Goal: Task Accomplishment & Management: Manage account settings

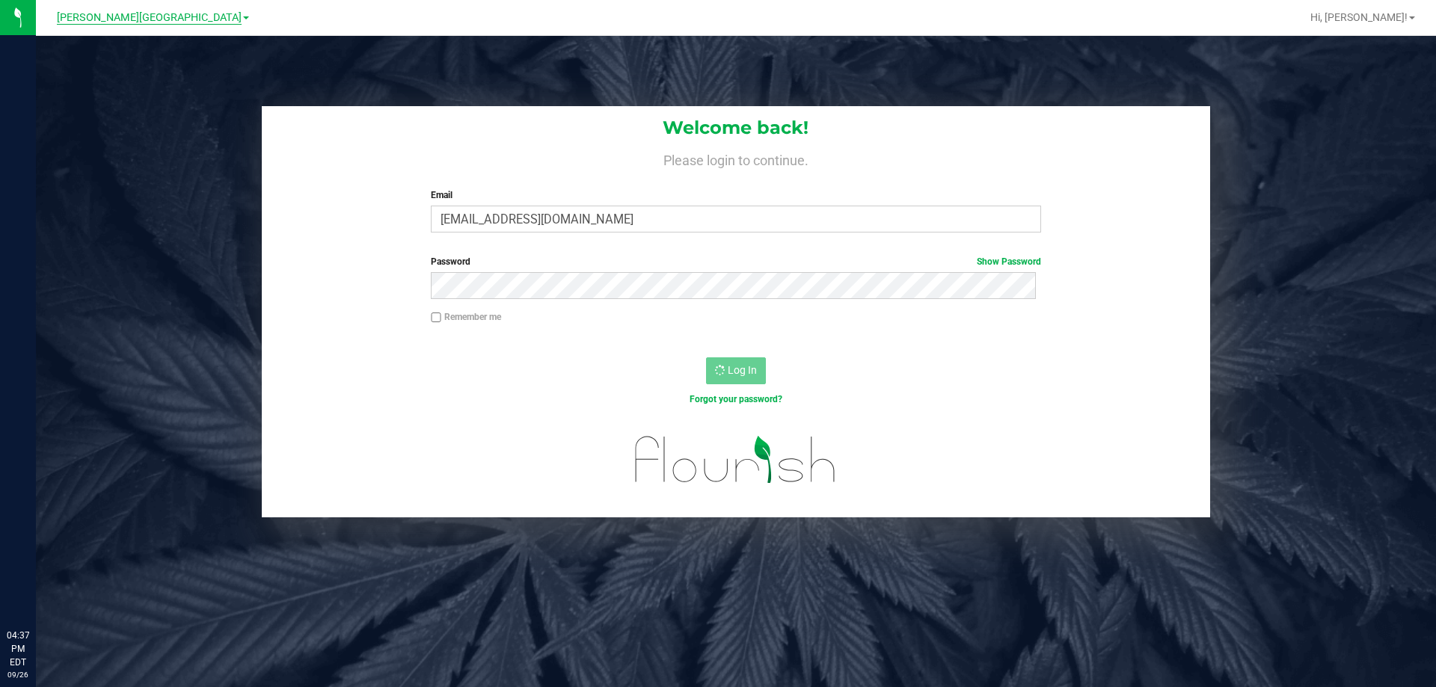
click at [141, 14] on span "[PERSON_NAME][GEOGRAPHIC_DATA]" at bounding box center [149, 17] width 185 height 13
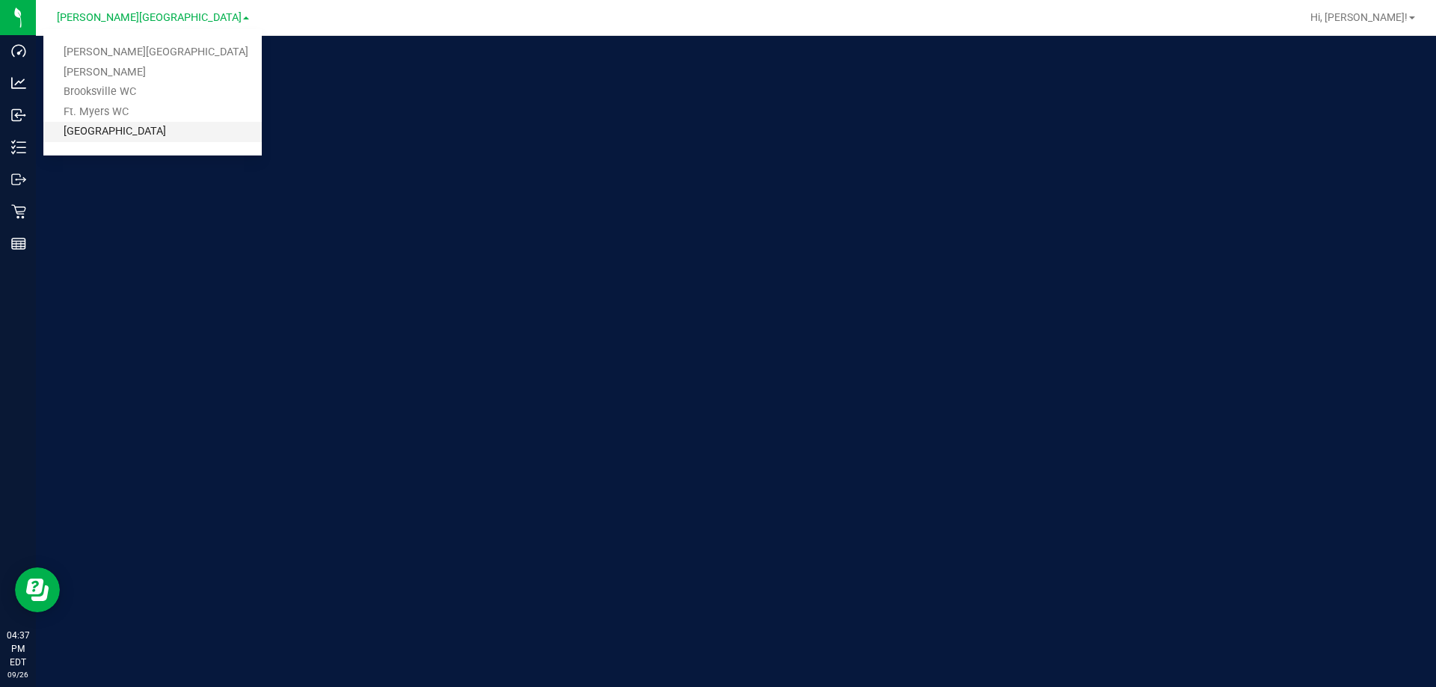
click at [126, 135] on link "[GEOGRAPHIC_DATA]" at bounding box center [152, 132] width 218 height 20
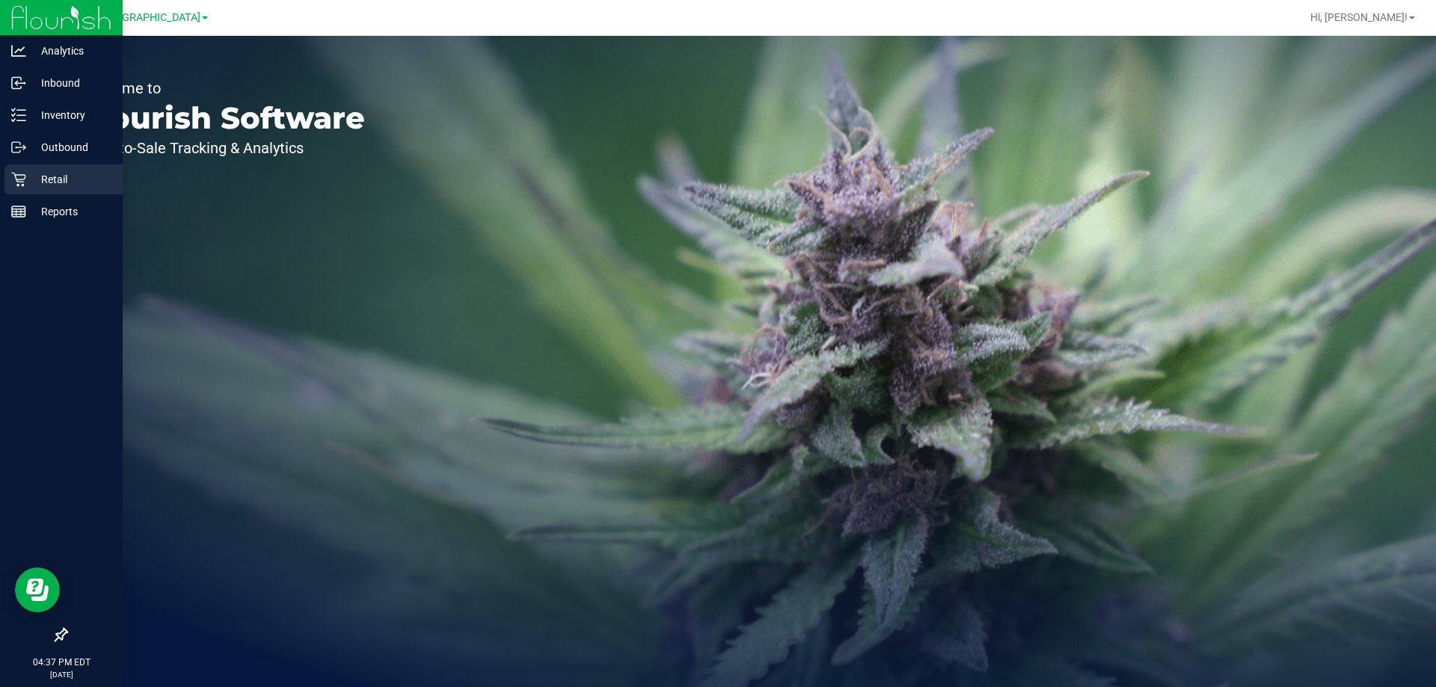
click at [18, 175] on icon at bounding box center [18, 180] width 14 height 14
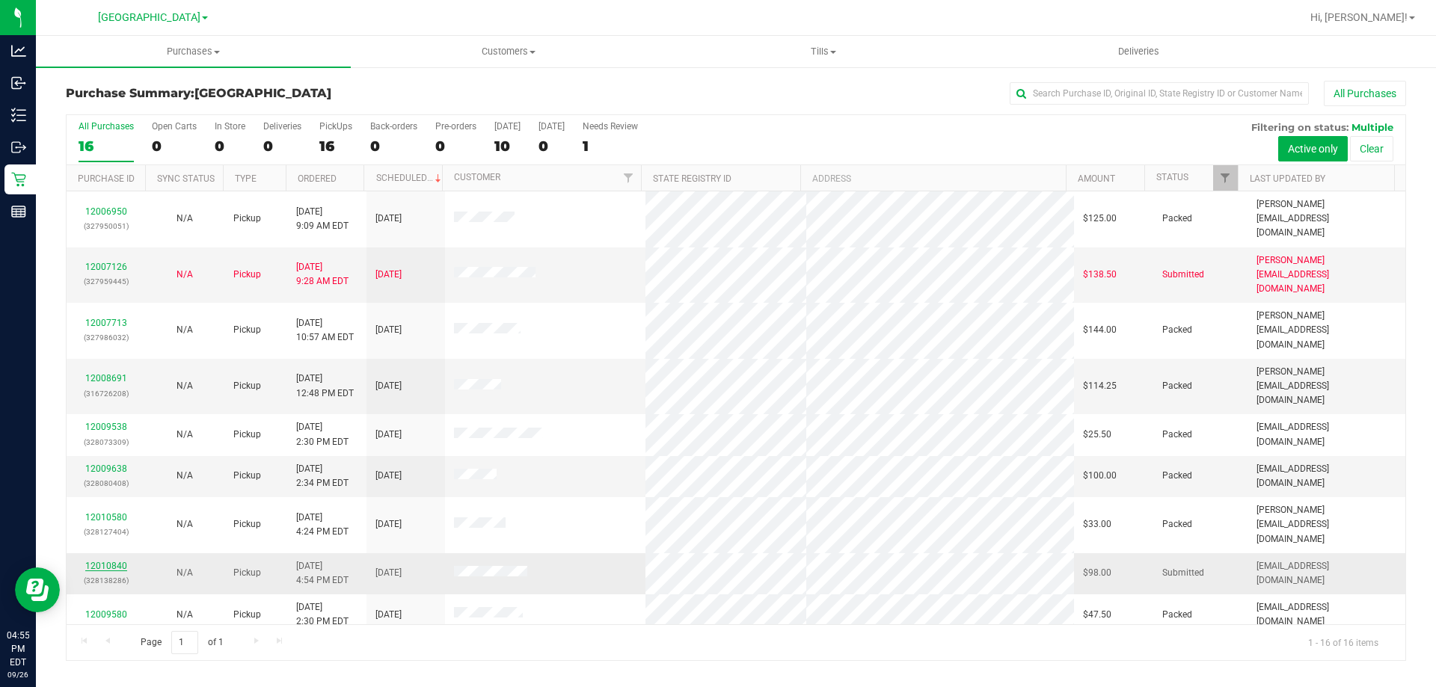
click at [117, 561] on link "12010840" at bounding box center [106, 566] width 42 height 10
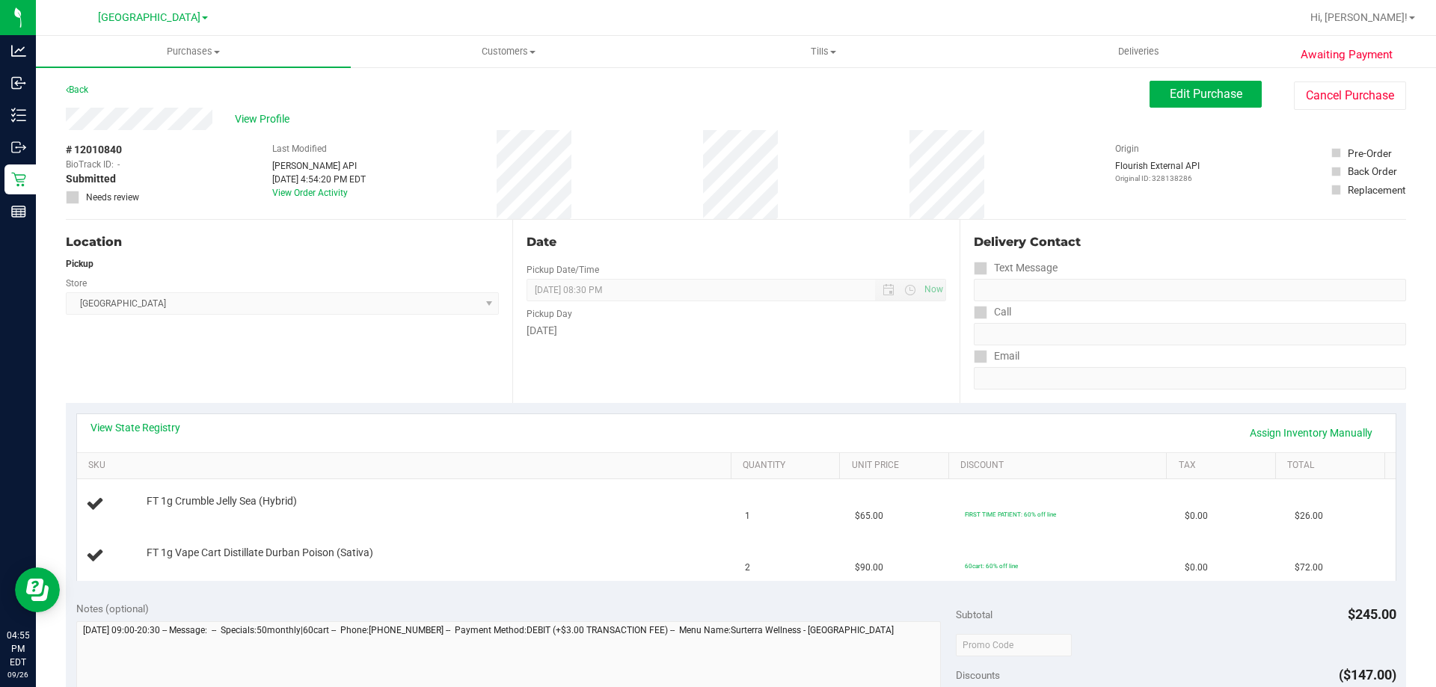
scroll to position [75, 0]
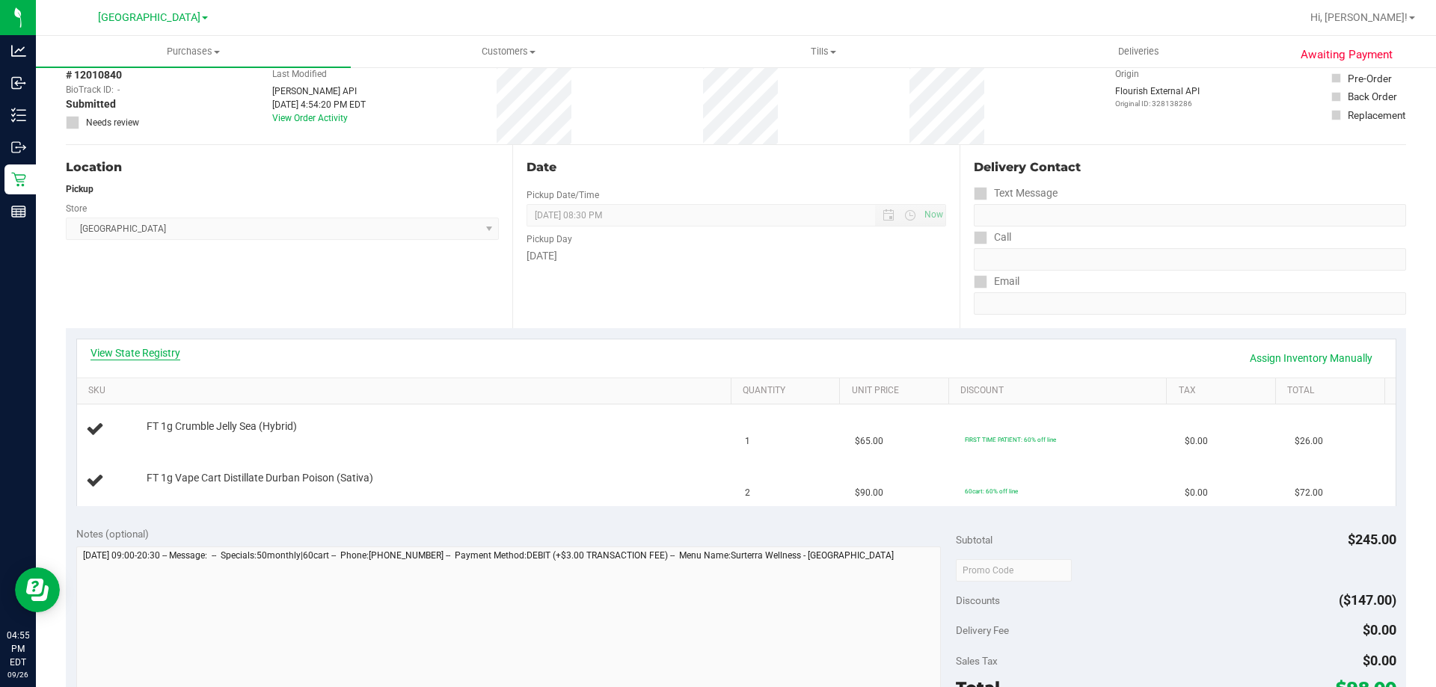
click at [162, 351] on link "View State Registry" at bounding box center [136, 353] width 90 height 15
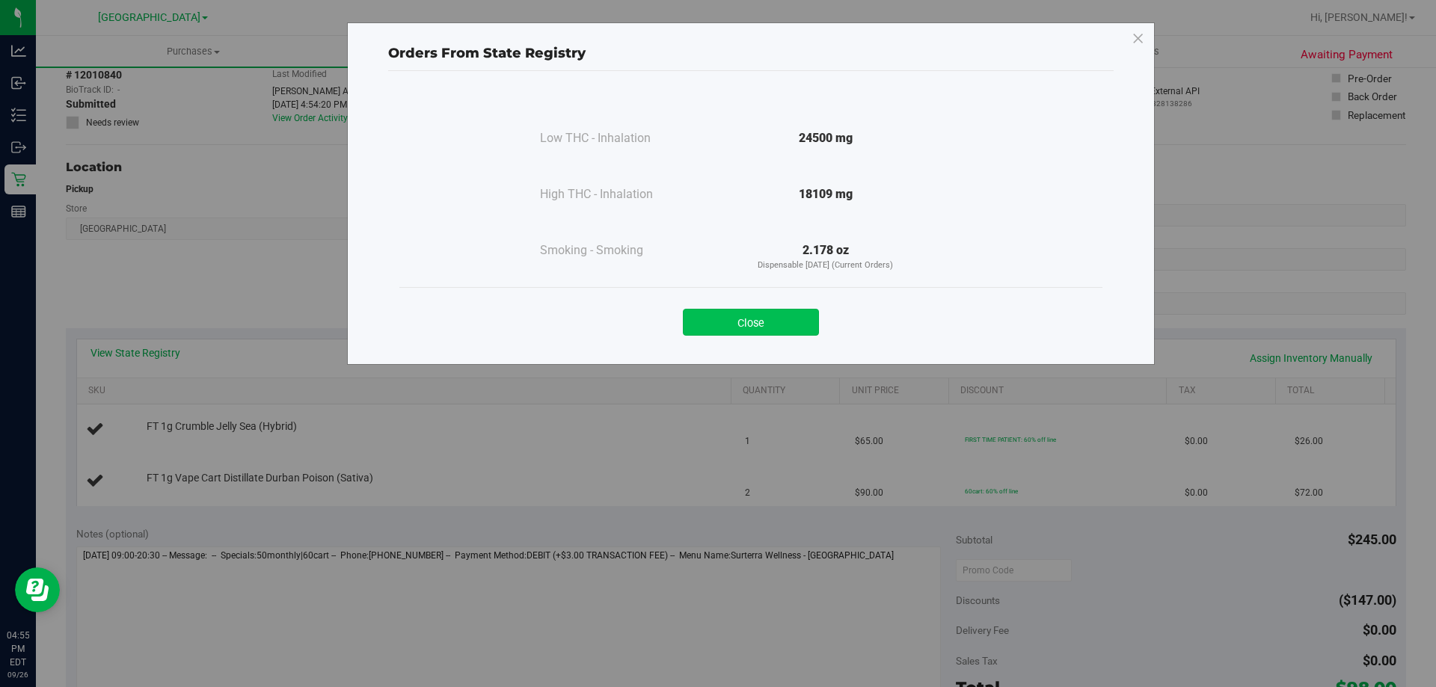
click at [785, 331] on button "Close" at bounding box center [751, 322] width 136 height 27
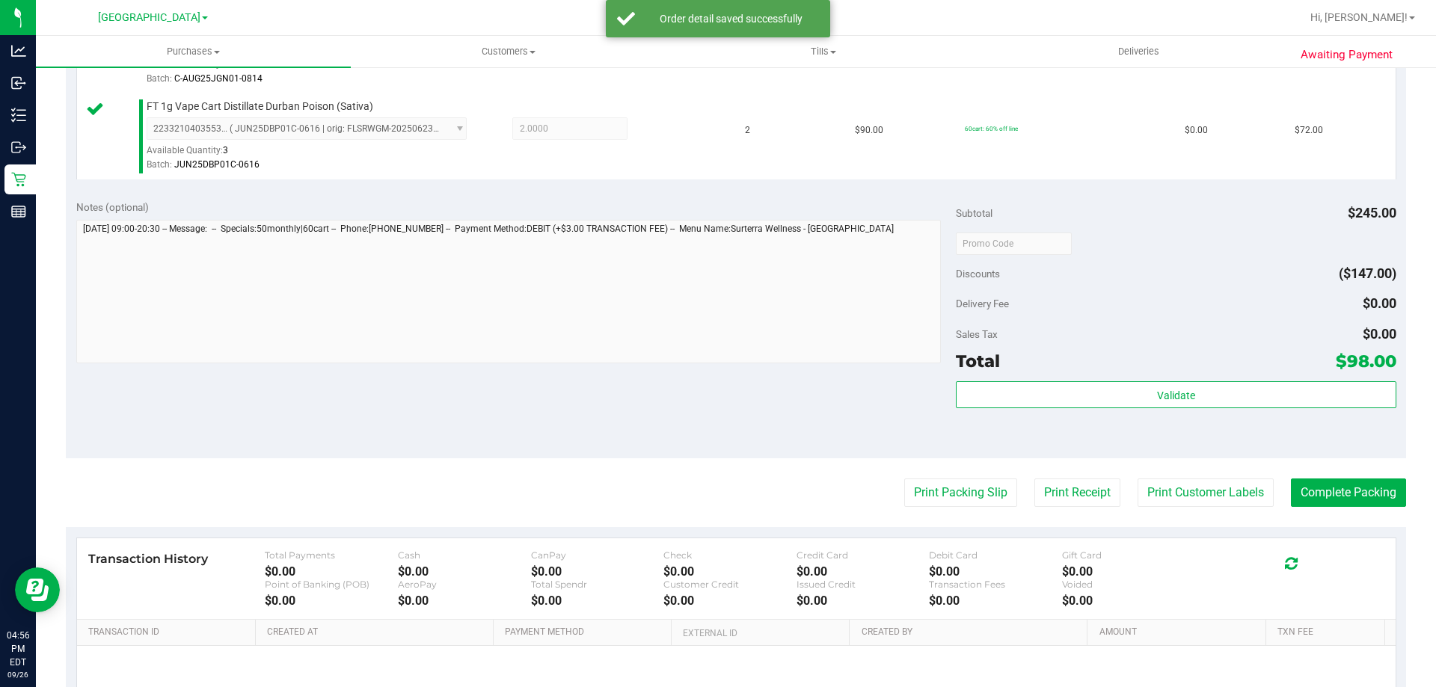
scroll to position [524, 0]
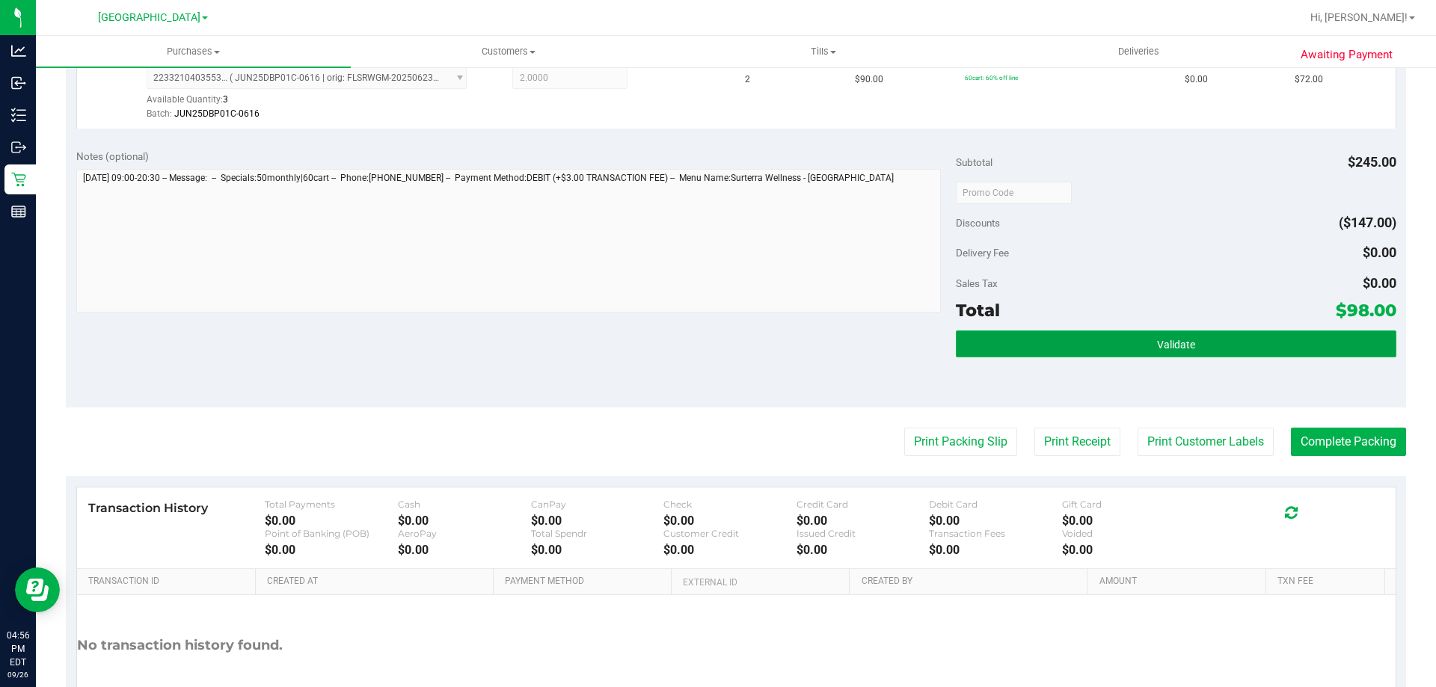
click at [1124, 343] on button "Validate" at bounding box center [1176, 344] width 440 height 27
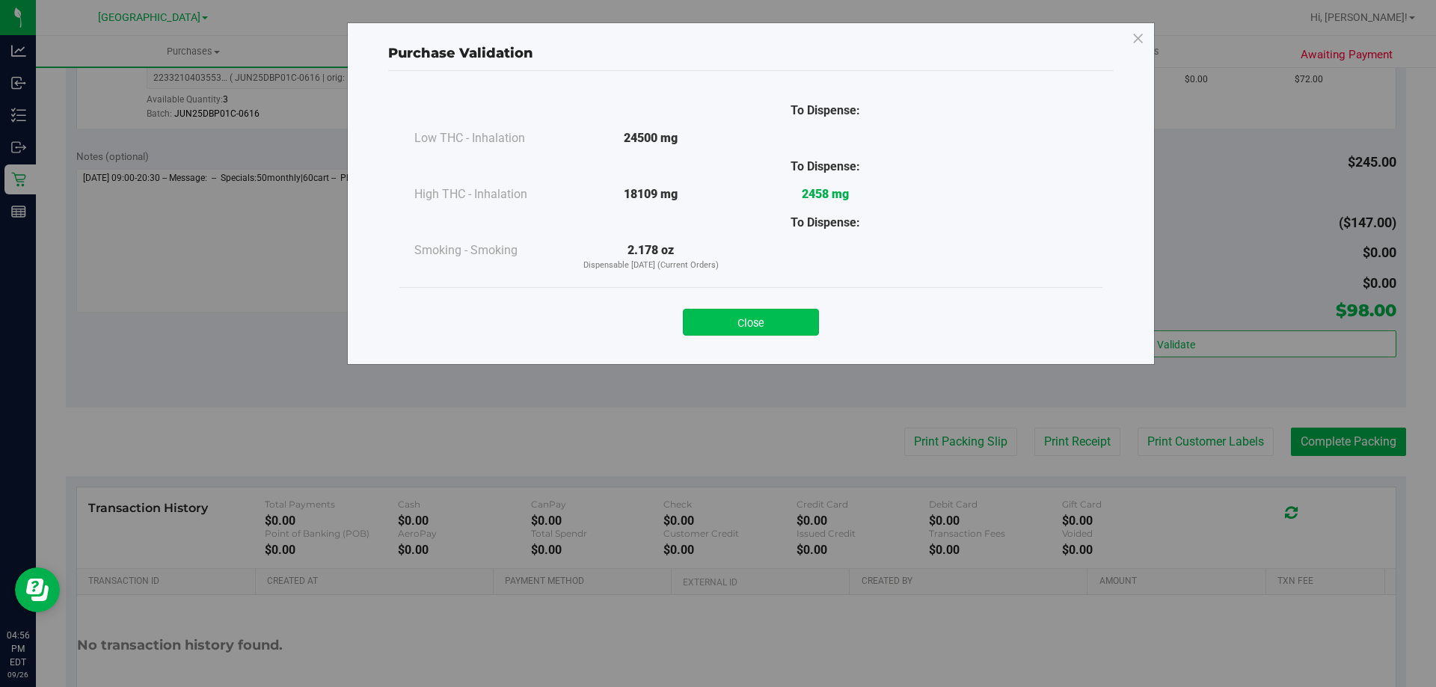
click at [783, 328] on button "Close" at bounding box center [751, 322] width 136 height 27
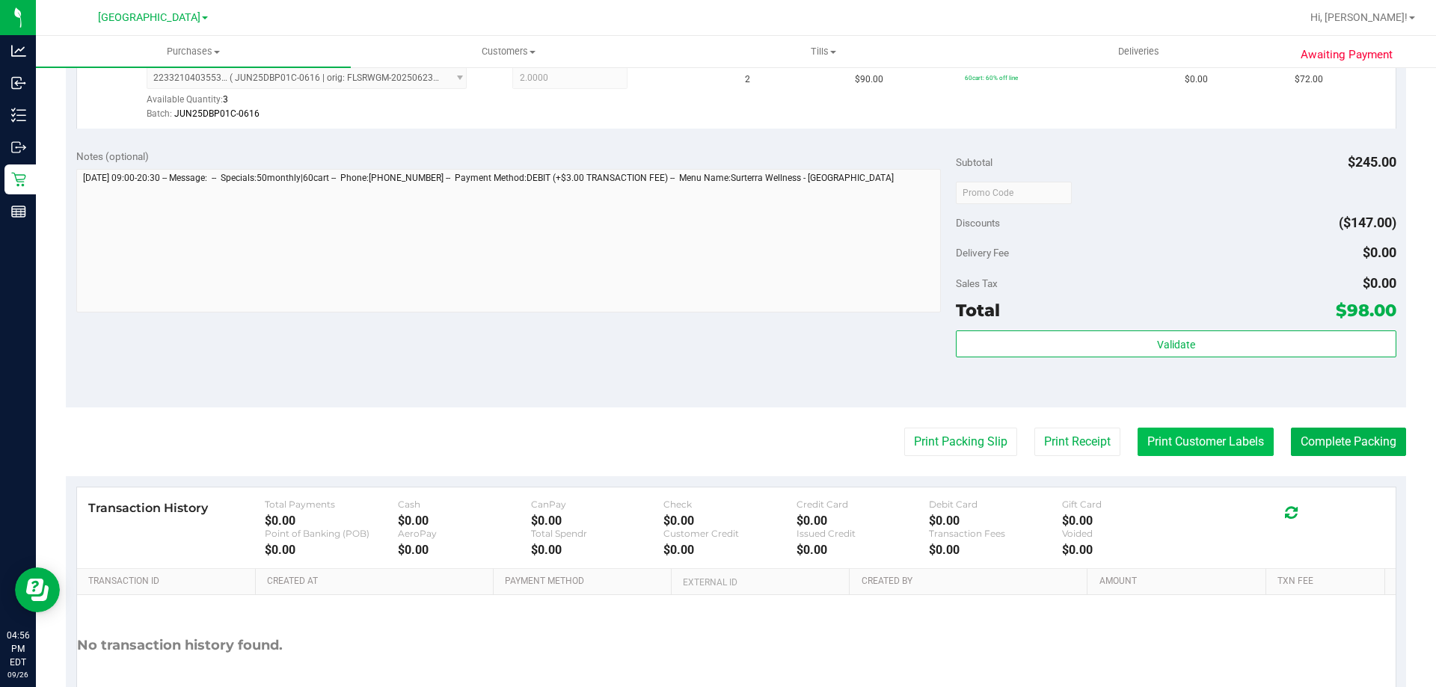
click at [1191, 456] on button "Print Customer Labels" at bounding box center [1206, 442] width 136 height 28
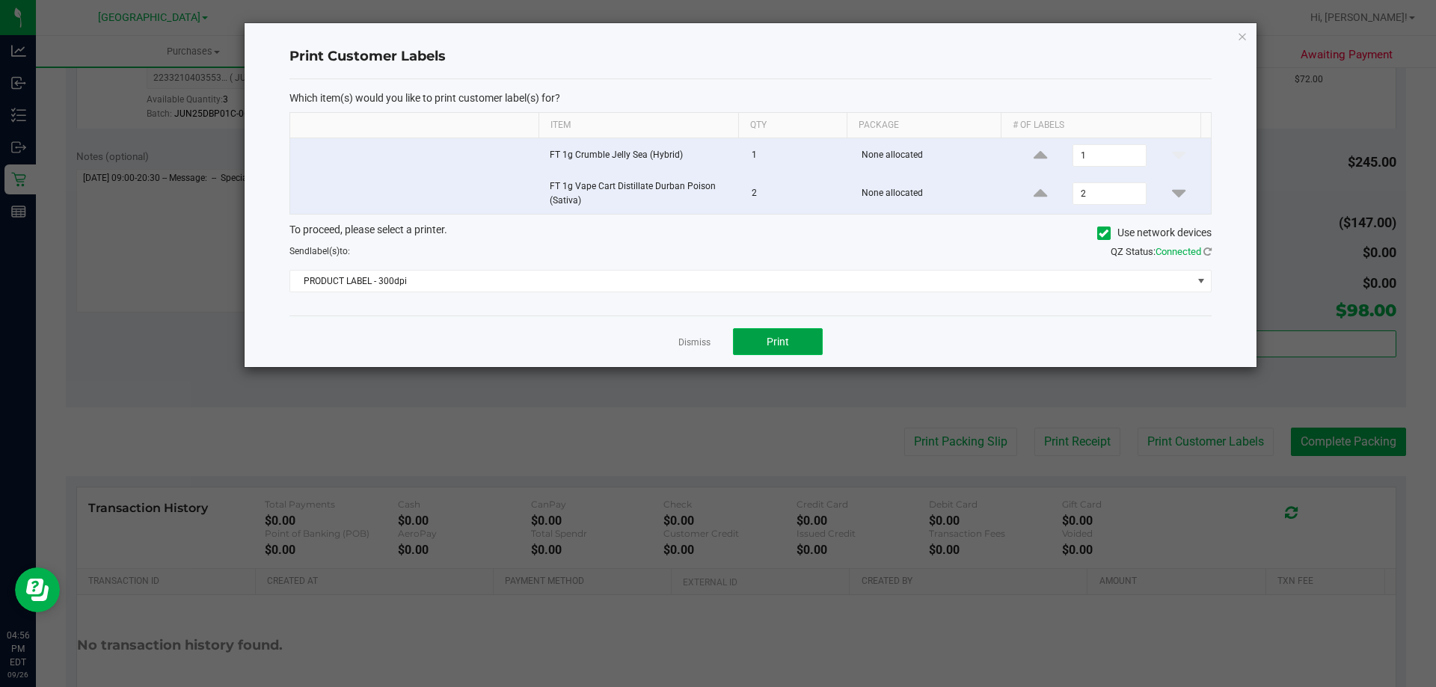
click at [785, 346] on span "Print" at bounding box center [778, 342] width 22 height 12
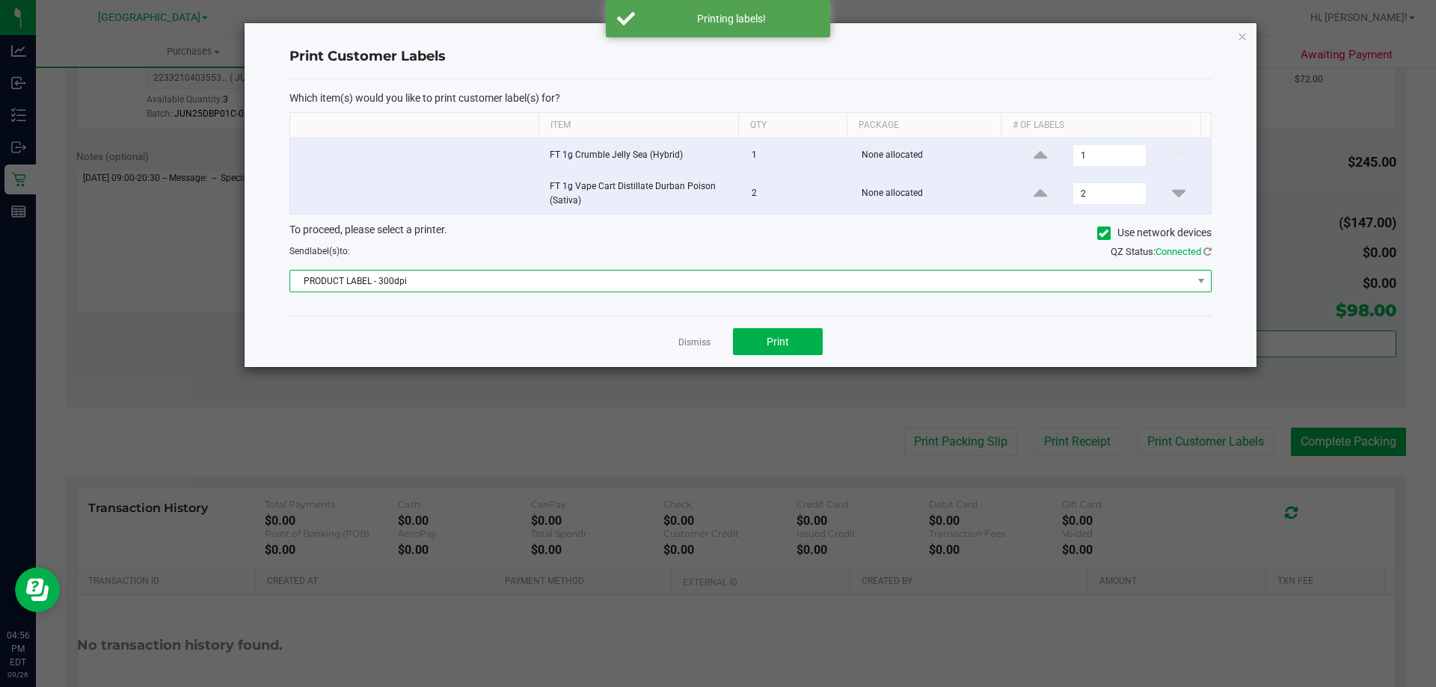
click at [720, 275] on span "PRODUCT LABEL - 300dpi" at bounding box center [741, 281] width 902 height 21
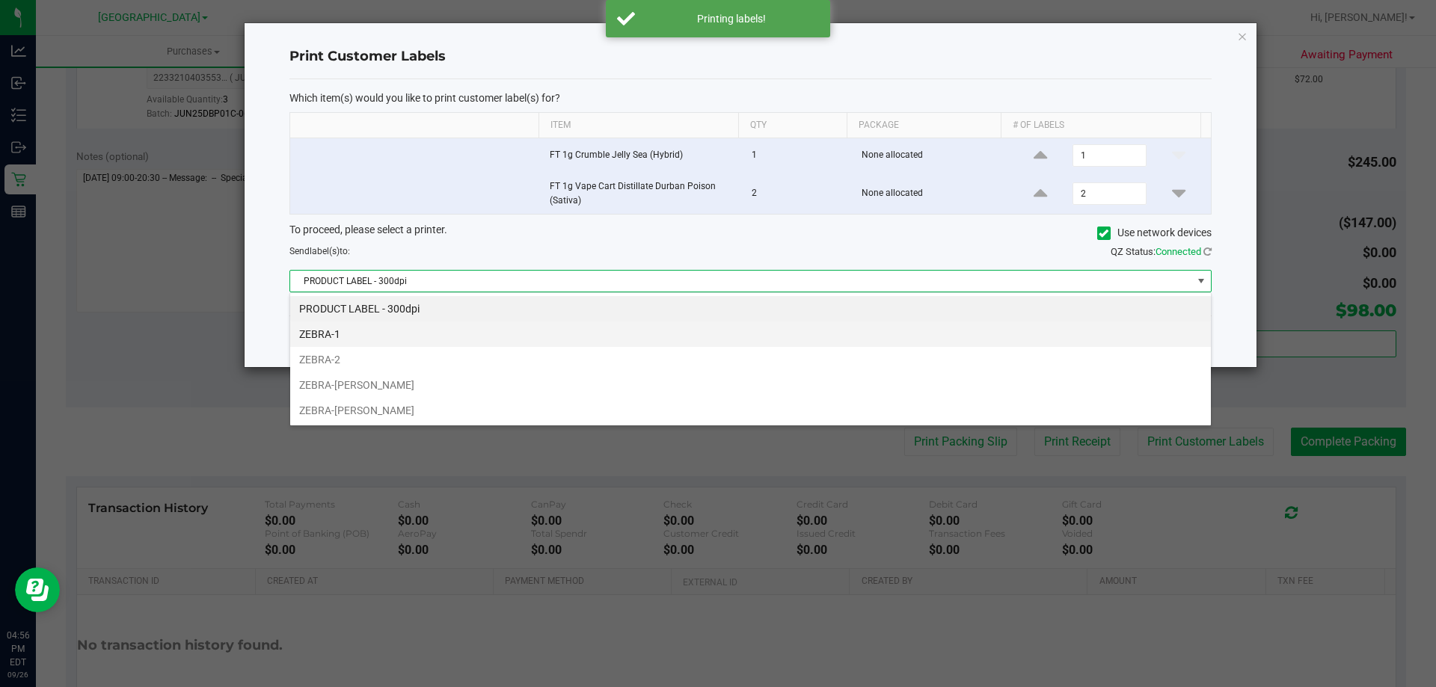
scroll to position [22, 922]
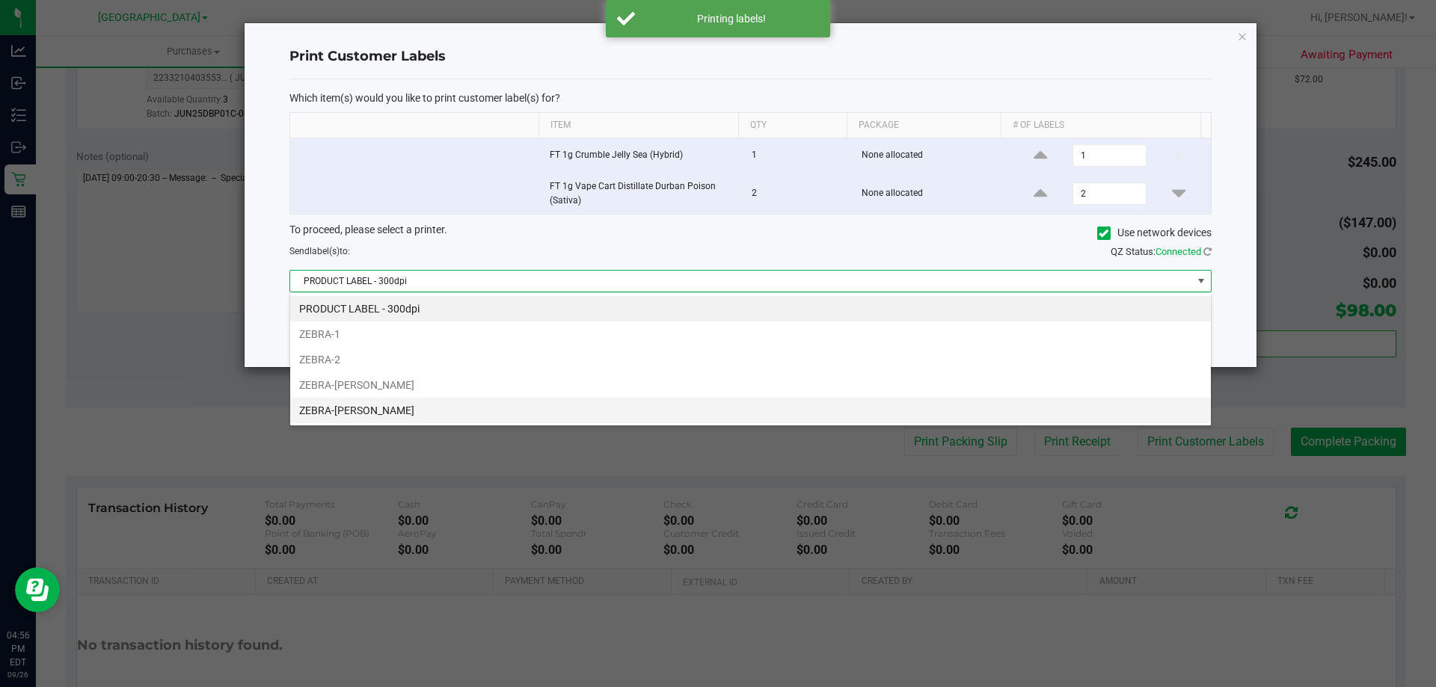
click at [372, 407] on li "ZEBRA-VANCE-JOY" at bounding box center [750, 410] width 921 height 25
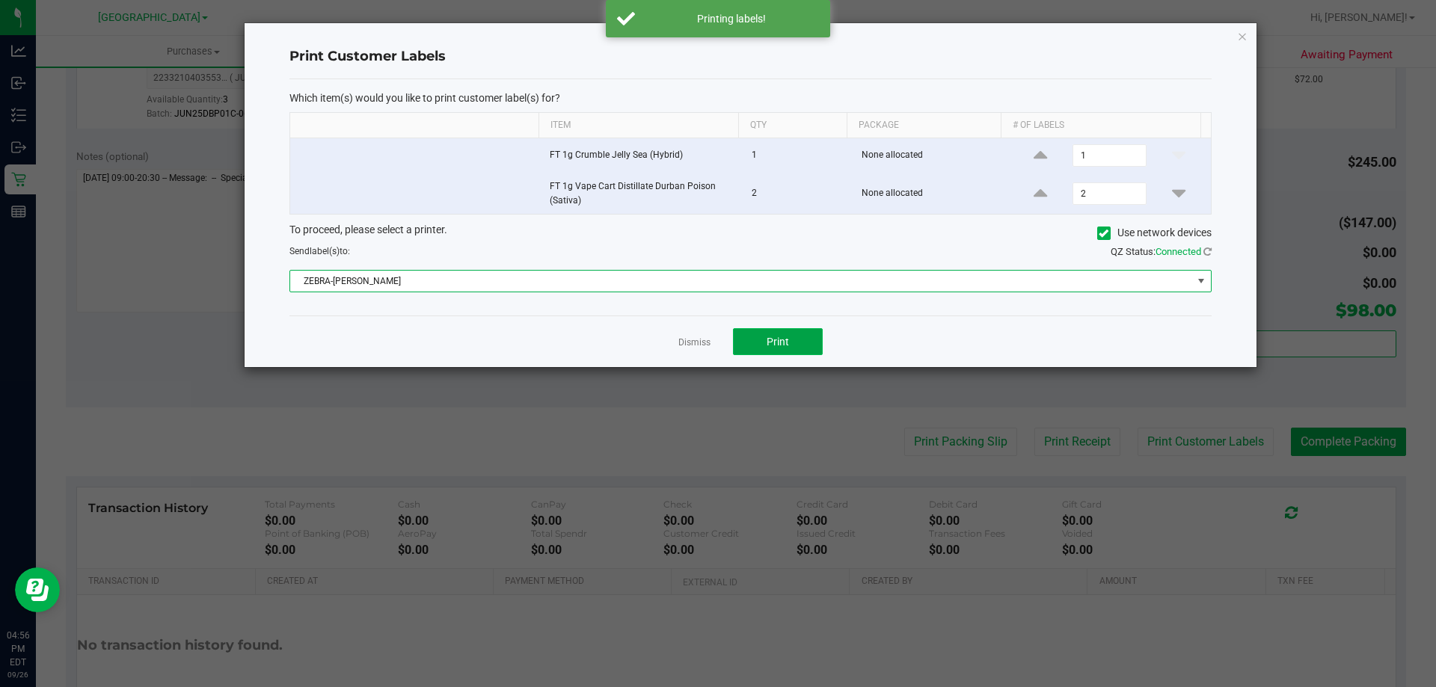
click at [795, 342] on button "Print" at bounding box center [778, 341] width 90 height 27
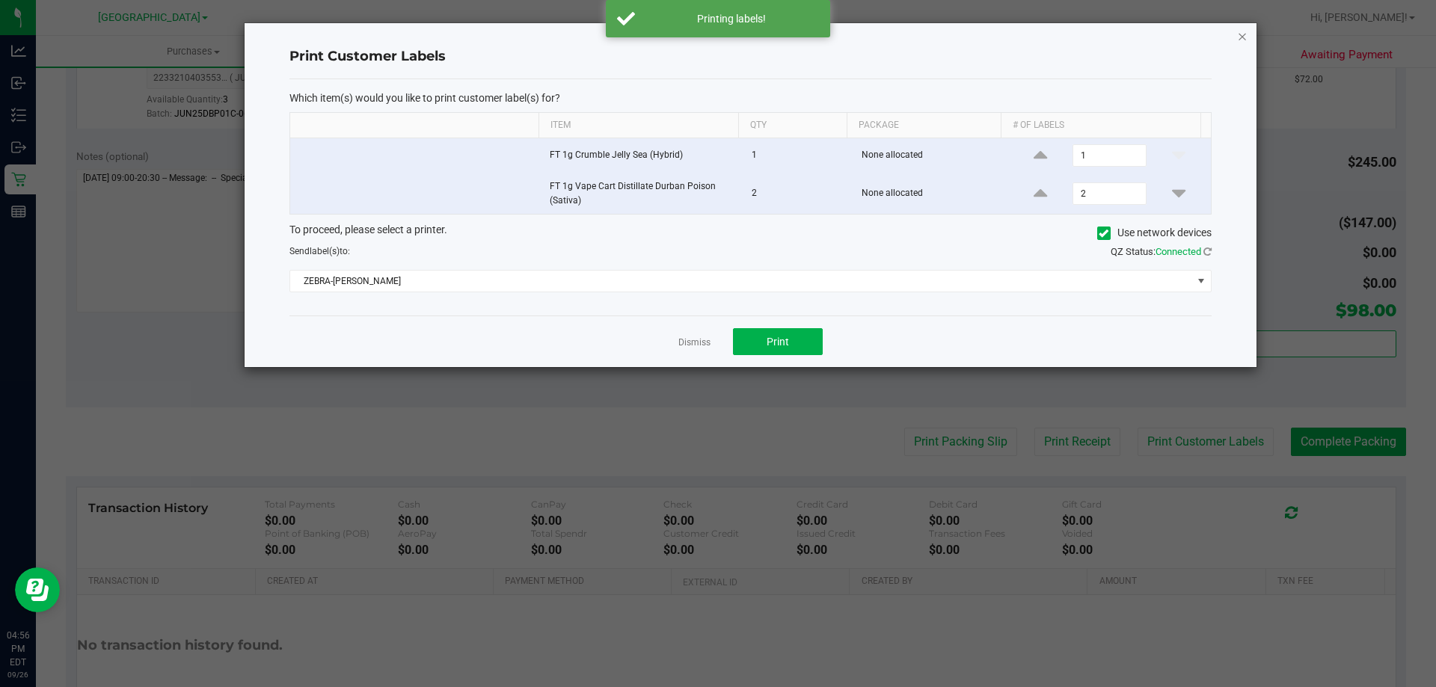
click at [1243, 37] on icon "button" at bounding box center [1242, 36] width 10 height 18
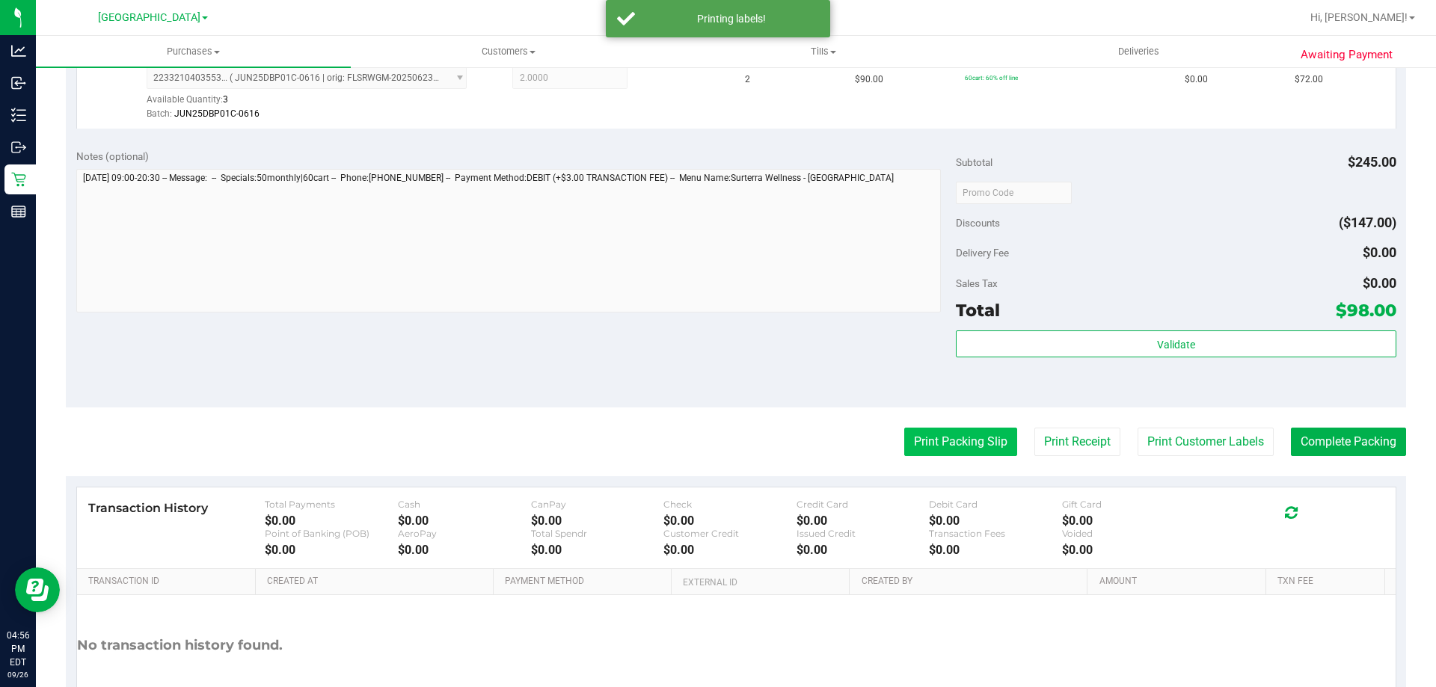
click at [964, 439] on button "Print Packing Slip" at bounding box center [960, 442] width 113 height 28
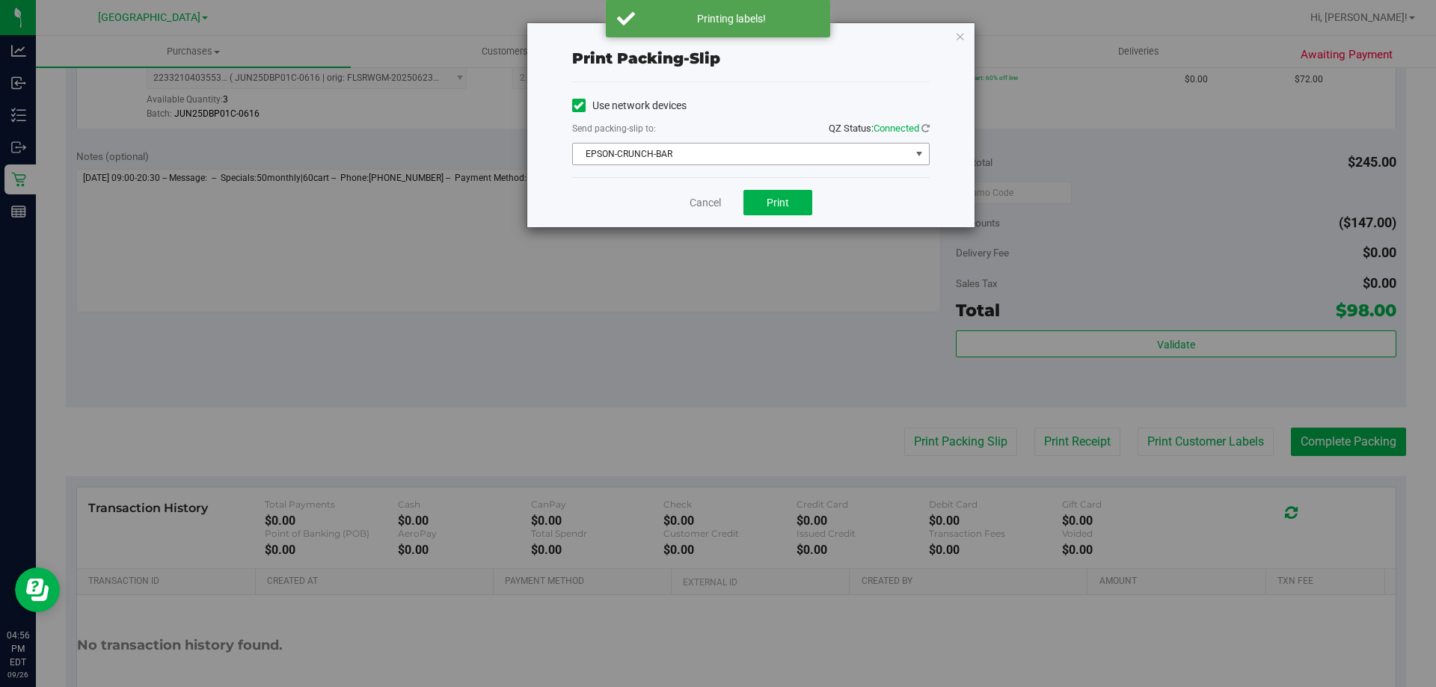
click at [773, 161] on span "EPSON-CRUNCH-BAR" at bounding box center [741, 154] width 337 height 21
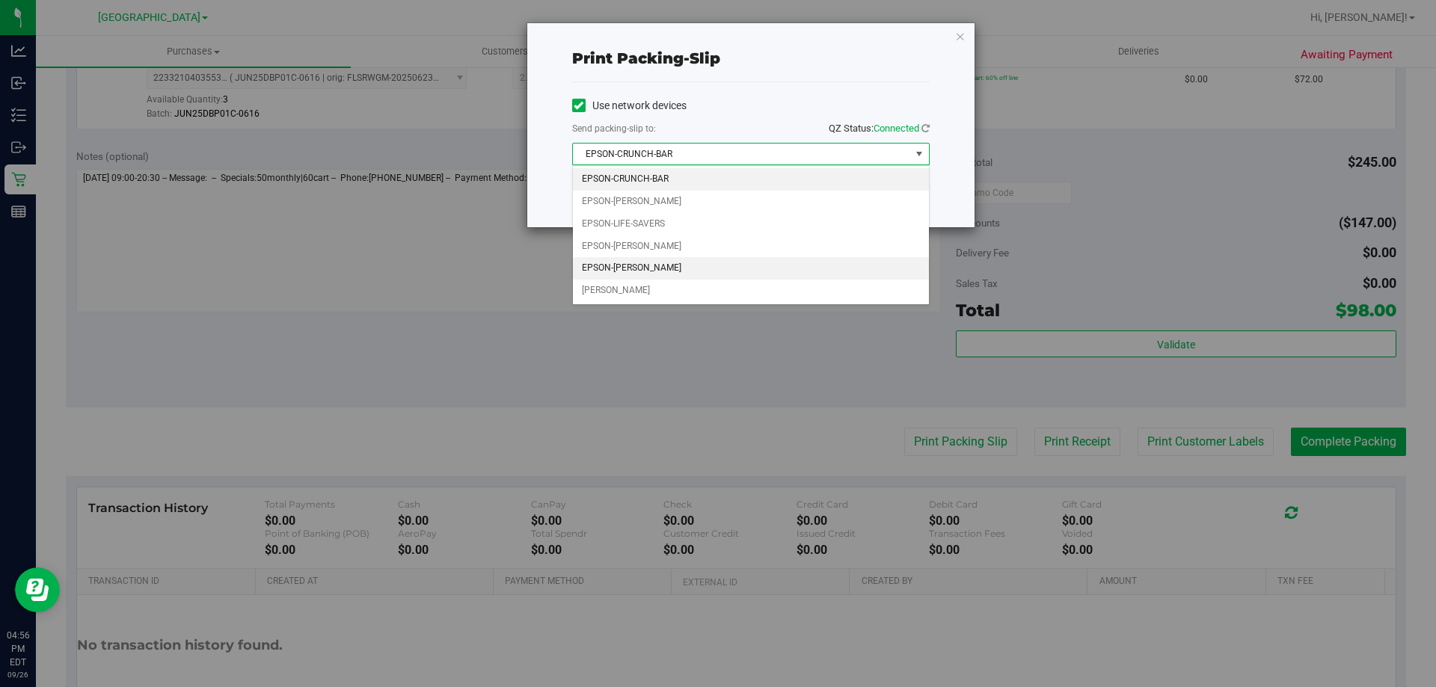
click at [667, 265] on li "EPSON-VANCE-JOY" at bounding box center [751, 268] width 356 height 22
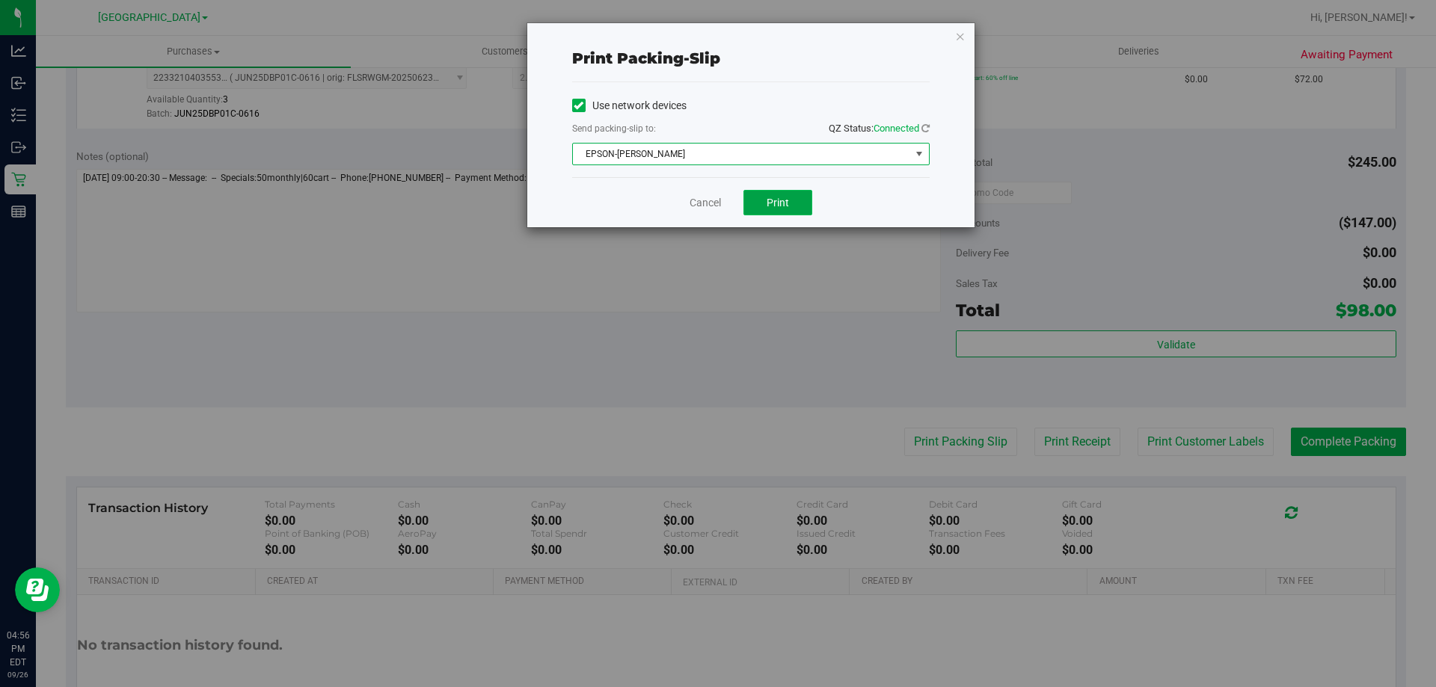
click at [765, 206] on button "Print" at bounding box center [778, 202] width 69 height 25
click at [962, 35] on icon "button" at bounding box center [960, 36] width 10 height 18
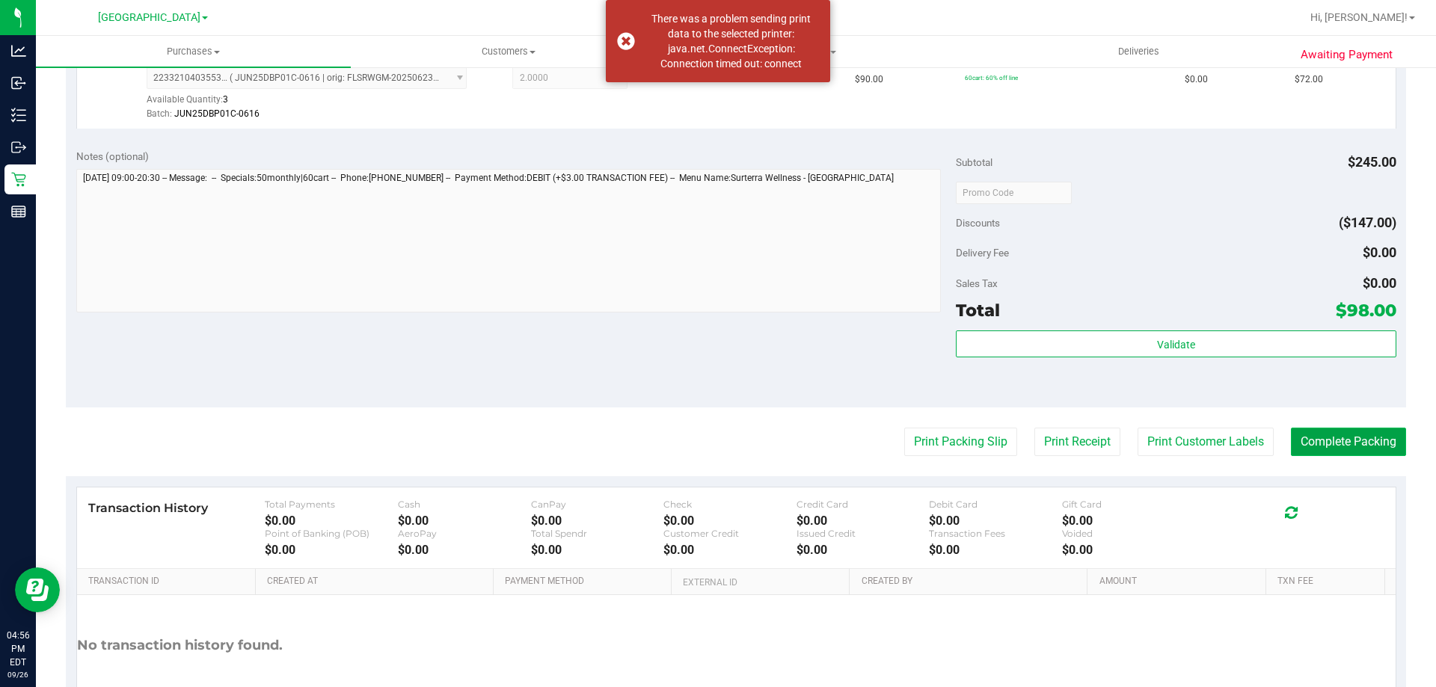
click at [1320, 439] on button "Complete Packing" at bounding box center [1348, 442] width 115 height 28
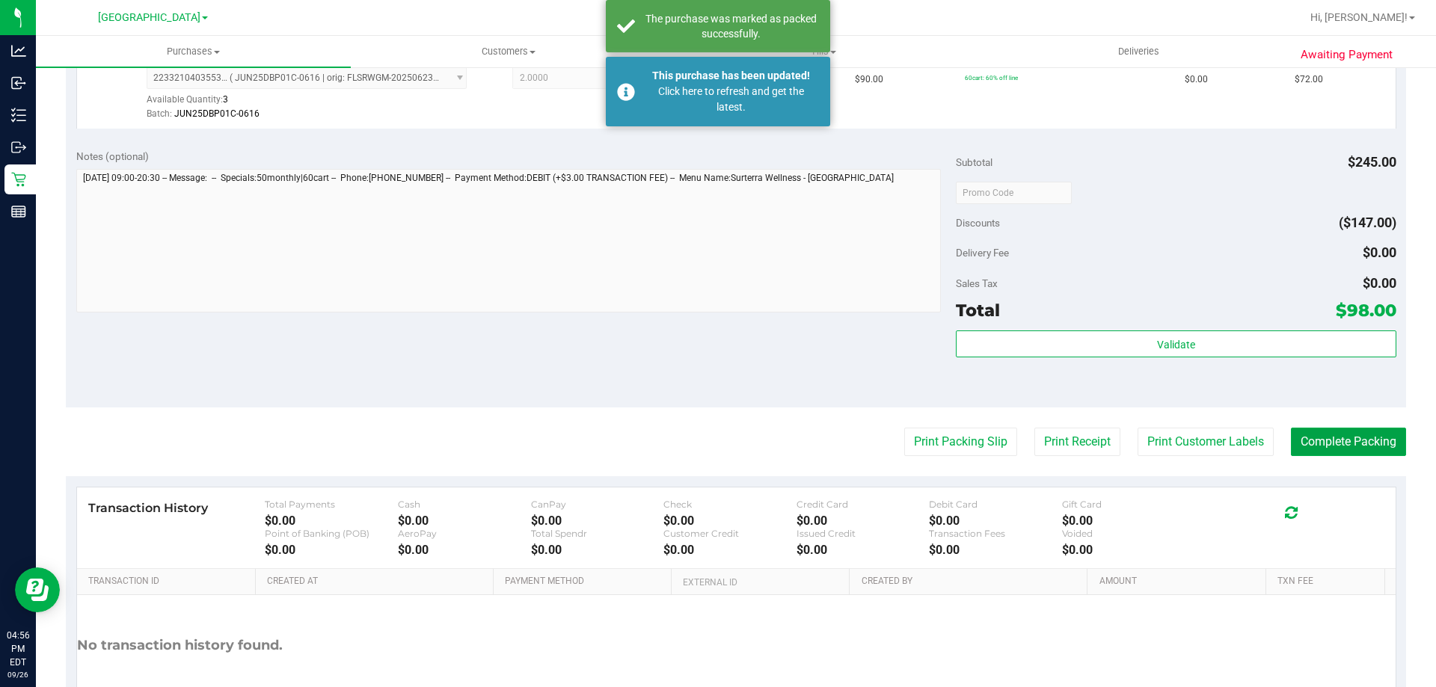
scroll to position [449, 0]
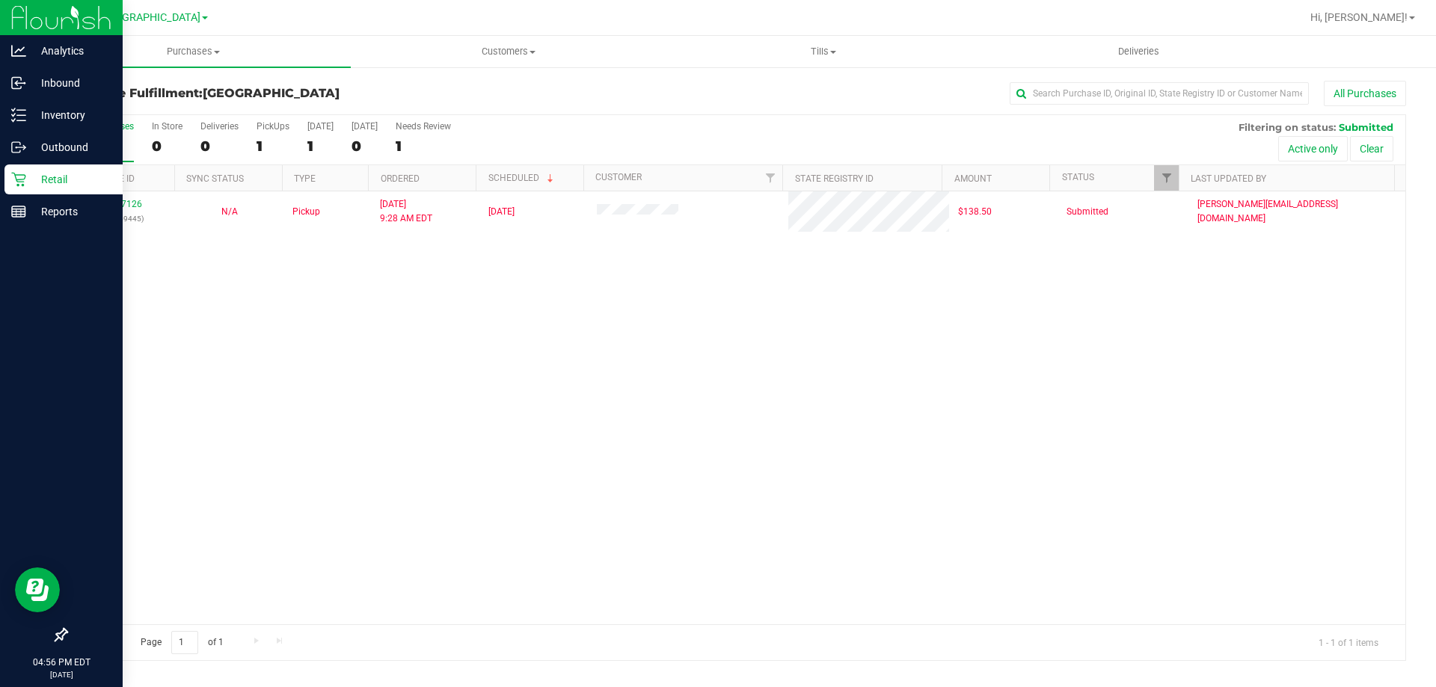
click at [19, 183] on icon at bounding box center [18, 179] width 15 height 15
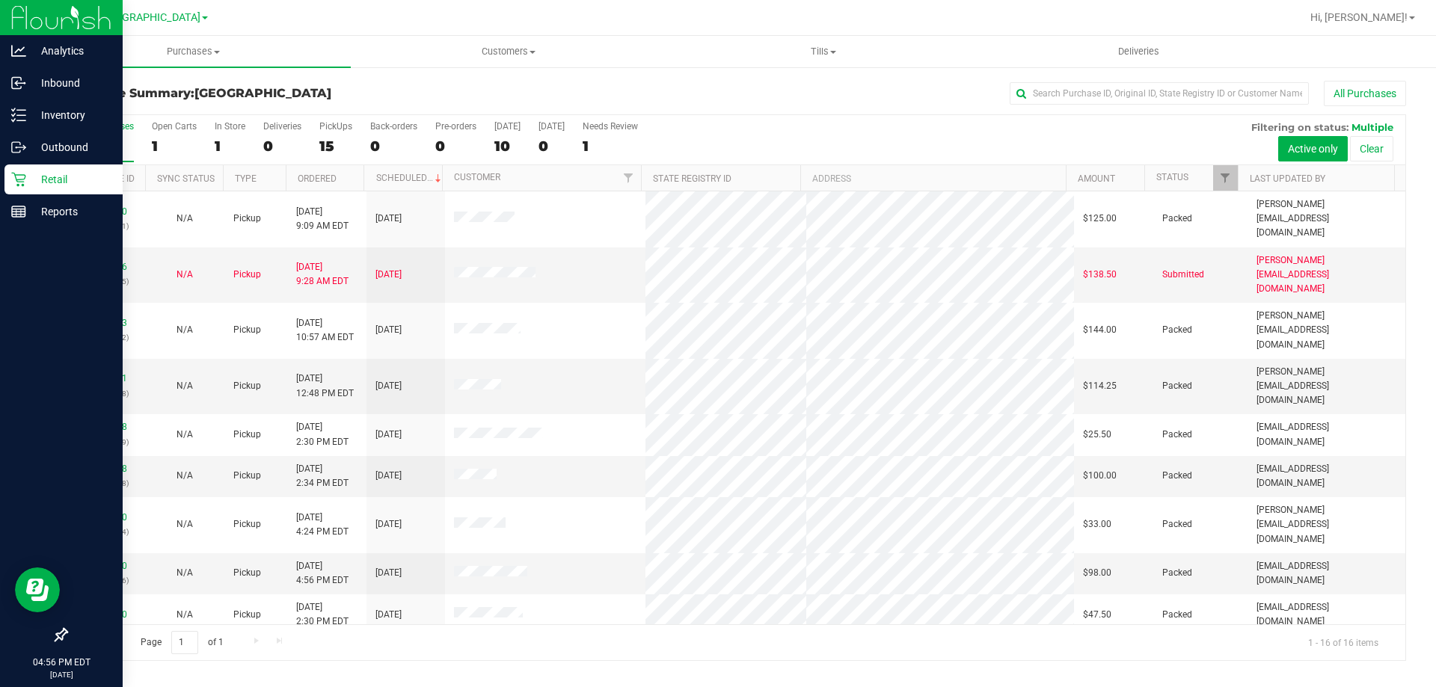
click at [40, 173] on p "Retail" at bounding box center [71, 180] width 90 height 18
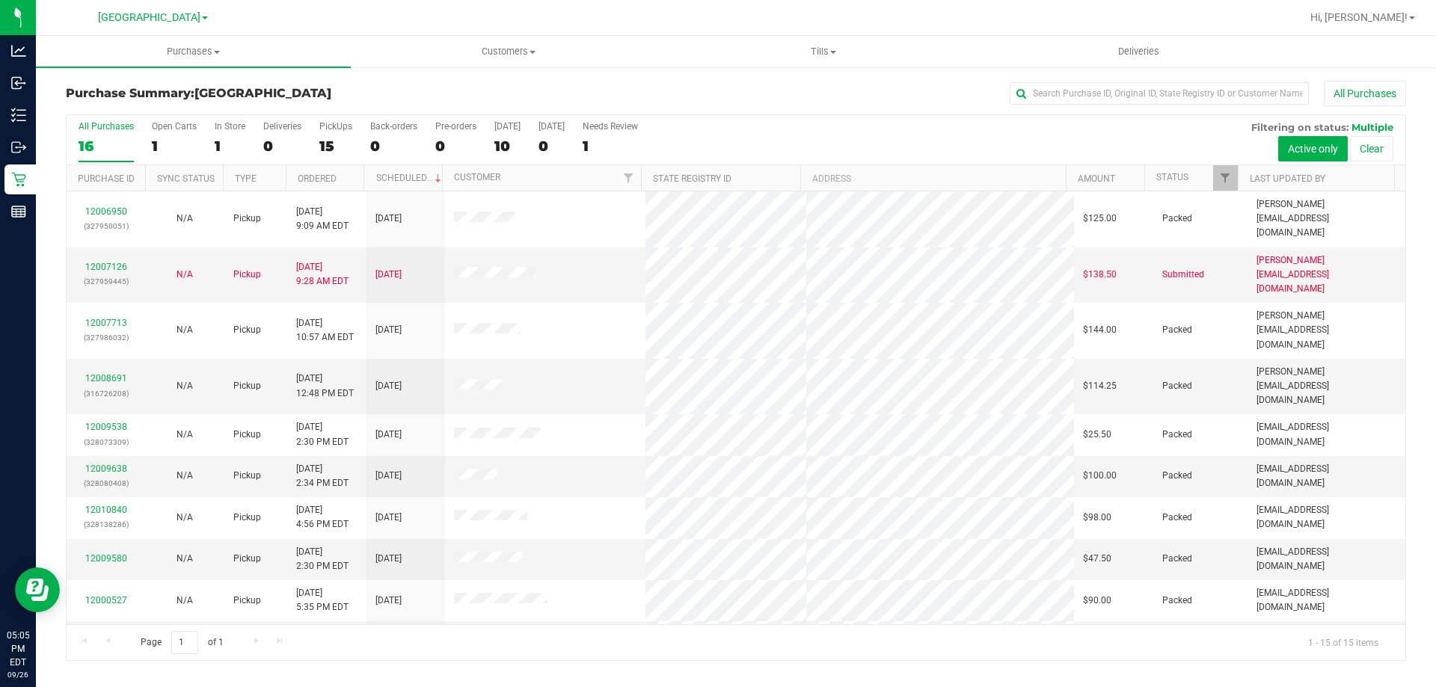
click at [592, 96] on div "All Purchases" at bounding box center [959, 93] width 894 height 25
click at [782, 85] on div "All Purchases" at bounding box center [959, 93] width 894 height 25
click at [877, 85] on div "All Purchases" at bounding box center [959, 93] width 894 height 25
click at [515, 97] on div "All Purchases" at bounding box center [959, 93] width 894 height 25
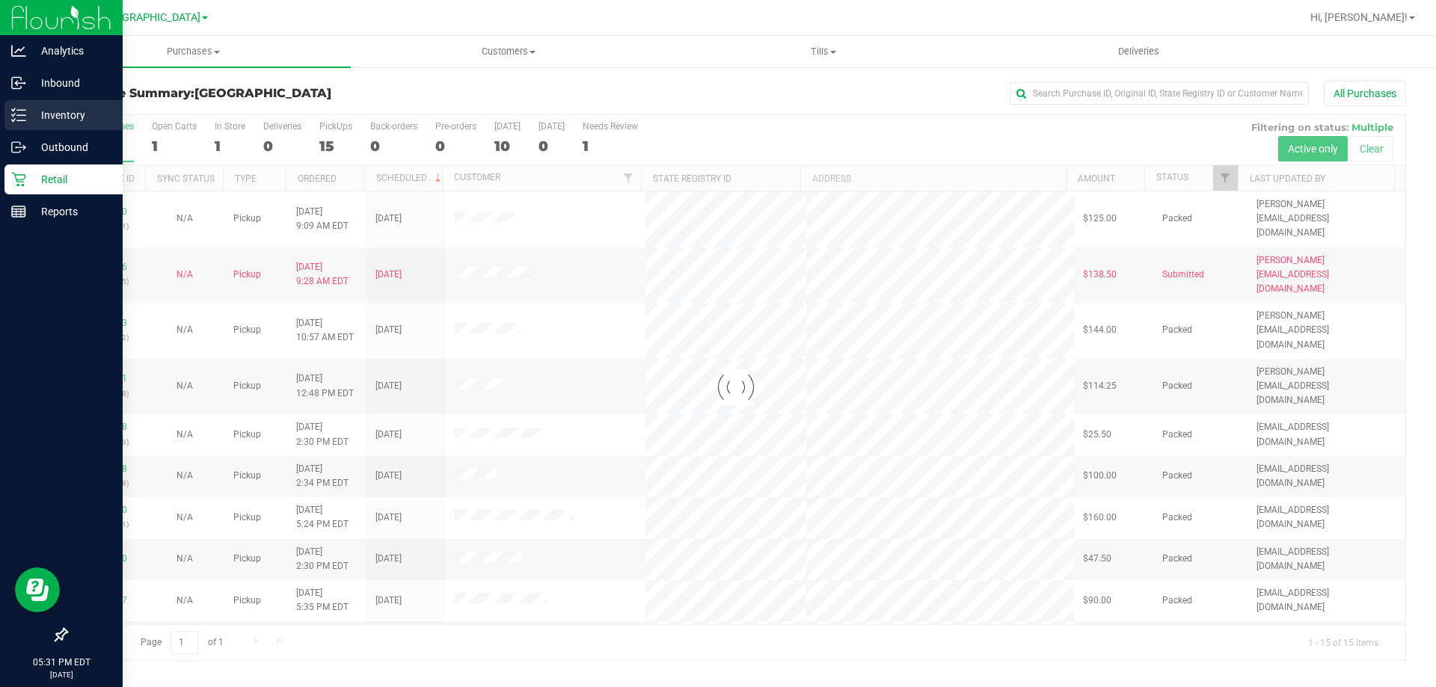
click at [43, 112] on p "Inventory" at bounding box center [71, 115] width 90 height 18
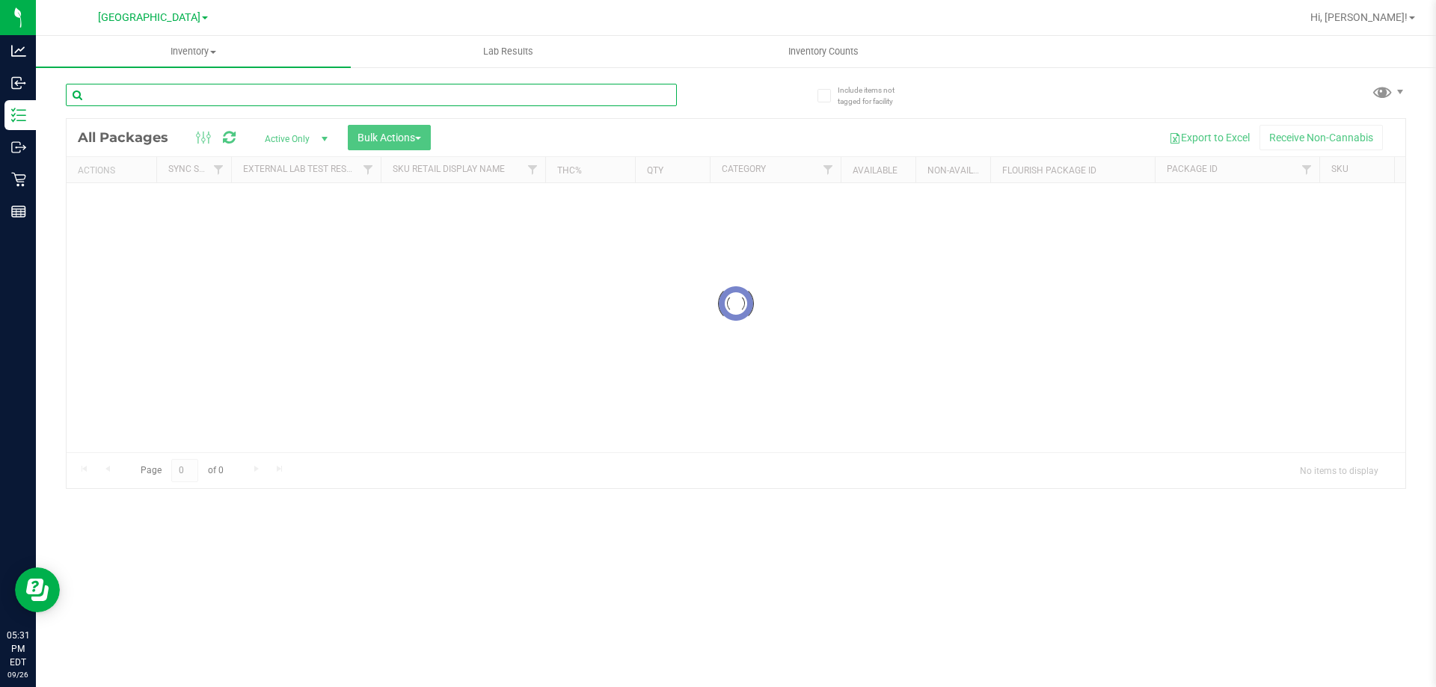
click at [213, 95] on input "text" at bounding box center [371, 95] width 611 height 22
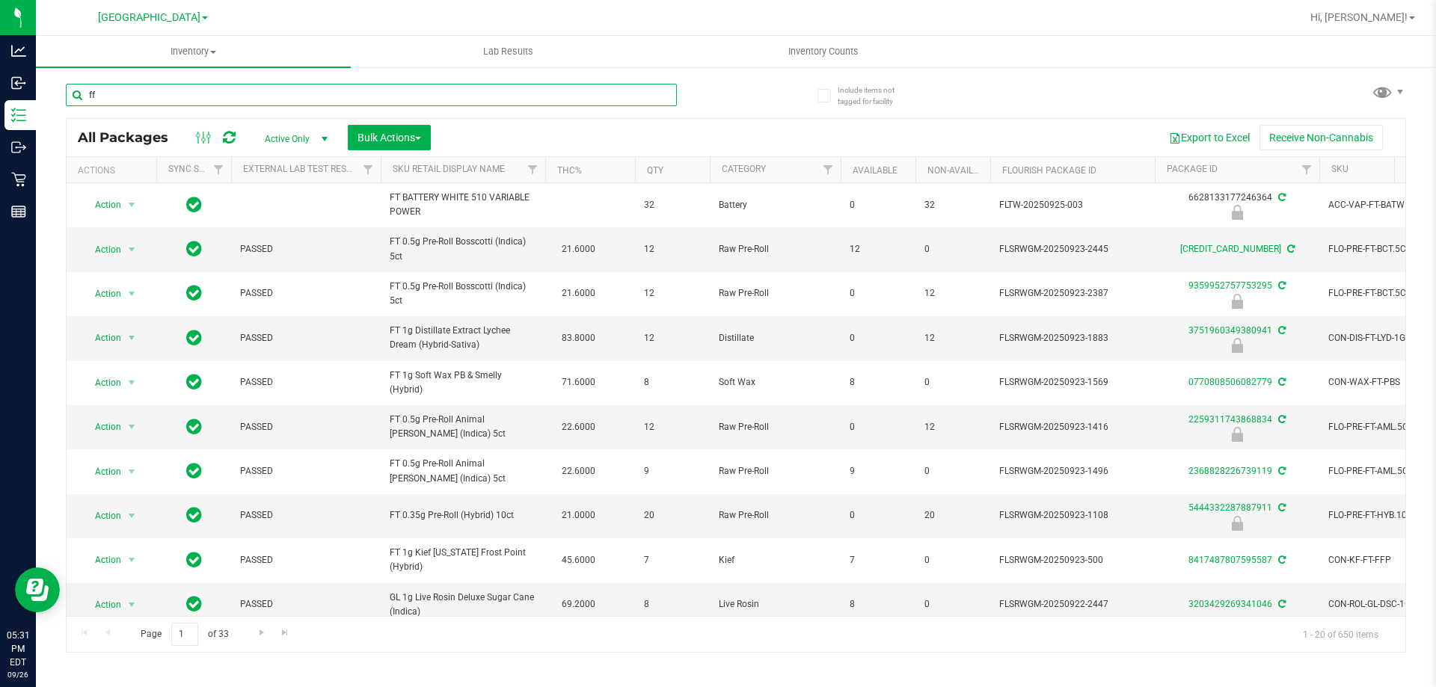
type input "ffp"
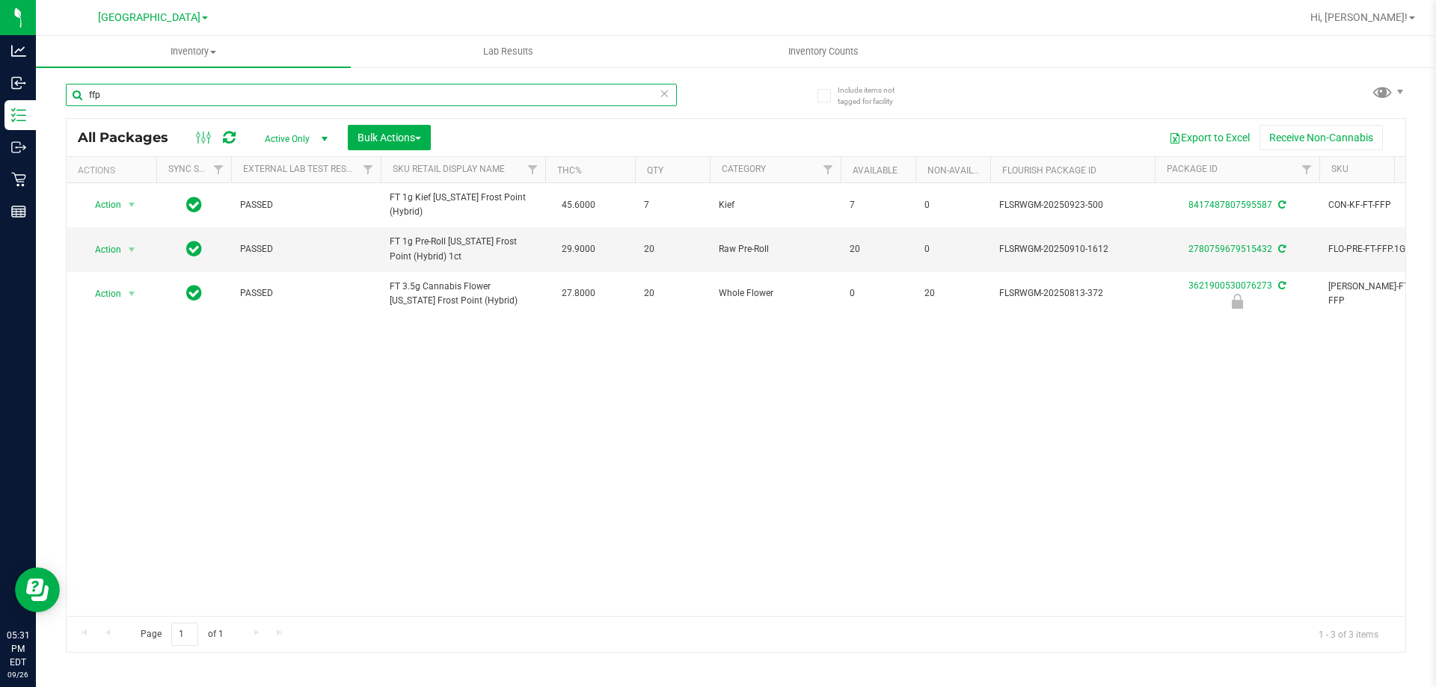
click at [149, 91] on input "ffp" at bounding box center [371, 95] width 611 height 22
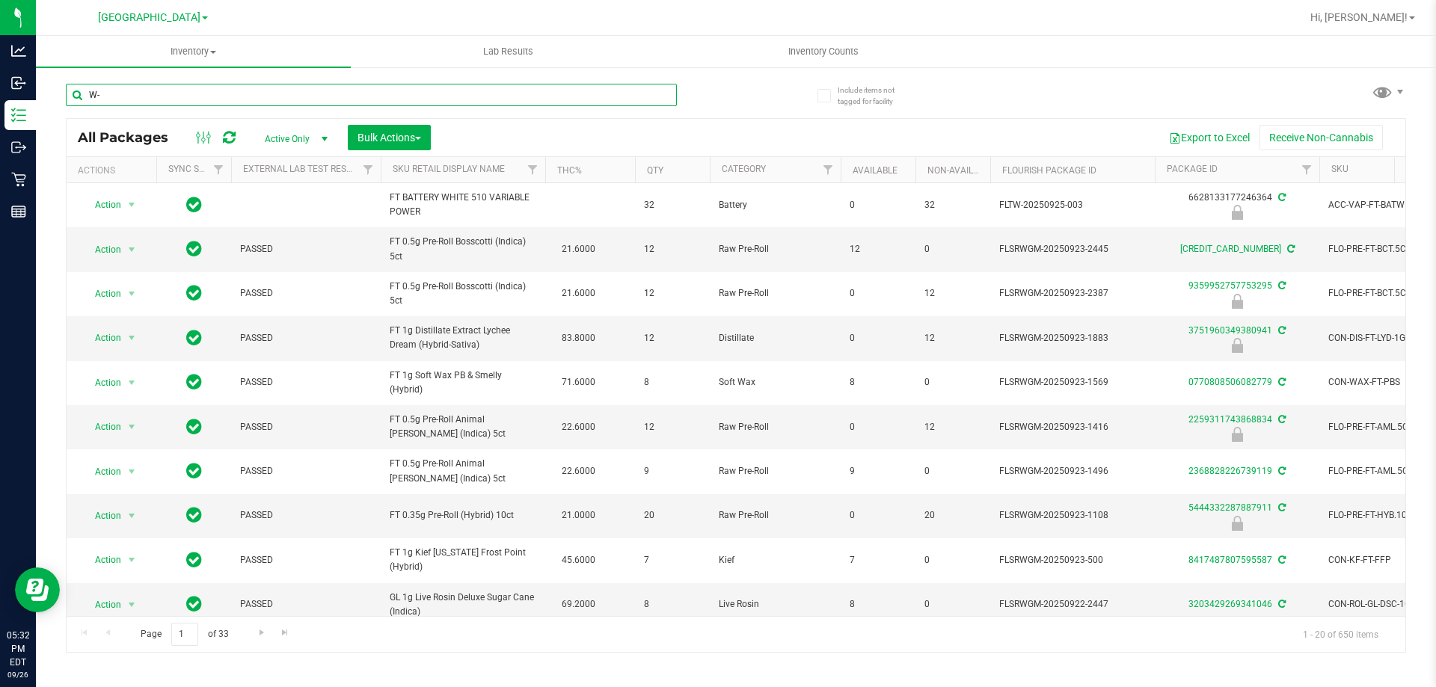
type input "W"
type input "klp"
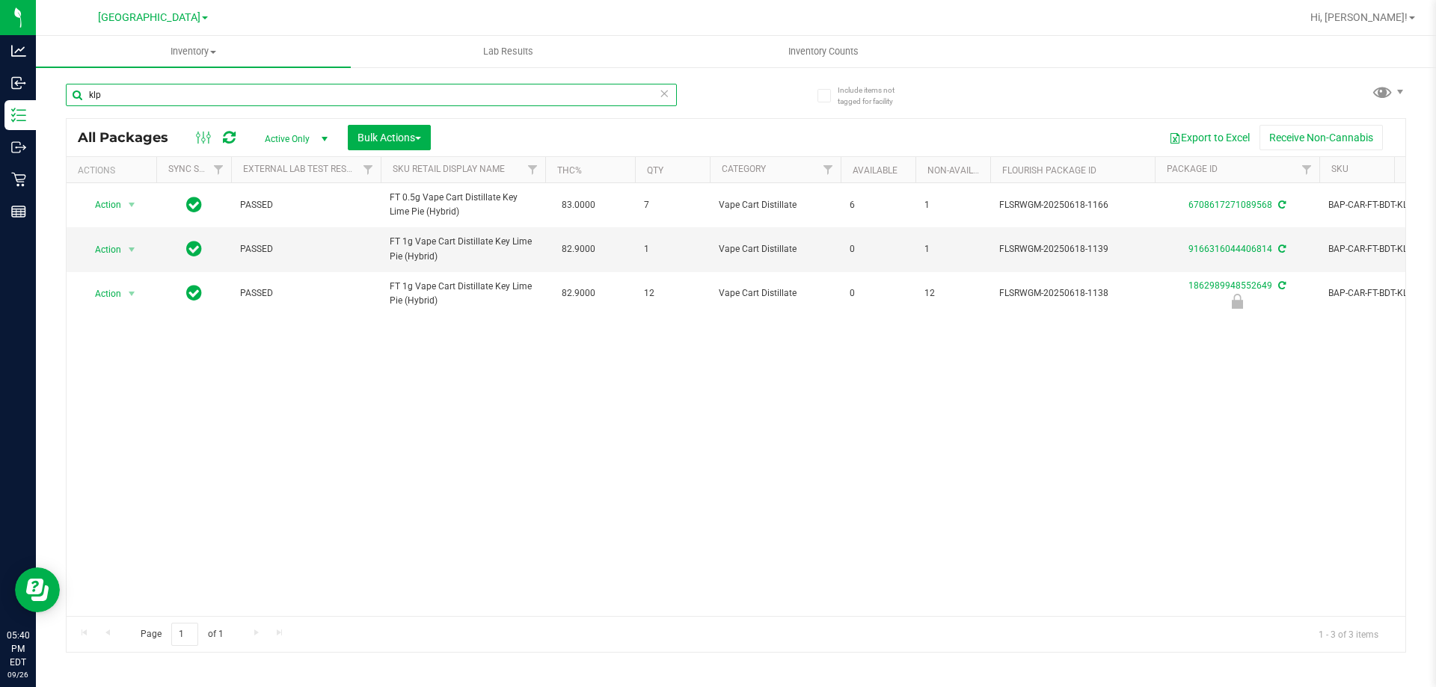
click at [142, 91] on input "klp" at bounding box center [371, 95] width 611 height 22
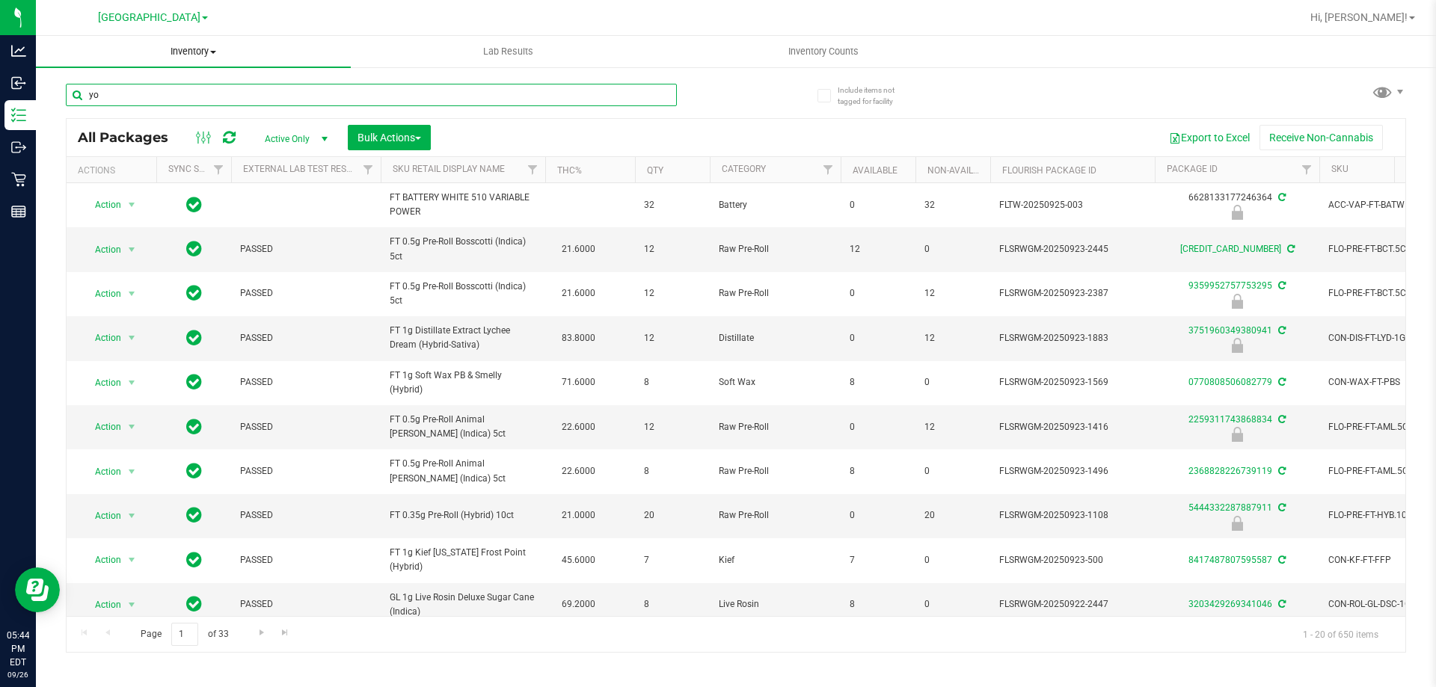
type input "yon"
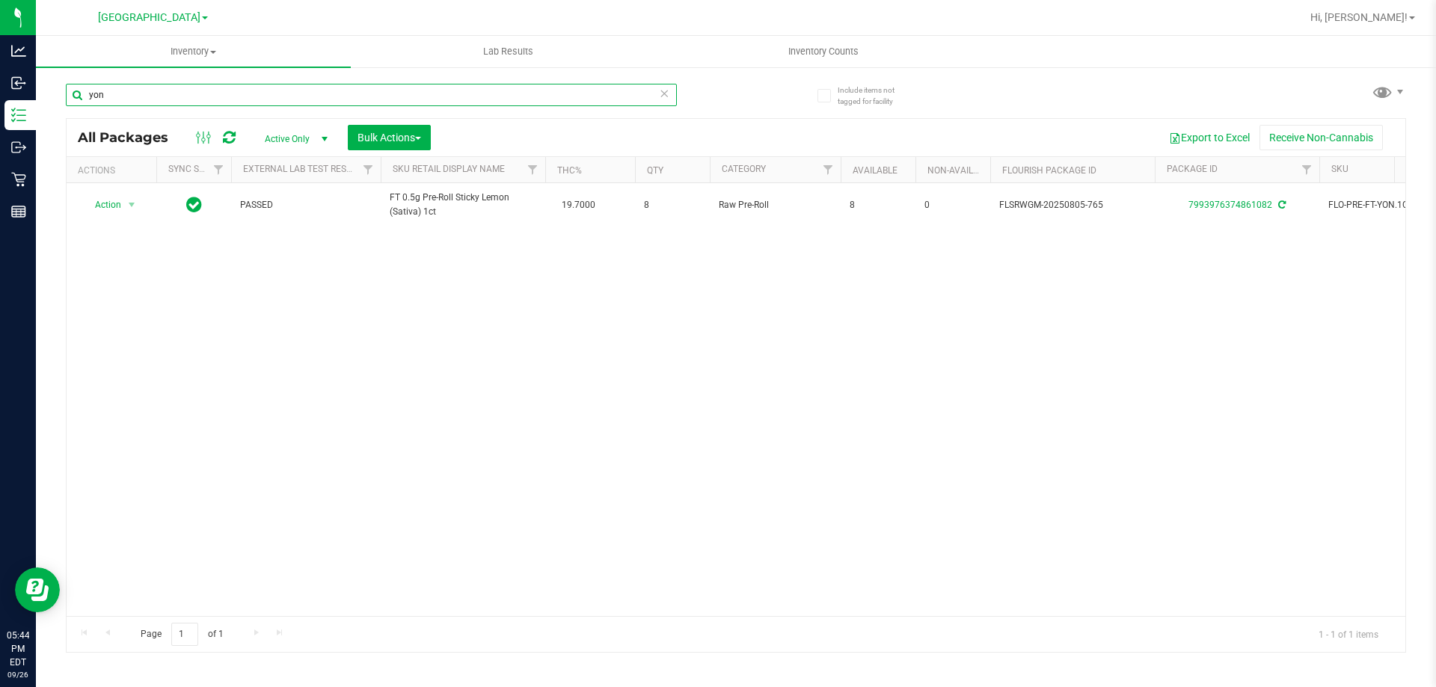
click at [196, 100] on input "yon" at bounding box center [371, 95] width 611 height 22
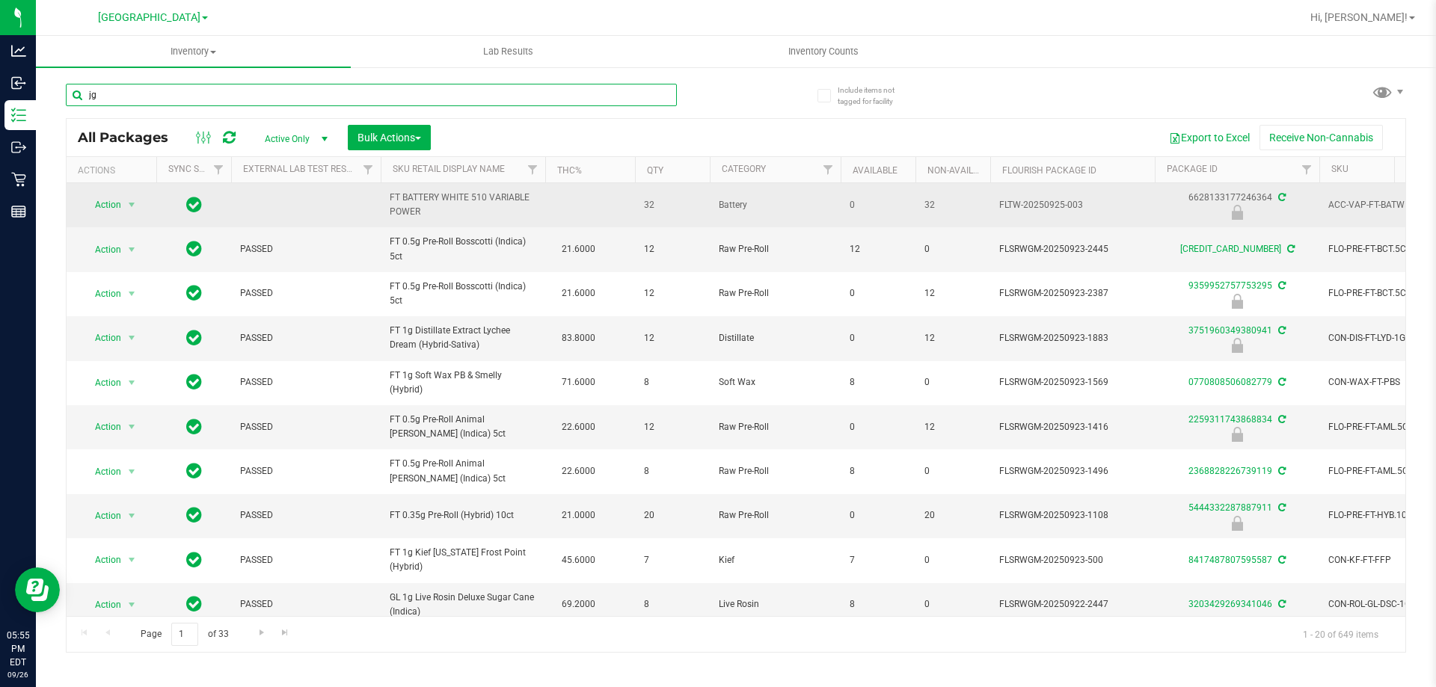
type input "jgn"
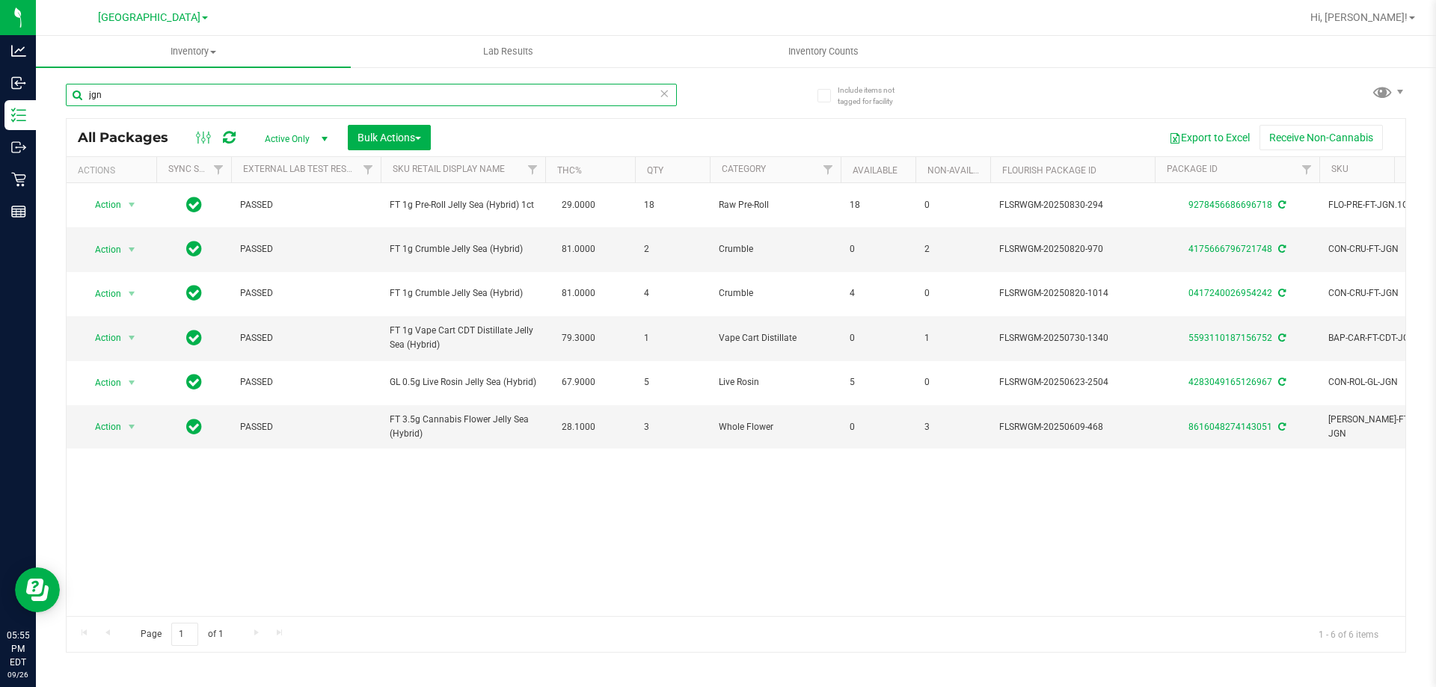
click at [270, 91] on input "jgn" at bounding box center [371, 95] width 611 height 22
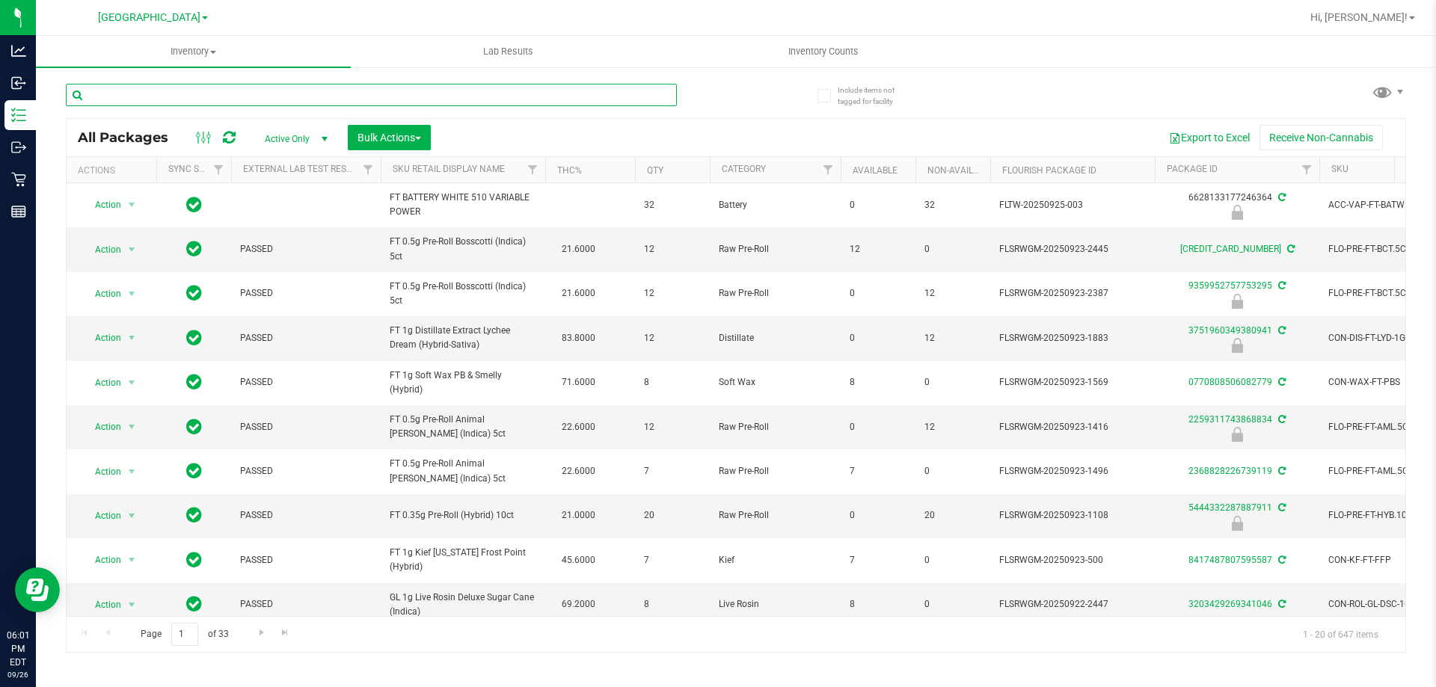
click at [395, 95] on input "text" at bounding box center [371, 95] width 611 height 22
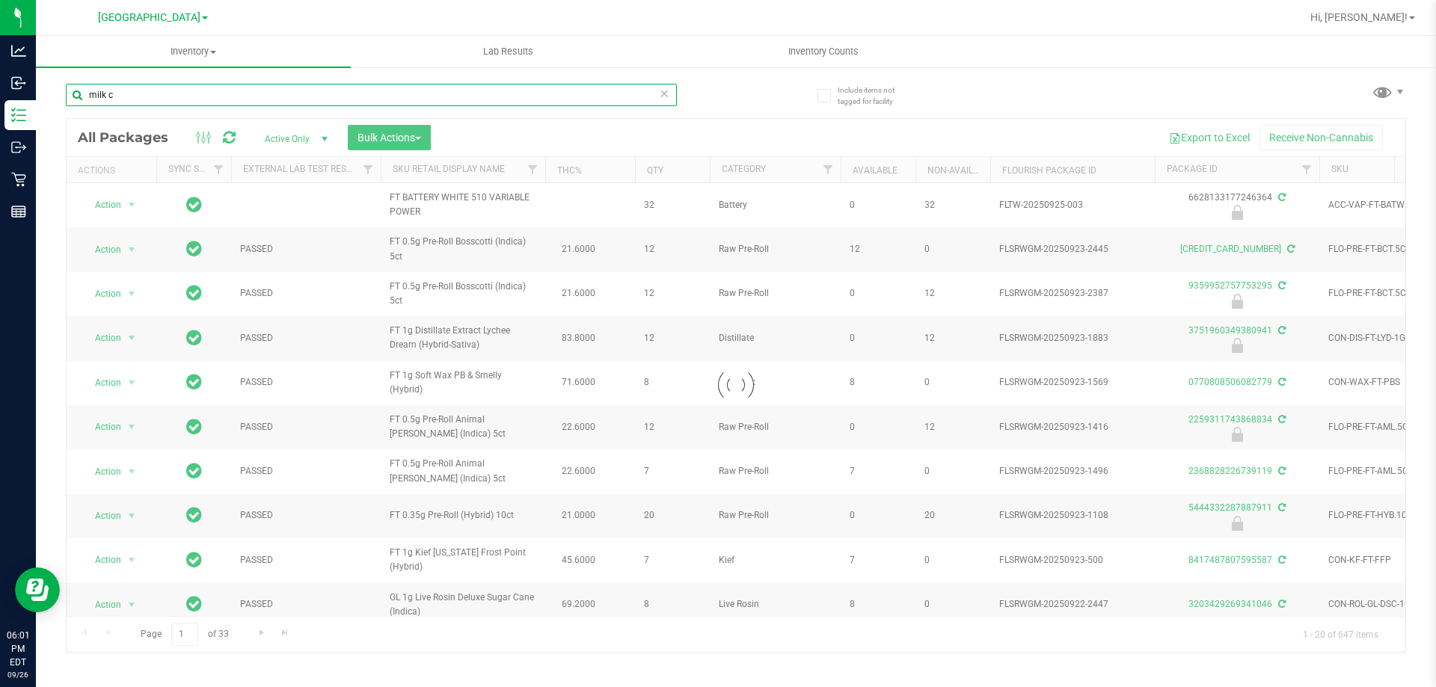
type input "milk"
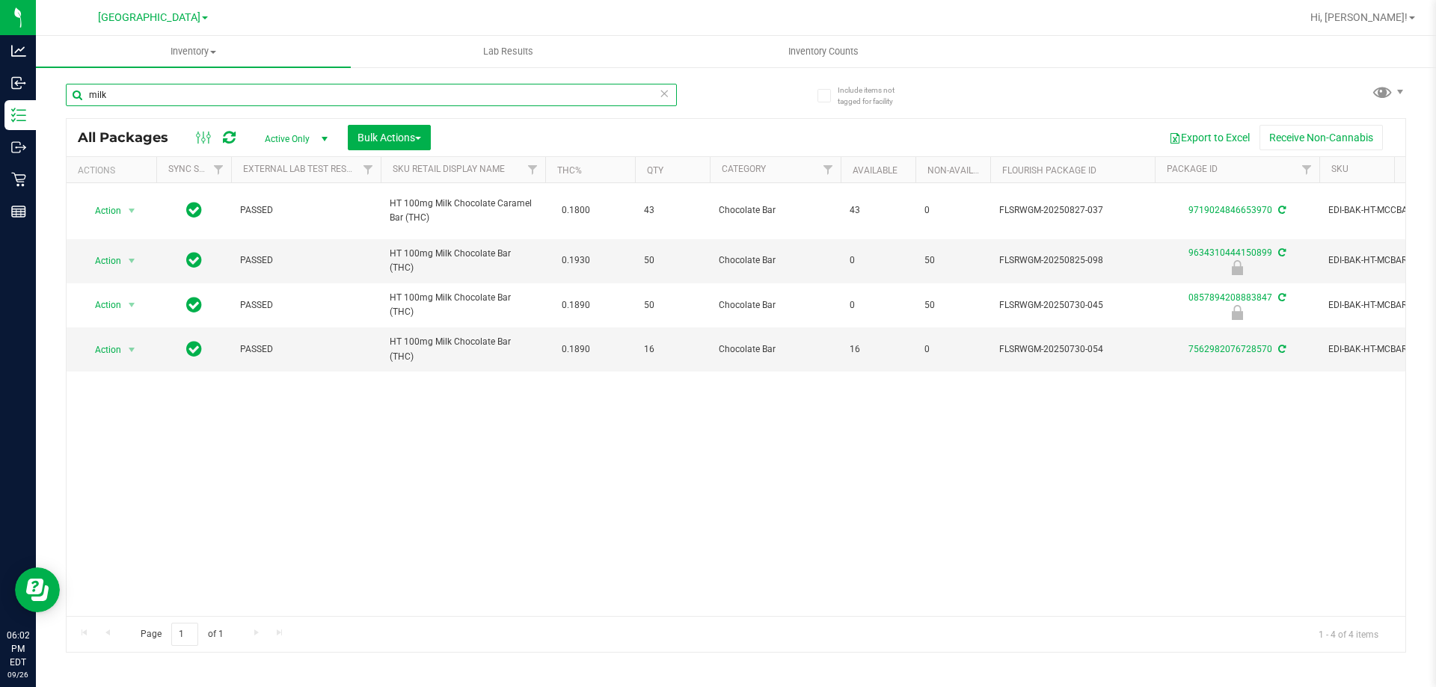
click at [111, 89] on input "milk" at bounding box center [371, 95] width 611 height 22
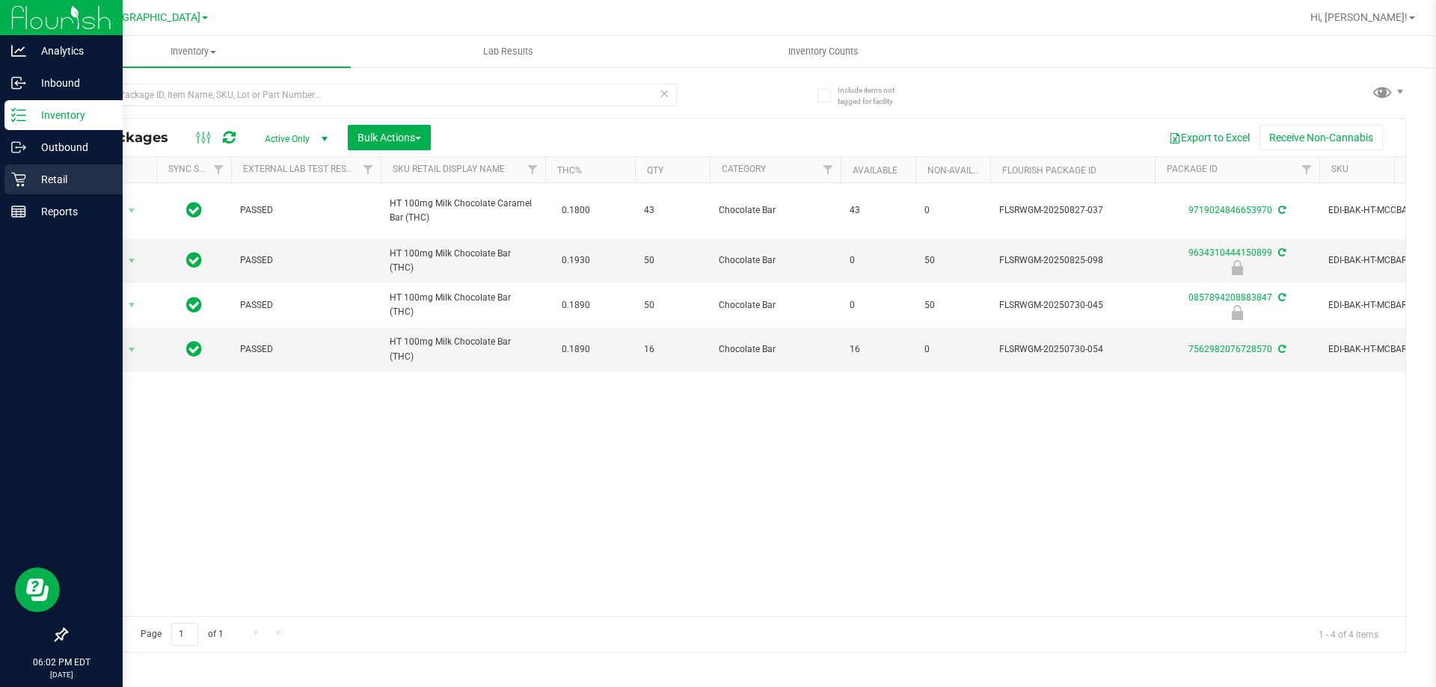
click at [28, 185] on p "Retail" at bounding box center [71, 180] width 90 height 18
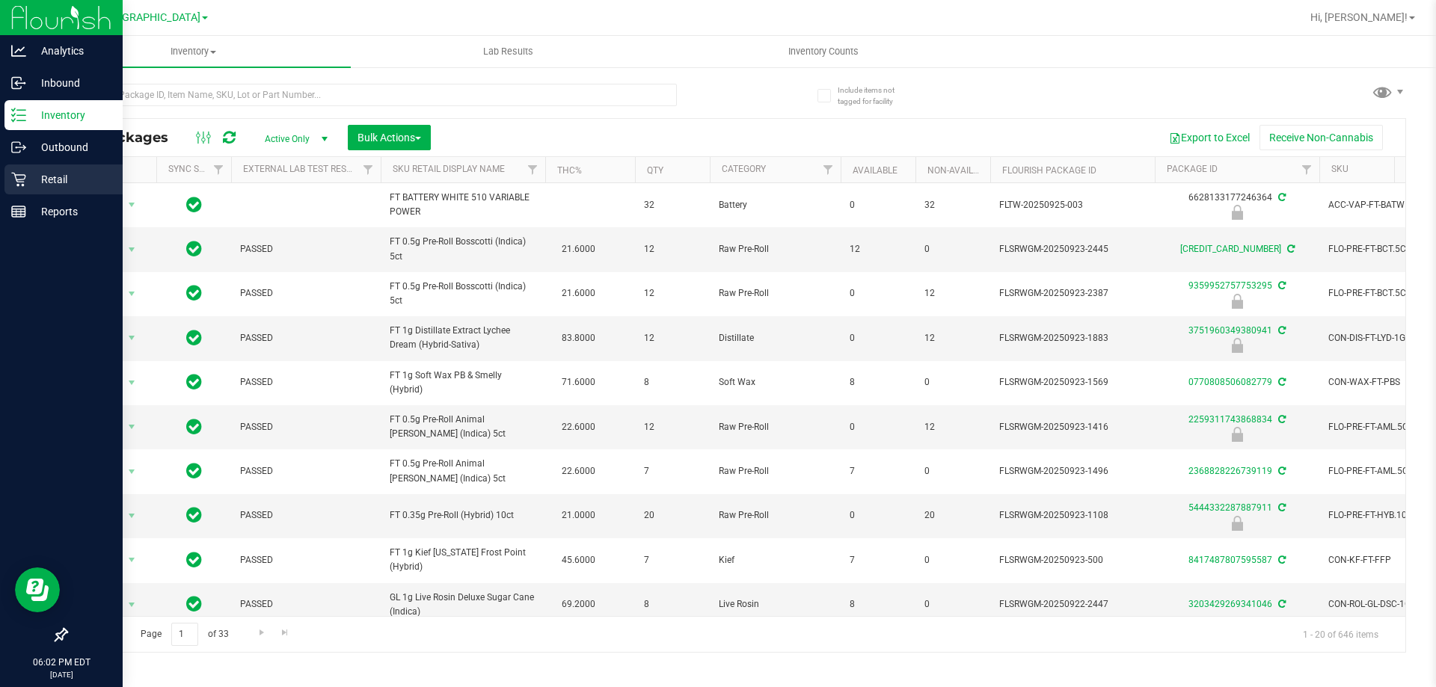
click at [36, 183] on p "Retail" at bounding box center [71, 180] width 90 height 18
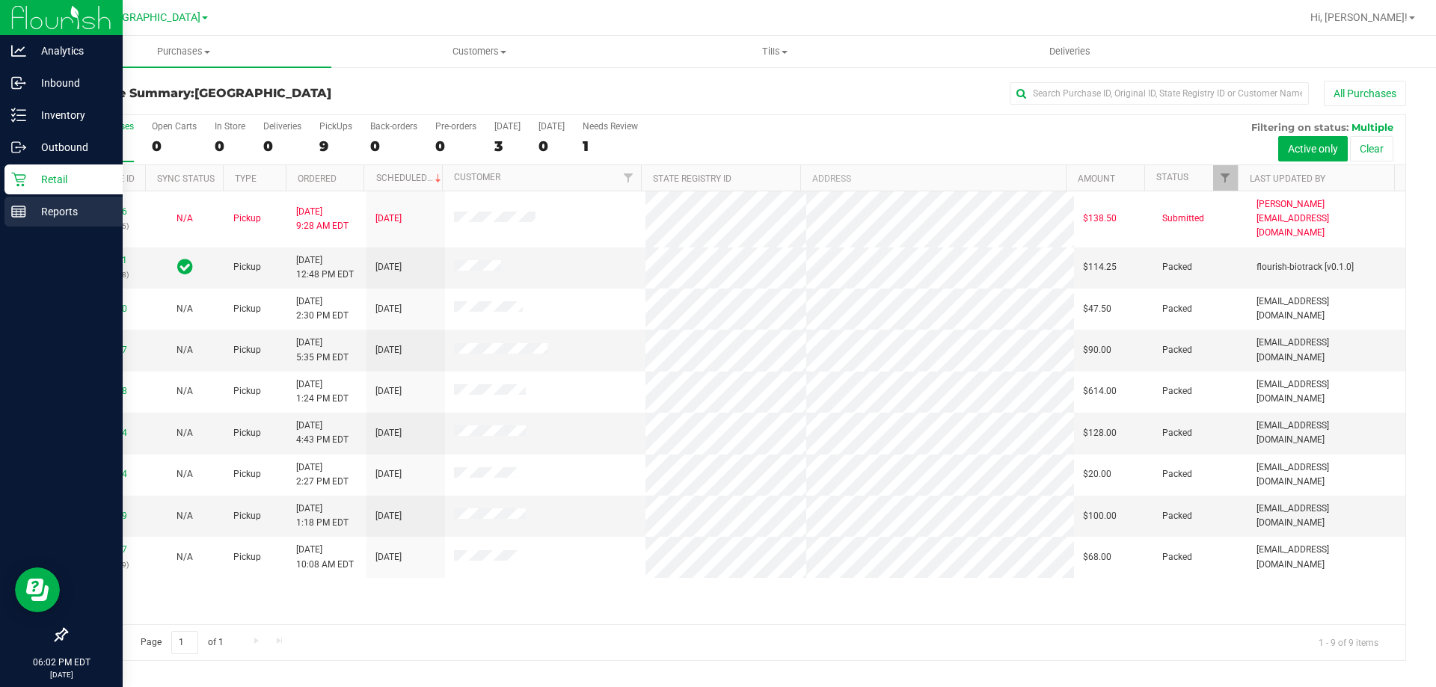
click at [25, 211] on rect at bounding box center [18, 211] width 13 height 10
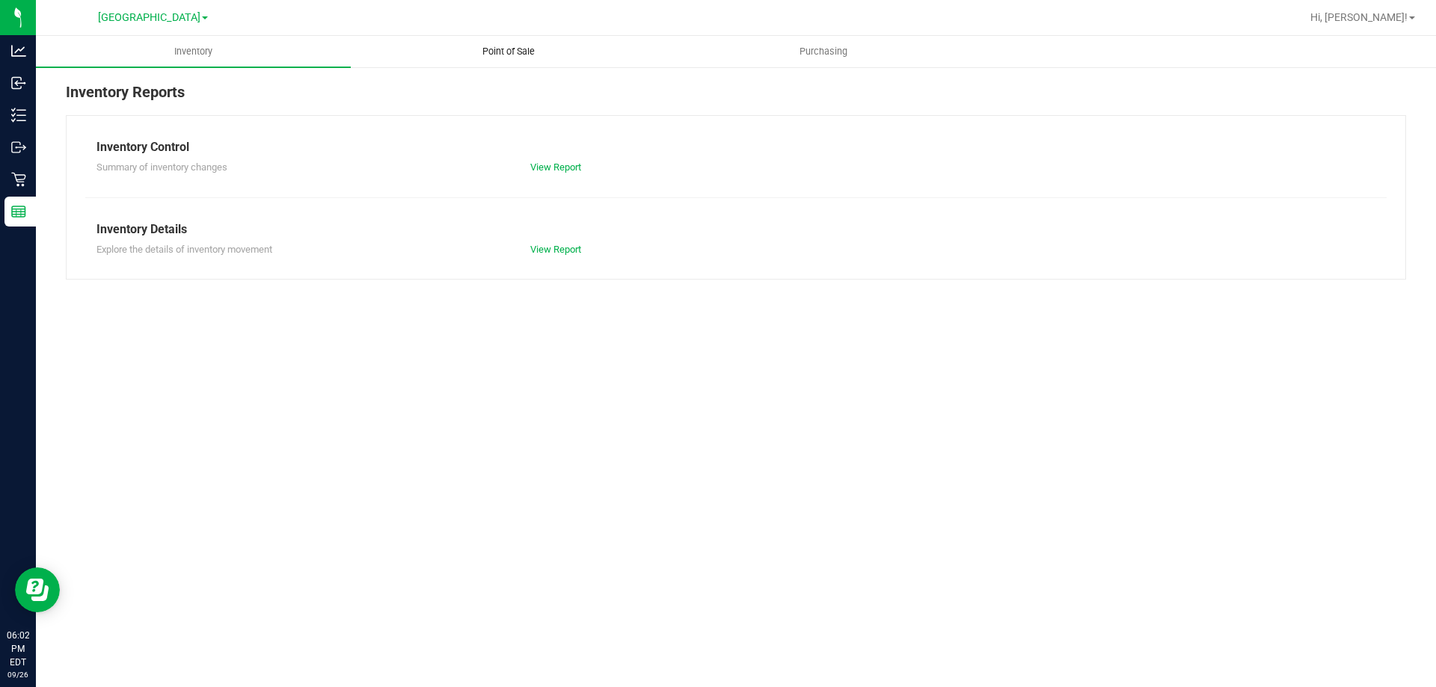
click at [498, 53] on span "Point of Sale" at bounding box center [508, 51] width 93 height 13
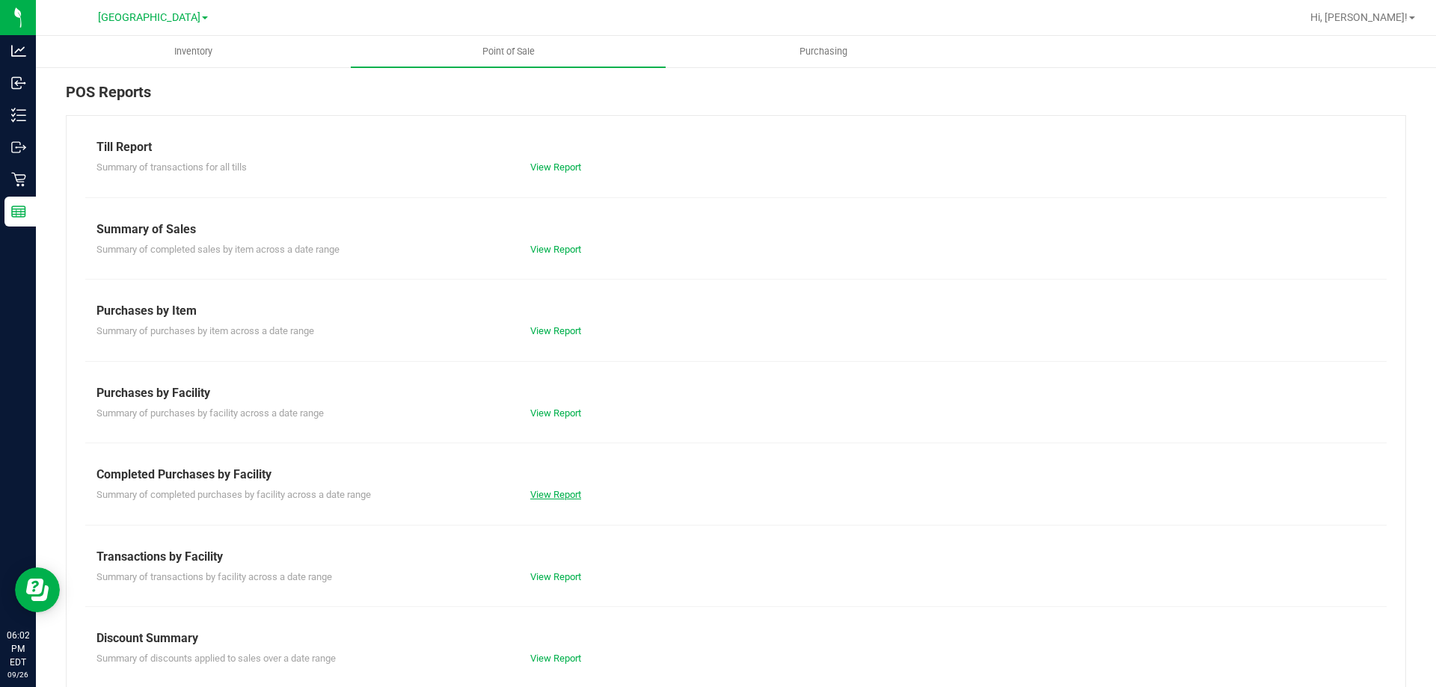
click at [560, 493] on link "View Report" at bounding box center [555, 494] width 51 height 11
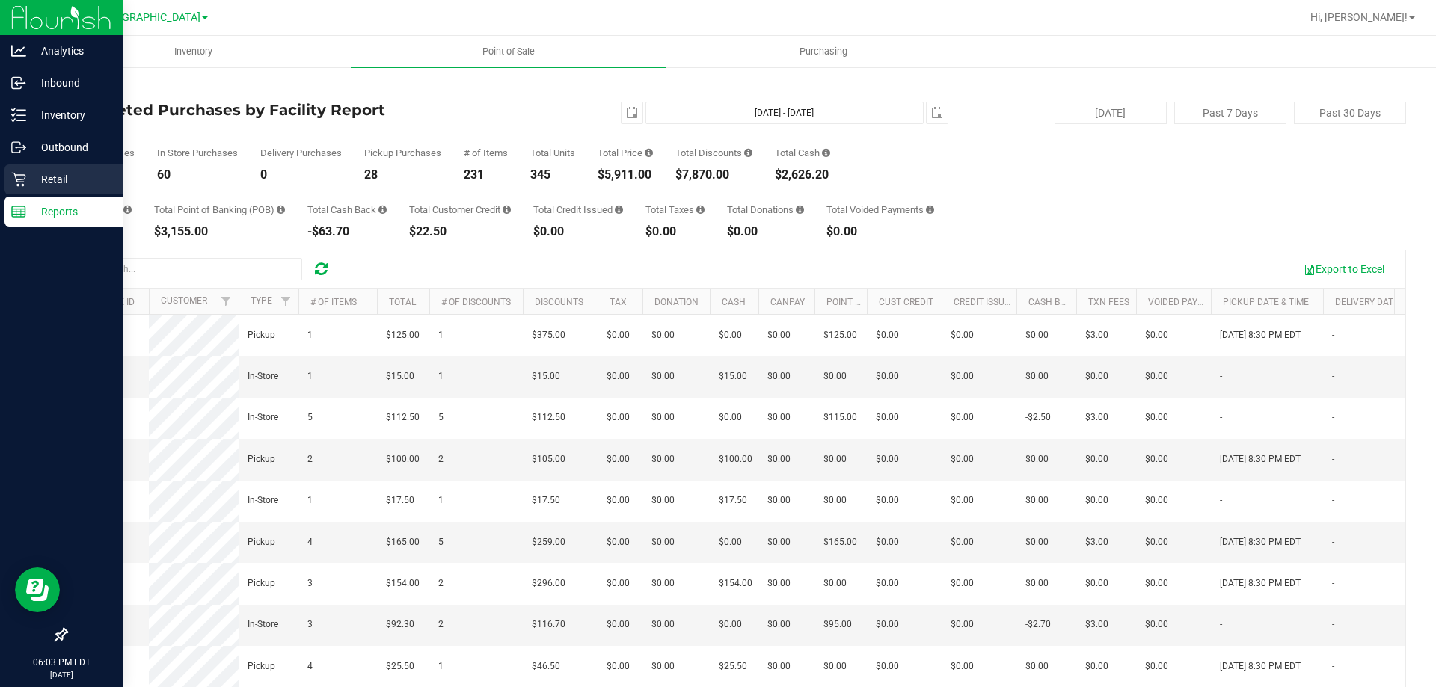
click at [19, 179] on icon at bounding box center [18, 179] width 15 height 15
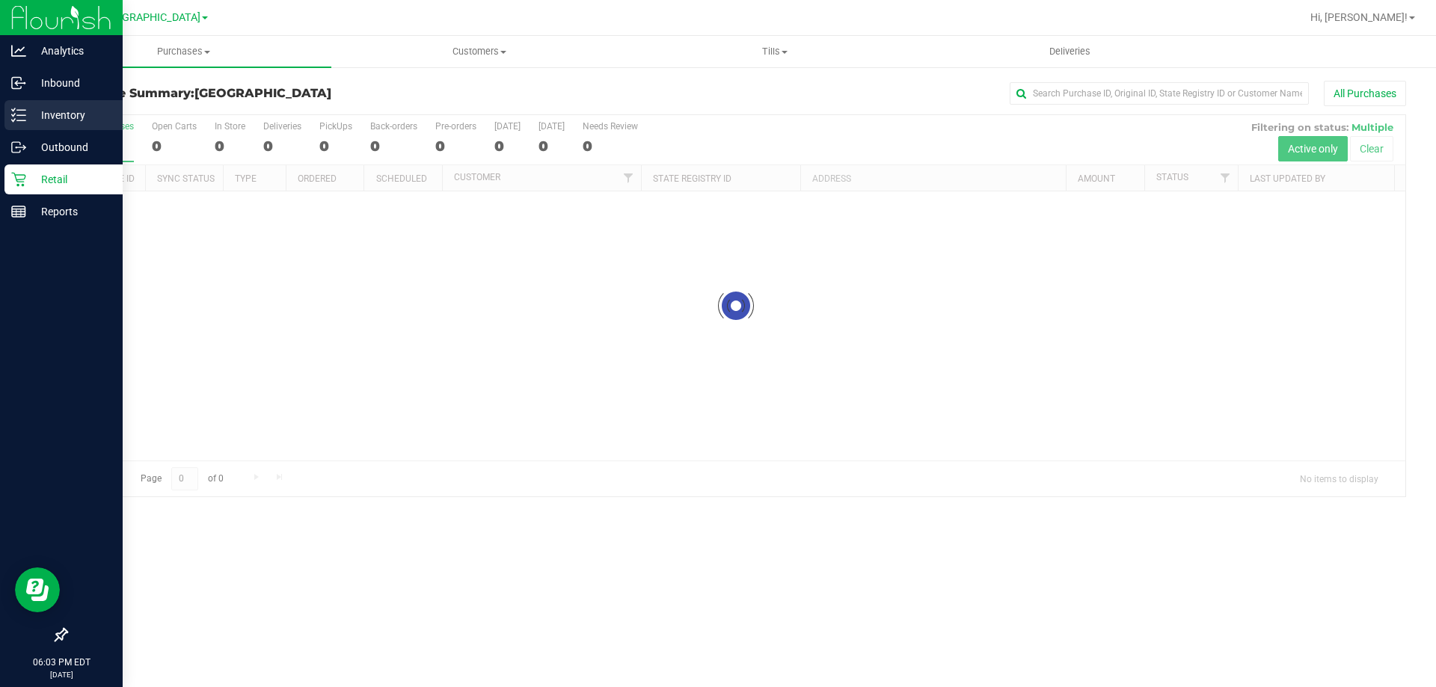
click at [61, 114] on p "Inventory" at bounding box center [71, 115] width 90 height 18
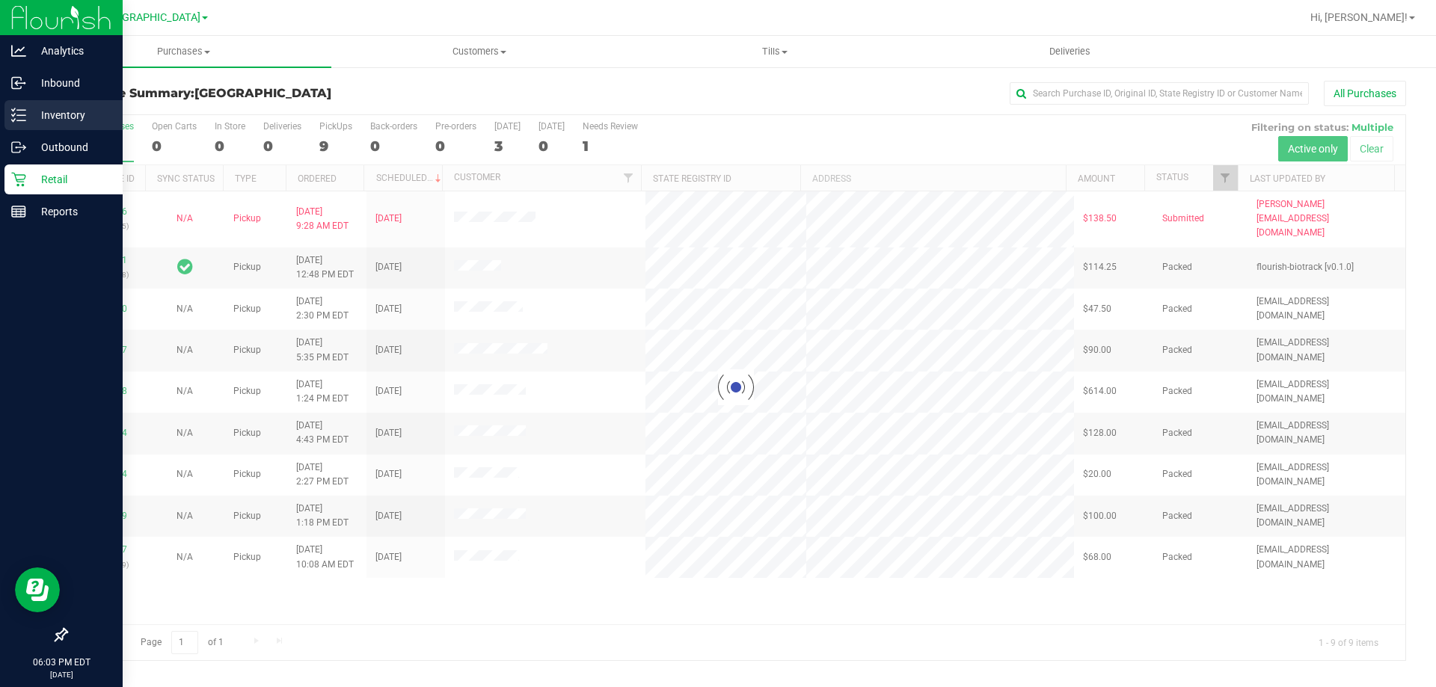
click at [28, 111] on p "Inventory" at bounding box center [71, 115] width 90 height 18
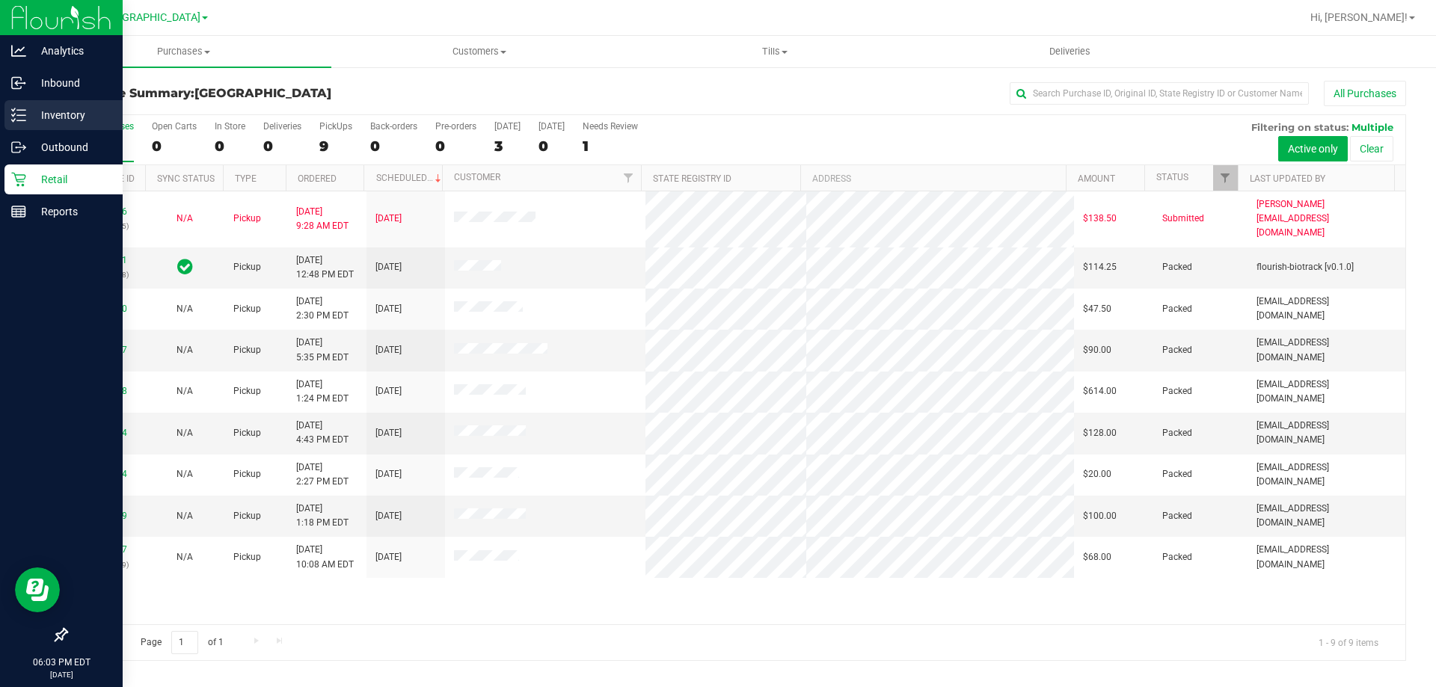
click at [43, 111] on p "Inventory" at bounding box center [71, 115] width 90 height 18
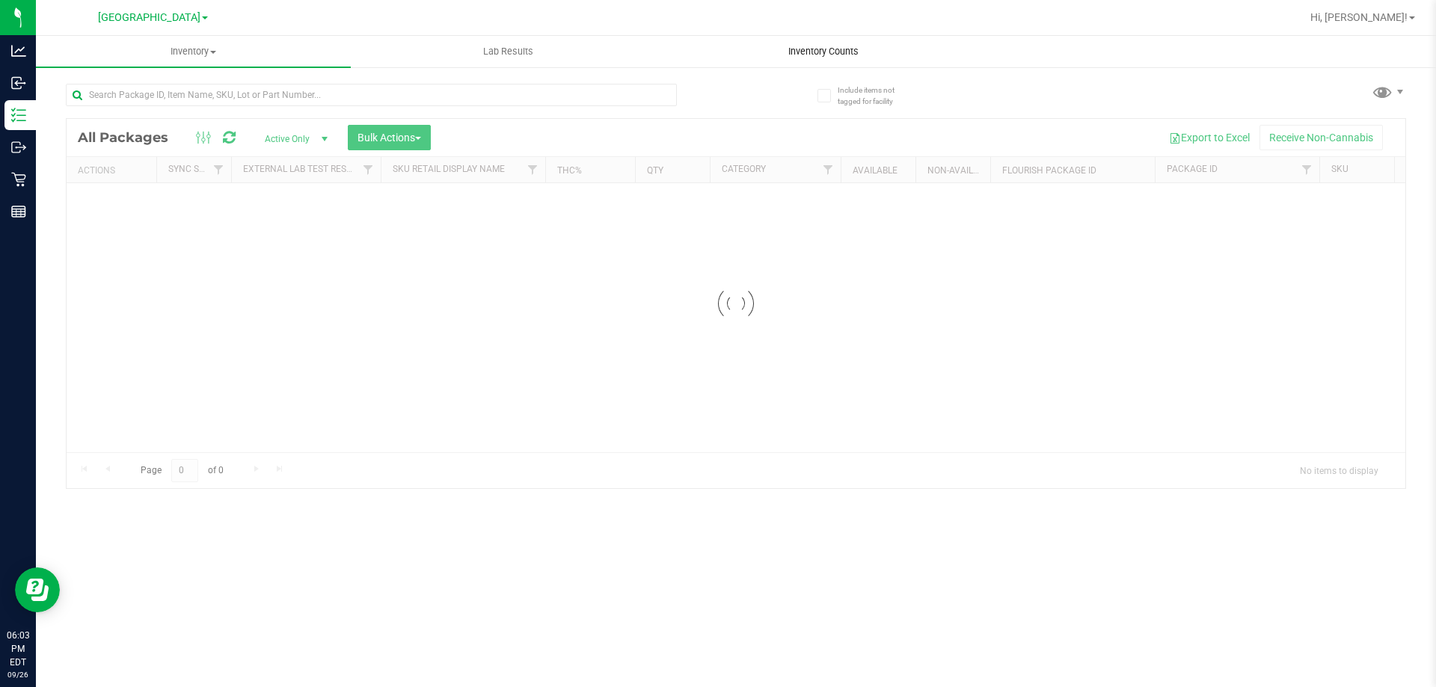
click at [801, 50] on span "Inventory Counts" at bounding box center [823, 51] width 111 height 13
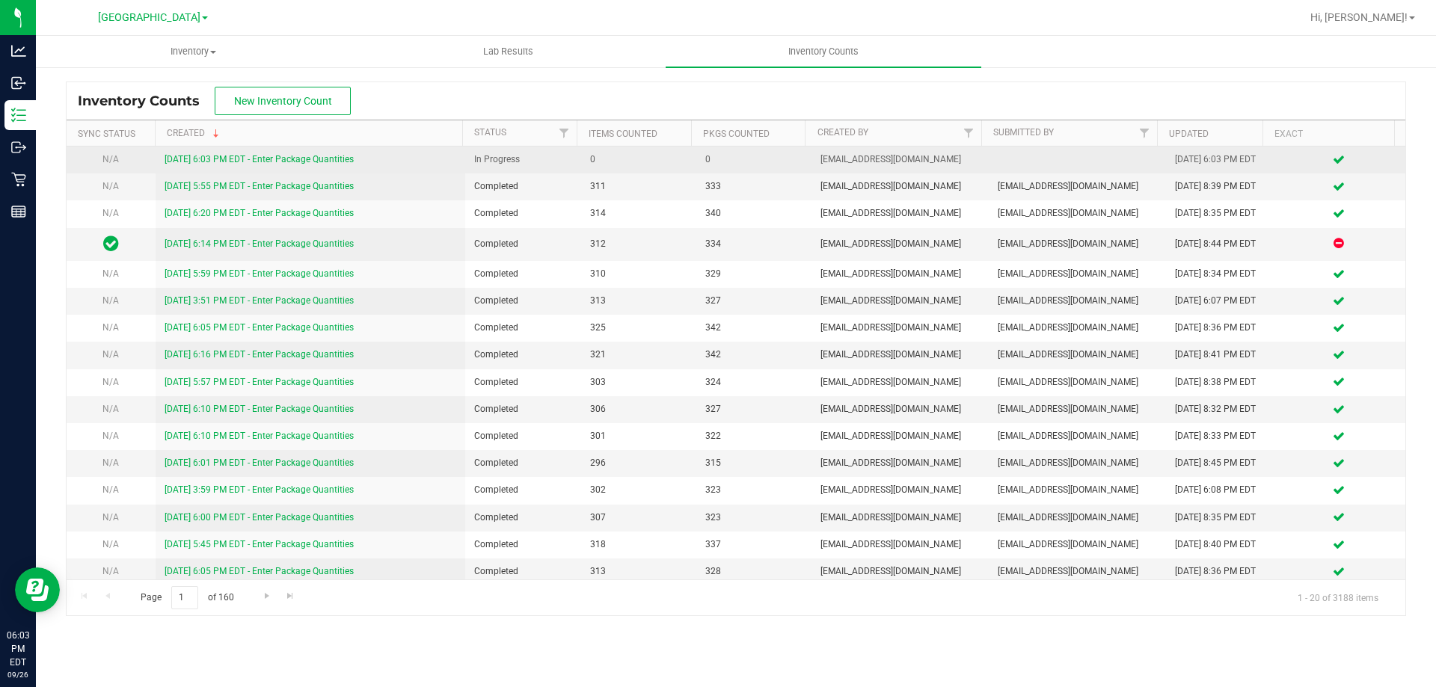
click at [221, 158] on link "9/26/25 6:03 PM EDT - Enter Package Quantities" at bounding box center [259, 159] width 189 height 10
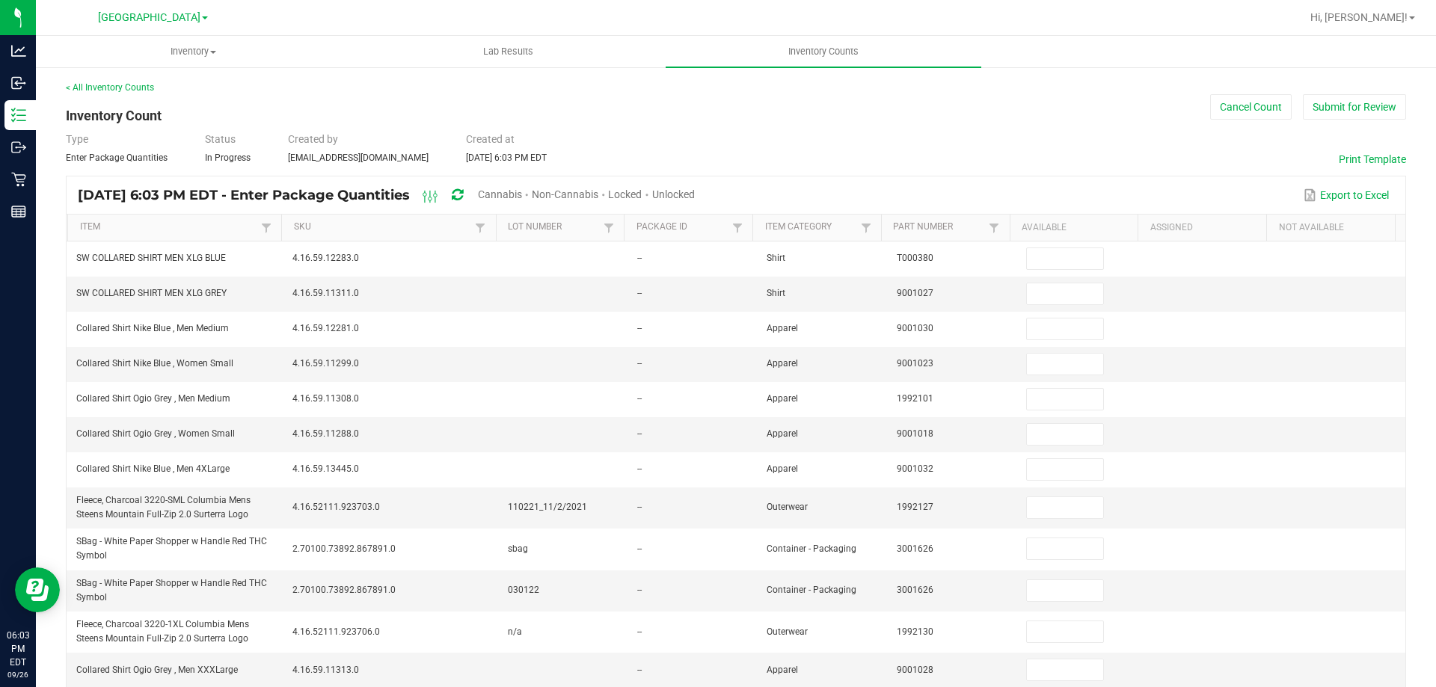
click at [695, 194] on span "Unlocked" at bounding box center [673, 195] width 43 height 12
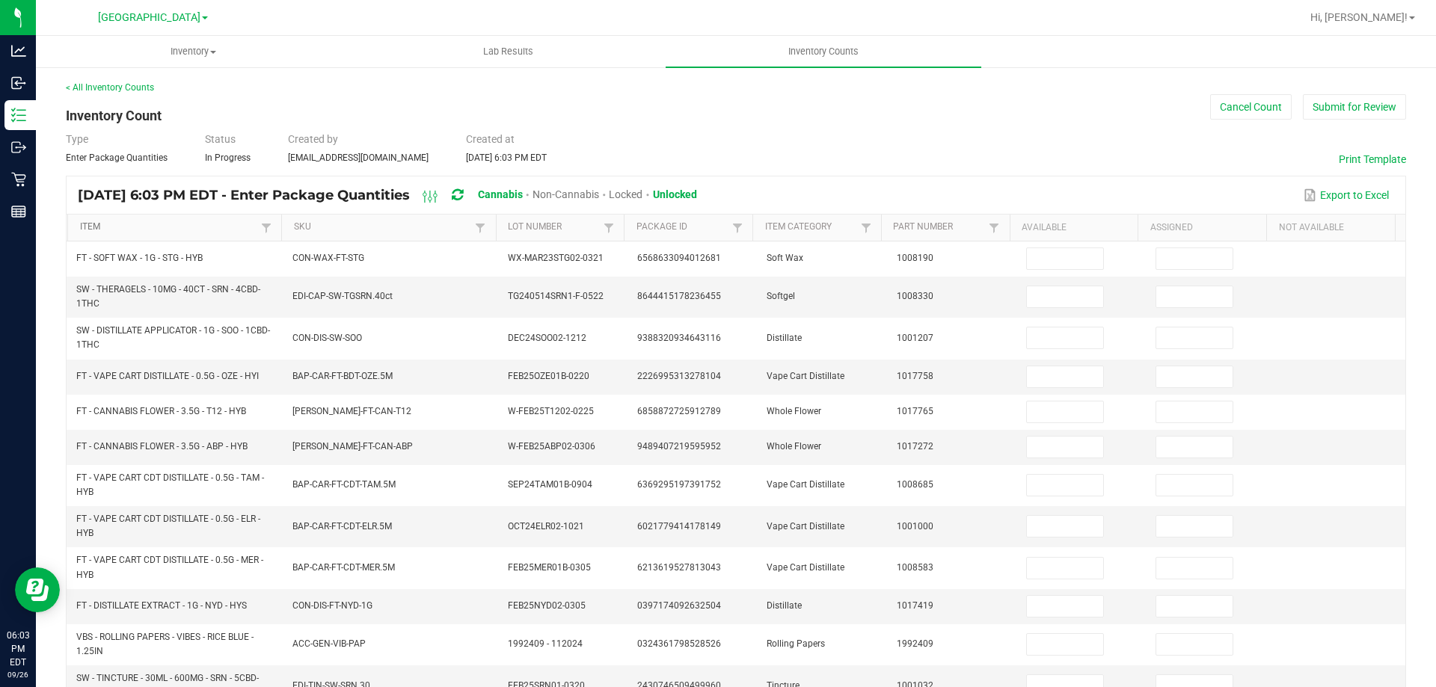
click at [177, 222] on link "Item" at bounding box center [169, 227] width 178 height 12
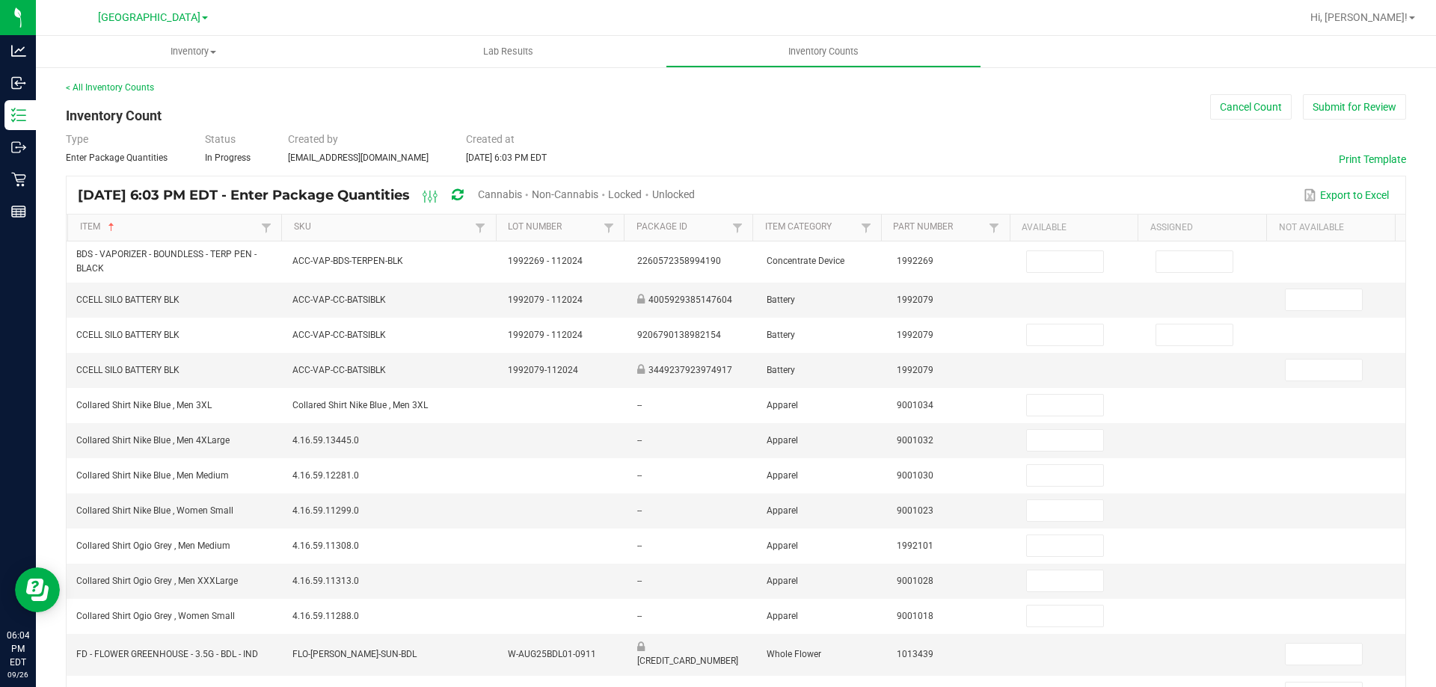
click at [156, 215] on th "Item" at bounding box center [174, 228] width 214 height 27
click at [155, 221] on link "Item" at bounding box center [169, 227] width 178 height 12
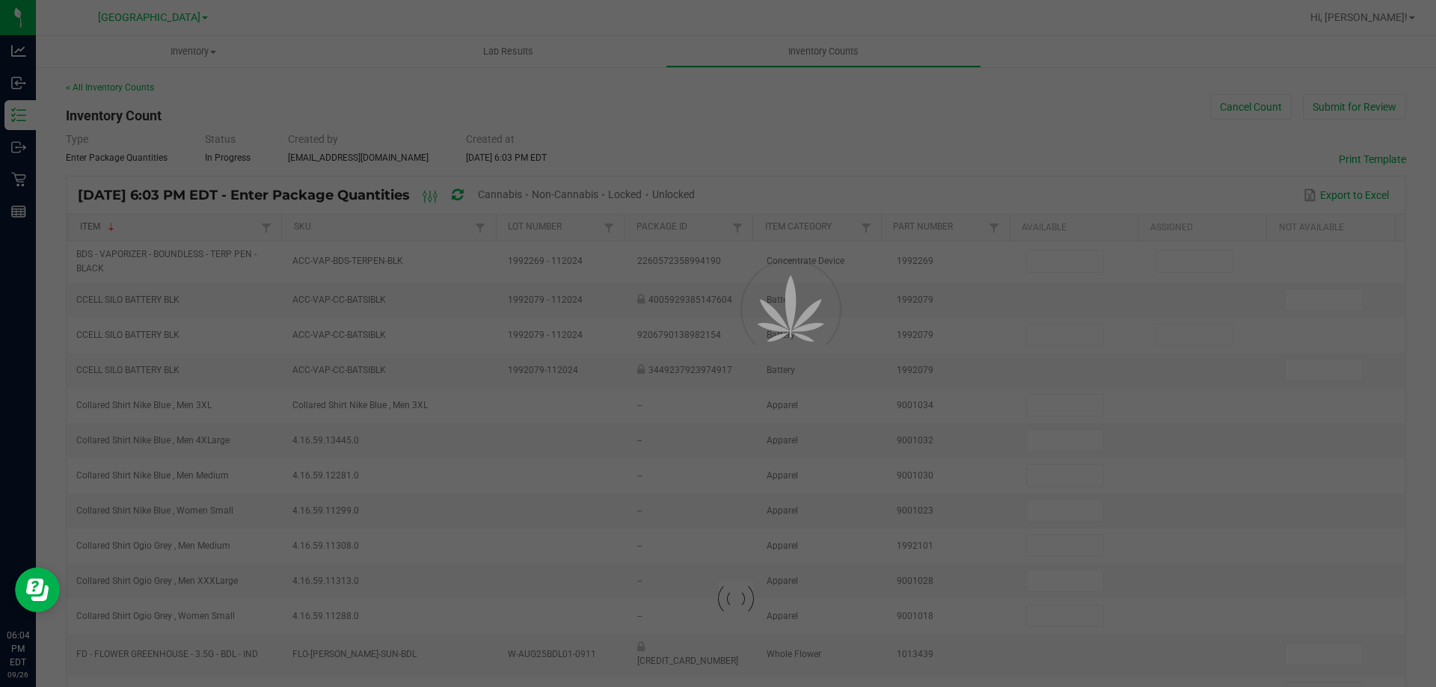
type input "5"
type input "0"
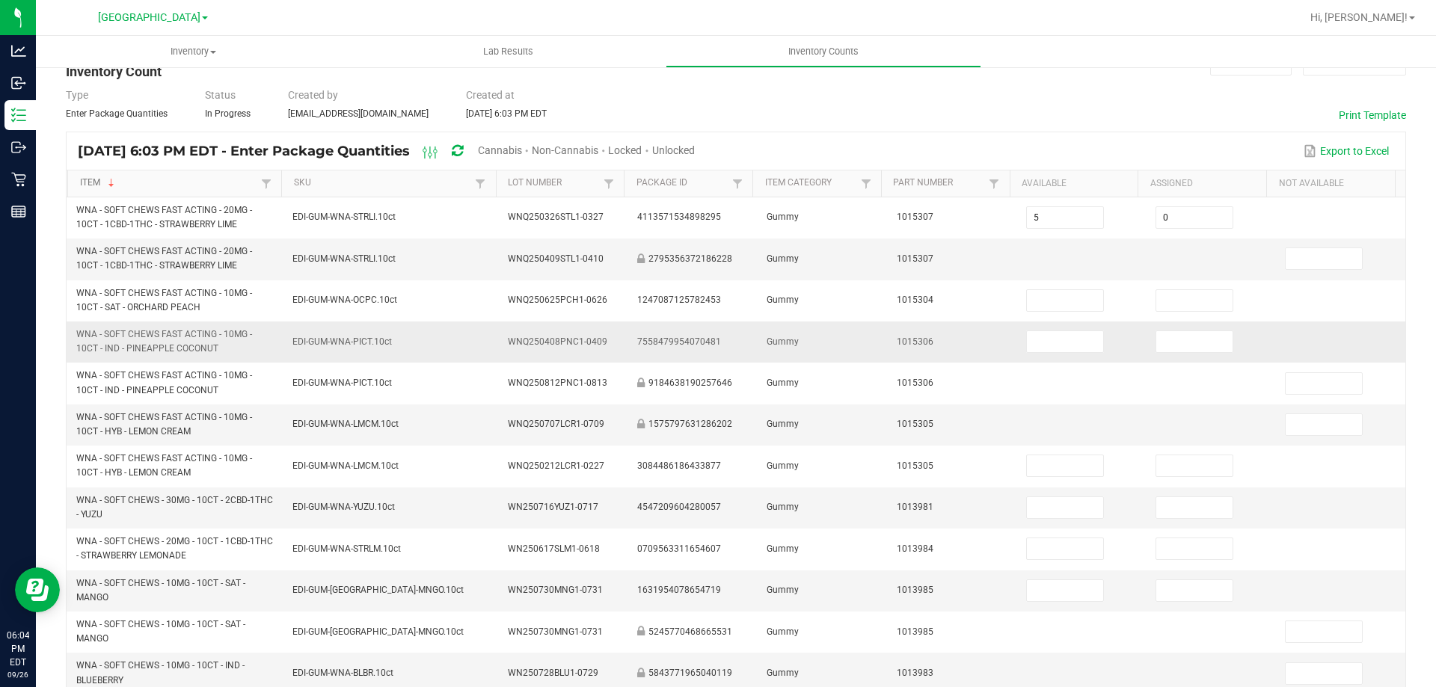
scroll to position [43, 0]
click at [212, 187] on link "Item" at bounding box center [169, 184] width 178 height 12
click at [190, 189] on link "Item" at bounding box center [169, 184] width 178 height 12
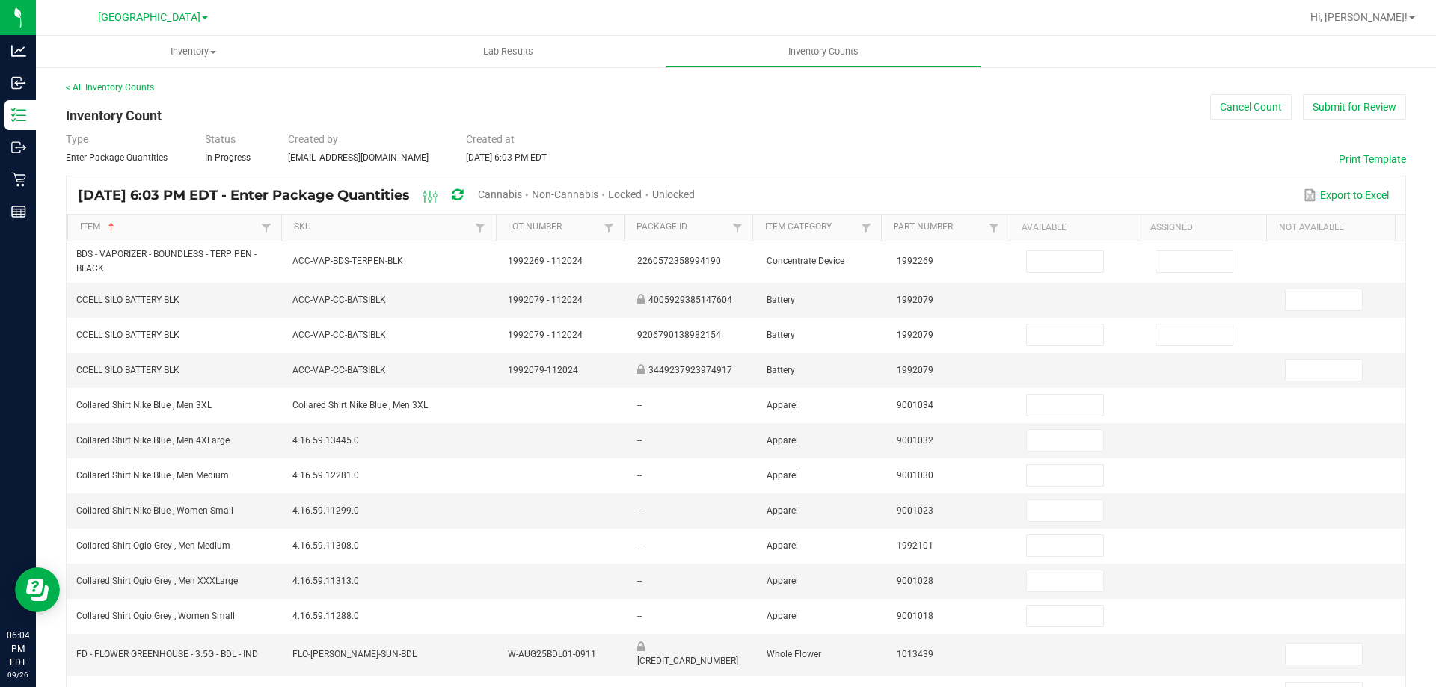
click at [522, 193] on span "Cannabis" at bounding box center [500, 195] width 44 height 12
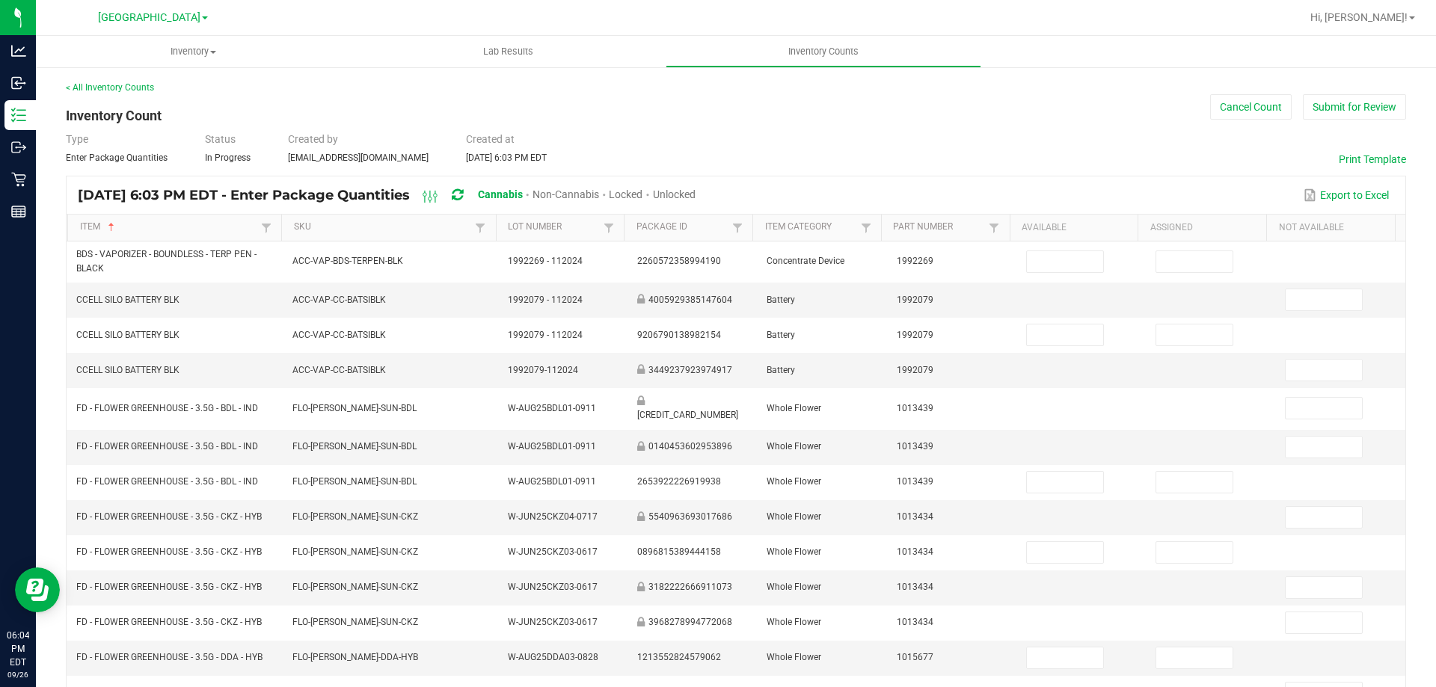
click at [696, 193] on span "Unlocked" at bounding box center [674, 195] width 43 height 12
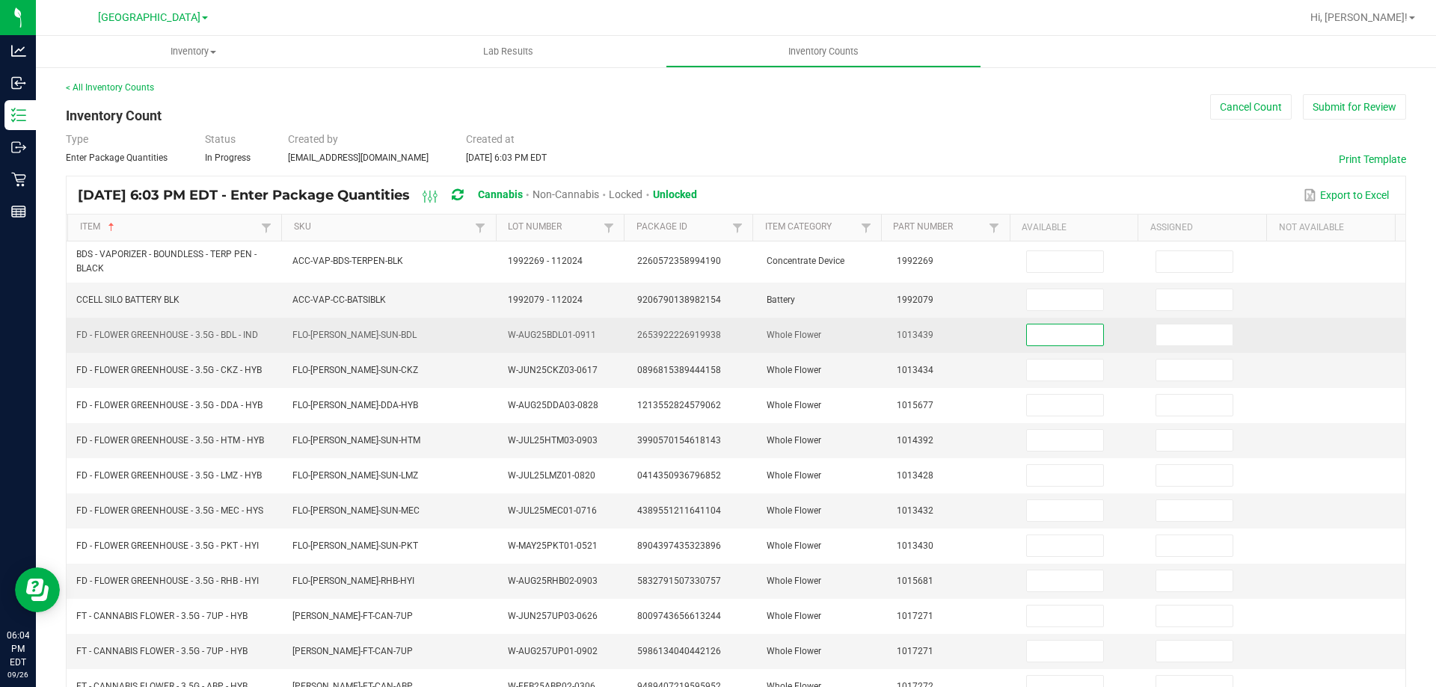
click at [1035, 337] on input at bounding box center [1065, 335] width 76 height 21
type input "20"
click at [1158, 337] on input at bounding box center [1194, 335] width 76 height 21
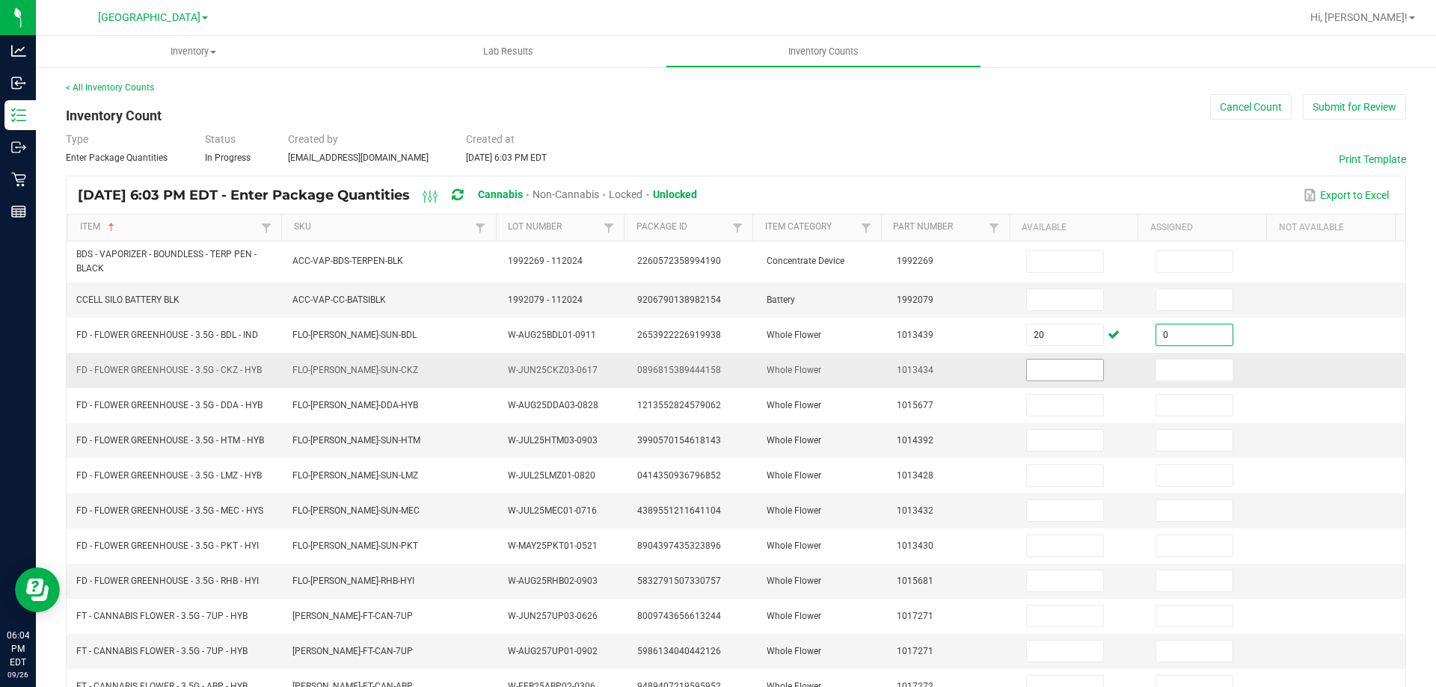
type input "0"
click at [1061, 367] on input at bounding box center [1065, 370] width 76 height 21
type input "8"
click at [1163, 379] on input at bounding box center [1194, 370] width 76 height 21
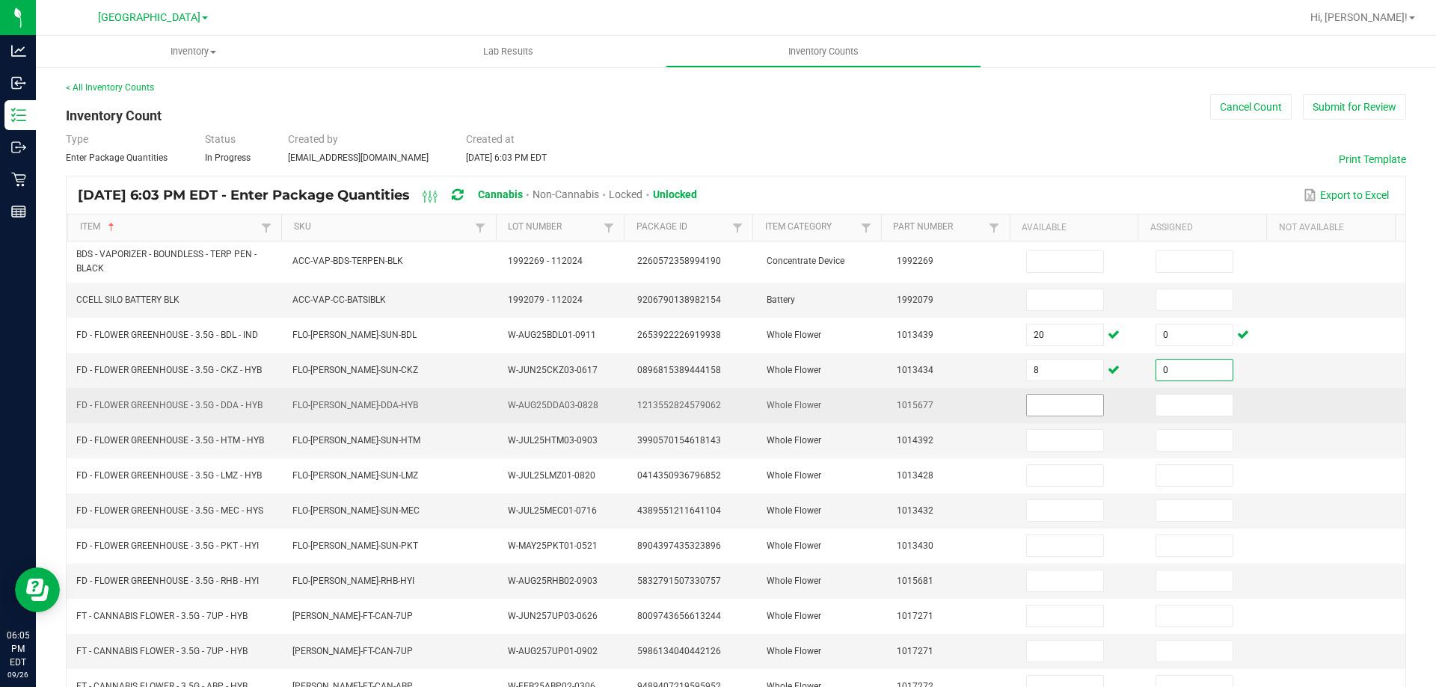
type input "0"
click at [1056, 406] on input at bounding box center [1065, 405] width 76 height 21
type input "10"
click at [1156, 400] on input at bounding box center [1194, 405] width 76 height 21
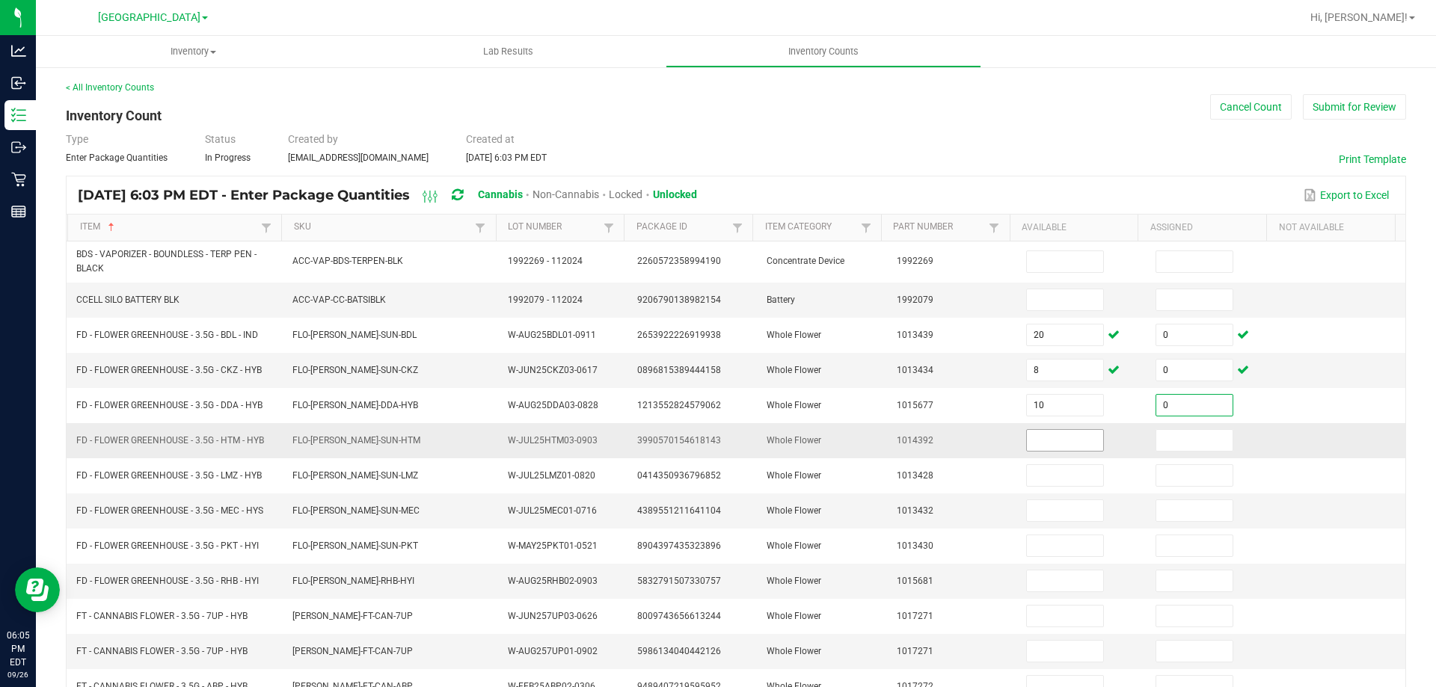
type input "0"
click at [1045, 437] on input at bounding box center [1065, 440] width 76 height 21
type input "9"
click at [1156, 440] on input at bounding box center [1194, 440] width 76 height 21
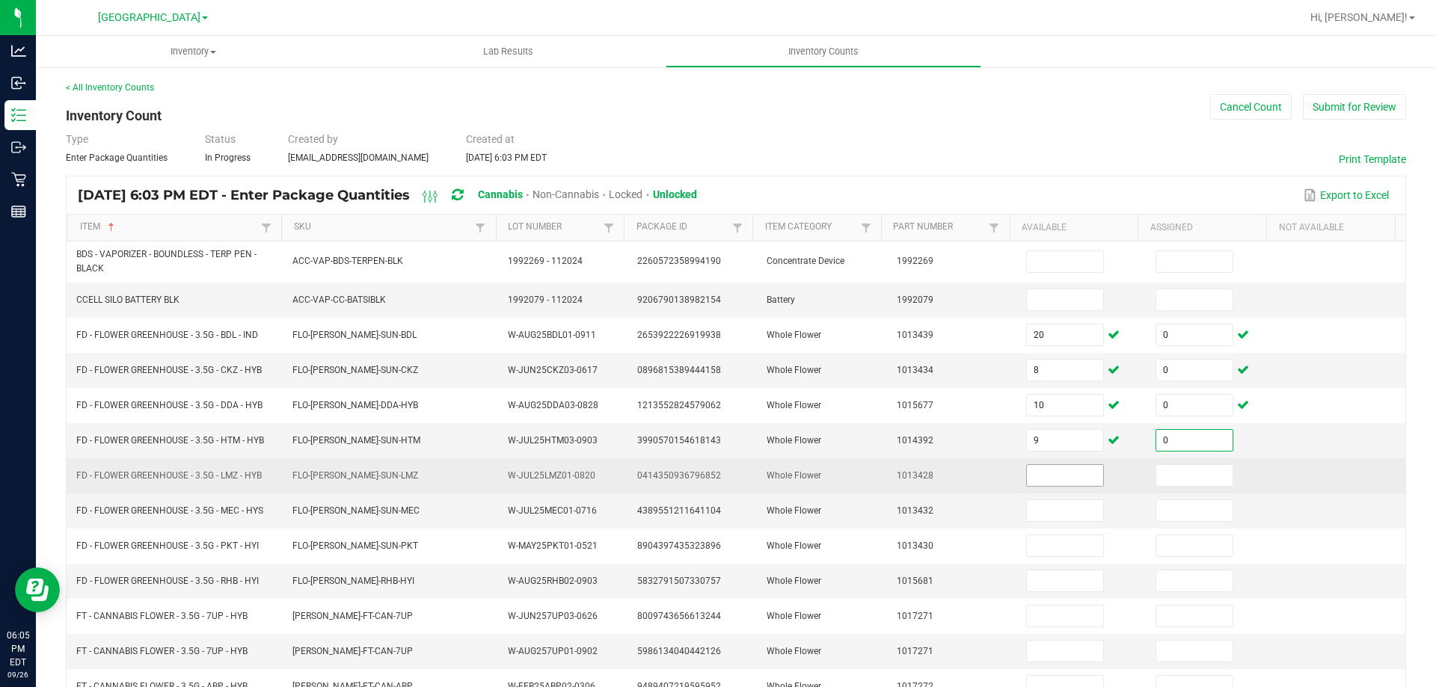
type input "0"
click at [1052, 477] on input at bounding box center [1065, 475] width 76 height 21
type input "12"
click at [1156, 471] on input at bounding box center [1194, 475] width 76 height 21
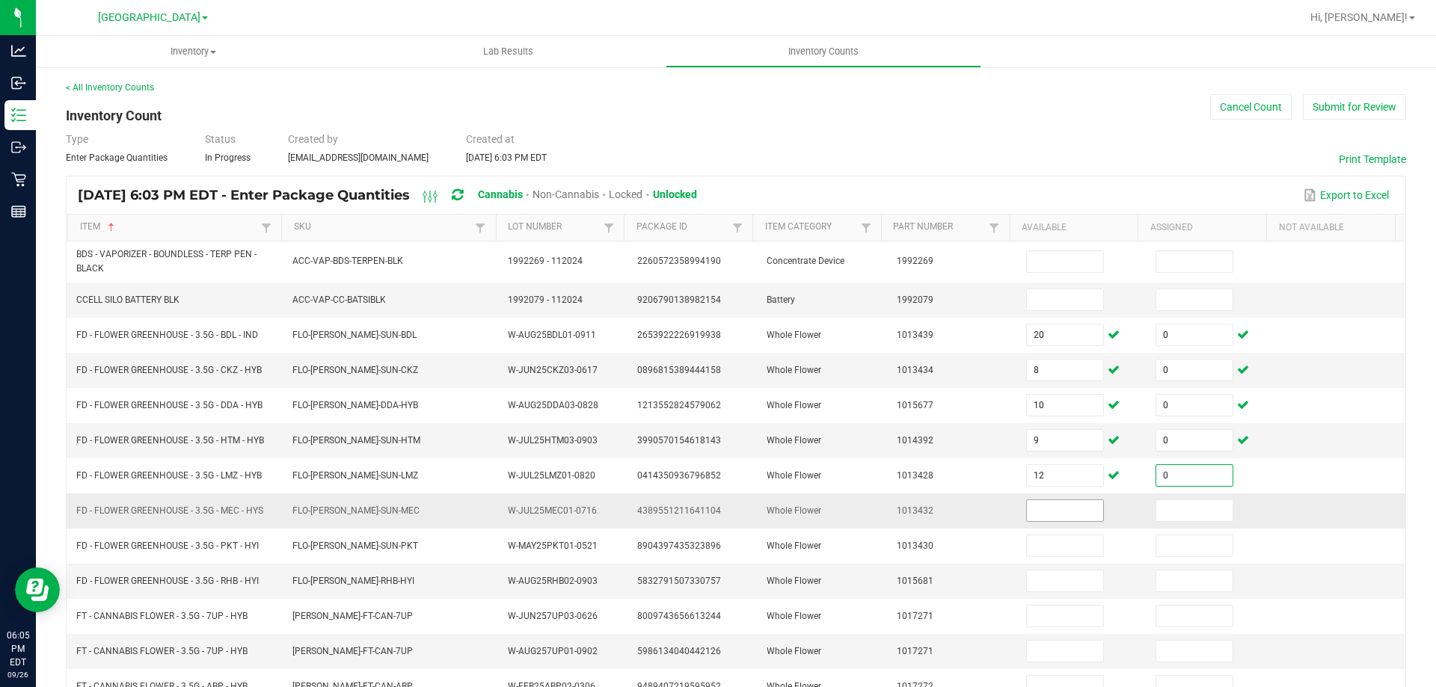
type input "0"
click at [1043, 513] on input at bounding box center [1065, 510] width 76 height 21
type input "2"
click at [1158, 513] on input at bounding box center [1194, 510] width 76 height 21
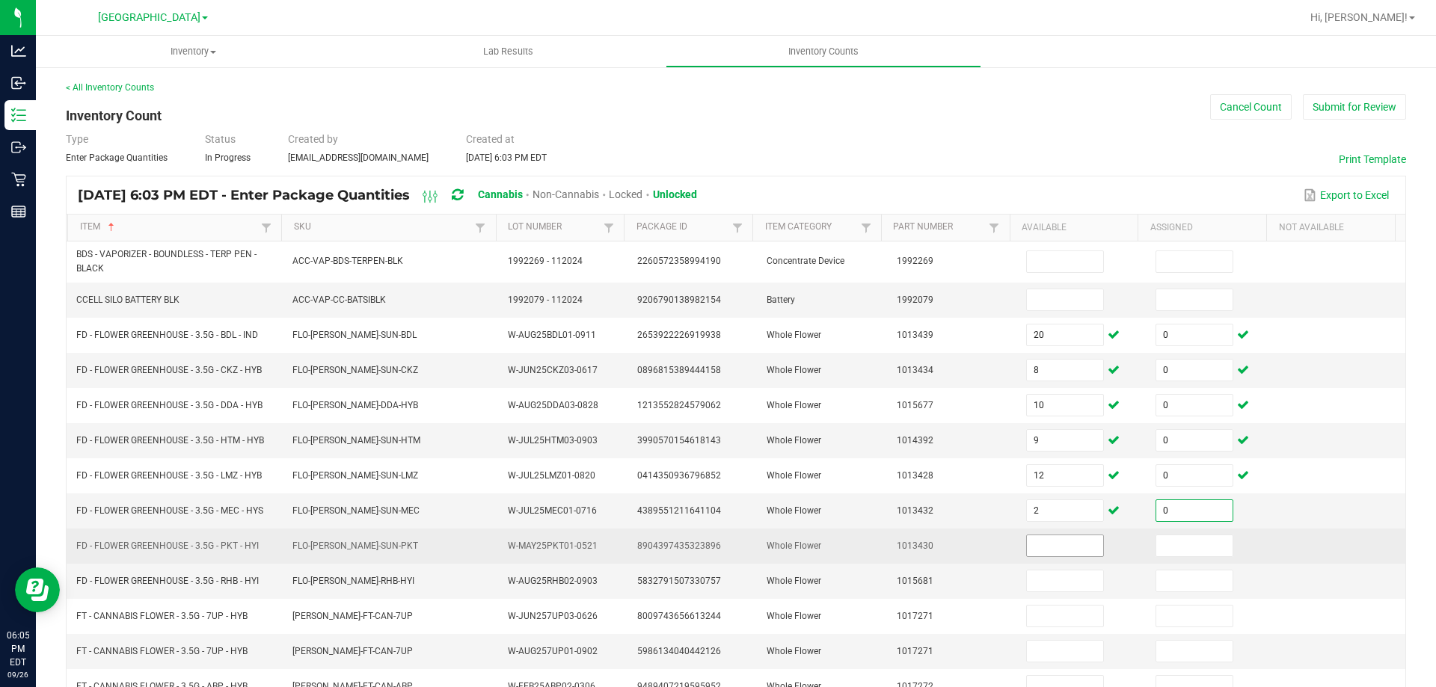
type input "0"
click at [1041, 544] on input at bounding box center [1065, 546] width 76 height 21
type input "14"
click at [1210, 545] on input at bounding box center [1194, 546] width 76 height 21
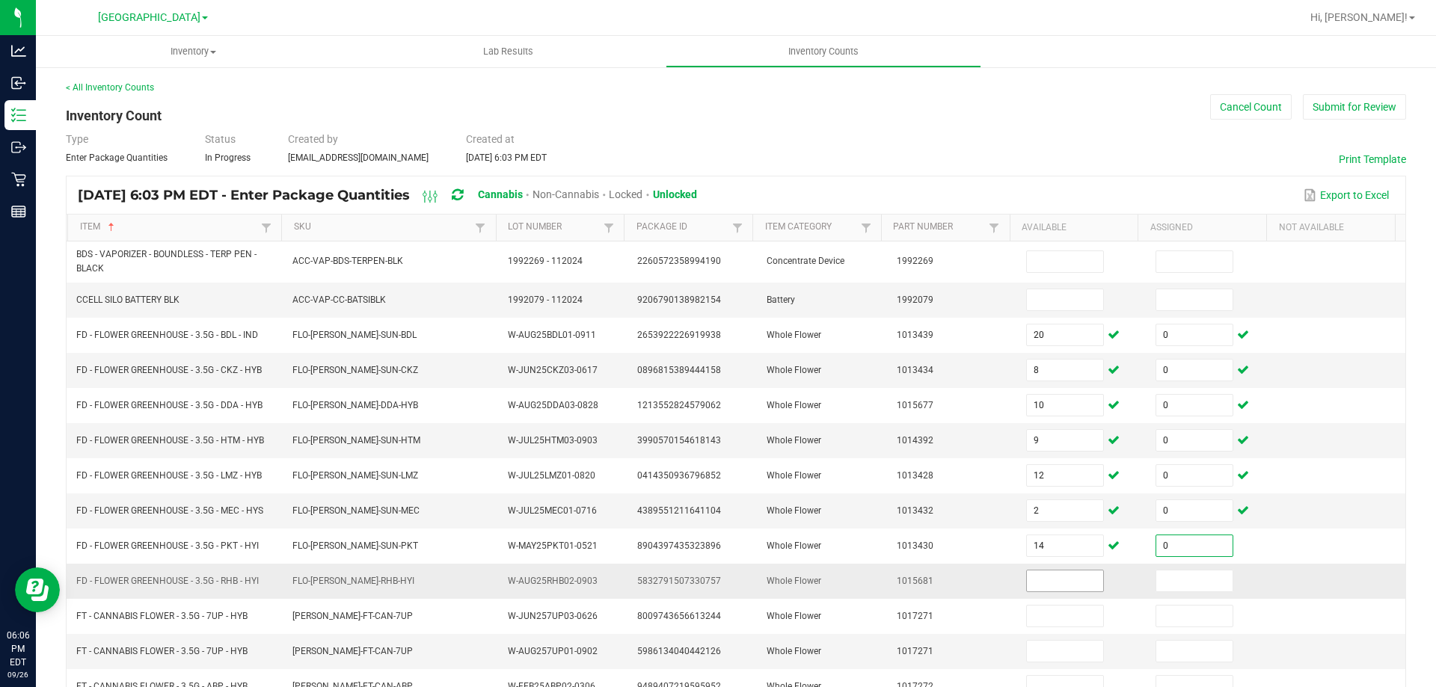
type input "0"
click at [1054, 576] on input at bounding box center [1065, 581] width 76 height 21
type input "13"
click at [1161, 583] on input at bounding box center [1194, 581] width 76 height 21
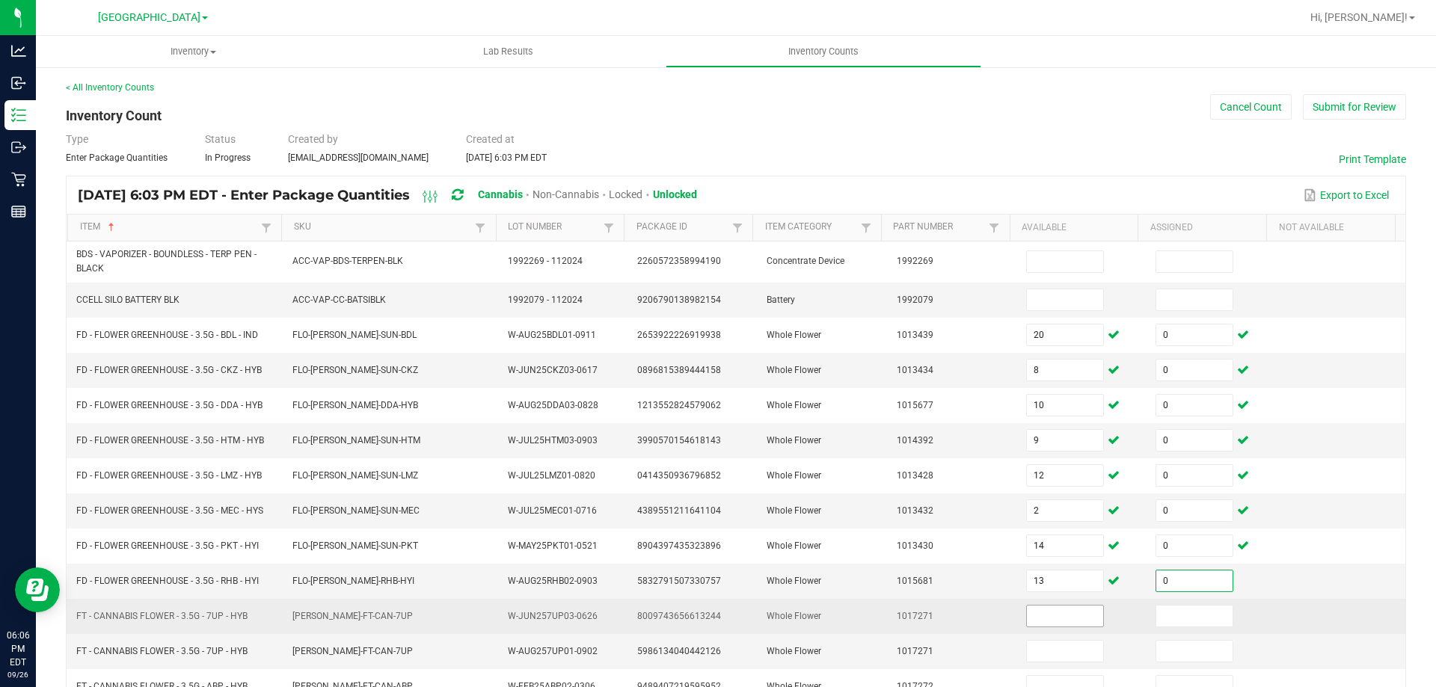
type input "0"
click at [1039, 622] on input at bounding box center [1065, 616] width 76 height 21
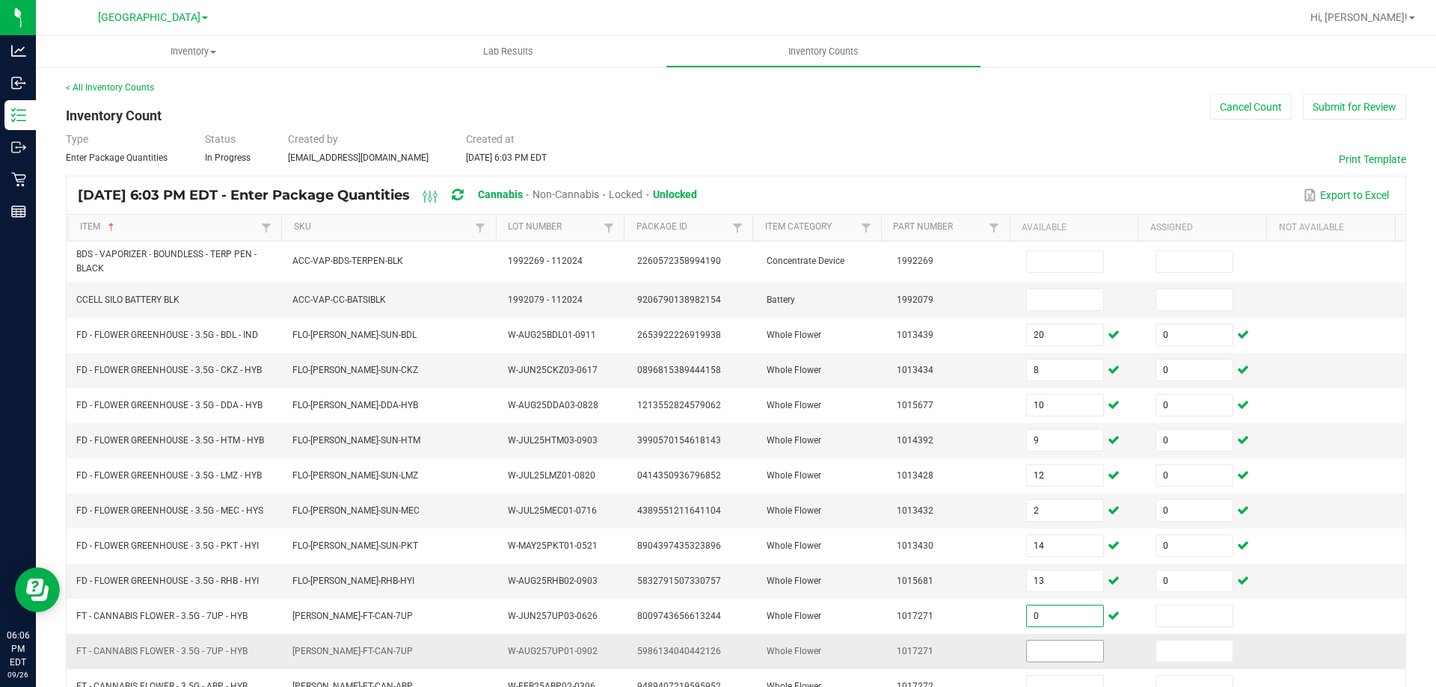
type input "0"
click at [1044, 652] on input at bounding box center [1065, 651] width 76 height 21
type input "7"
click at [1156, 652] on input at bounding box center [1194, 651] width 76 height 21
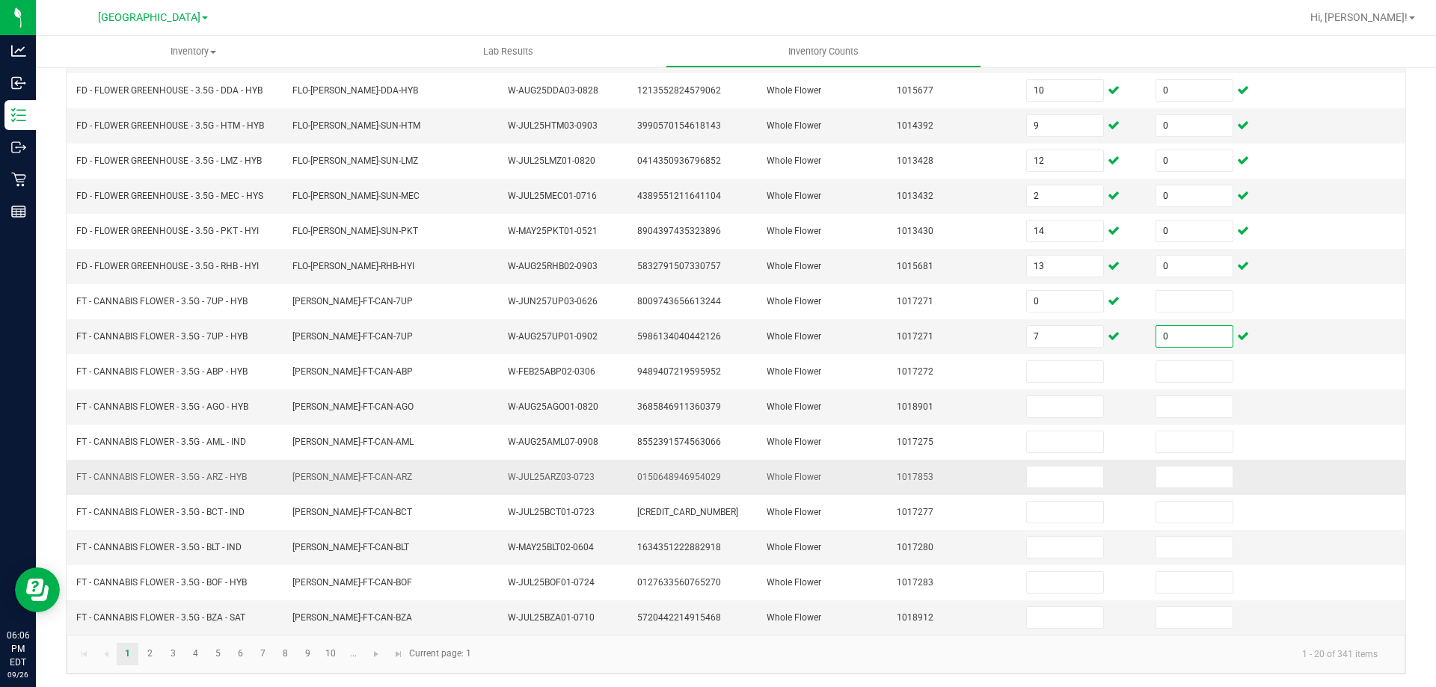
scroll to position [317, 0]
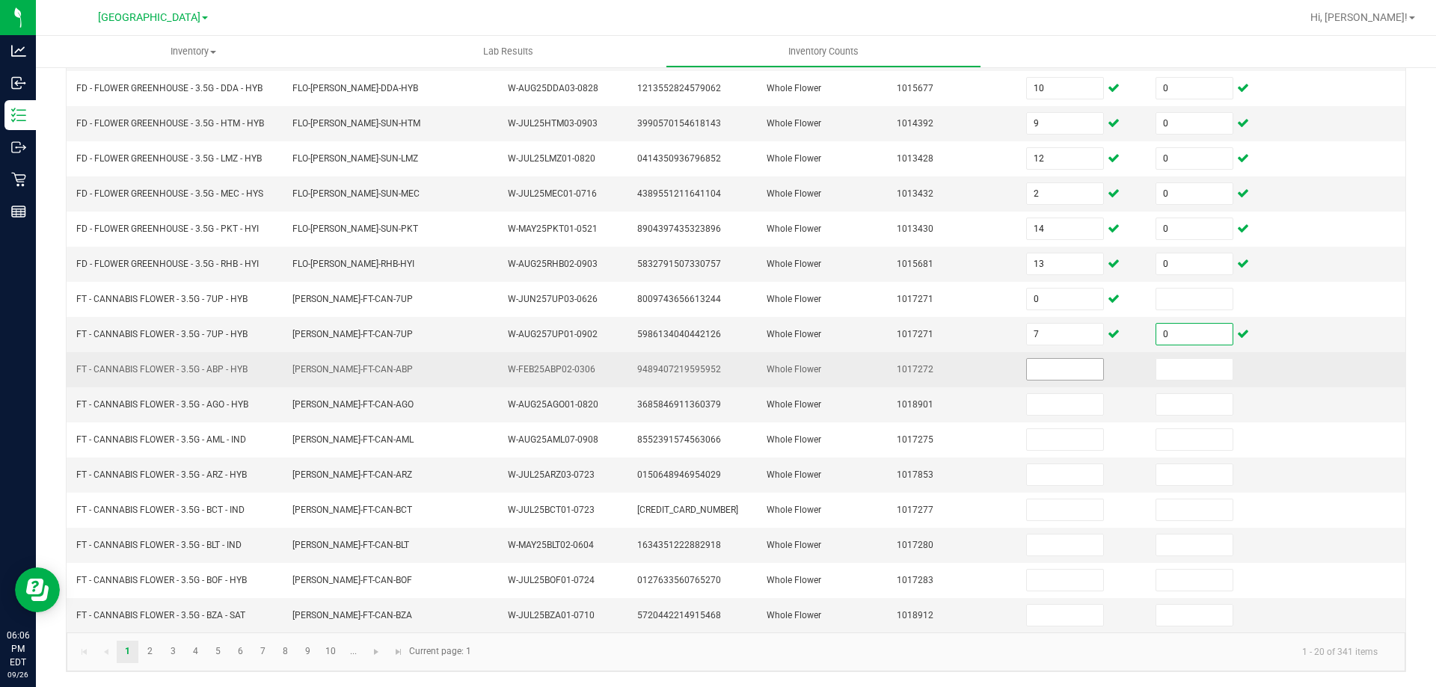
type input "0"
click at [1038, 368] on input at bounding box center [1065, 369] width 76 height 21
type input "8"
click at [1177, 367] on input at bounding box center [1194, 369] width 76 height 21
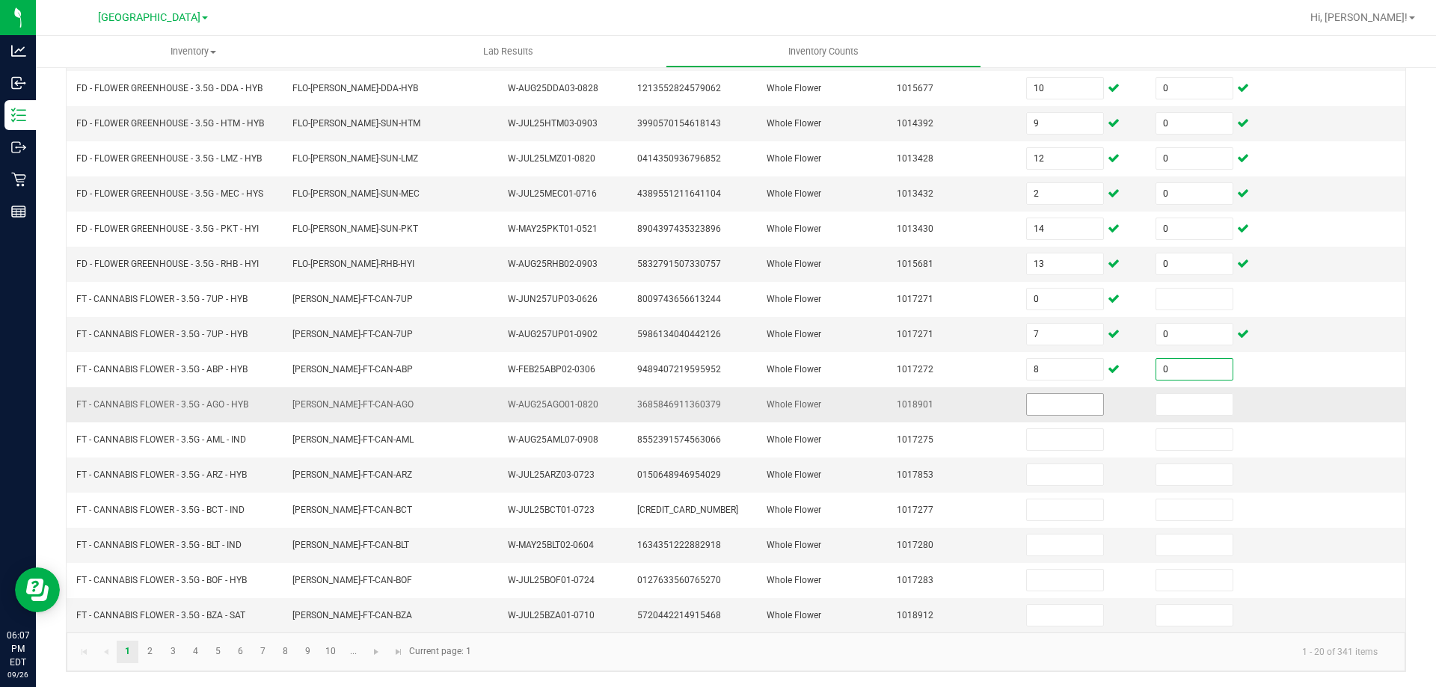
type input "0"
click at [1037, 407] on input at bounding box center [1065, 404] width 76 height 21
type input "10"
click at [1156, 397] on input at bounding box center [1194, 404] width 76 height 21
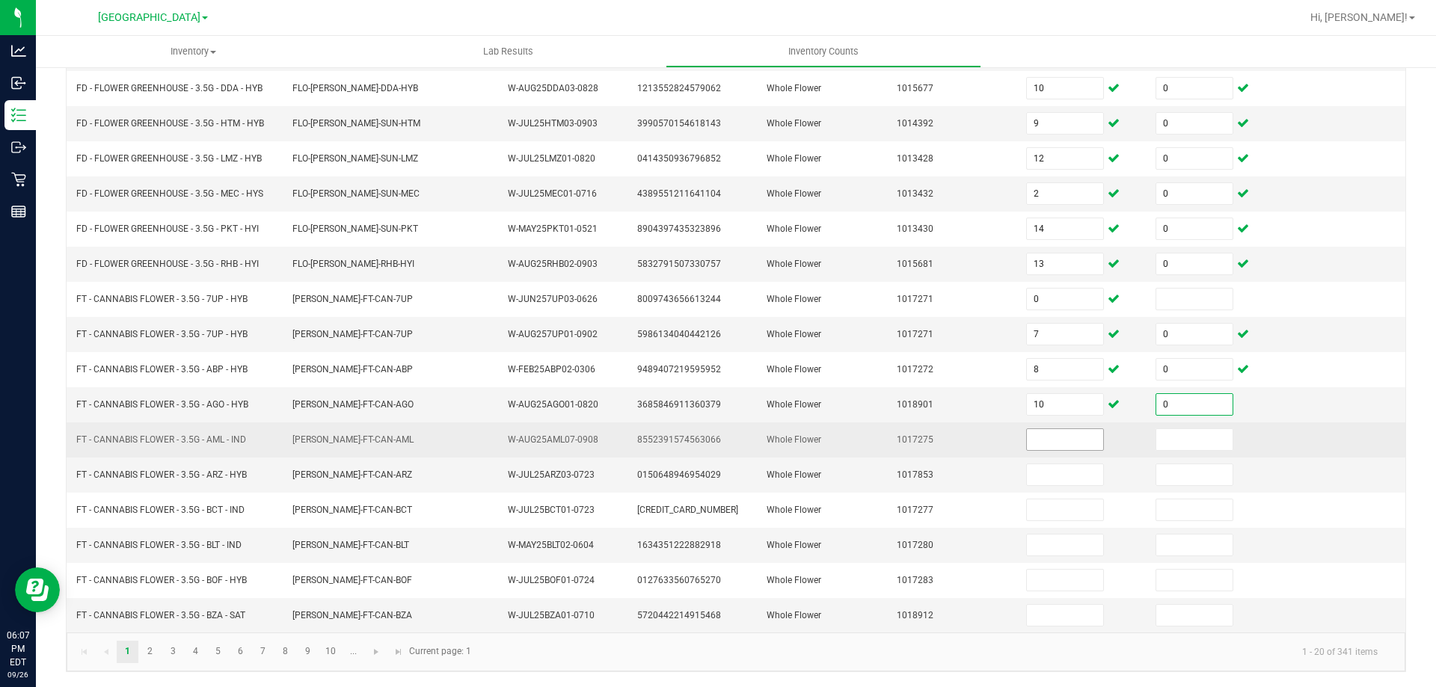
type input "0"
click at [1058, 438] on input at bounding box center [1065, 439] width 76 height 21
type input "19"
click at [1156, 443] on input at bounding box center [1194, 439] width 76 height 21
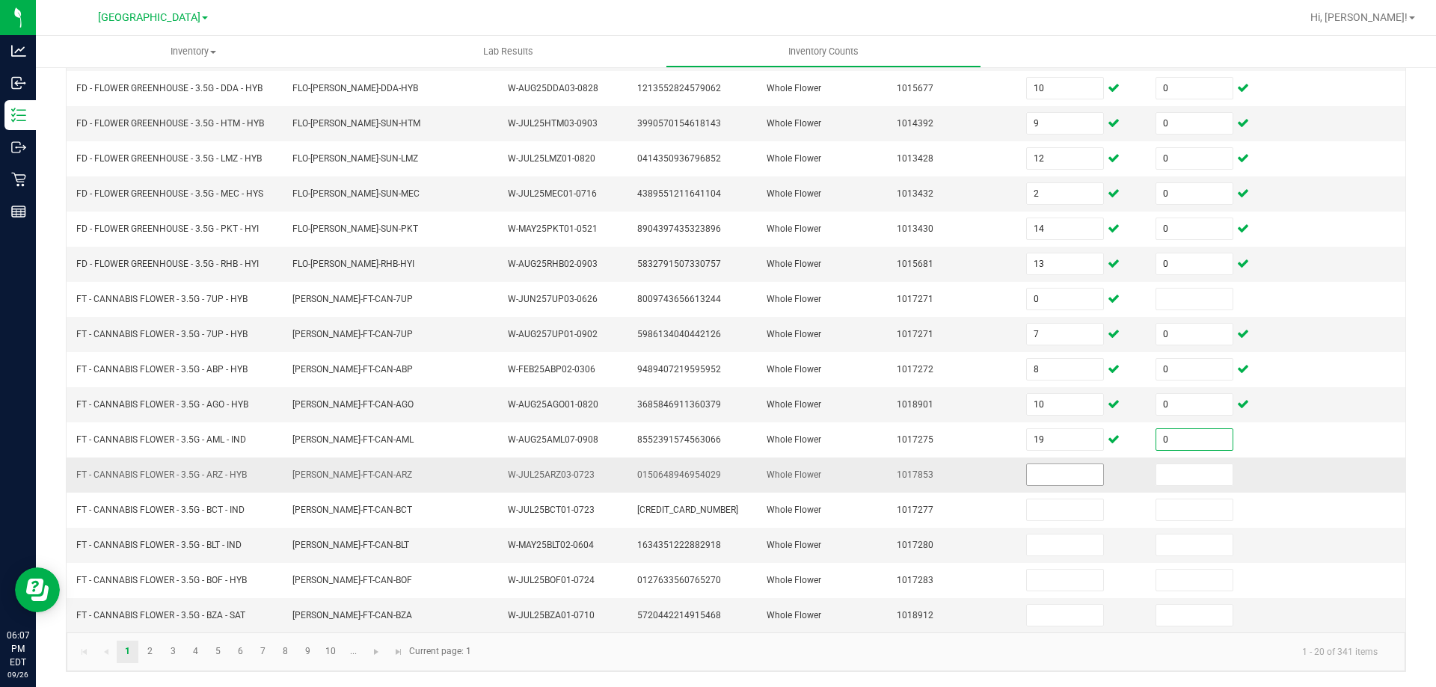
type input "0"
click at [1048, 477] on input at bounding box center [1065, 475] width 76 height 21
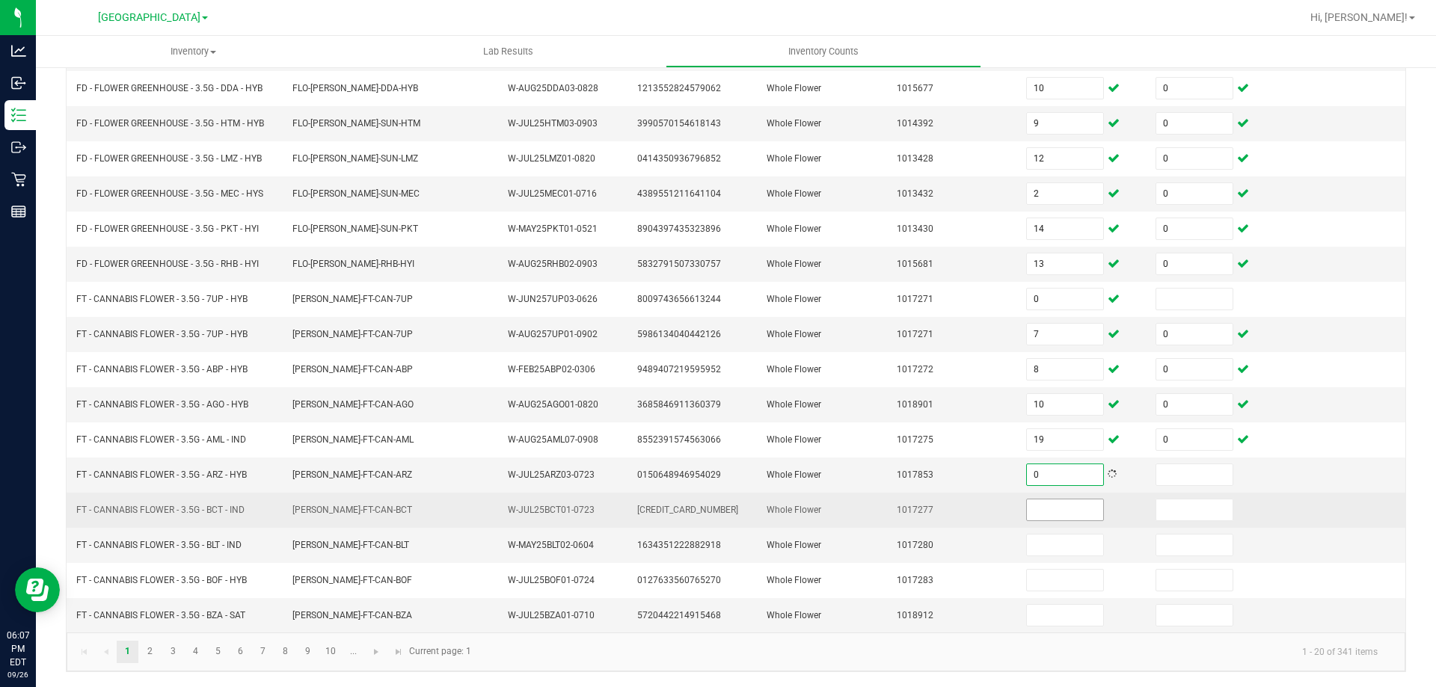
type input "0"
click at [1035, 518] on input at bounding box center [1065, 510] width 76 height 21
type input "19"
click at [1174, 511] on input at bounding box center [1194, 510] width 76 height 21
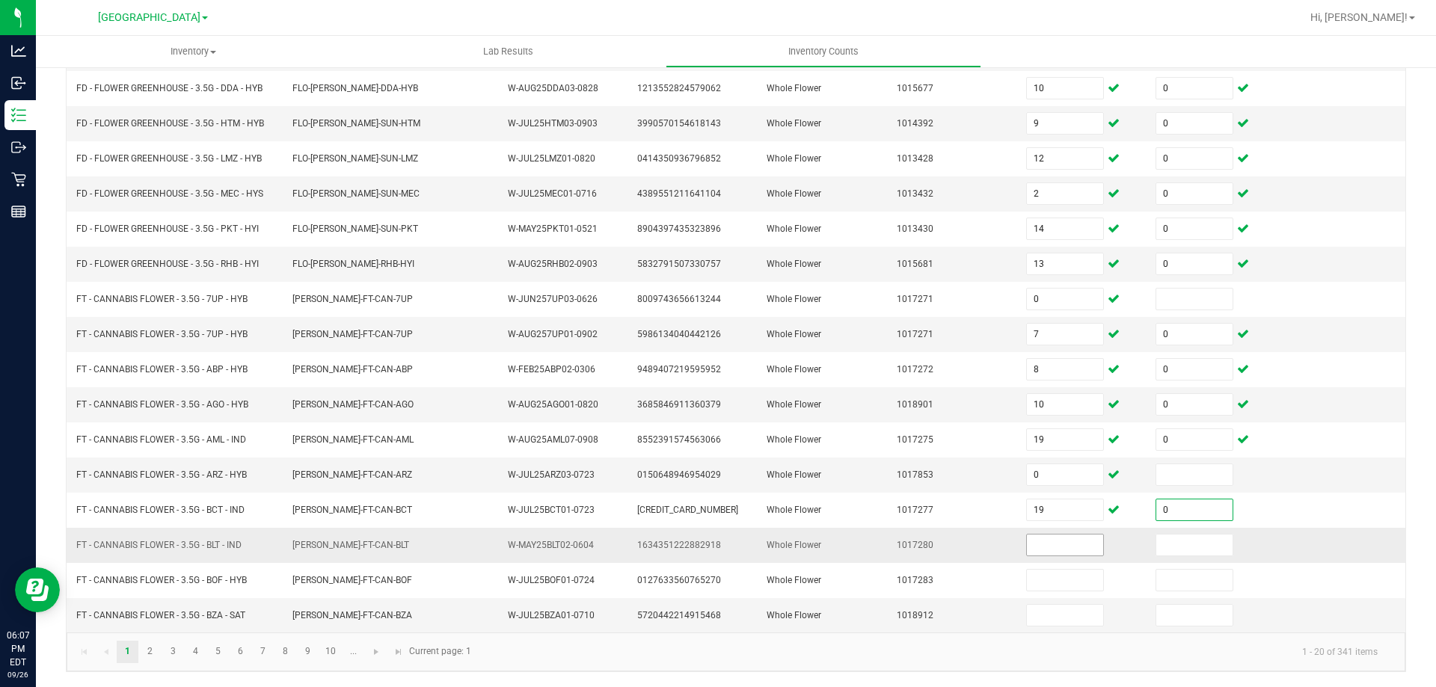
type input "0"
click at [1048, 546] on input at bounding box center [1065, 545] width 76 height 21
type input "4"
click at [1176, 546] on input at bounding box center [1194, 545] width 76 height 21
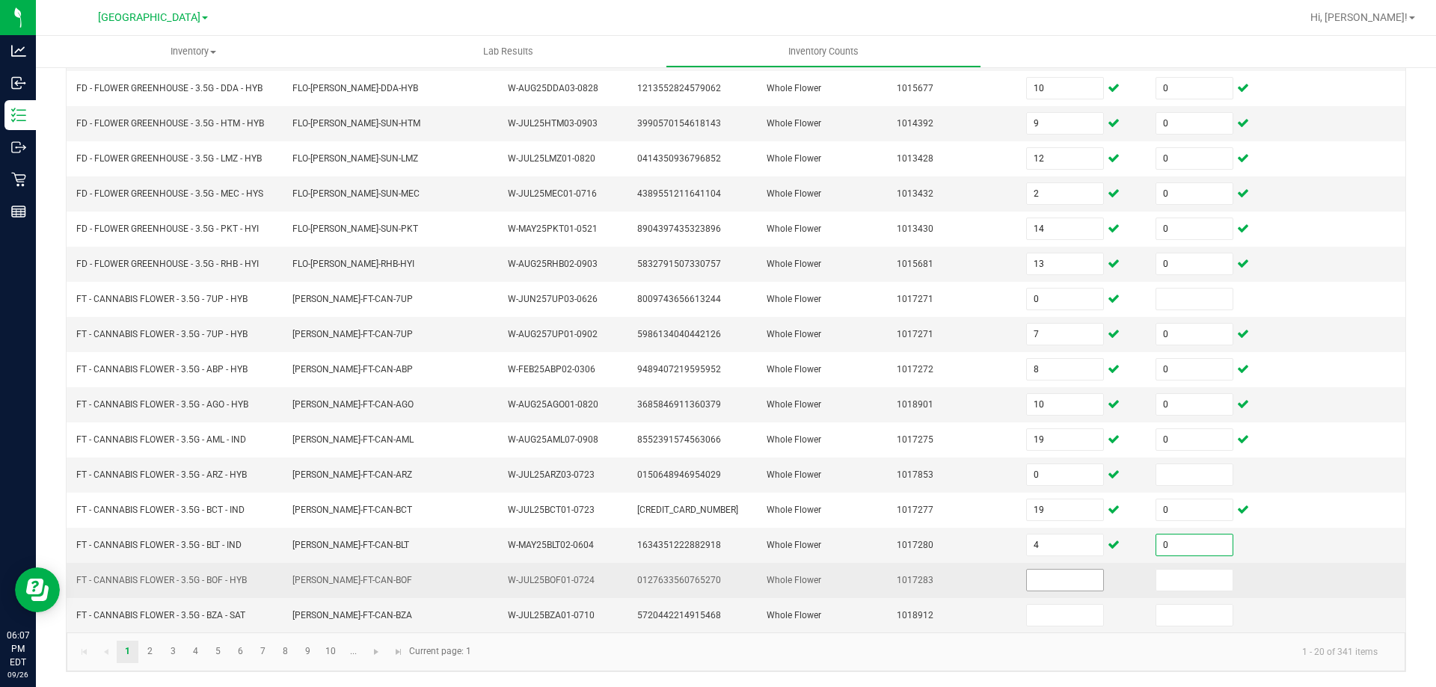
type input "0"
click at [1046, 581] on input at bounding box center [1065, 580] width 76 height 21
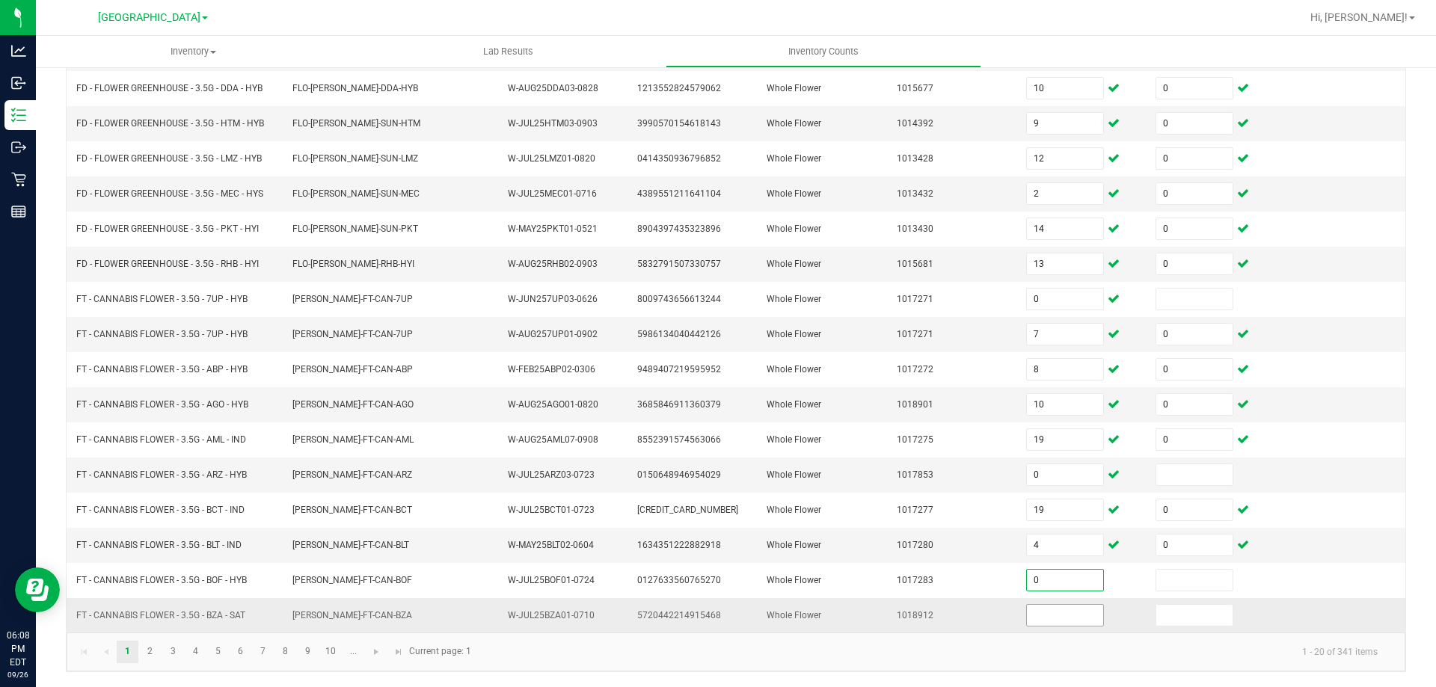
type input "0"
click at [1031, 610] on input at bounding box center [1065, 615] width 76 height 21
type input "0"
click at [157, 655] on link "2" at bounding box center [150, 652] width 22 height 22
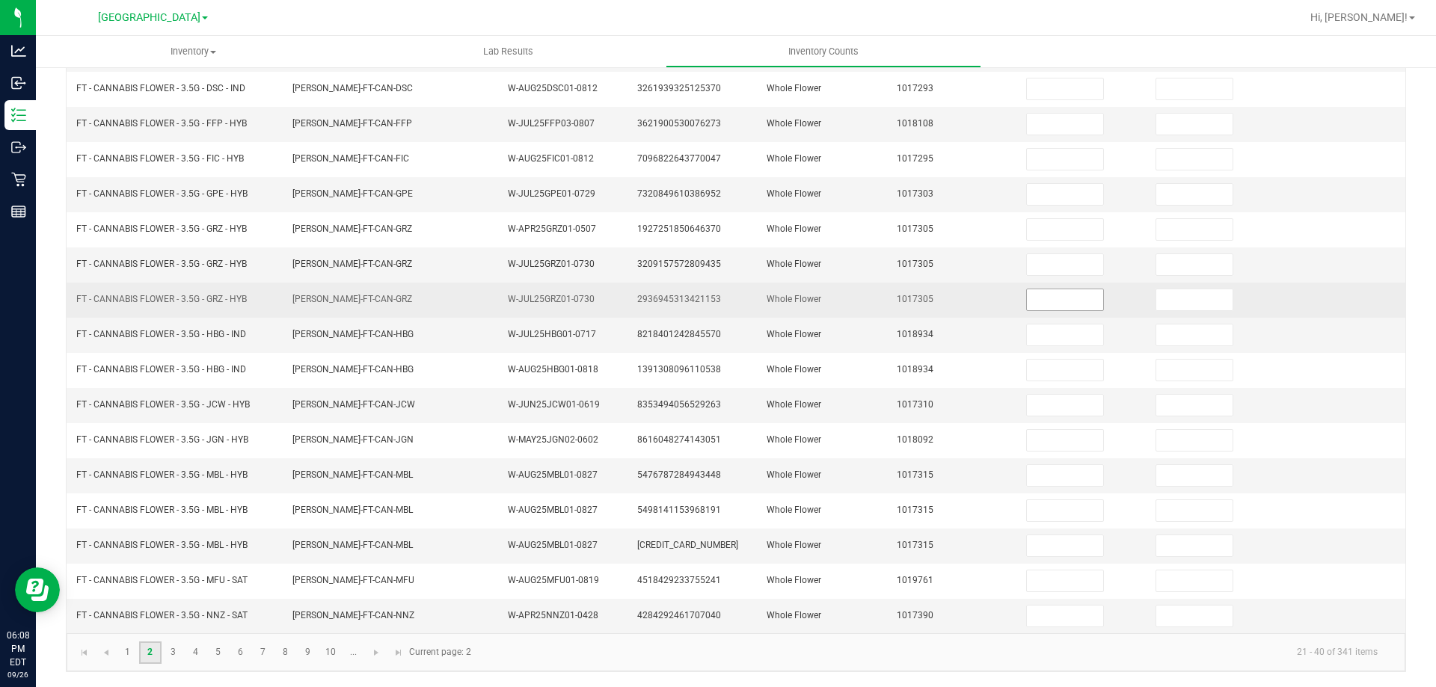
scroll to position [11, 0]
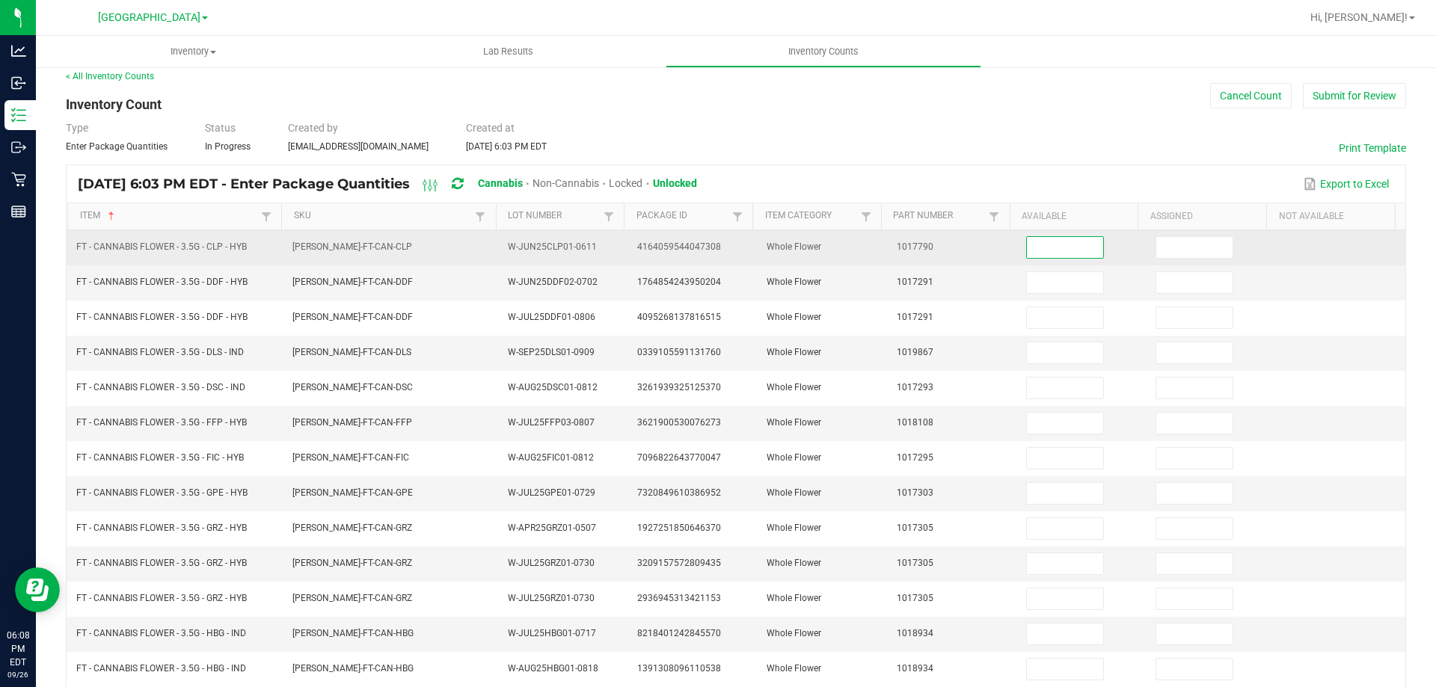
click at [1031, 250] on input at bounding box center [1065, 247] width 76 height 21
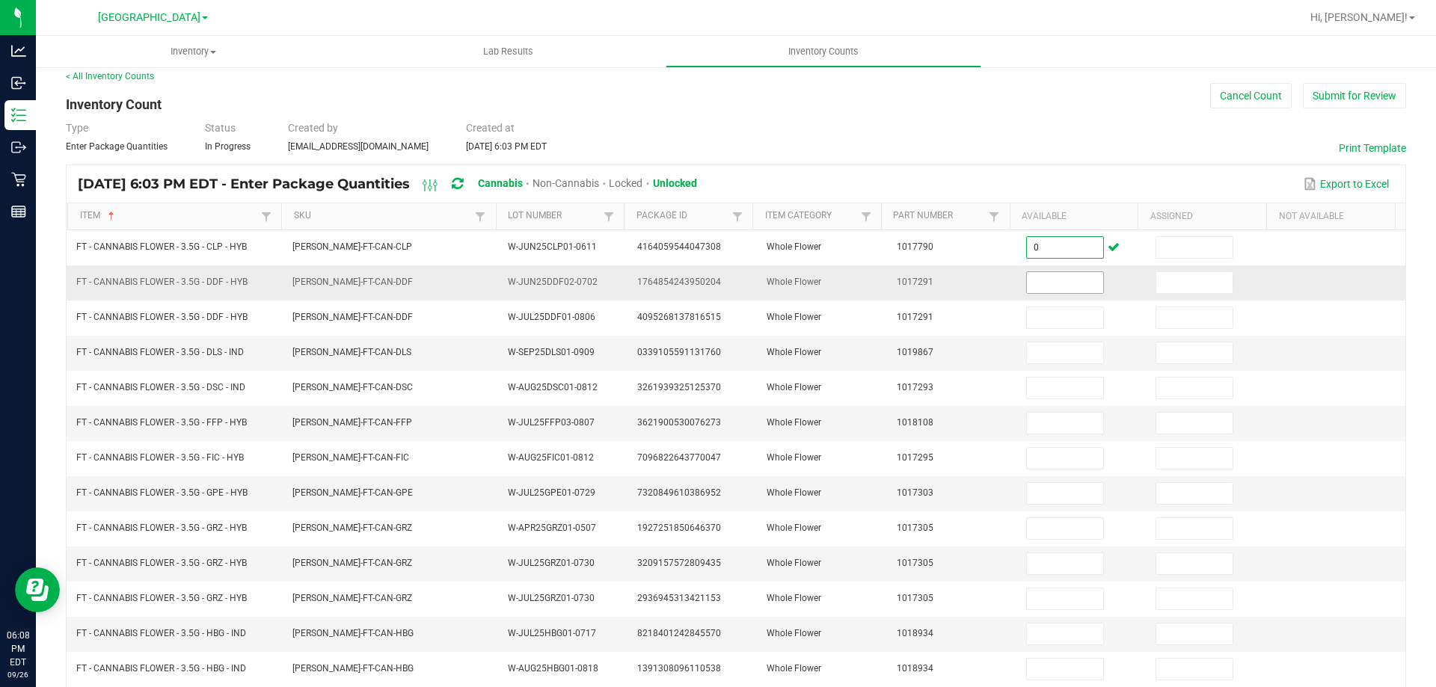
type input "0"
click at [1031, 287] on input at bounding box center [1065, 282] width 76 height 21
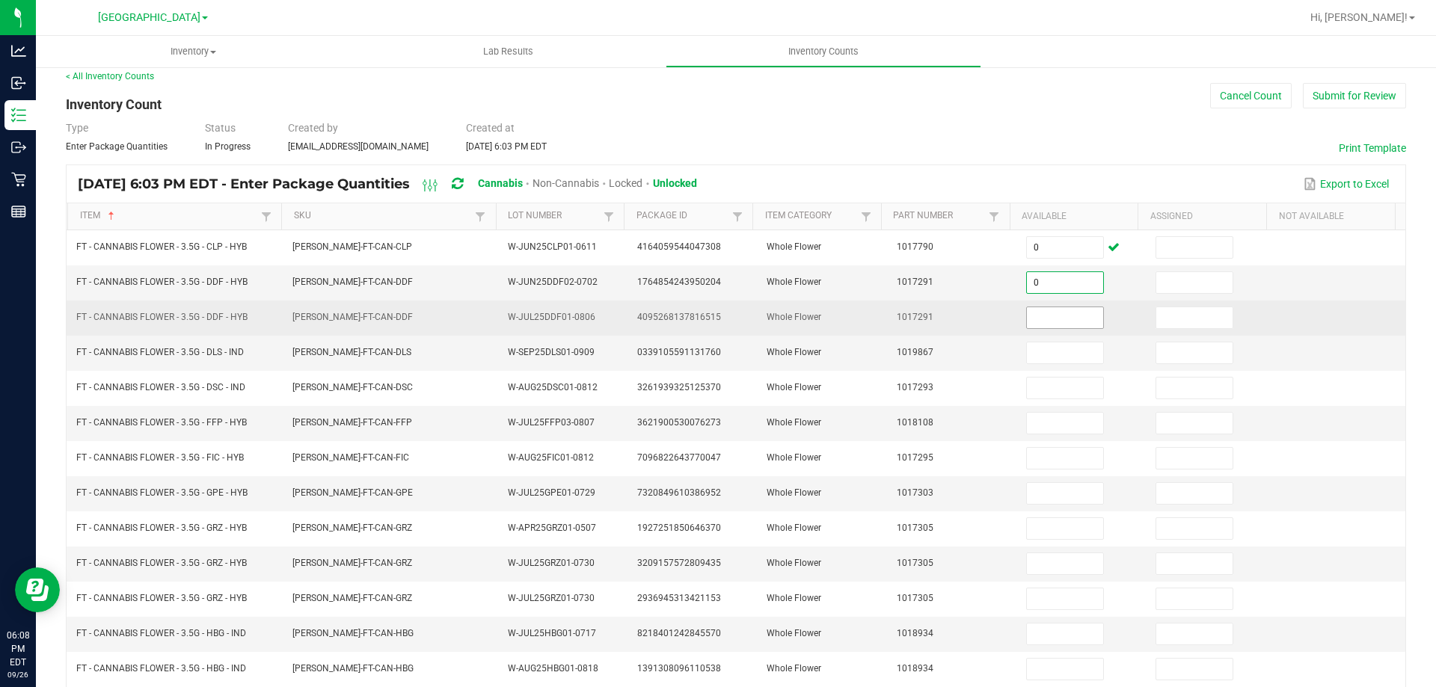
type input "0"
click at [1034, 319] on input at bounding box center [1065, 317] width 76 height 21
type input "18"
click at [1156, 318] on input at bounding box center [1194, 317] width 76 height 21
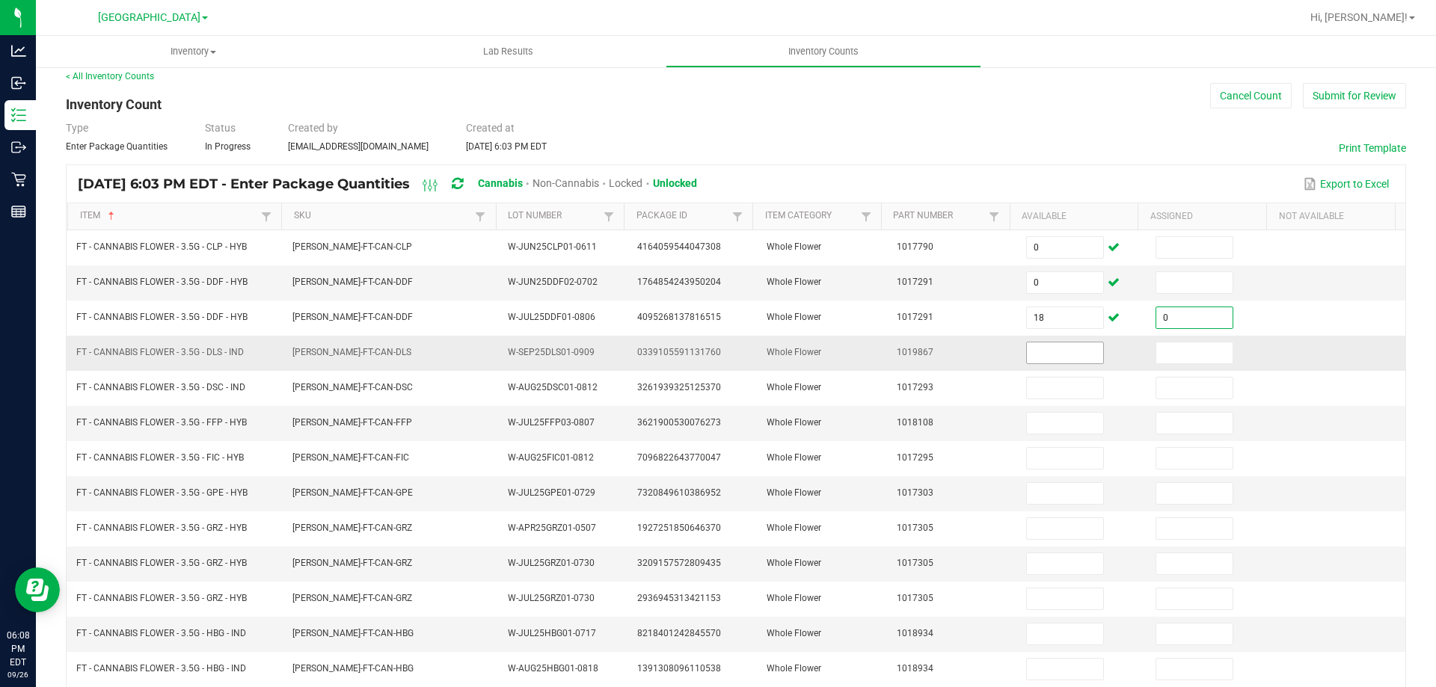
type input "0"
click at [1047, 349] on input at bounding box center [1065, 353] width 76 height 21
type input "17"
drag, startPoint x: 1139, startPoint y: 340, endPoint x: 1148, endPoint y: 346, distance: 10.8
click at [1147, 344] on td at bounding box center [1211, 353] width 129 height 35
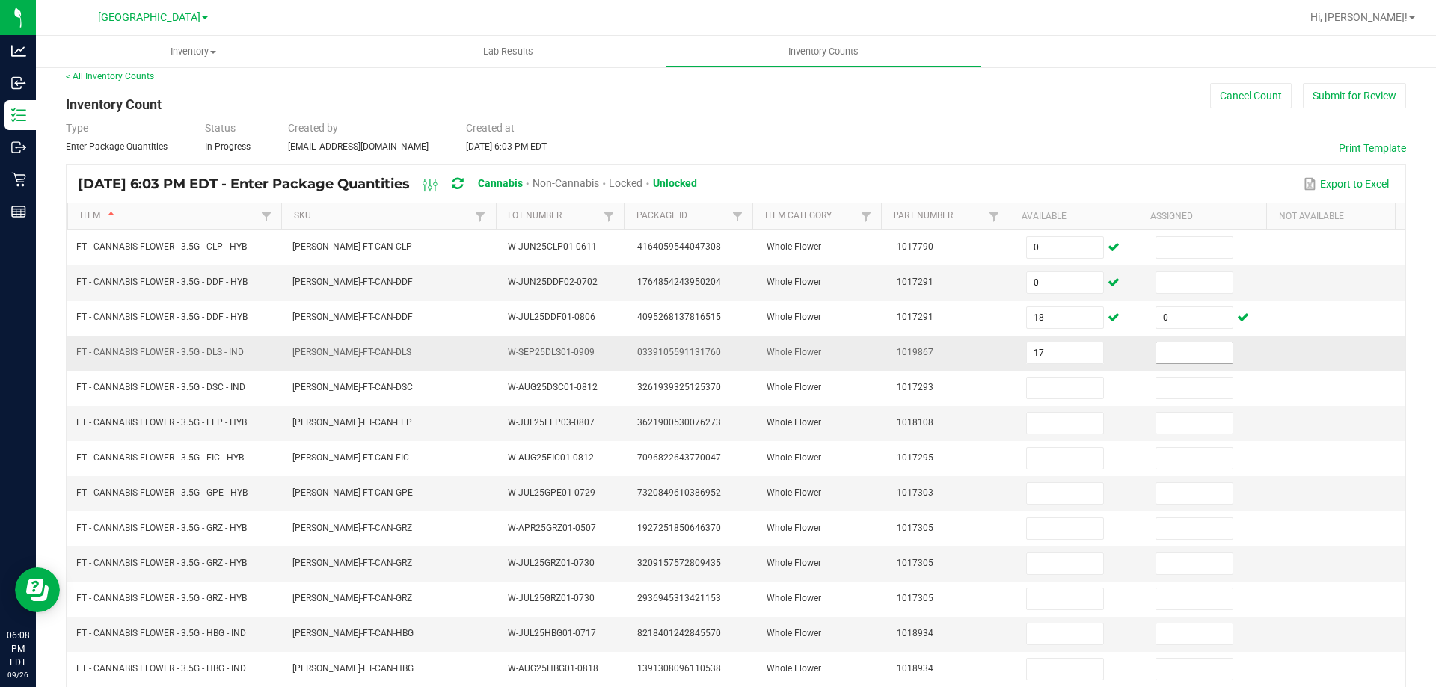
click at [1156, 348] on input at bounding box center [1194, 353] width 76 height 21
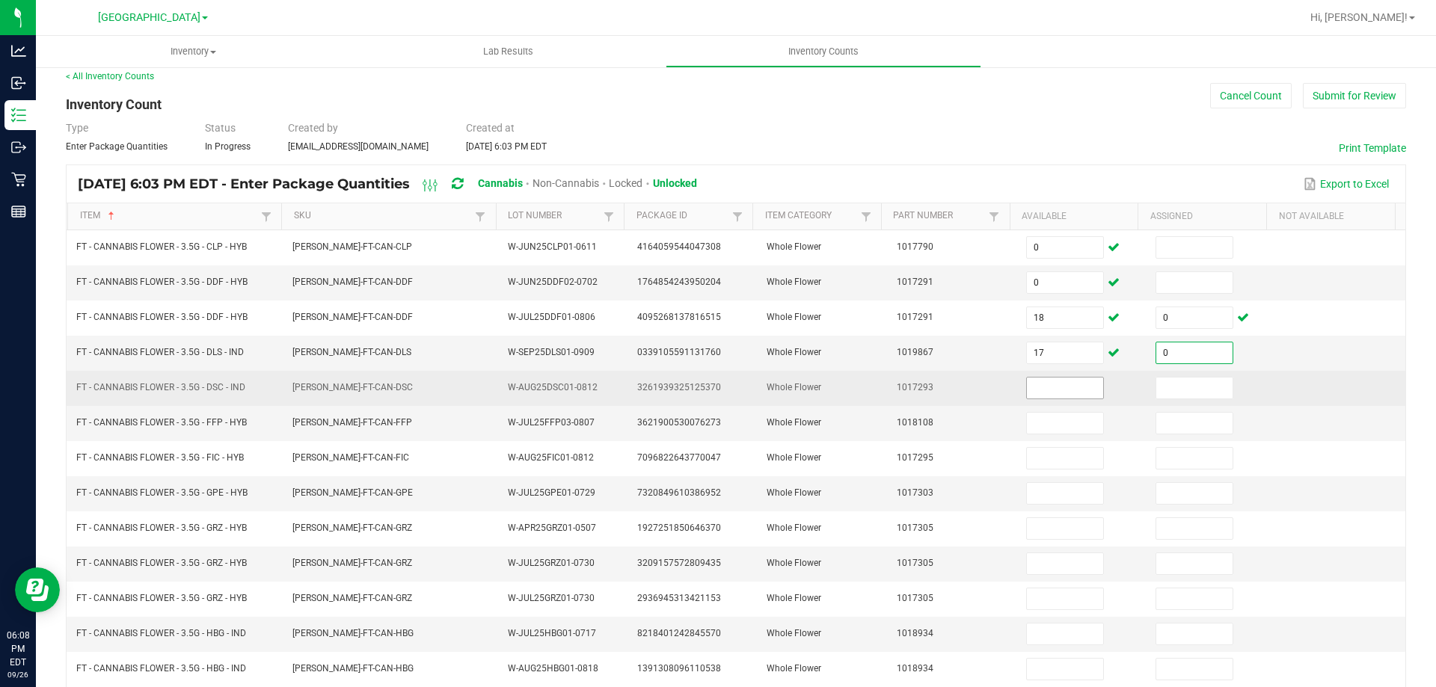
type input "0"
click at [1053, 387] on input at bounding box center [1065, 388] width 76 height 21
type input "14"
click at [1157, 393] on input at bounding box center [1194, 388] width 76 height 21
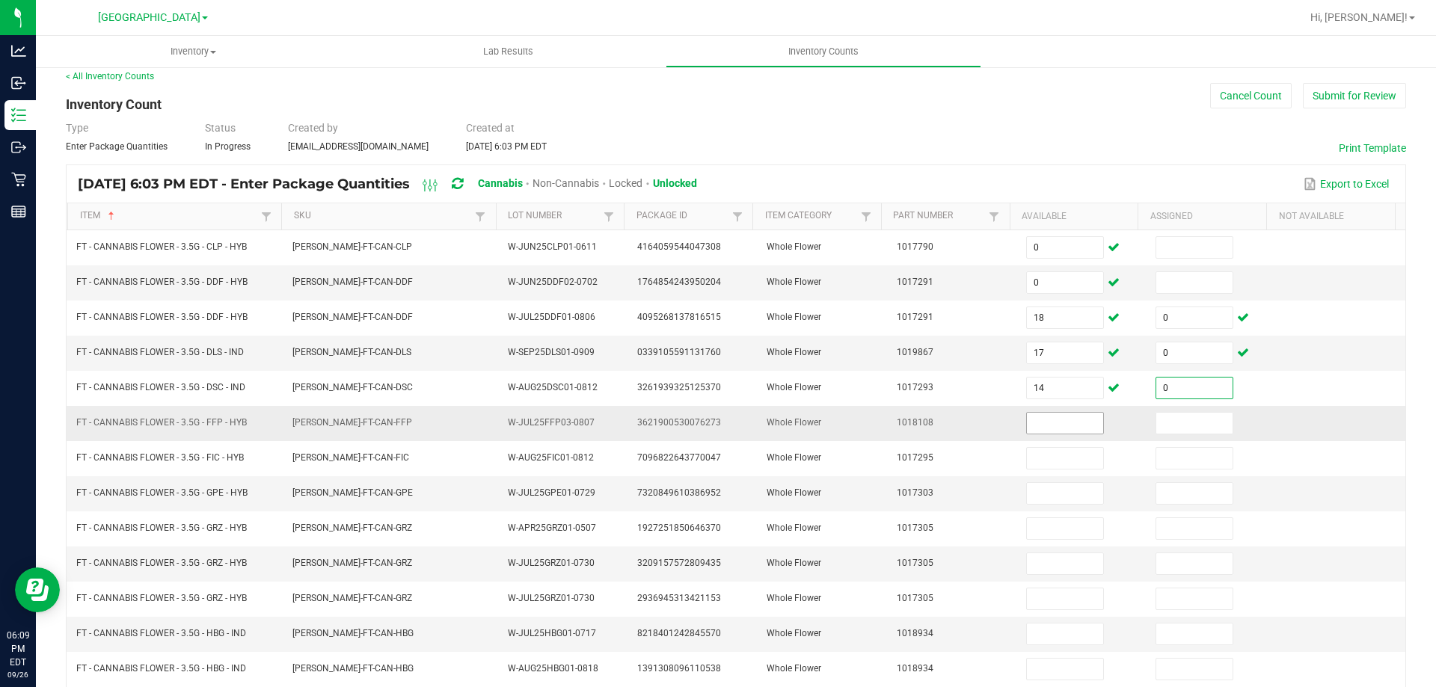
type input "0"
click at [1050, 421] on input at bounding box center [1065, 423] width 76 height 21
type input "19"
click at [1163, 431] on input at bounding box center [1194, 423] width 76 height 21
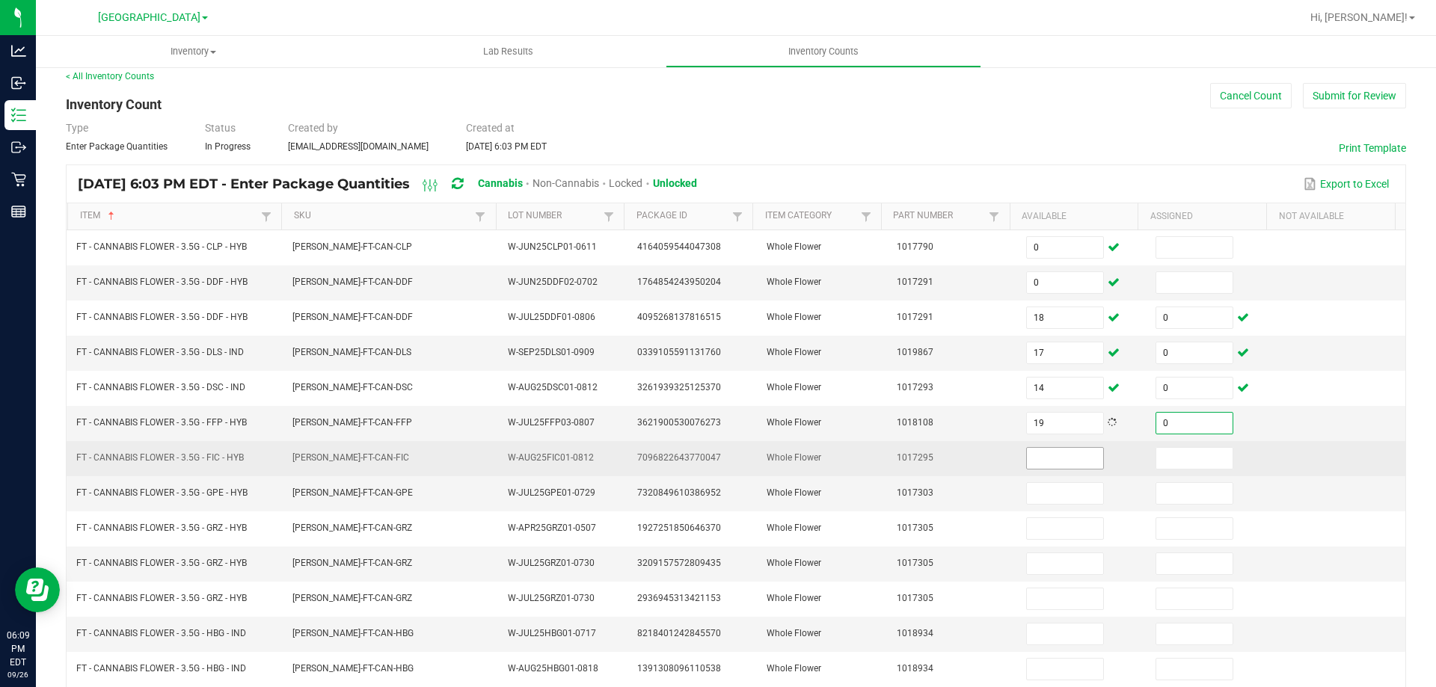
type input "0"
click at [1027, 457] on input at bounding box center [1065, 458] width 76 height 21
type input "17"
click at [1176, 456] on input at bounding box center [1194, 458] width 76 height 21
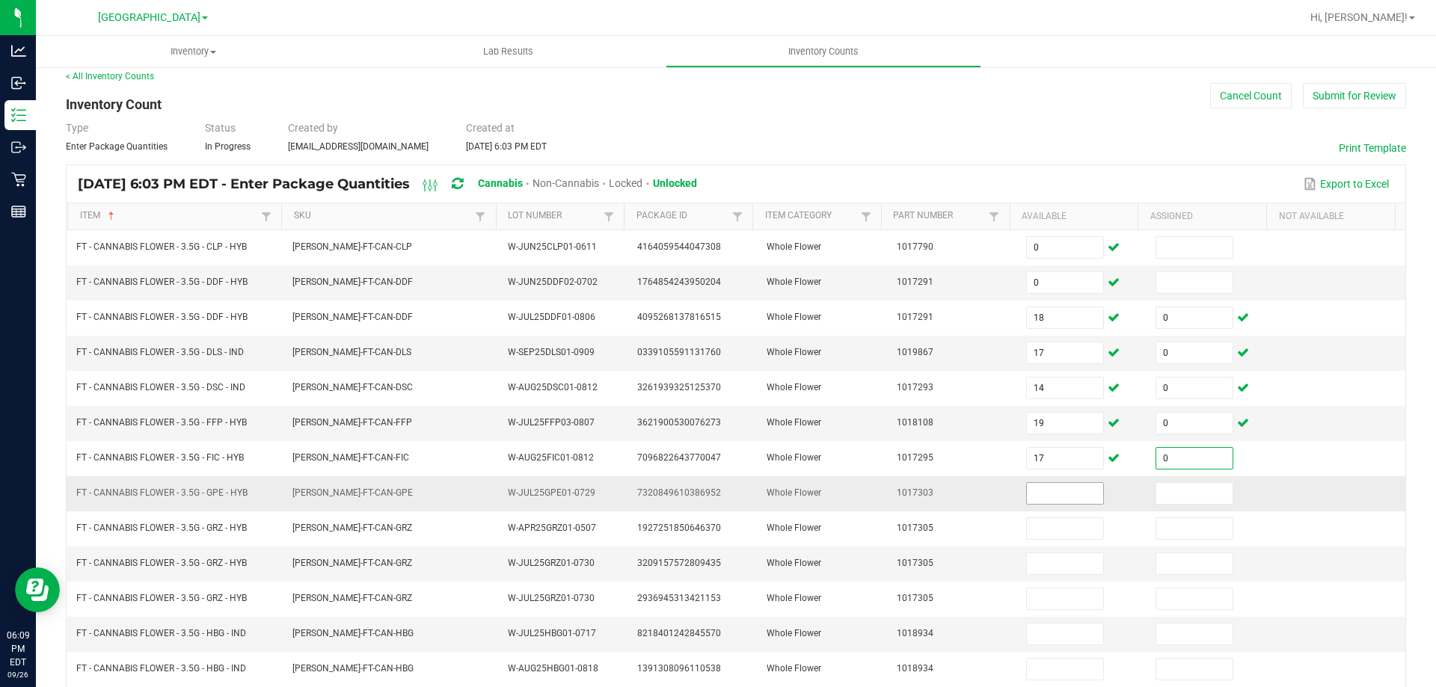
type input "0"
click at [1037, 500] on input at bounding box center [1065, 493] width 76 height 21
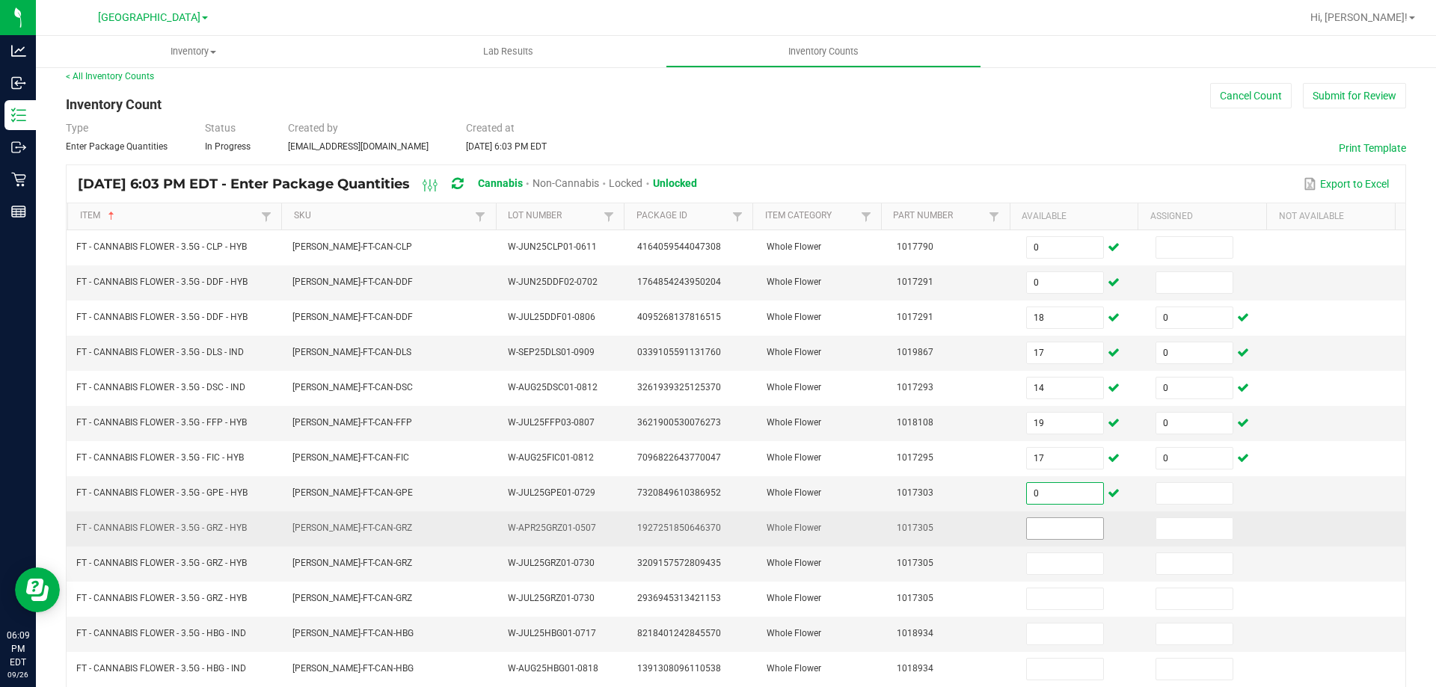
type input "0"
click at [1036, 529] on input at bounding box center [1065, 528] width 76 height 21
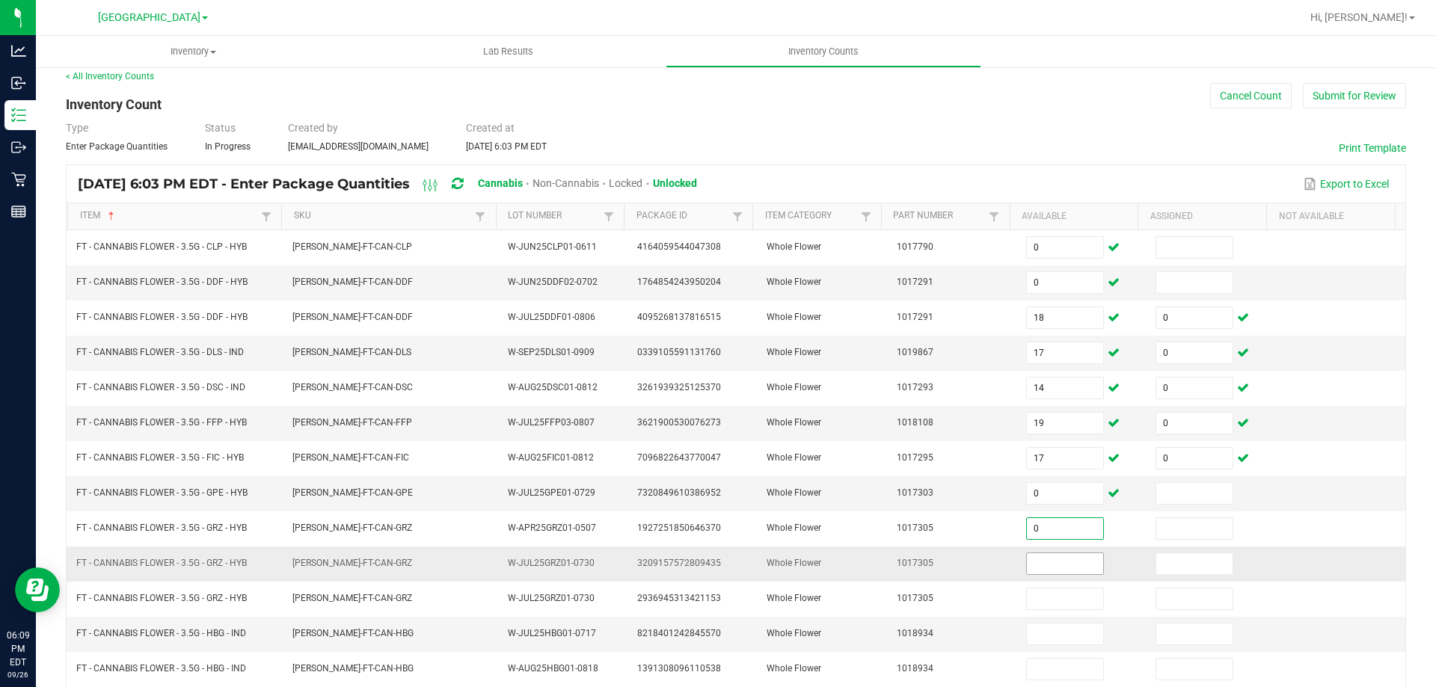
type input "0"
click at [1036, 569] on input at bounding box center [1065, 564] width 76 height 21
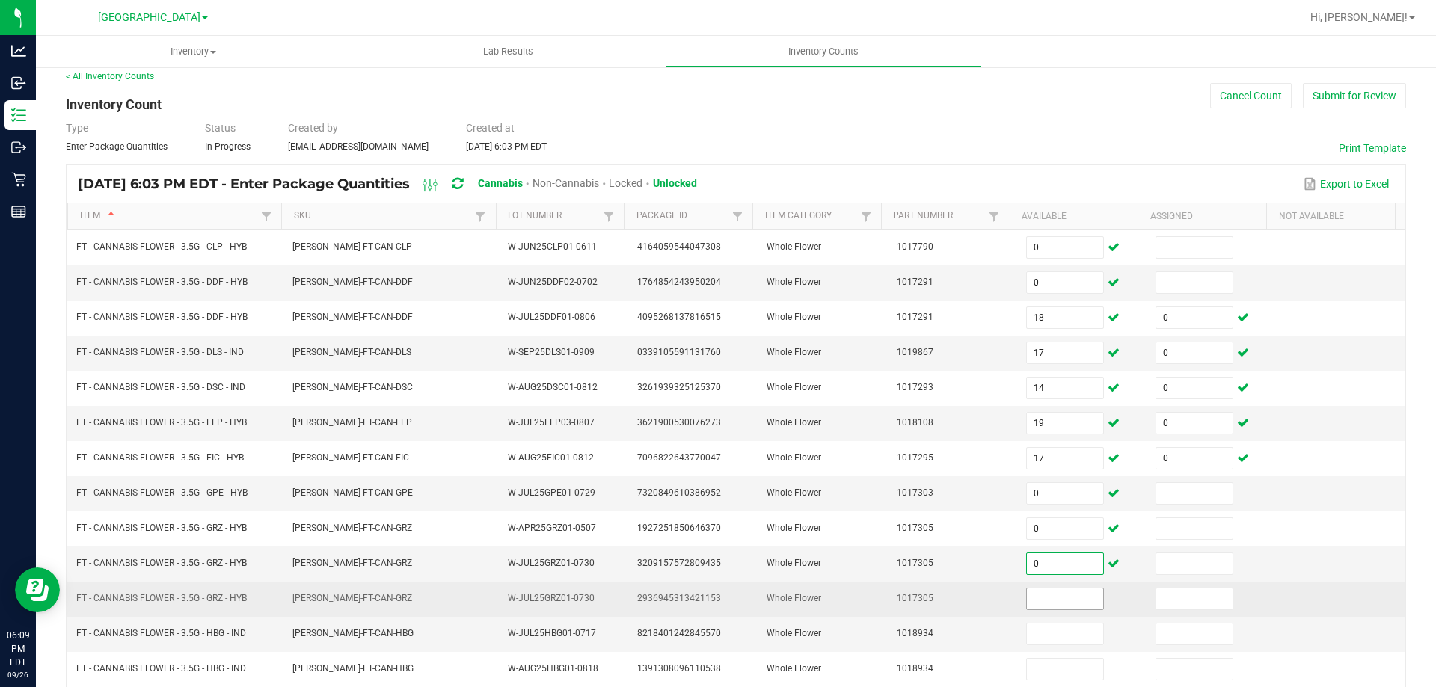
type input "0"
click at [1036, 597] on input at bounding box center [1065, 599] width 76 height 21
type input "13"
click at [1156, 595] on input at bounding box center [1194, 599] width 76 height 21
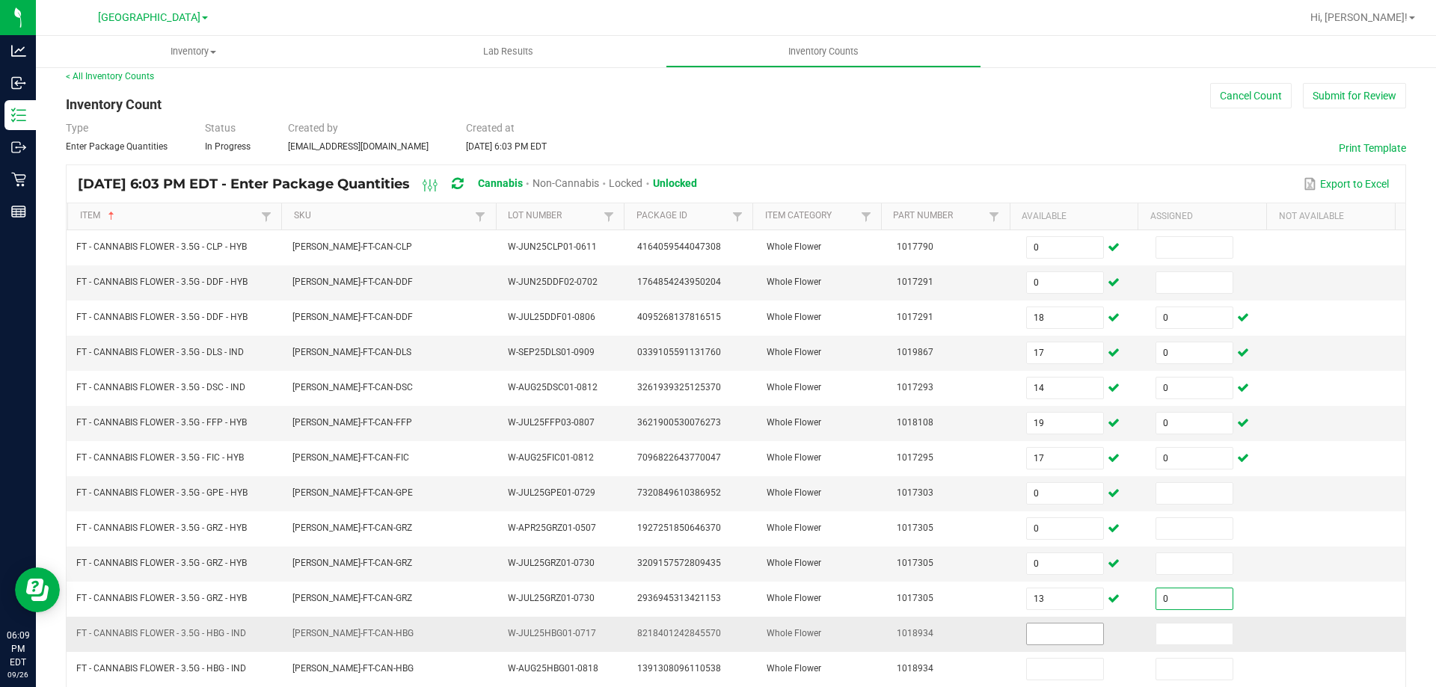
type input "0"
click at [1042, 640] on input at bounding box center [1065, 634] width 76 height 21
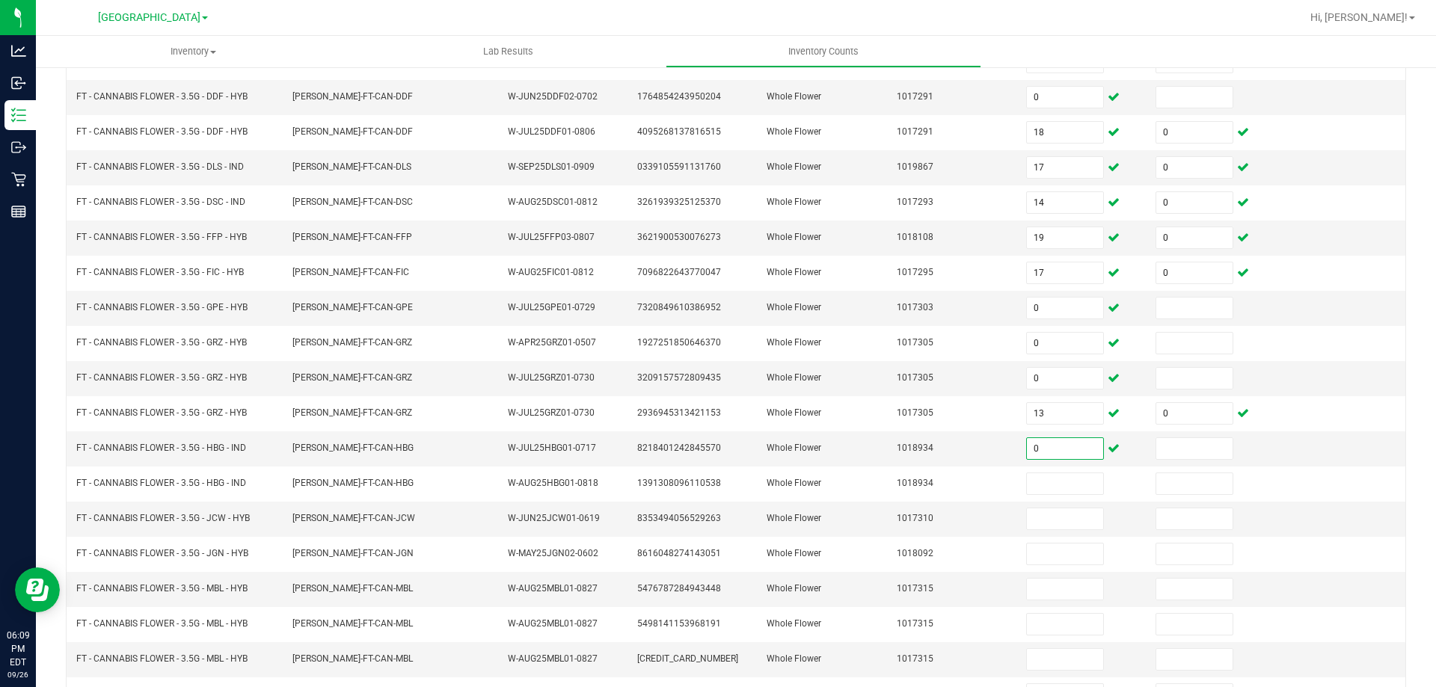
scroll to position [228, 0]
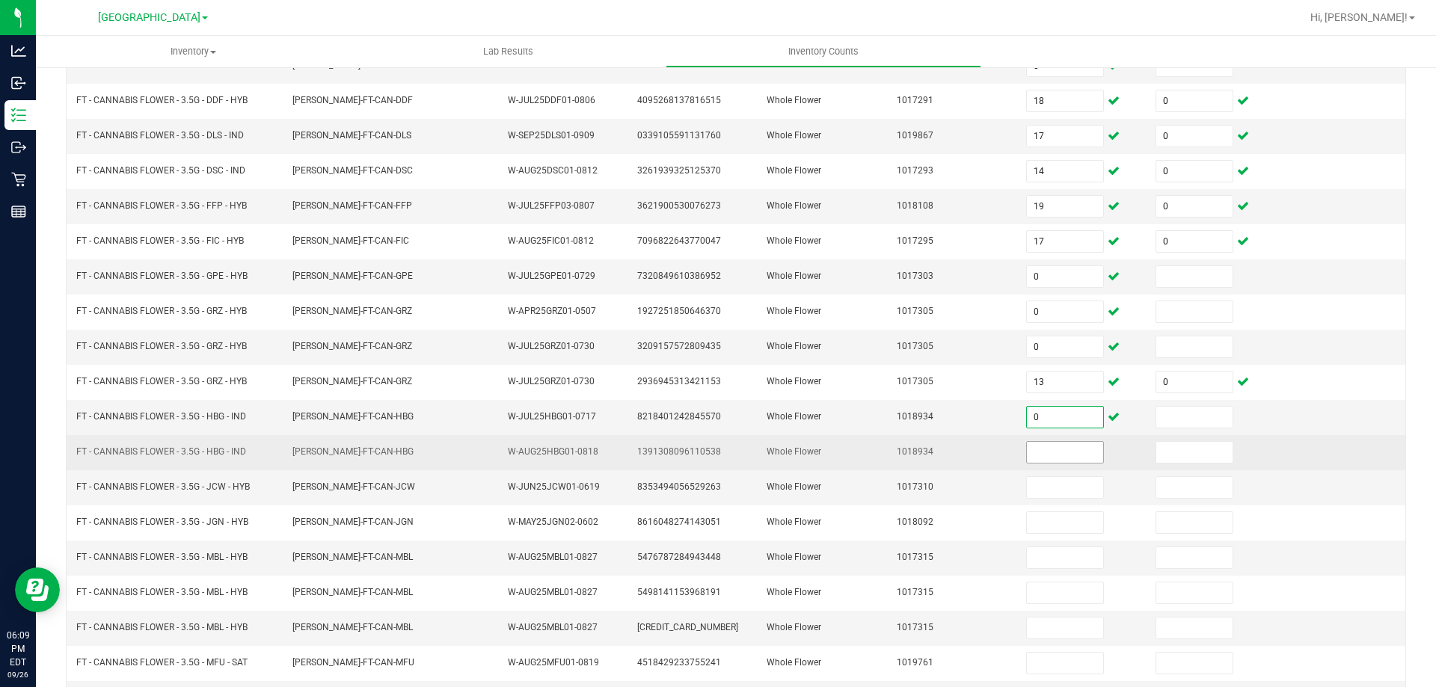
type input "0"
click at [1027, 447] on input at bounding box center [1065, 452] width 76 height 21
type input "3"
click at [1158, 442] on input at bounding box center [1194, 452] width 76 height 21
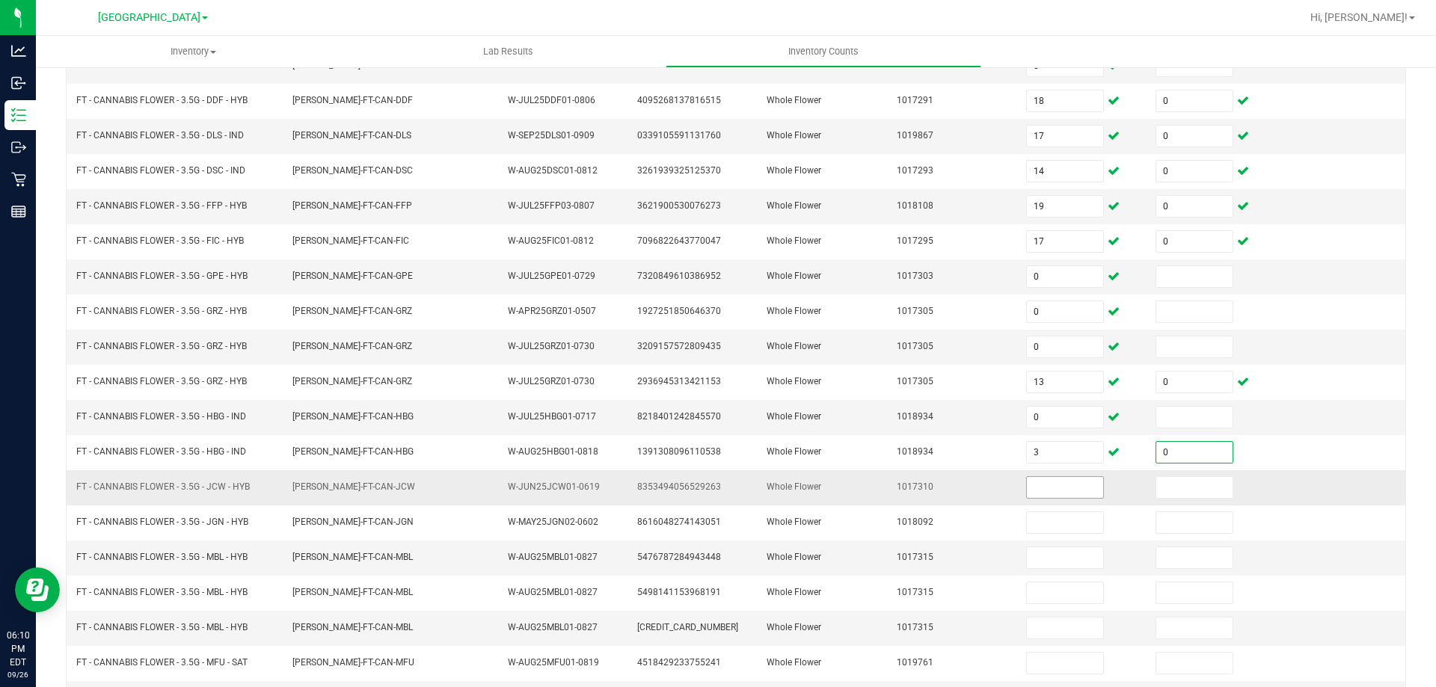
type input "0"
click at [1050, 488] on input at bounding box center [1065, 487] width 76 height 21
type input "9"
click at [1169, 482] on input at bounding box center [1194, 487] width 76 height 21
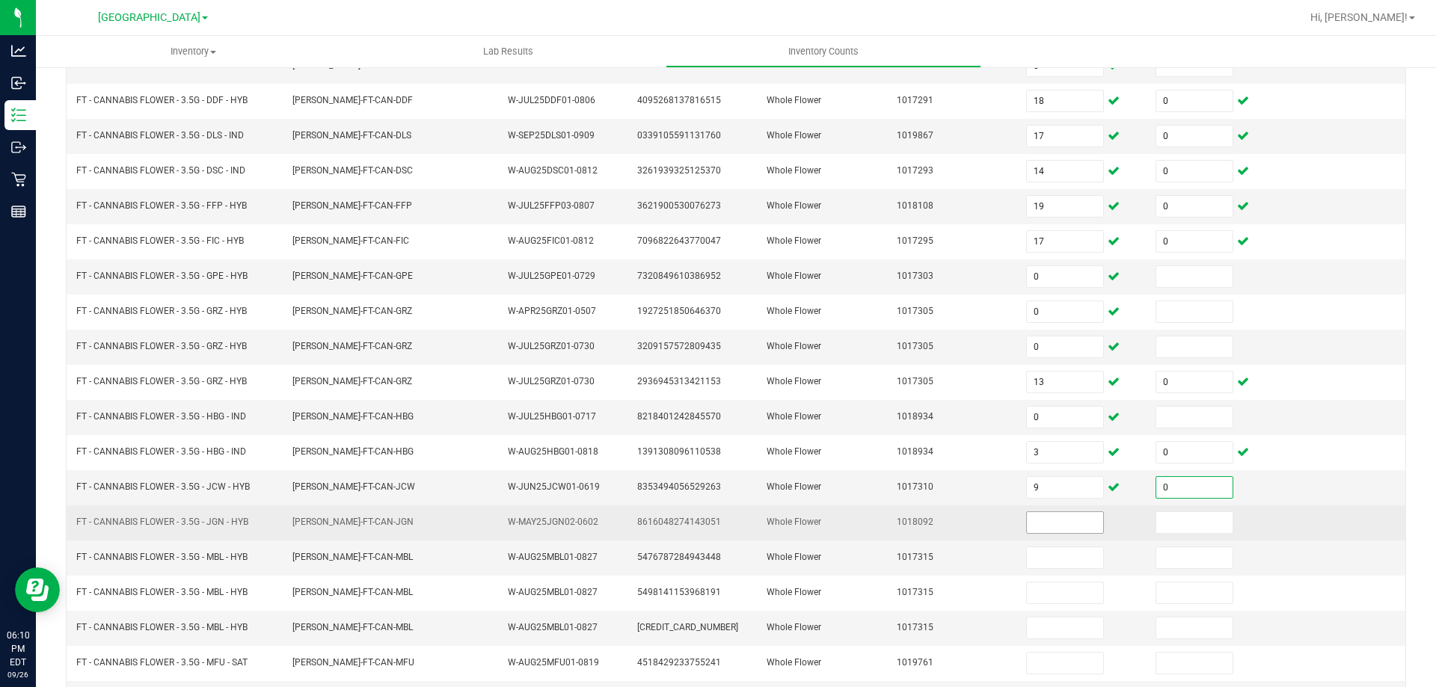
type input "0"
click at [1044, 521] on input at bounding box center [1065, 522] width 76 height 21
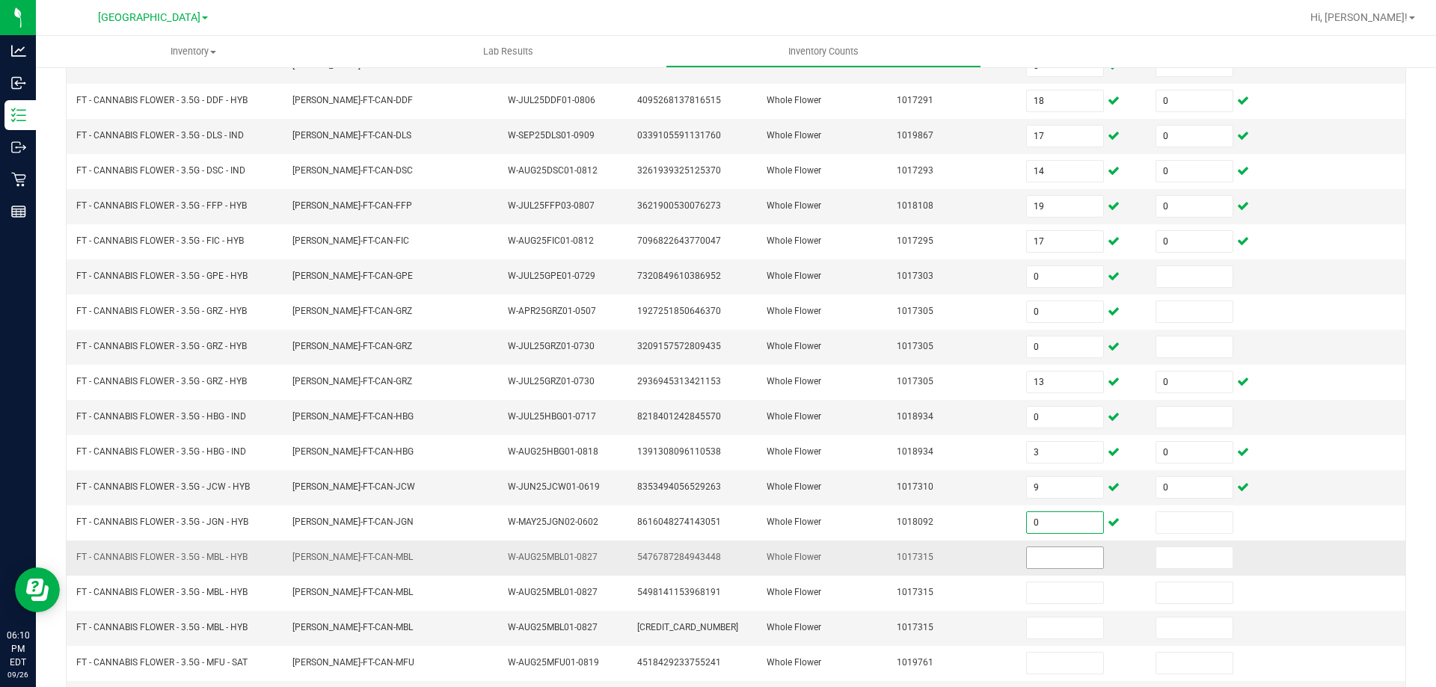
type input "0"
click at [1032, 554] on input at bounding box center [1065, 558] width 76 height 21
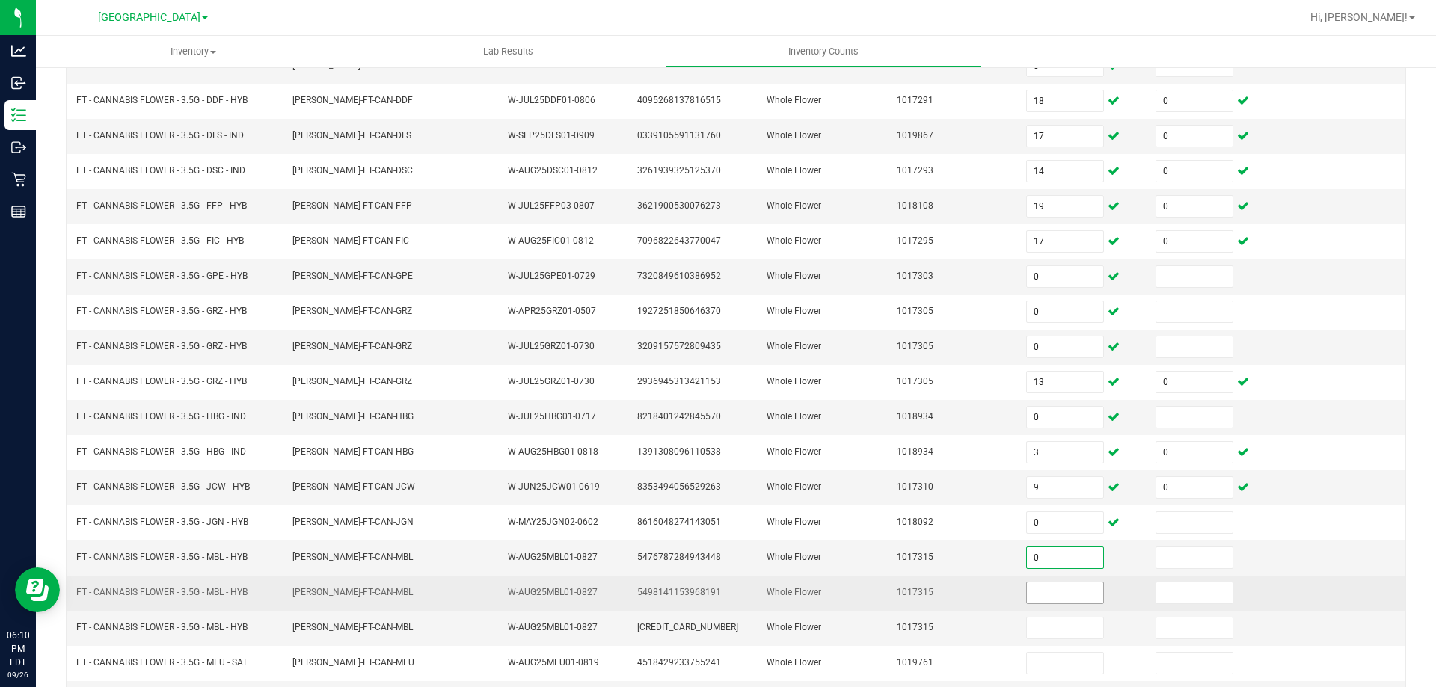
type input "0"
click at [1032, 588] on input at bounding box center [1065, 593] width 76 height 21
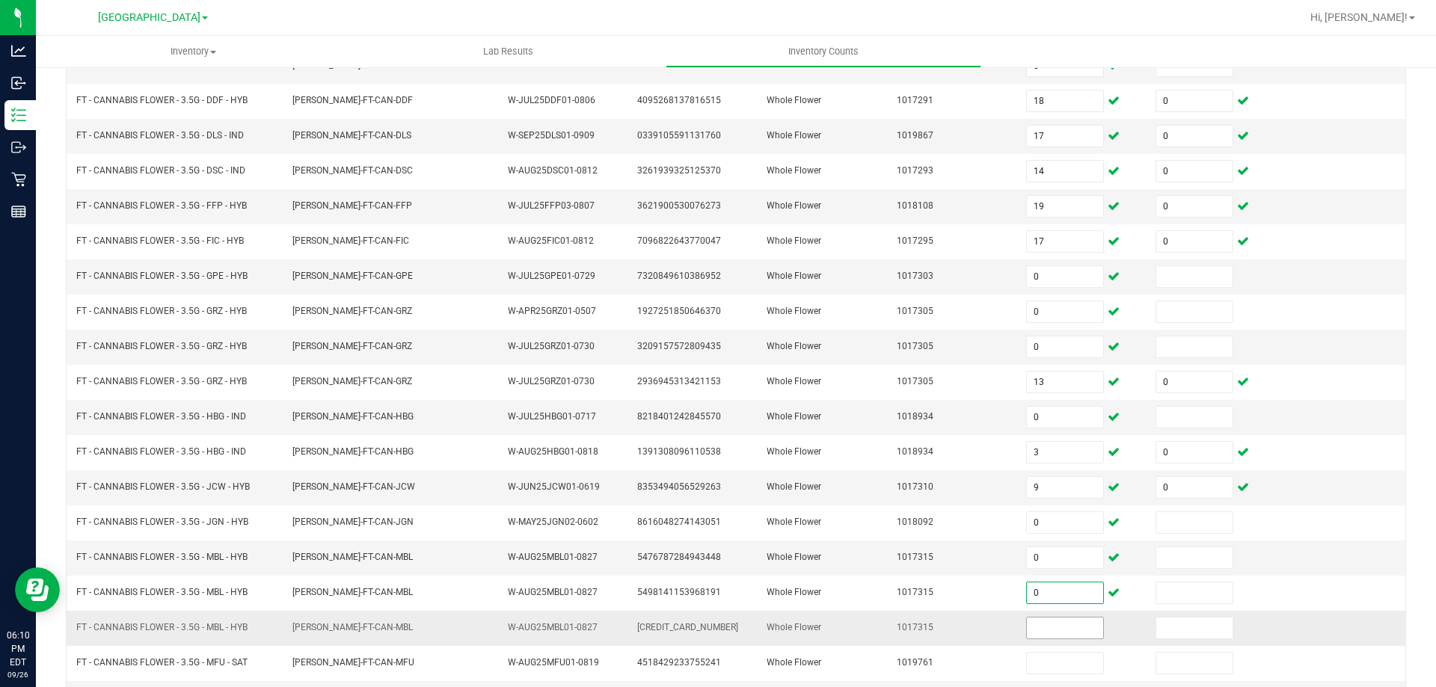
type input "0"
click at [1032, 631] on input at bounding box center [1065, 628] width 76 height 21
type input "19"
click at [1156, 628] on input at bounding box center [1194, 628] width 76 height 21
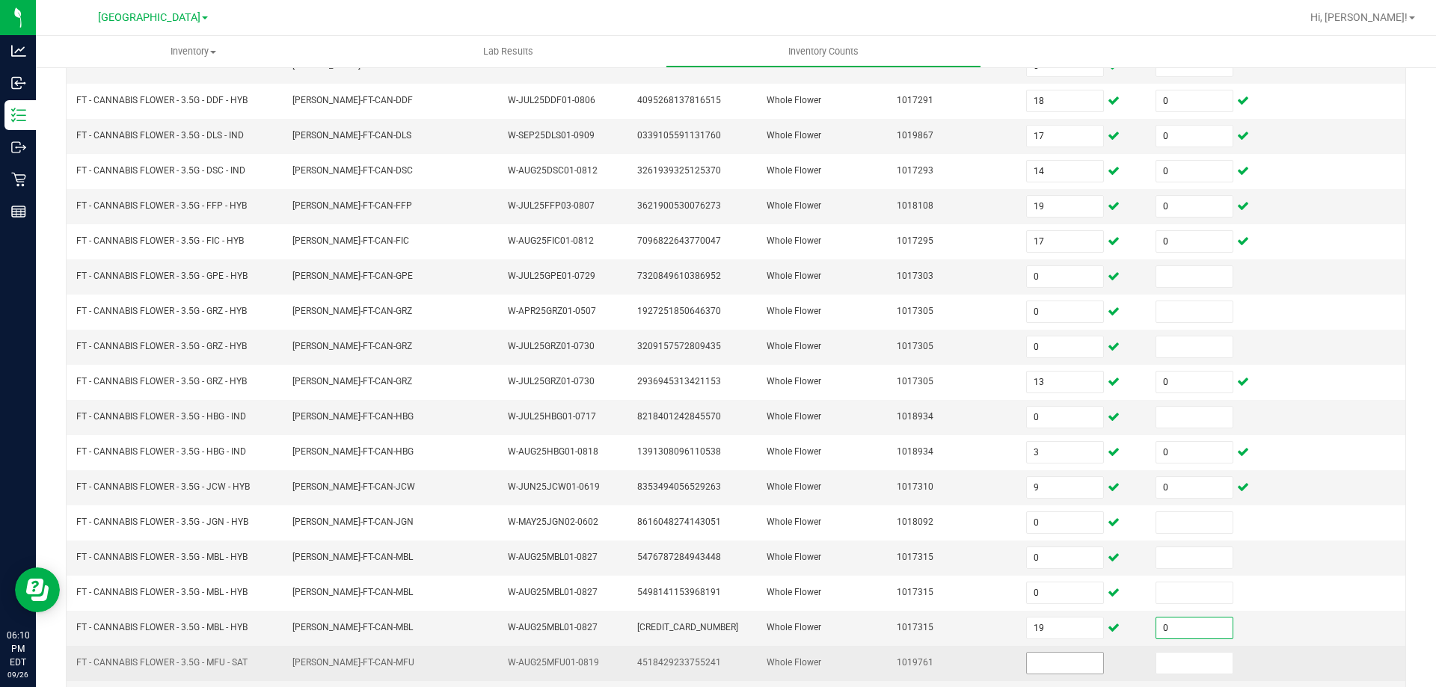
type input "0"
click at [1038, 661] on input at bounding box center [1065, 663] width 76 height 21
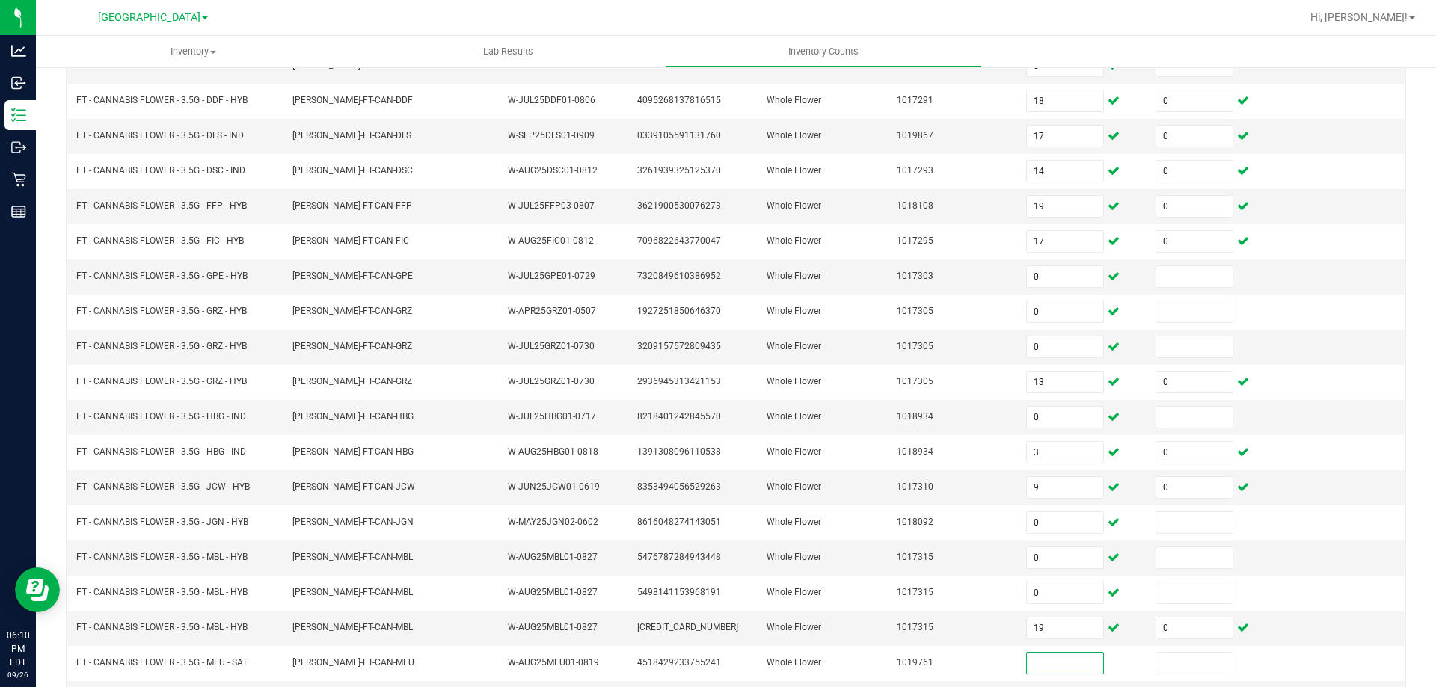
scroll to position [310, 0]
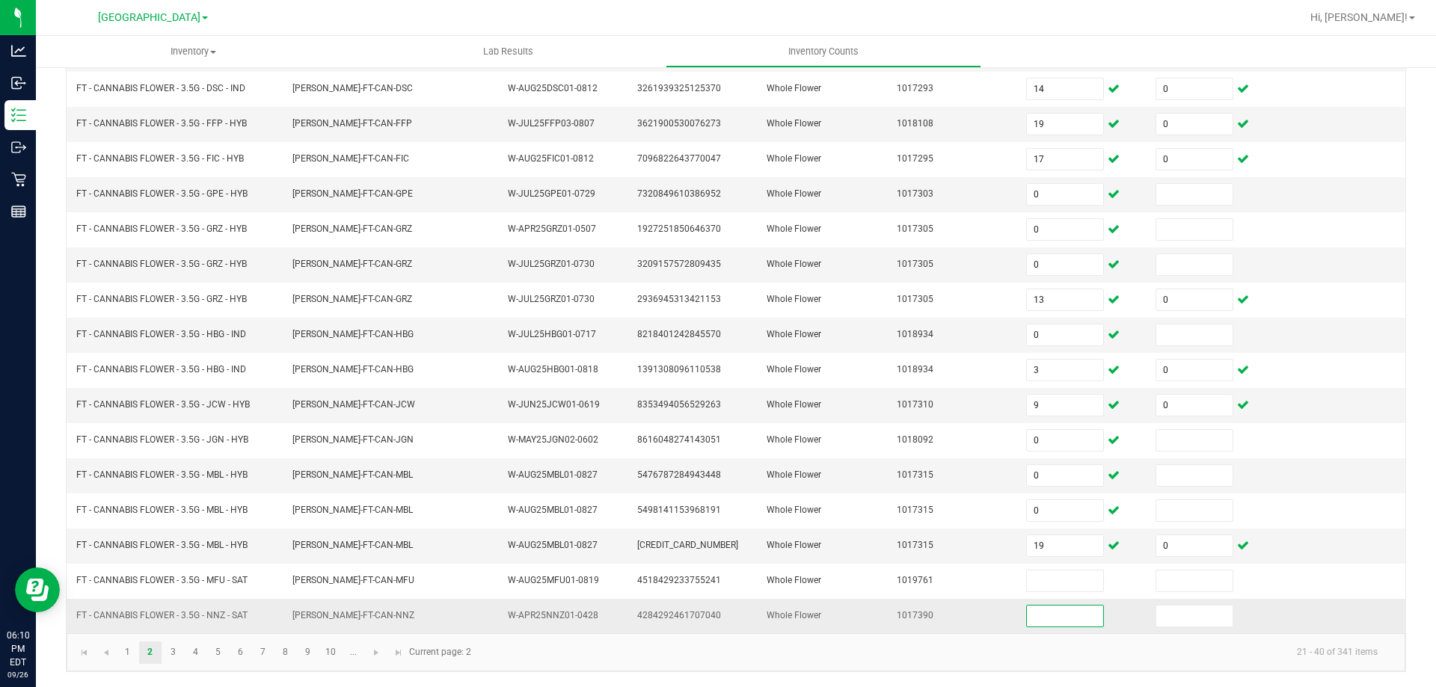
click at [1045, 617] on input at bounding box center [1065, 616] width 76 height 21
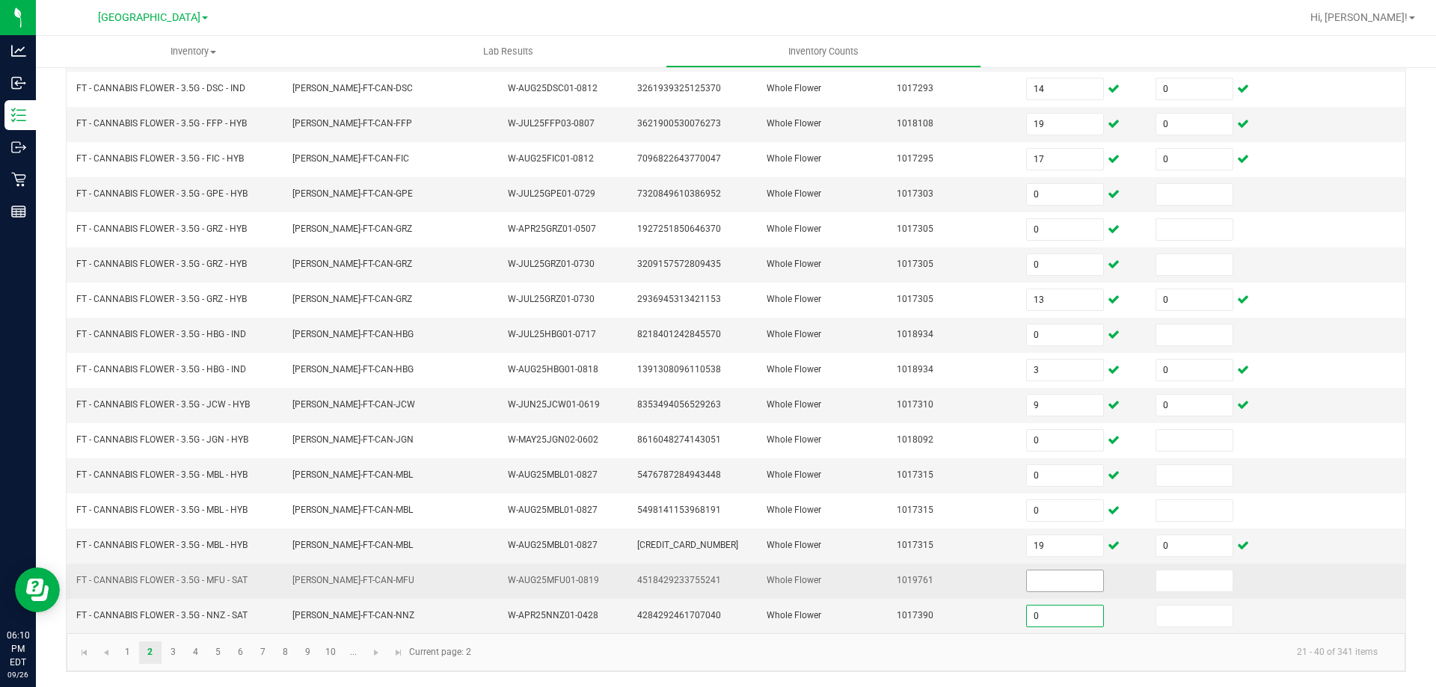
type input "0"
click at [1040, 581] on input at bounding box center [1065, 581] width 76 height 21
type input "2"
click at [1156, 583] on input at bounding box center [1194, 581] width 76 height 21
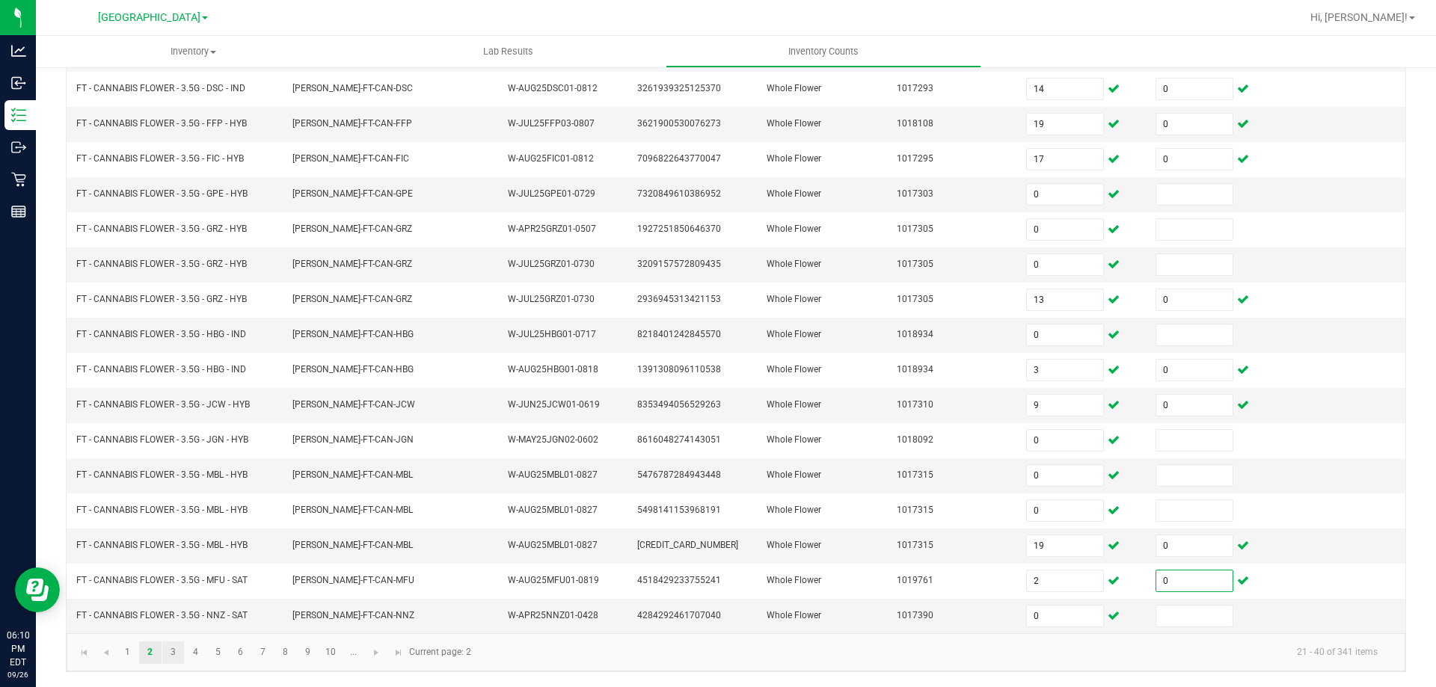
type input "0"
click at [180, 649] on link "3" at bounding box center [173, 653] width 22 height 22
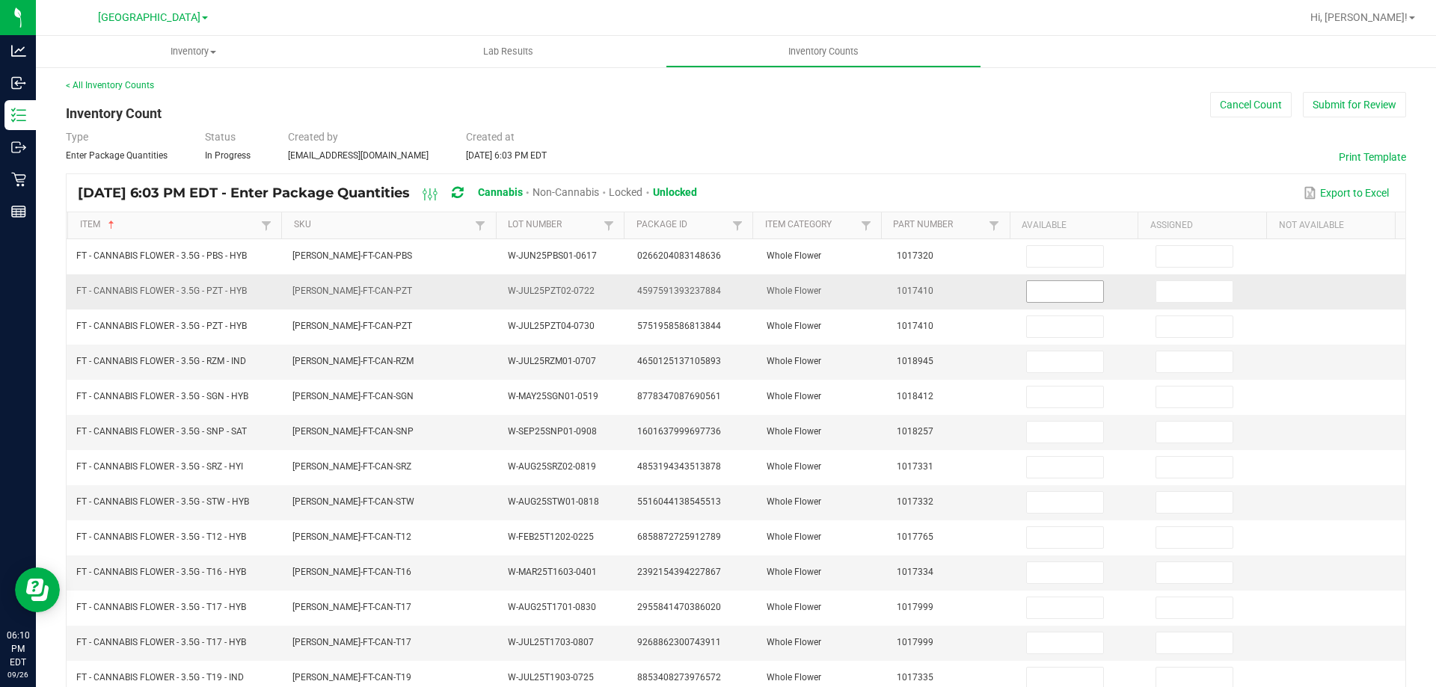
scroll to position [0, 0]
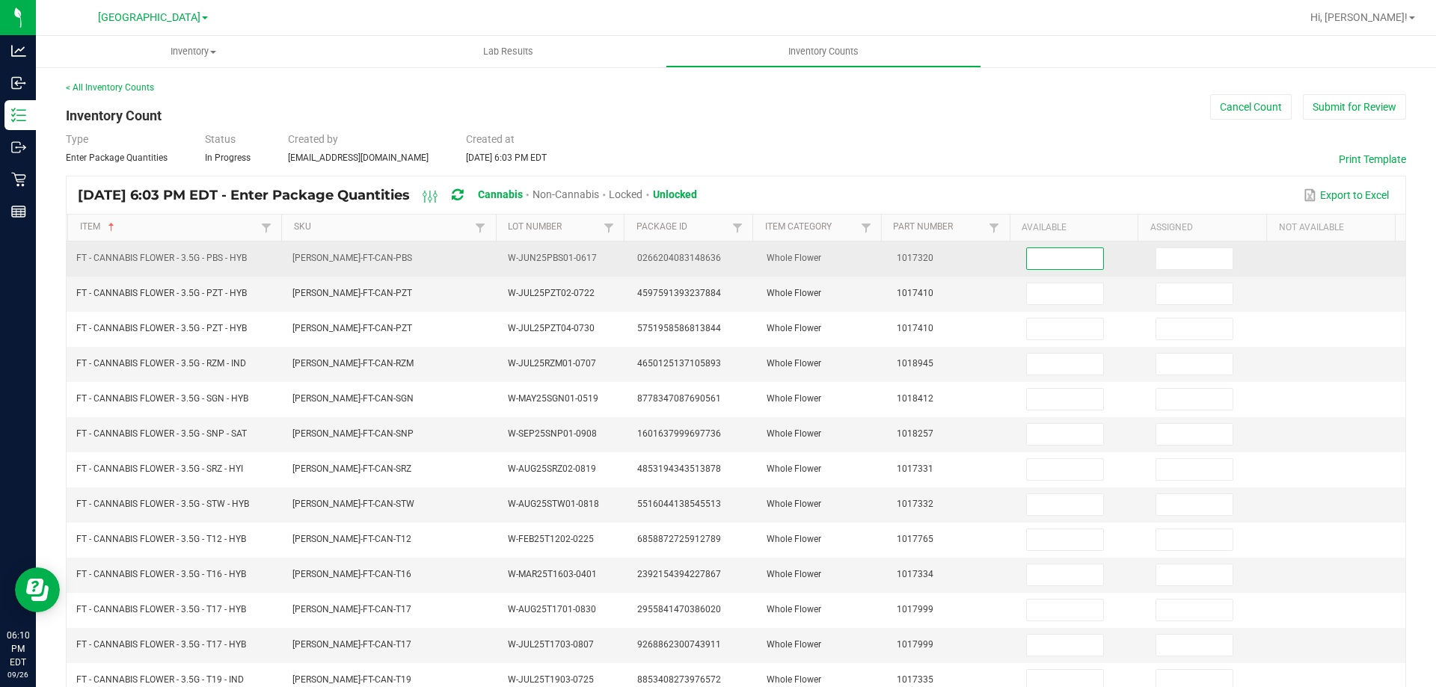
click at [1038, 262] on input at bounding box center [1065, 258] width 76 height 21
type input "18"
click at [1156, 260] on input at bounding box center [1194, 258] width 76 height 21
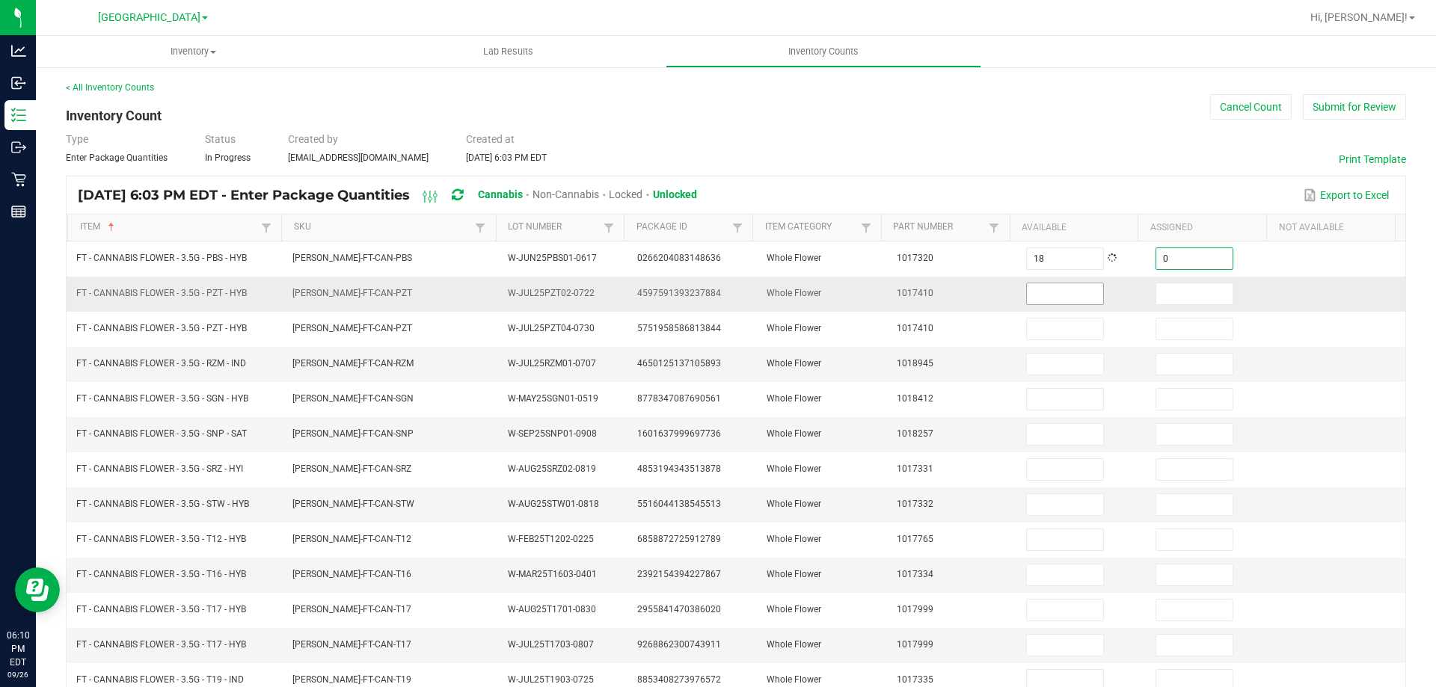
type input "0"
click at [1056, 294] on input at bounding box center [1065, 294] width 76 height 21
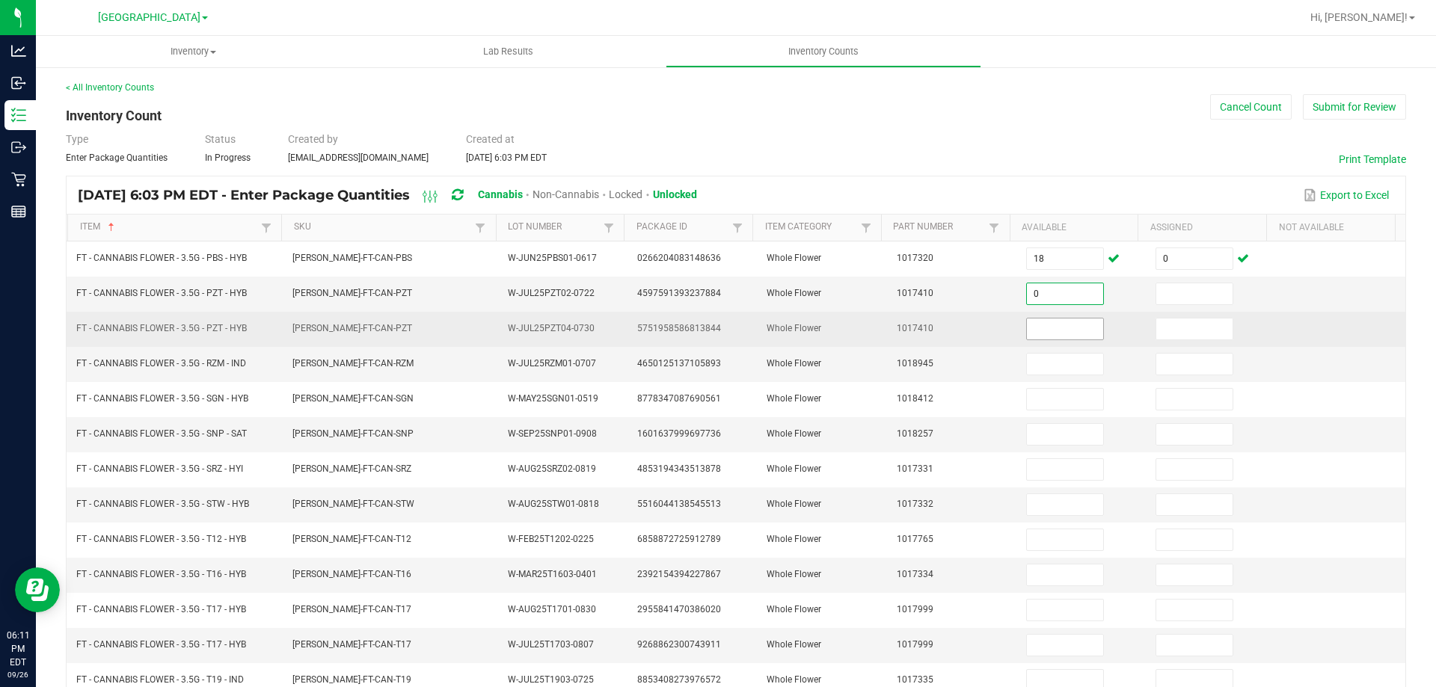
type input "0"
click at [1055, 337] on input at bounding box center [1065, 329] width 76 height 21
type input "0"
type input "10"
click at [1170, 336] on input at bounding box center [1194, 329] width 76 height 21
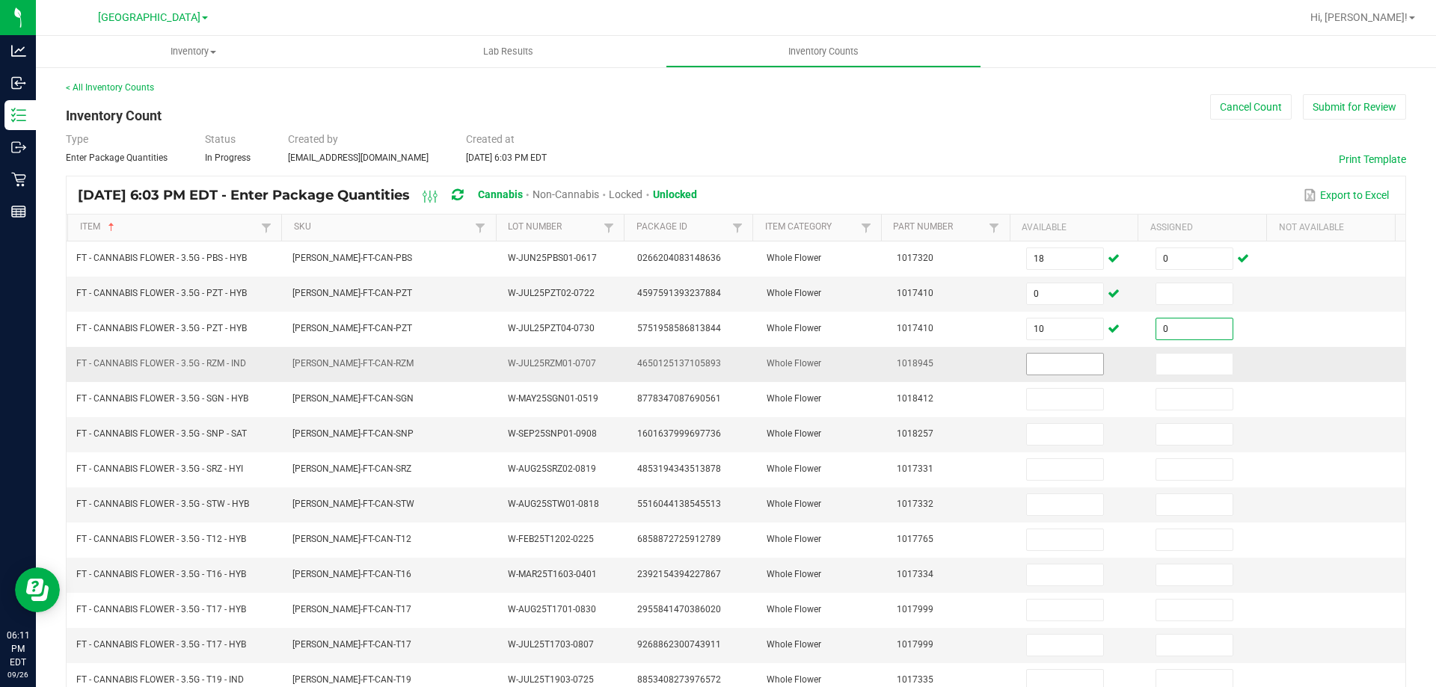
type input "0"
click at [1035, 359] on input at bounding box center [1065, 364] width 76 height 21
type input "7"
click at [1192, 363] on input at bounding box center [1194, 364] width 76 height 21
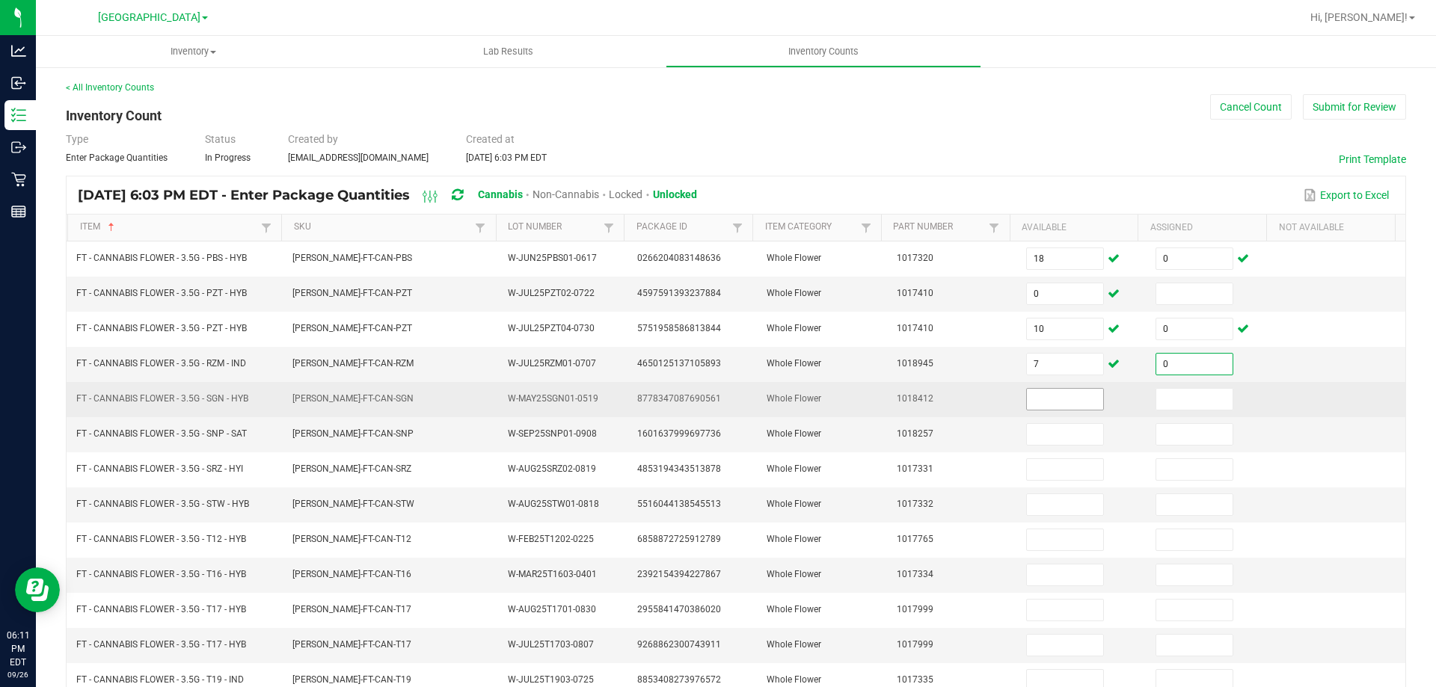
type input "0"
click at [1027, 396] on input at bounding box center [1065, 399] width 76 height 21
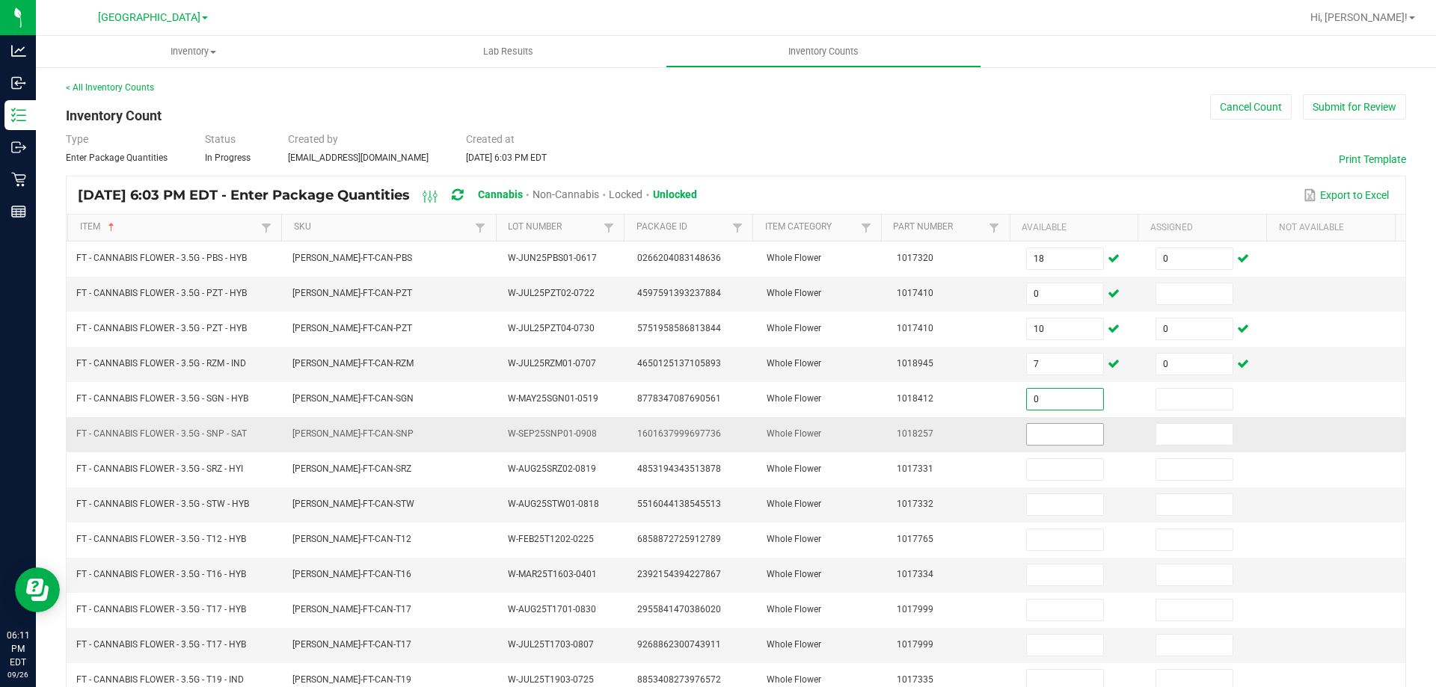
type input "0"
click at [1040, 432] on input at bounding box center [1065, 434] width 76 height 21
type input "11"
click at [1156, 441] on input at bounding box center [1194, 434] width 76 height 21
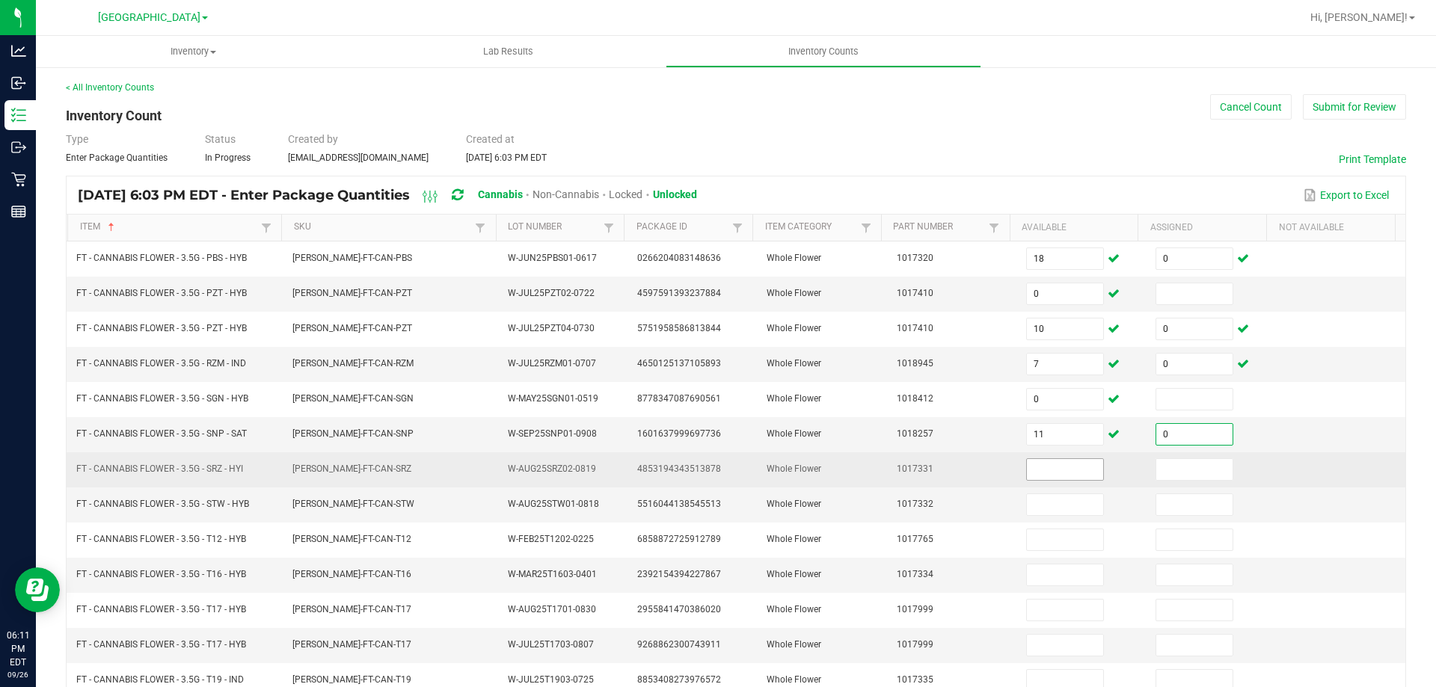
type input "0"
click at [1046, 475] on input at bounding box center [1065, 469] width 76 height 21
type input "6"
click at [1162, 478] on input at bounding box center [1194, 469] width 76 height 21
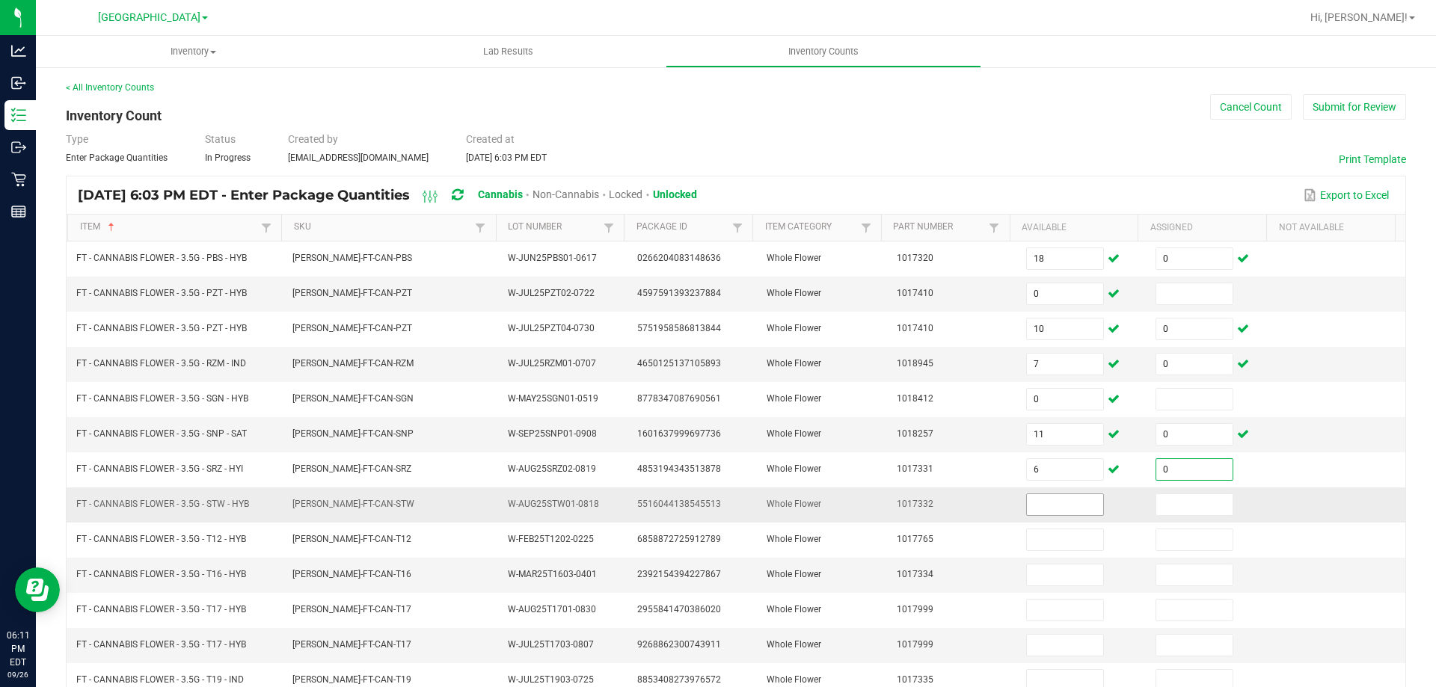
type input "0"
click at [1046, 500] on input at bounding box center [1065, 504] width 76 height 21
type input "13"
click at [1156, 498] on input at bounding box center [1194, 504] width 76 height 21
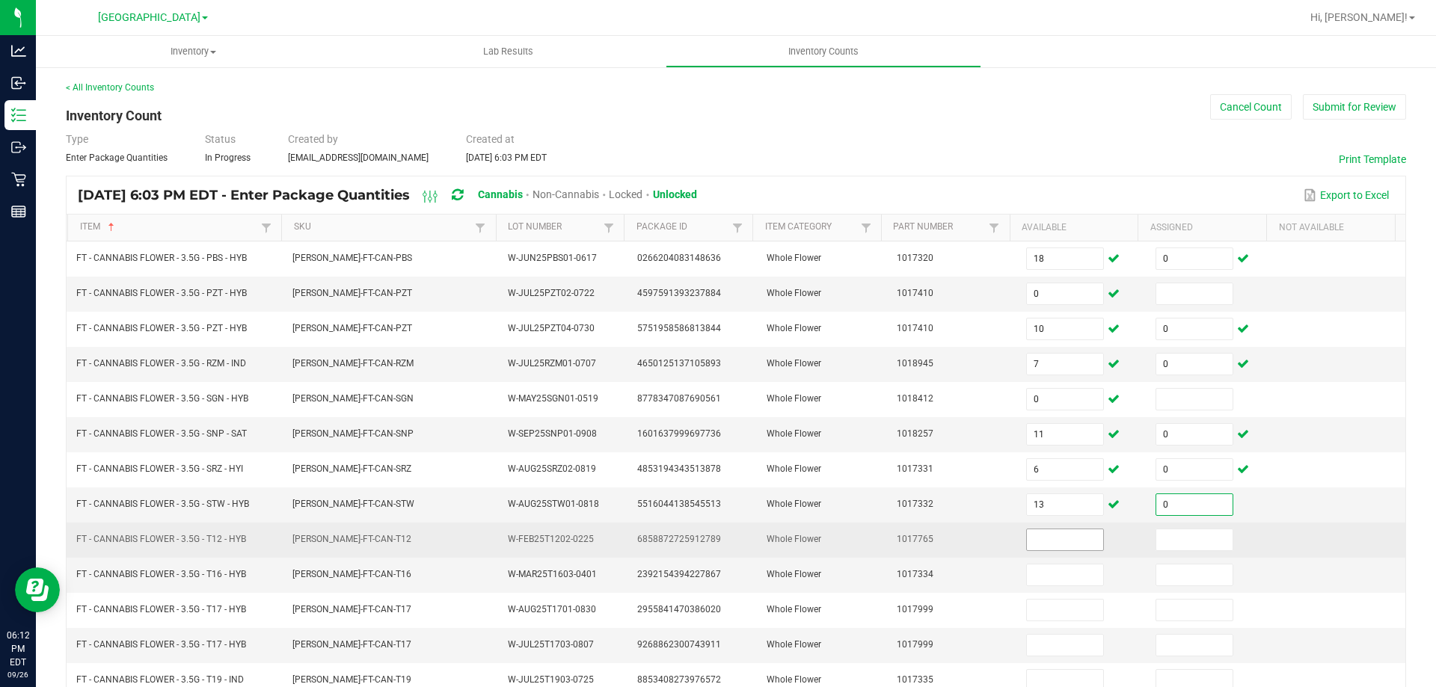
type input "0"
click at [1033, 545] on input at bounding box center [1065, 540] width 76 height 21
type input "27"
click at [1156, 530] on input at bounding box center [1194, 540] width 76 height 21
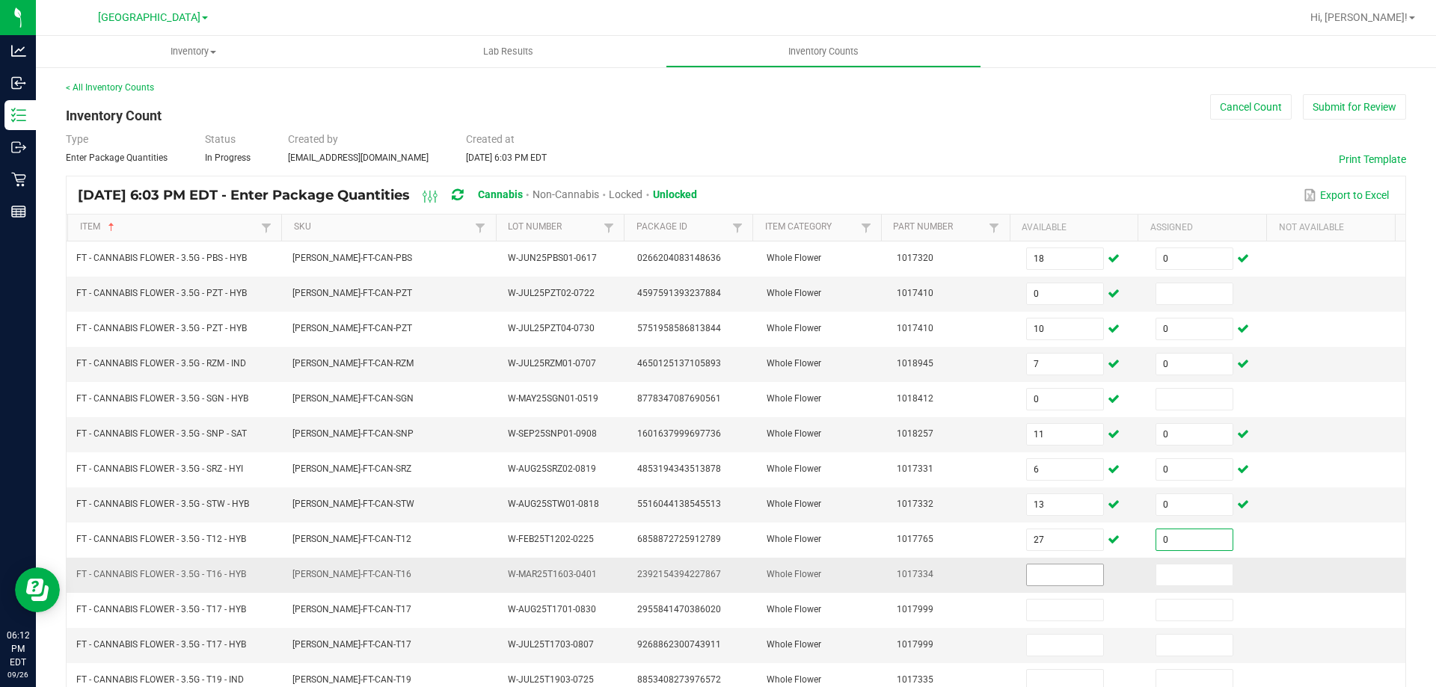
type input "0"
click at [1050, 572] on input at bounding box center [1065, 575] width 76 height 21
type input "6"
click at [1156, 577] on input at bounding box center [1194, 575] width 76 height 21
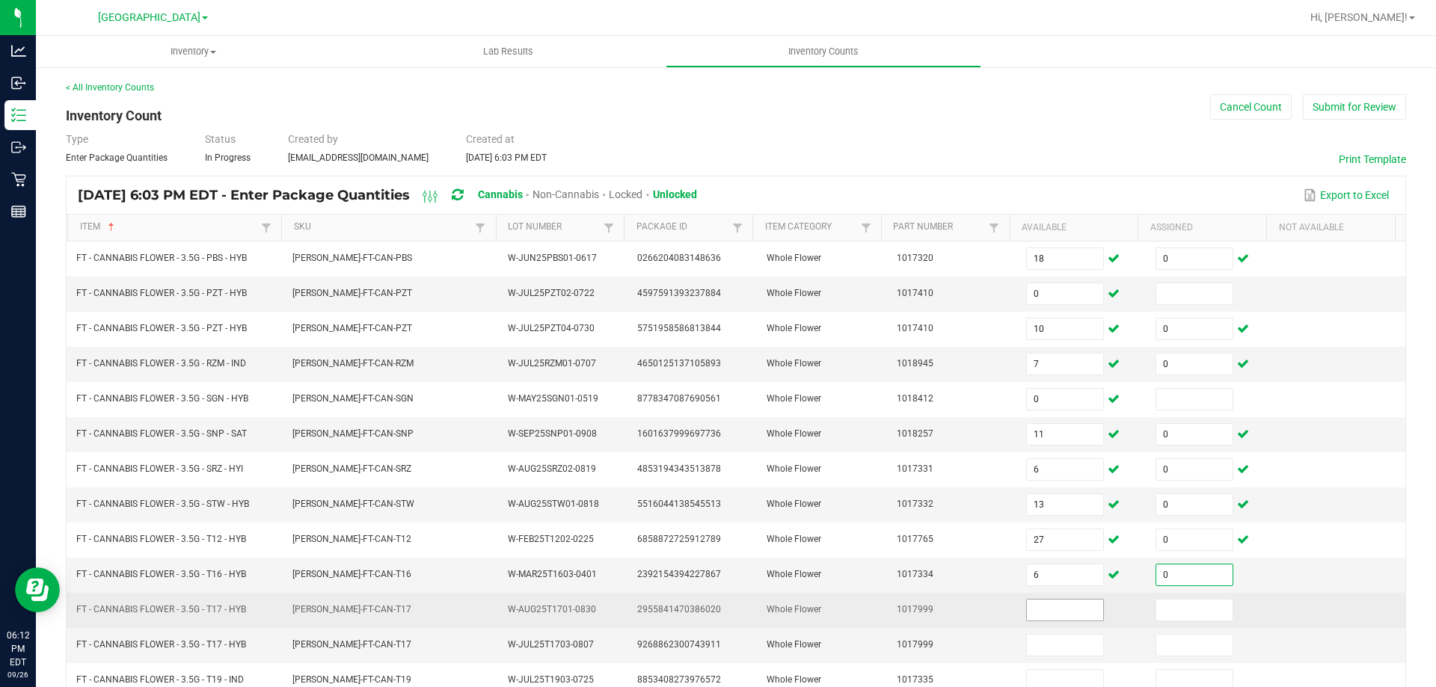
type input "0"
click at [1044, 610] on input at bounding box center [1065, 610] width 76 height 21
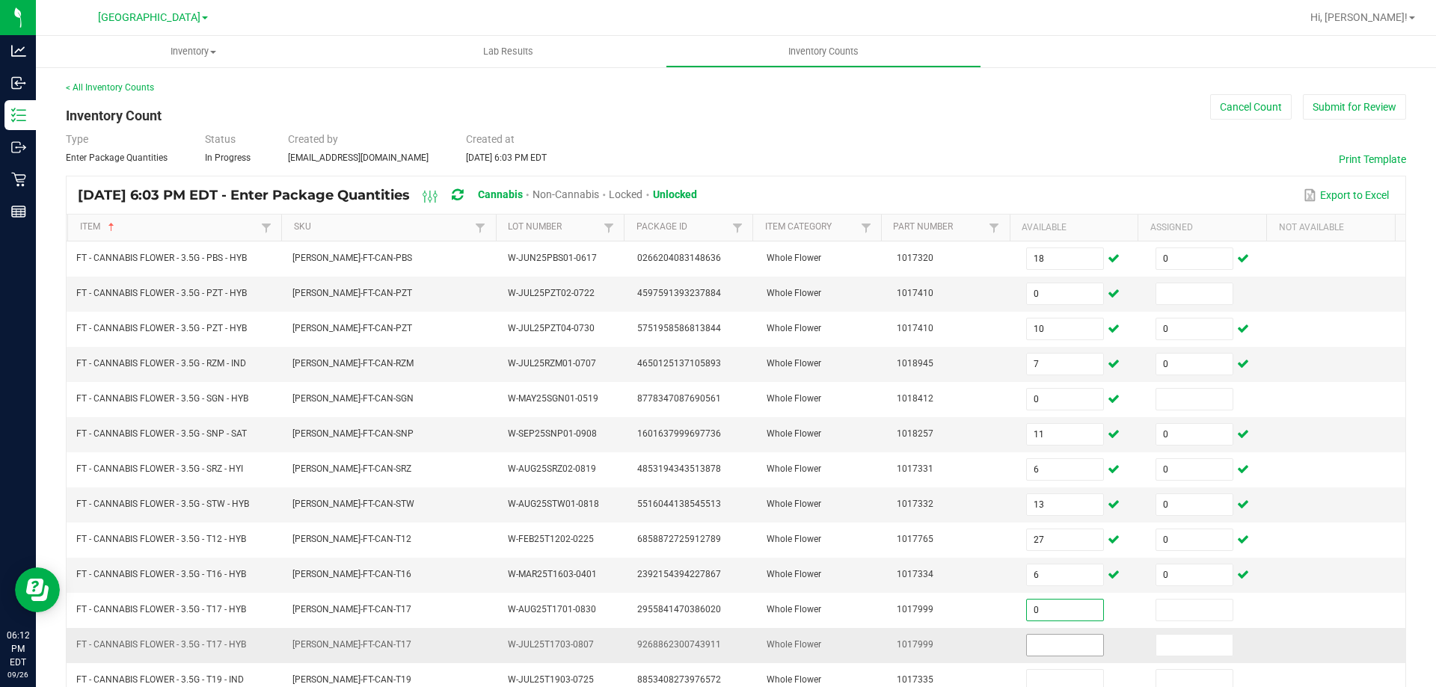
type input "0"
click at [1041, 649] on input at bounding box center [1065, 645] width 76 height 21
type input "13"
click at [1156, 642] on input at bounding box center [1194, 645] width 76 height 21
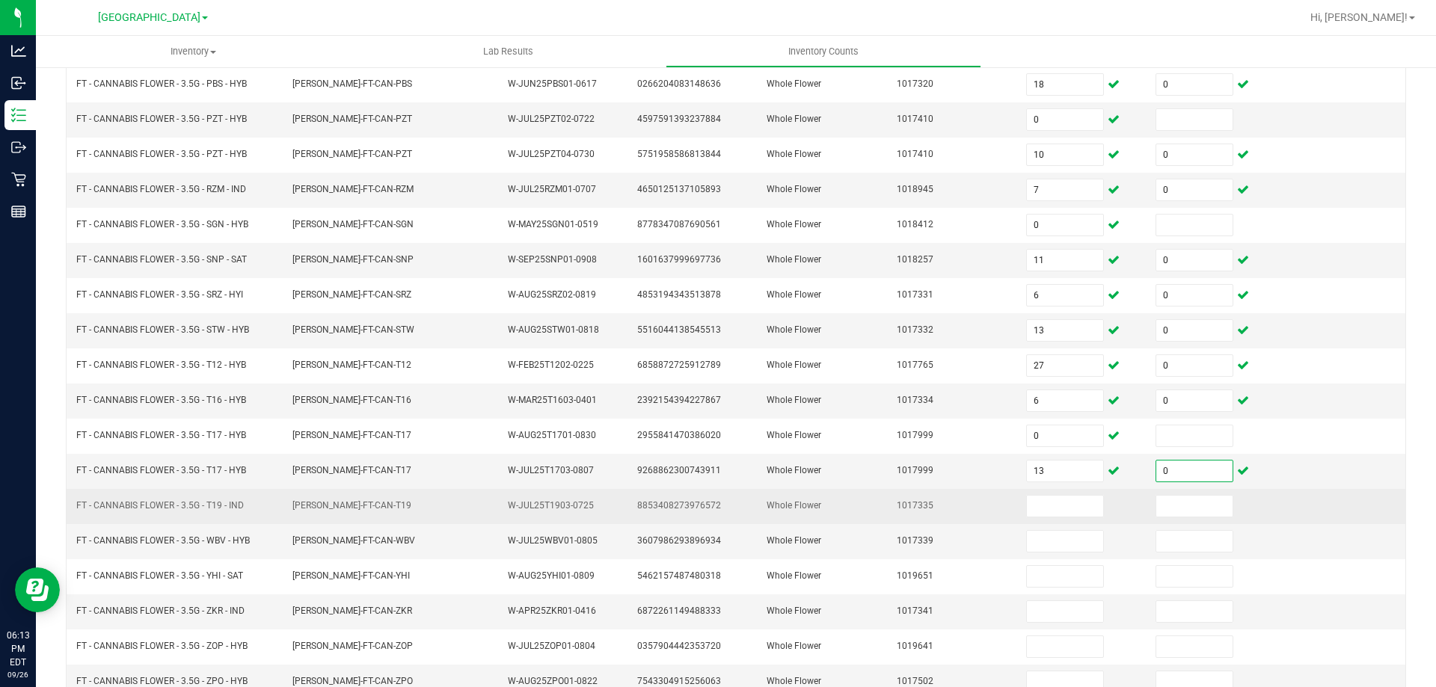
scroll to position [183, 0]
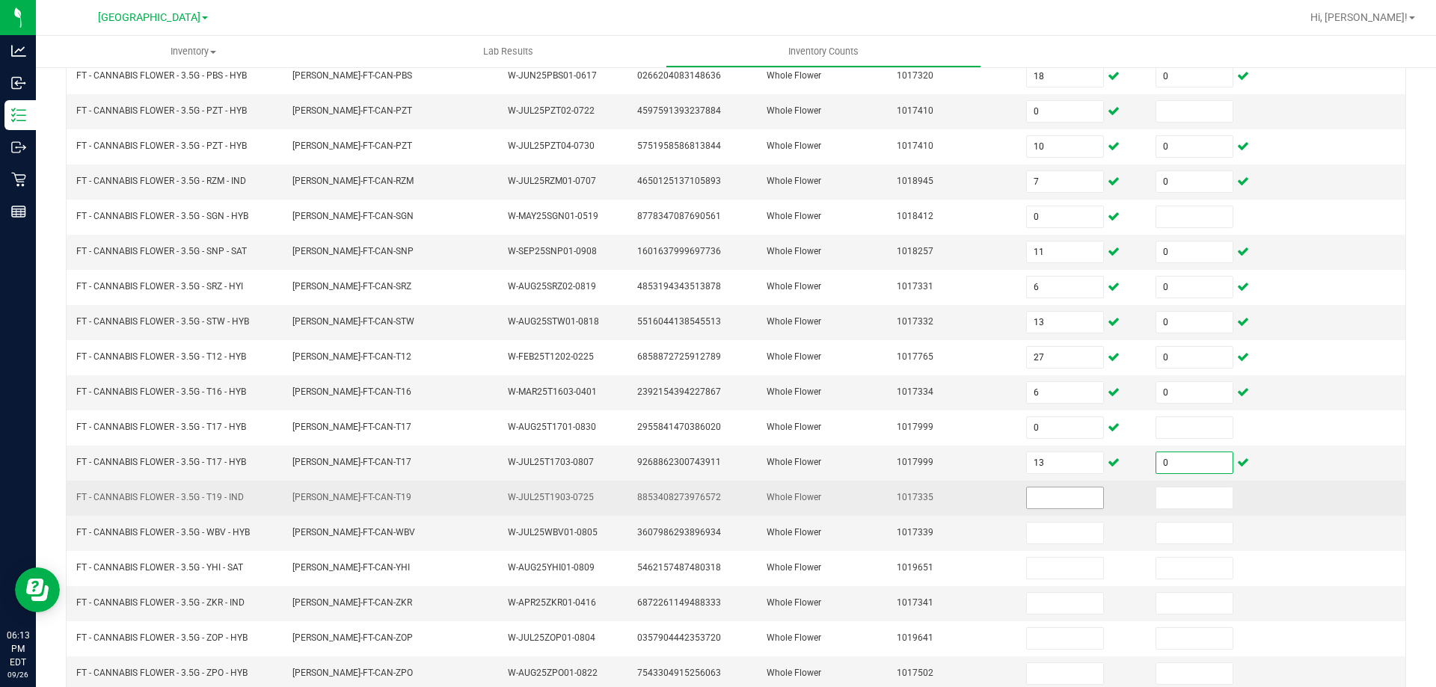
type input "0"
click at [1054, 489] on input at bounding box center [1065, 498] width 76 height 21
click at [1052, 494] on input at bounding box center [1065, 498] width 76 height 21
type input "20"
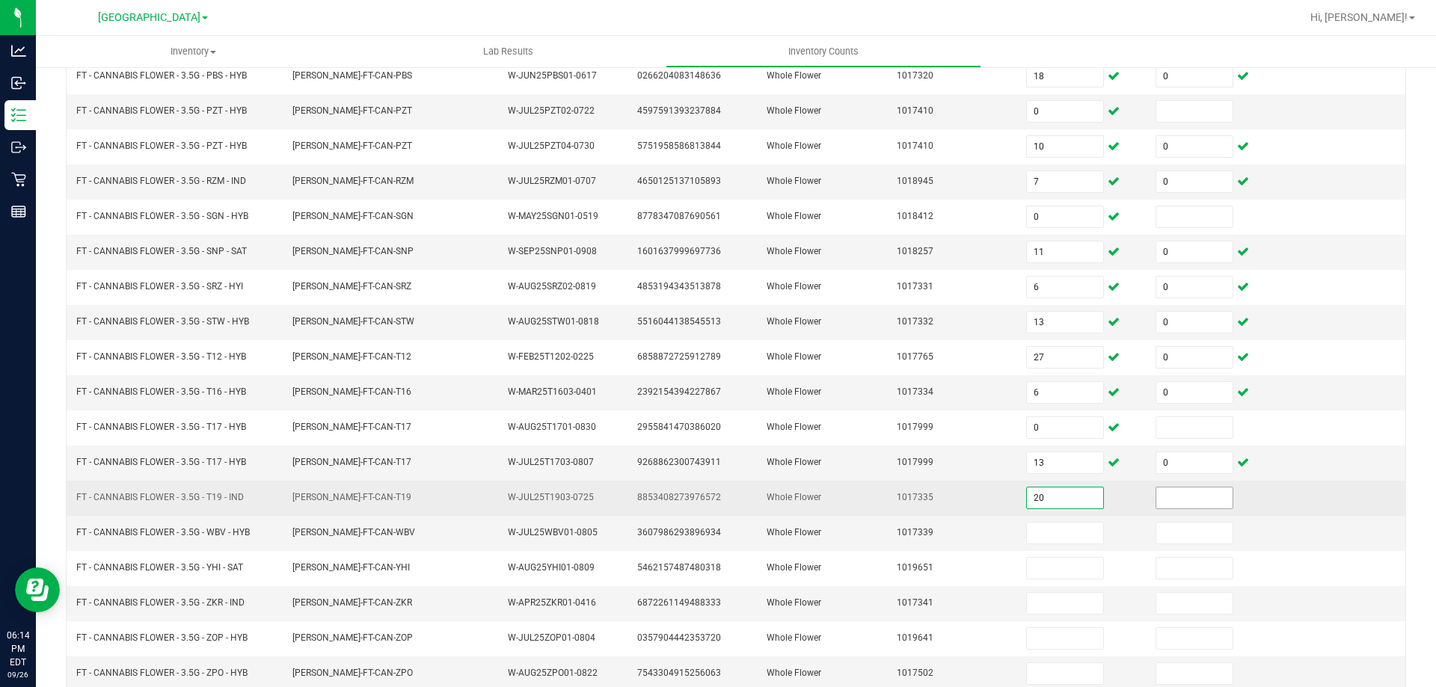
click at [1156, 500] on input at bounding box center [1194, 498] width 76 height 21
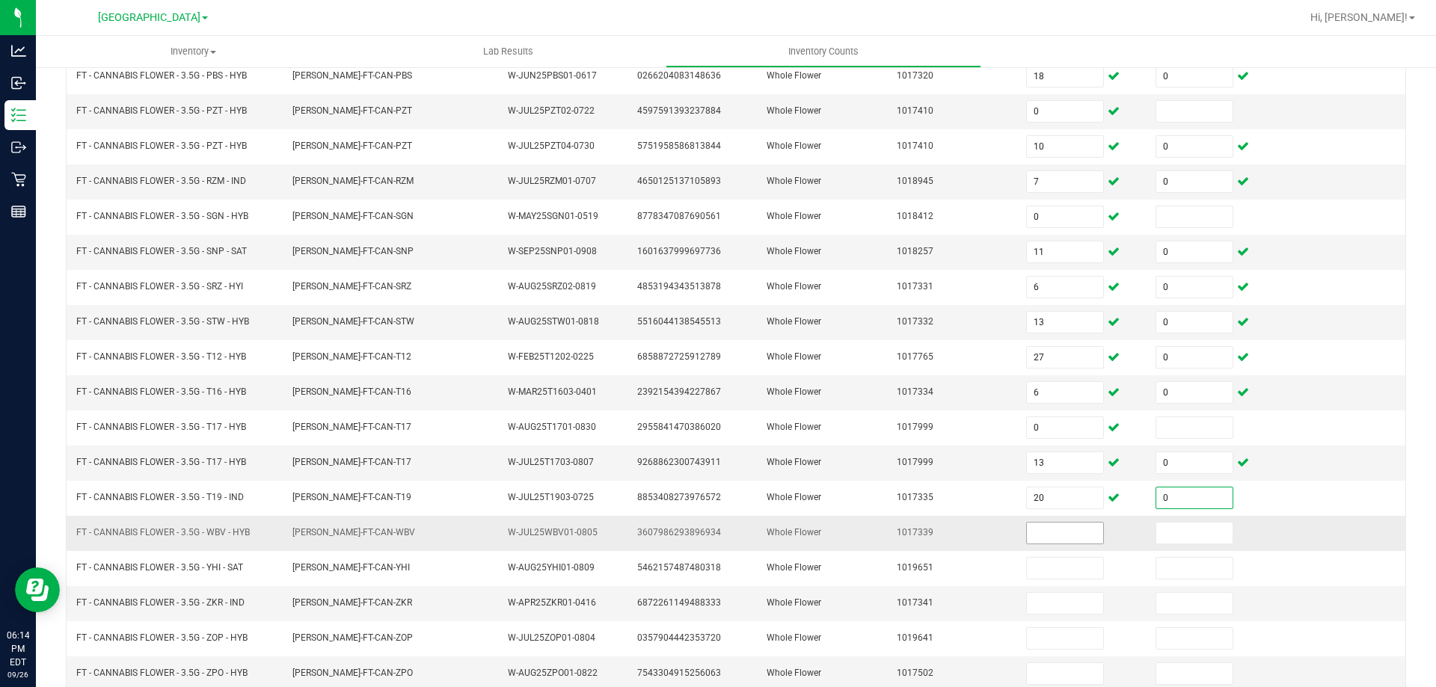
type input "0"
click at [1027, 541] on input at bounding box center [1065, 533] width 76 height 21
type input "16"
click at [1172, 539] on input at bounding box center [1194, 533] width 76 height 21
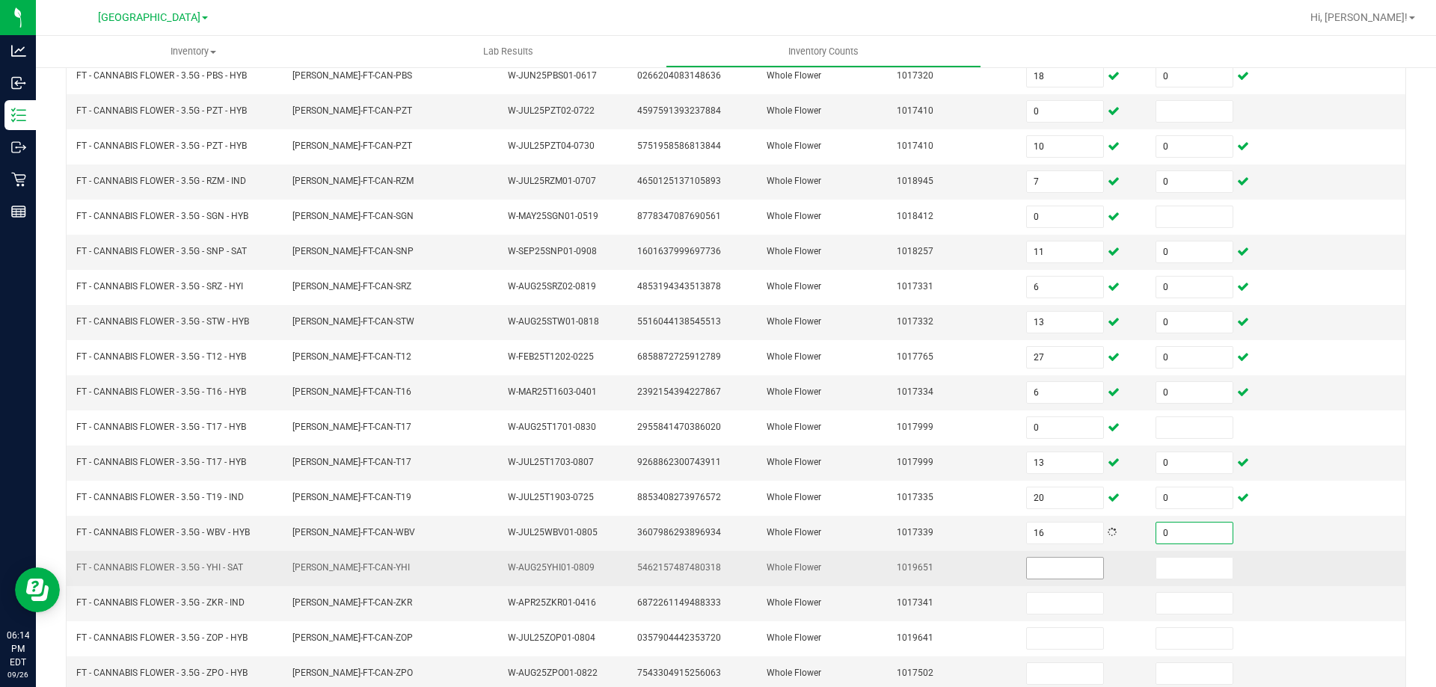
type input "0"
click at [1067, 566] on input at bounding box center [1065, 568] width 76 height 21
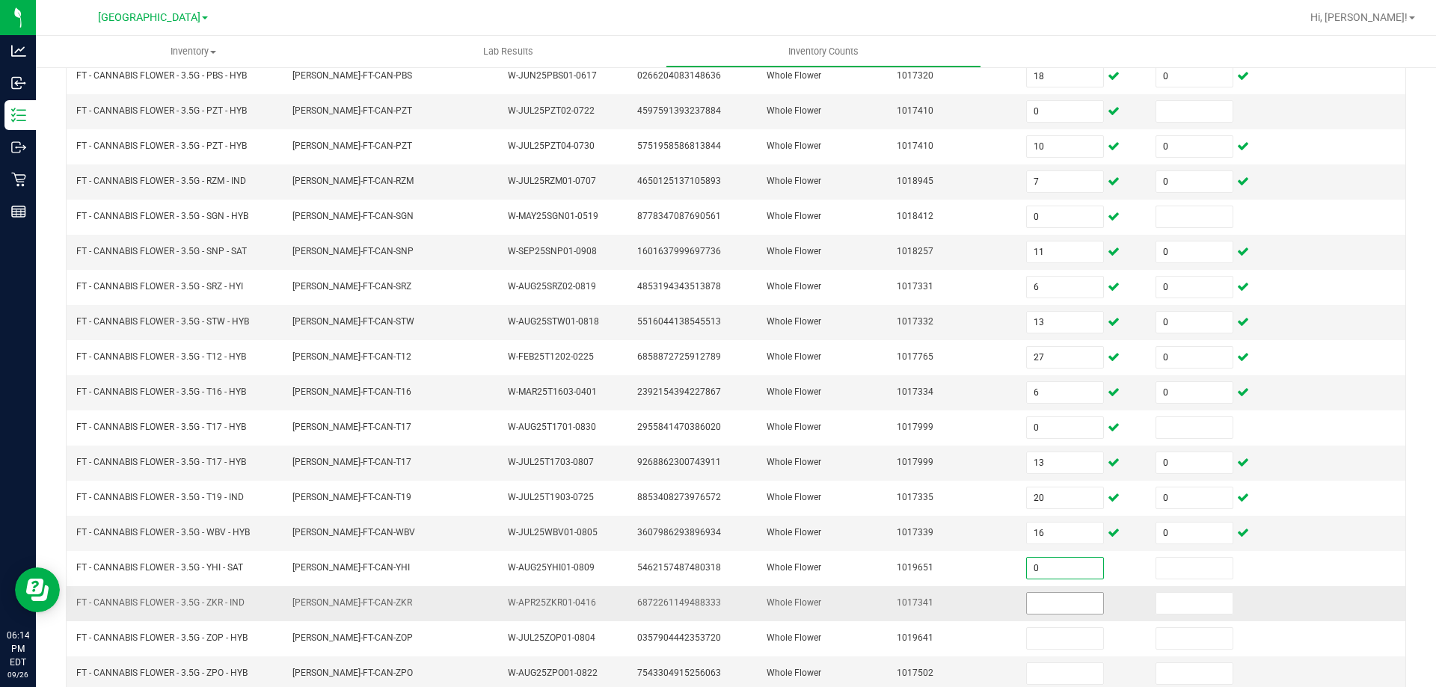
type input "0"
click at [1038, 608] on input at bounding box center [1065, 603] width 76 height 21
type input "3"
click at [1156, 606] on input at bounding box center [1194, 603] width 76 height 21
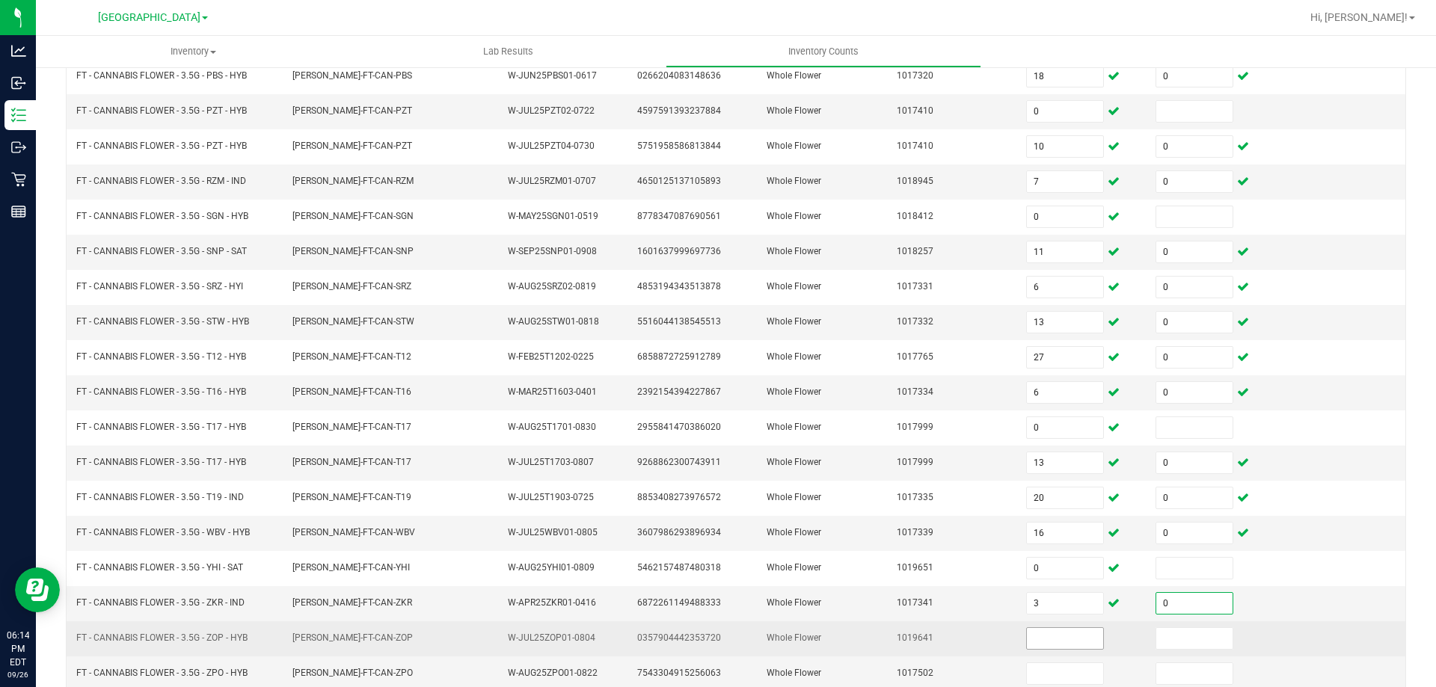
type input "0"
click at [1028, 643] on input at bounding box center [1065, 638] width 76 height 21
type input "4"
click at [1156, 638] on input at bounding box center [1194, 638] width 76 height 21
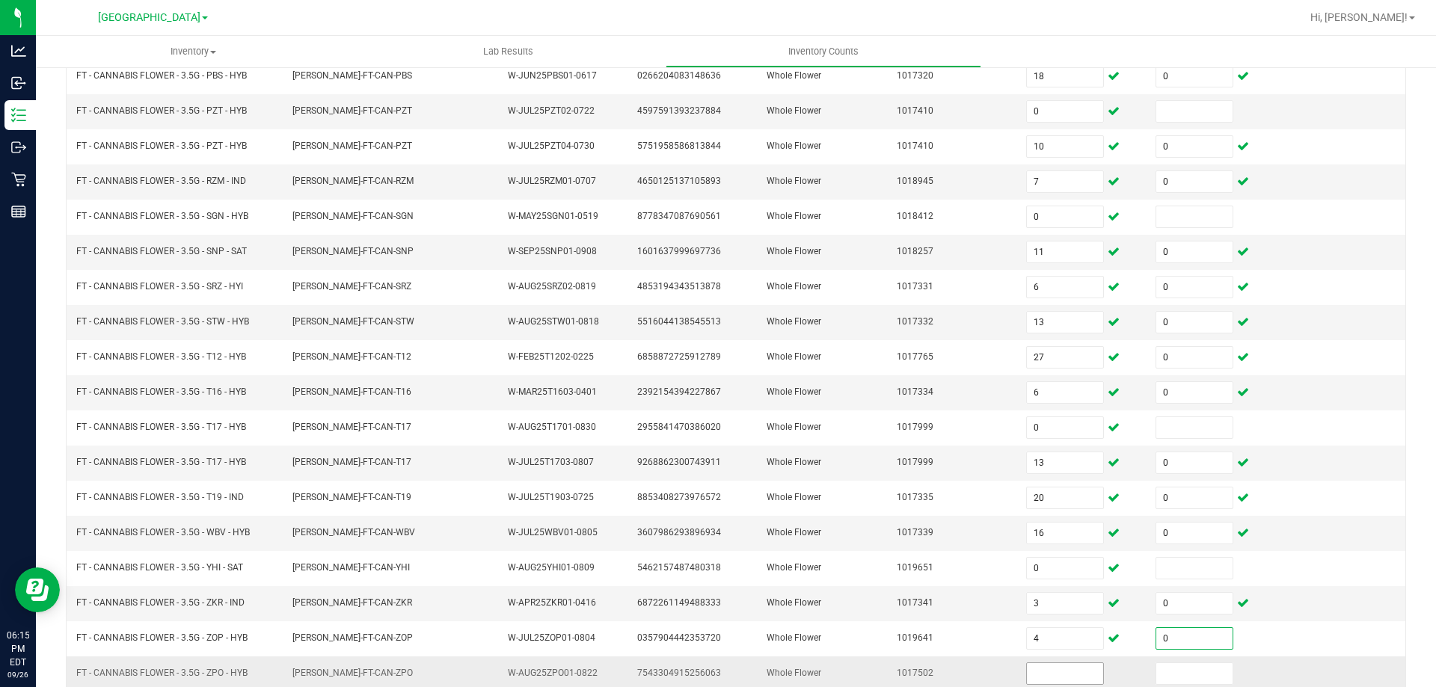
type input "0"
click at [1051, 673] on input at bounding box center [1065, 674] width 76 height 21
type input "2"
click at [1174, 670] on input at bounding box center [1194, 674] width 76 height 21
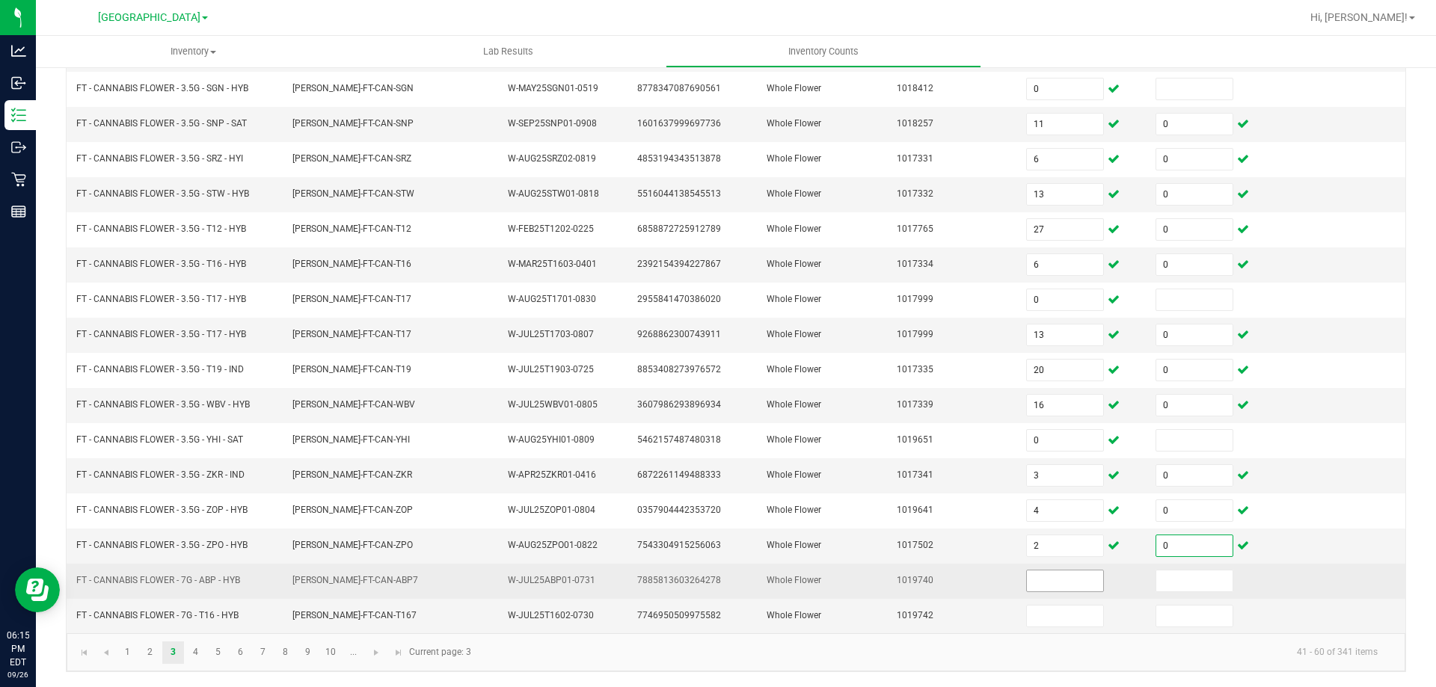
type input "0"
click at [1027, 580] on input at bounding box center [1065, 581] width 76 height 21
type input "16"
click at [1169, 586] on input at bounding box center [1194, 581] width 76 height 21
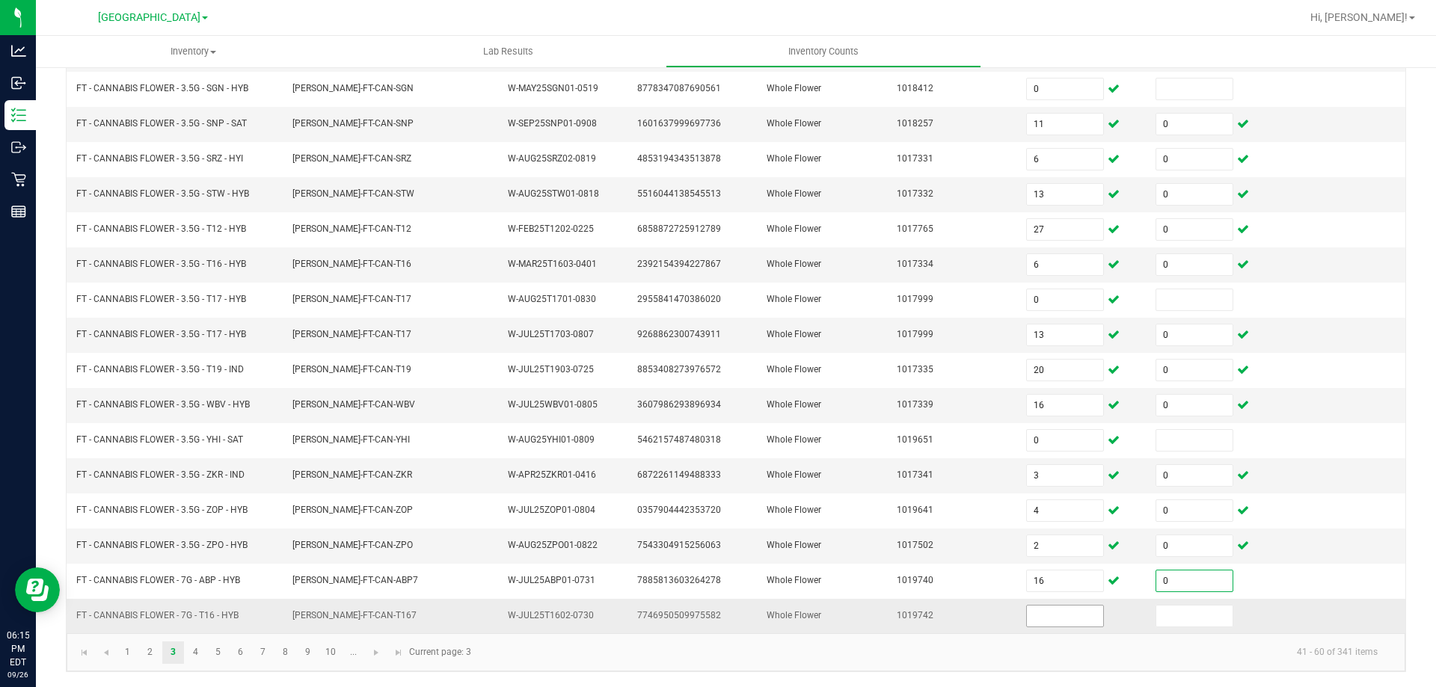
type input "0"
click at [1027, 615] on input at bounding box center [1065, 616] width 76 height 21
type input "9"
click at [1168, 621] on input at bounding box center [1194, 616] width 76 height 21
type input "0"
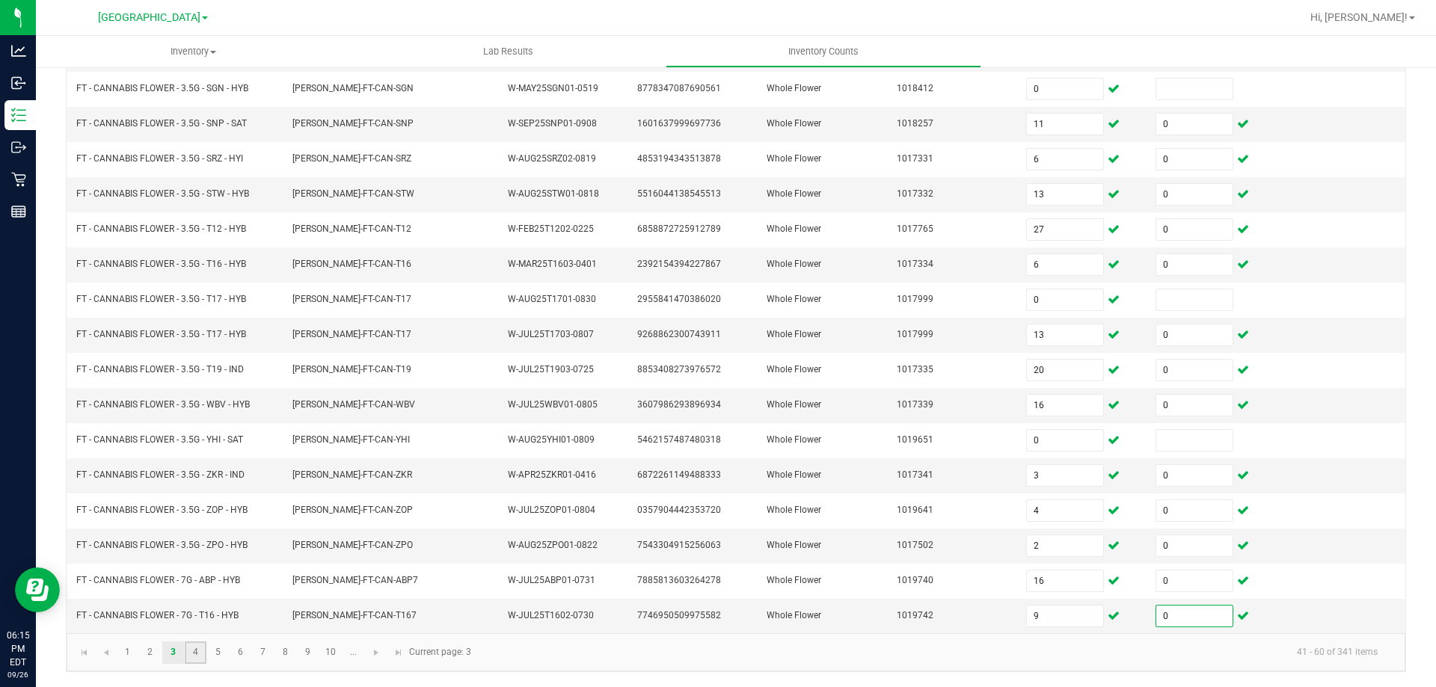
click at [202, 651] on link "4" at bounding box center [196, 653] width 22 height 22
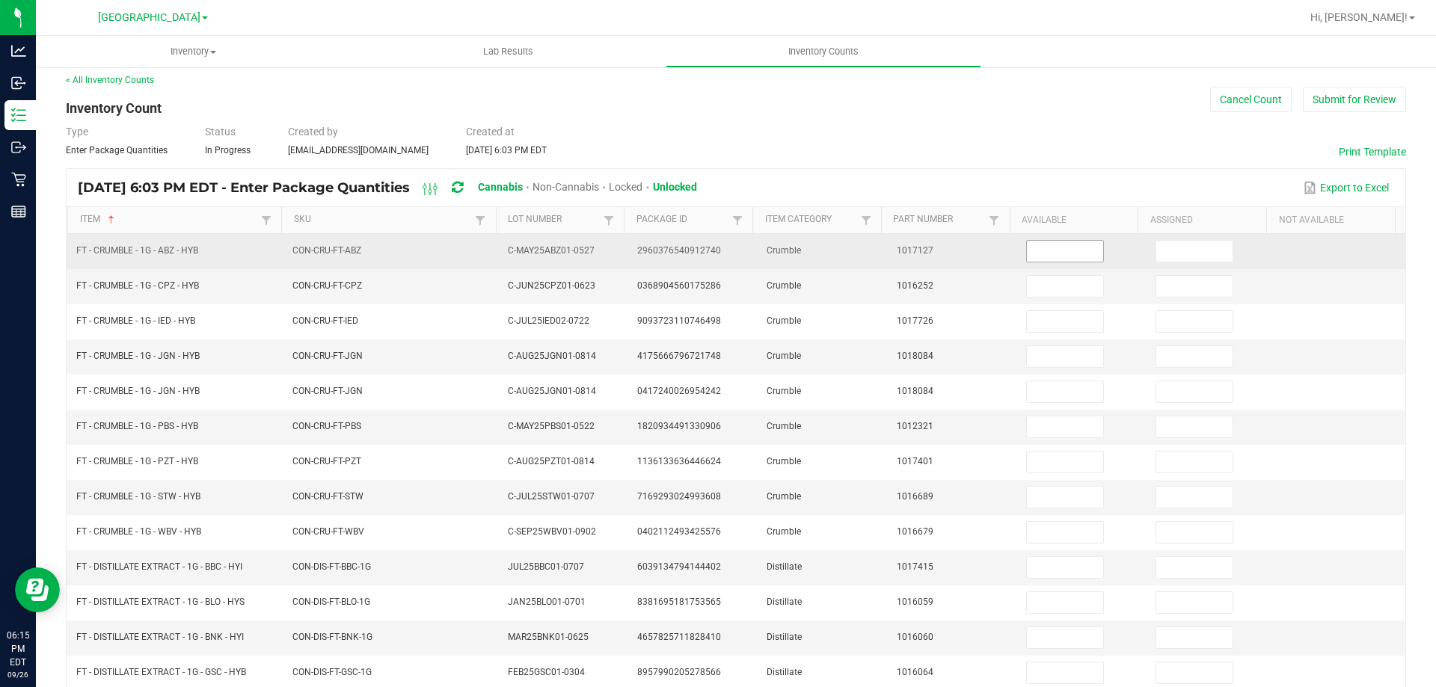
scroll to position [0, 0]
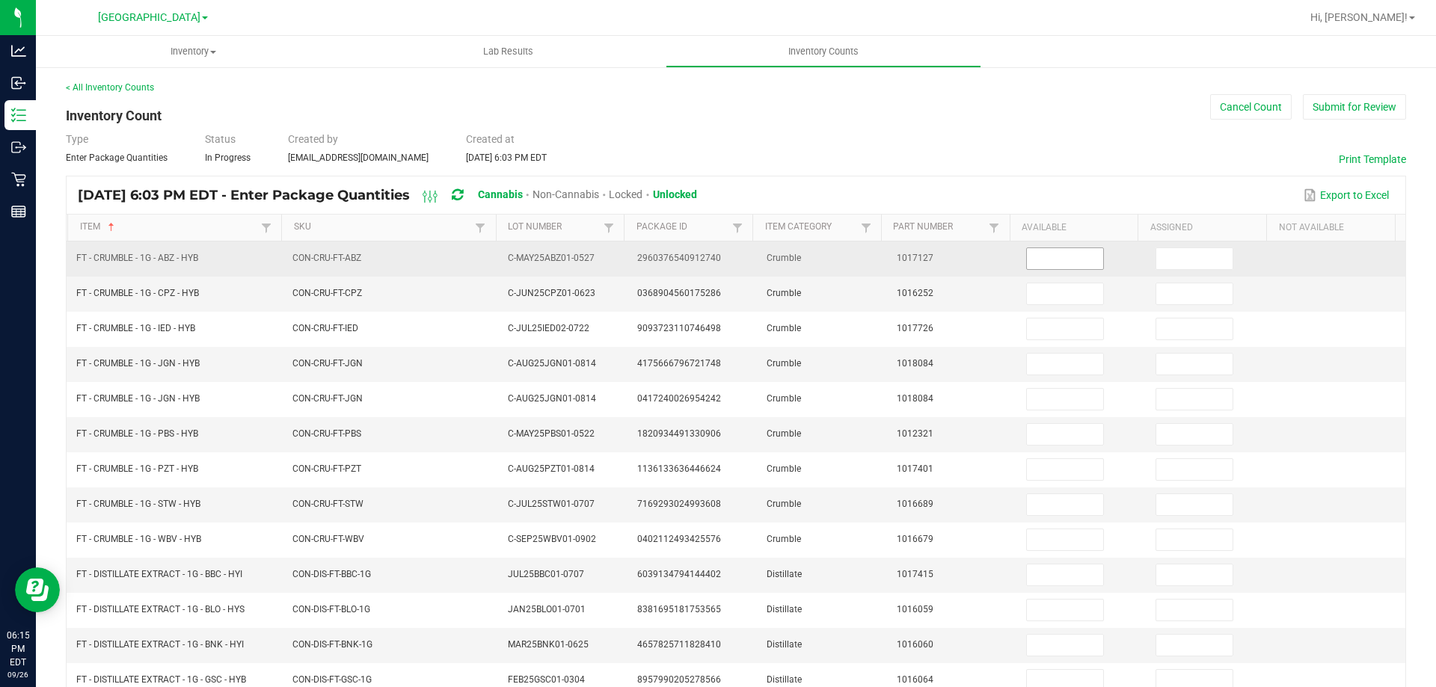
click at [1041, 257] on input at bounding box center [1065, 258] width 76 height 21
click at [1156, 251] on input at bounding box center [1194, 258] width 76 height 21
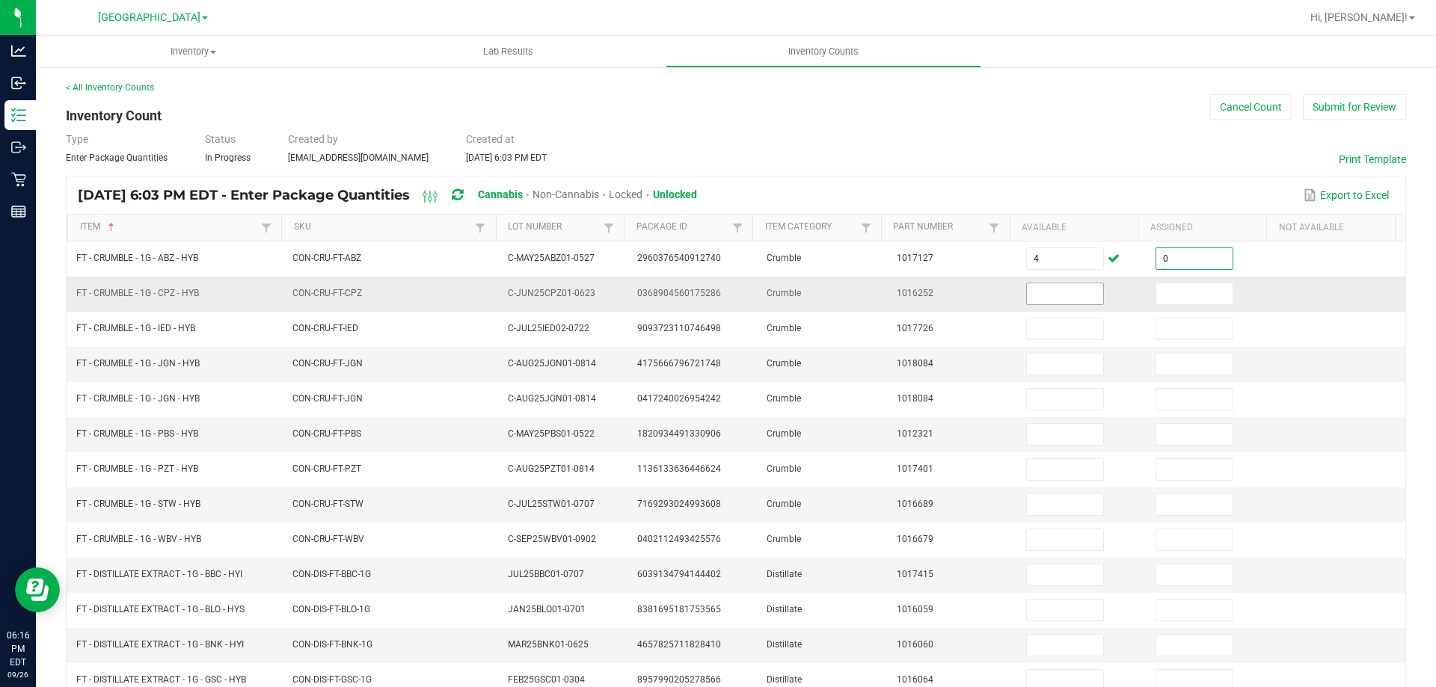
click at [1057, 293] on input at bounding box center [1065, 294] width 76 height 21
click at [1156, 291] on input at bounding box center [1194, 294] width 76 height 21
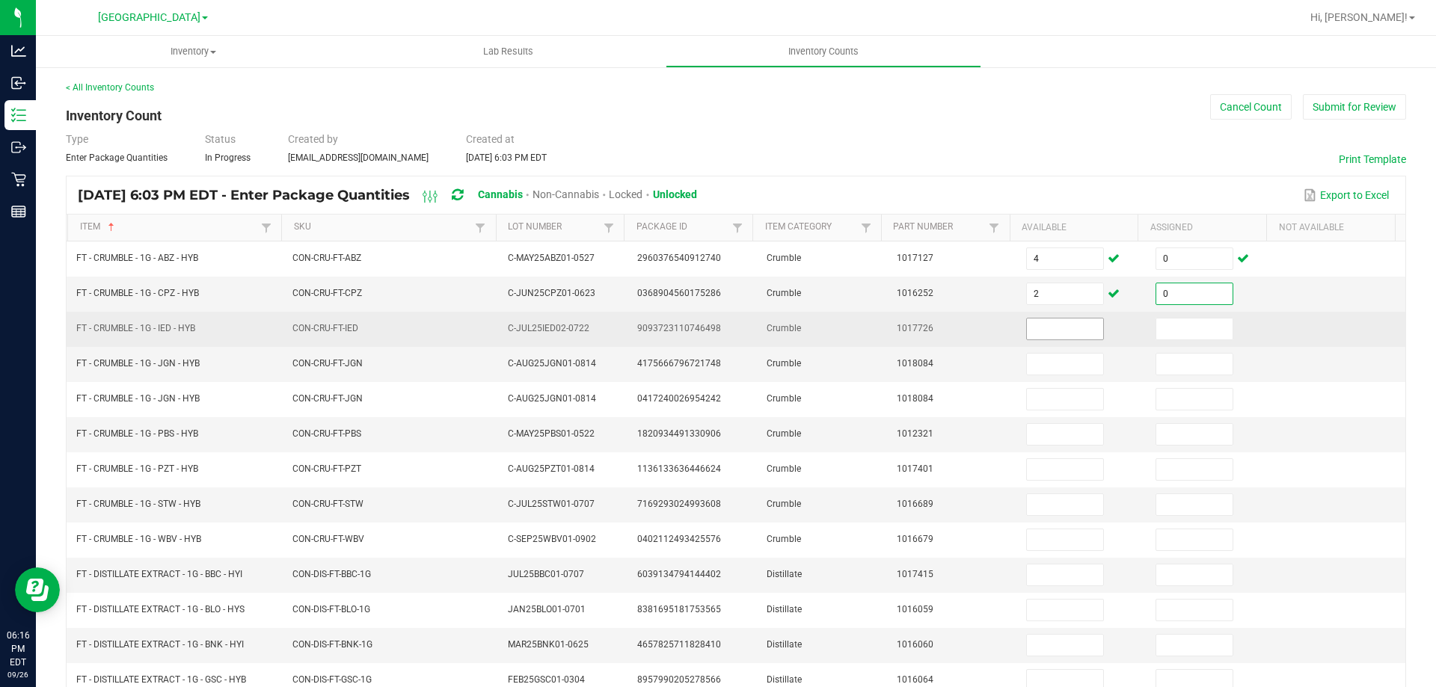
click at [1061, 327] on input at bounding box center [1065, 329] width 76 height 21
click at [1156, 319] on input at bounding box center [1194, 329] width 76 height 21
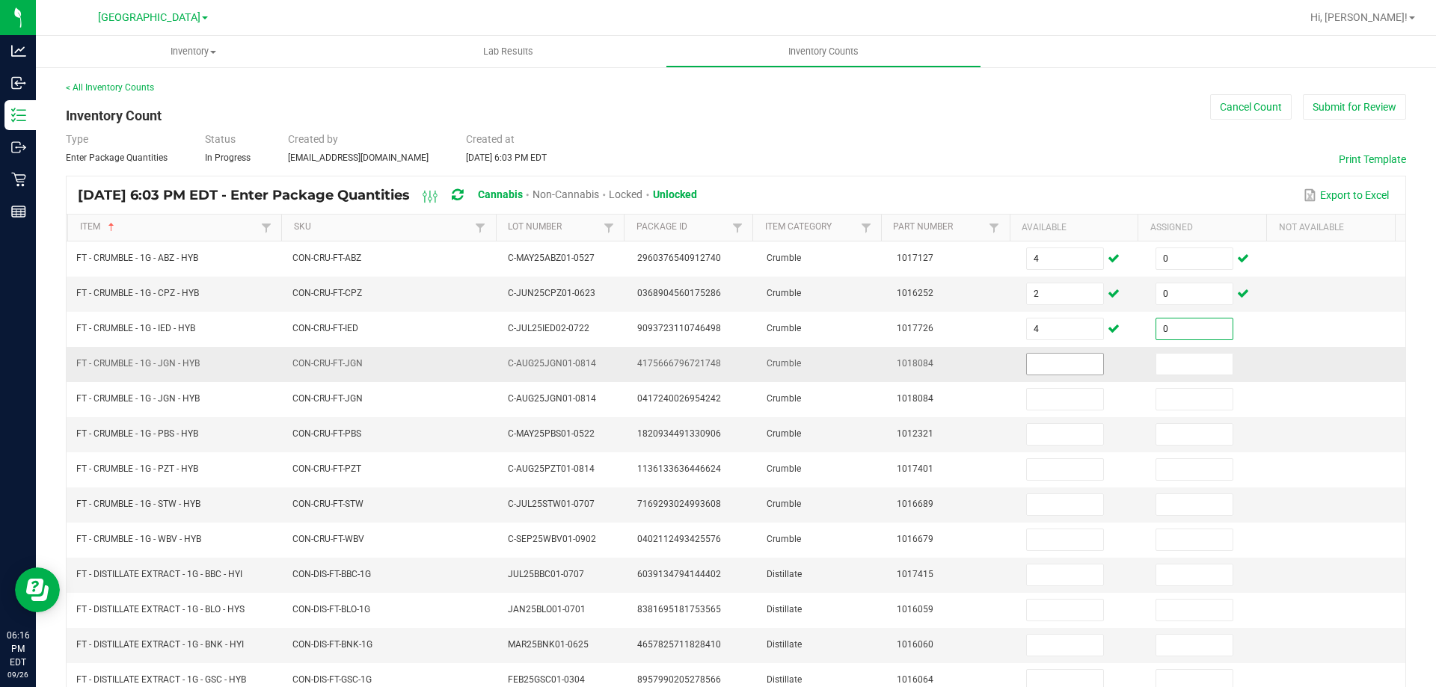
click at [1052, 370] on input at bounding box center [1065, 364] width 76 height 21
click at [1156, 364] on input at bounding box center [1194, 364] width 76 height 21
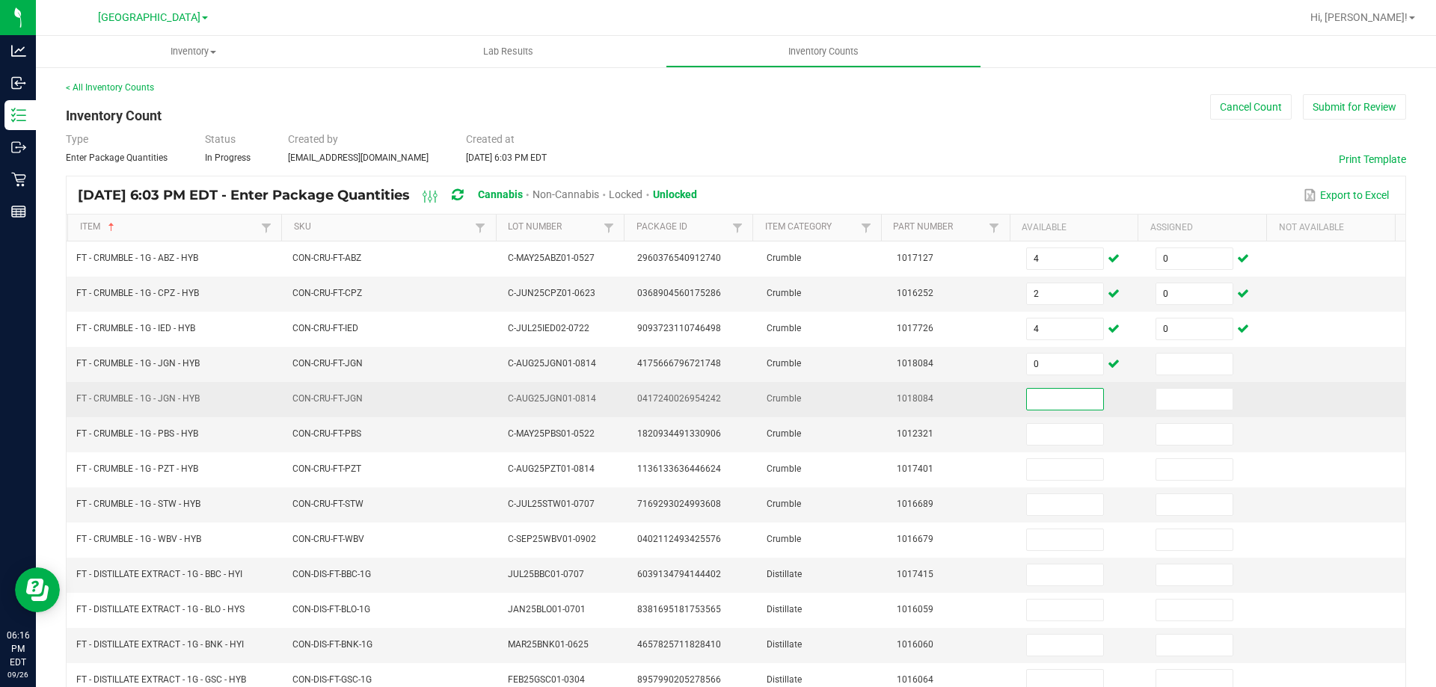
click at [1042, 395] on input at bounding box center [1065, 399] width 76 height 21
click at [1183, 399] on input at bounding box center [1194, 399] width 76 height 21
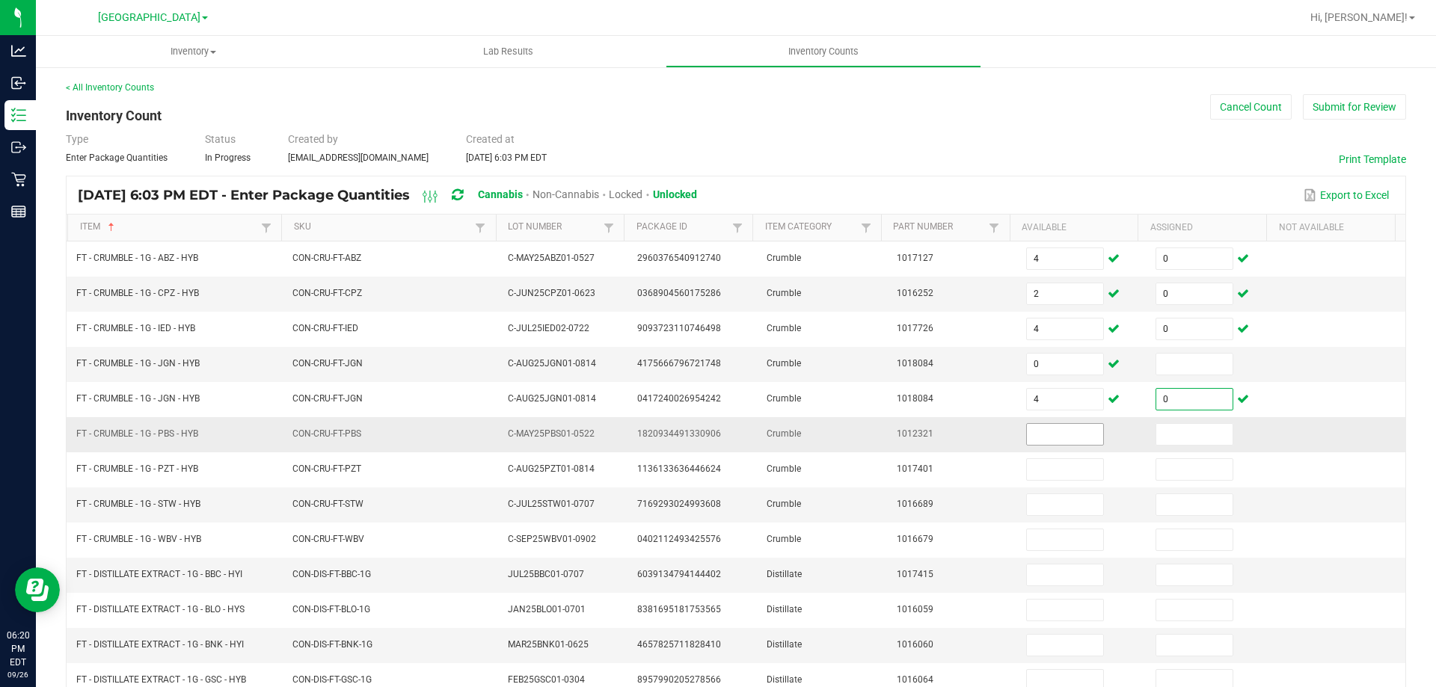
click at [1029, 435] on input at bounding box center [1065, 434] width 76 height 21
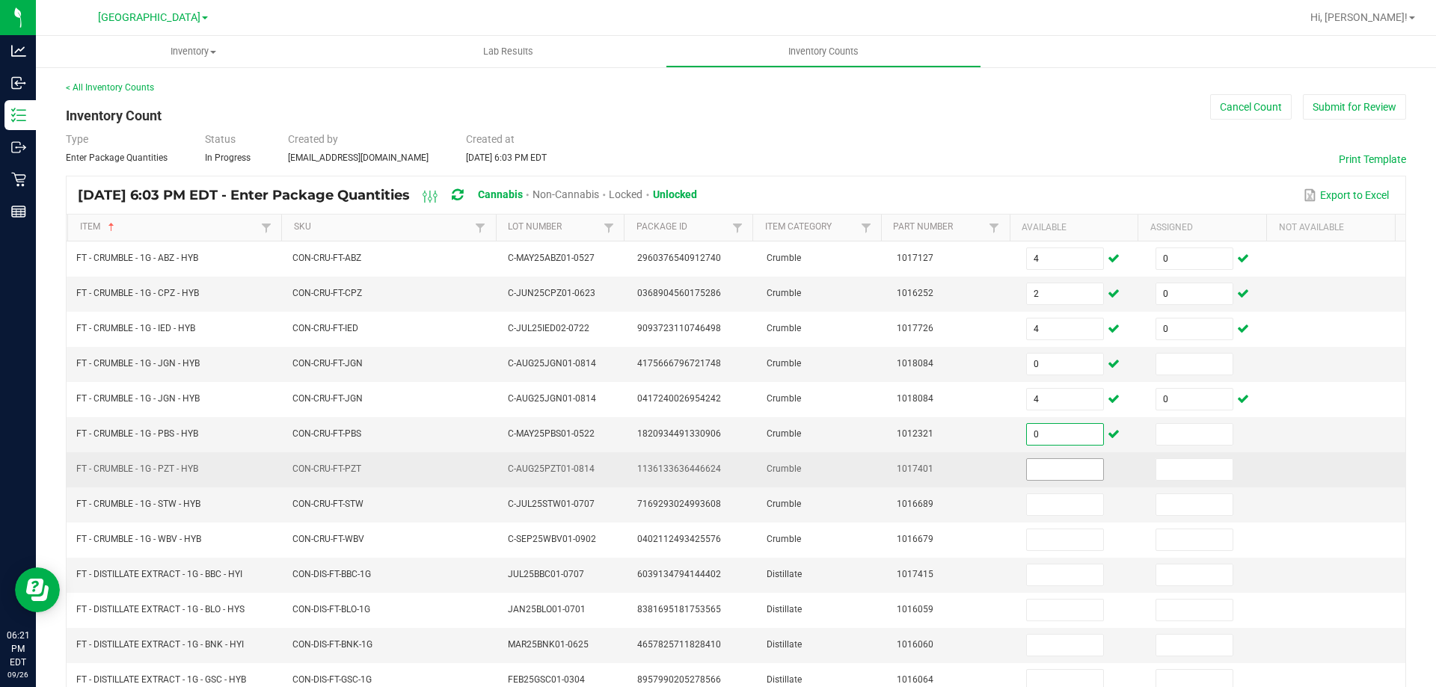
click at [1032, 469] on input at bounding box center [1065, 469] width 76 height 21
click at [1156, 468] on input at bounding box center [1194, 469] width 76 height 21
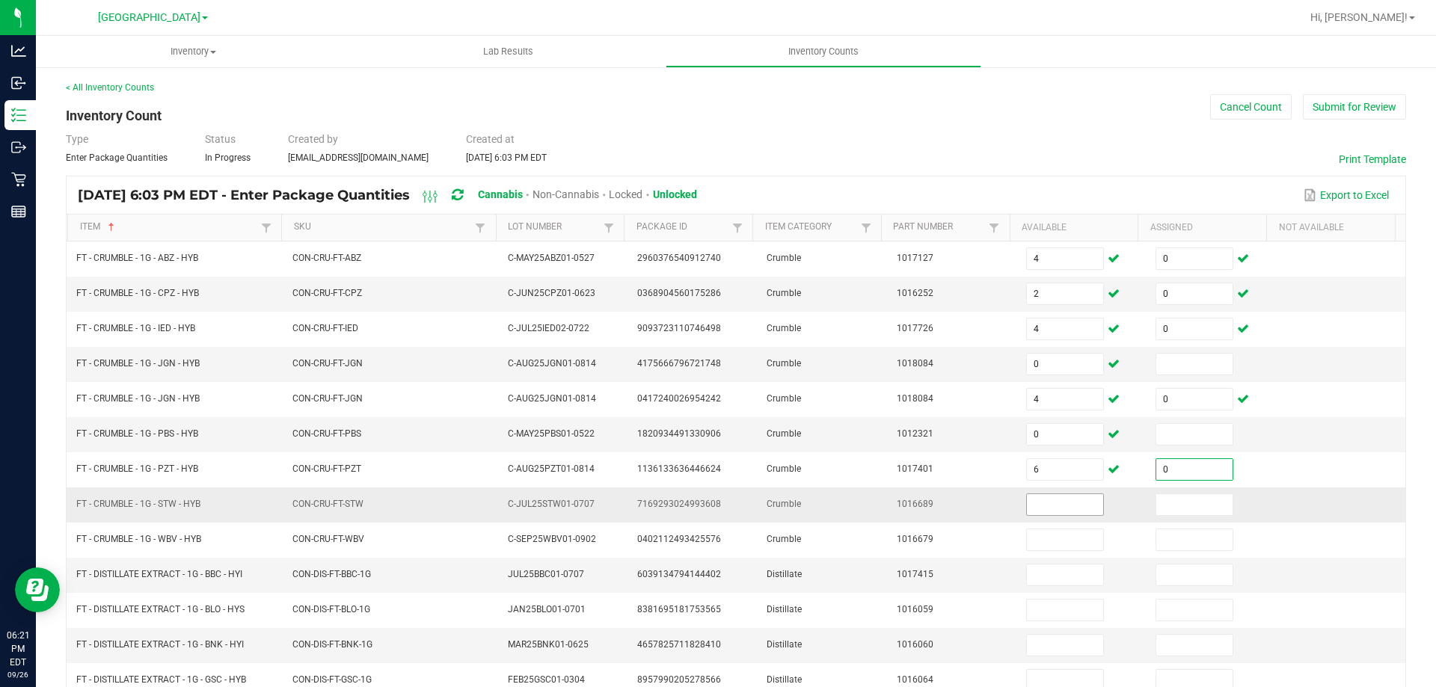
click at [1034, 505] on input at bounding box center [1065, 504] width 76 height 21
click at [1165, 510] on input at bounding box center [1194, 504] width 76 height 21
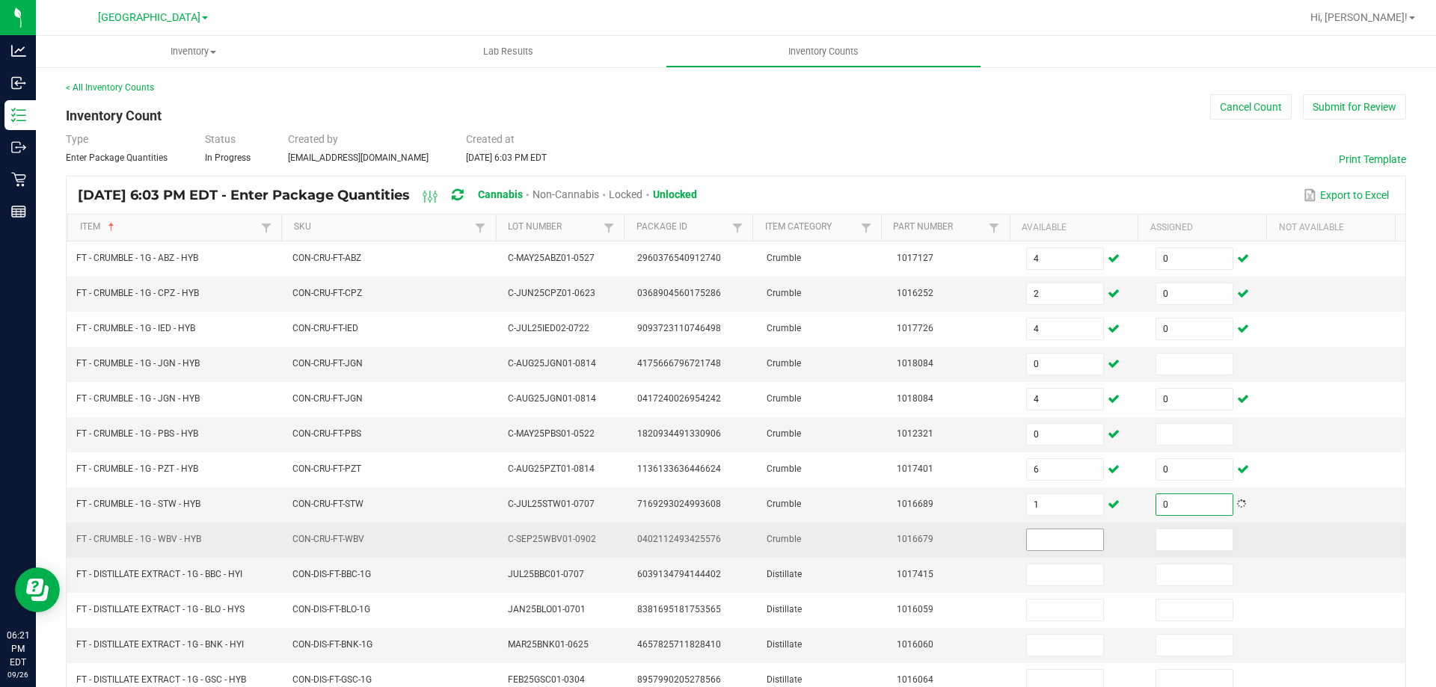
click at [1064, 539] on input at bounding box center [1065, 540] width 76 height 21
click at [1161, 539] on input at bounding box center [1194, 540] width 76 height 21
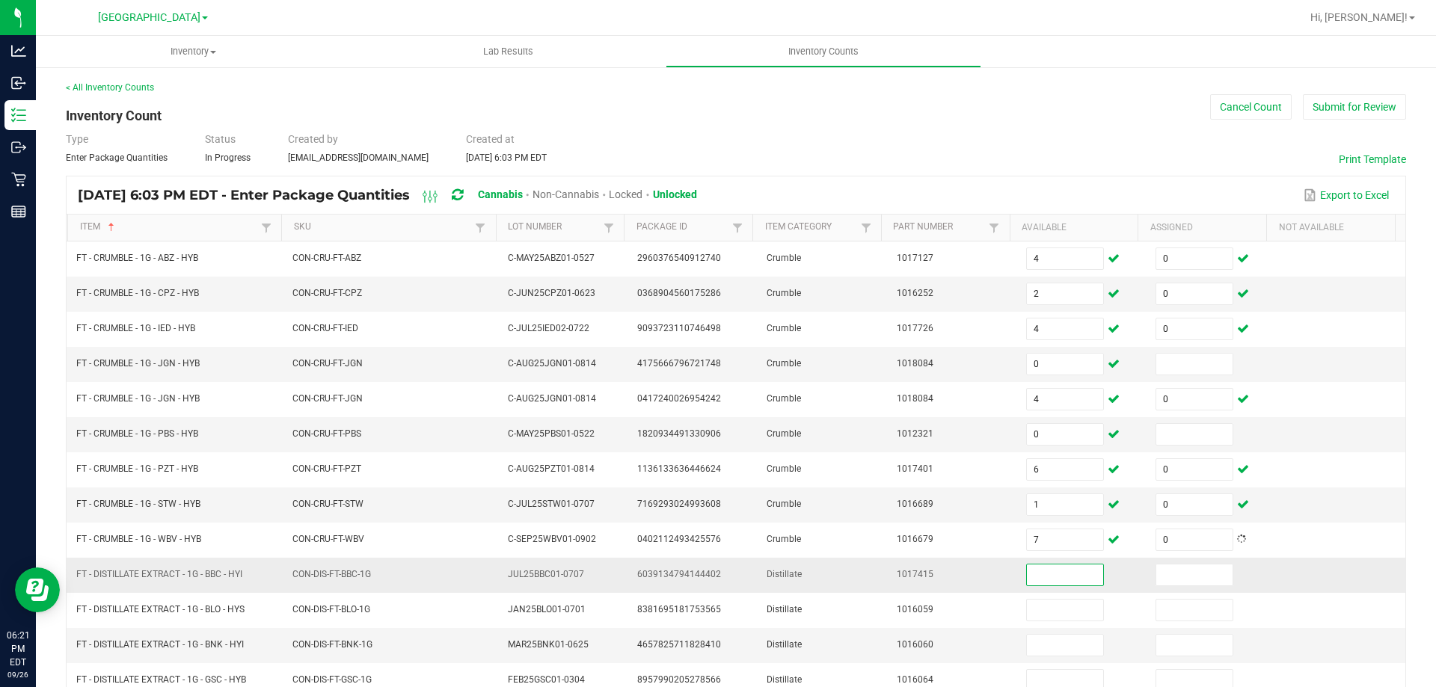
click at [1027, 575] on input at bounding box center [1065, 575] width 76 height 21
click at [1156, 575] on input at bounding box center [1194, 575] width 76 height 21
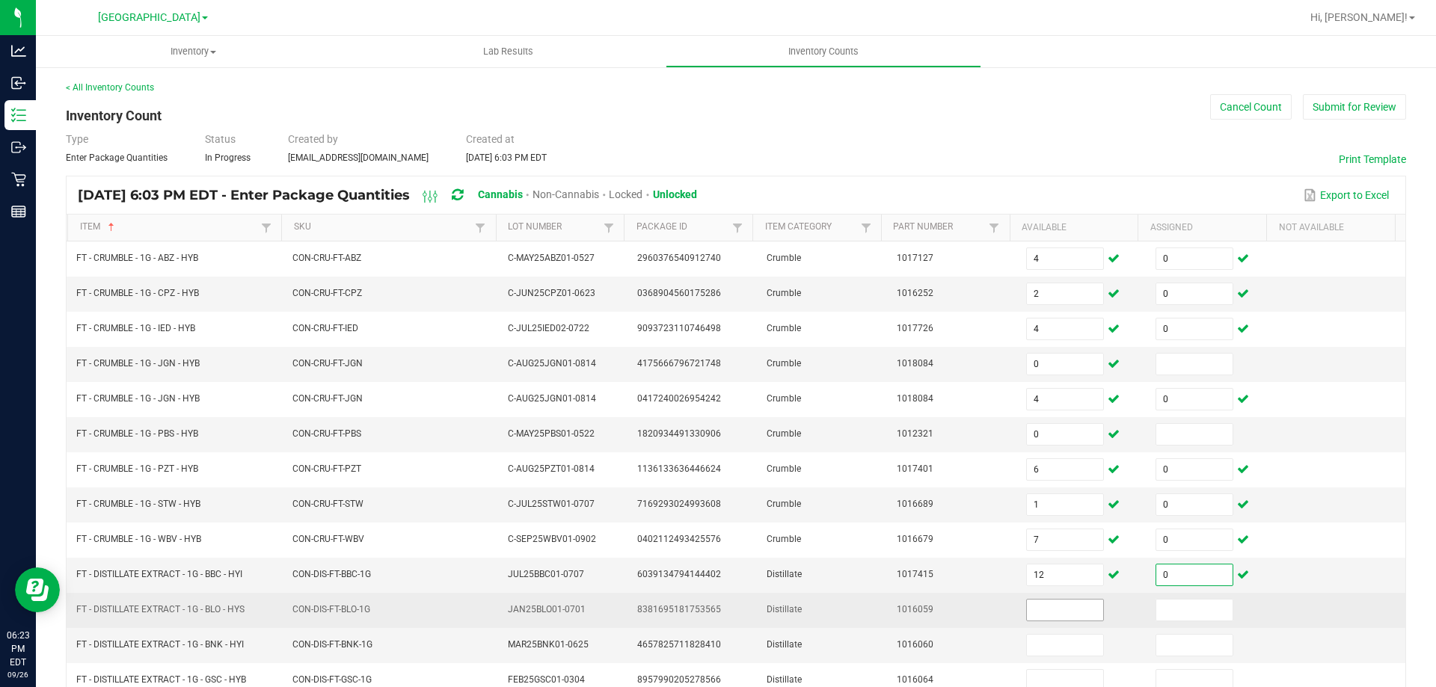
click at [1058, 615] on input at bounding box center [1065, 610] width 76 height 21
click at [1169, 614] on input at bounding box center [1194, 610] width 76 height 21
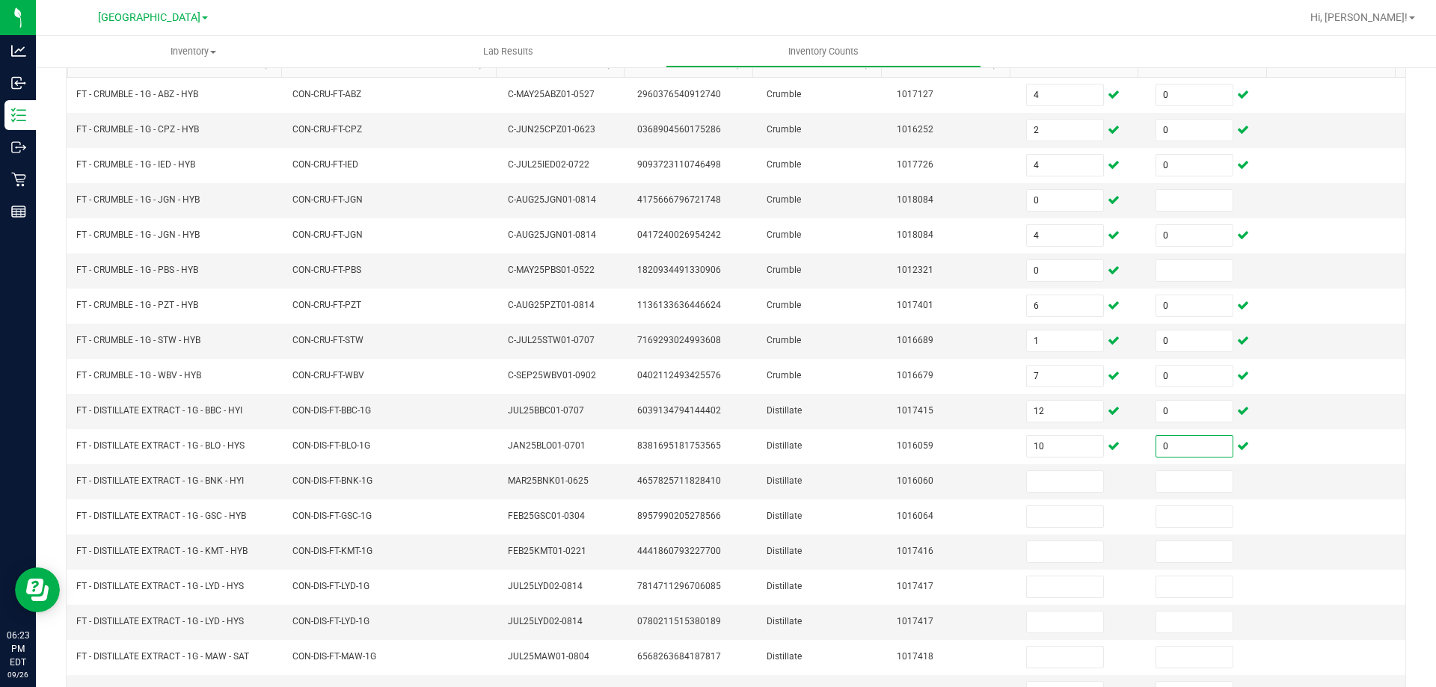
scroll to position [200, 0]
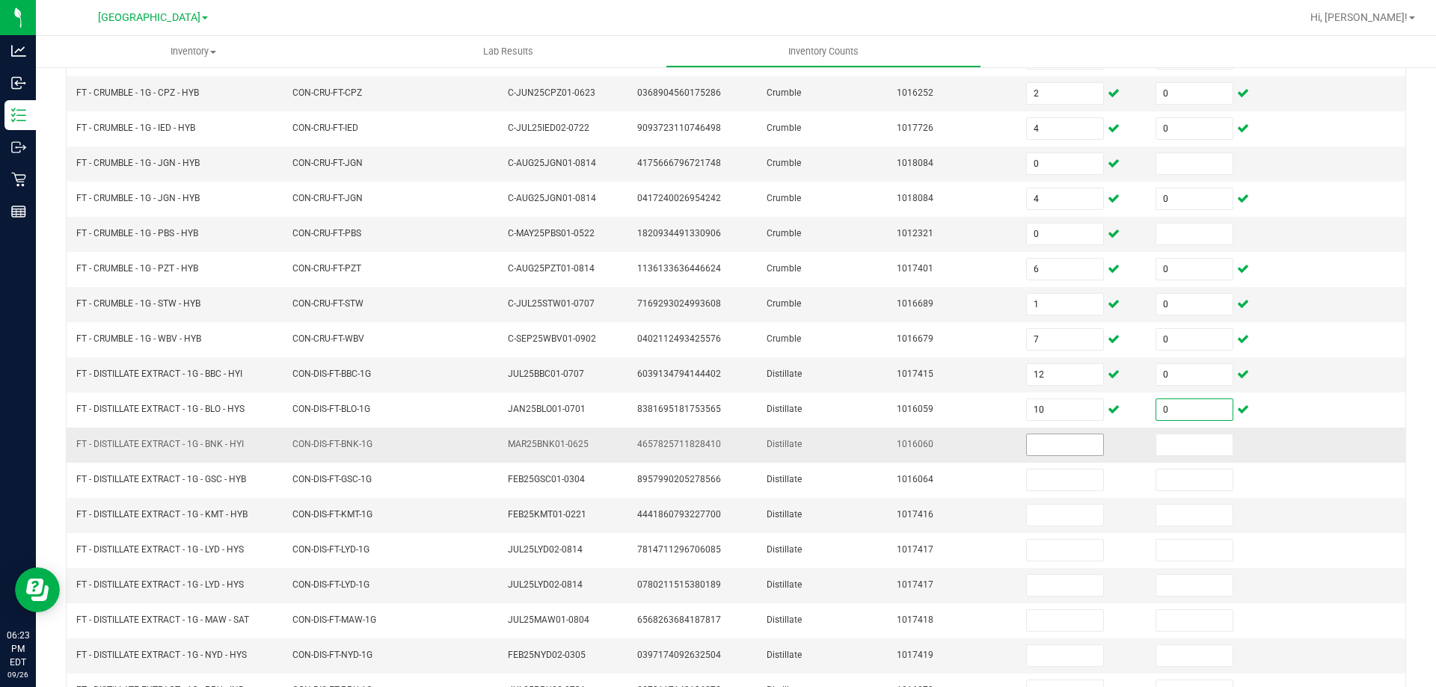
click at [1040, 439] on input at bounding box center [1065, 445] width 76 height 21
click at [1162, 446] on input at bounding box center [1194, 445] width 76 height 21
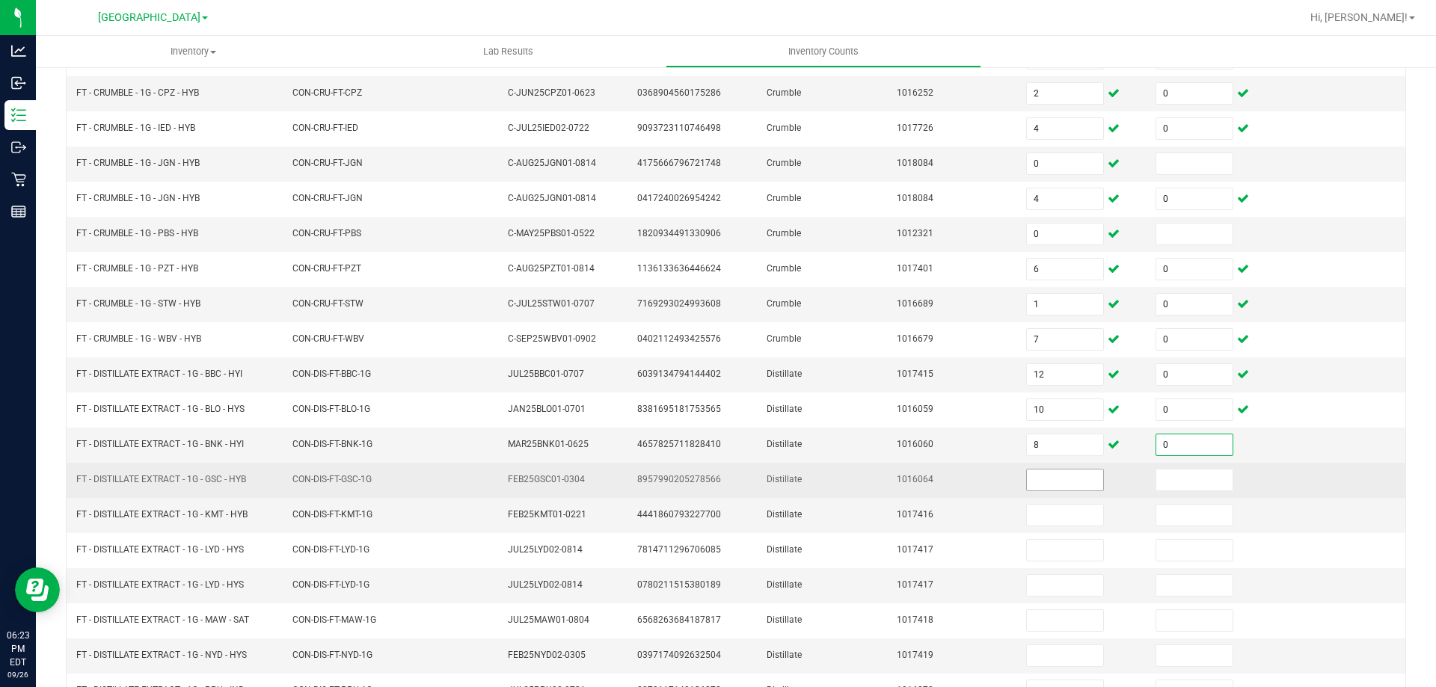
click at [1052, 478] on input at bounding box center [1065, 480] width 76 height 21
click at [1156, 488] on input at bounding box center [1194, 480] width 76 height 21
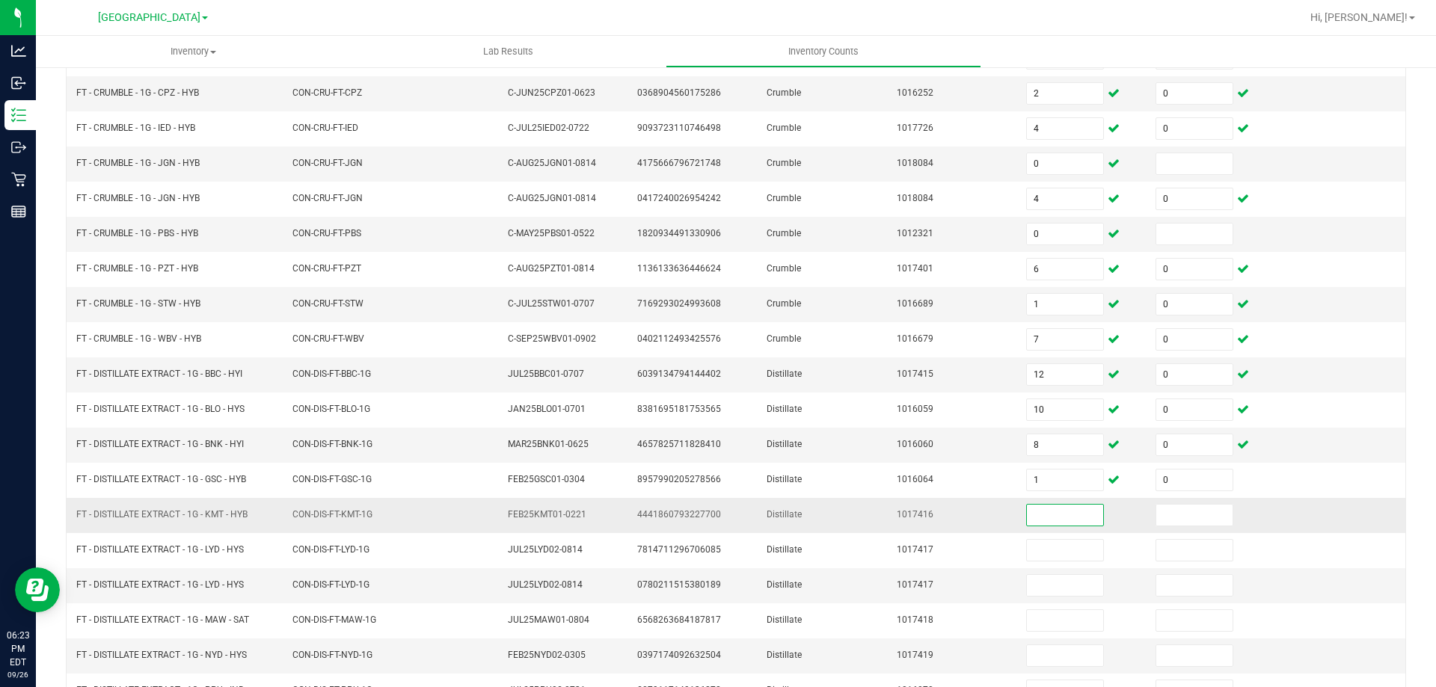
click at [1055, 517] on input at bounding box center [1065, 515] width 76 height 21
click at [1156, 516] on input at bounding box center [1194, 515] width 76 height 21
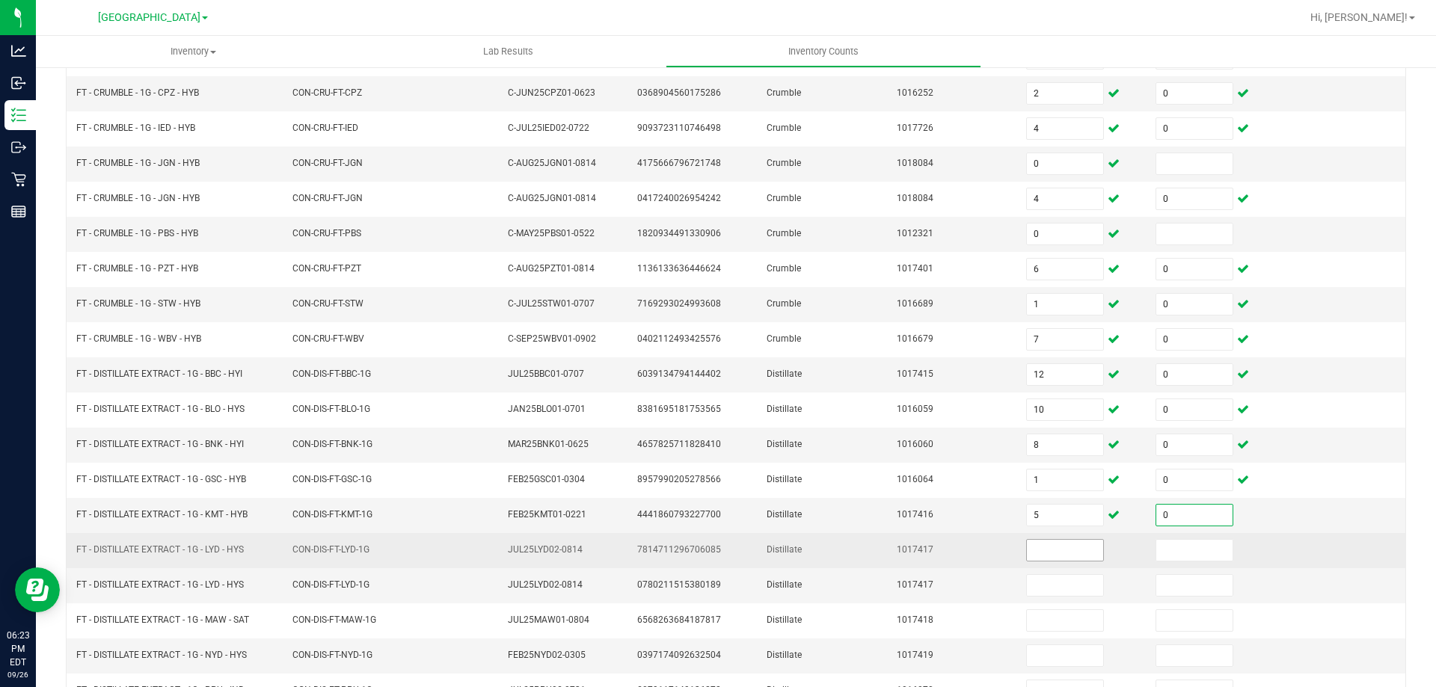
click at [1047, 549] on input at bounding box center [1065, 550] width 76 height 21
click at [1168, 558] on input at bounding box center [1194, 550] width 76 height 21
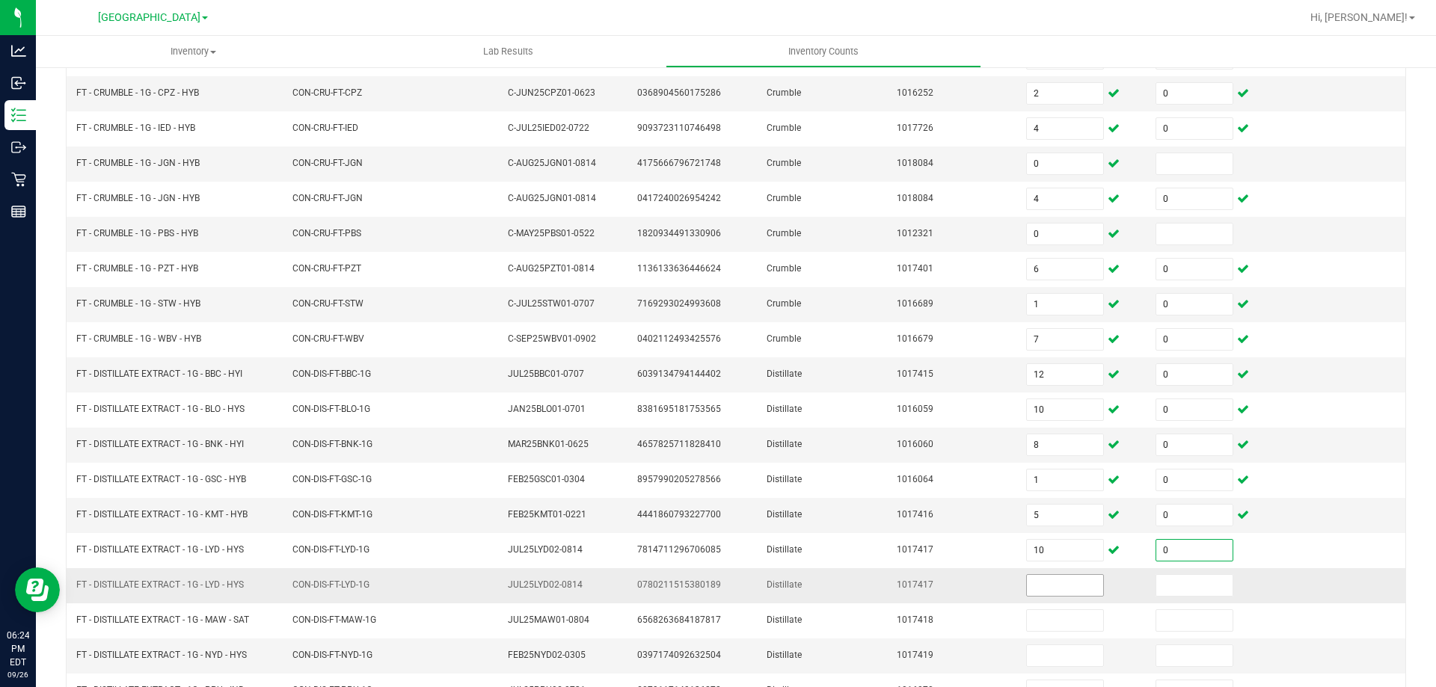
click at [1044, 589] on input at bounding box center [1065, 585] width 76 height 21
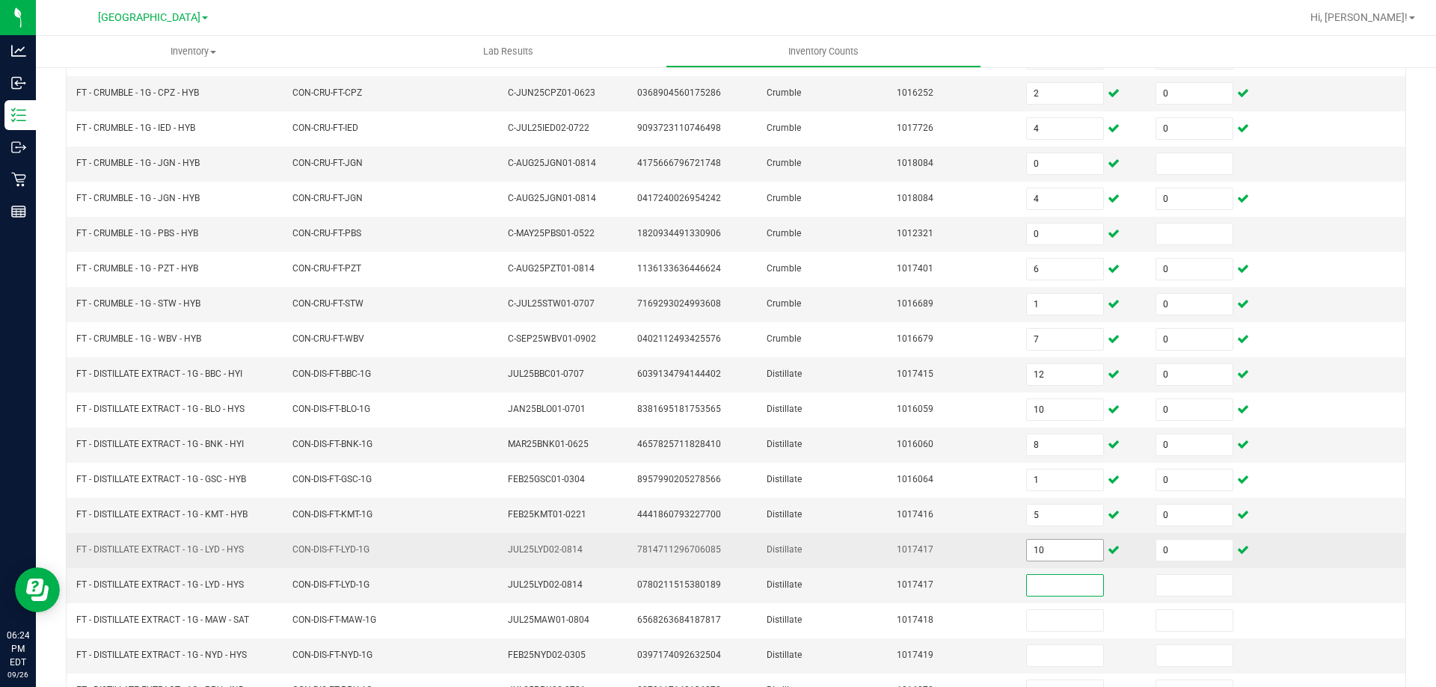
click at [1040, 542] on input "10" at bounding box center [1065, 550] width 76 height 21
click at [1163, 545] on input "0" at bounding box center [1194, 550] width 76 height 21
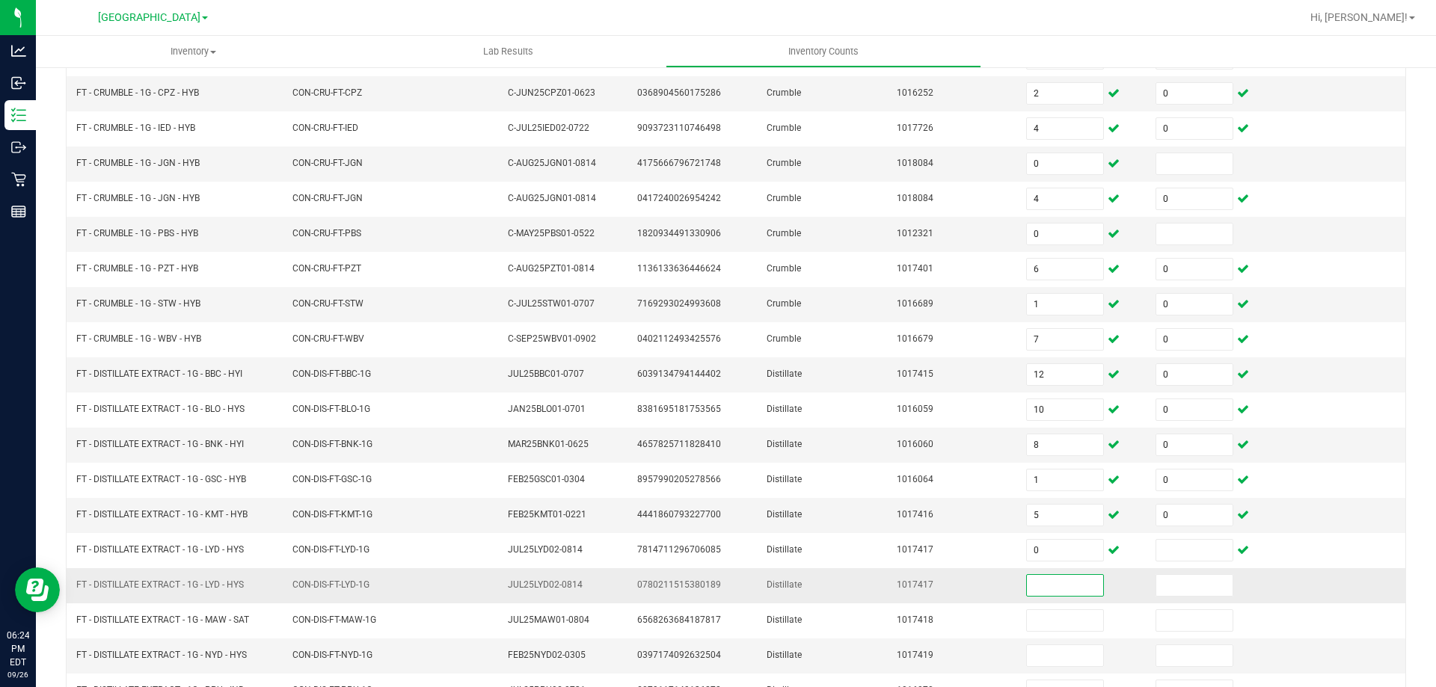
click at [1068, 582] on input at bounding box center [1065, 585] width 76 height 21
click at [1164, 586] on input at bounding box center [1194, 585] width 76 height 21
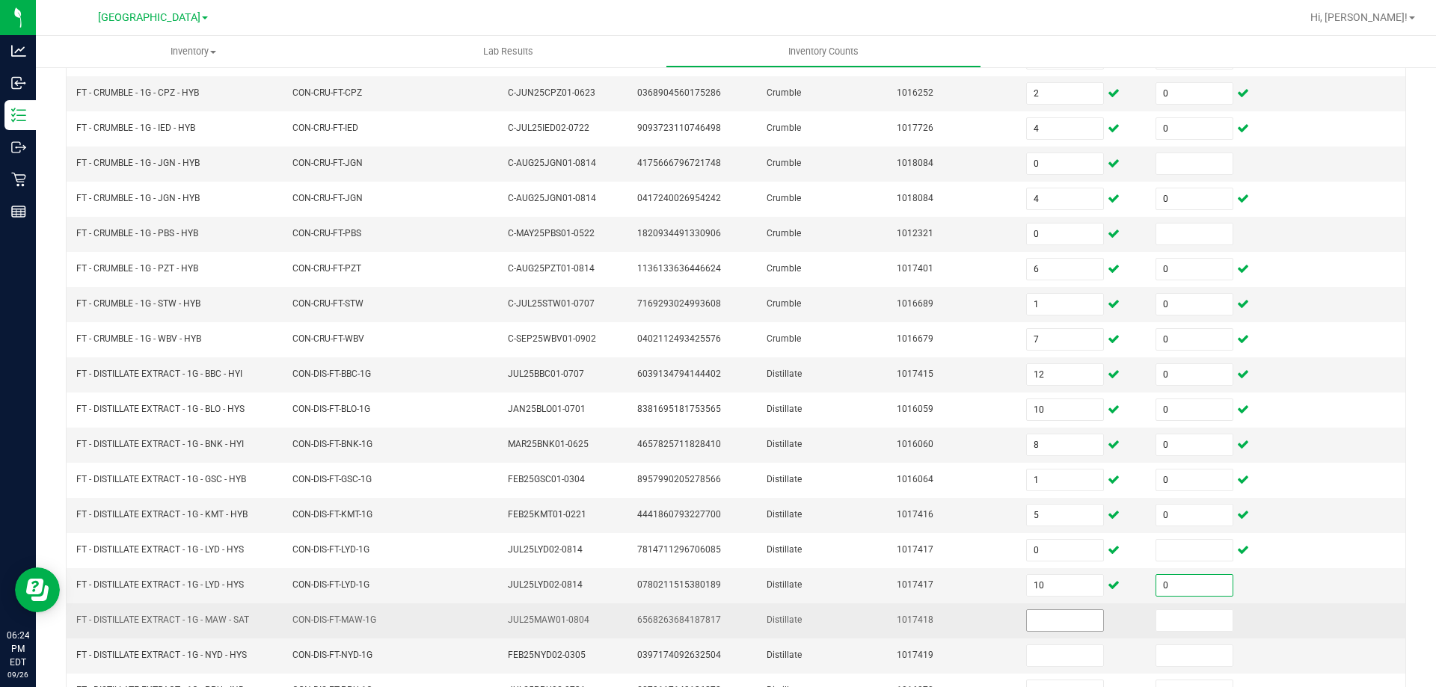
click at [1032, 616] on input at bounding box center [1065, 620] width 76 height 21
click at [1156, 618] on input at bounding box center [1194, 620] width 76 height 21
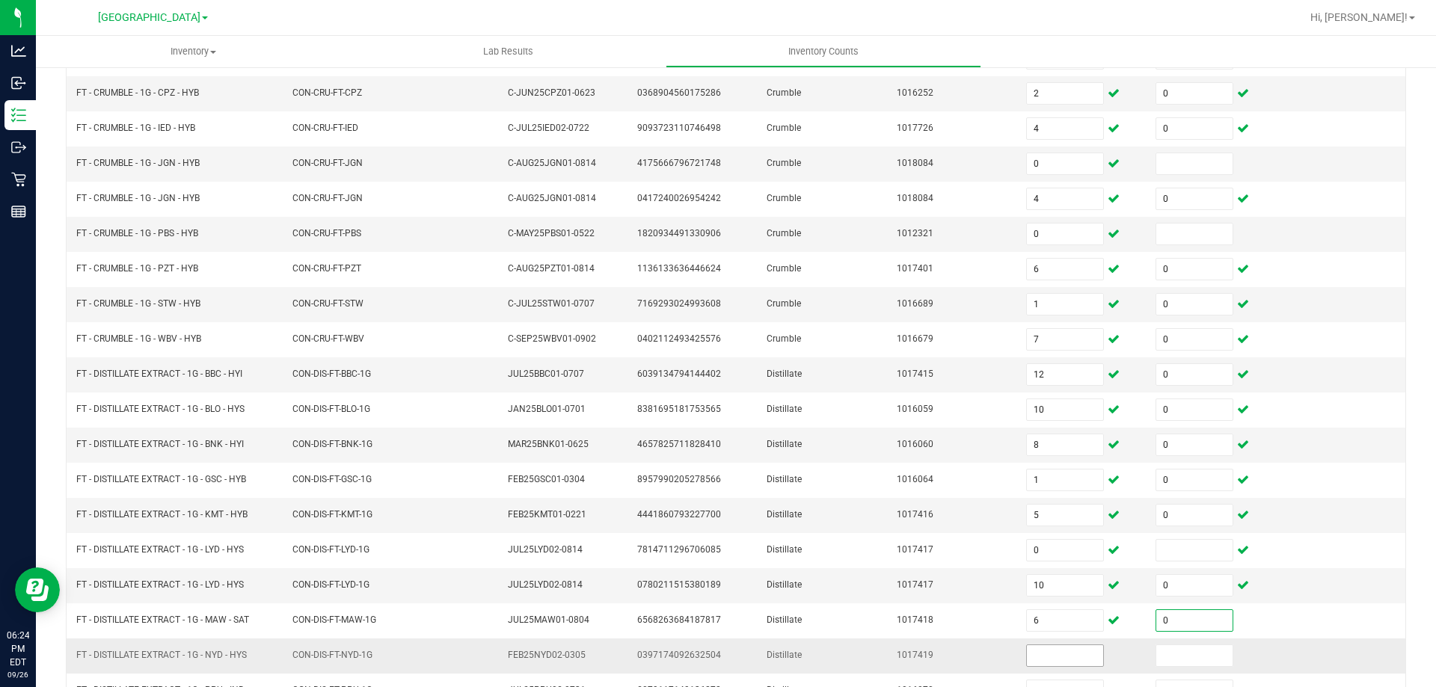
click at [1064, 654] on input at bounding box center [1065, 656] width 76 height 21
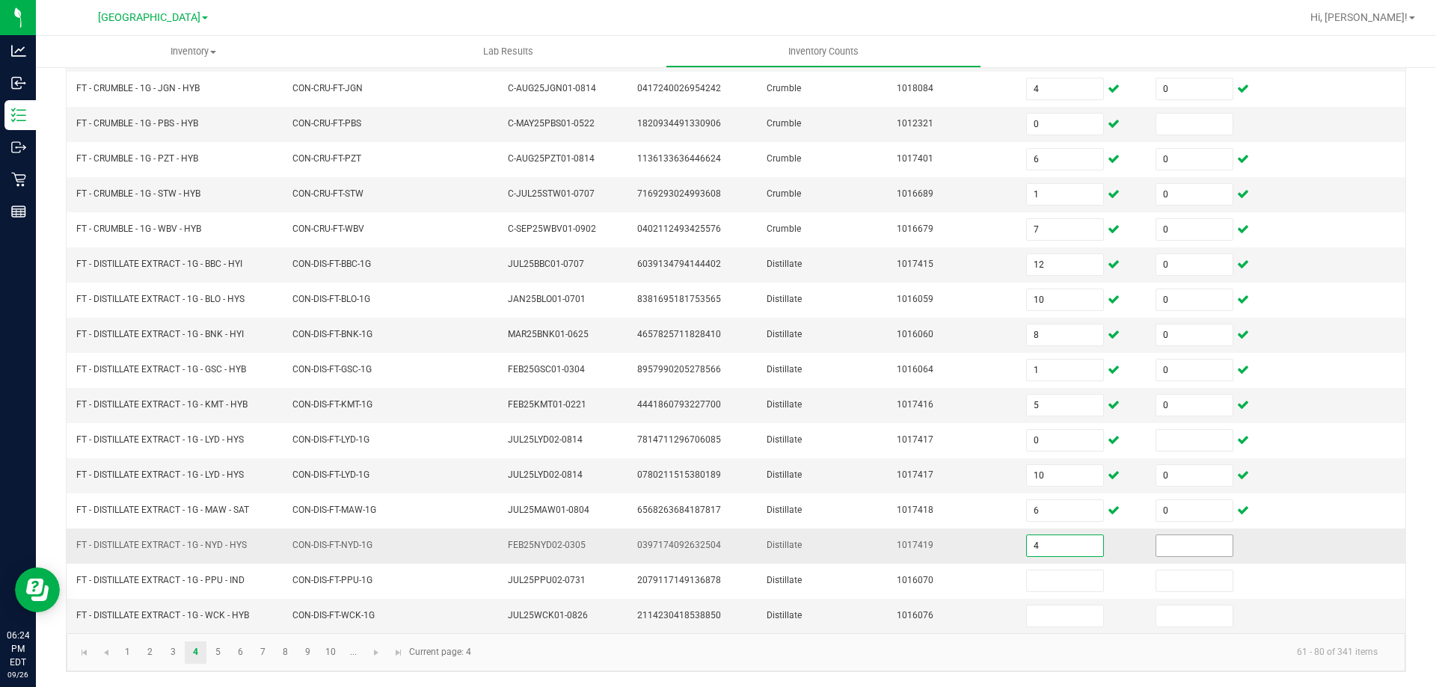
click at [1162, 543] on input at bounding box center [1194, 546] width 76 height 21
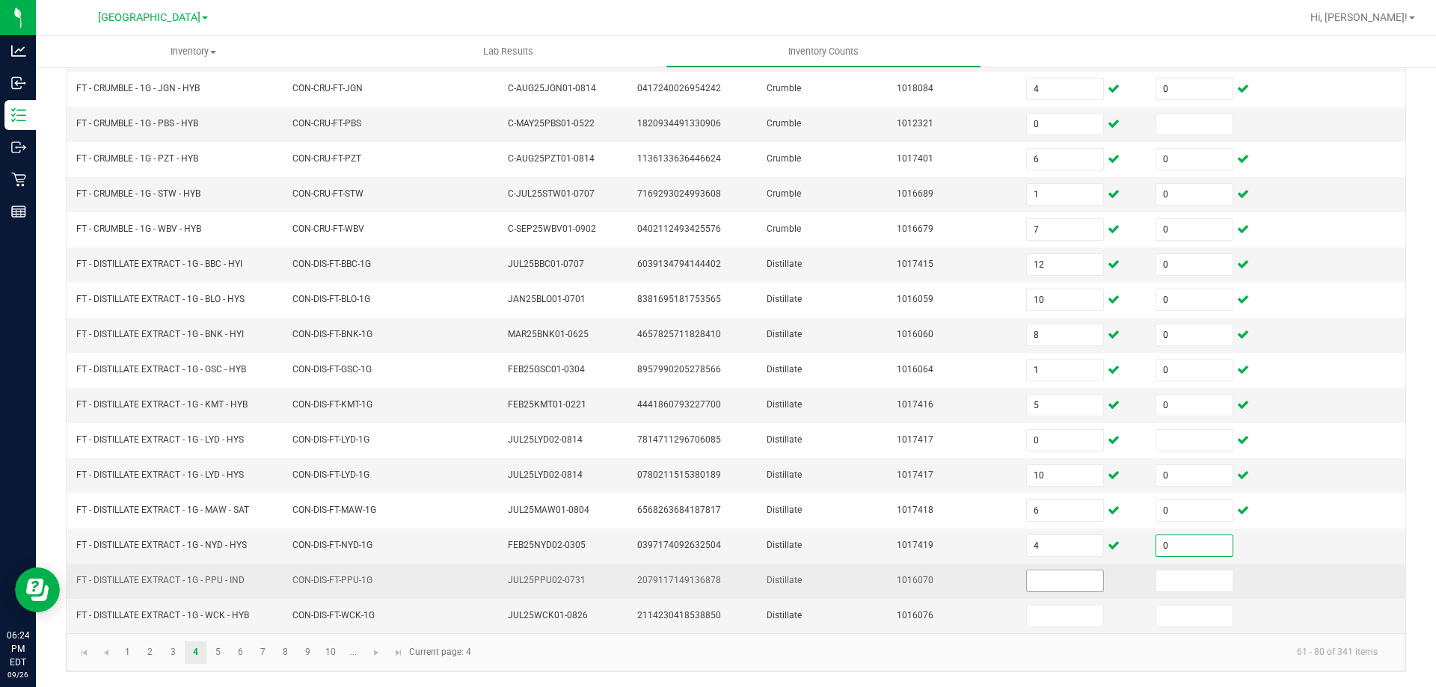
click at [1051, 581] on input at bounding box center [1065, 581] width 76 height 21
click at [1156, 577] on input at bounding box center [1194, 581] width 76 height 21
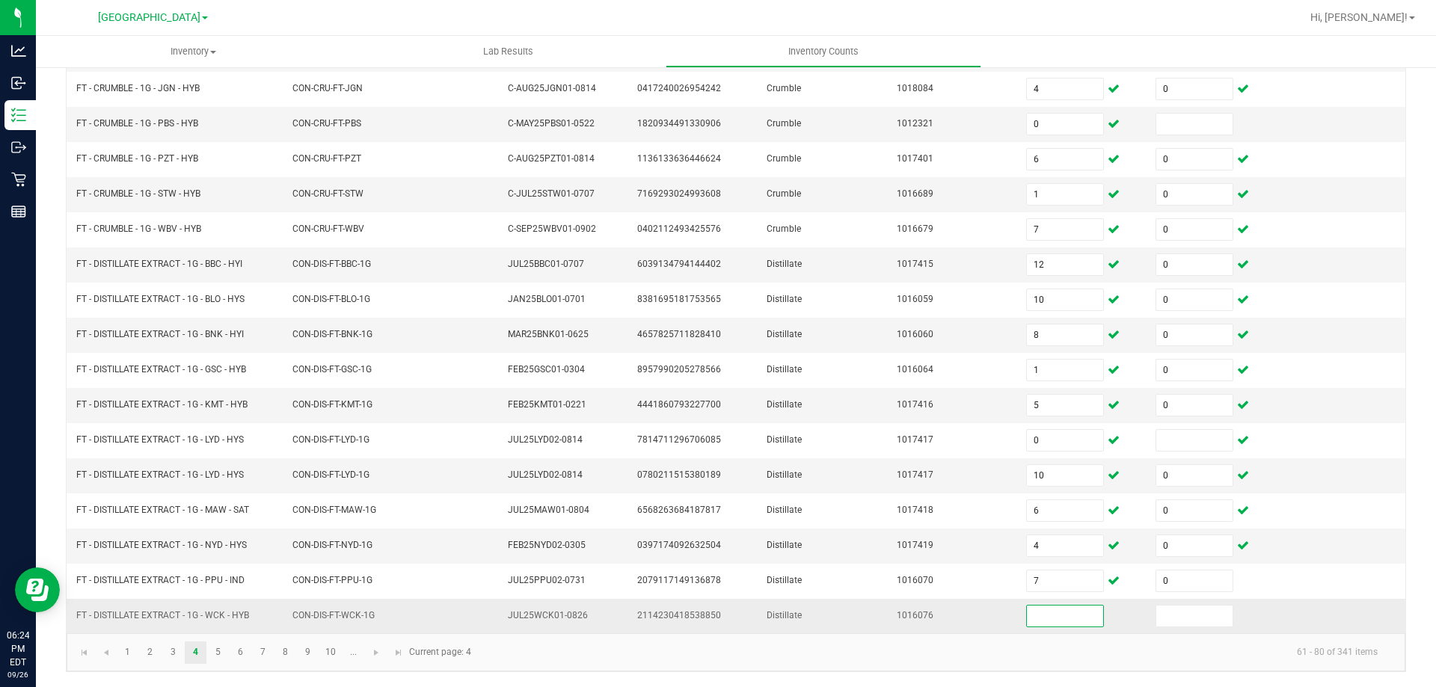
click at [1050, 619] on input at bounding box center [1065, 616] width 76 height 21
click at [1163, 621] on input at bounding box center [1194, 616] width 76 height 21
click at [222, 649] on link "5" at bounding box center [218, 653] width 22 height 22
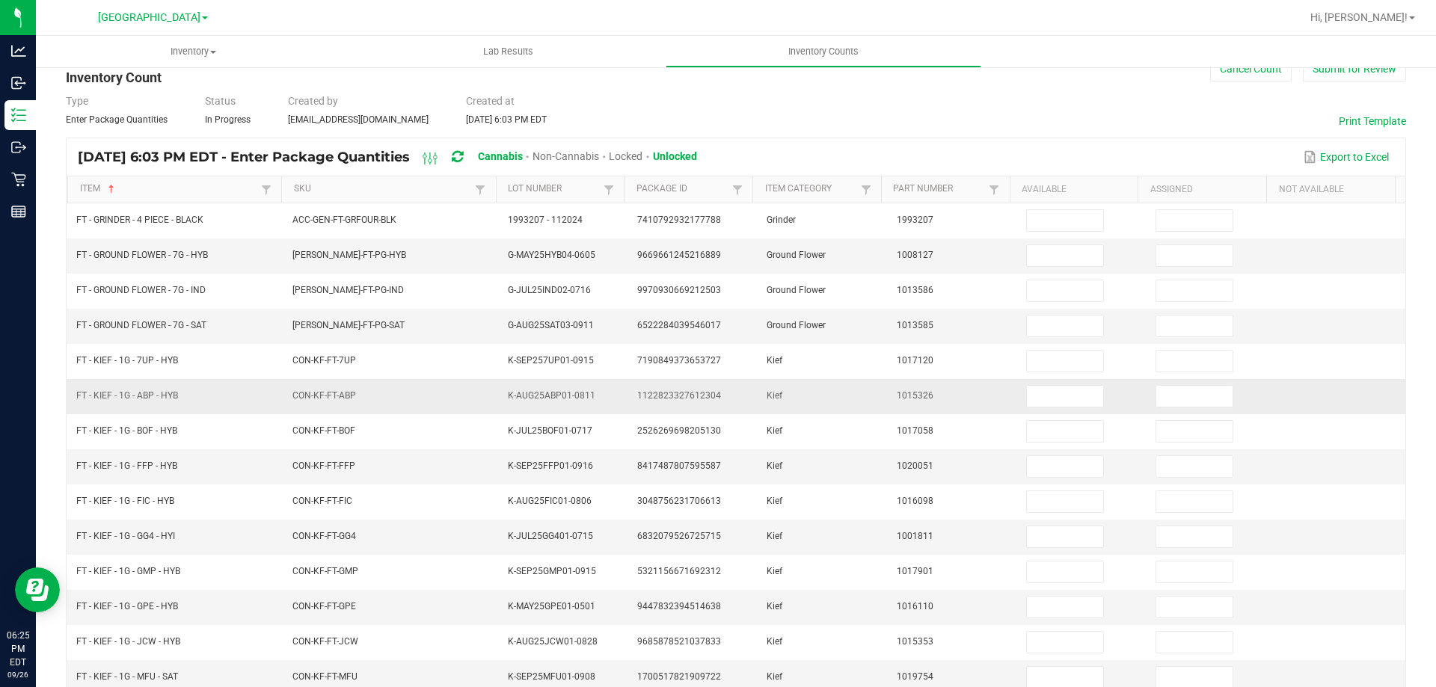
scroll to position [11, 0]
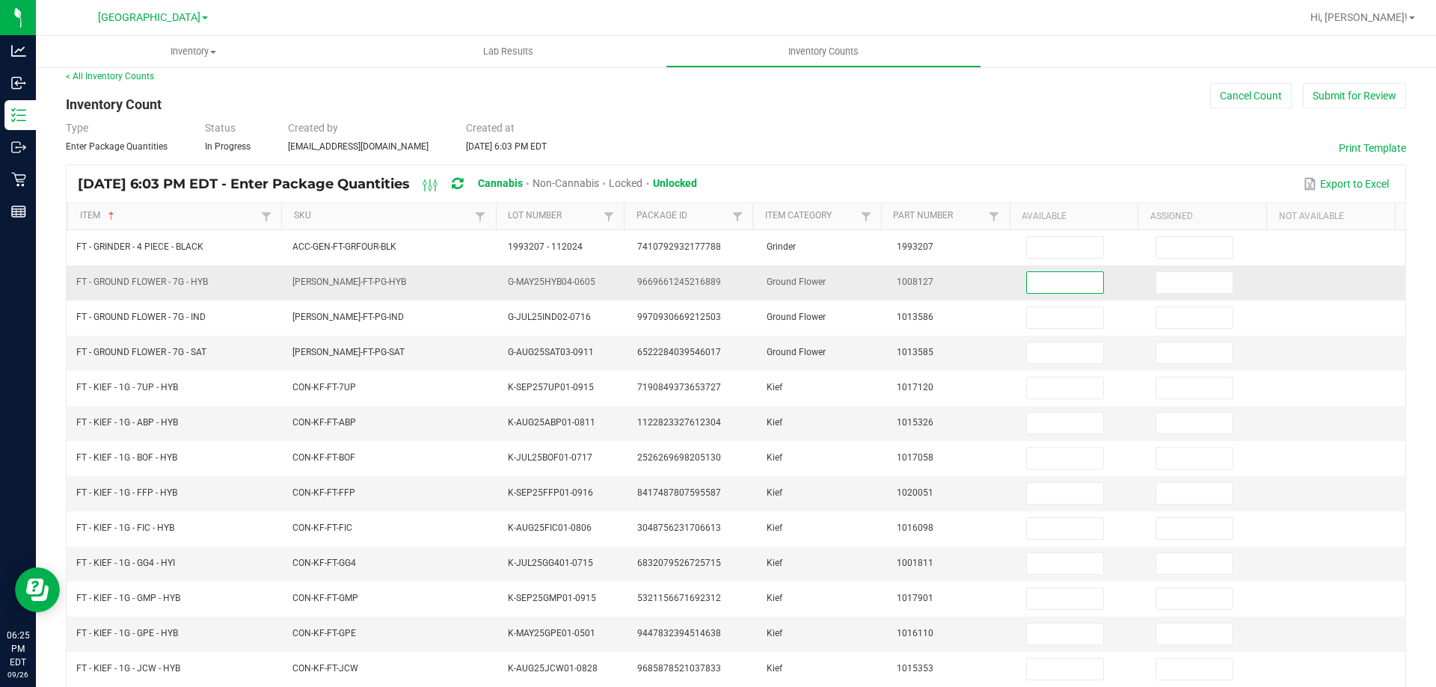
click at [1029, 277] on input at bounding box center [1065, 282] width 76 height 21
click at [1174, 287] on input at bounding box center [1194, 282] width 76 height 21
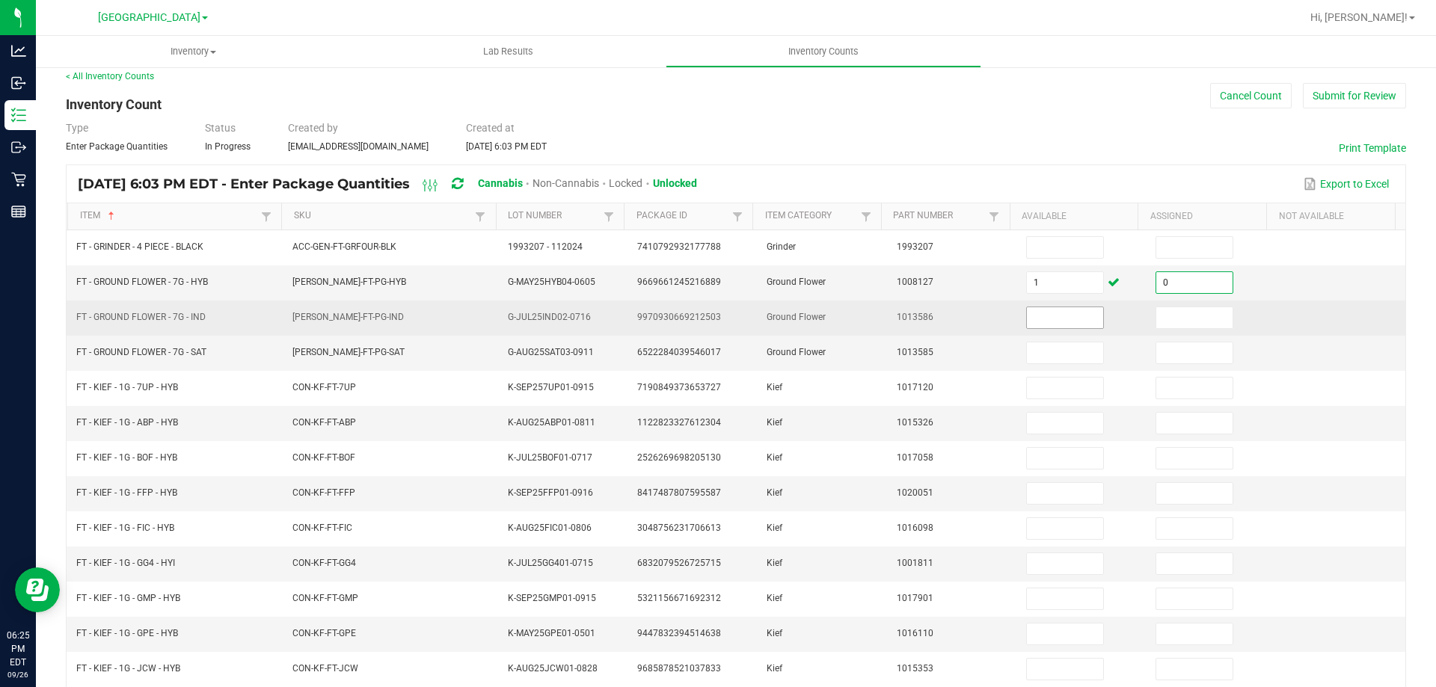
click at [1046, 322] on input at bounding box center [1065, 317] width 76 height 21
click at [1175, 318] on input at bounding box center [1194, 317] width 76 height 21
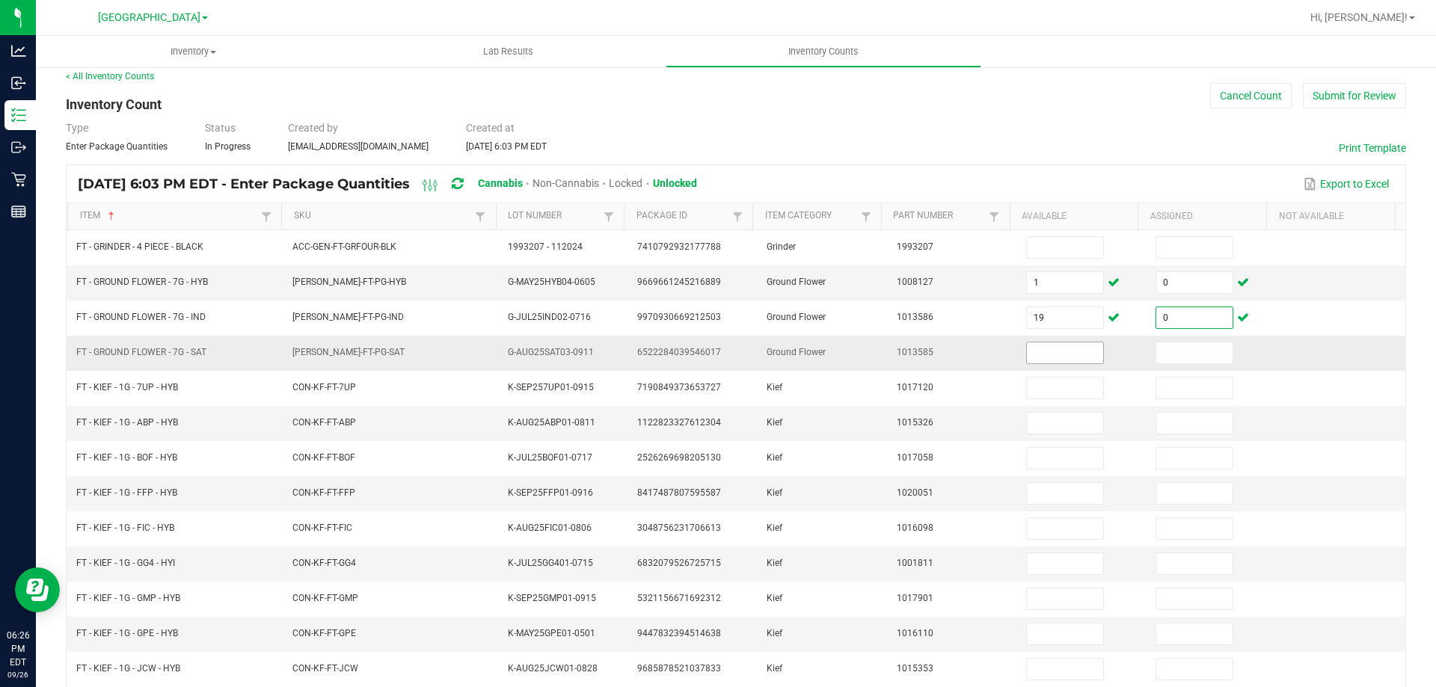
click at [1034, 354] on input at bounding box center [1065, 353] width 76 height 21
click at [1180, 362] on input at bounding box center [1194, 353] width 76 height 21
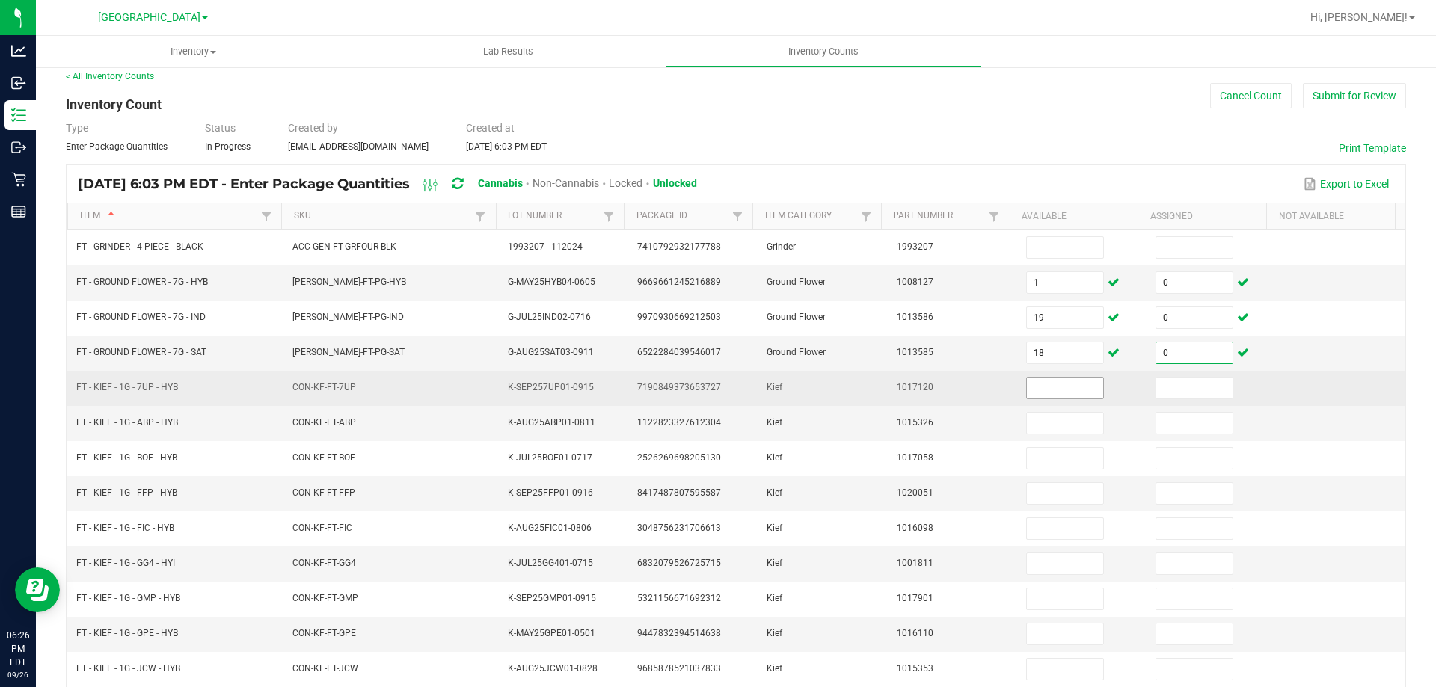
click at [1029, 388] on input at bounding box center [1065, 388] width 76 height 21
click at [1158, 388] on input at bounding box center [1194, 388] width 76 height 21
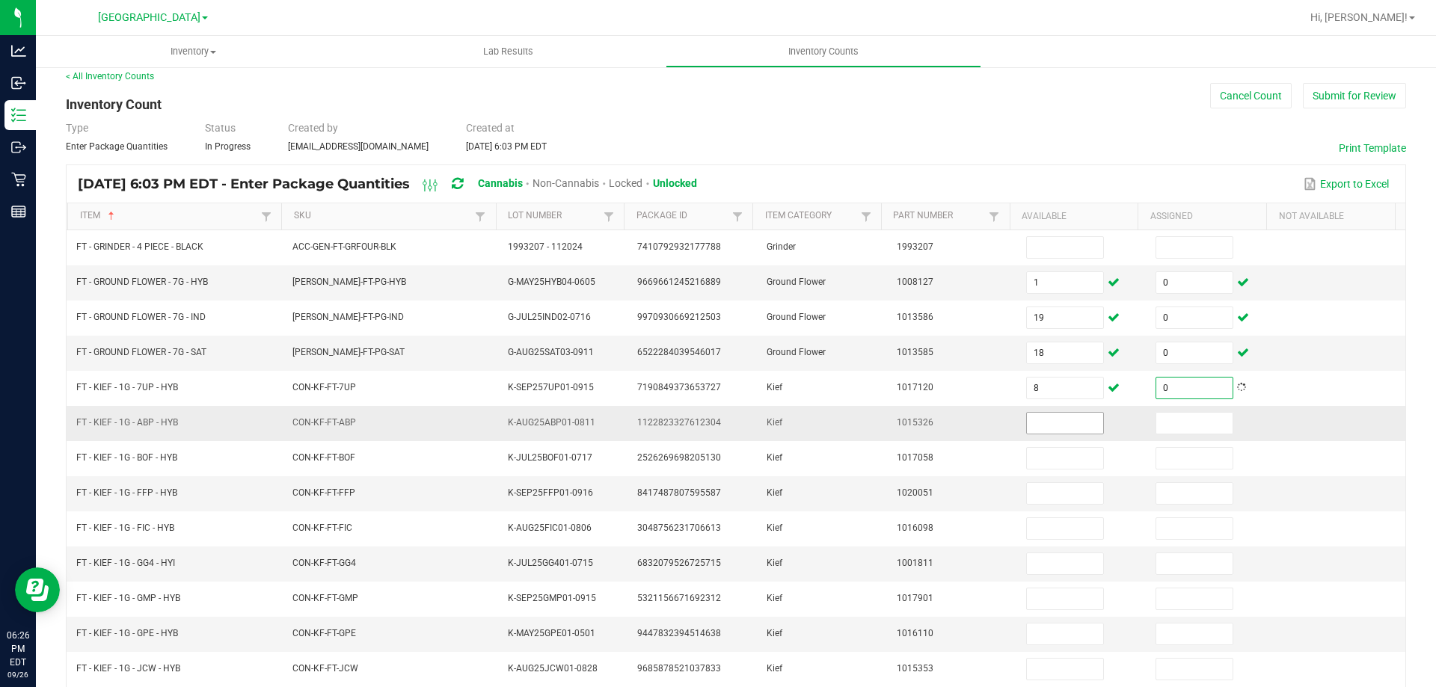
click at [1027, 423] on input at bounding box center [1065, 423] width 76 height 21
click at [1157, 423] on input at bounding box center [1194, 423] width 76 height 21
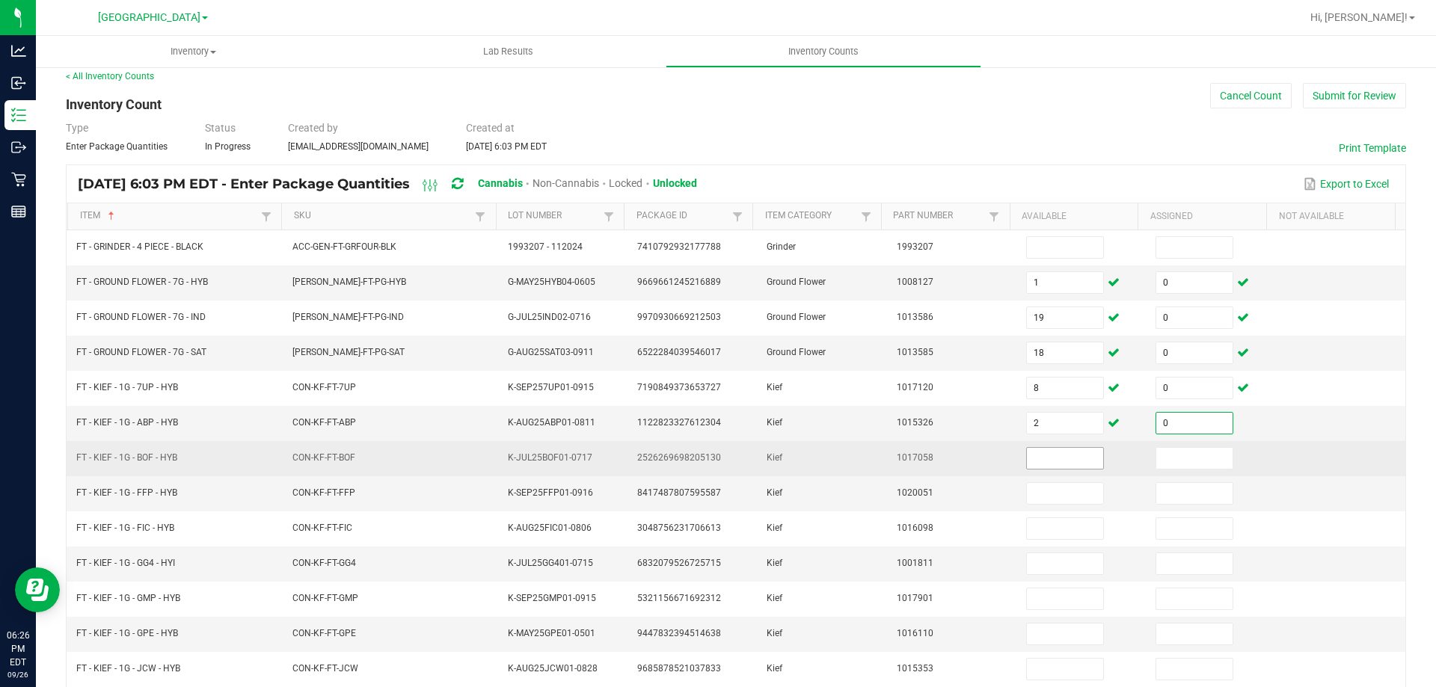
click at [1032, 461] on input at bounding box center [1065, 458] width 76 height 21
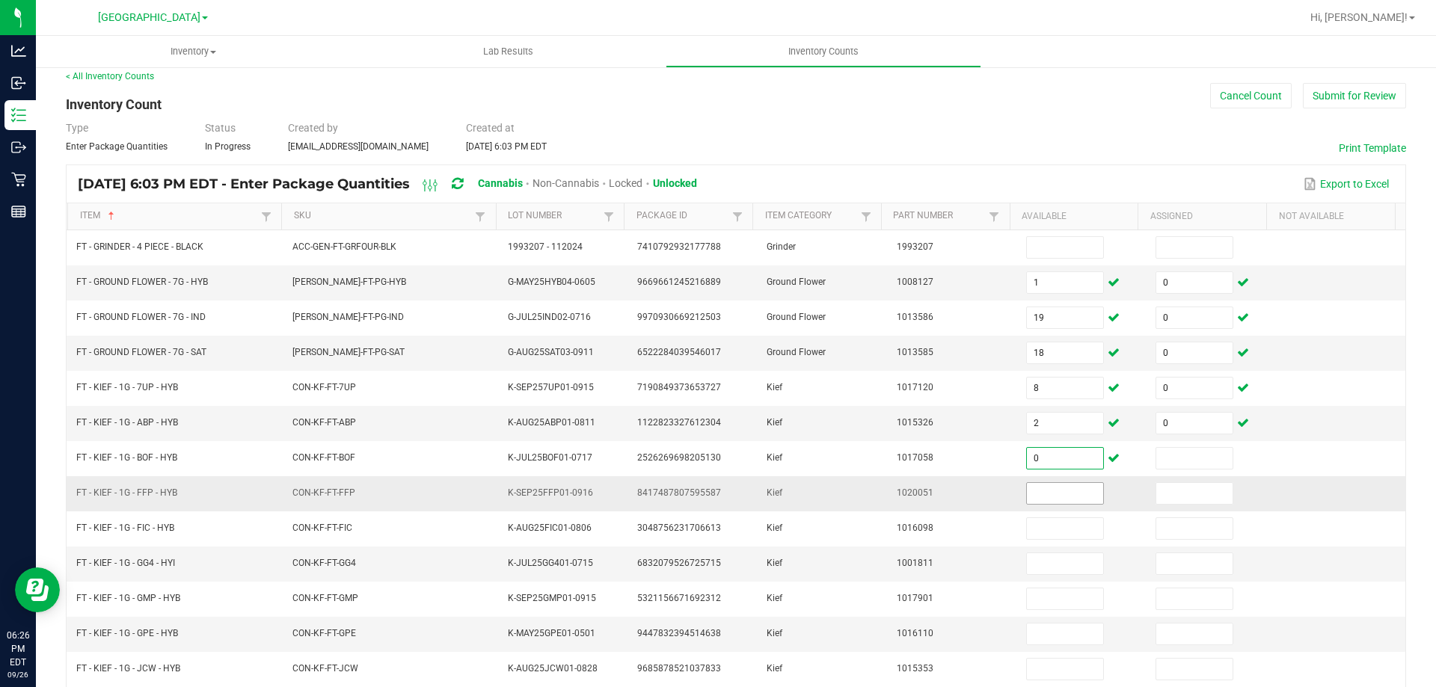
click at [1058, 490] on input at bounding box center [1065, 493] width 76 height 21
click at [1156, 484] on input at bounding box center [1194, 493] width 76 height 21
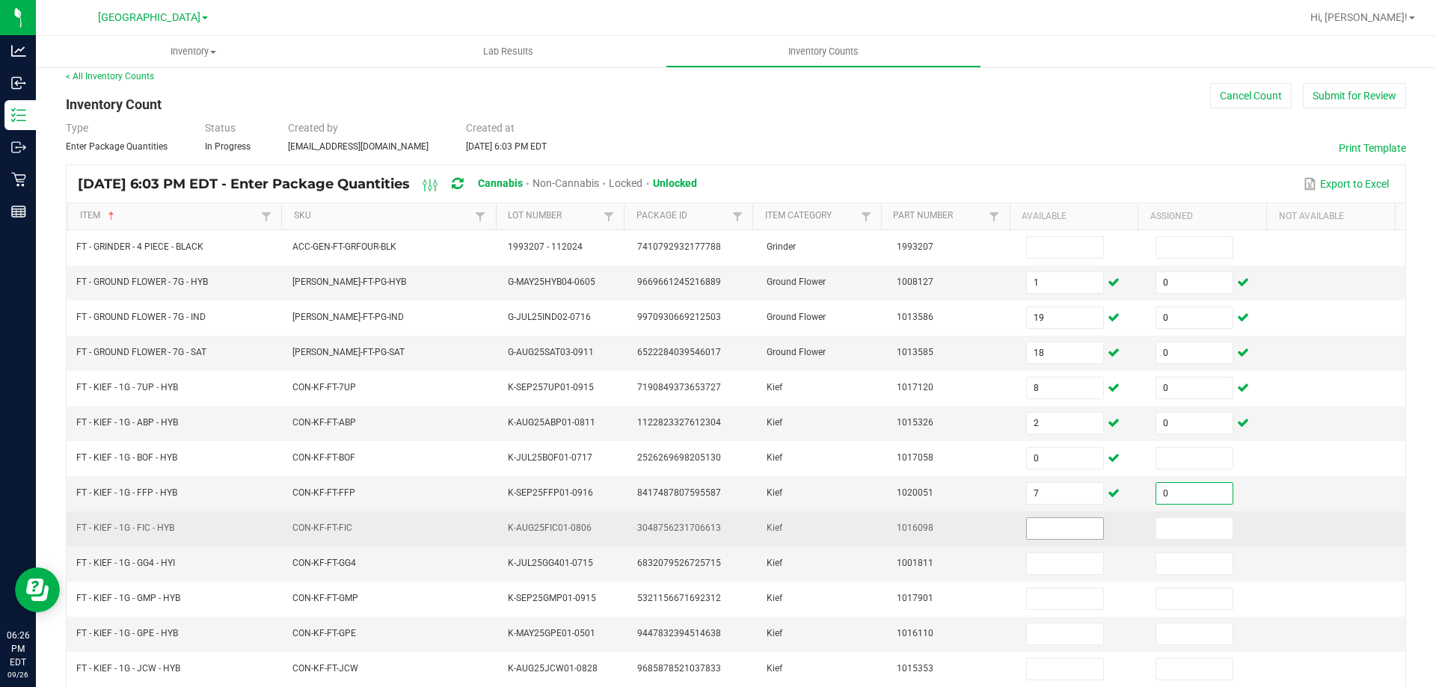
click at [1037, 529] on input at bounding box center [1065, 528] width 76 height 21
click at [1156, 535] on input at bounding box center [1194, 528] width 76 height 21
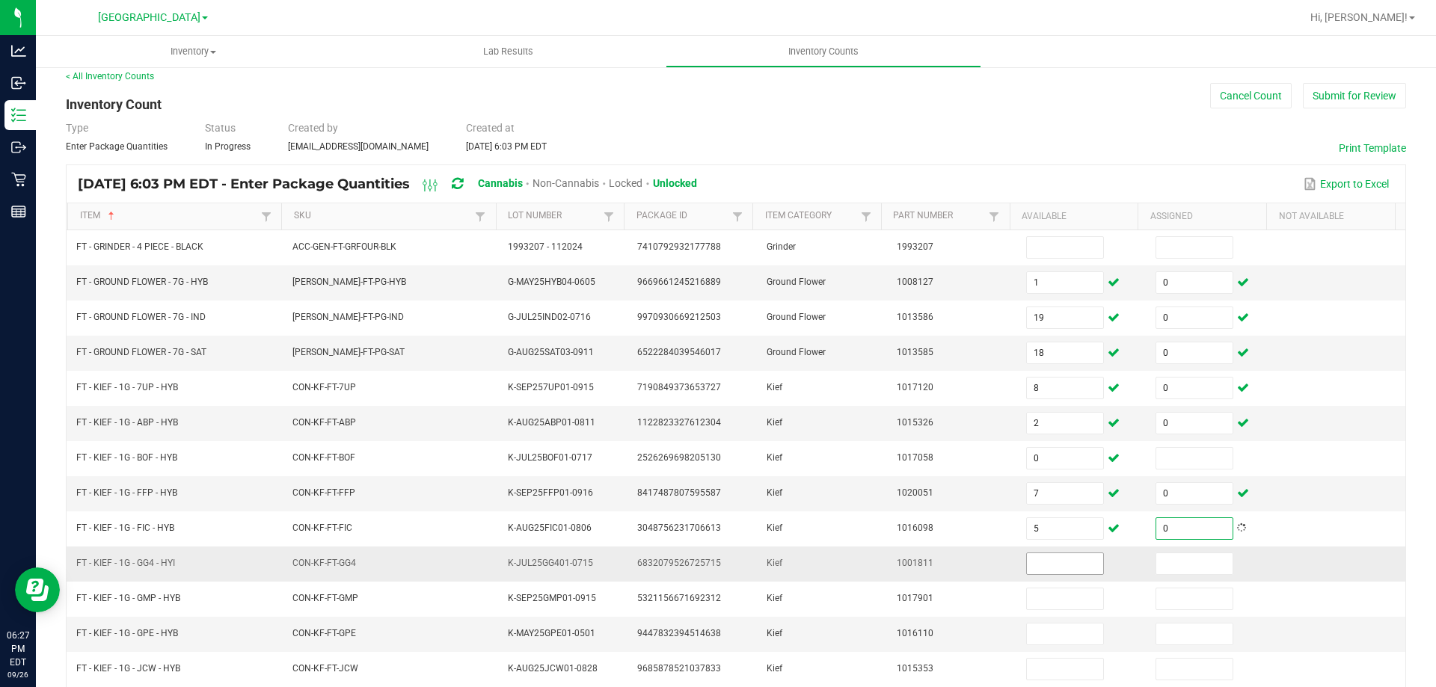
click at [1046, 566] on input at bounding box center [1065, 564] width 76 height 21
click at [1156, 560] on input at bounding box center [1194, 564] width 76 height 21
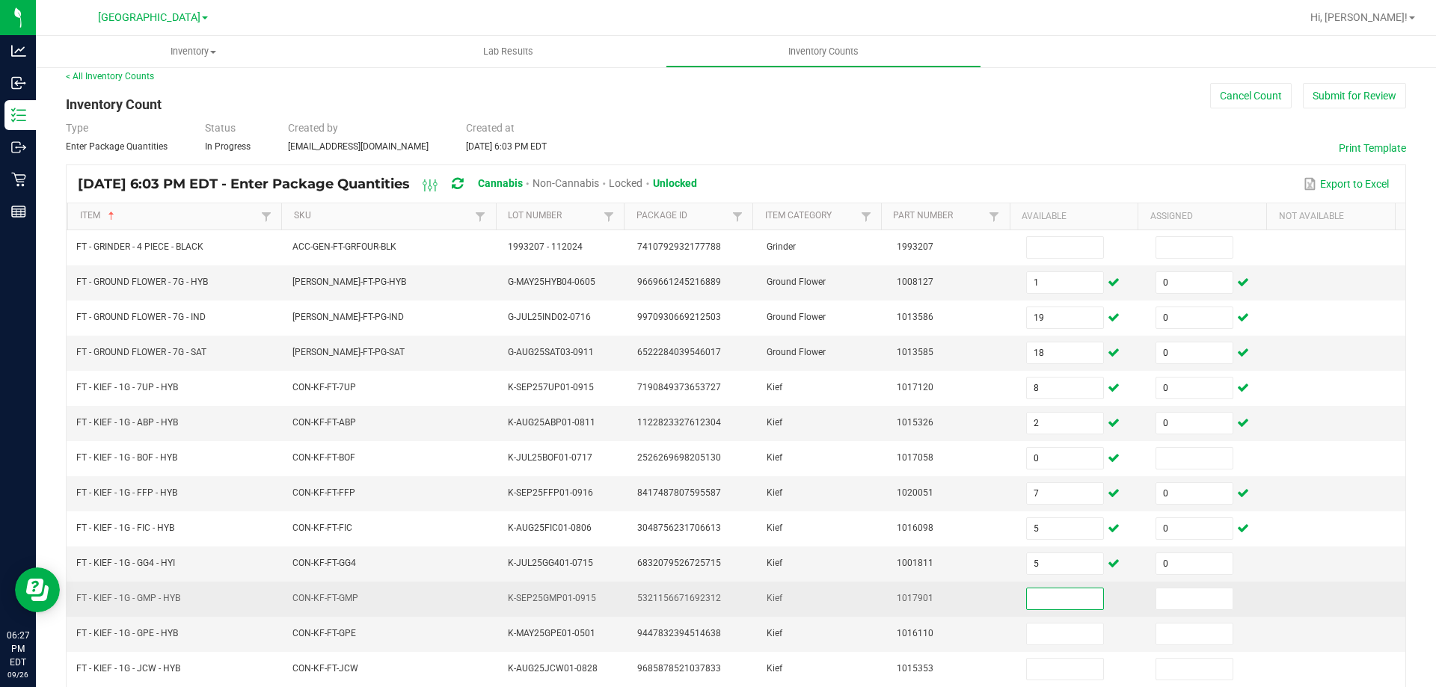
click at [1048, 604] on input at bounding box center [1065, 599] width 76 height 21
click at [1156, 605] on input at bounding box center [1194, 599] width 76 height 21
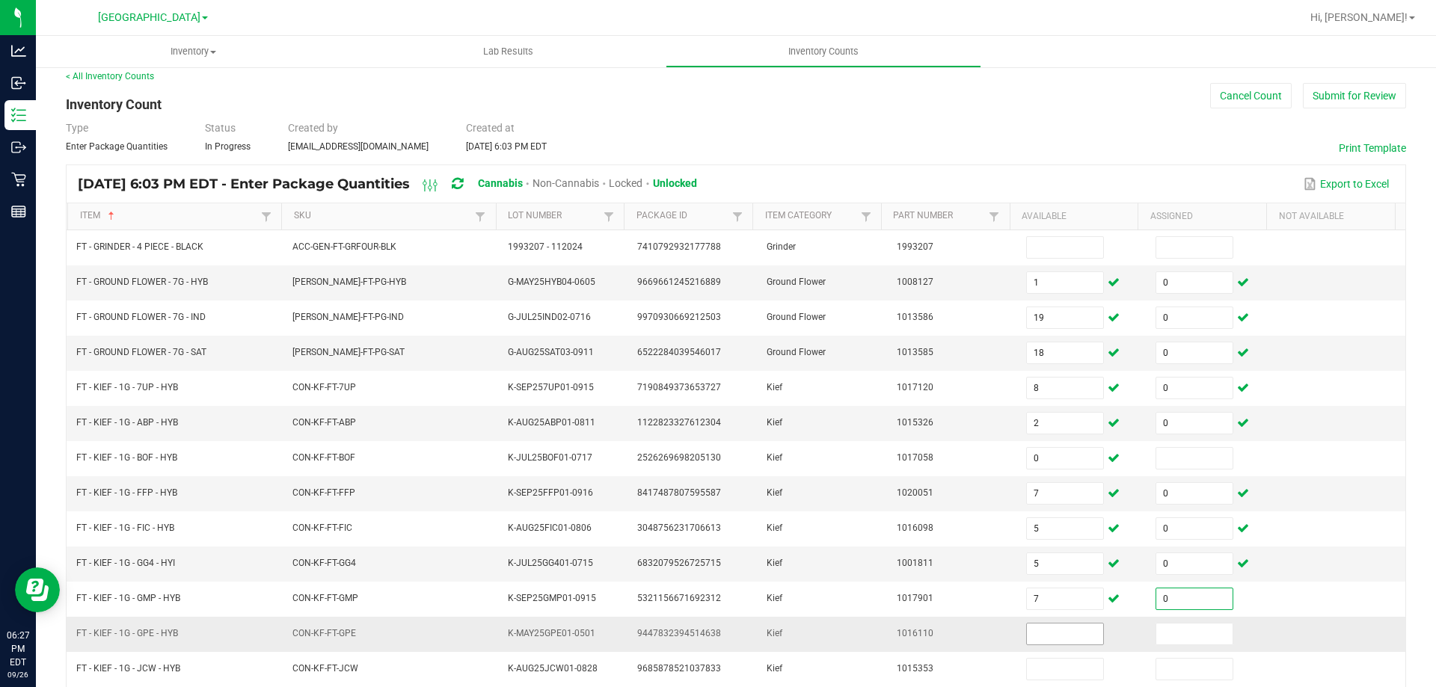
click at [1044, 631] on input at bounding box center [1065, 634] width 76 height 21
click at [1156, 634] on input at bounding box center [1194, 634] width 76 height 21
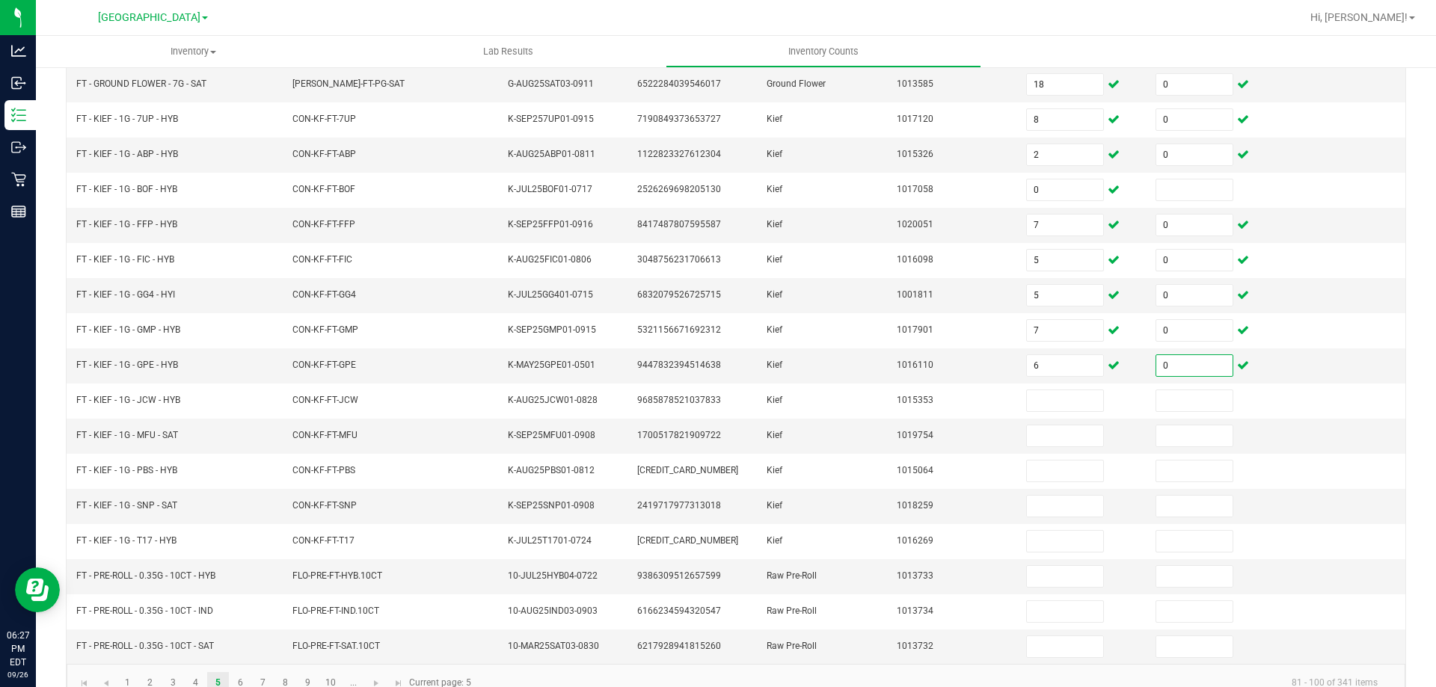
scroll to position [310, 0]
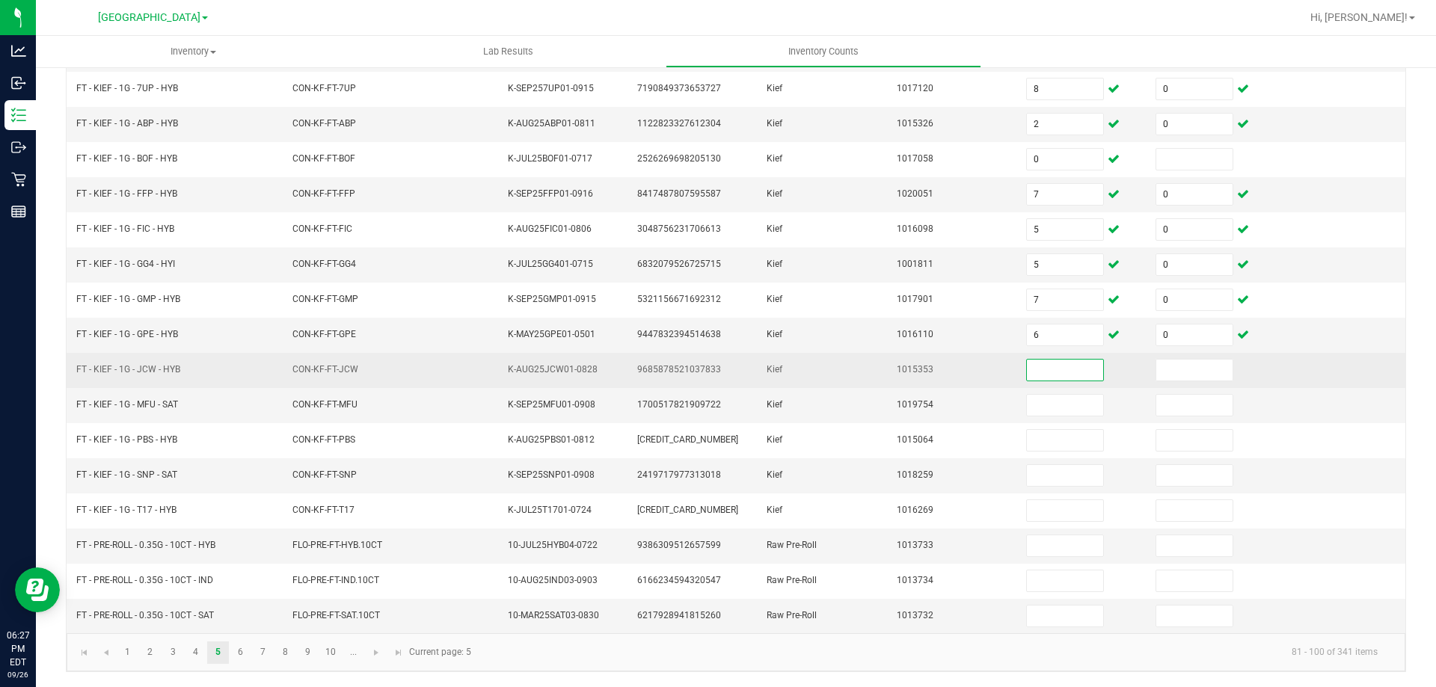
click at [1031, 373] on input at bounding box center [1065, 370] width 76 height 21
click at [1159, 367] on input at bounding box center [1194, 370] width 76 height 21
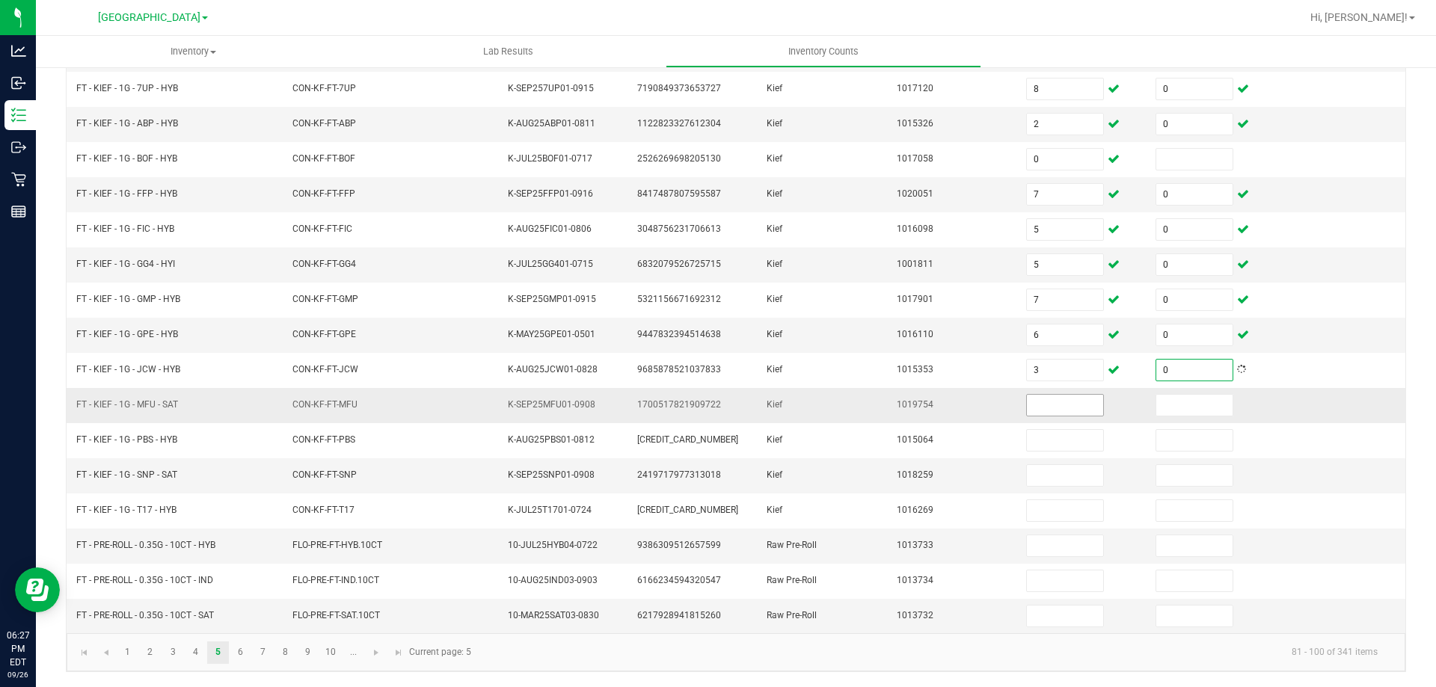
click at [1038, 406] on input at bounding box center [1065, 405] width 76 height 21
click at [1191, 406] on input at bounding box center [1194, 405] width 76 height 21
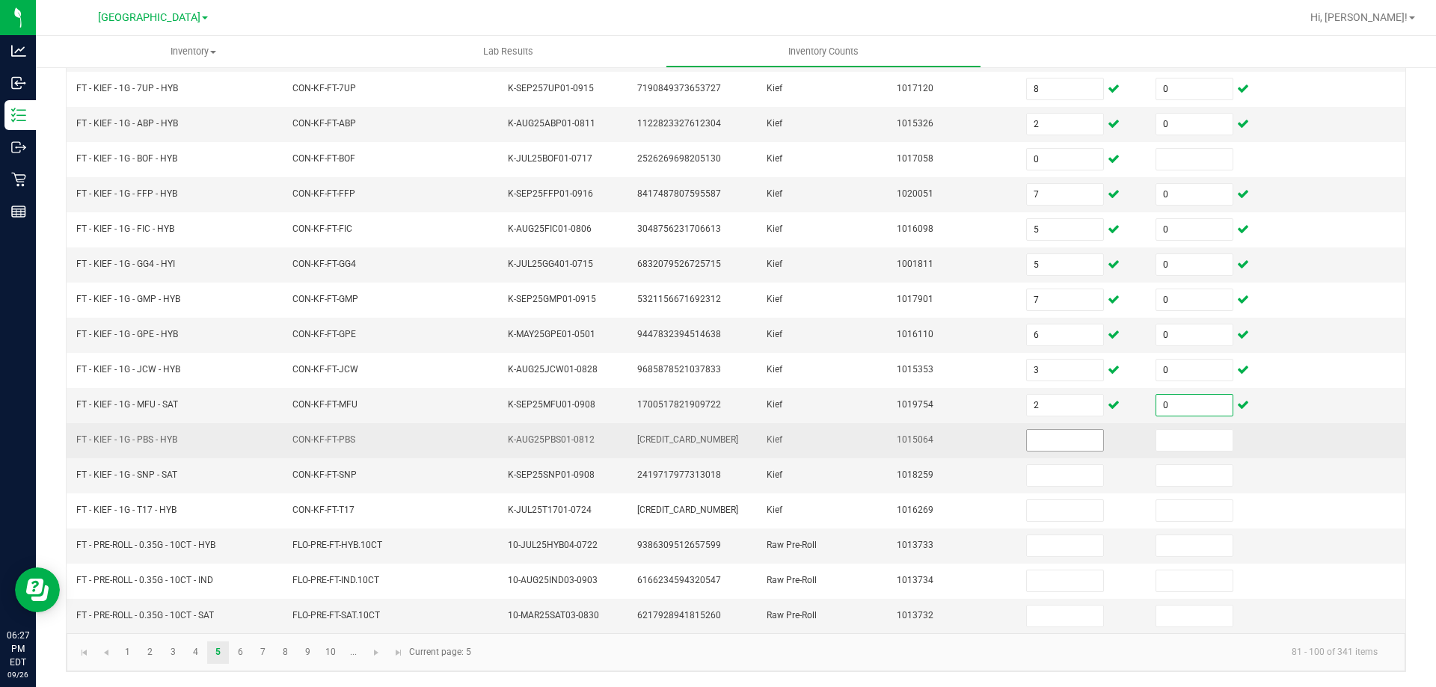
click at [1041, 443] on input at bounding box center [1065, 440] width 76 height 21
click at [1156, 436] on input at bounding box center [1194, 440] width 76 height 21
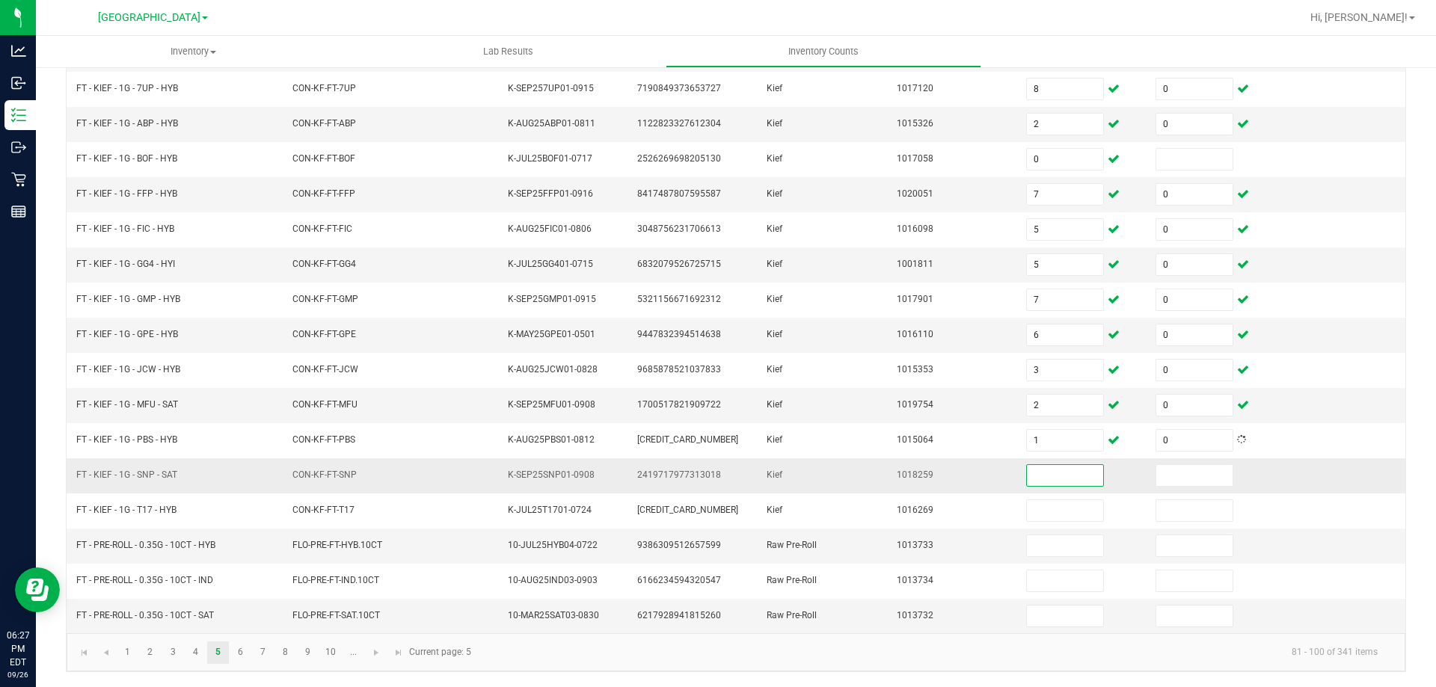
click at [1050, 472] on input at bounding box center [1065, 475] width 76 height 21
click at [1181, 471] on input at bounding box center [1194, 475] width 76 height 21
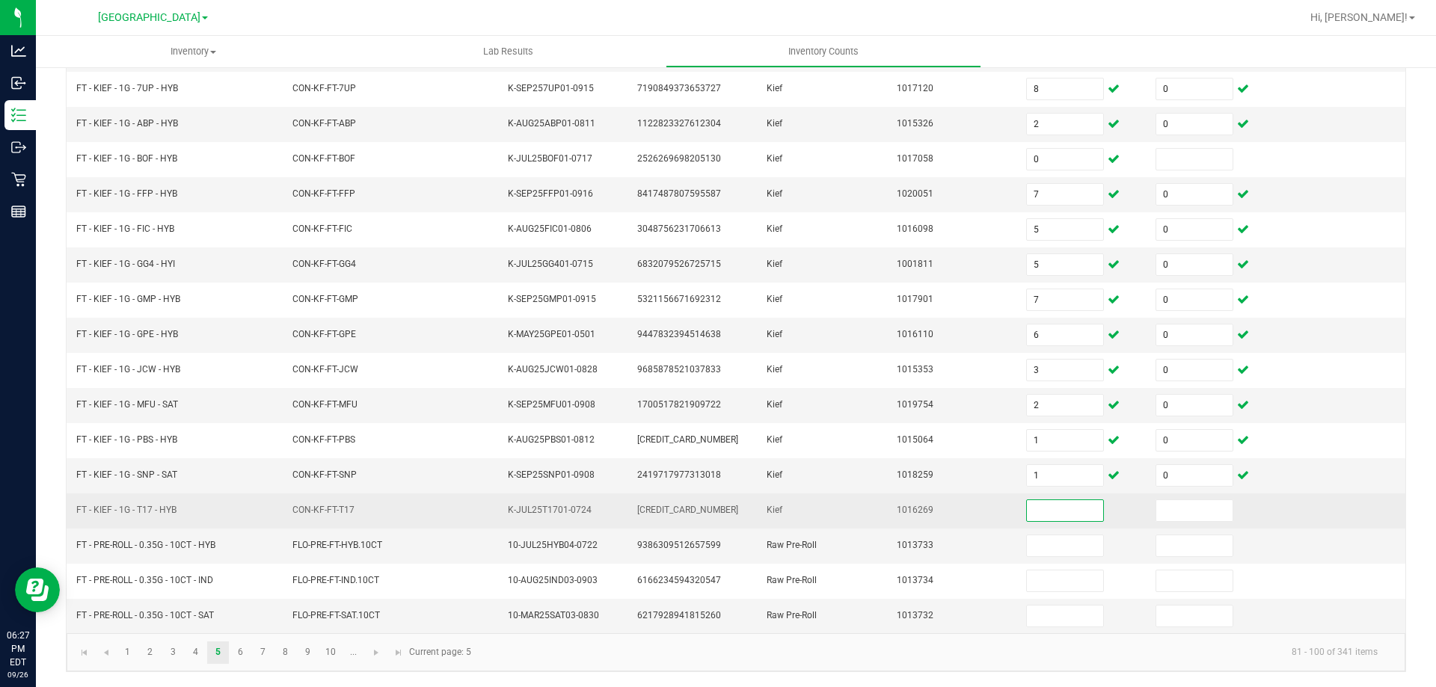
click at [1038, 512] on input at bounding box center [1065, 510] width 76 height 21
click at [1182, 507] on input at bounding box center [1194, 510] width 76 height 21
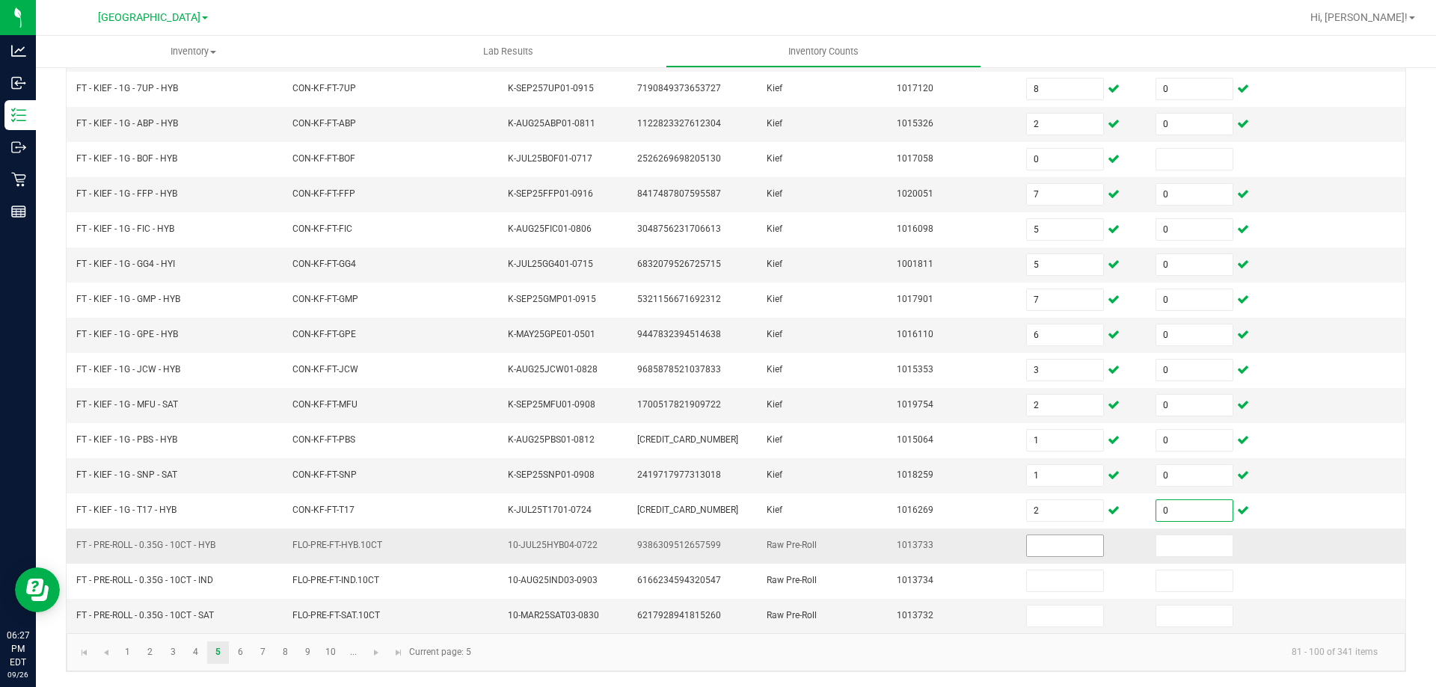
click at [1052, 546] on input at bounding box center [1065, 546] width 76 height 21
click at [1175, 549] on input at bounding box center [1194, 546] width 76 height 21
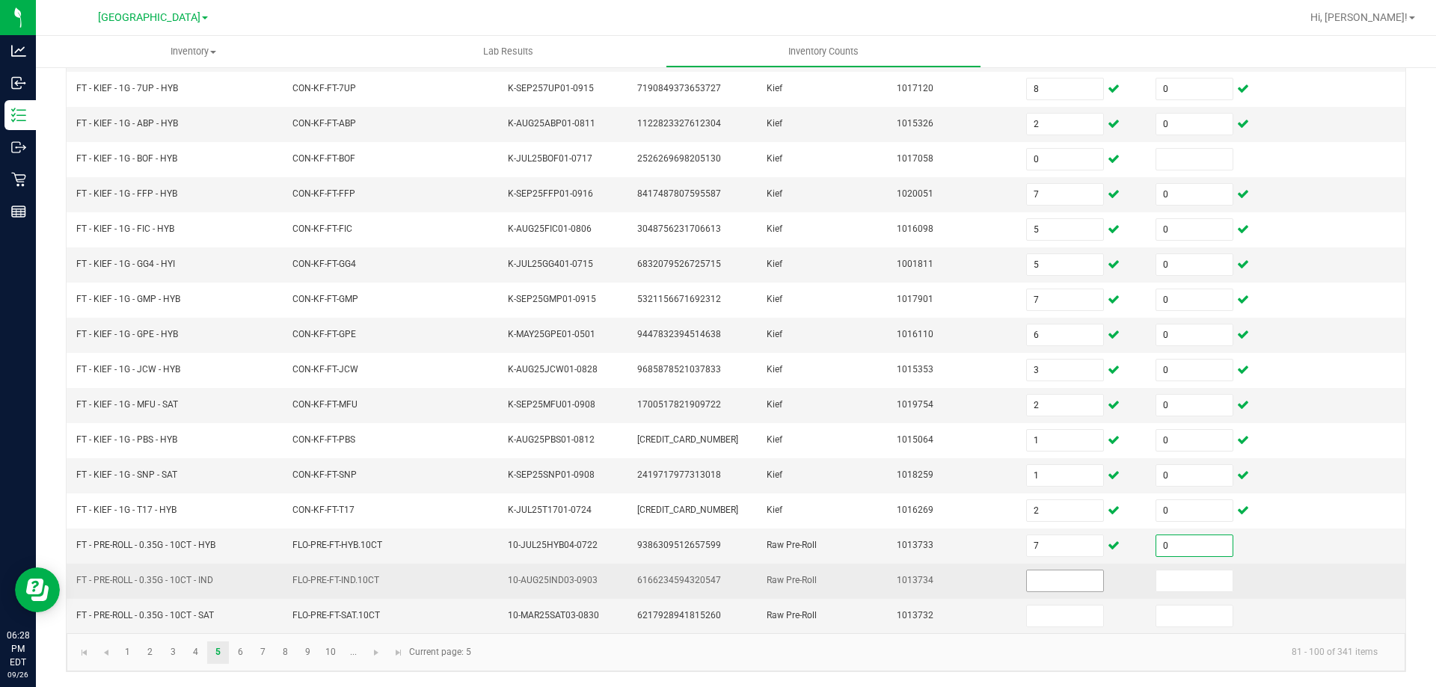
click at [1041, 585] on input at bounding box center [1065, 581] width 76 height 21
click at [1156, 580] on input at bounding box center [1194, 581] width 76 height 21
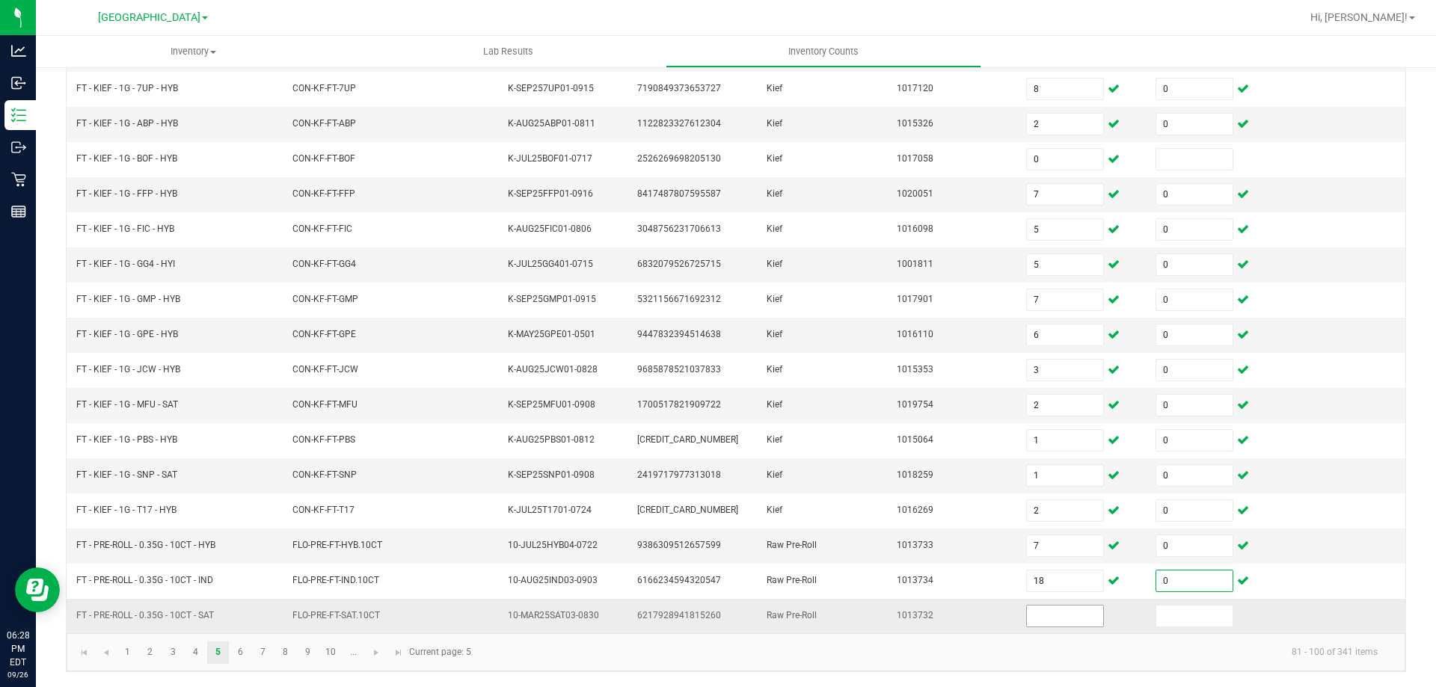
click at [1066, 622] on input at bounding box center [1065, 616] width 76 height 21
click at [1156, 622] on input at bounding box center [1194, 616] width 76 height 21
click at [239, 651] on link "6" at bounding box center [241, 653] width 22 height 22
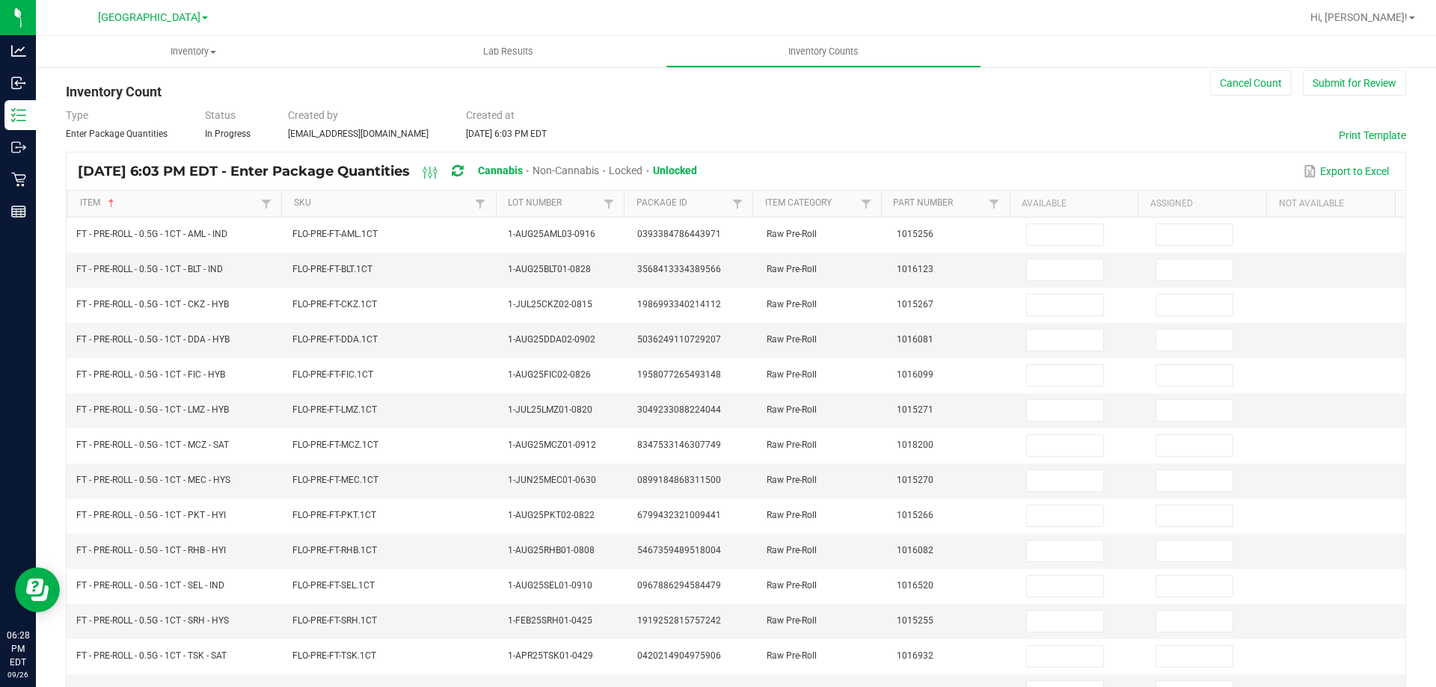
scroll to position [11, 0]
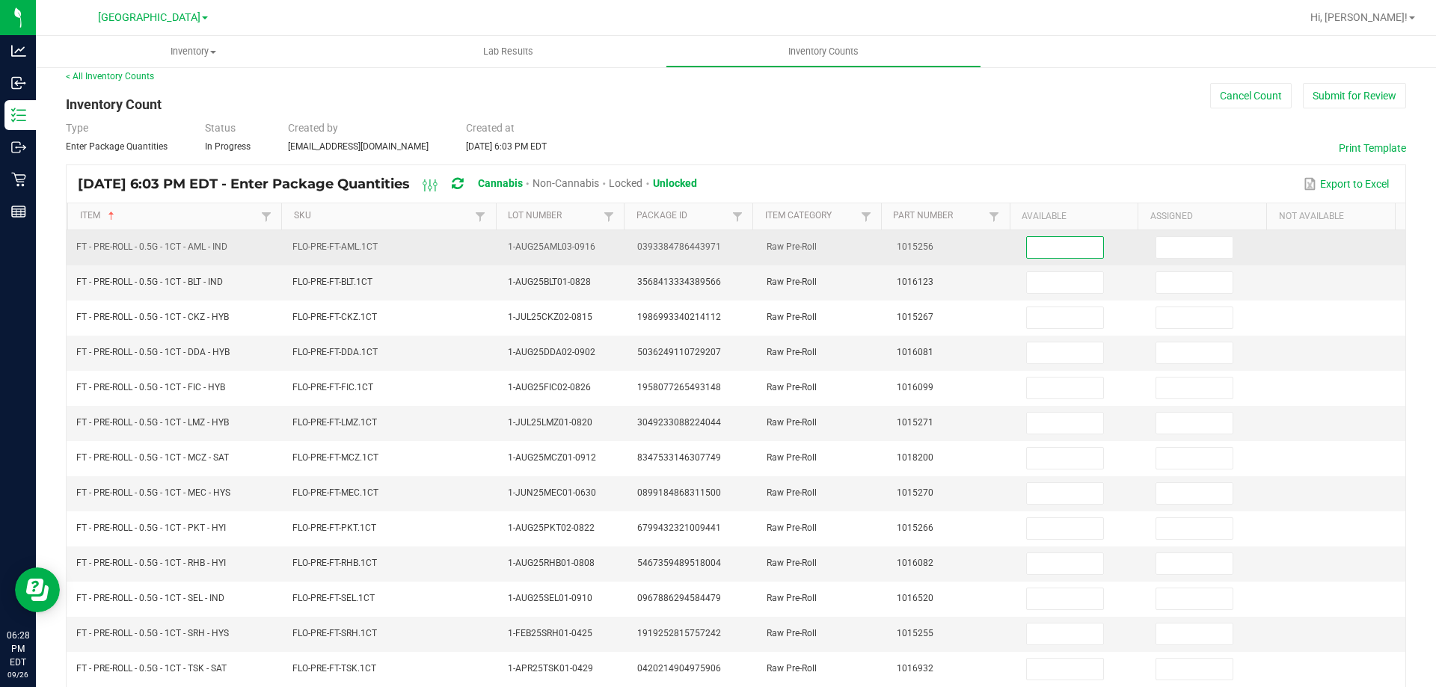
click at [1027, 248] on input at bounding box center [1065, 247] width 76 height 21
click at [1177, 259] on td at bounding box center [1211, 247] width 129 height 35
click at [1177, 253] on input at bounding box center [1194, 247] width 76 height 21
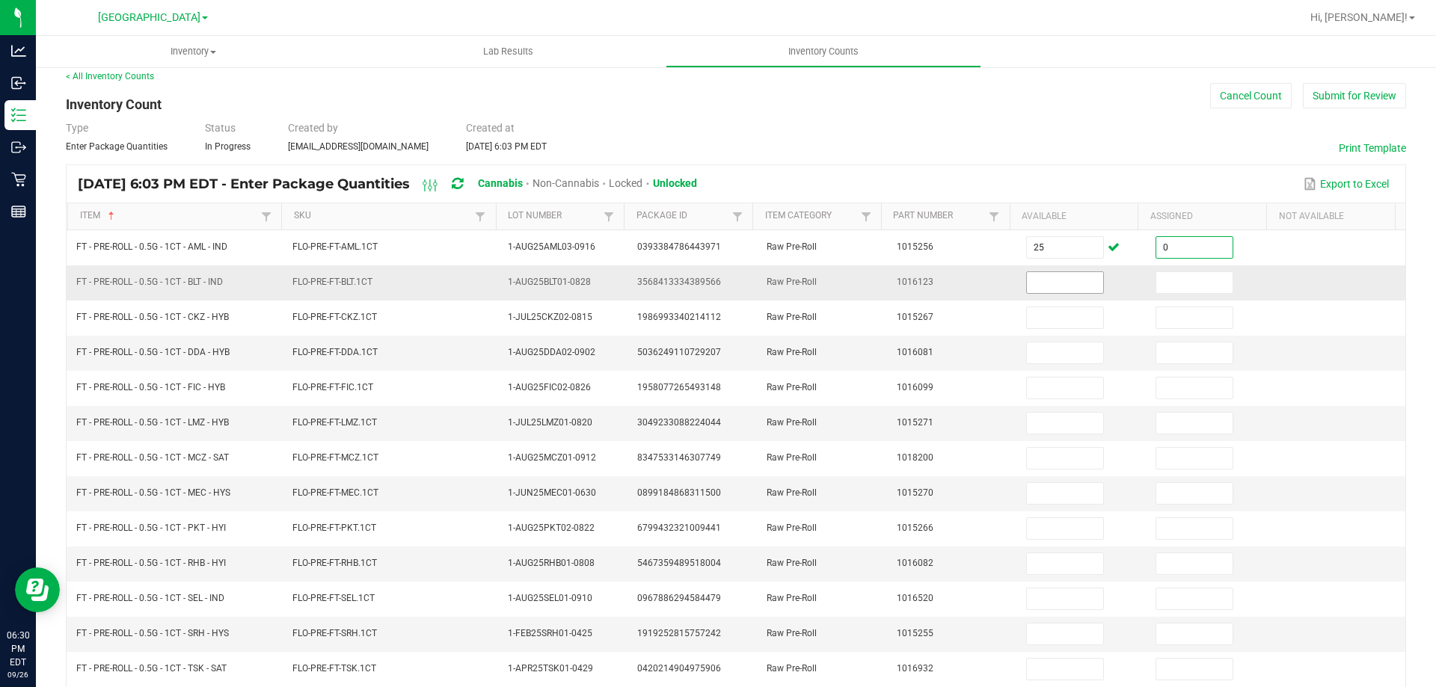
click at [1040, 284] on input at bounding box center [1065, 282] width 76 height 21
click at [1196, 294] on td at bounding box center [1211, 283] width 129 height 35
click at [1174, 287] on input at bounding box center [1194, 282] width 76 height 21
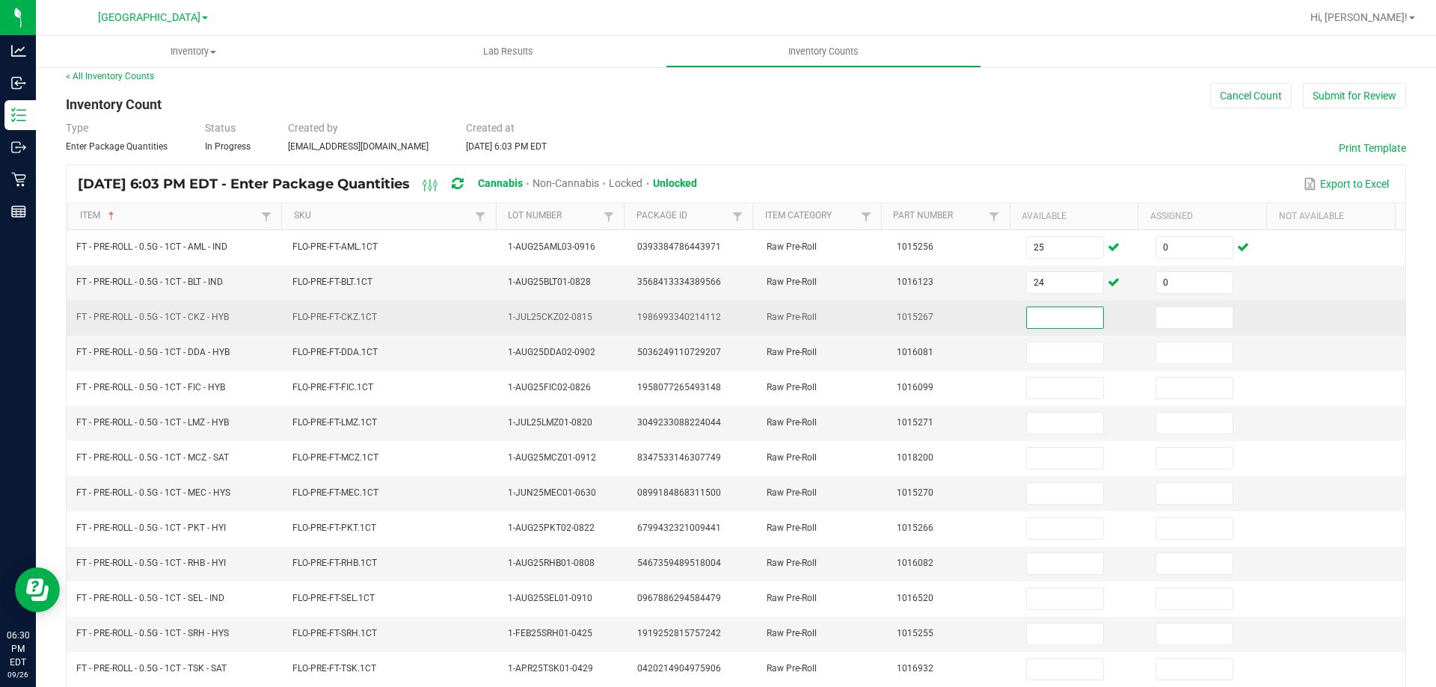
click at [1053, 320] on input at bounding box center [1065, 317] width 76 height 21
click at [1178, 322] on input at bounding box center [1194, 317] width 76 height 21
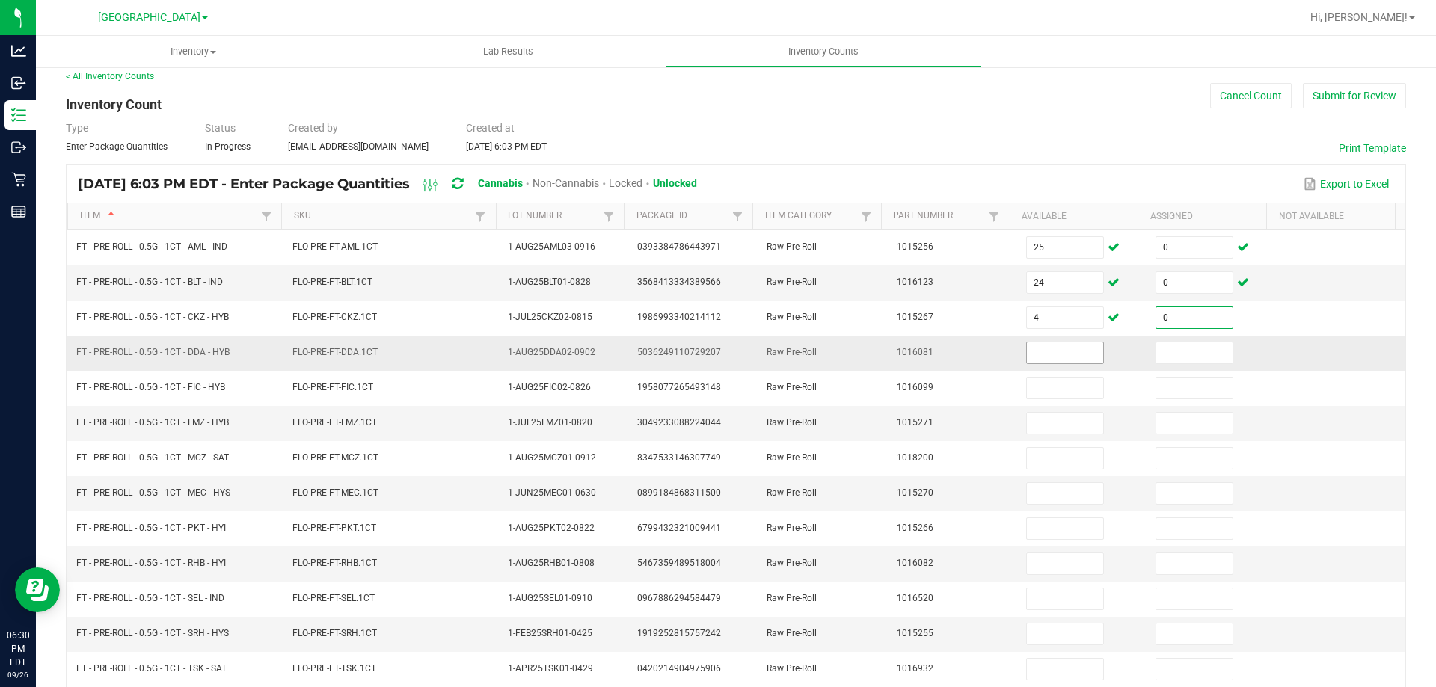
click at [1047, 354] on input at bounding box center [1065, 353] width 76 height 21
click at [1036, 284] on input "24" at bounding box center [1065, 282] width 76 height 21
click at [1029, 347] on input at bounding box center [1065, 353] width 76 height 21
click at [1168, 360] on input at bounding box center [1194, 353] width 76 height 21
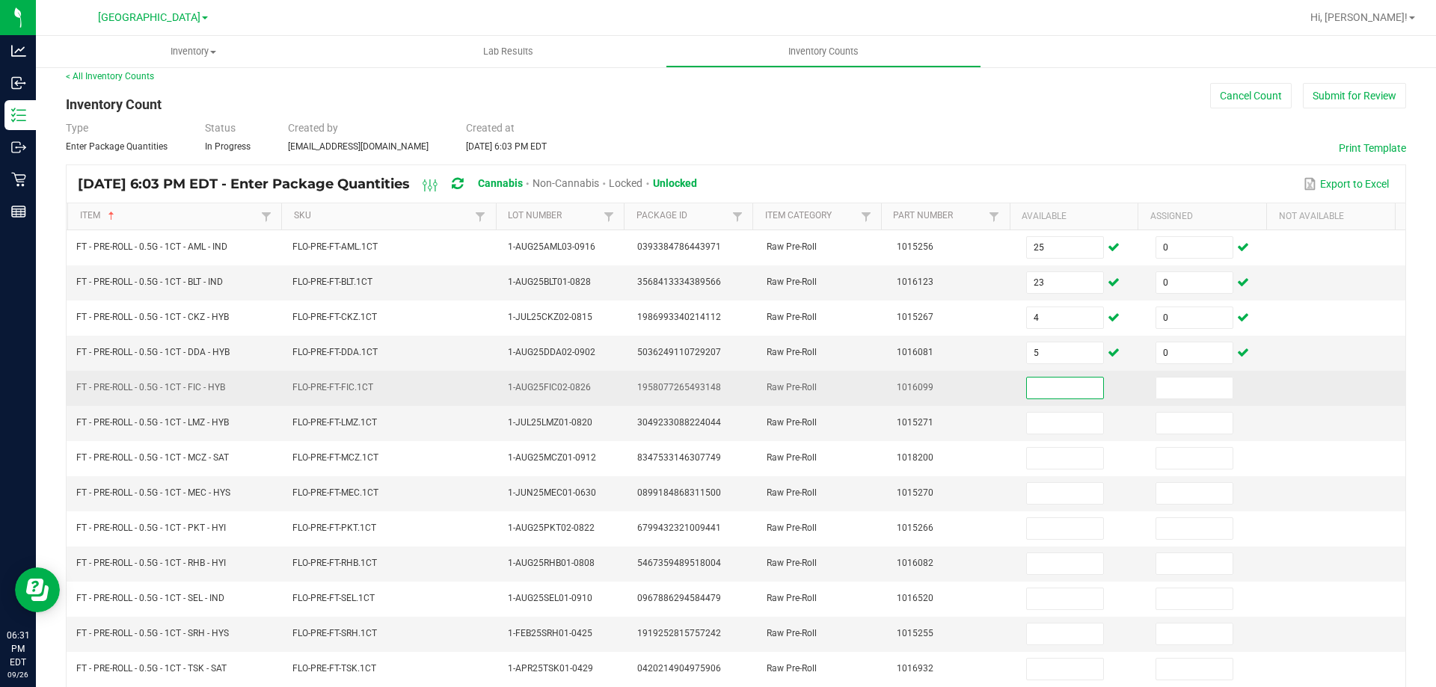
click at [1047, 388] on input at bounding box center [1065, 388] width 76 height 21
click at [1156, 384] on input at bounding box center [1194, 388] width 76 height 21
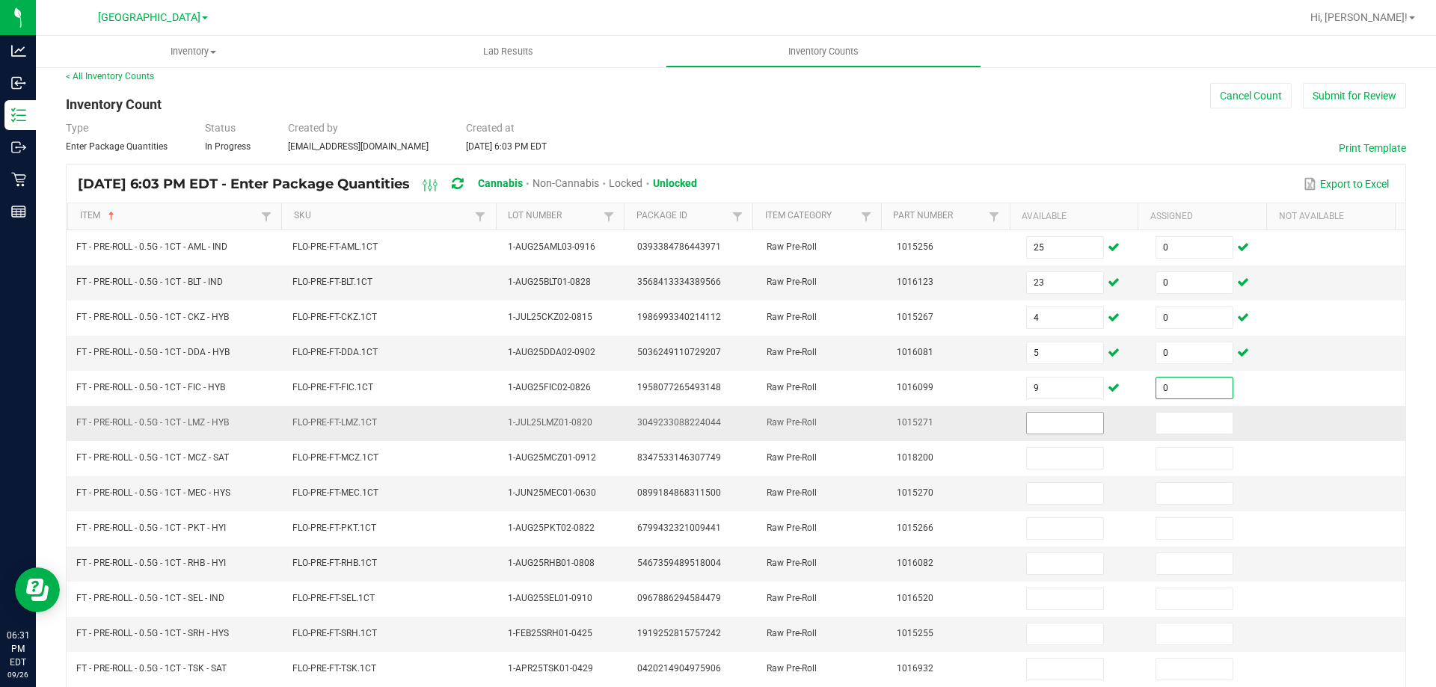
click at [1038, 427] on input at bounding box center [1065, 423] width 76 height 21
click at [1156, 413] on input at bounding box center [1194, 423] width 76 height 21
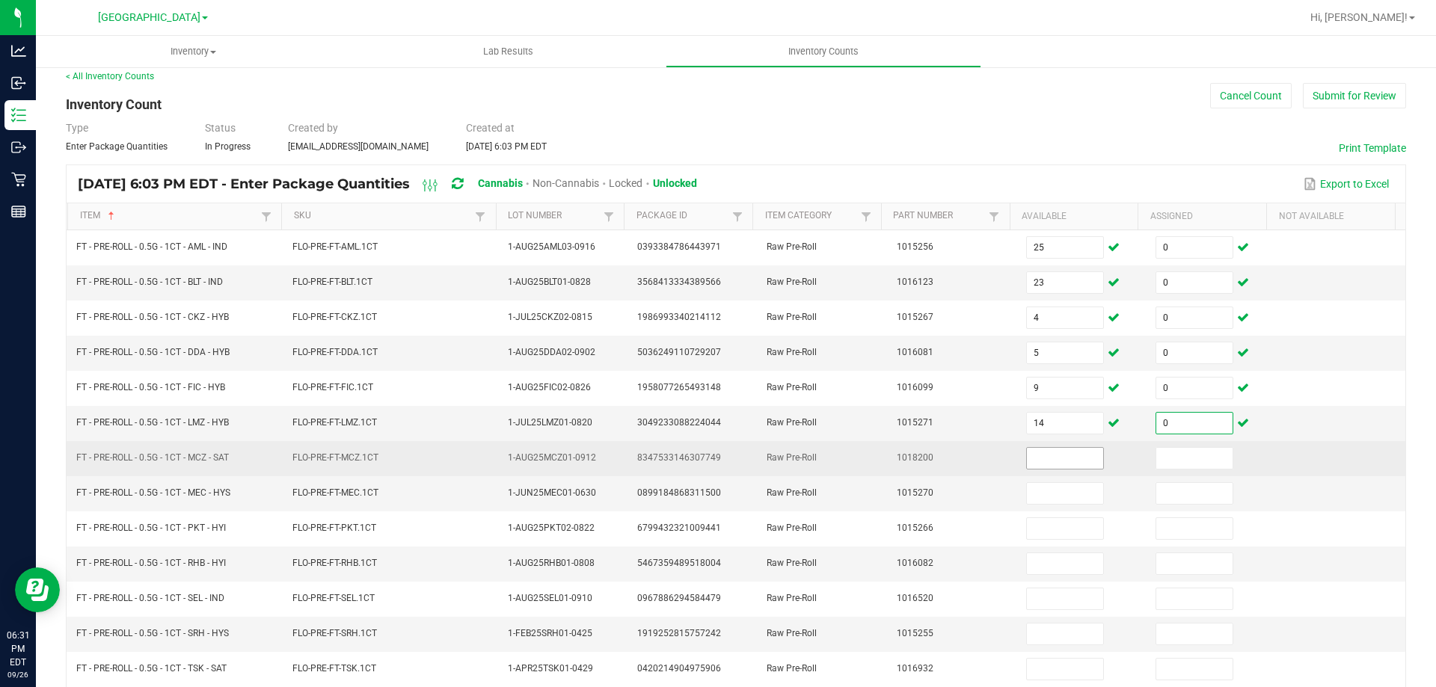
click at [1045, 459] on input at bounding box center [1065, 458] width 76 height 21
click at [1176, 464] on input at bounding box center [1194, 458] width 76 height 21
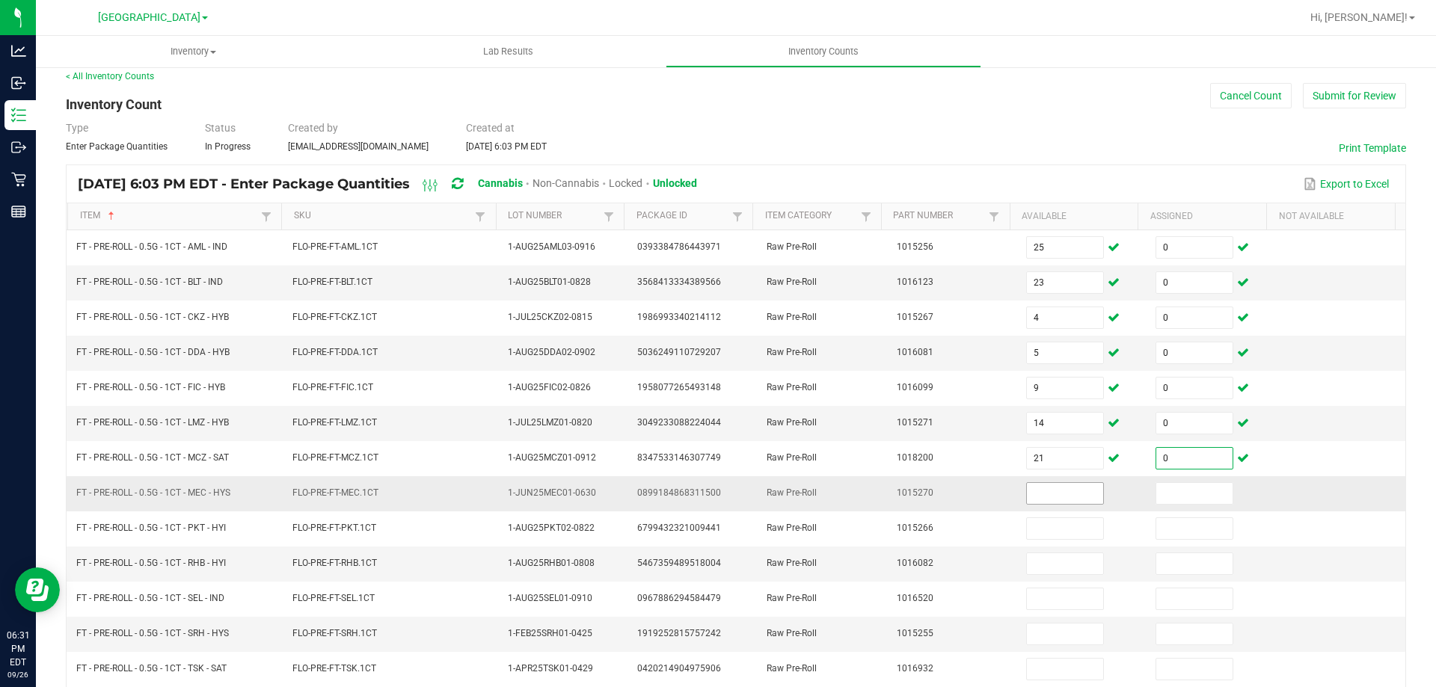
click at [1042, 497] on input at bounding box center [1065, 493] width 76 height 21
click at [1156, 494] on input at bounding box center [1194, 493] width 76 height 21
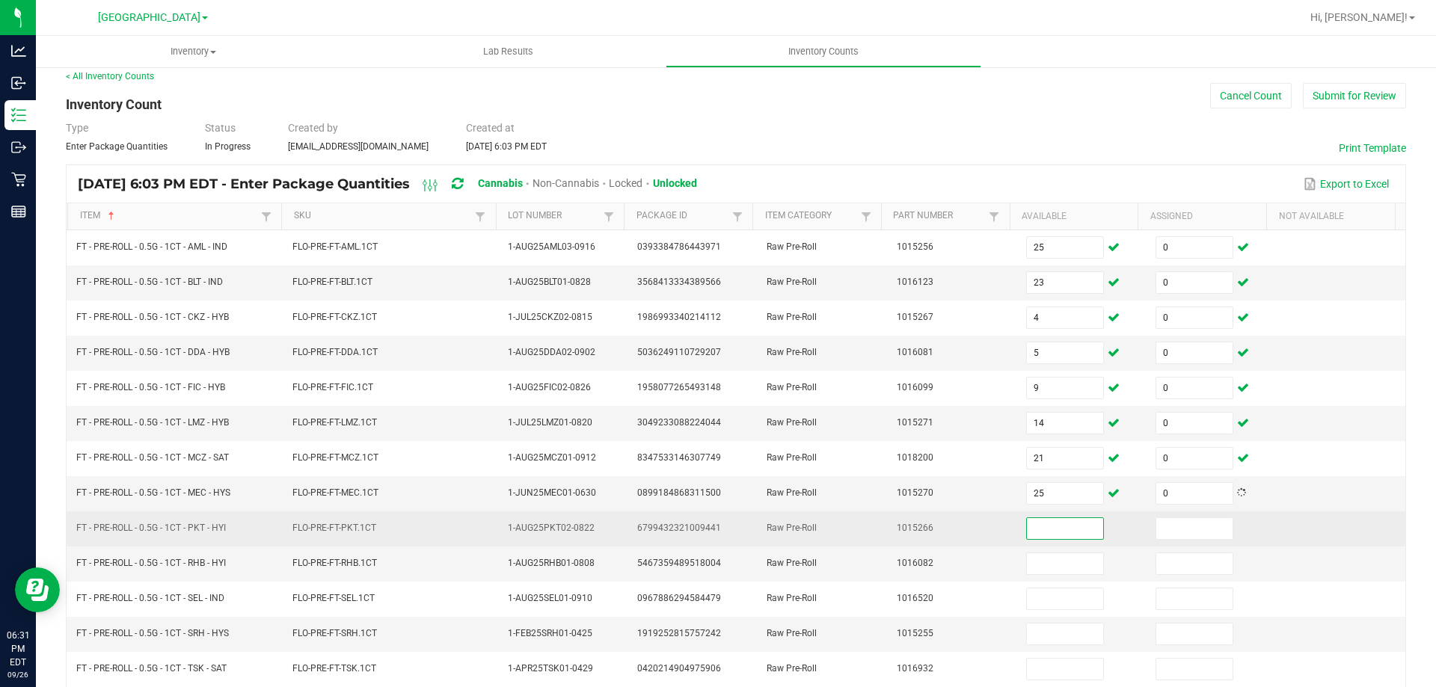
click at [1041, 530] on input at bounding box center [1065, 528] width 76 height 21
click at [1156, 530] on input at bounding box center [1194, 528] width 76 height 21
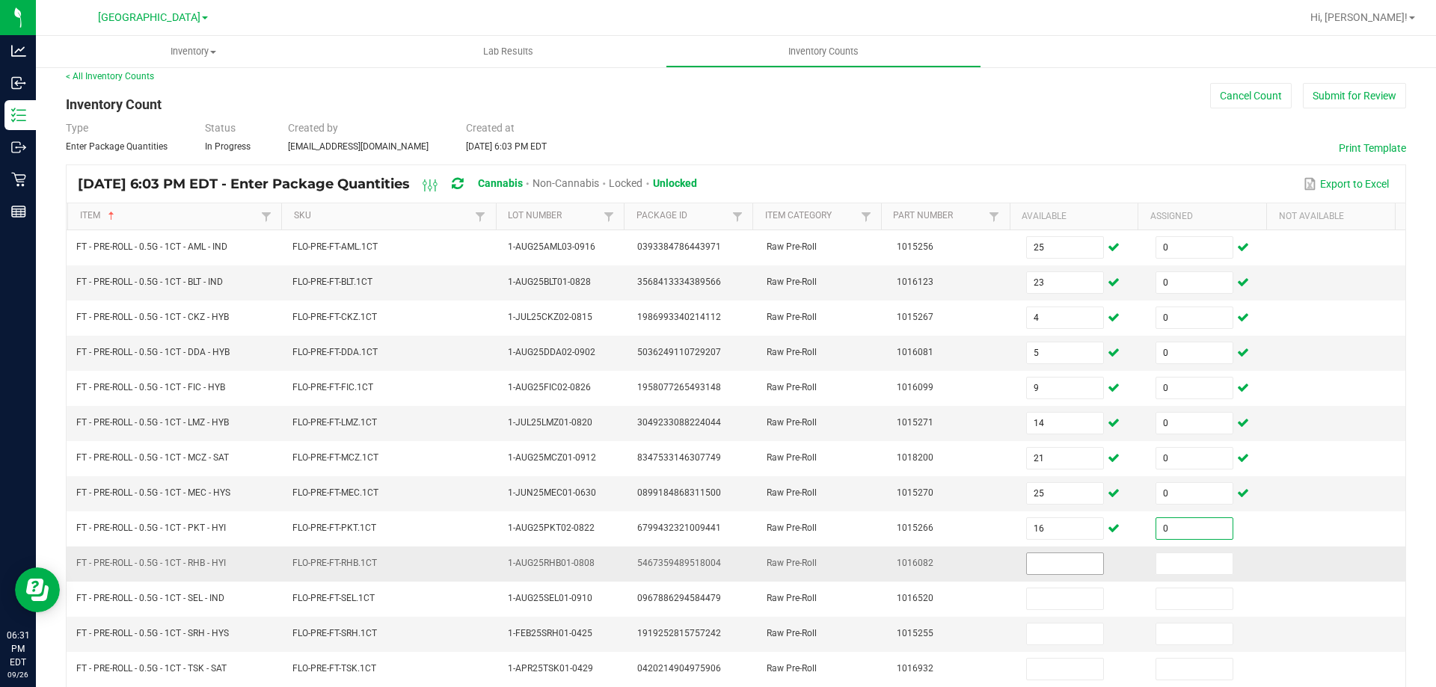
click at [1046, 566] on input at bounding box center [1065, 564] width 76 height 21
click at [1156, 569] on input at bounding box center [1194, 564] width 76 height 21
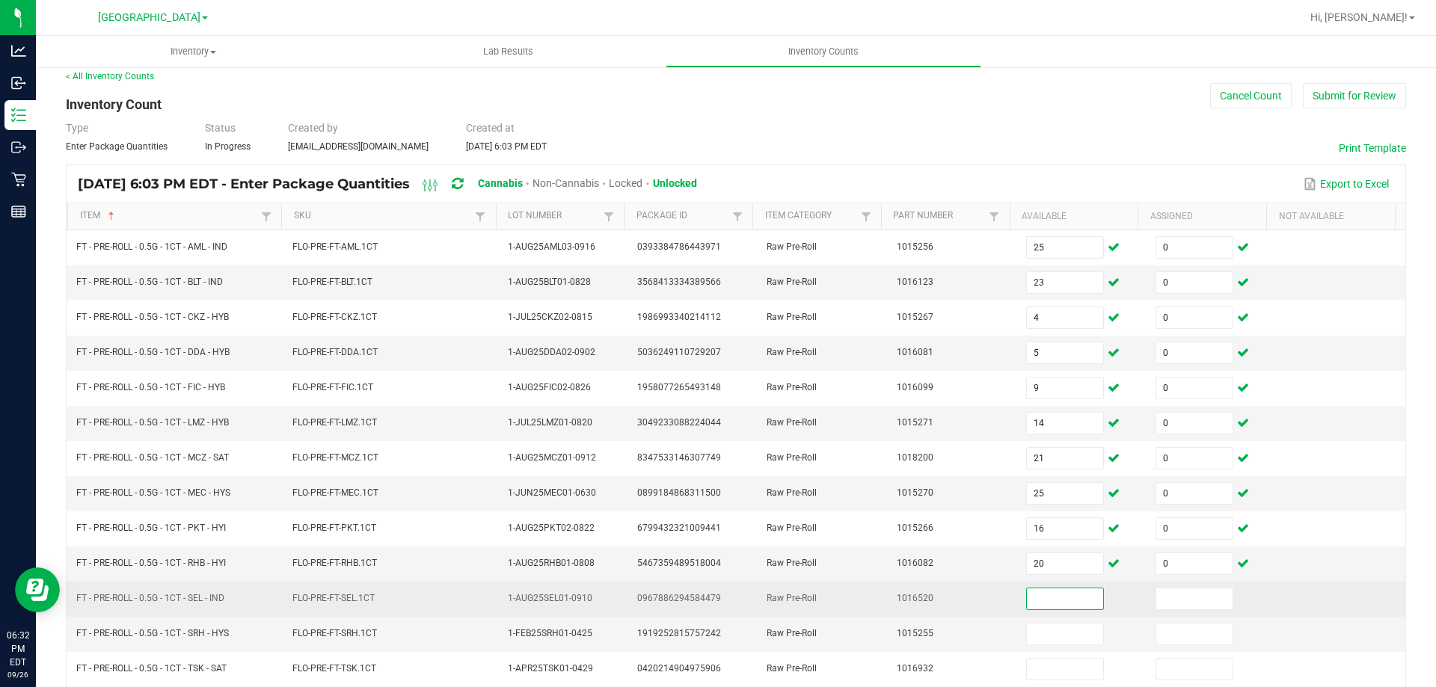
click at [1029, 603] on input at bounding box center [1065, 599] width 76 height 21
click at [1177, 589] on input at bounding box center [1194, 599] width 76 height 21
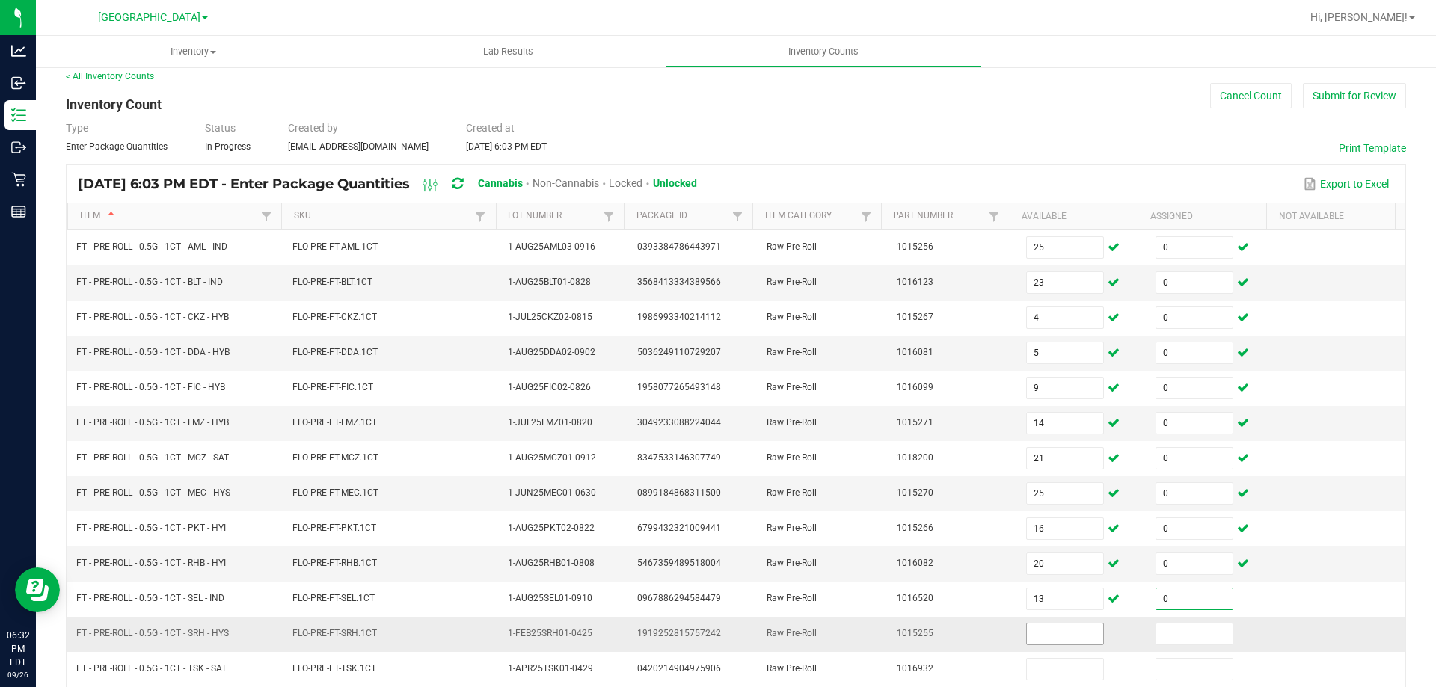
click at [1055, 631] on input at bounding box center [1065, 634] width 76 height 21
click at [1156, 633] on input at bounding box center [1194, 634] width 76 height 21
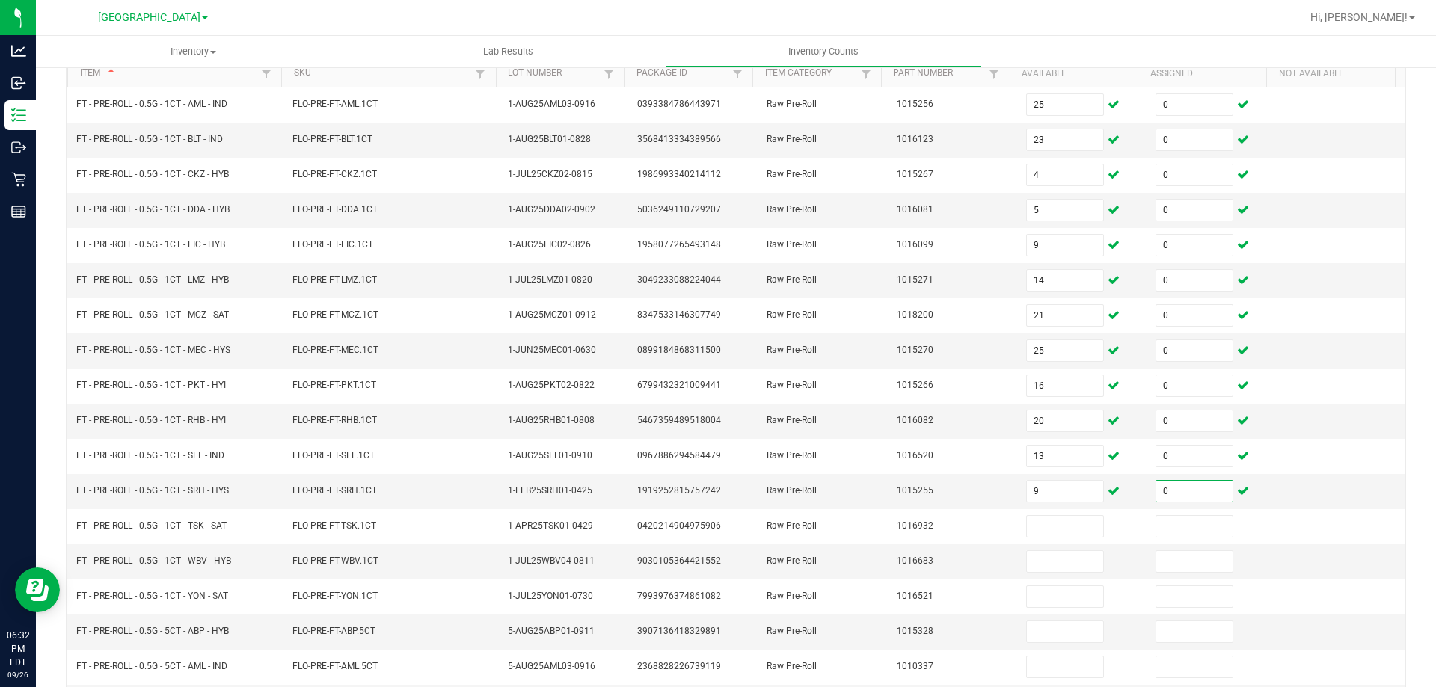
scroll to position [310, 0]
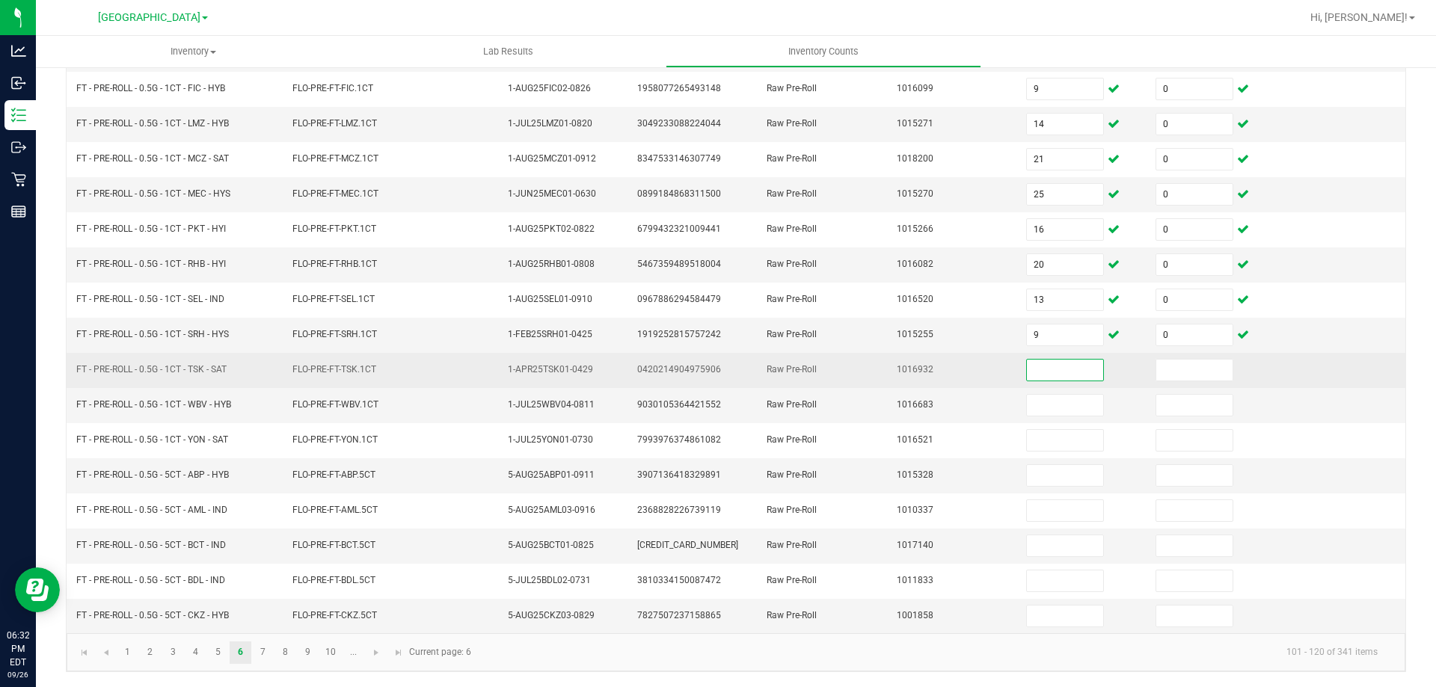
click at [1027, 371] on input at bounding box center [1065, 370] width 76 height 21
click at [1159, 367] on input at bounding box center [1194, 370] width 76 height 21
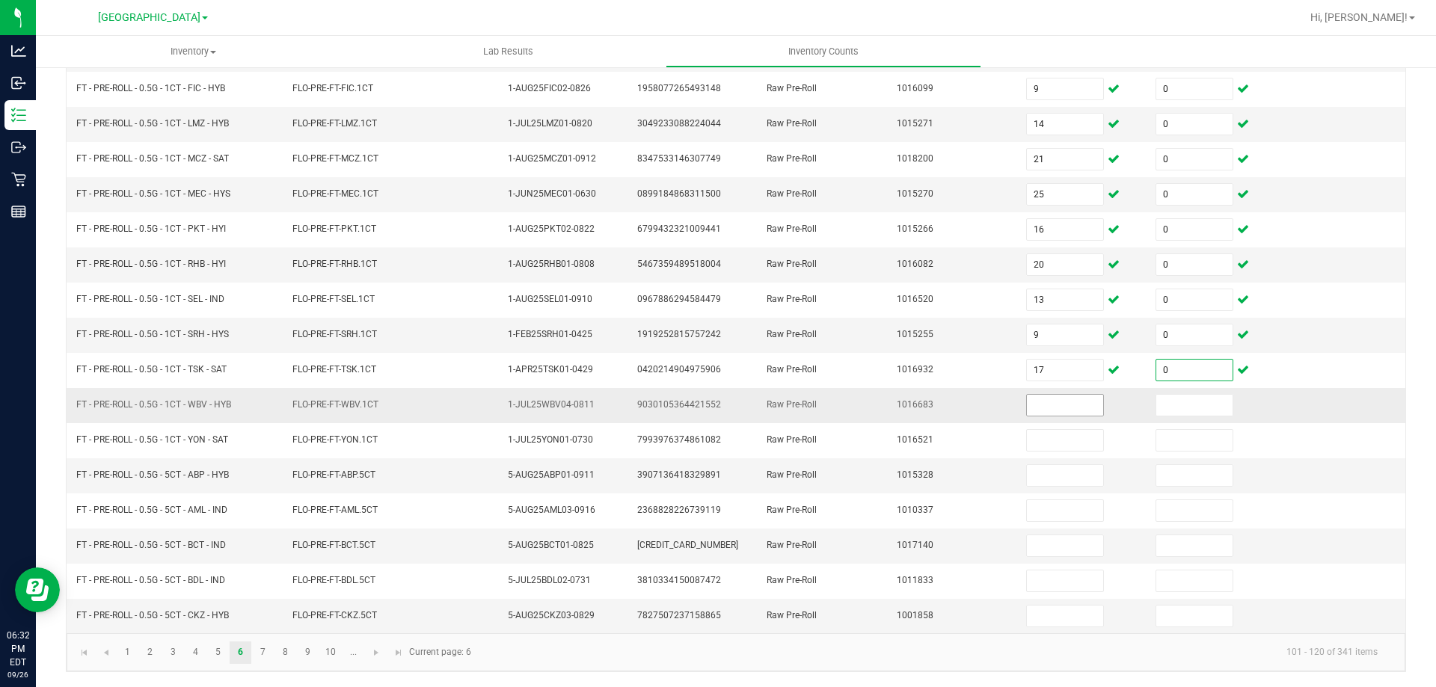
click at [1027, 400] on input at bounding box center [1065, 405] width 76 height 21
click at [1168, 397] on input at bounding box center [1194, 405] width 76 height 21
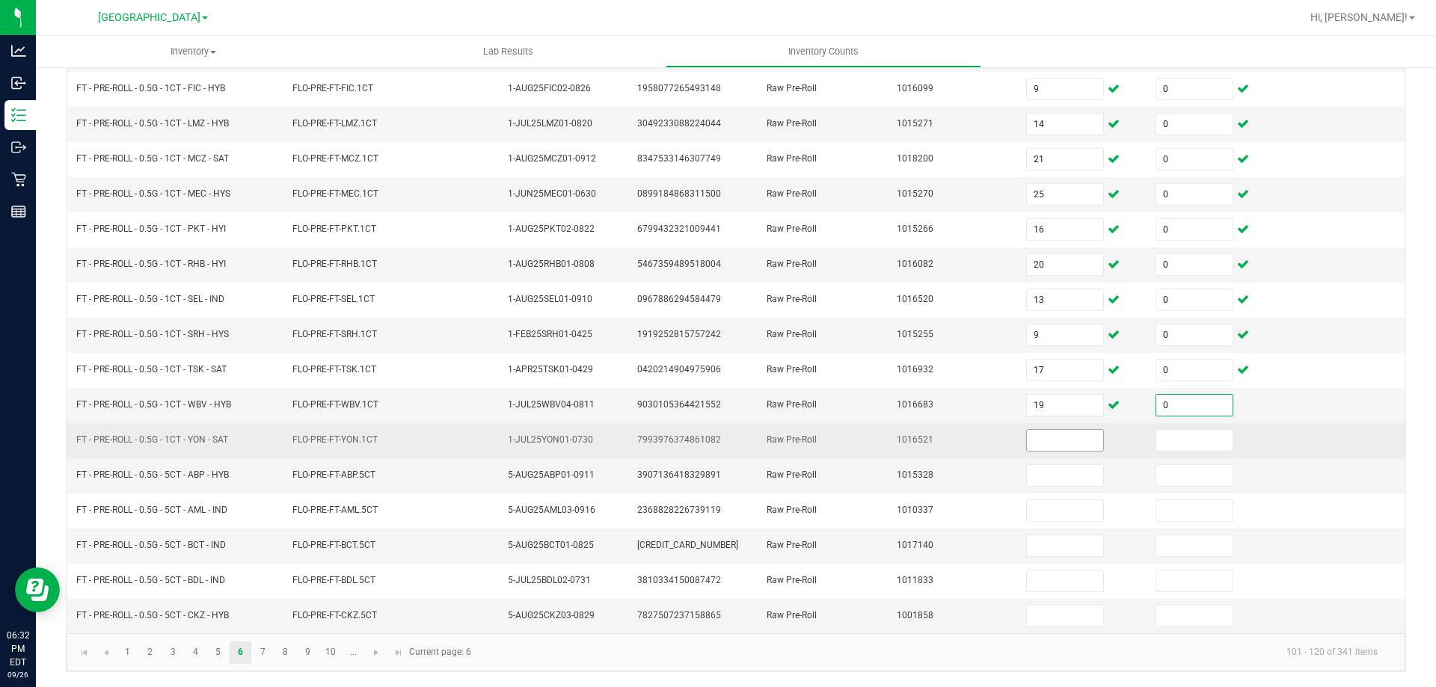
click at [1054, 442] on input at bounding box center [1065, 440] width 76 height 21
click at [1156, 442] on input at bounding box center [1194, 440] width 76 height 21
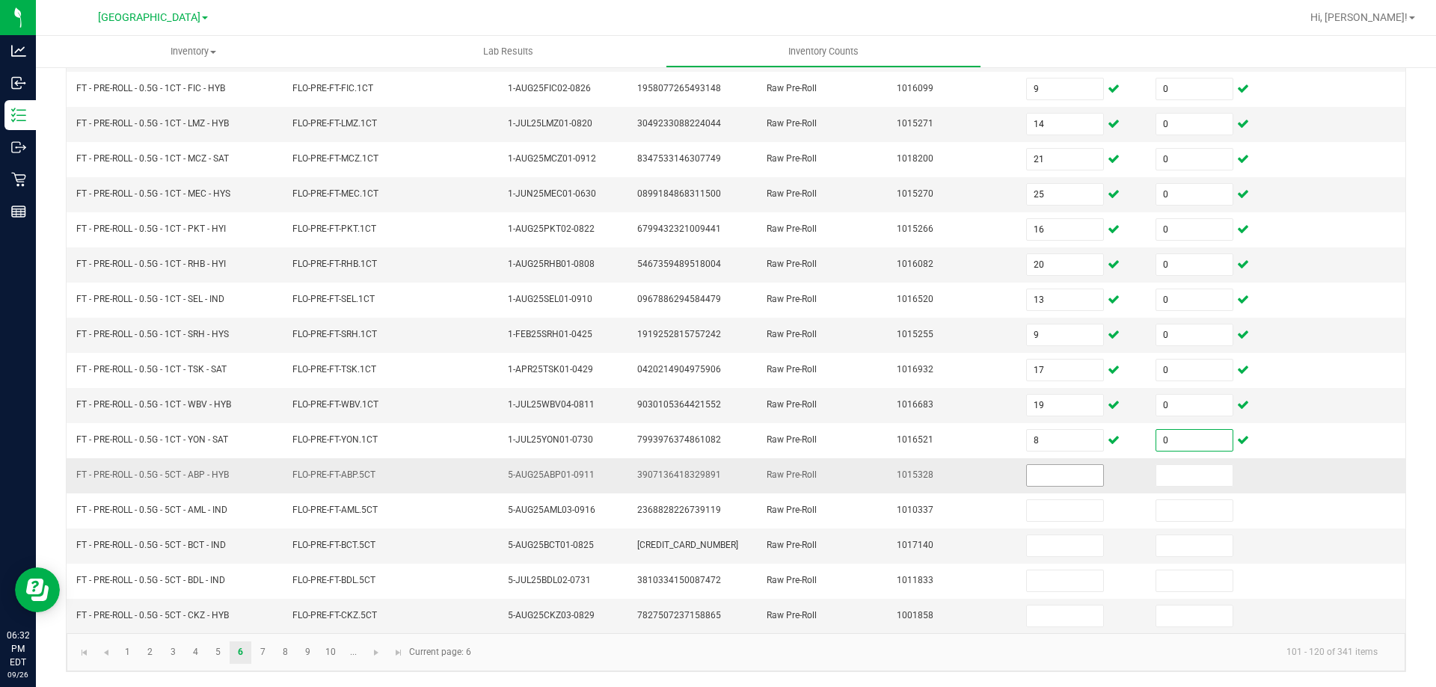
click at [1047, 475] on input at bounding box center [1065, 475] width 76 height 21
click at [1156, 473] on input at bounding box center [1194, 475] width 76 height 21
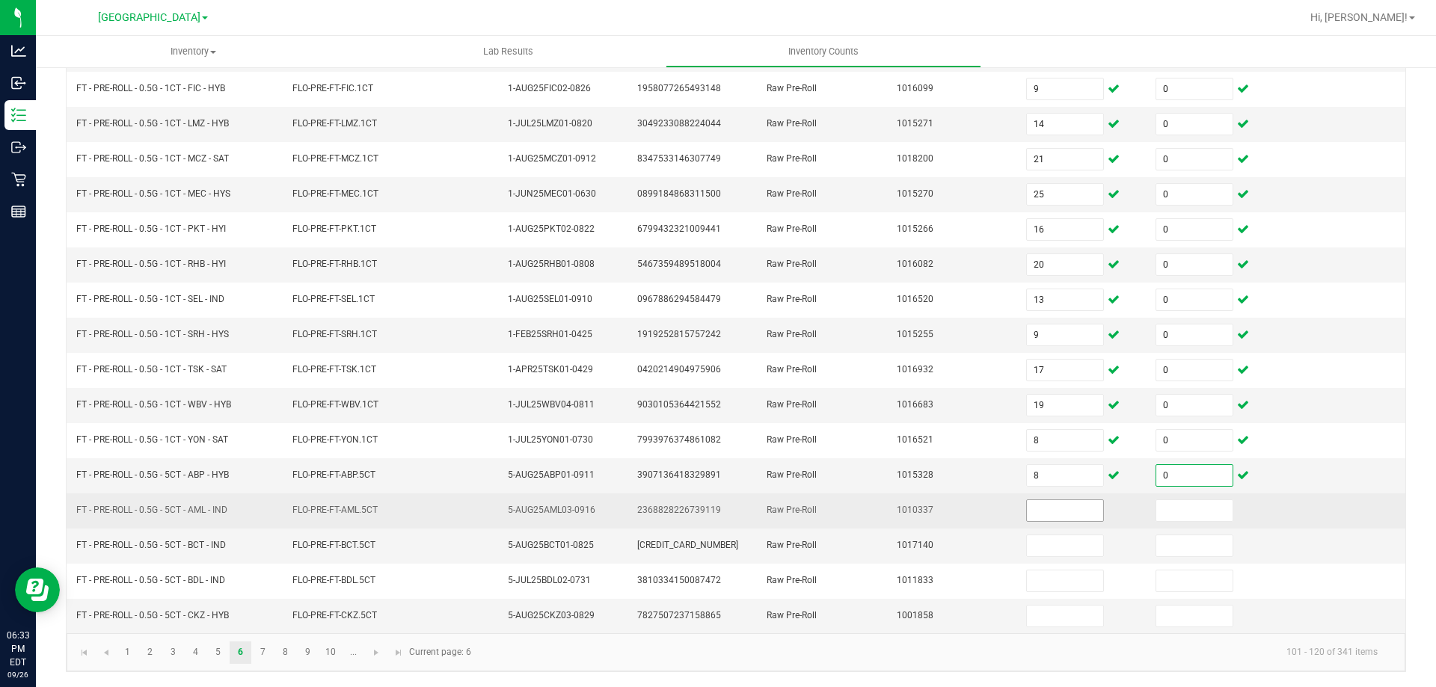
click at [1039, 506] on input at bounding box center [1065, 510] width 76 height 21
click at [1156, 509] on input at bounding box center [1194, 510] width 76 height 21
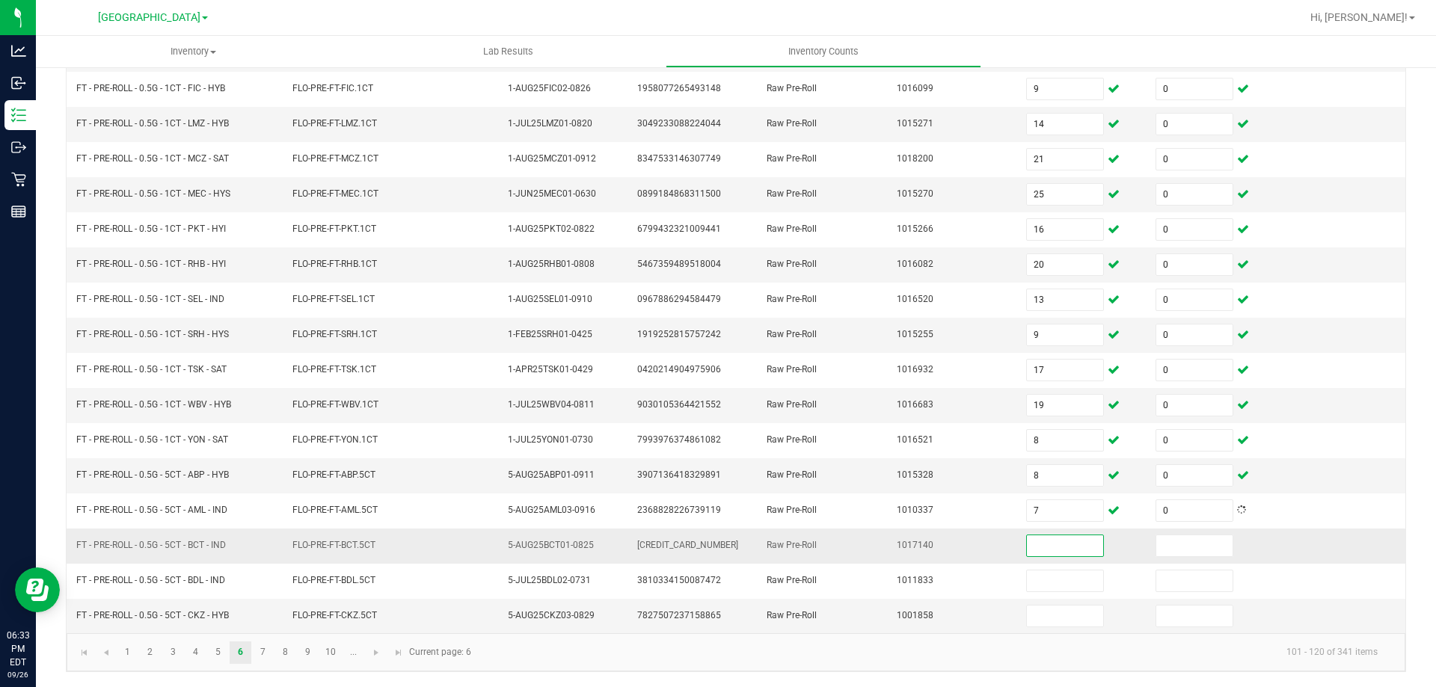
click at [1056, 545] on input at bounding box center [1065, 546] width 76 height 21
click at [1159, 542] on input at bounding box center [1194, 546] width 76 height 21
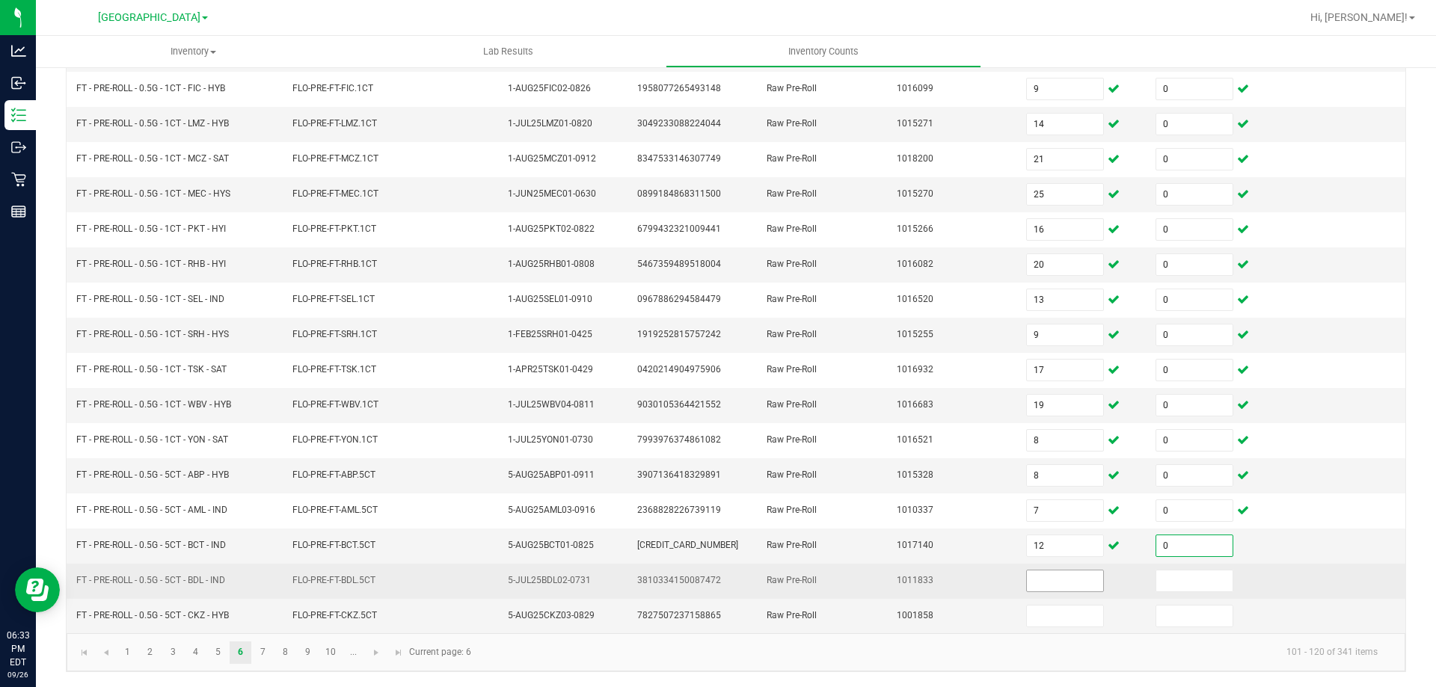
click at [1027, 587] on input at bounding box center [1065, 581] width 76 height 21
click at [1175, 583] on input at bounding box center [1194, 581] width 76 height 21
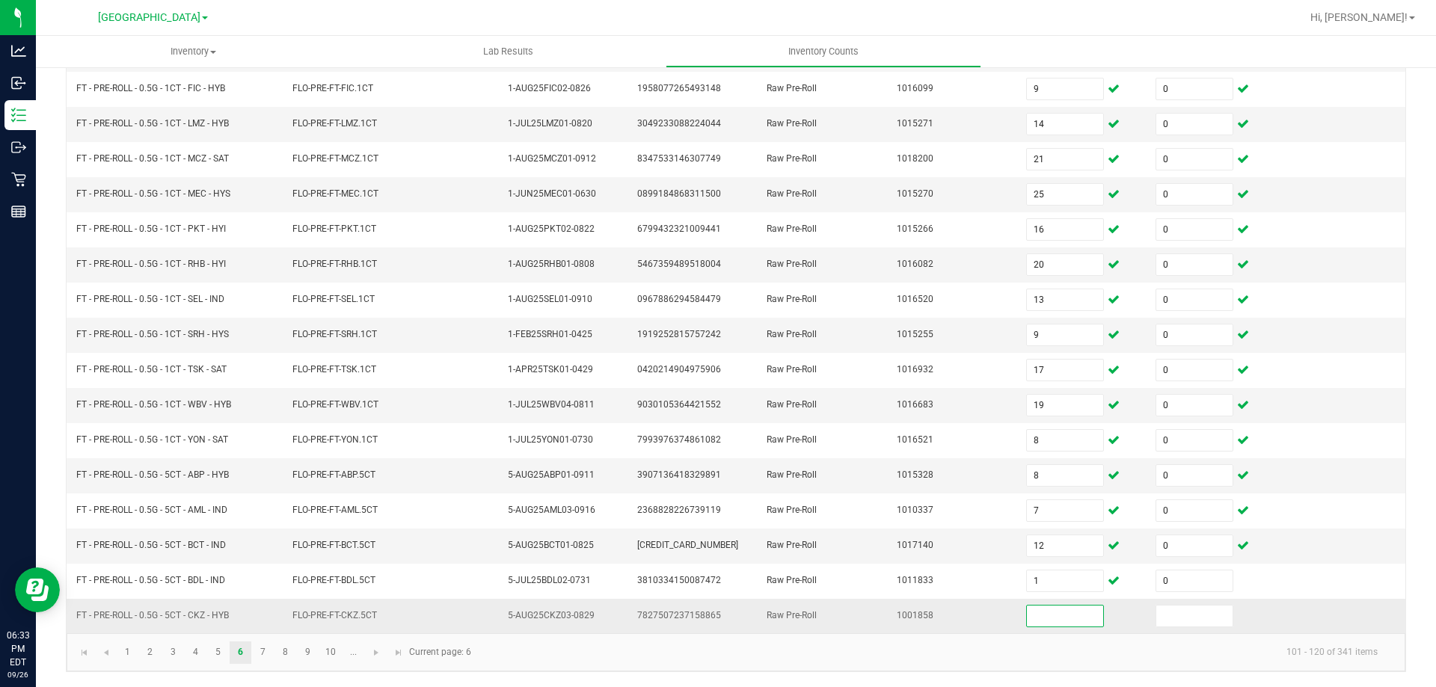
click at [1059, 615] on input at bounding box center [1065, 616] width 76 height 21
click at [1156, 616] on input at bounding box center [1194, 616] width 76 height 21
click at [262, 649] on link "7" at bounding box center [263, 653] width 22 height 22
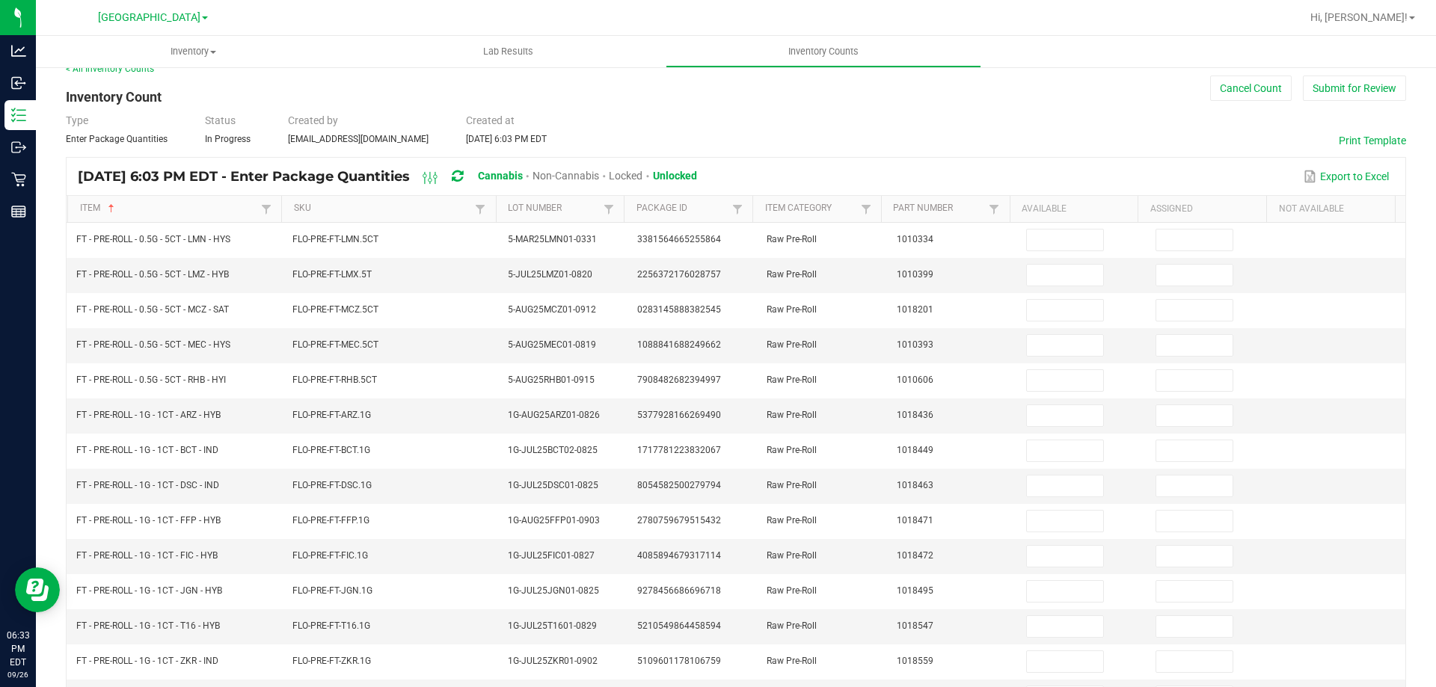
scroll to position [17, 0]
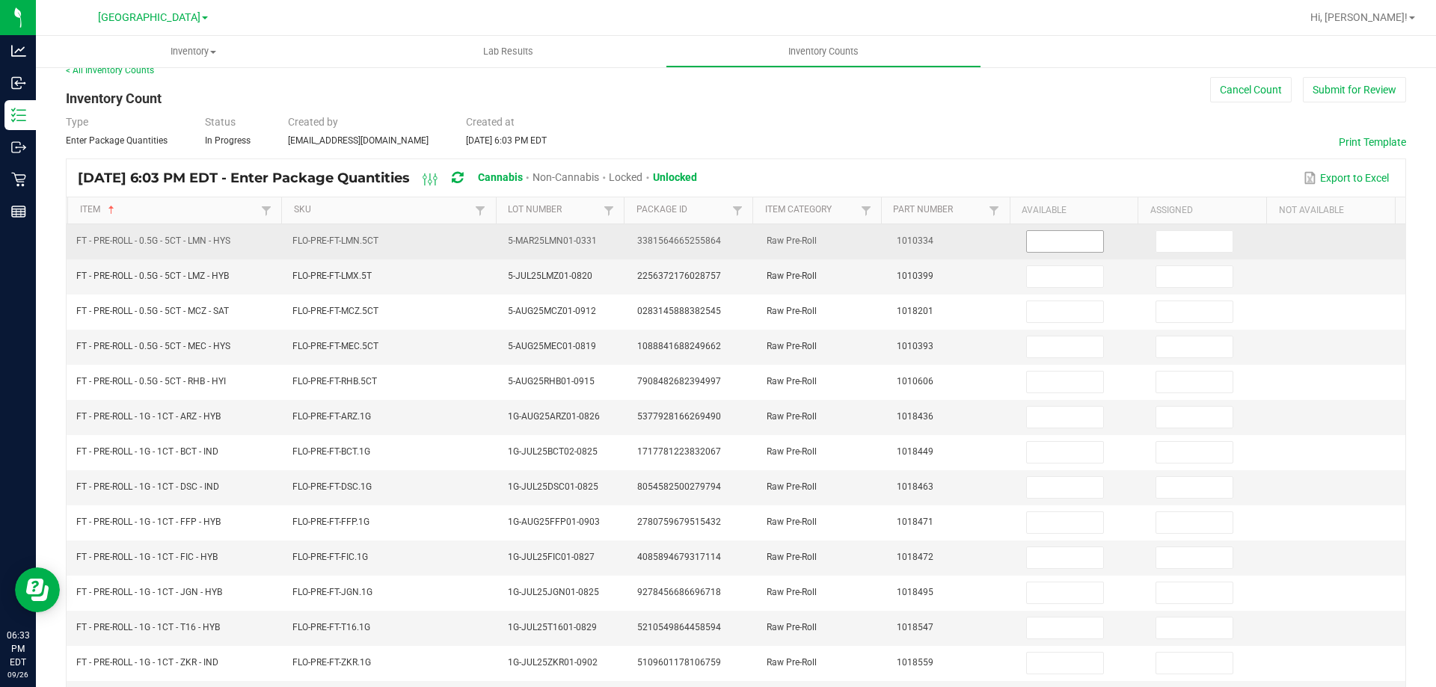
click at [1041, 245] on input at bounding box center [1065, 241] width 76 height 21
click at [1156, 242] on input at bounding box center [1194, 241] width 76 height 21
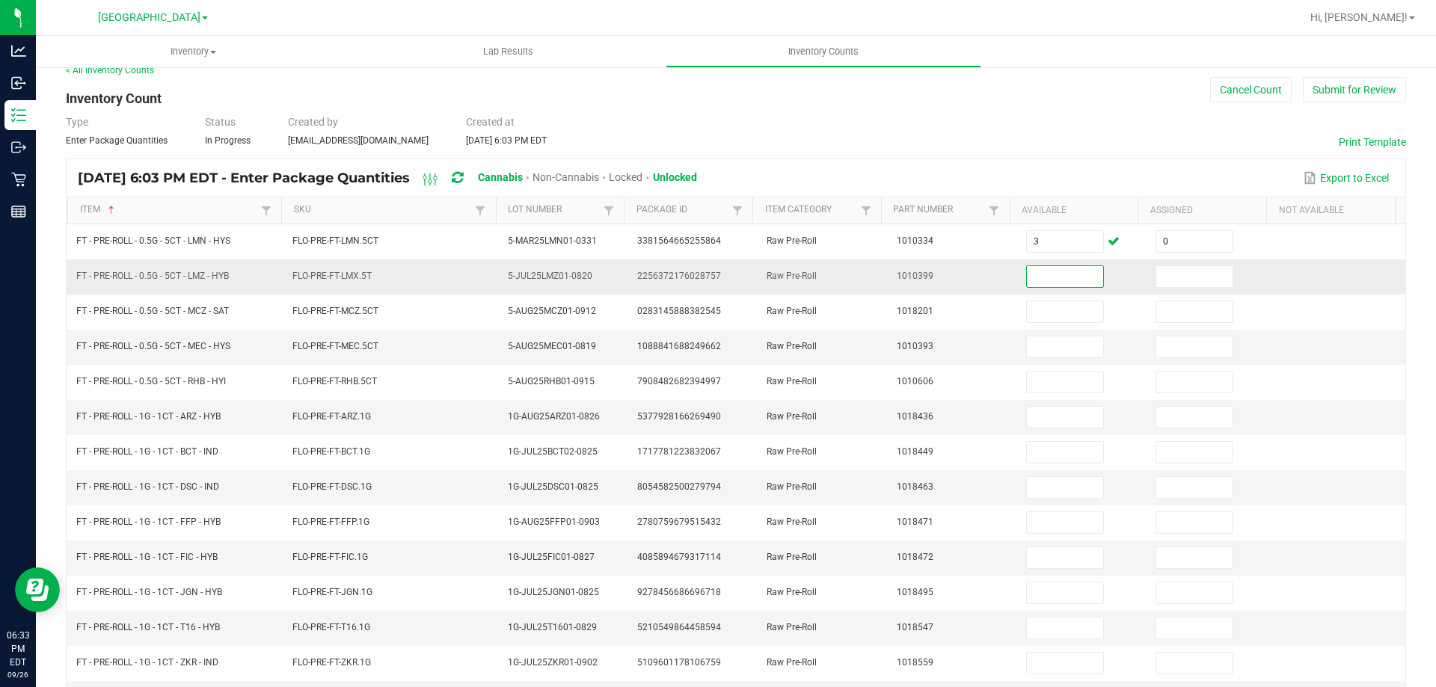
click at [1052, 274] on input at bounding box center [1065, 276] width 76 height 21
click at [1162, 275] on input at bounding box center [1194, 276] width 76 height 21
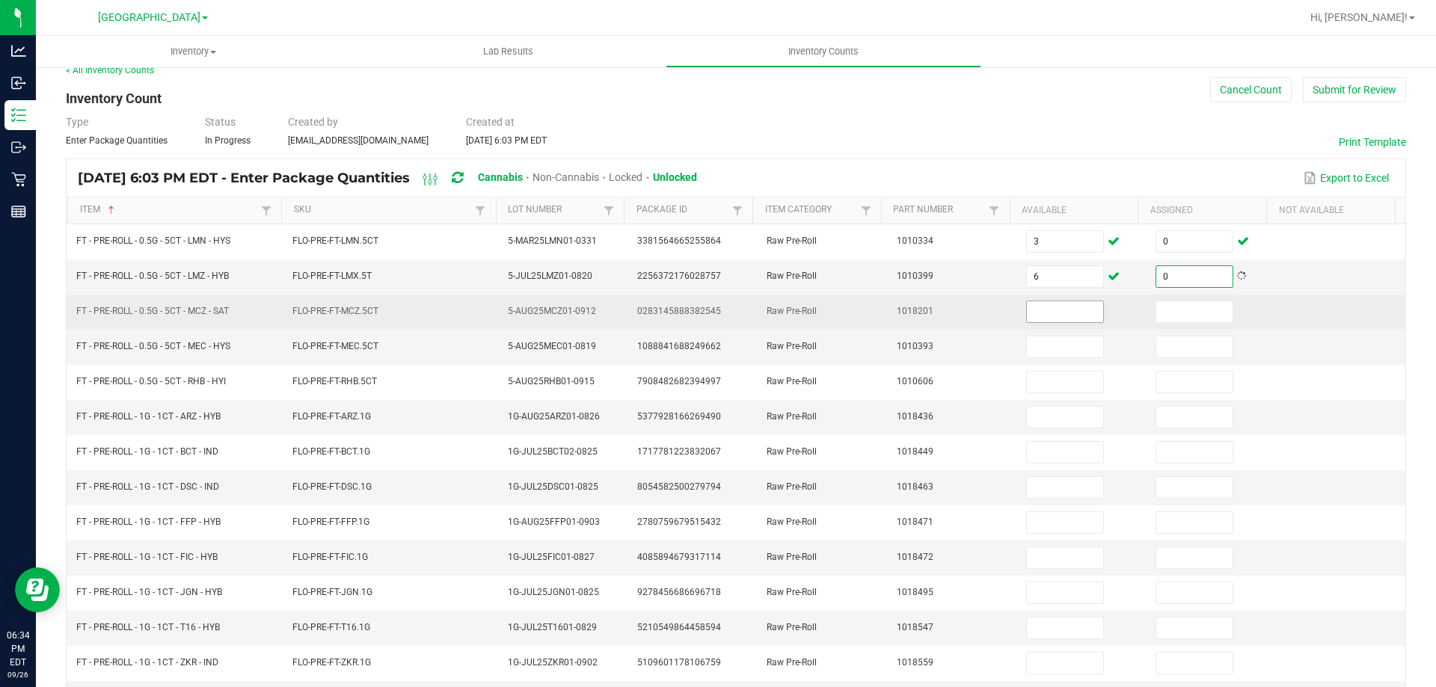
click at [1035, 313] on input at bounding box center [1065, 311] width 76 height 21
click at [1156, 319] on input at bounding box center [1194, 311] width 76 height 21
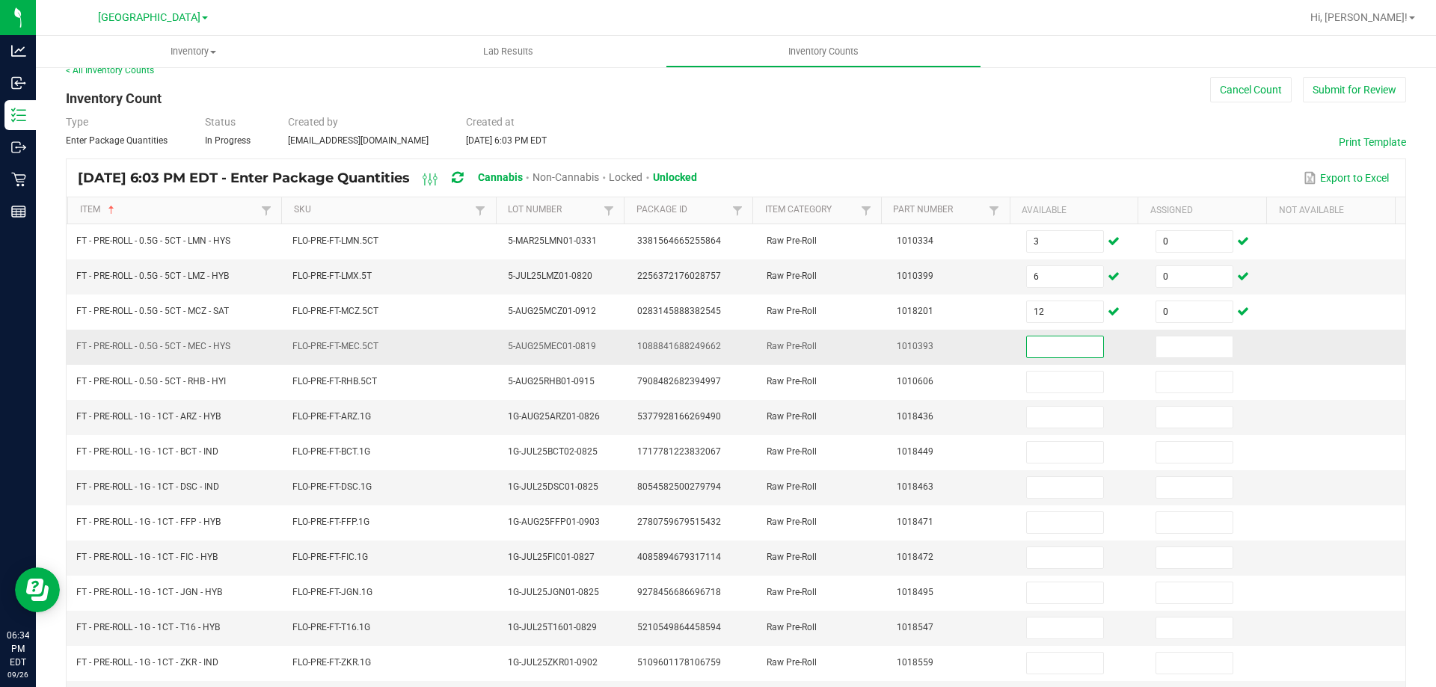
click at [1043, 346] on input at bounding box center [1065, 347] width 76 height 21
click at [1182, 343] on input at bounding box center [1194, 347] width 76 height 21
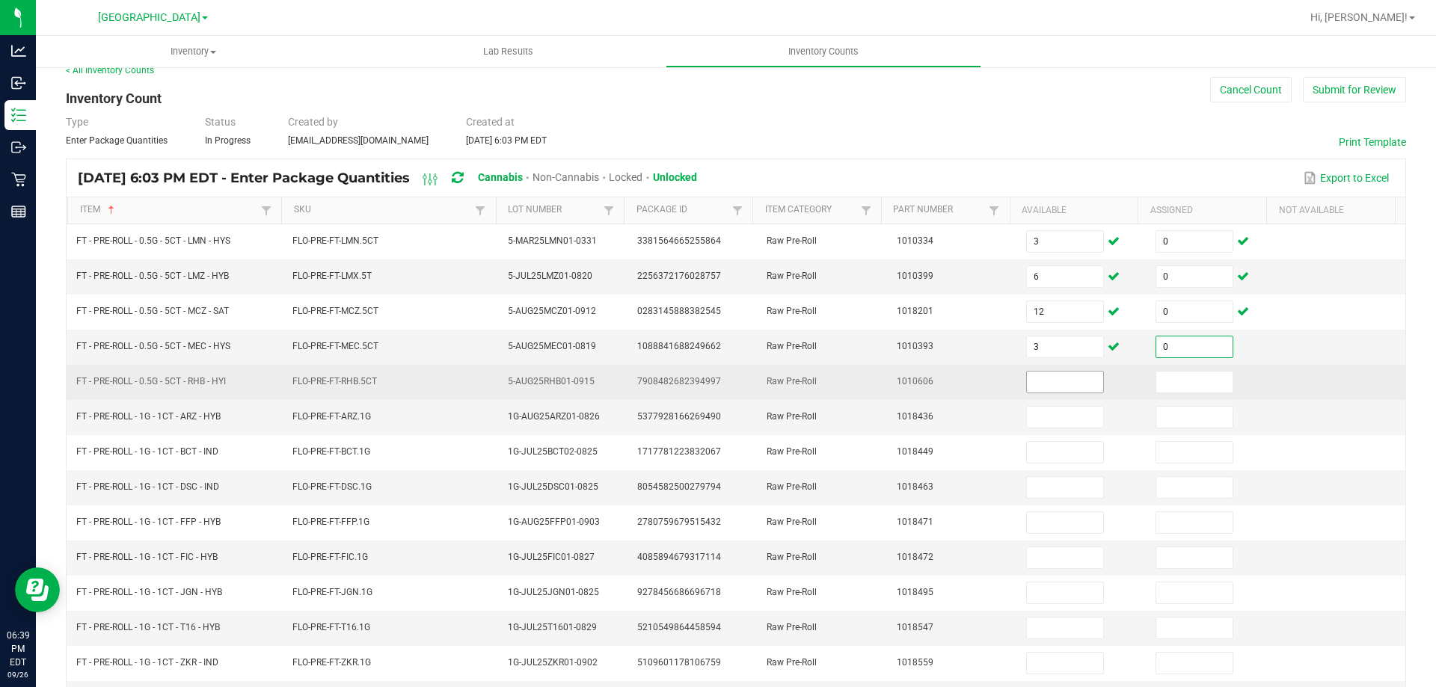
click at [1056, 389] on input at bounding box center [1065, 382] width 76 height 21
click at [1157, 392] on input at bounding box center [1194, 382] width 76 height 21
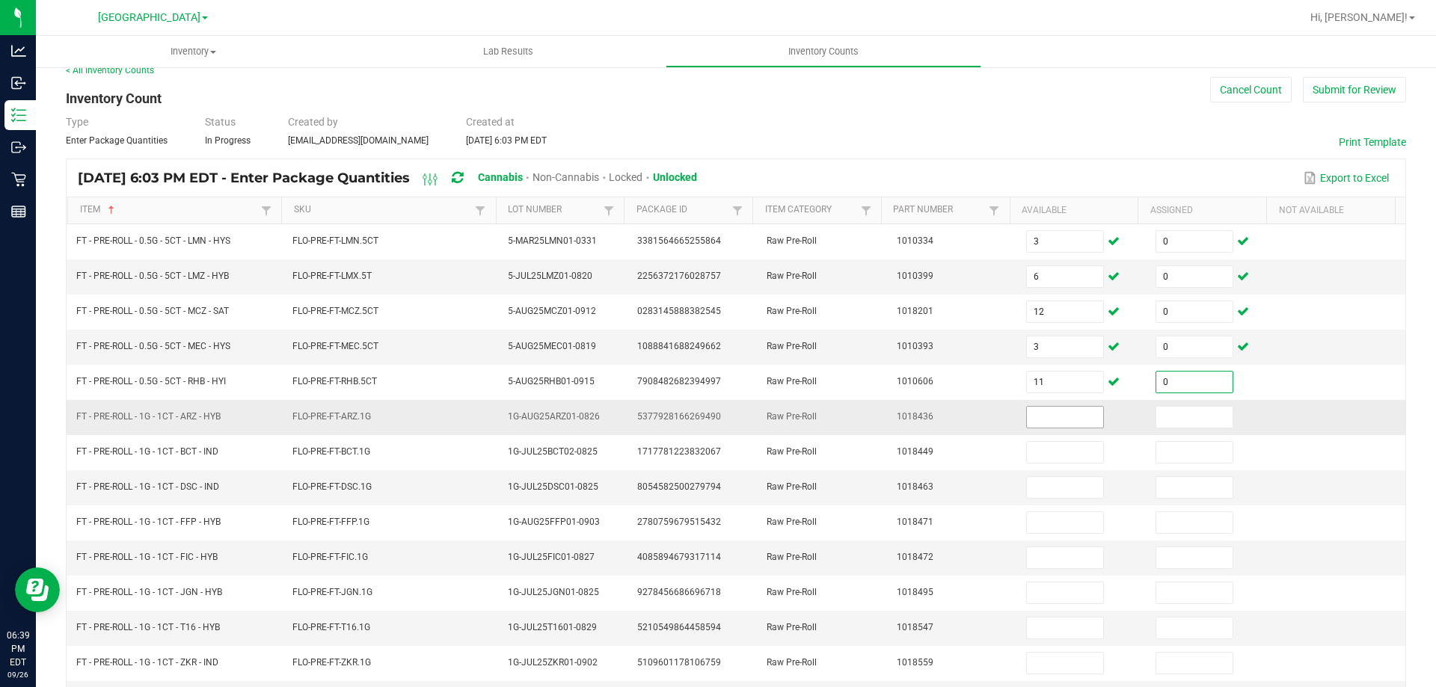
click at [1038, 420] on input at bounding box center [1065, 417] width 76 height 21
click at [1177, 419] on input at bounding box center [1194, 417] width 76 height 21
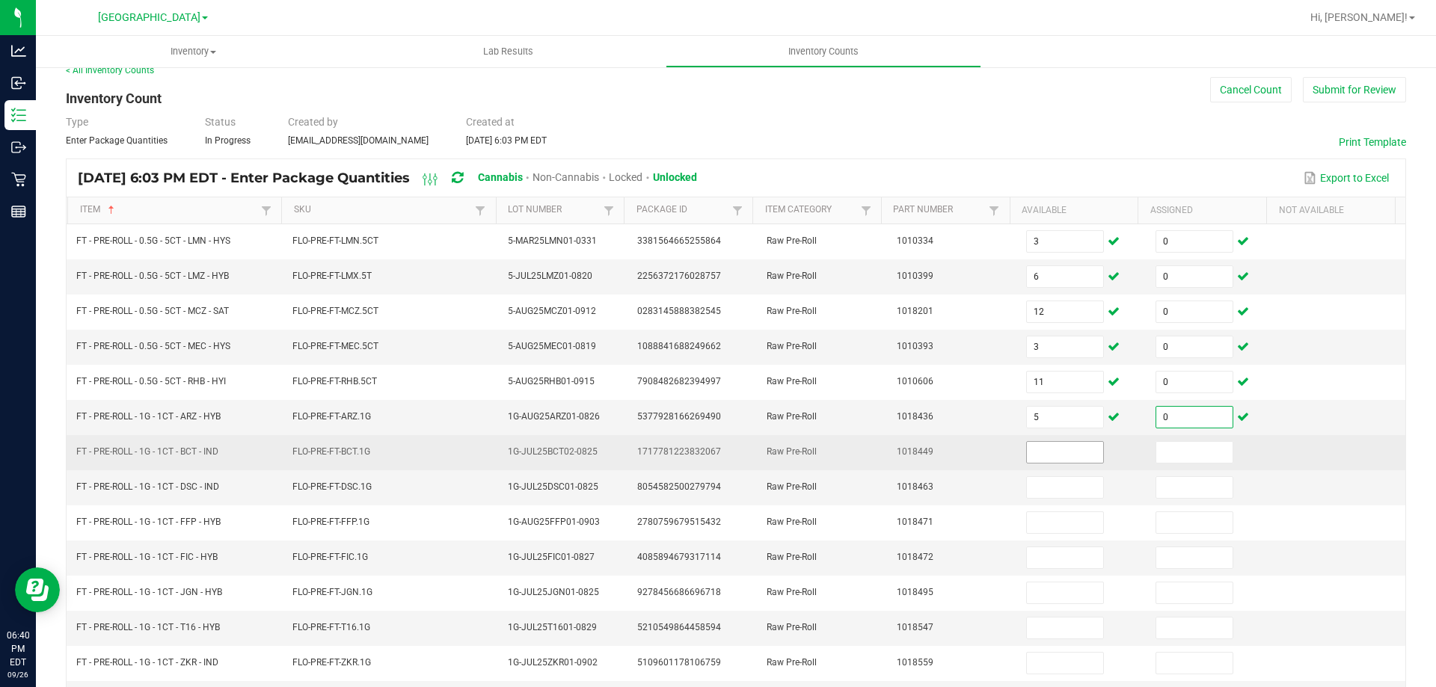
click at [1027, 455] on input at bounding box center [1065, 452] width 76 height 21
click at [1159, 451] on input at bounding box center [1194, 452] width 76 height 21
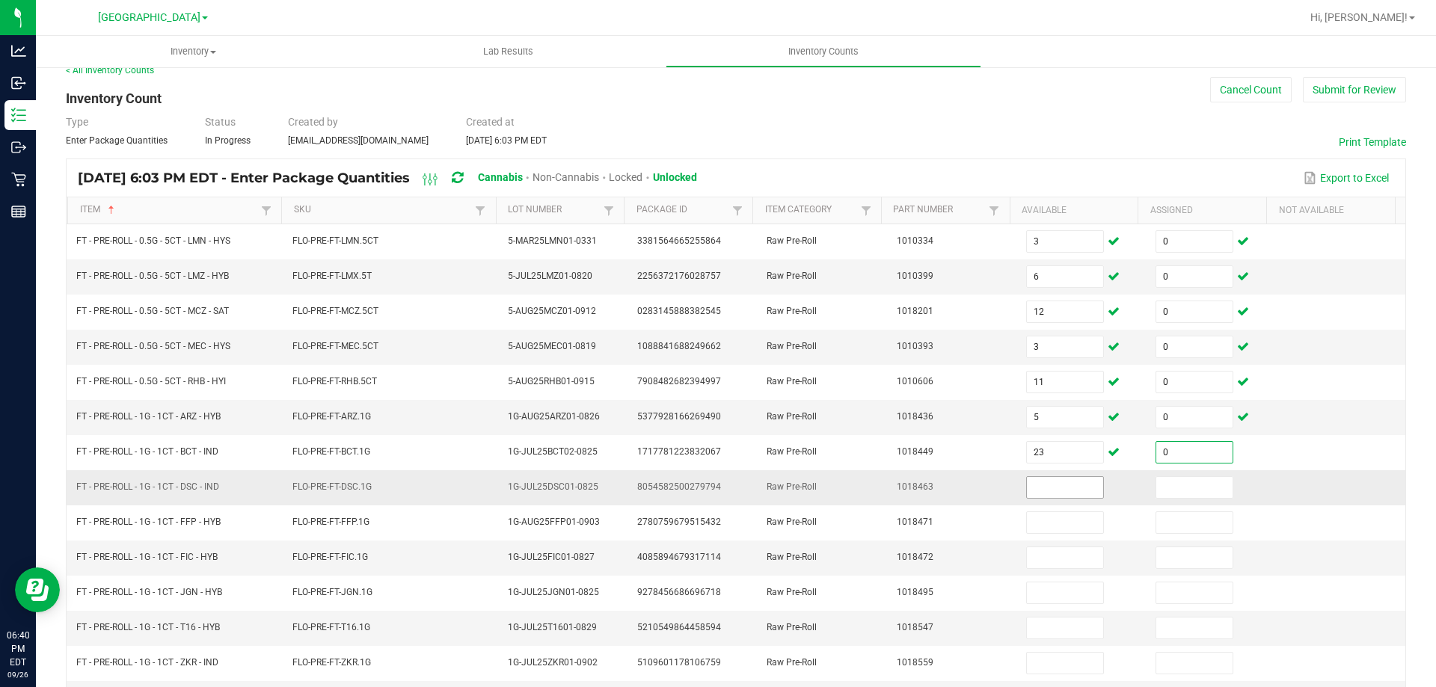
click at [1035, 492] on input at bounding box center [1065, 487] width 76 height 21
click at [1164, 489] on input at bounding box center [1194, 487] width 76 height 21
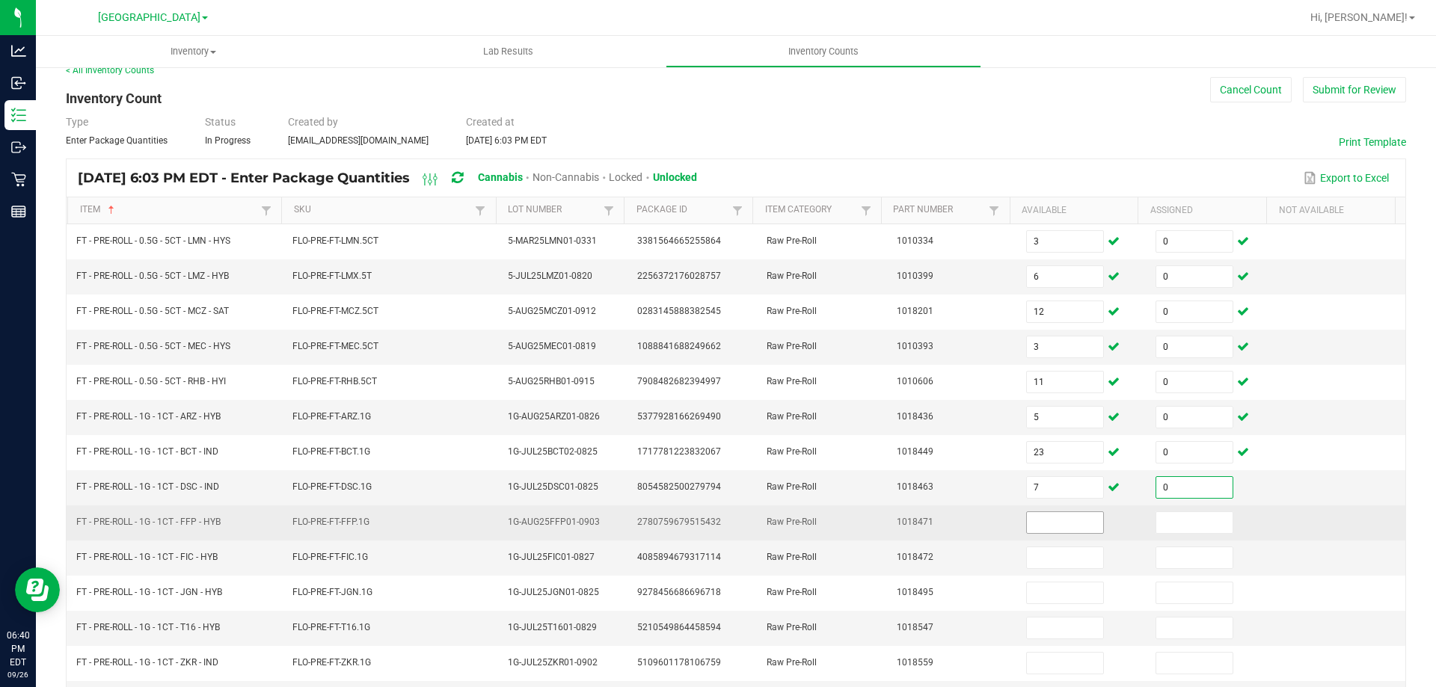
click at [1061, 531] on input at bounding box center [1065, 522] width 76 height 21
click at [1162, 530] on input at bounding box center [1194, 522] width 76 height 21
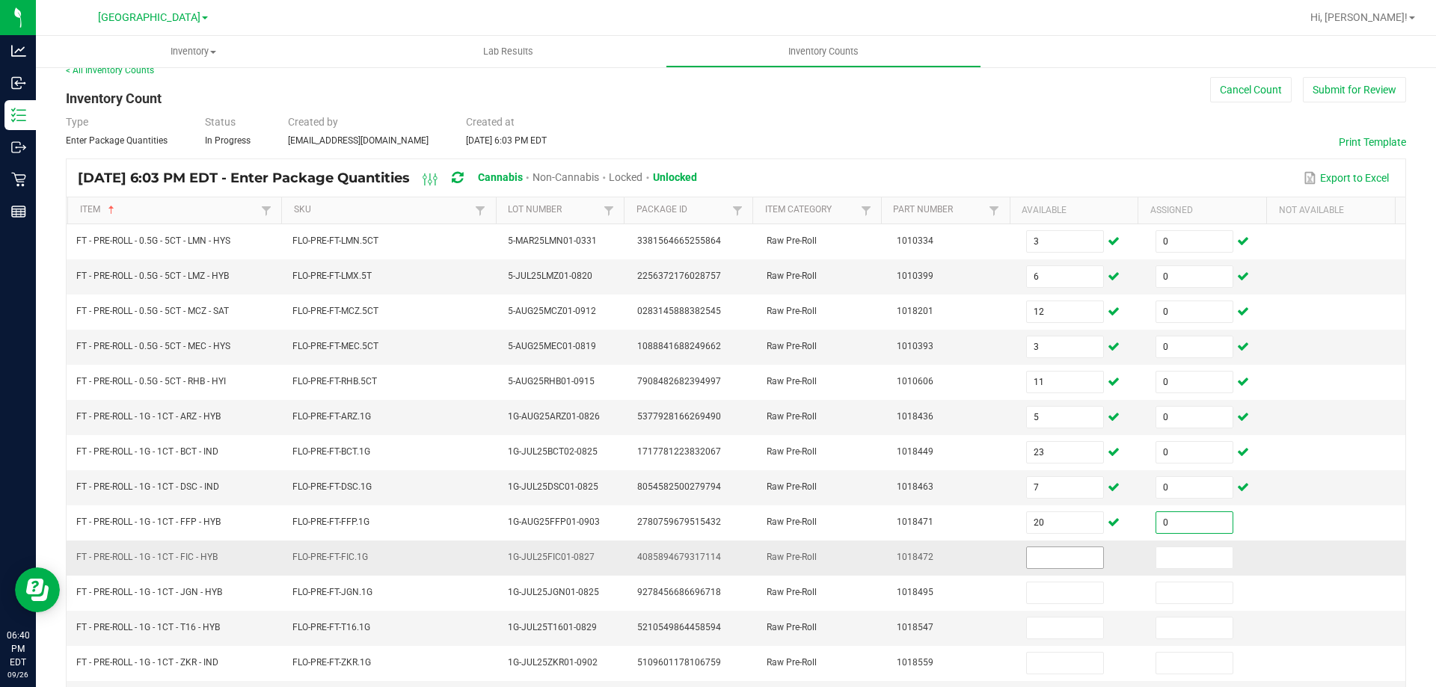
click at [1037, 560] on input at bounding box center [1065, 558] width 76 height 21
click at [1181, 562] on input at bounding box center [1194, 558] width 76 height 21
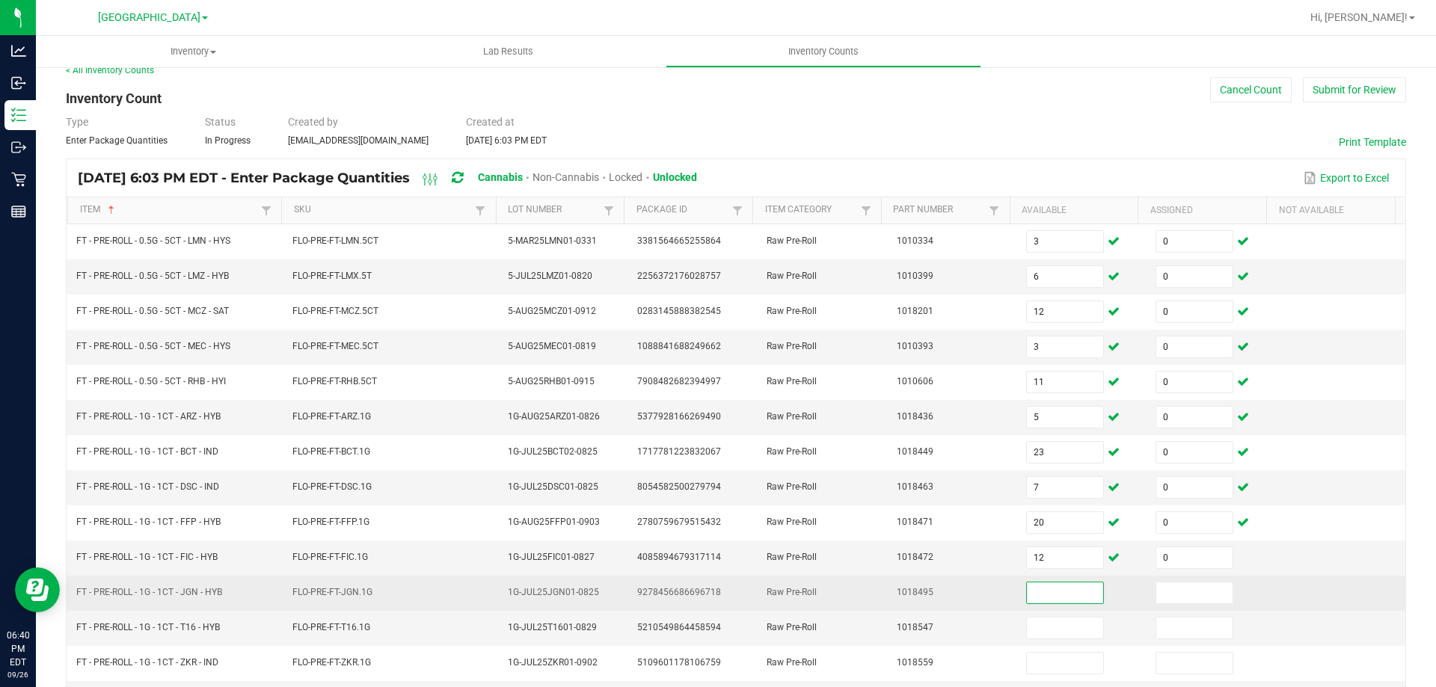
click at [1044, 586] on input at bounding box center [1065, 593] width 76 height 21
click at [1156, 598] on input at bounding box center [1194, 593] width 76 height 21
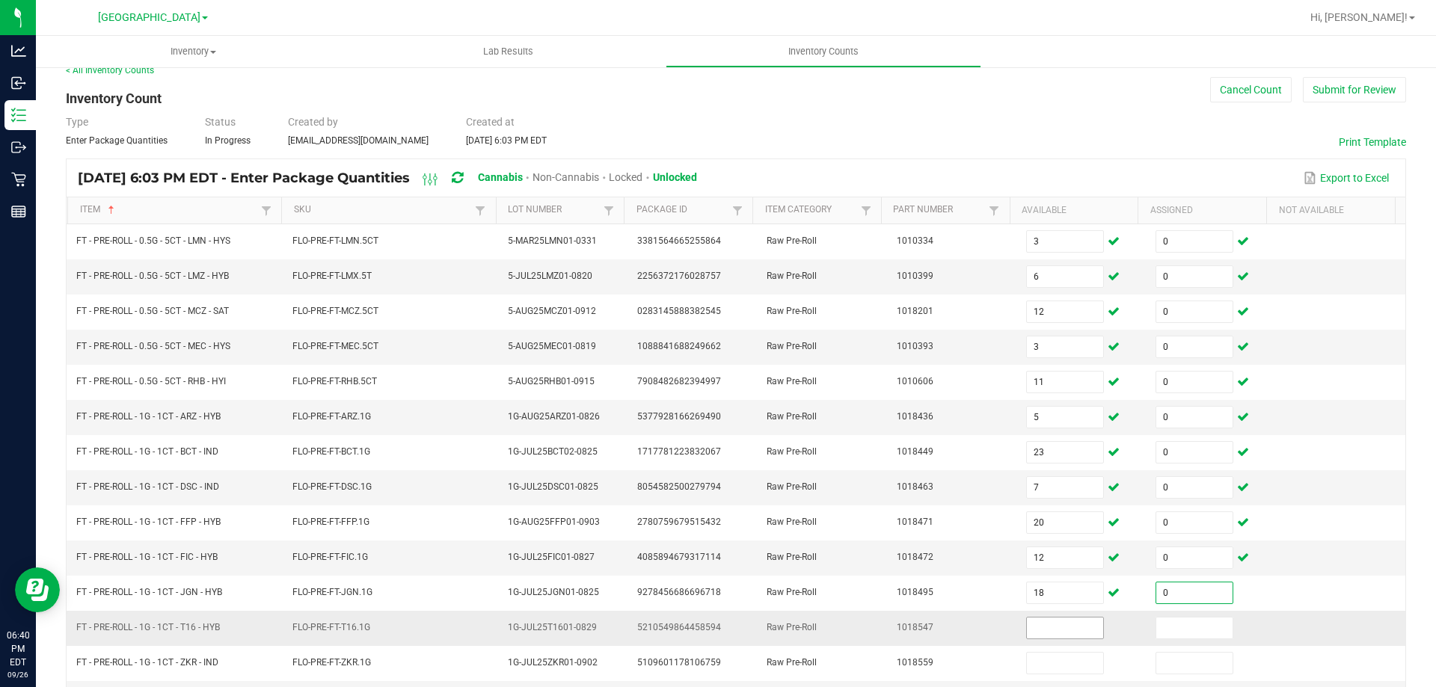
click at [1036, 631] on input at bounding box center [1065, 628] width 76 height 21
click at [1156, 630] on input at bounding box center [1194, 628] width 76 height 21
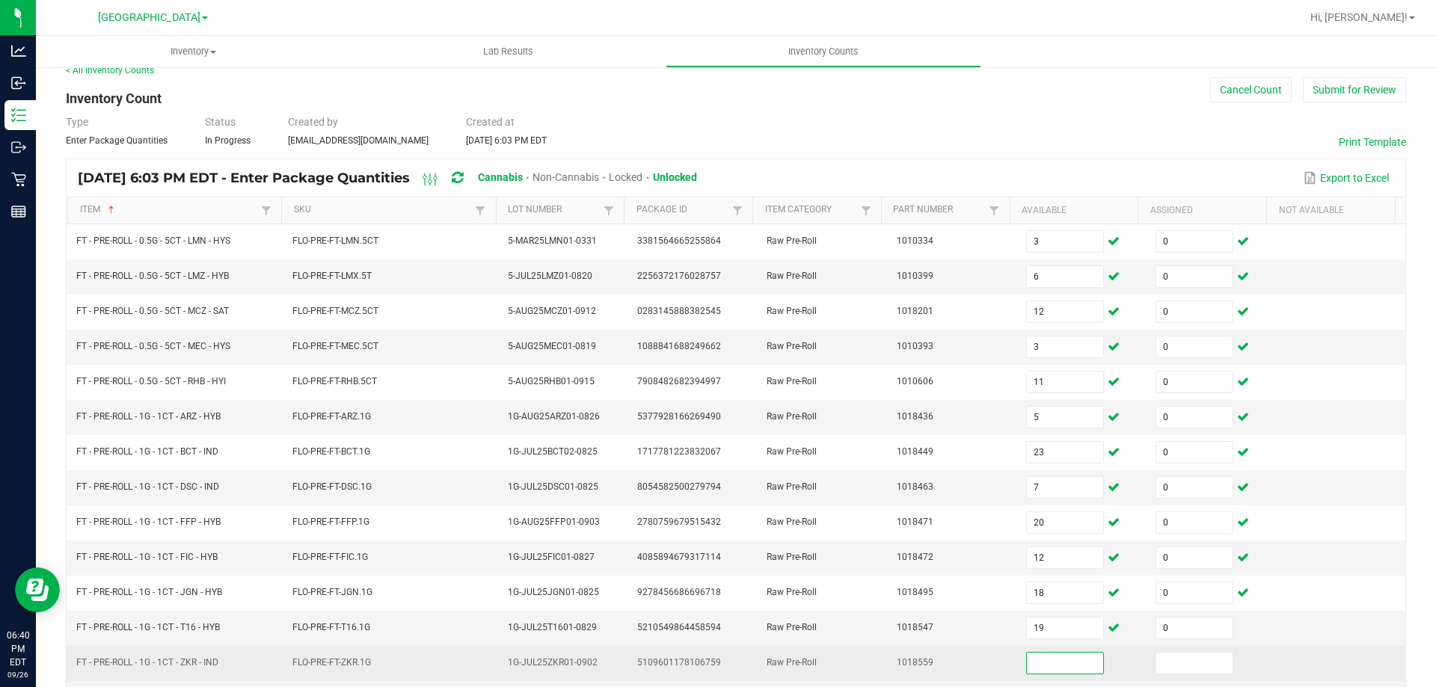
click at [1061, 661] on input at bounding box center [1065, 663] width 76 height 21
click at [1156, 664] on input at bounding box center [1194, 663] width 76 height 21
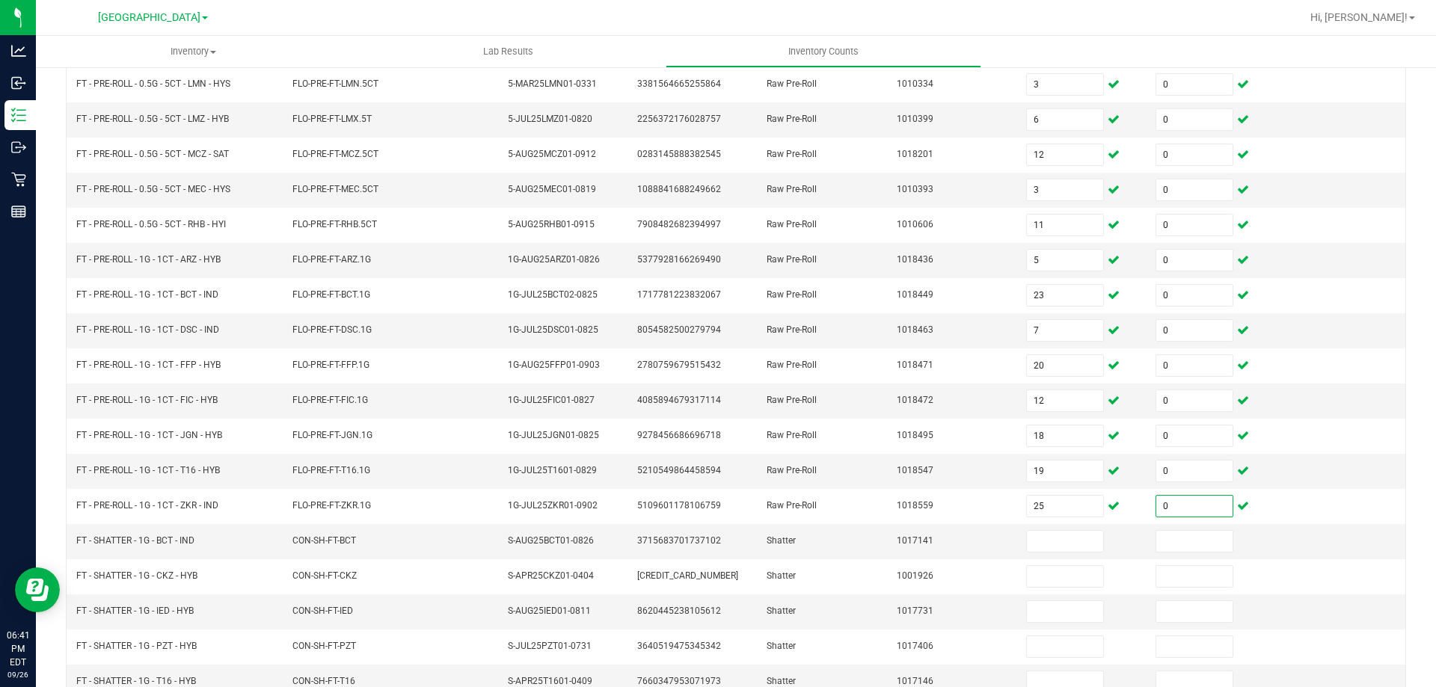
scroll to position [310, 0]
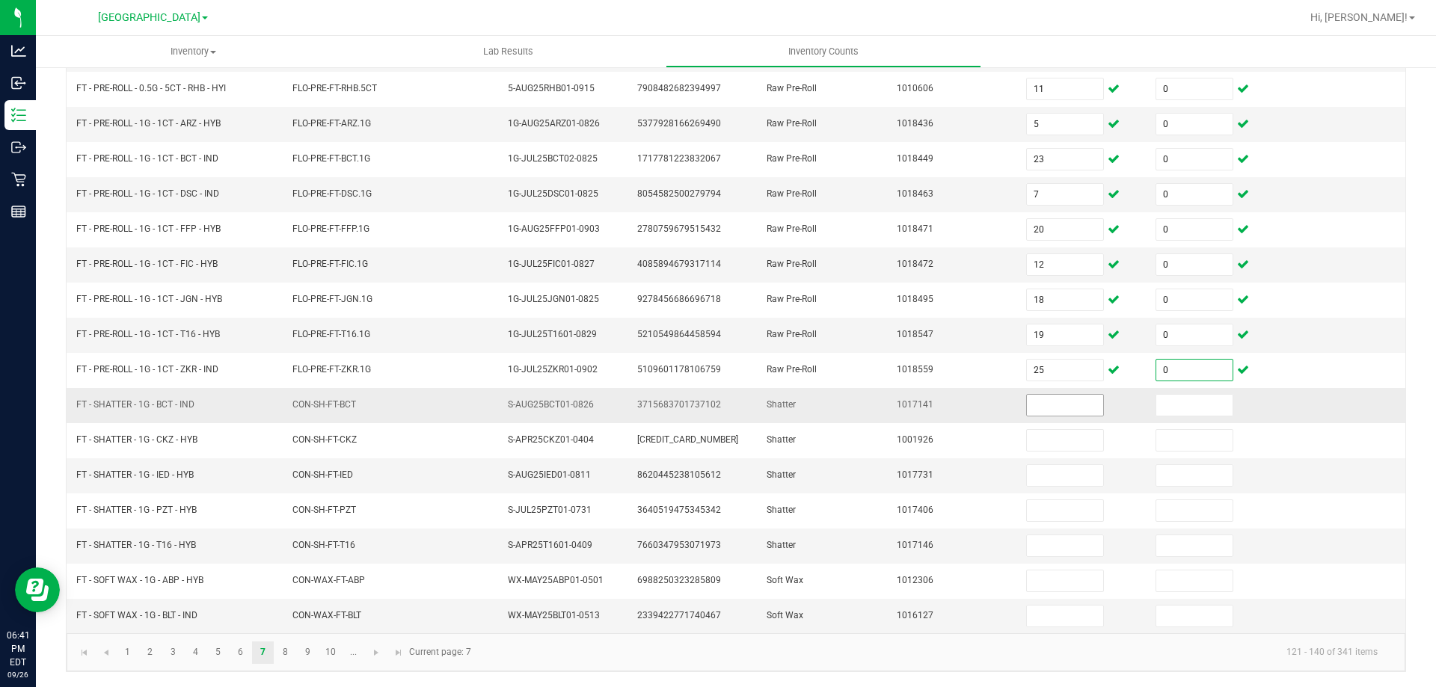
click at [1027, 405] on input at bounding box center [1065, 405] width 76 height 21
click at [1165, 412] on input at bounding box center [1194, 405] width 76 height 21
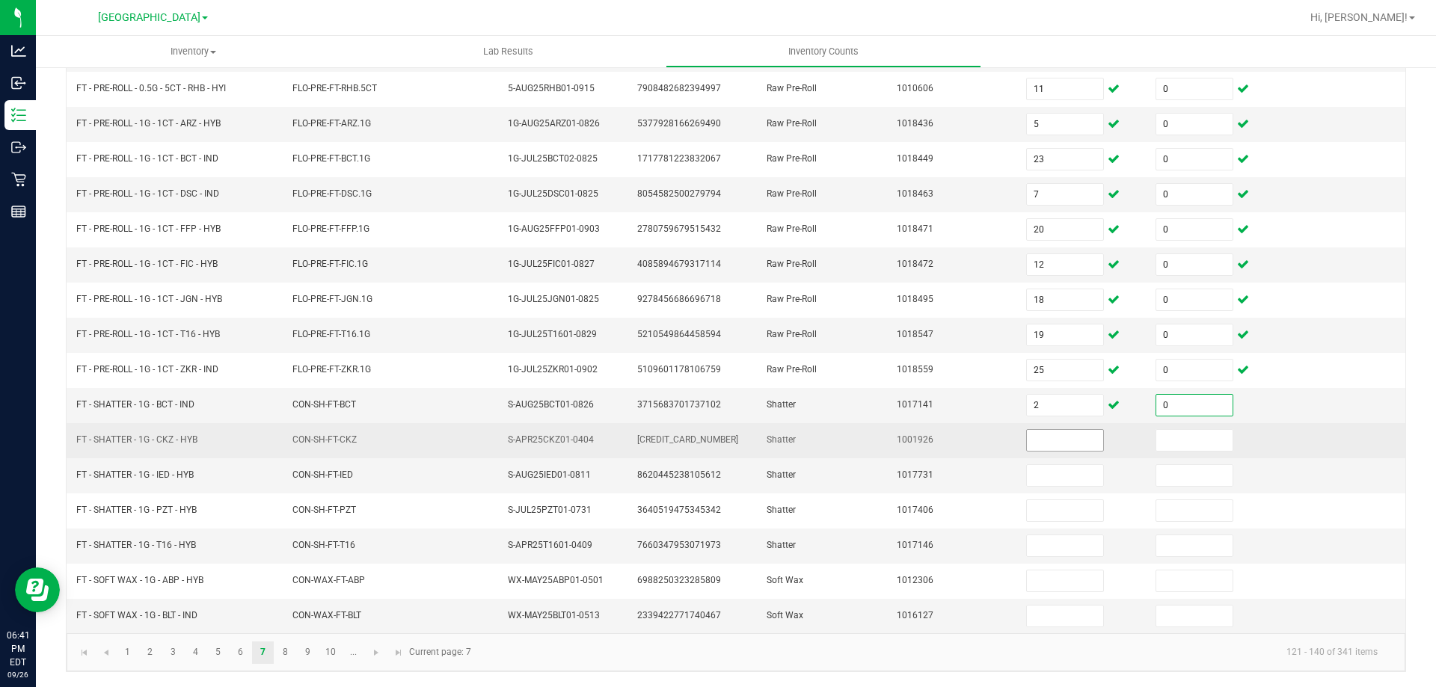
click at [1052, 437] on input at bounding box center [1065, 440] width 76 height 21
click at [1156, 445] on input at bounding box center [1194, 440] width 76 height 21
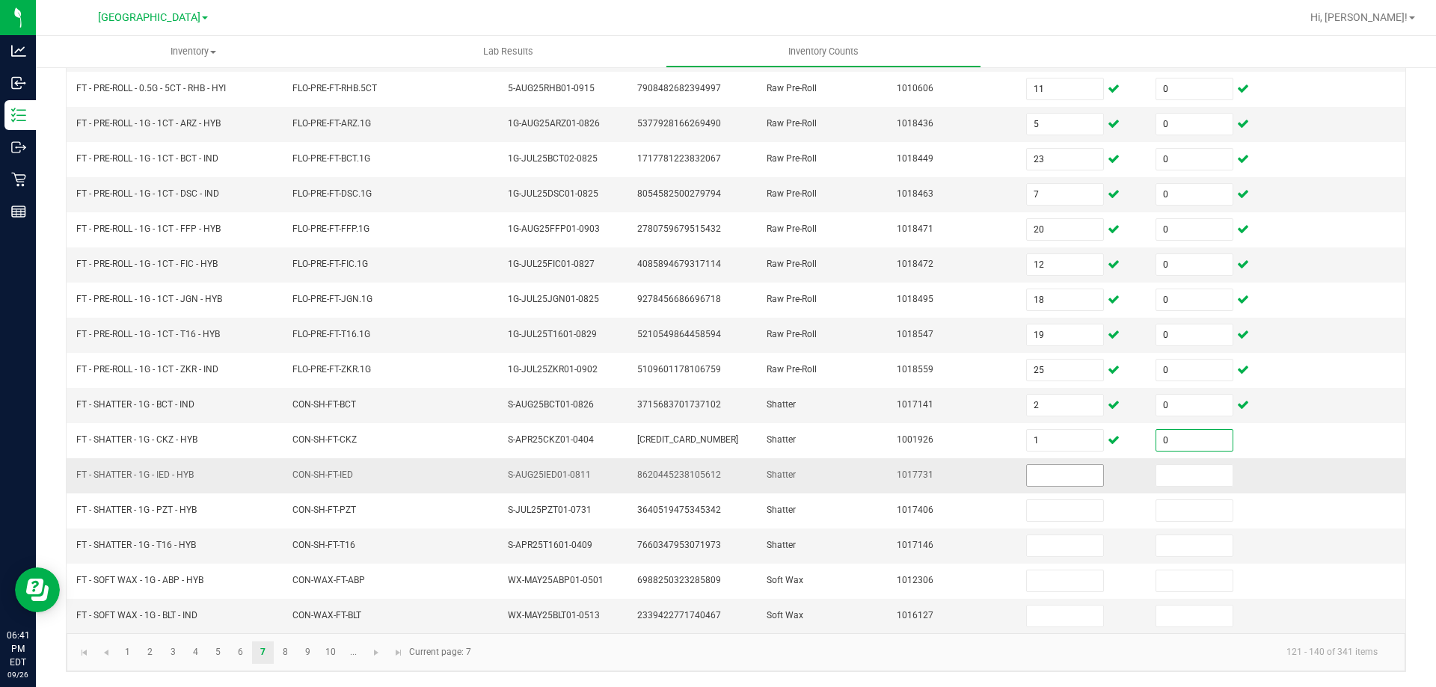
click at [1035, 472] on input at bounding box center [1065, 475] width 76 height 21
click at [1159, 479] on input at bounding box center [1194, 475] width 76 height 21
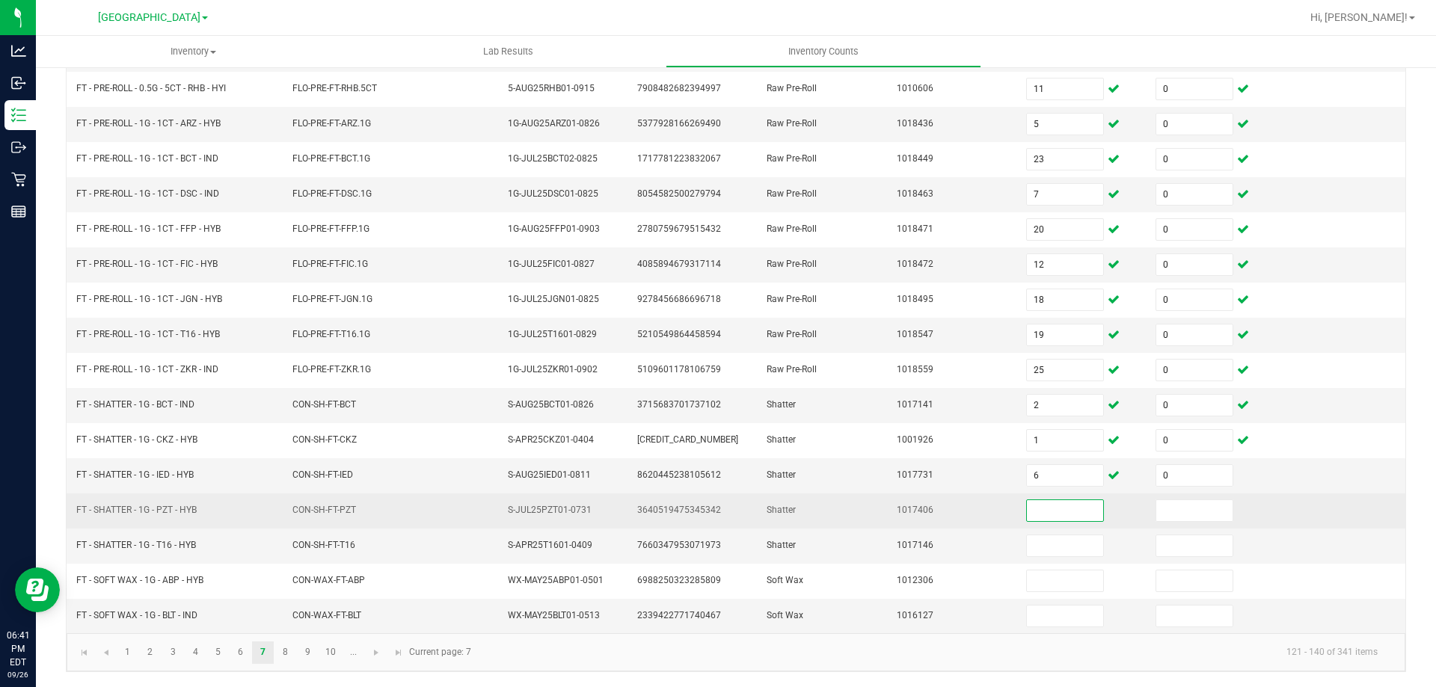
click at [1053, 503] on input at bounding box center [1065, 510] width 76 height 21
click at [1156, 511] on input at bounding box center [1194, 510] width 76 height 21
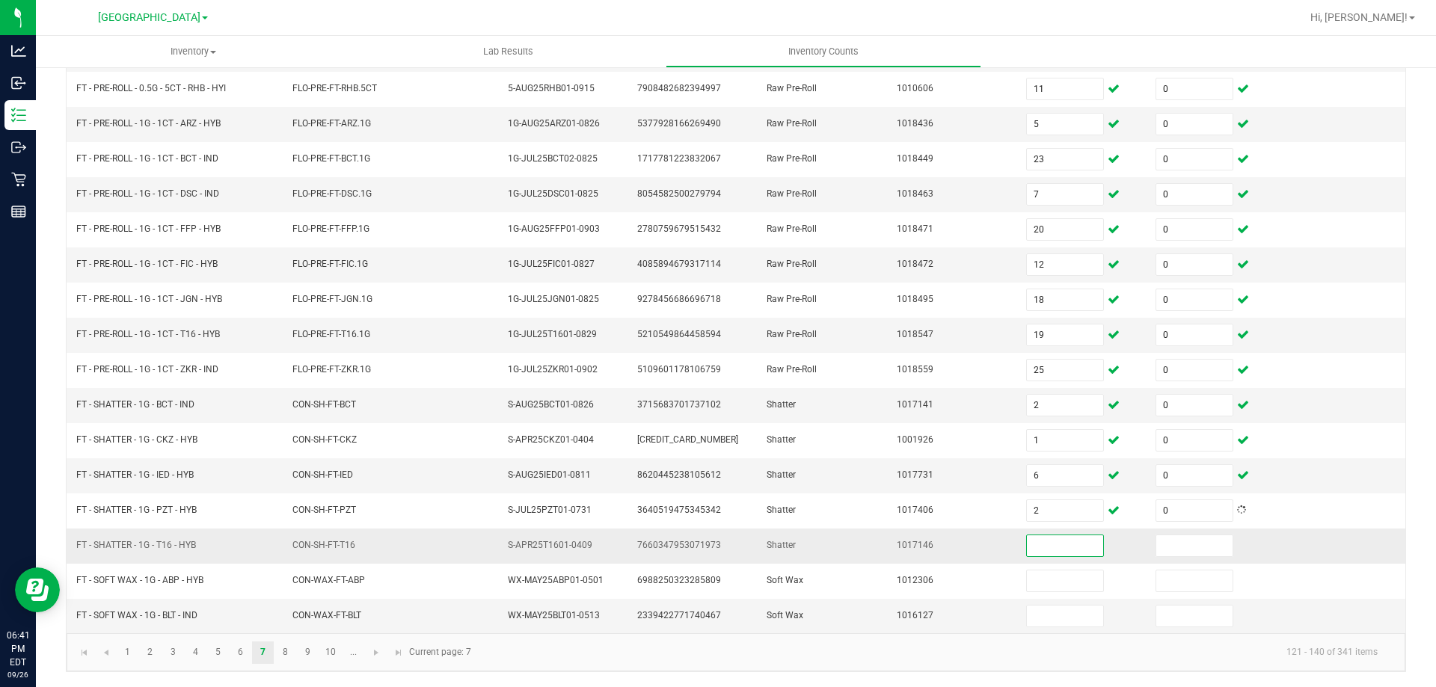
click at [1046, 548] on input at bounding box center [1065, 546] width 76 height 21
click at [1179, 547] on input at bounding box center [1194, 546] width 76 height 21
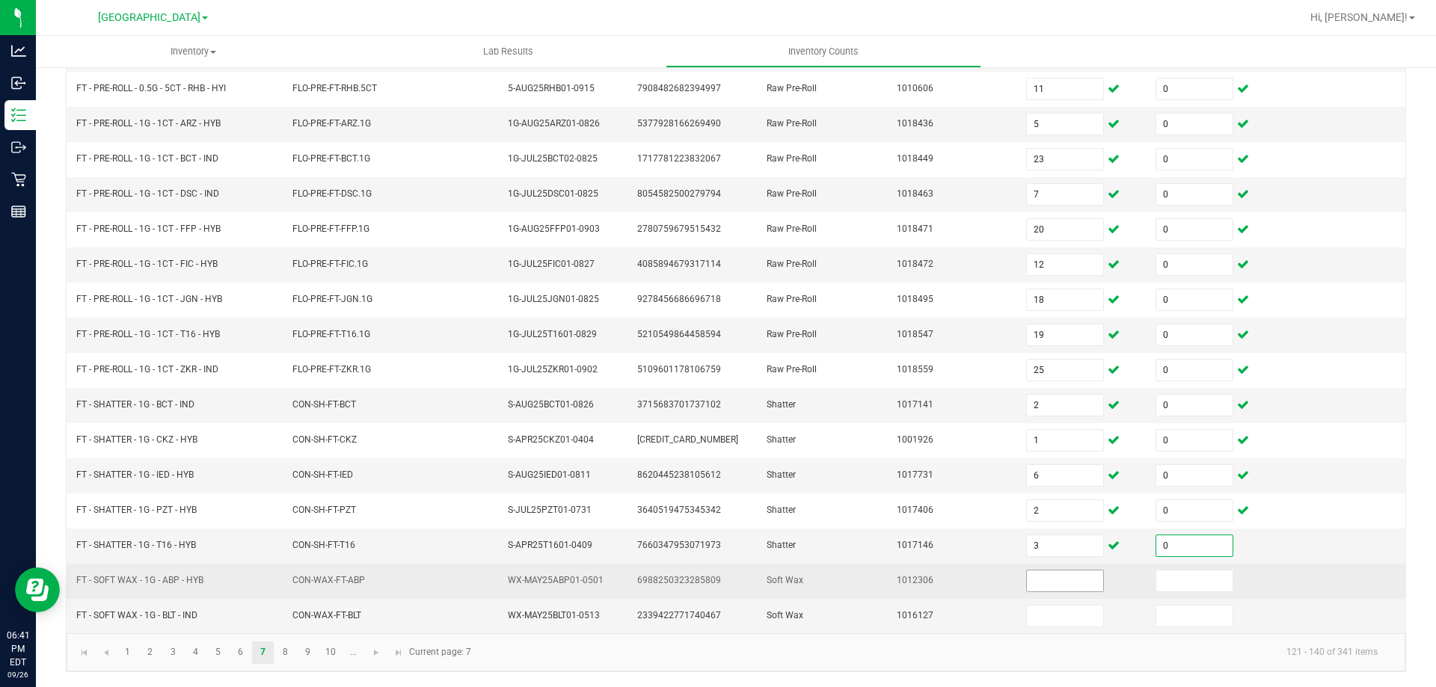
click at [1031, 581] on input at bounding box center [1065, 581] width 76 height 21
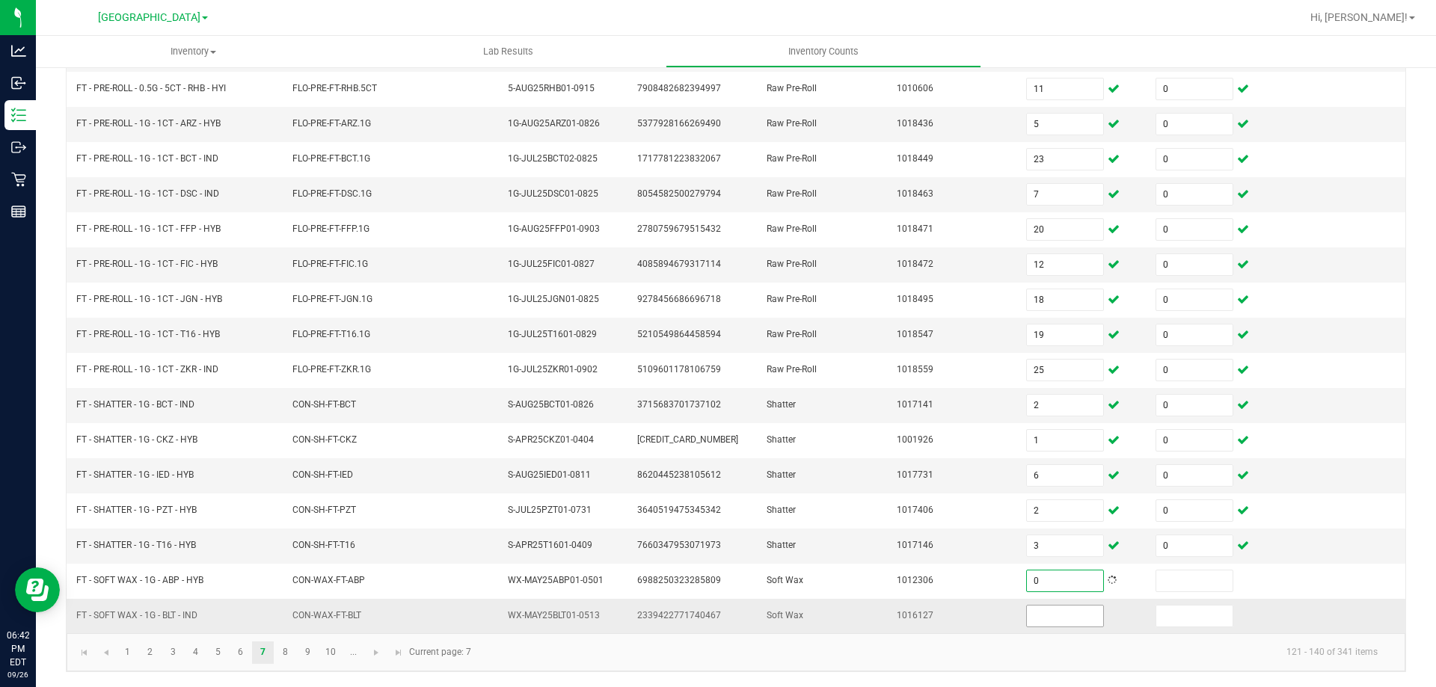
click at [1032, 617] on input at bounding box center [1065, 616] width 76 height 21
click at [281, 649] on link "8" at bounding box center [286, 653] width 22 height 22
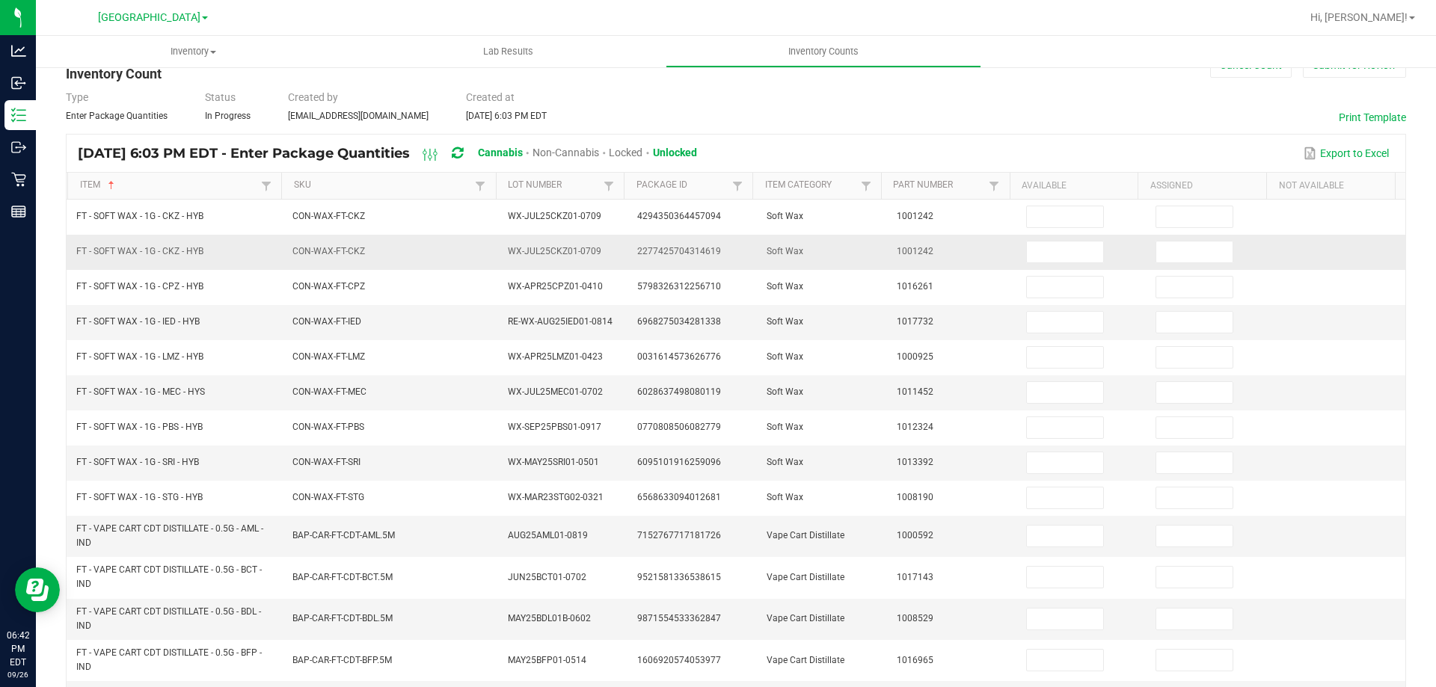
scroll to position [11, 0]
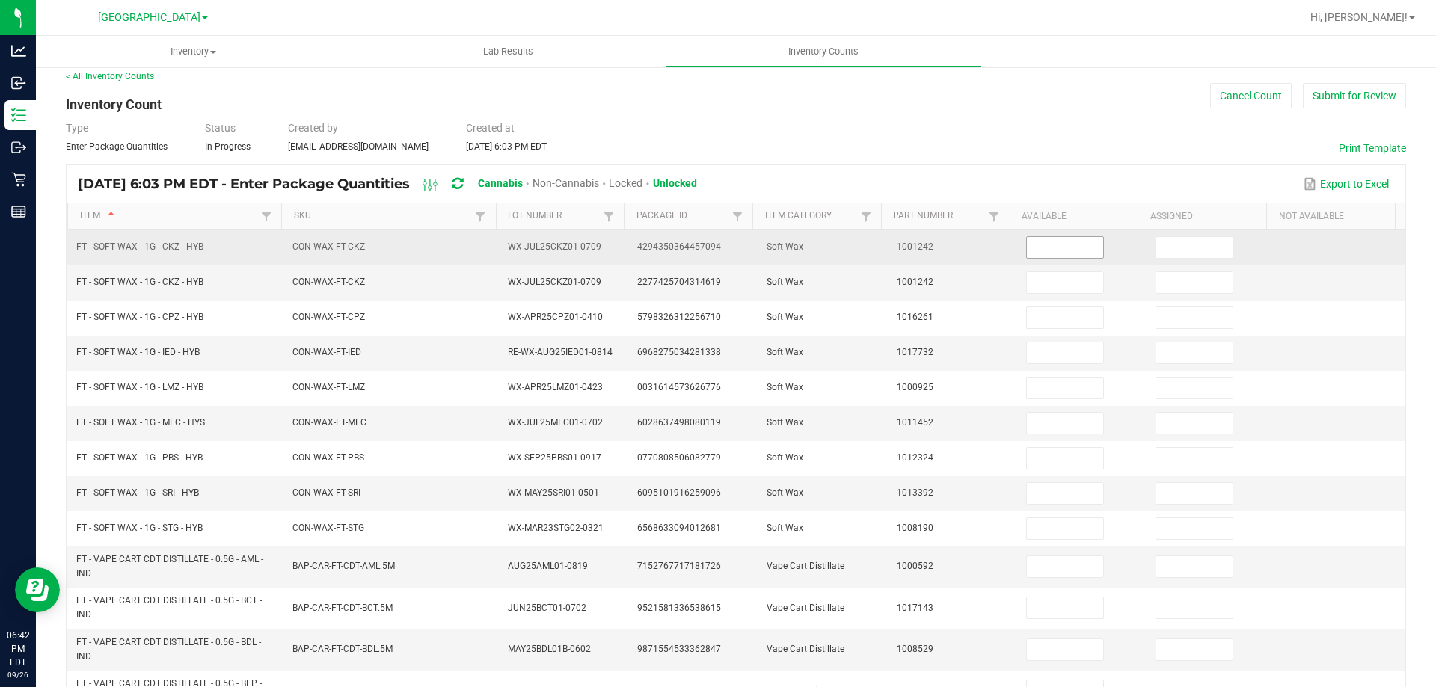
click at [1038, 252] on input at bounding box center [1065, 247] width 76 height 21
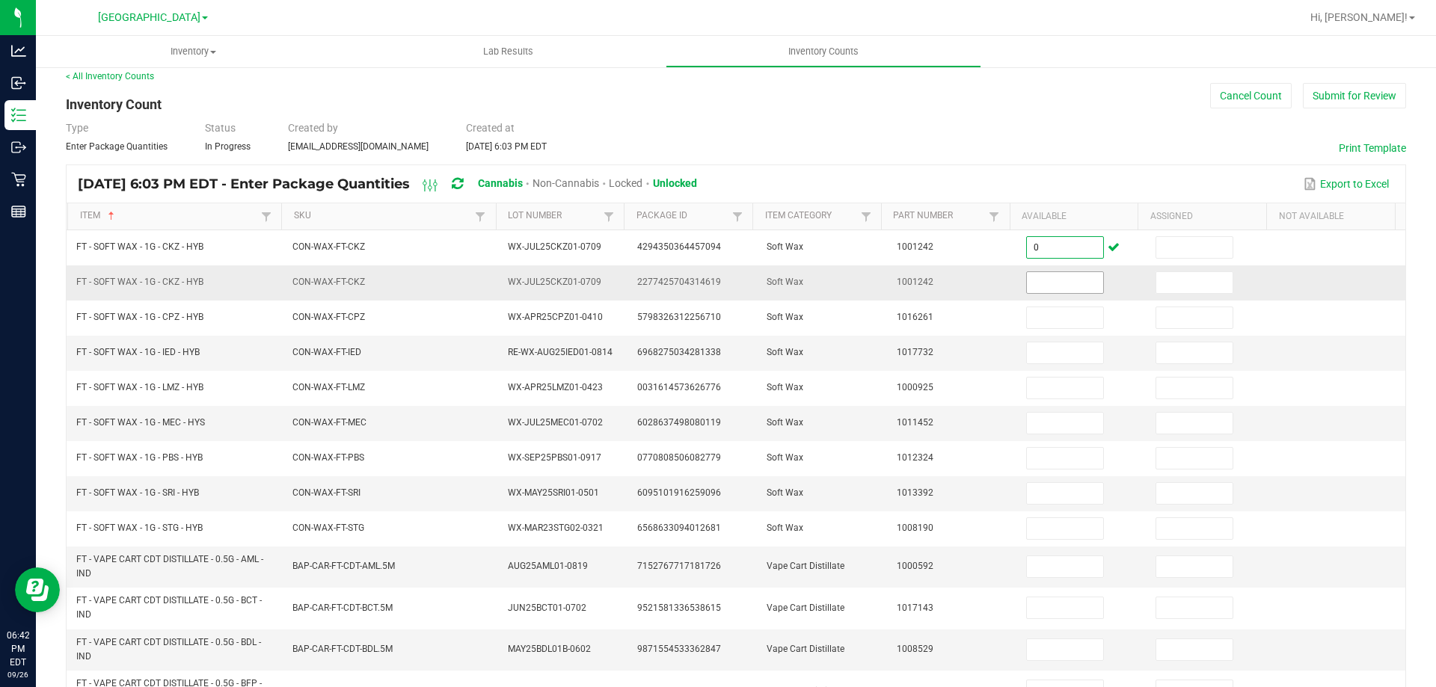
click at [1037, 286] on input at bounding box center [1065, 282] width 76 height 21
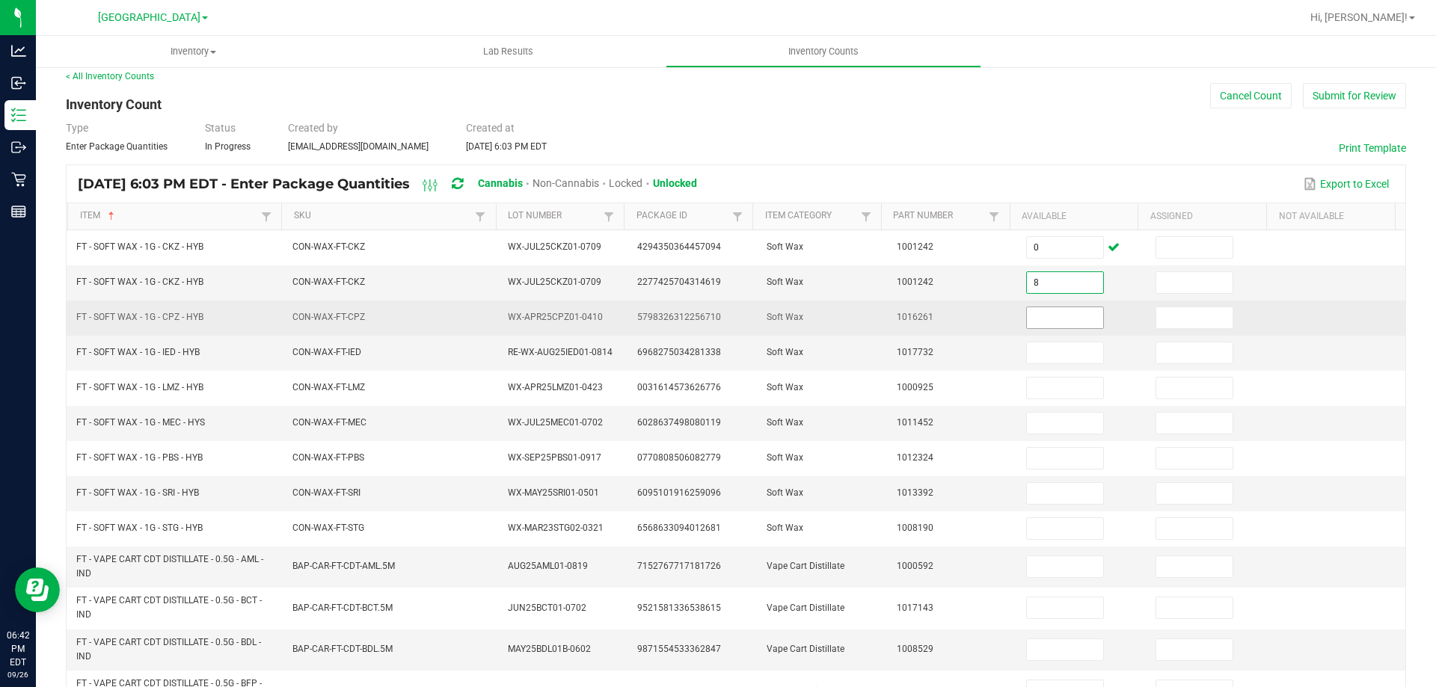
click at [1041, 319] on input at bounding box center [1065, 317] width 76 height 21
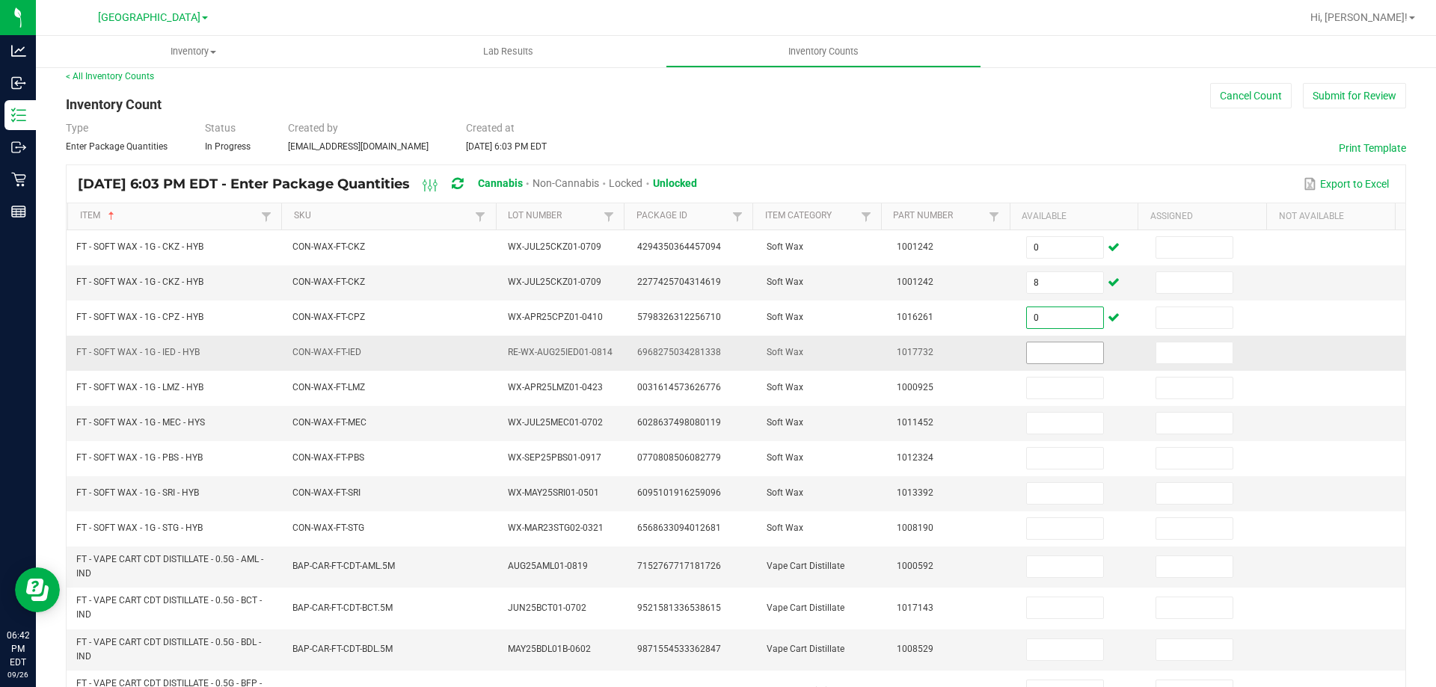
click at [1041, 352] on input at bounding box center [1065, 353] width 76 height 21
click at [1174, 358] on input at bounding box center [1194, 353] width 76 height 21
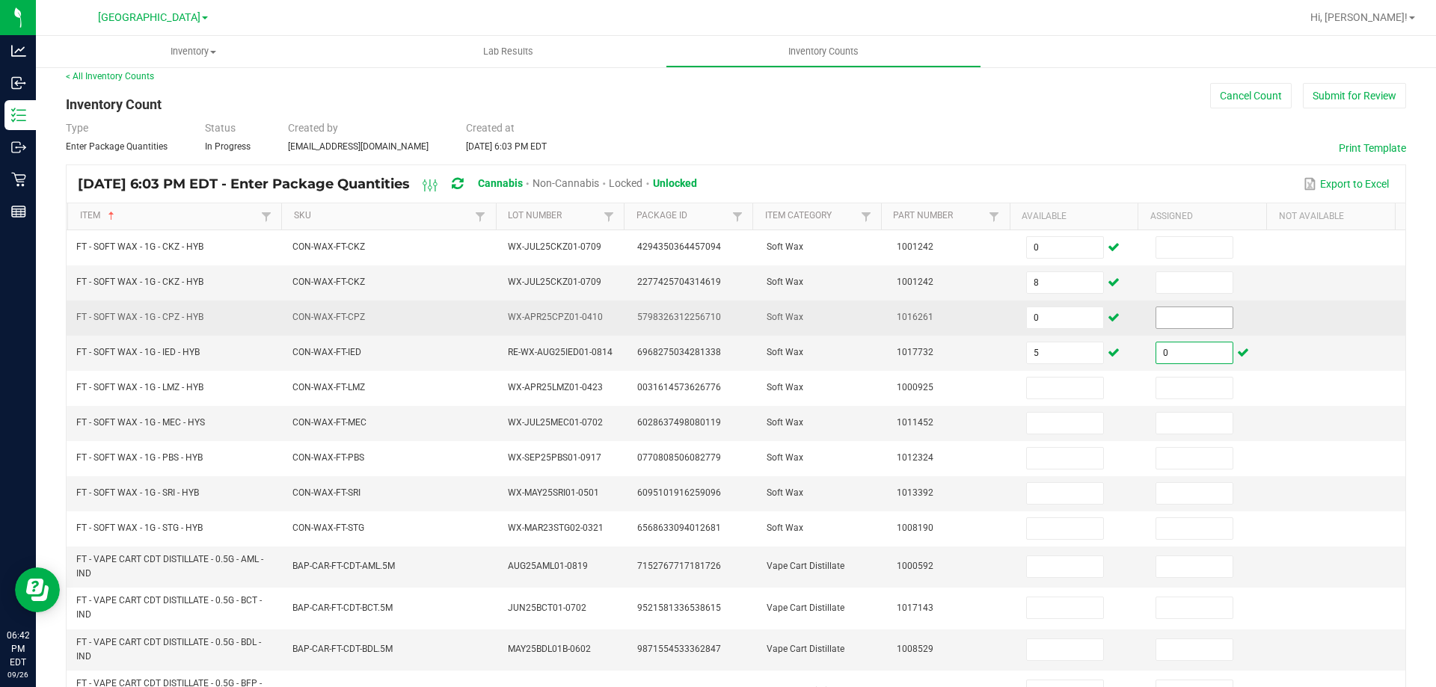
click at [1163, 317] on input at bounding box center [1194, 317] width 76 height 21
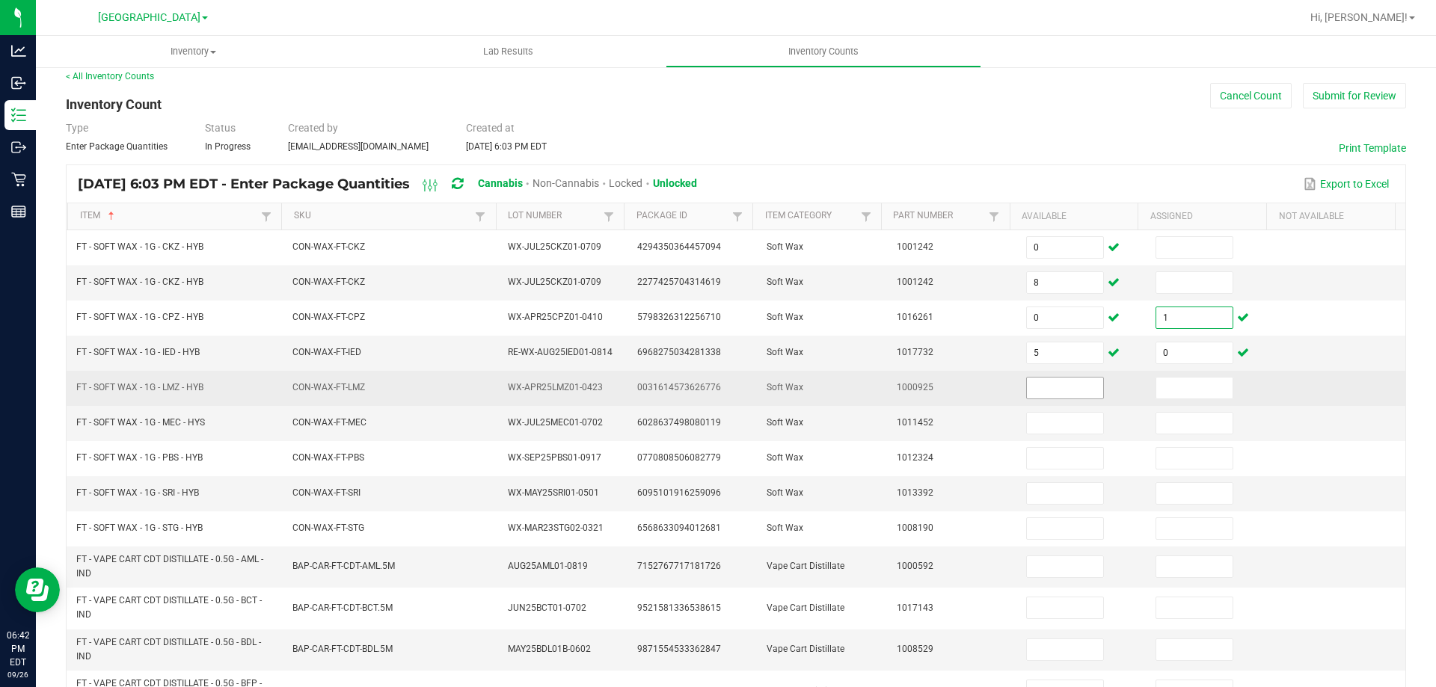
click at [1058, 390] on input at bounding box center [1065, 388] width 76 height 21
click at [1156, 394] on input at bounding box center [1194, 388] width 76 height 21
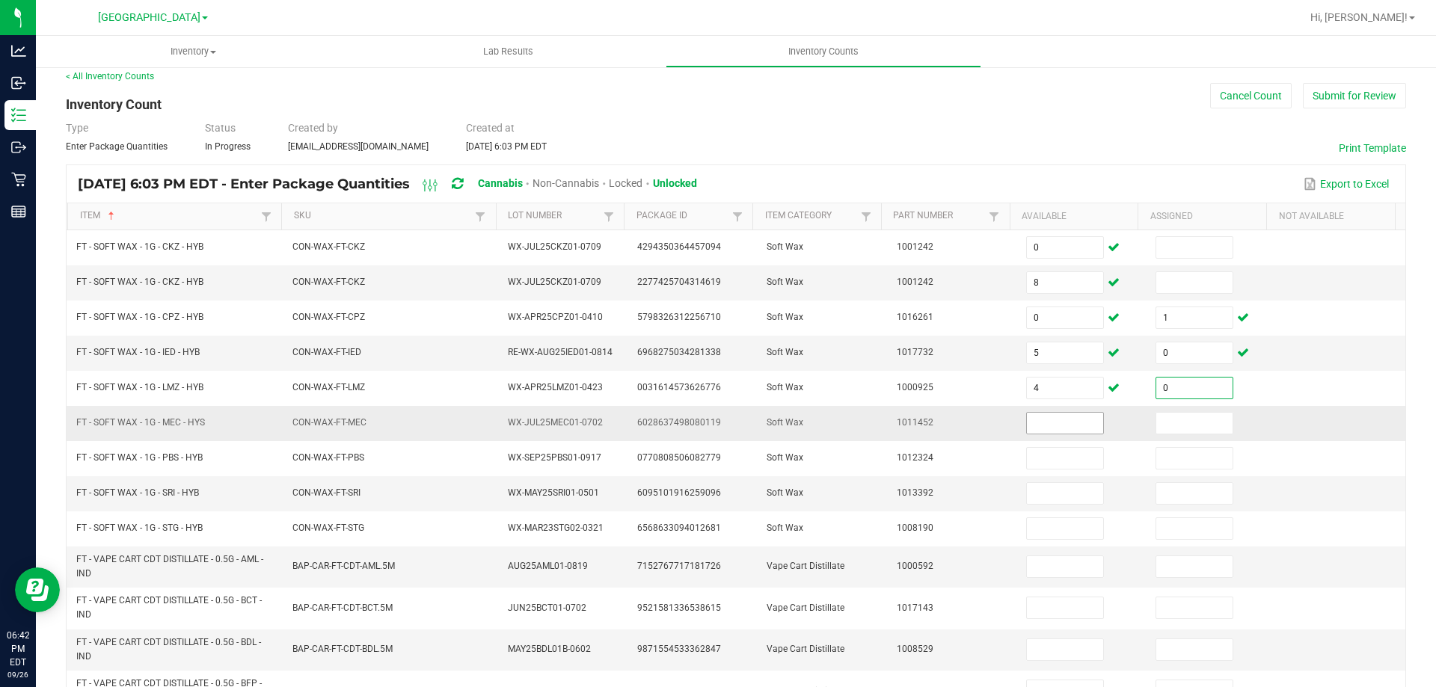
click at [1041, 431] on input at bounding box center [1065, 423] width 76 height 21
click at [1182, 423] on input at bounding box center [1194, 423] width 76 height 21
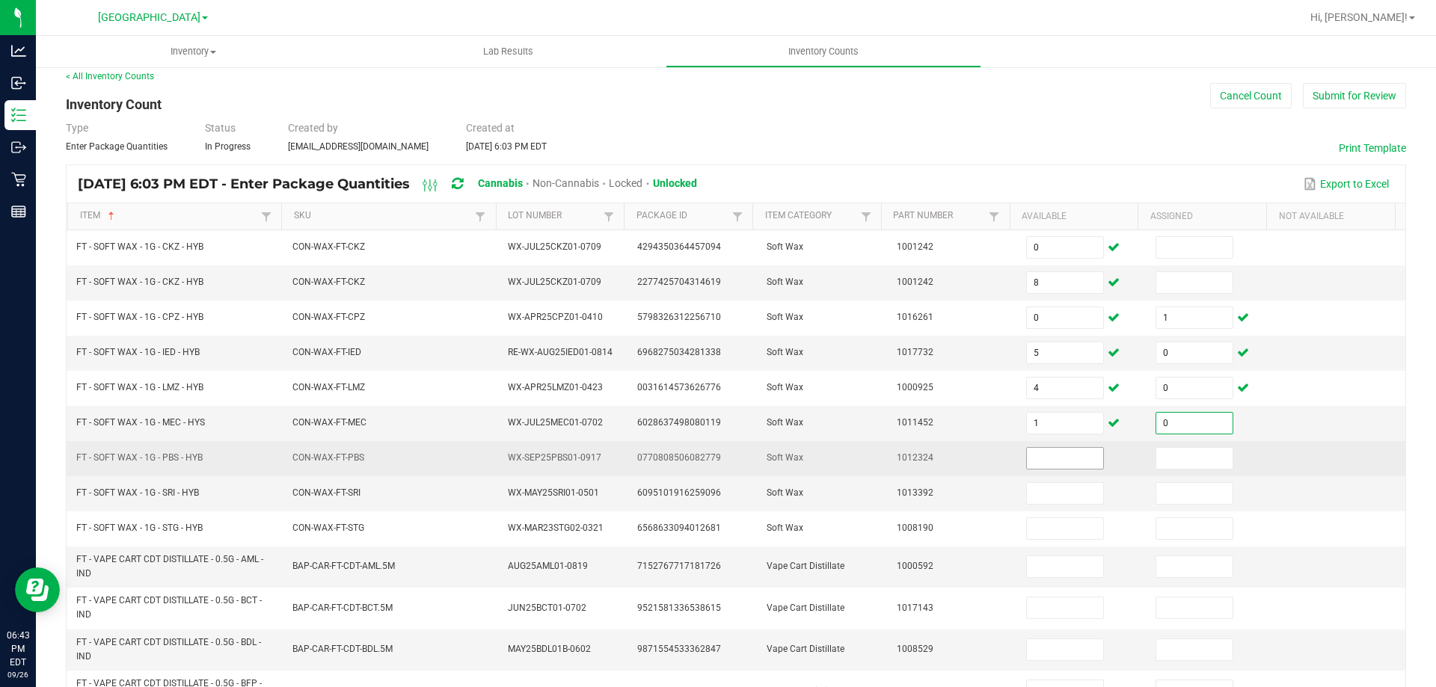
click at [1054, 459] on input at bounding box center [1065, 458] width 76 height 21
click at [1156, 458] on input at bounding box center [1194, 458] width 76 height 21
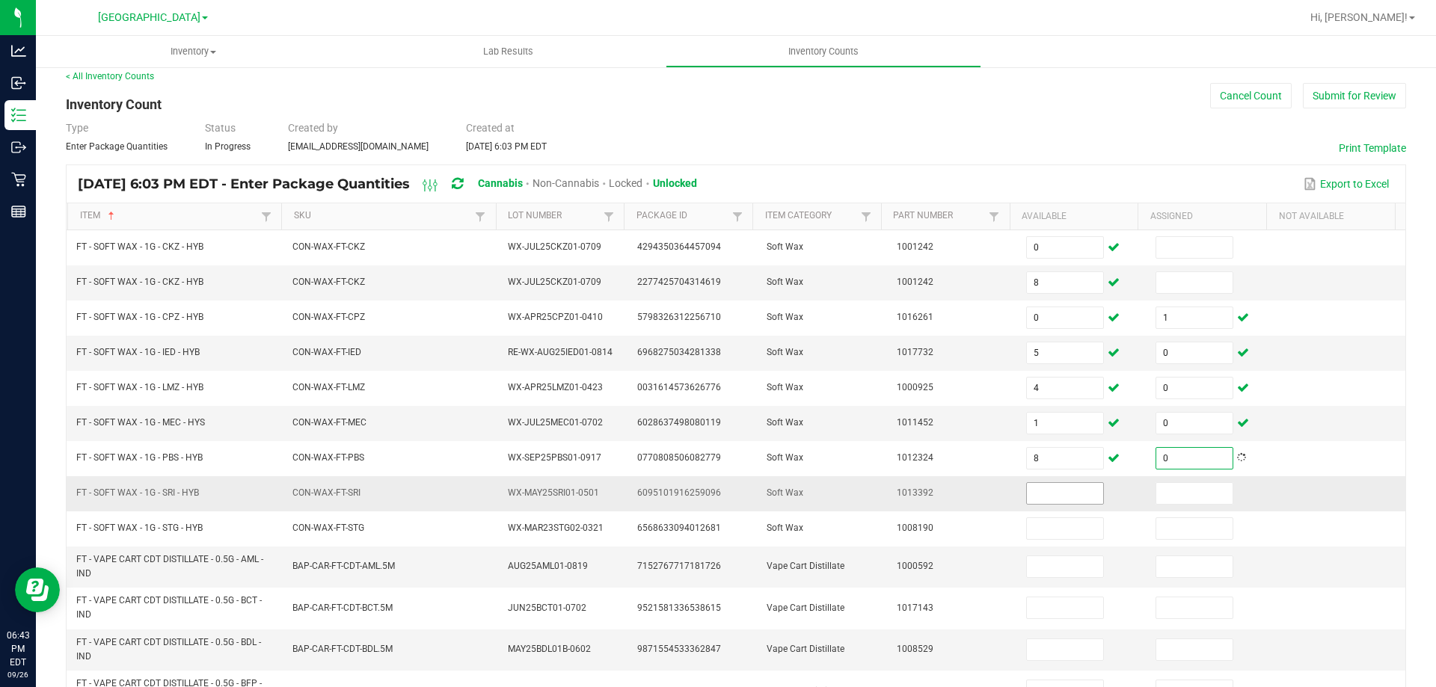
click at [1053, 498] on input at bounding box center [1065, 493] width 76 height 21
click at [1162, 494] on input at bounding box center [1194, 493] width 76 height 21
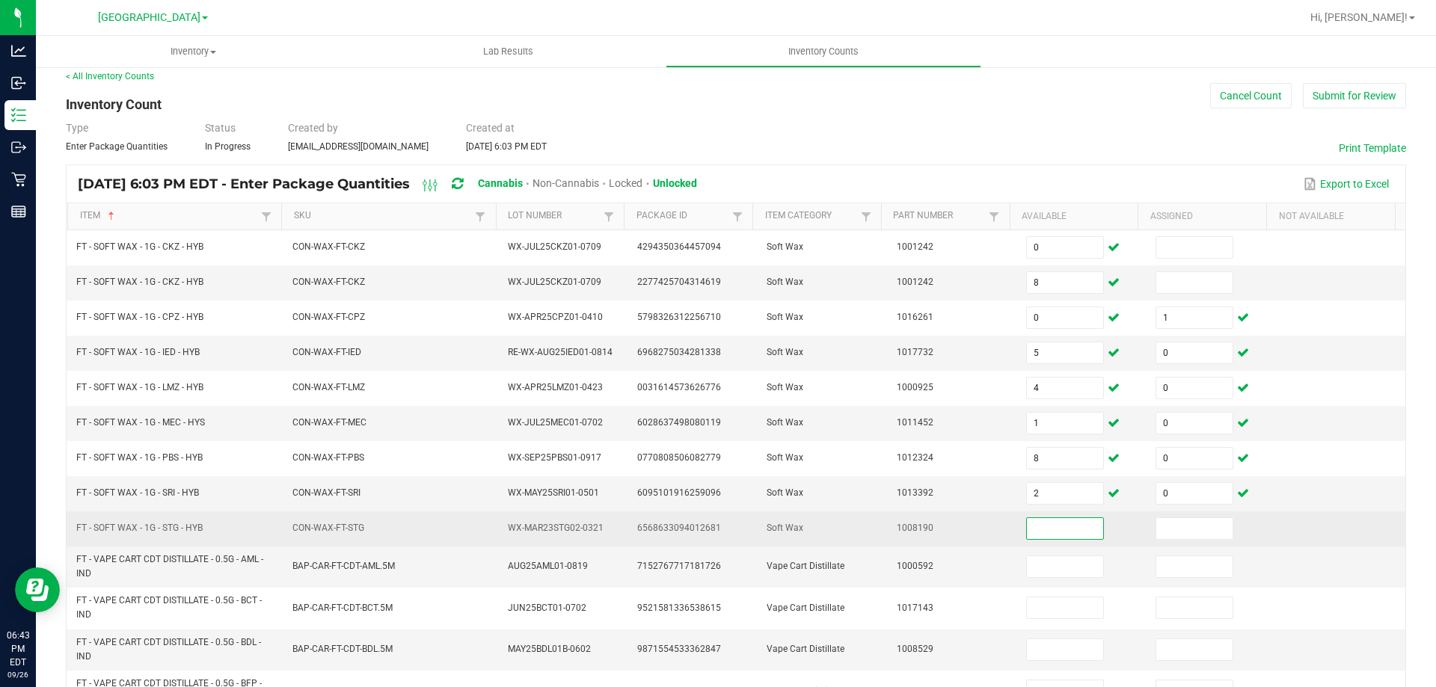
click at [1053, 536] on input at bounding box center [1065, 528] width 76 height 21
click at [1156, 532] on input at bounding box center [1194, 528] width 76 height 21
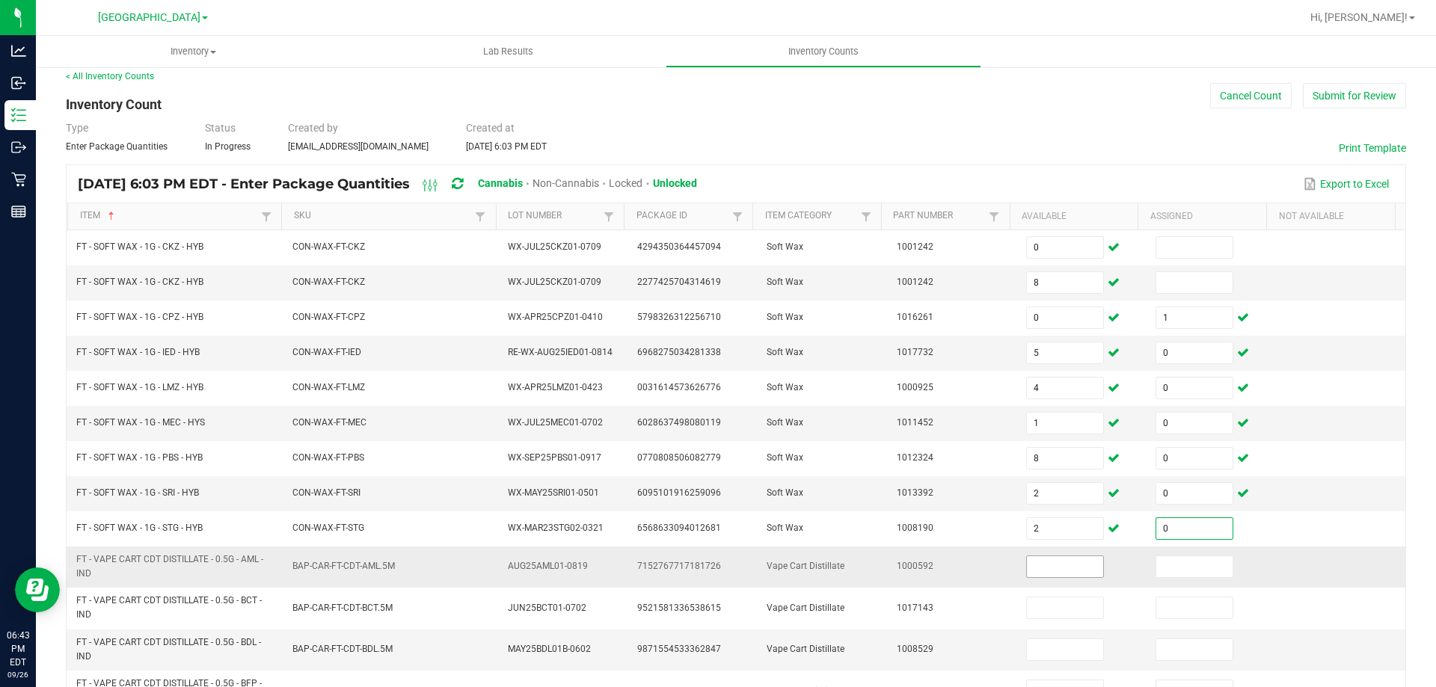
click at [1055, 570] on input at bounding box center [1065, 567] width 76 height 21
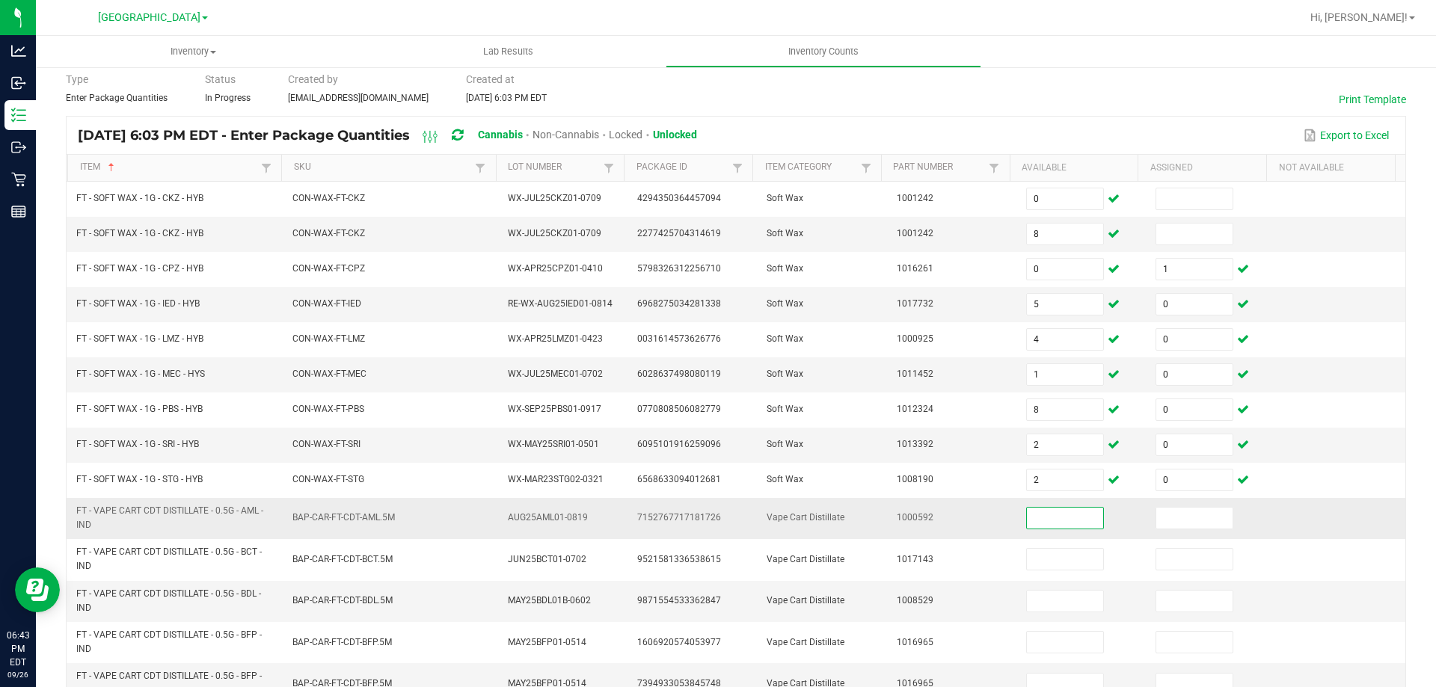
scroll to position [86, 0]
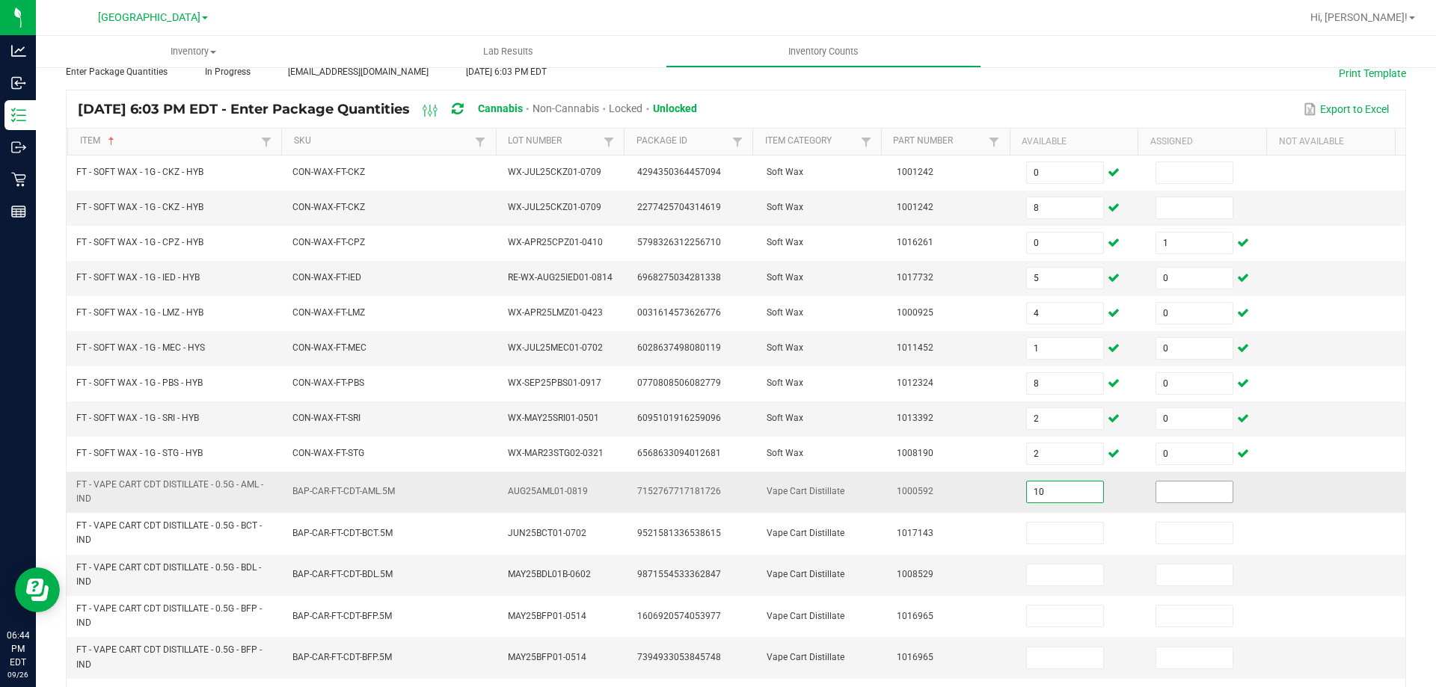
click at [1157, 491] on input at bounding box center [1194, 492] width 76 height 21
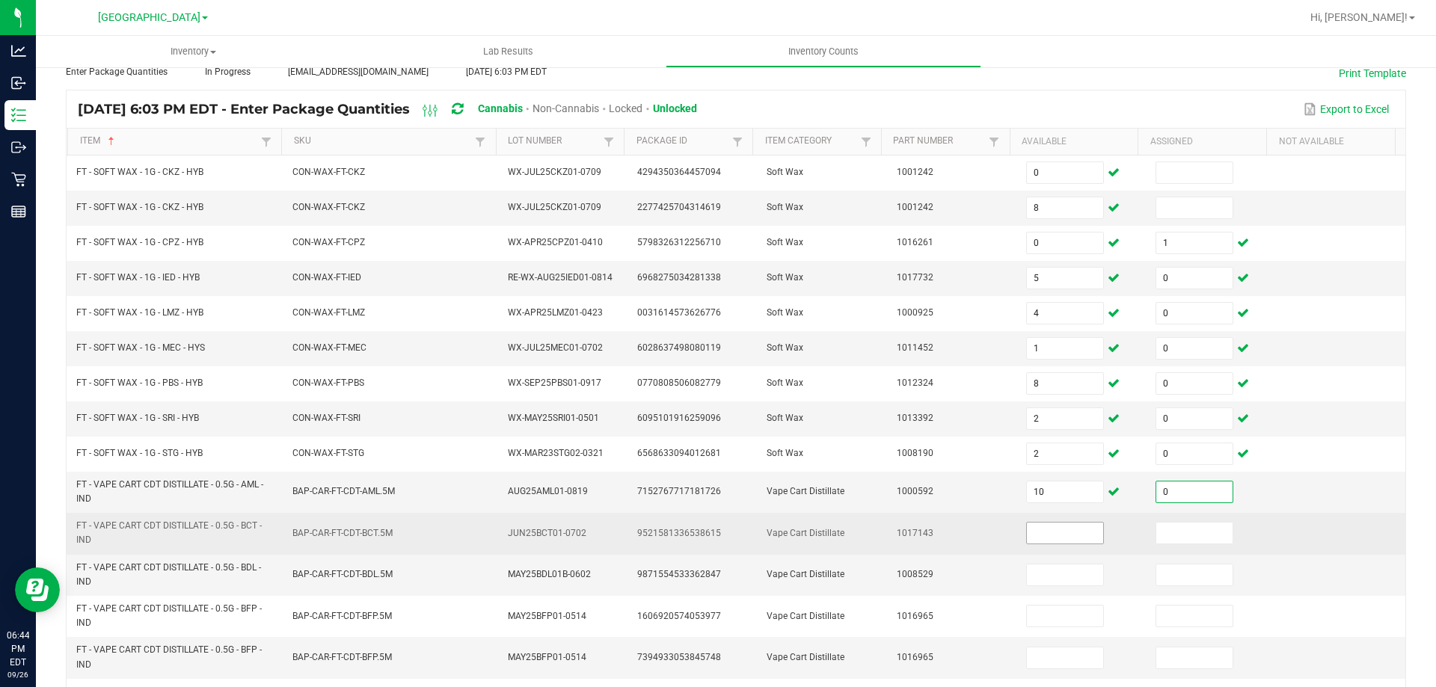
click at [1048, 530] on input at bounding box center [1065, 533] width 76 height 21
click at [1156, 527] on input at bounding box center [1194, 533] width 76 height 21
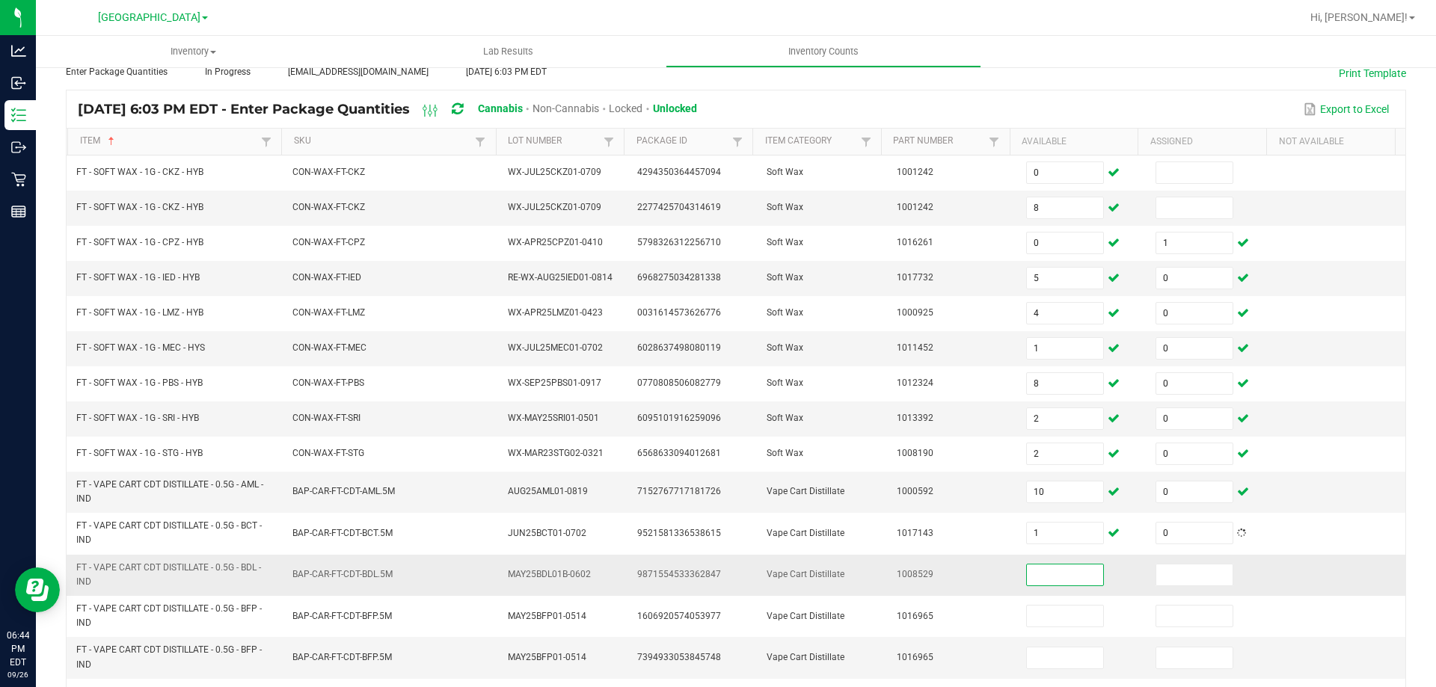
click at [1050, 573] on input at bounding box center [1065, 575] width 76 height 21
click at [1156, 565] on input at bounding box center [1194, 575] width 76 height 21
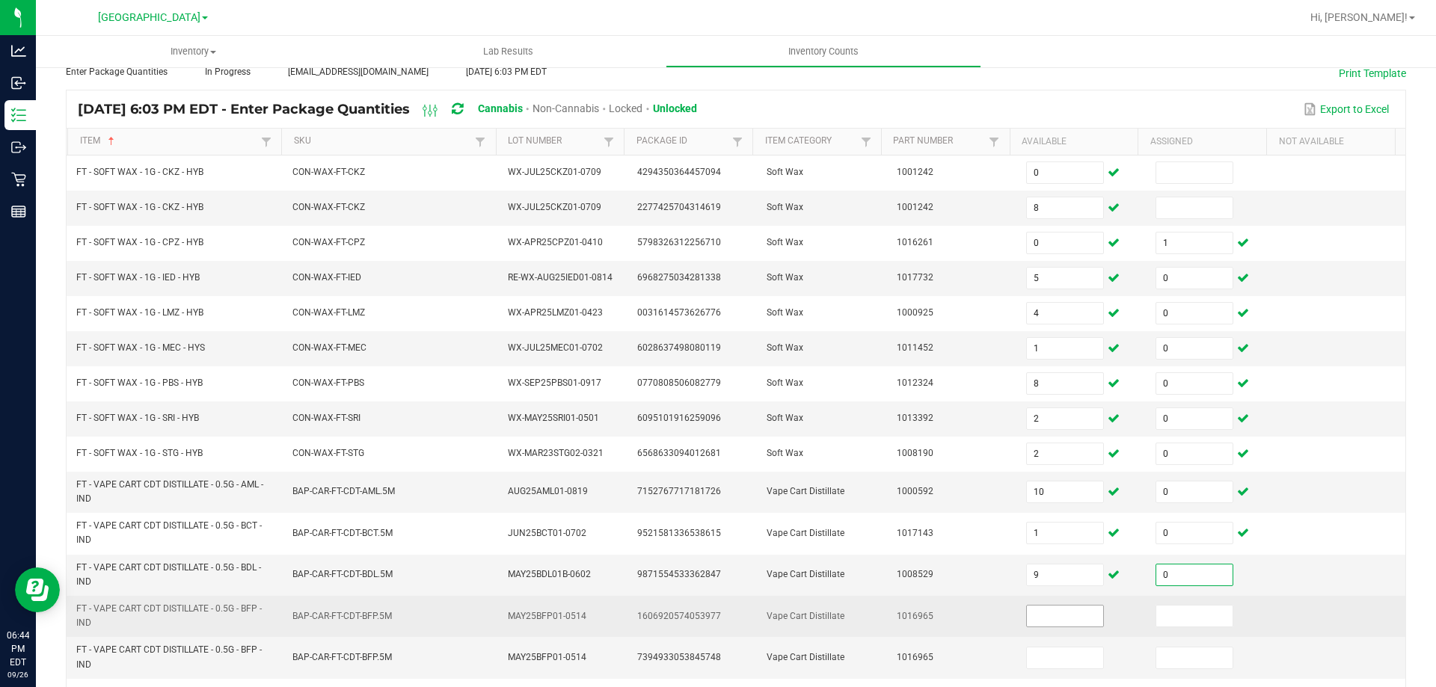
click at [1044, 622] on input at bounding box center [1065, 616] width 76 height 21
click at [1156, 617] on input at bounding box center [1194, 616] width 76 height 21
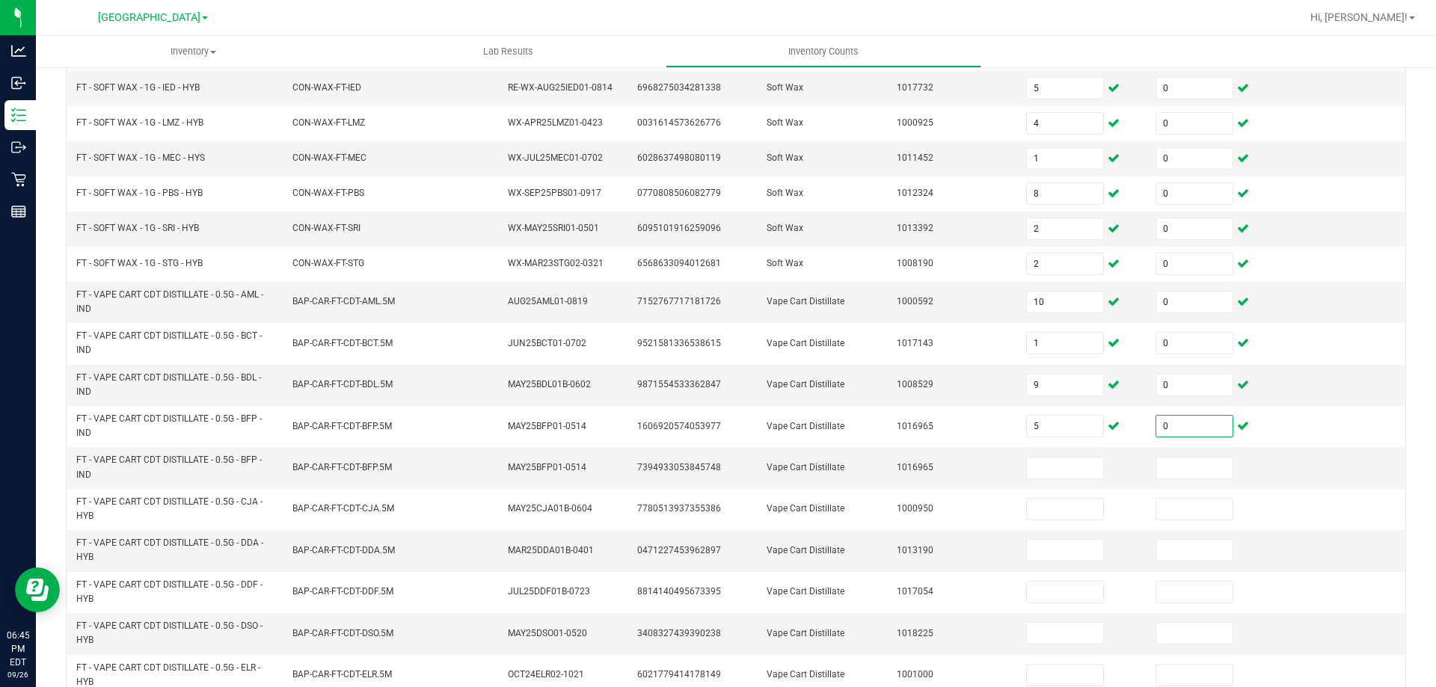
scroll to position [380, 0]
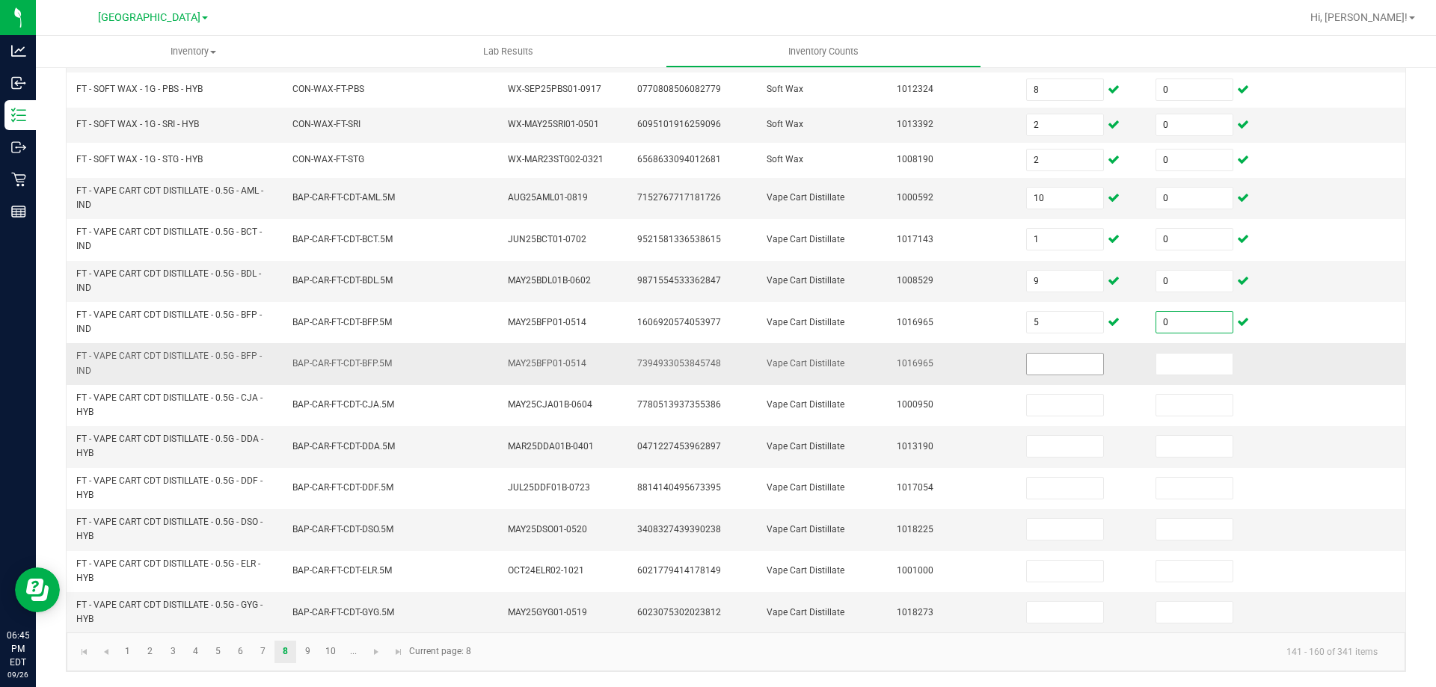
click at [1049, 371] on input at bounding box center [1065, 364] width 76 height 21
click at [1170, 361] on input at bounding box center [1194, 364] width 76 height 21
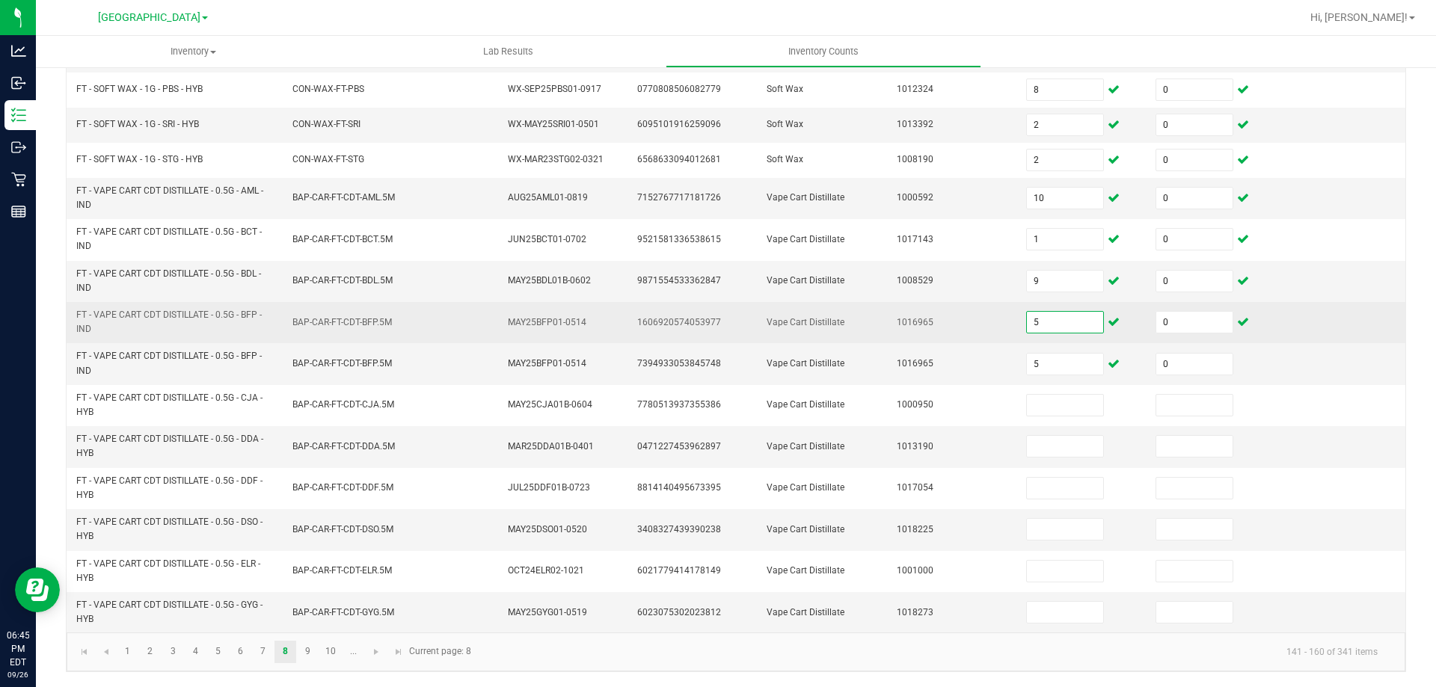
click at [1058, 328] on input "5" at bounding box center [1065, 322] width 76 height 21
click at [1156, 315] on input "0" at bounding box center [1194, 322] width 76 height 21
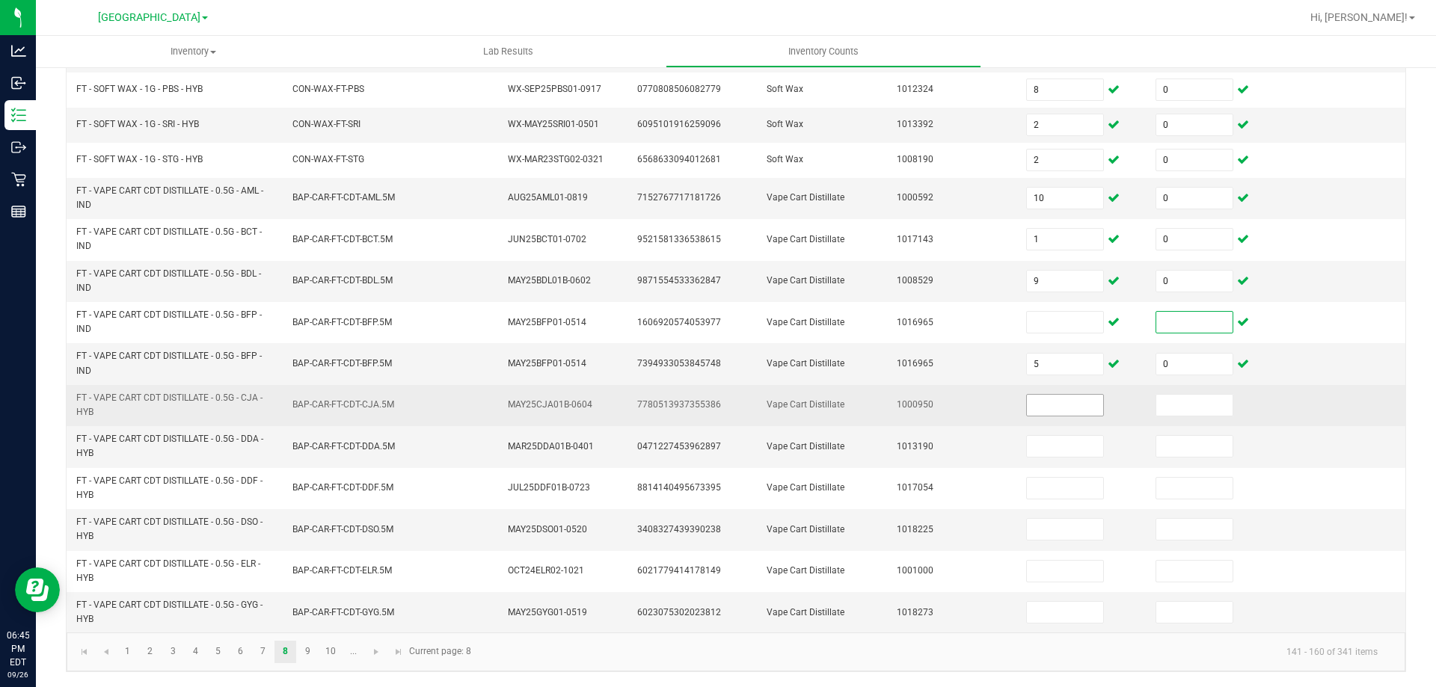
click at [1034, 408] on input at bounding box center [1065, 405] width 76 height 21
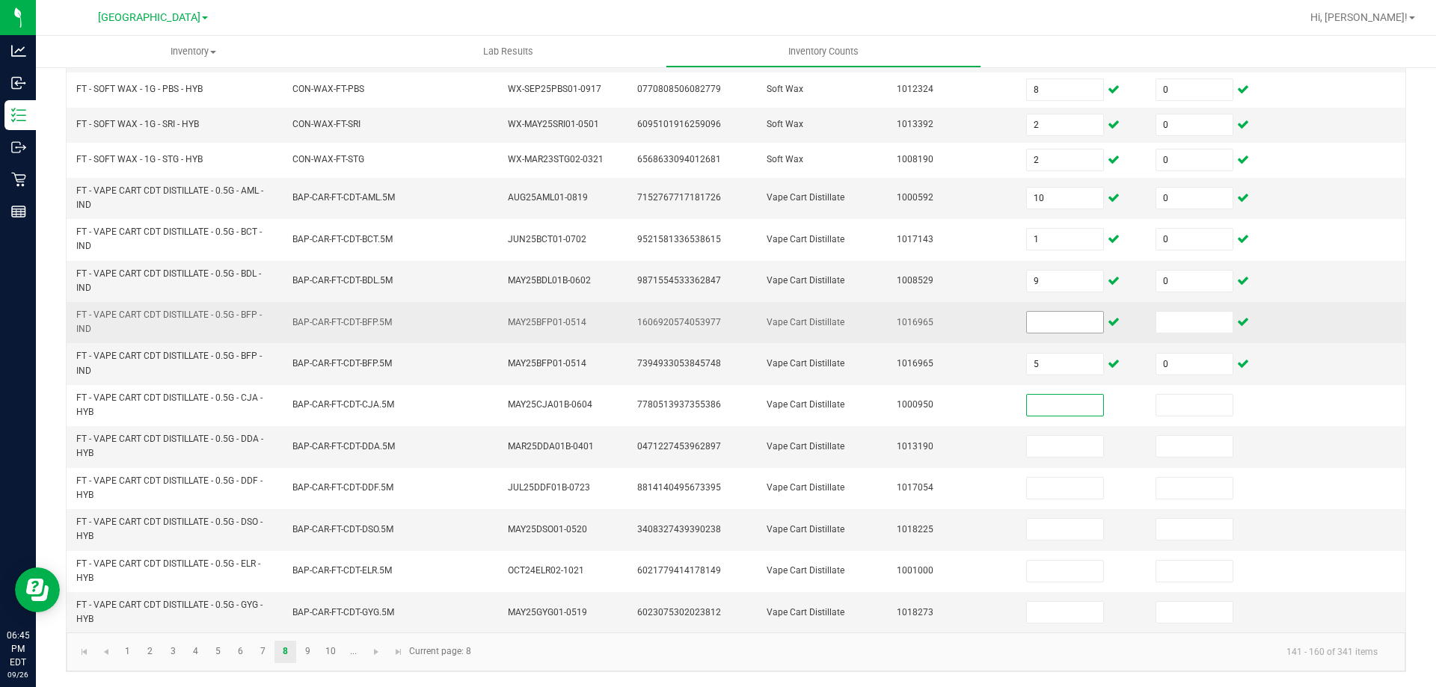
click at [1032, 322] on input at bounding box center [1065, 322] width 76 height 21
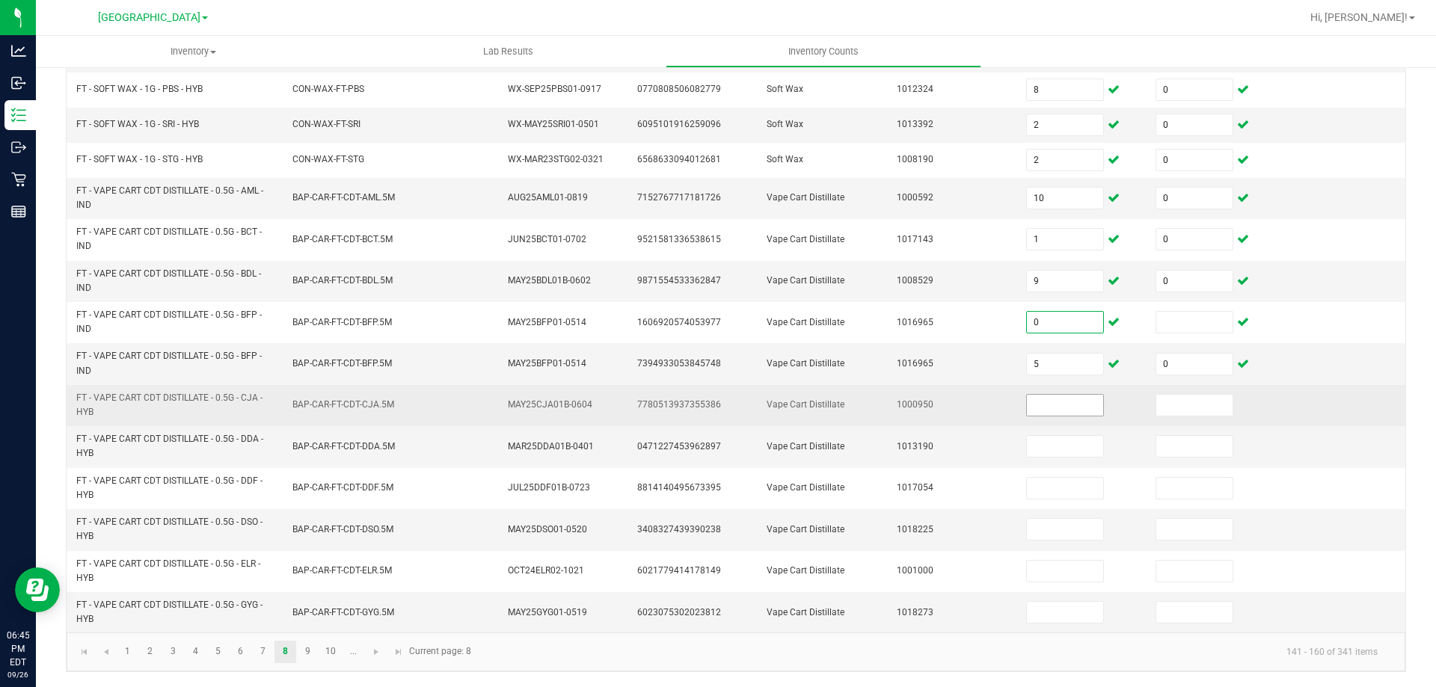
click at [1027, 410] on input at bounding box center [1065, 405] width 76 height 21
click at [1159, 404] on input at bounding box center [1194, 405] width 76 height 21
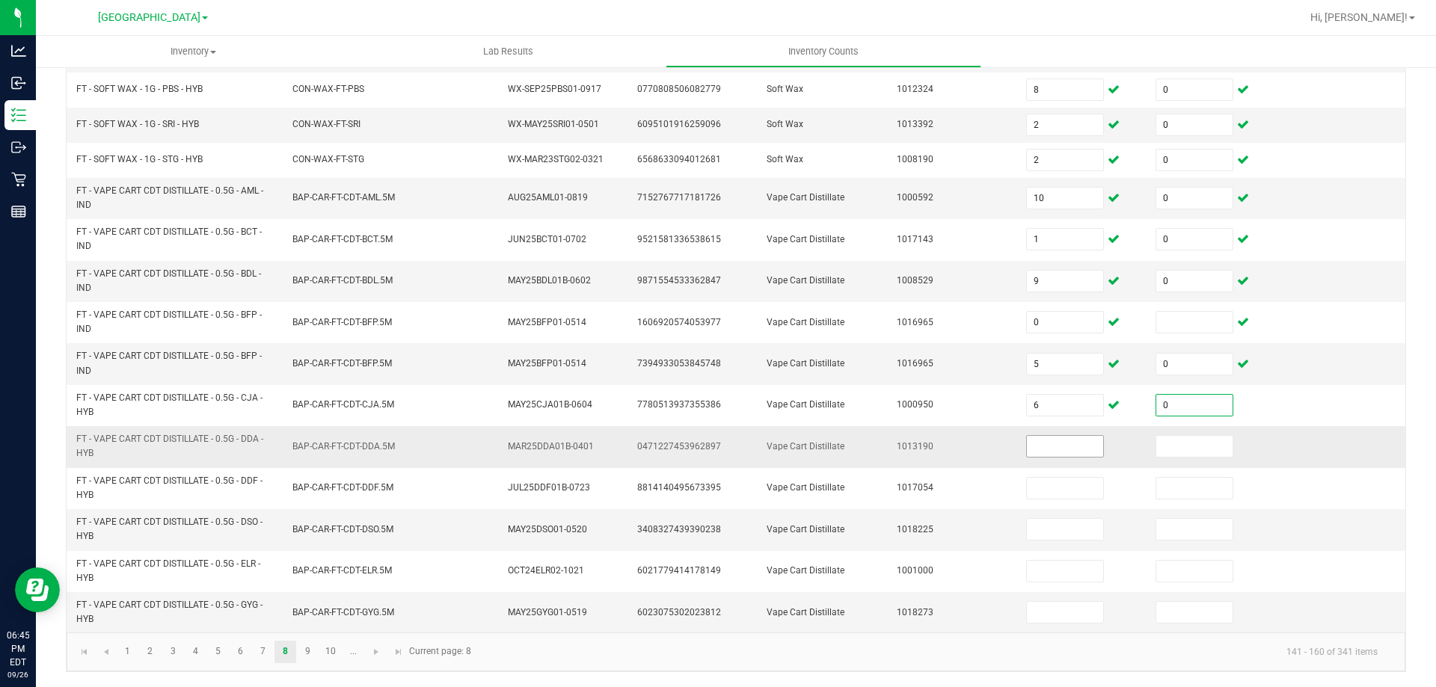
click at [1047, 441] on input at bounding box center [1065, 446] width 76 height 21
click at [1156, 435] on span at bounding box center [1195, 446] width 78 height 22
click at [1156, 455] on input at bounding box center [1194, 446] width 76 height 21
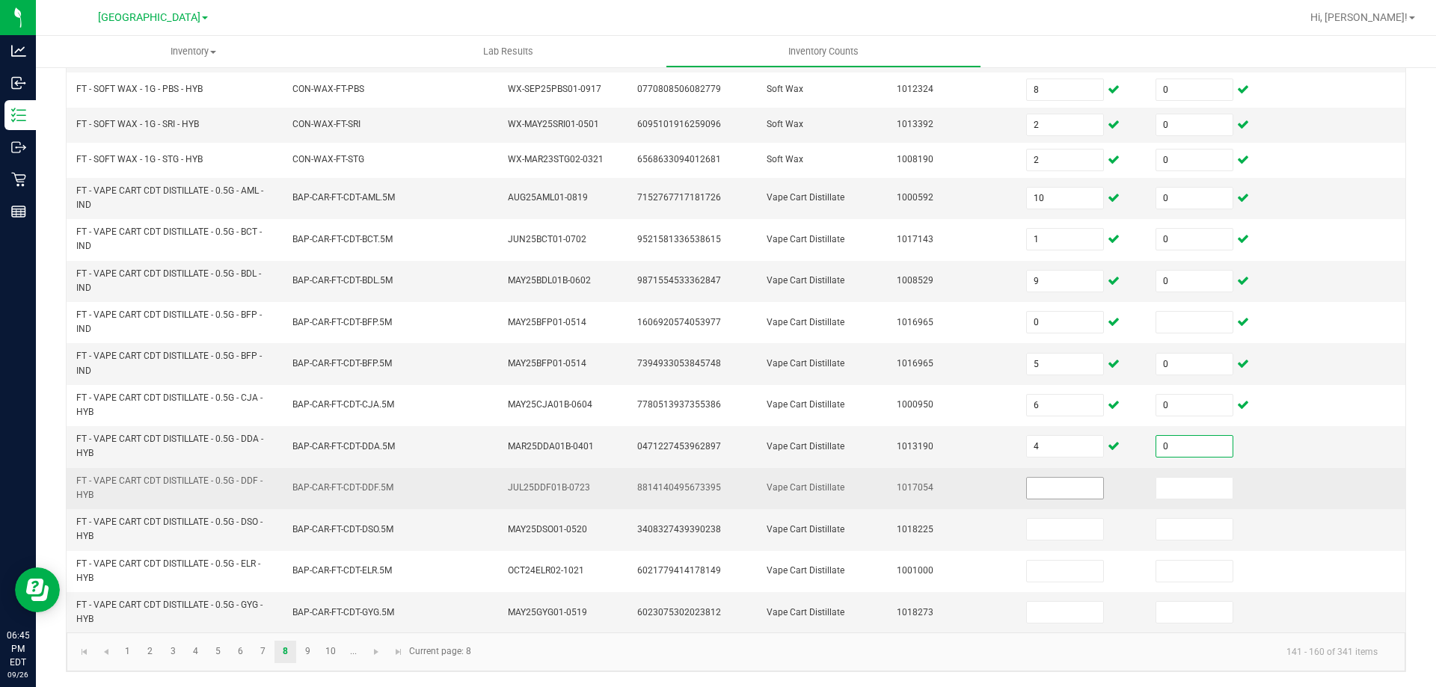
click at [1042, 485] on input at bounding box center [1065, 488] width 76 height 21
click at [1156, 489] on input at bounding box center [1194, 488] width 76 height 21
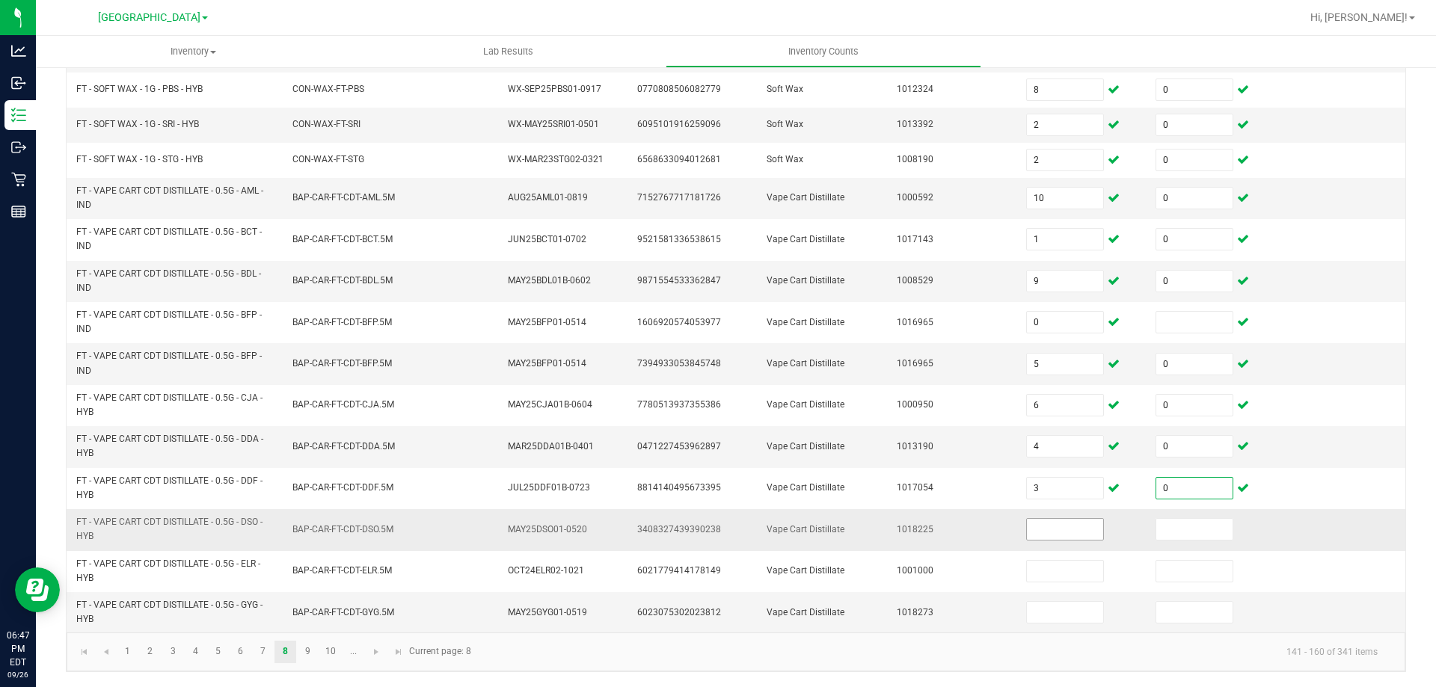
click at [1046, 537] on input at bounding box center [1065, 529] width 76 height 21
click at [1156, 525] on input at bounding box center [1194, 529] width 76 height 21
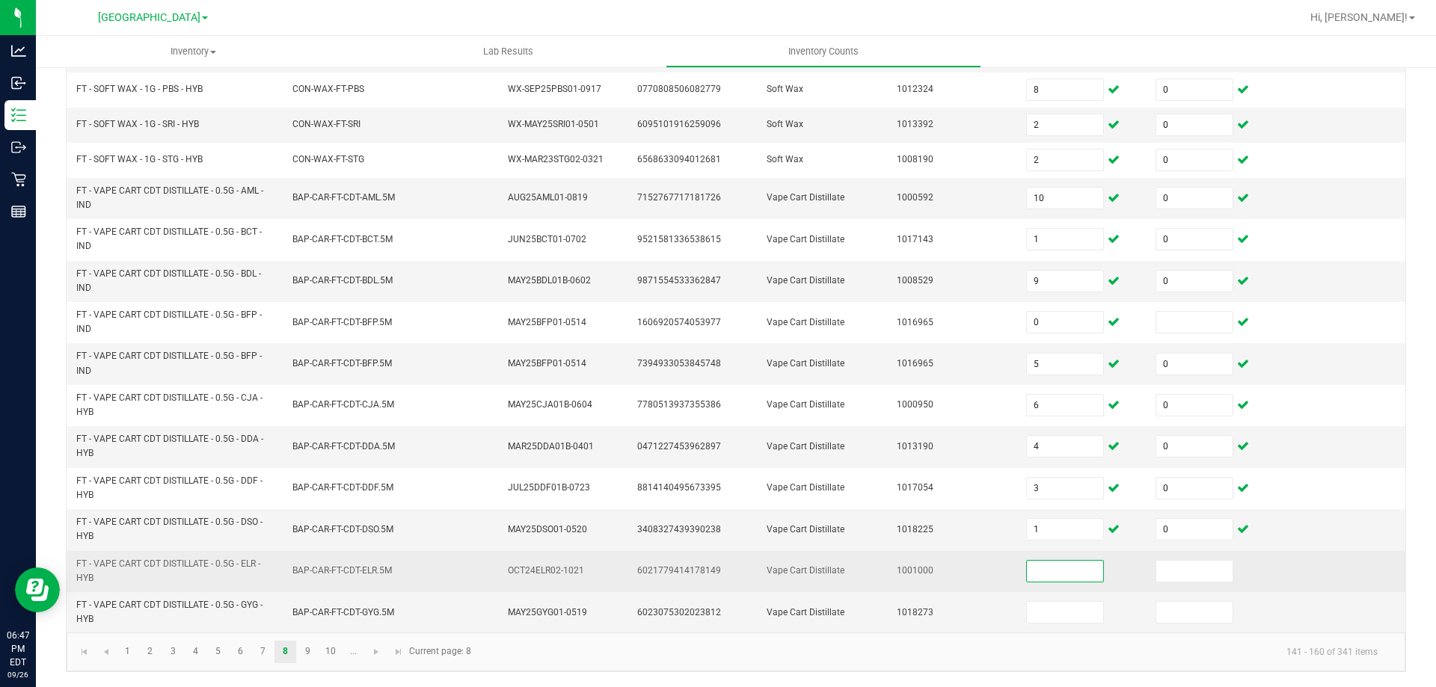
click at [1054, 577] on input at bounding box center [1065, 571] width 76 height 21
click at [1171, 572] on input at bounding box center [1194, 571] width 76 height 21
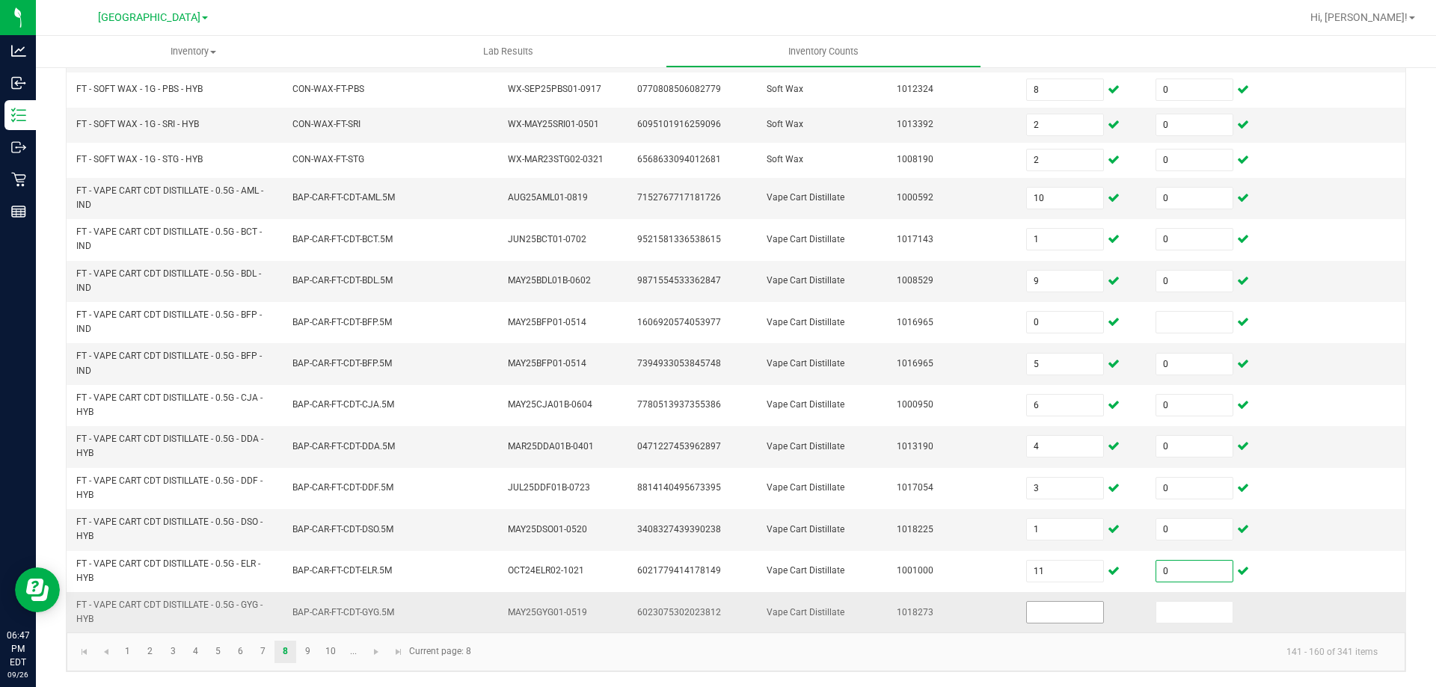
click at [1055, 610] on input at bounding box center [1065, 612] width 76 height 21
click at [1168, 616] on input at bounding box center [1194, 612] width 76 height 21
click at [308, 653] on link "9" at bounding box center [308, 652] width 22 height 22
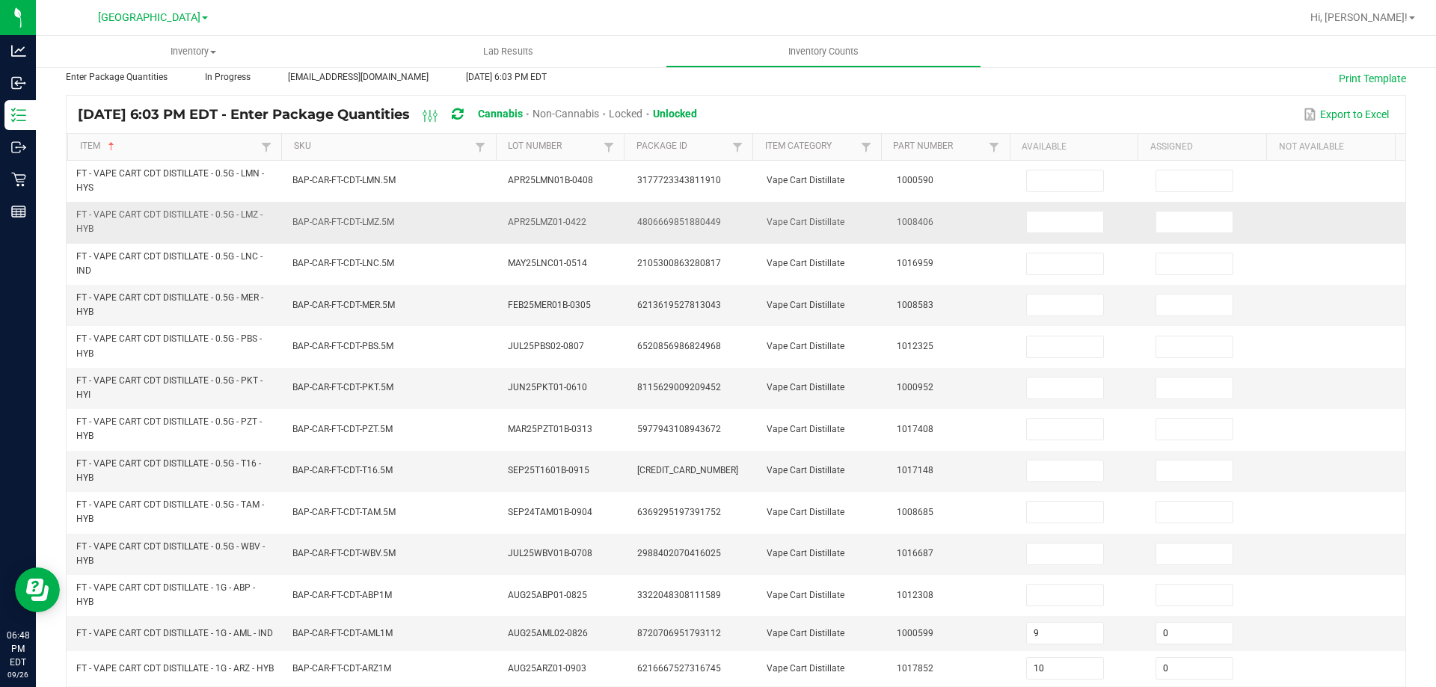
scroll to position [0, 0]
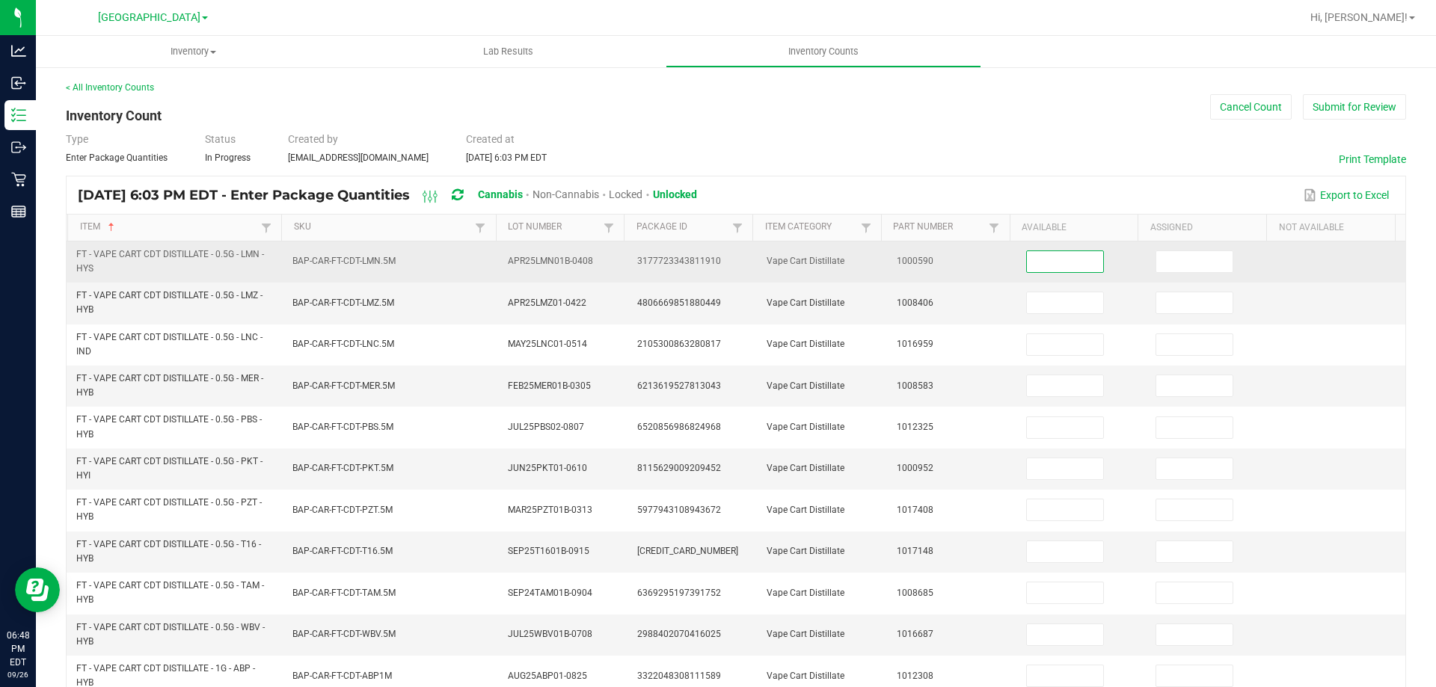
click at [1027, 267] on input at bounding box center [1065, 261] width 76 height 21
click at [1179, 269] on input at bounding box center [1194, 261] width 76 height 21
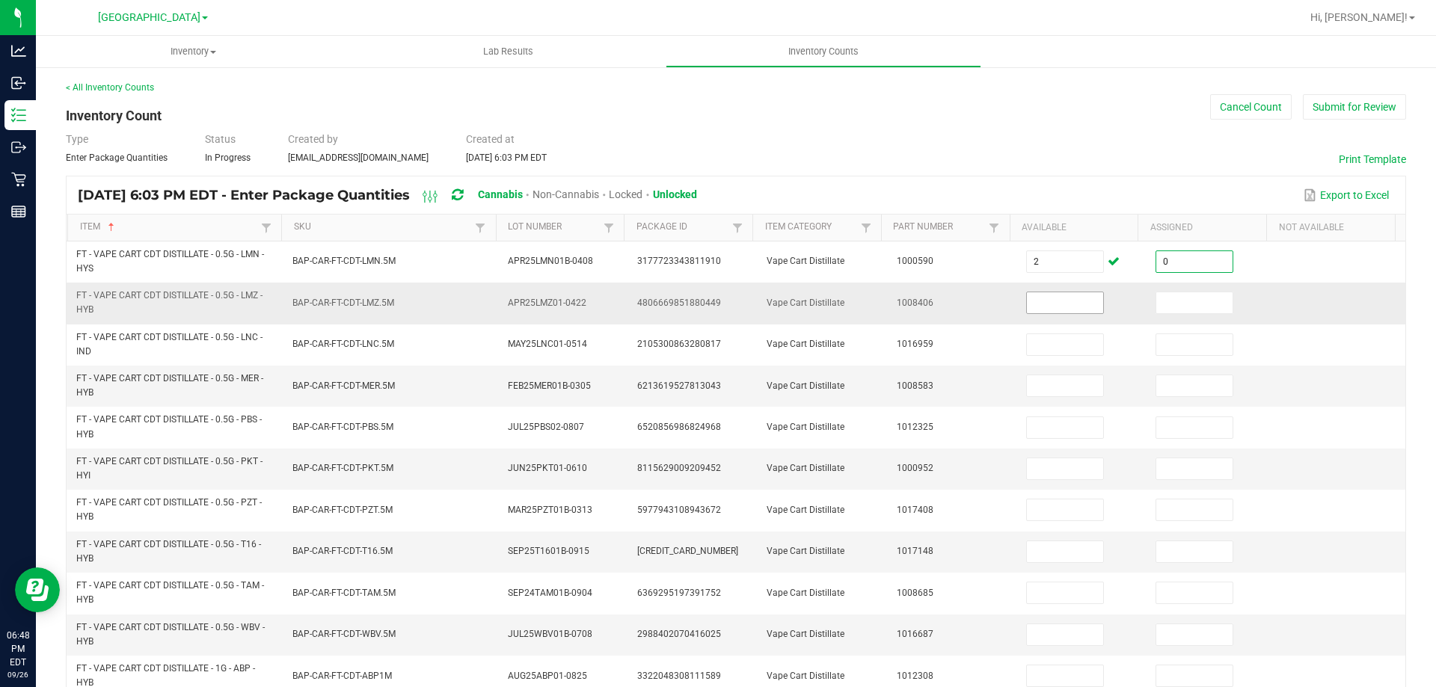
click at [1047, 302] on input at bounding box center [1065, 302] width 76 height 21
click at [1177, 307] on input at bounding box center [1194, 302] width 76 height 21
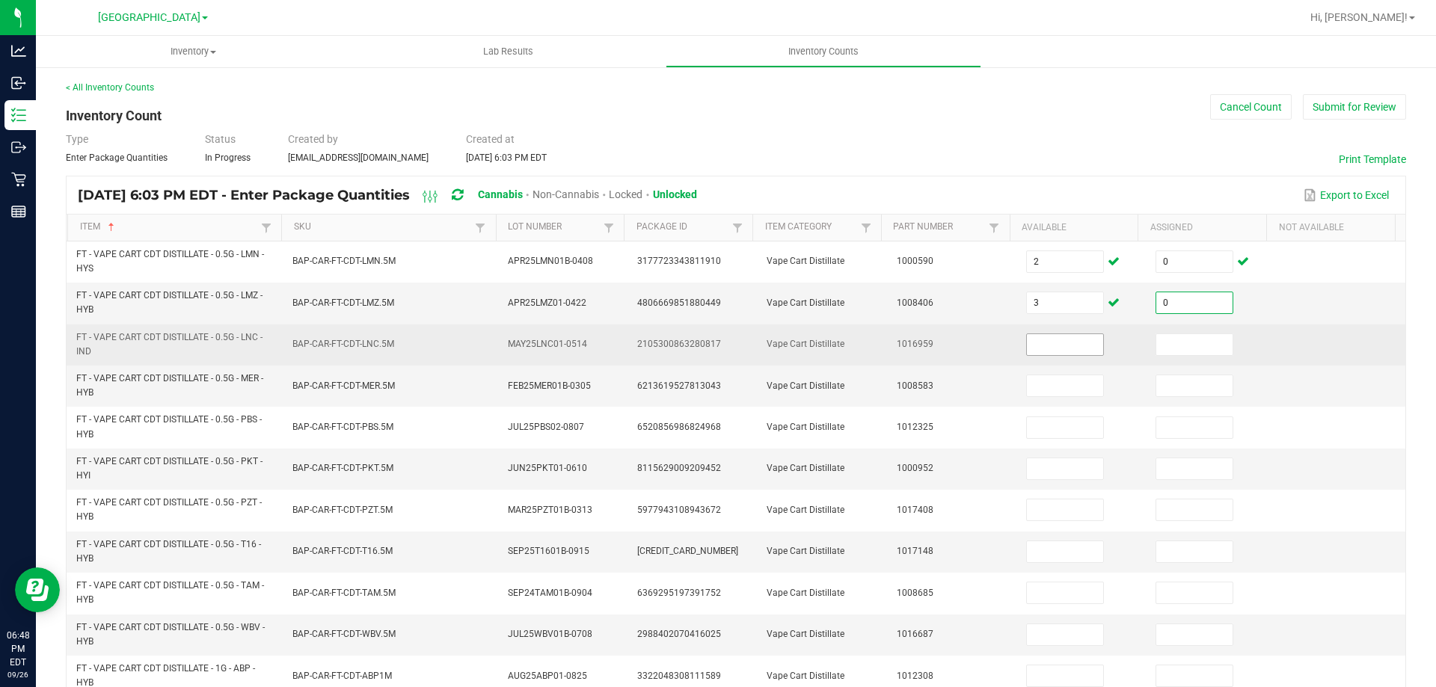
click at [1048, 343] on input at bounding box center [1065, 344] width 76 height 21
click at [1162, 341] on input at bounding box center [1194, 344] width 76 height 21
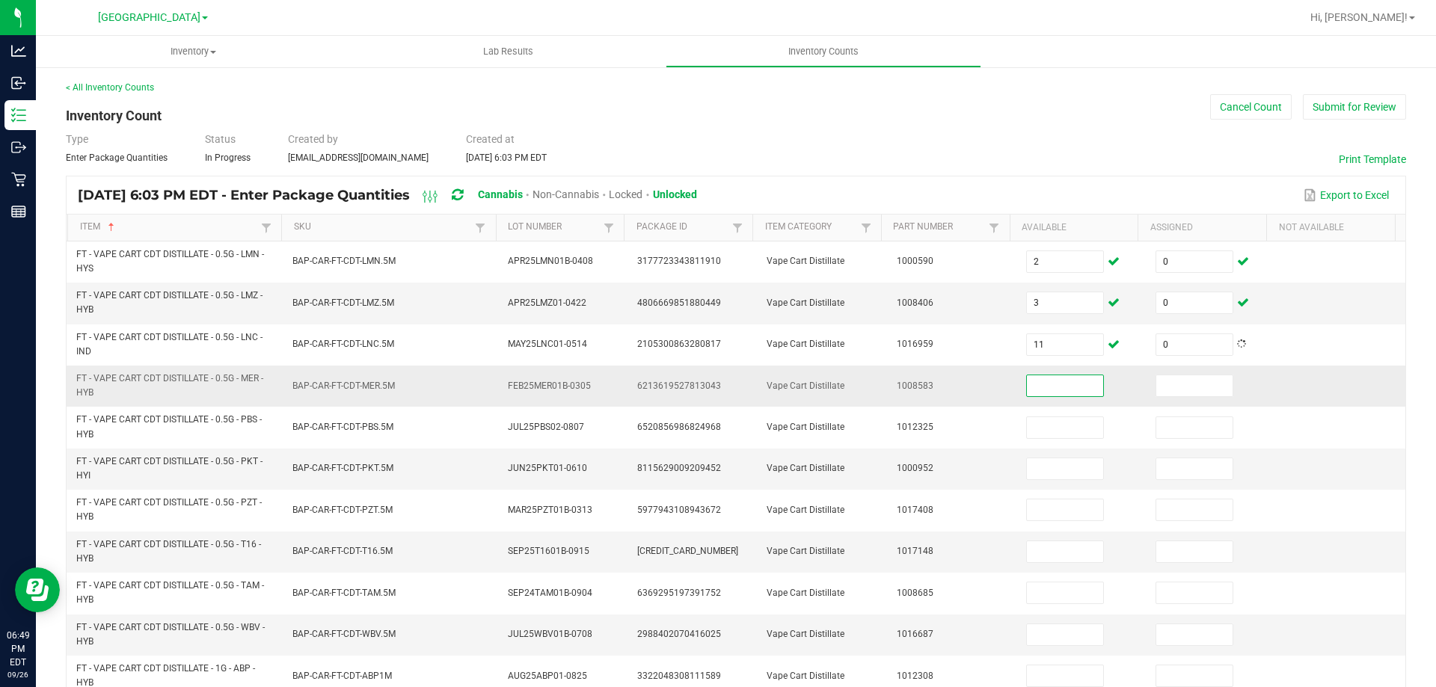
click at [1042, 382] on input at bounding box center [1065, 386] width 76 height 21
click at [1169, 390] on input at bounding box center [1194, 386] width 76 height 21
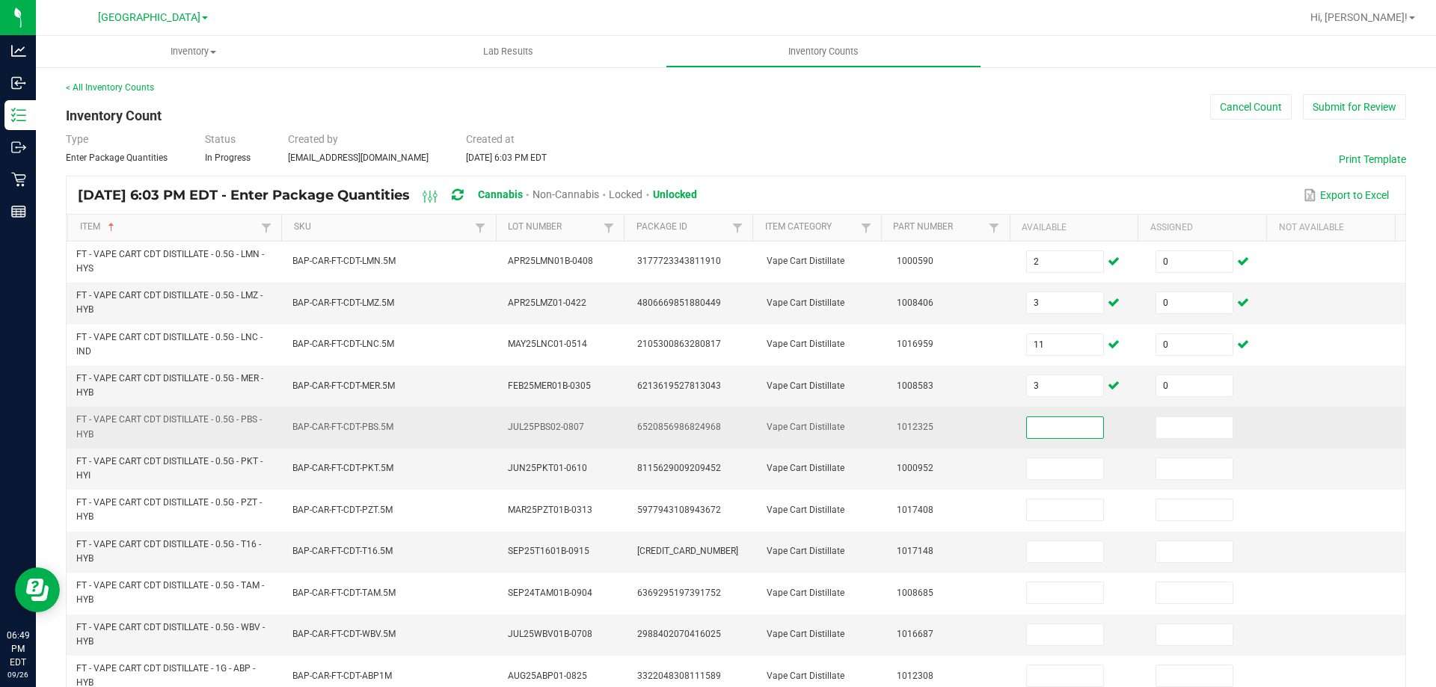
click at [1028, 427] on input at bounding box center [1065, 427] width 76 height 21
click at [1161, 429] on input at bounding box center [1194, 427] width 76 height 21
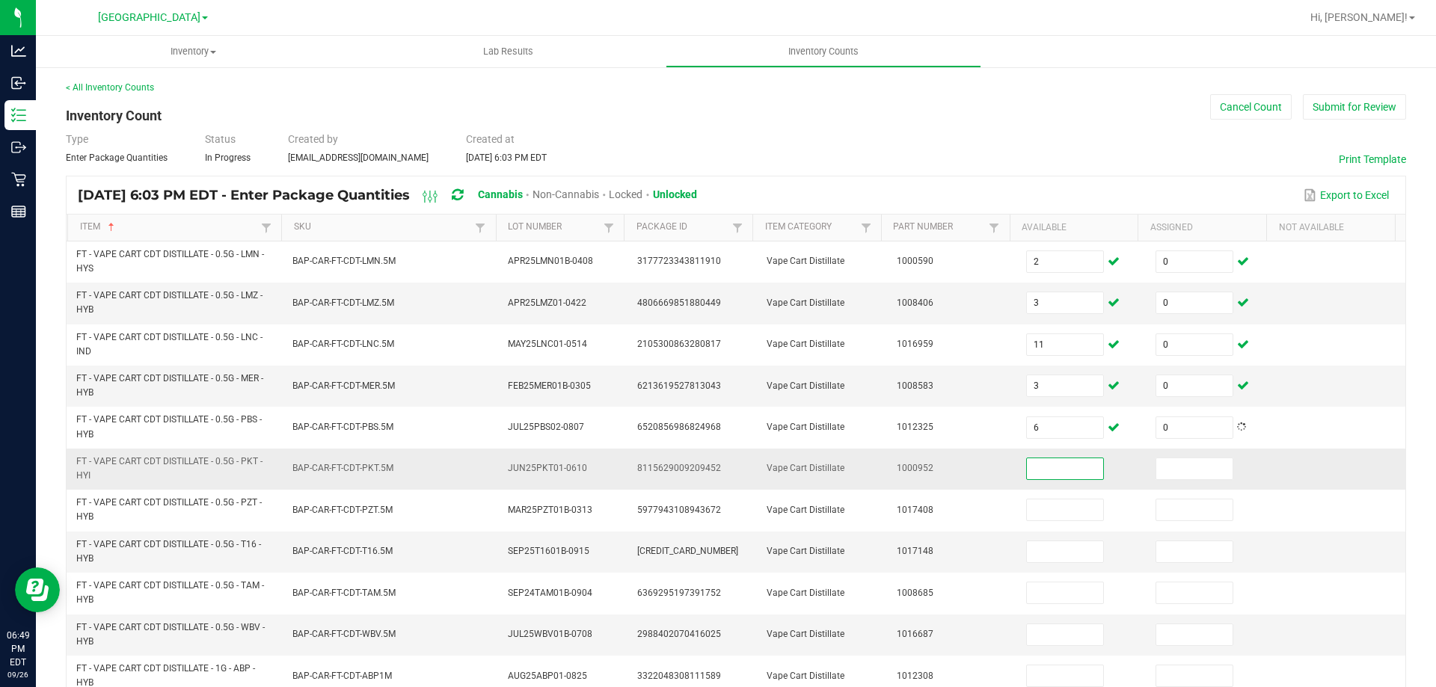
click at [1027, 471] on input at bounding box center [1065, 469] width 76 height 21
click at [1156, 466] on input at bounding box center [1194, 469] width 76 height 21
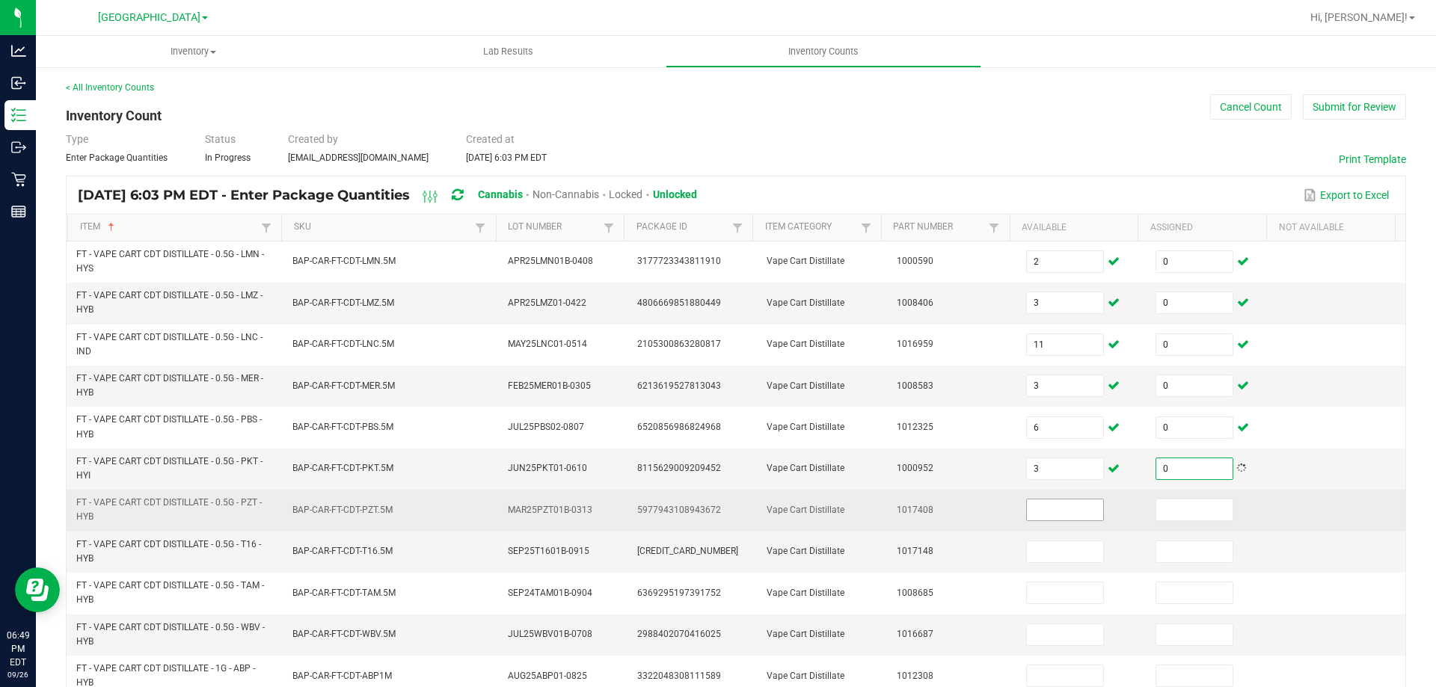
click at [1048, 511] on input at bounding box center [1065, 510] width 76 height 21
click at [1180, 510] on input at bounding box center [1194, 510] width 76 height 21
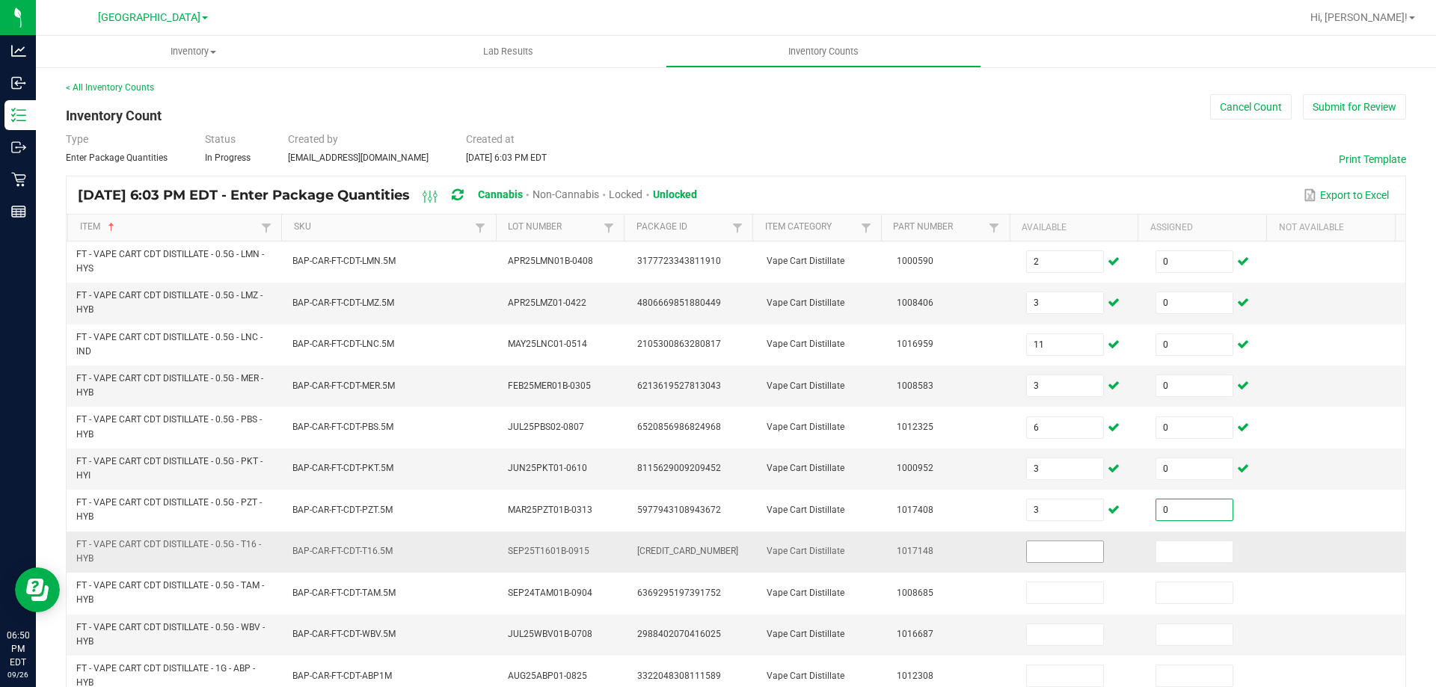
click at [1050, 554] on input at bounding box center [1065, 552] width 76 height 21
click at [1195, 555] on input at bounding box center [1194, 552] width 76 height 21
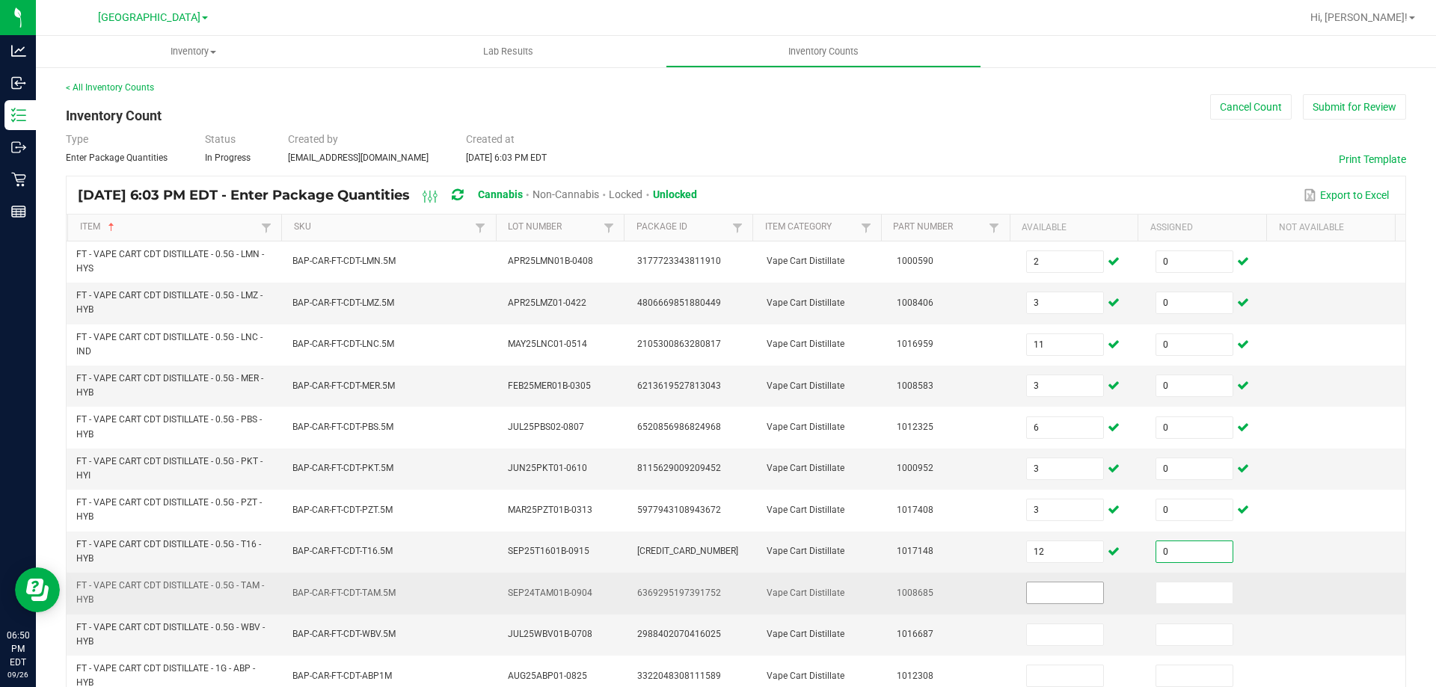
click at [1027, 589] on input at bounding box center [1065, 593] width 76 height 21
click at [1167, 597] on input at bounding box center [1194, 593] width 76 height 21
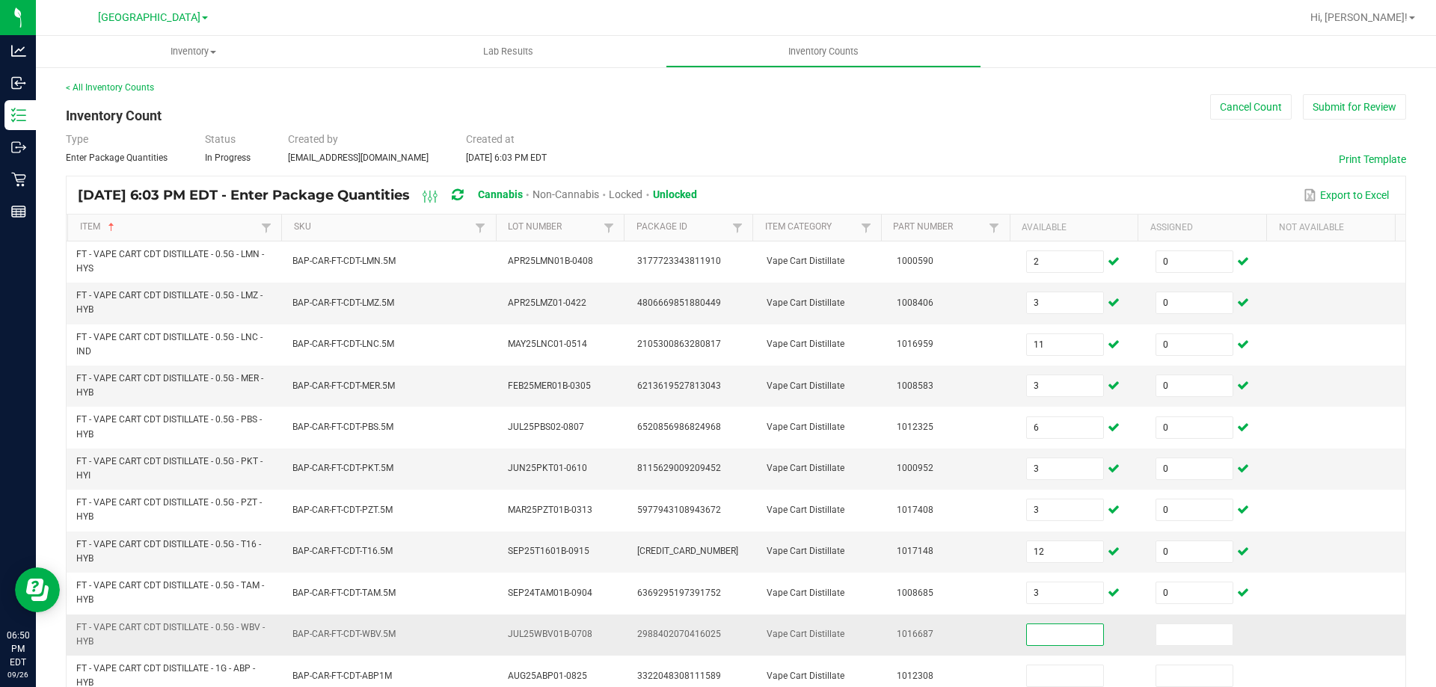
click at [1057, 632] on input at bounding box center [1065, 635] width 76 height 21
click at [1156, 634] on input at bounding box center [1194, 635] width 76 height 21
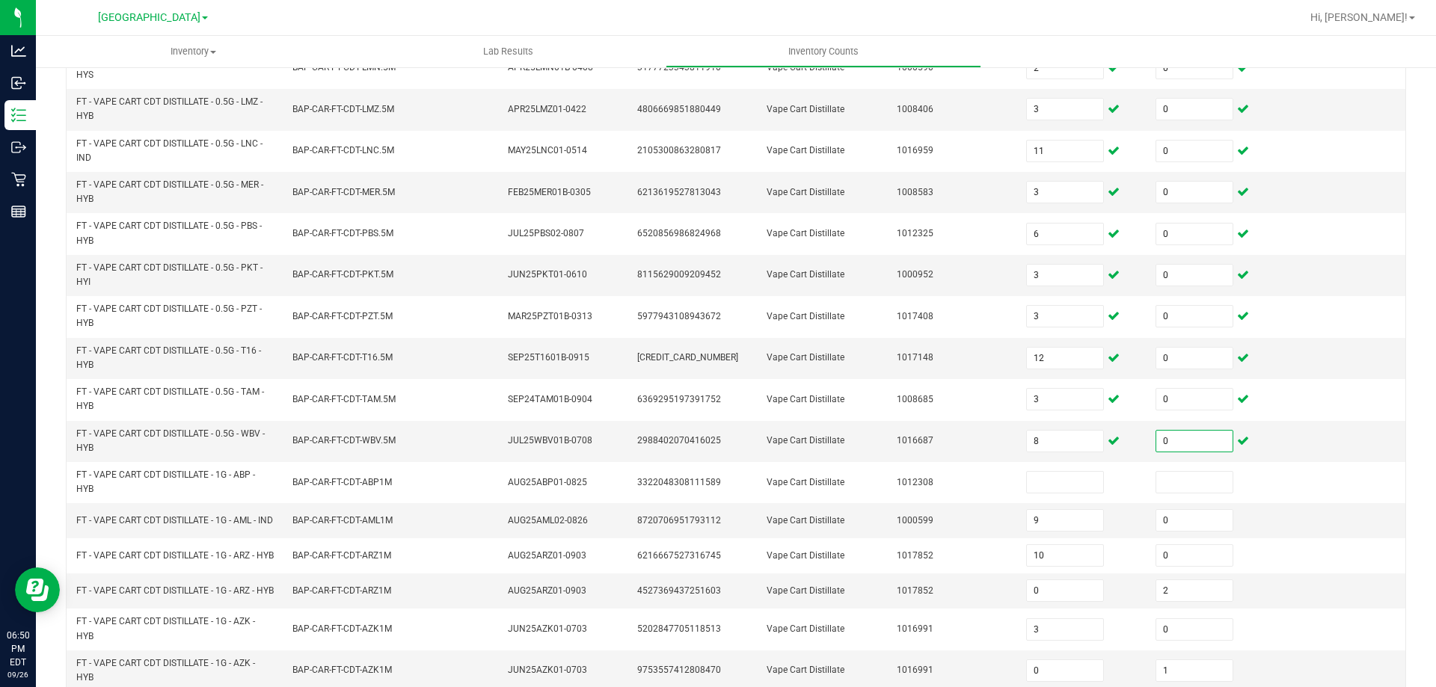
scroll to position [266, 0]
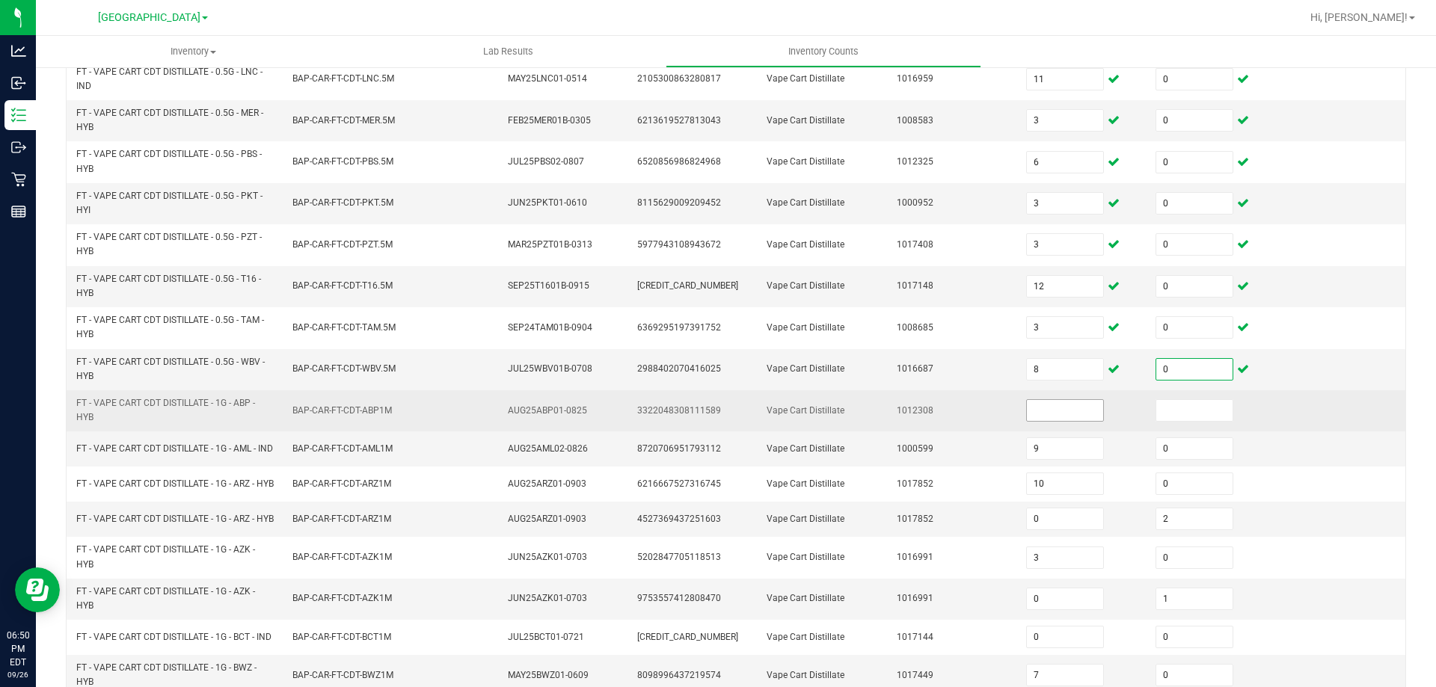
click at [1027, 409] on input at bounding box center [1065, 410] width 76 height 21
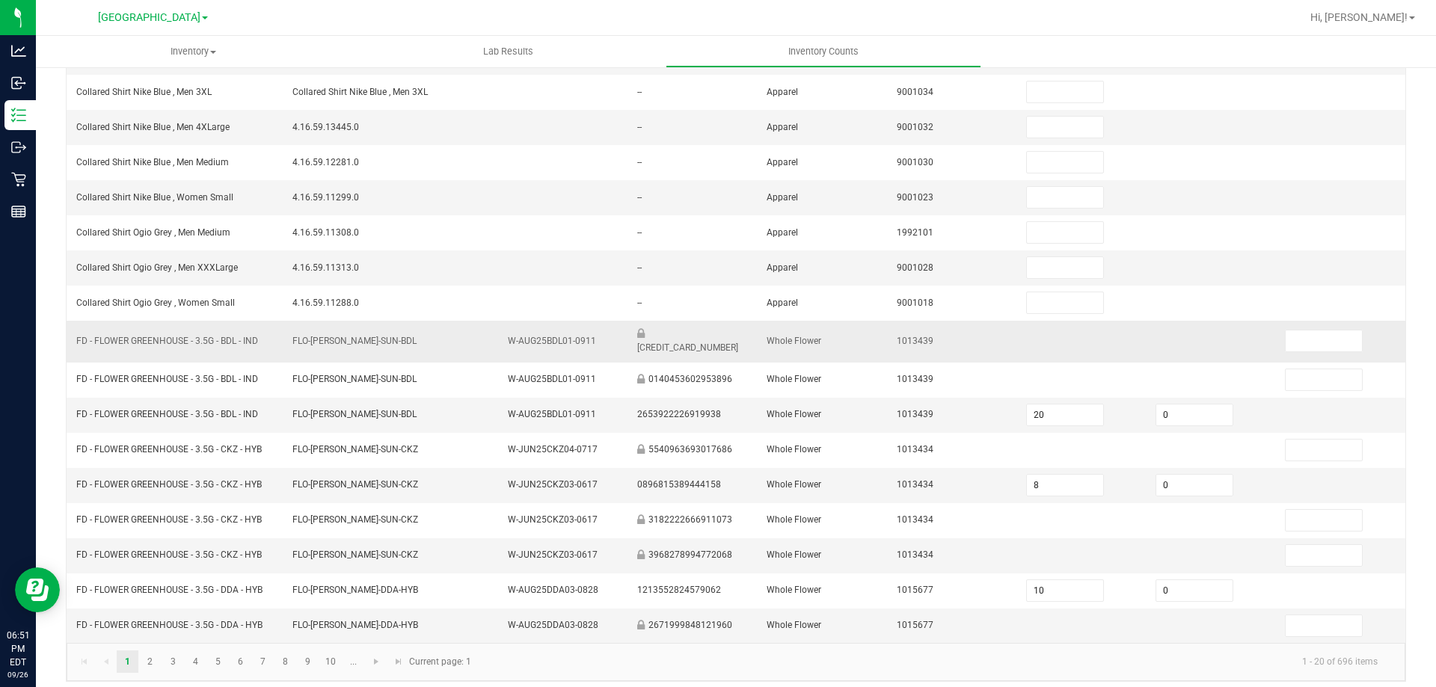
scroll to position [317, 0]
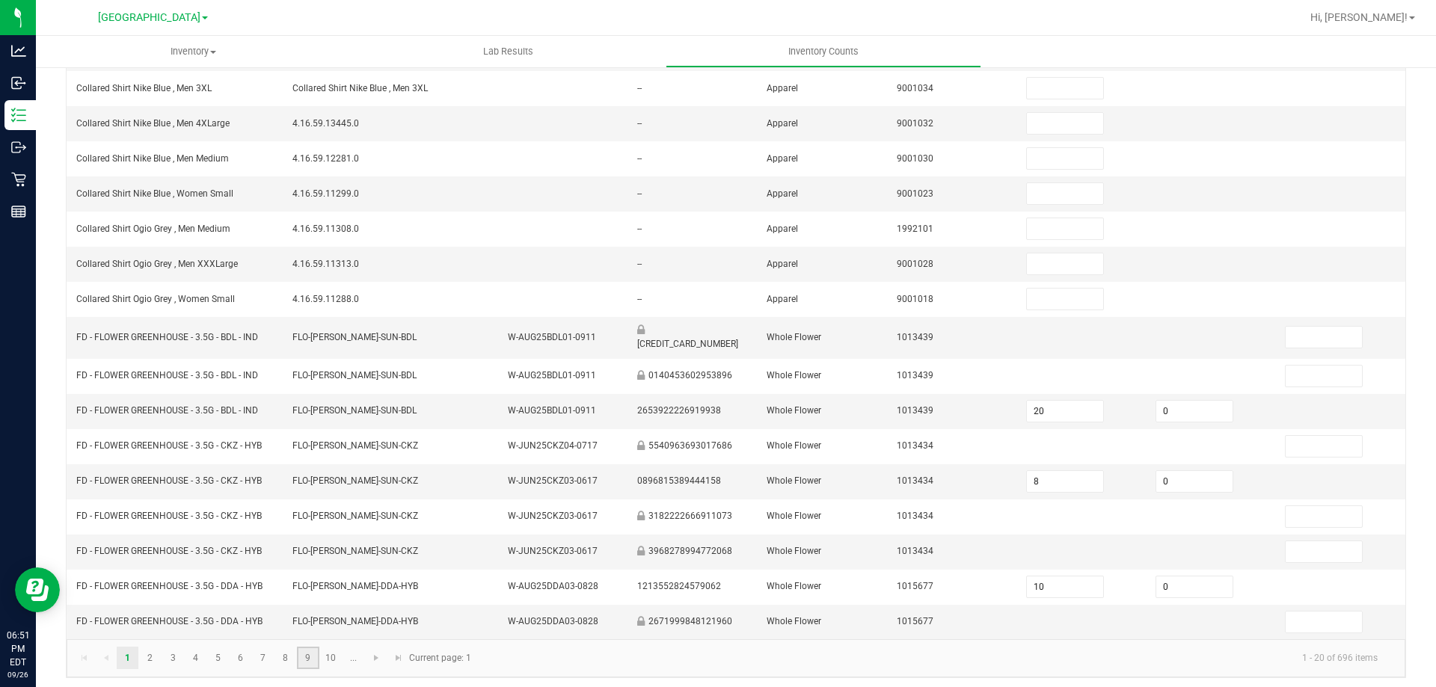
click at [313, 647] on link "9" at bounding box center [308, 658] width 22 height 22
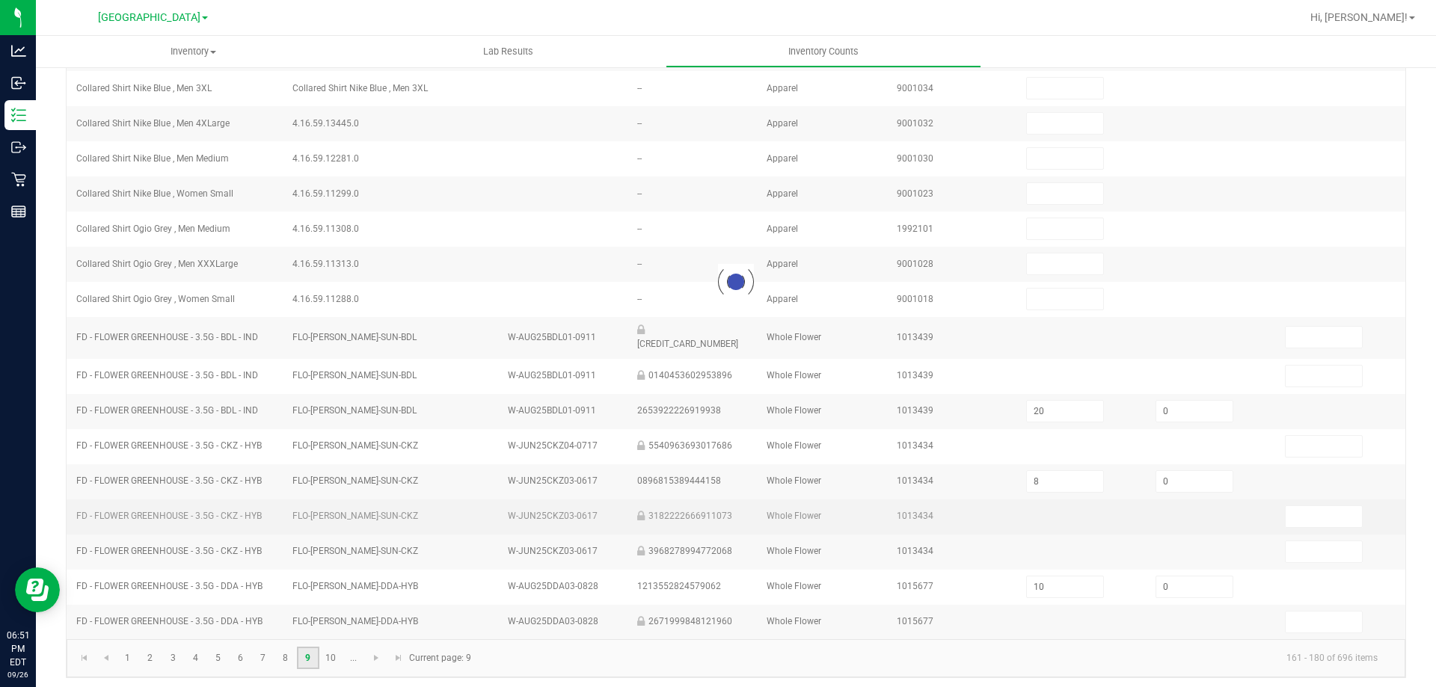
type input "4"
type input "0"
type input "7"
type input "0"
type input "1"
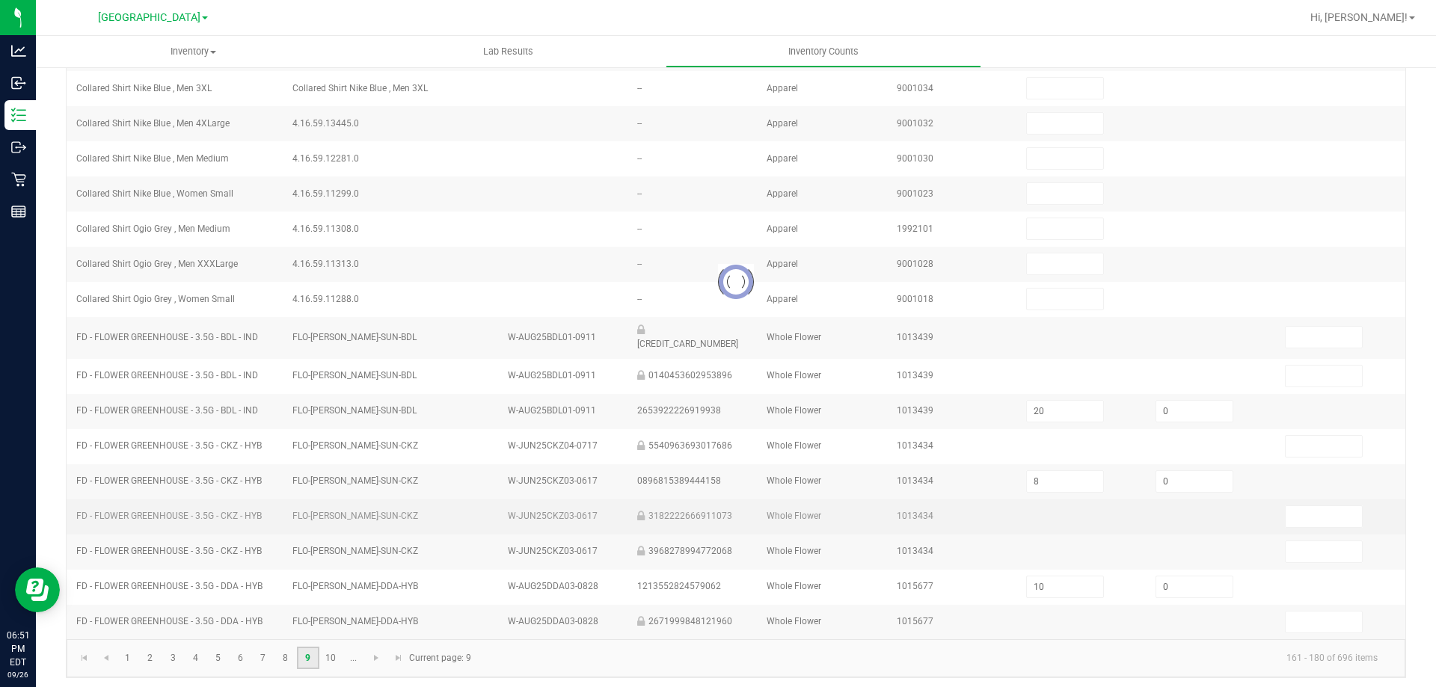
type input "19"
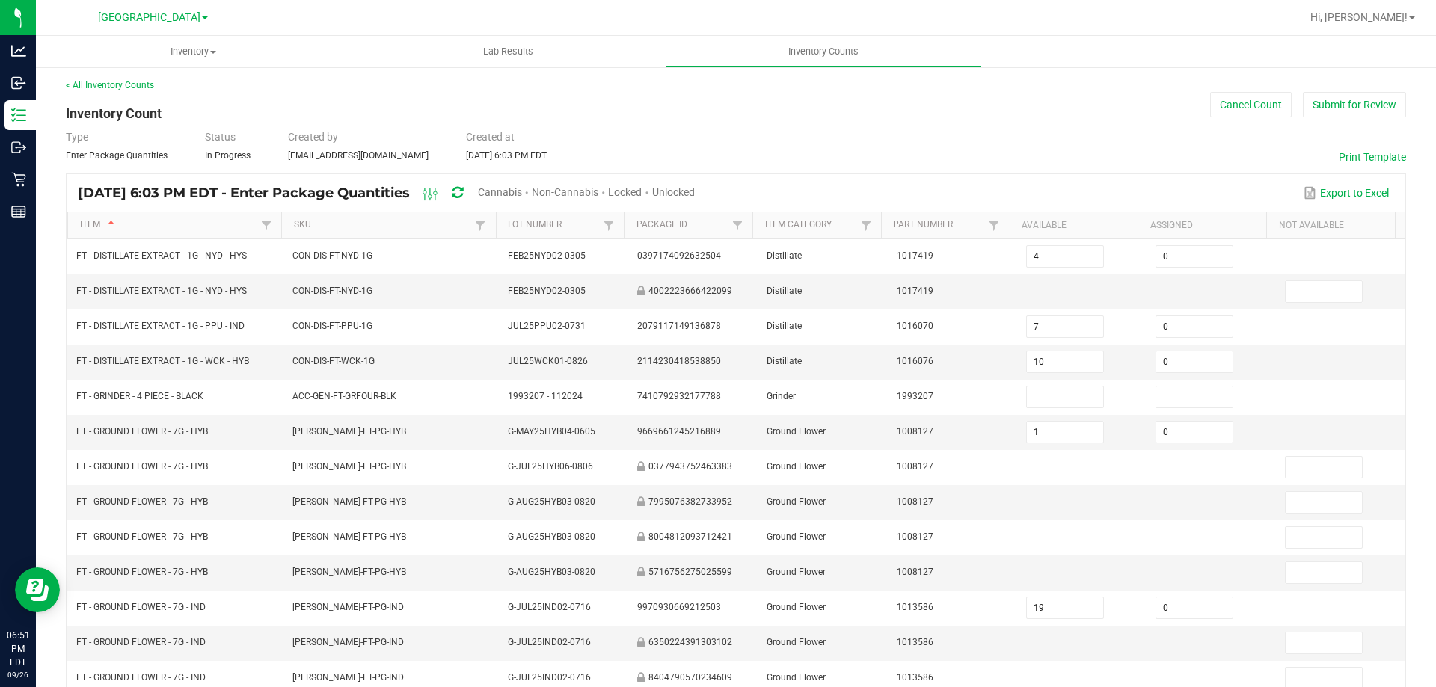
scroll to position [0, 0]
click at [522, 197] on span "Cannabis" at bounding box center [500, 195] width 44 height 12
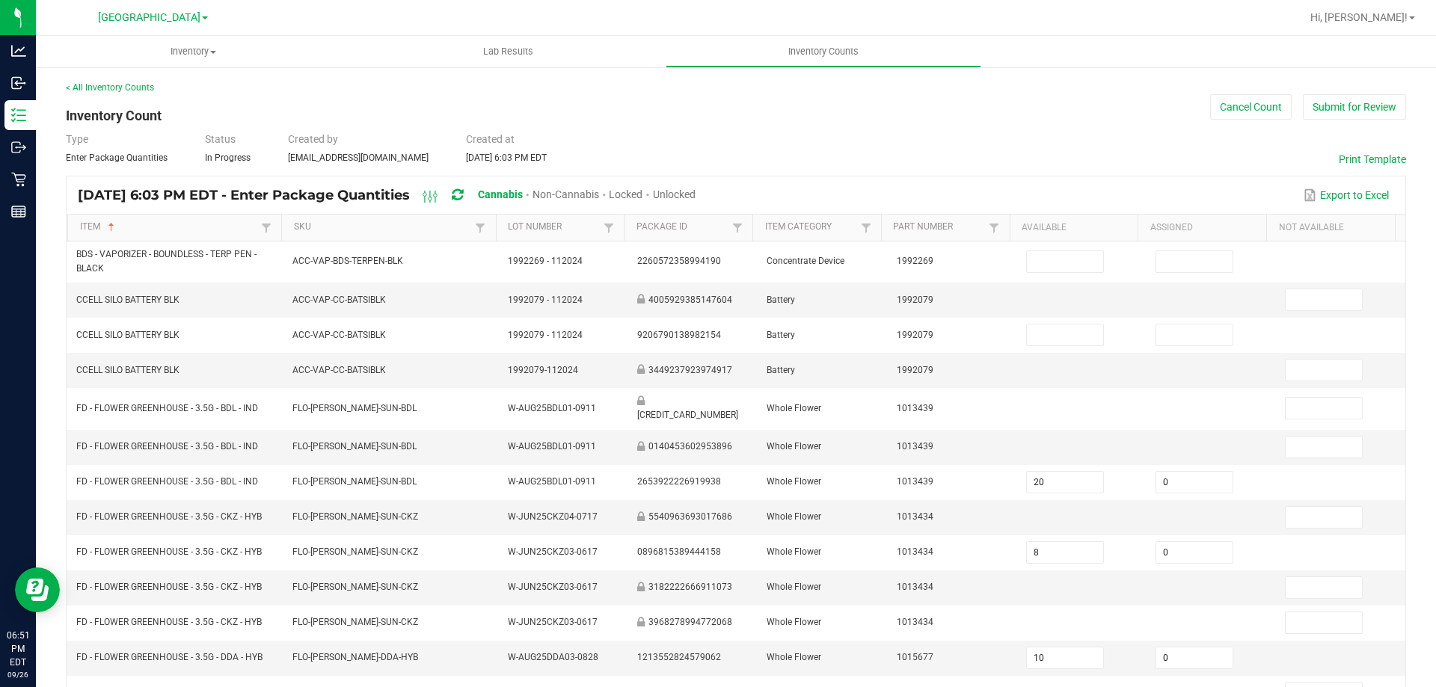
click at [696, 192] on span "Unlocked" at bounding box center [674, 195] width 43 height 12
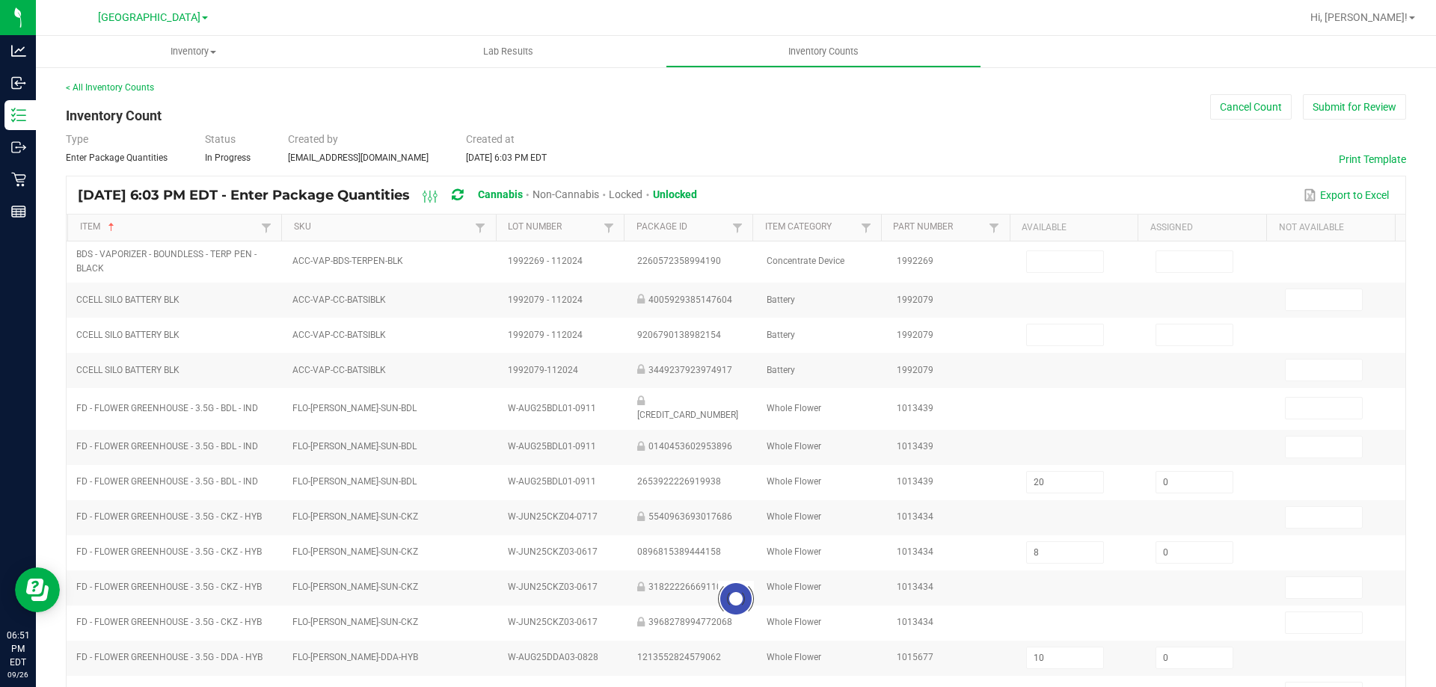
type input "20"
type input "0"
type input "12"
type input "14"
type input "7"
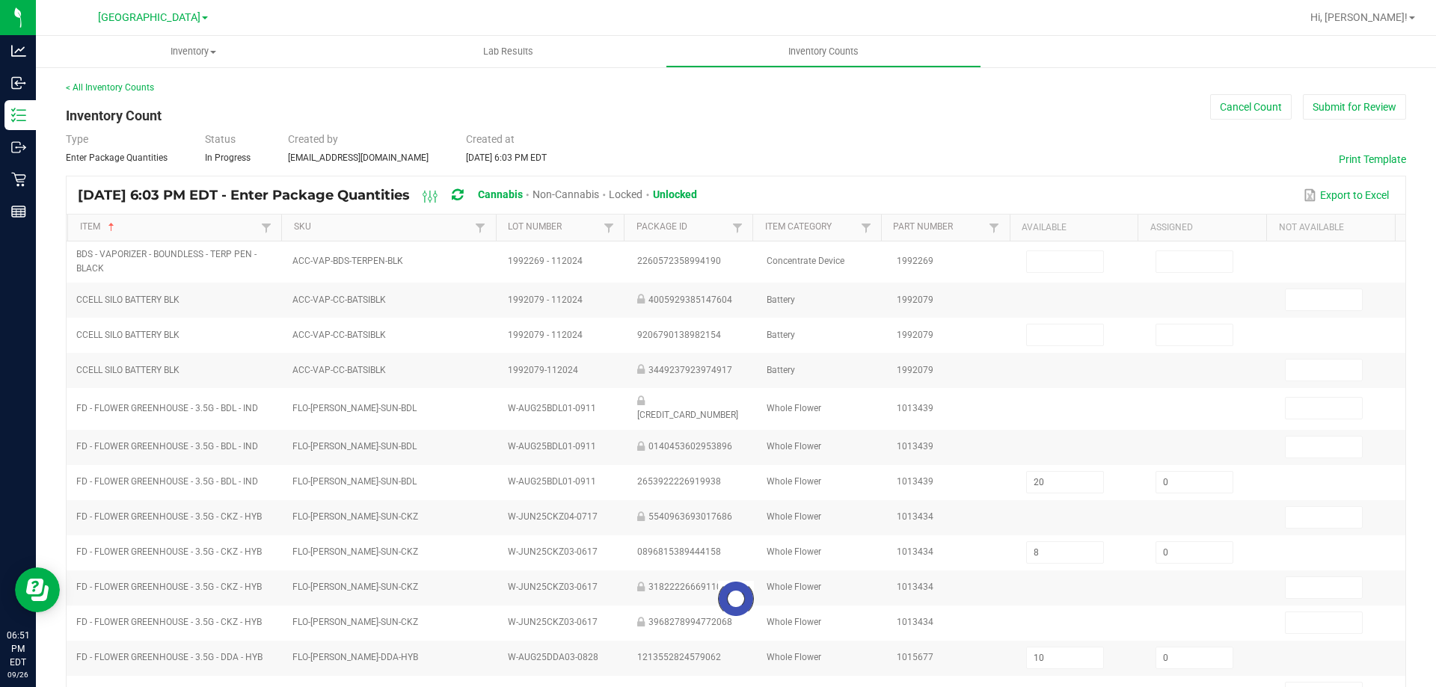
type input "0"
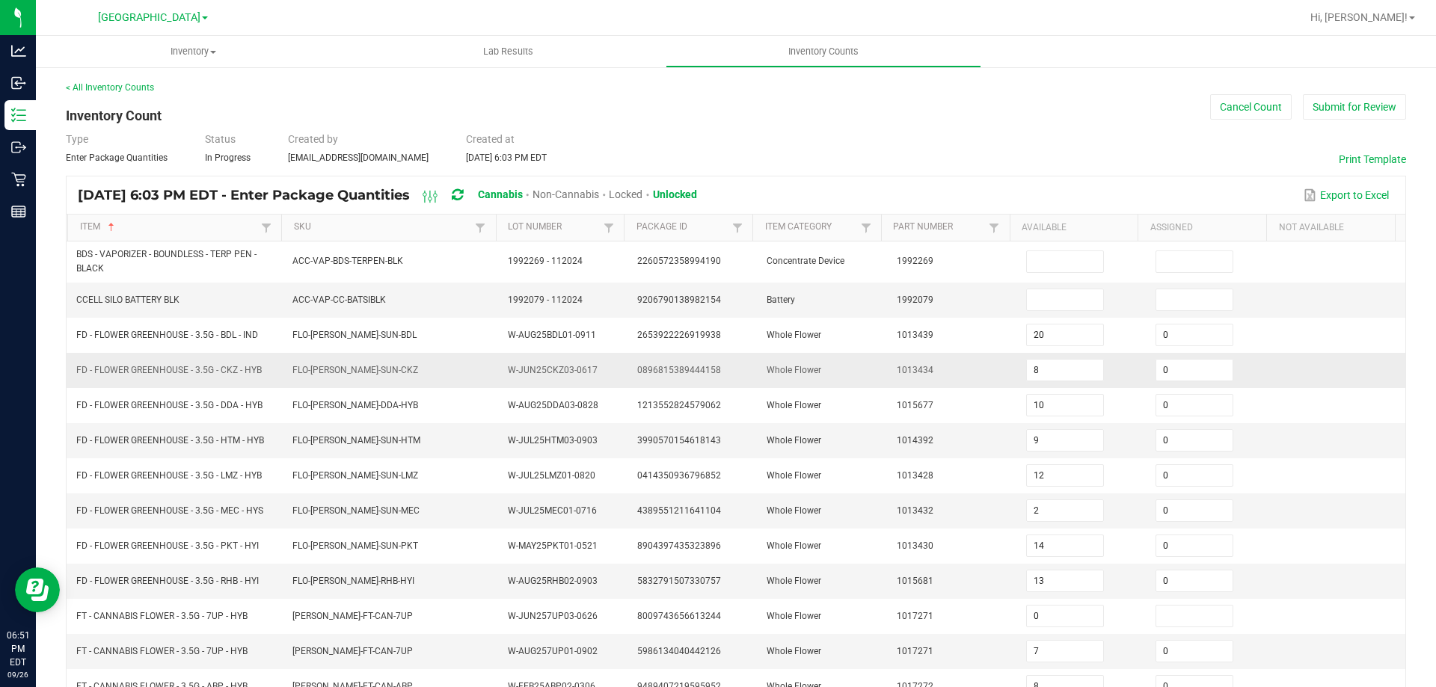
scroll to position [317, 0]
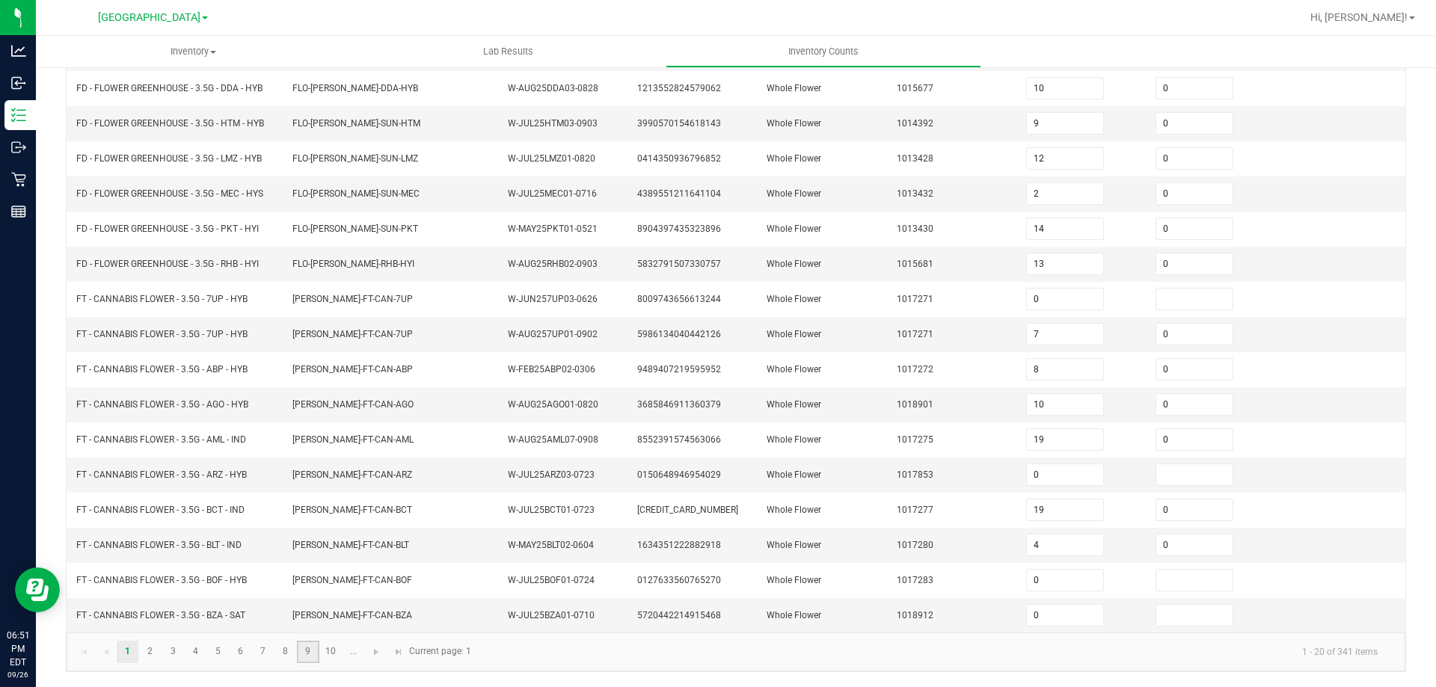
click at [308, 654] on link "9" at bounding box center [308, 652] width 22 height 22
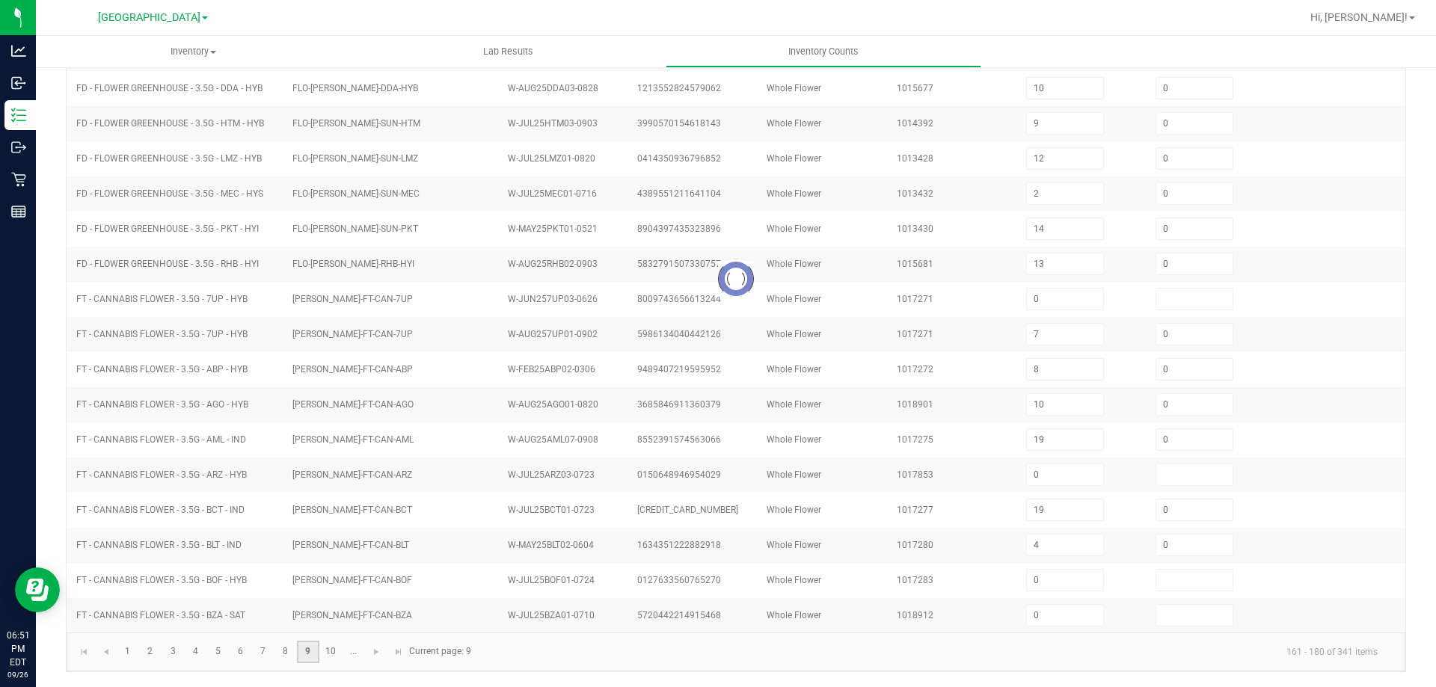
type input "2"
type input "0"
type input "11"
type input "3"
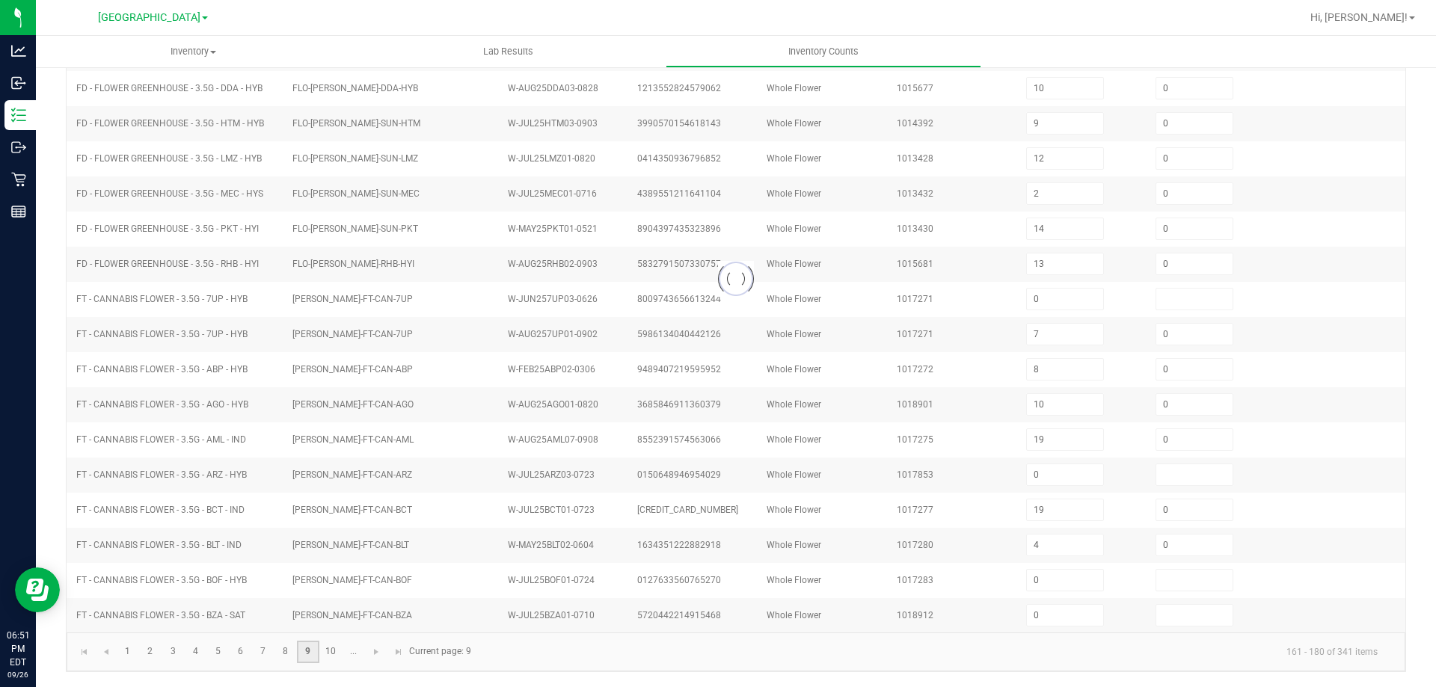
type input "9"
type input "1"
type input "7"
type input "0"
type input "3"
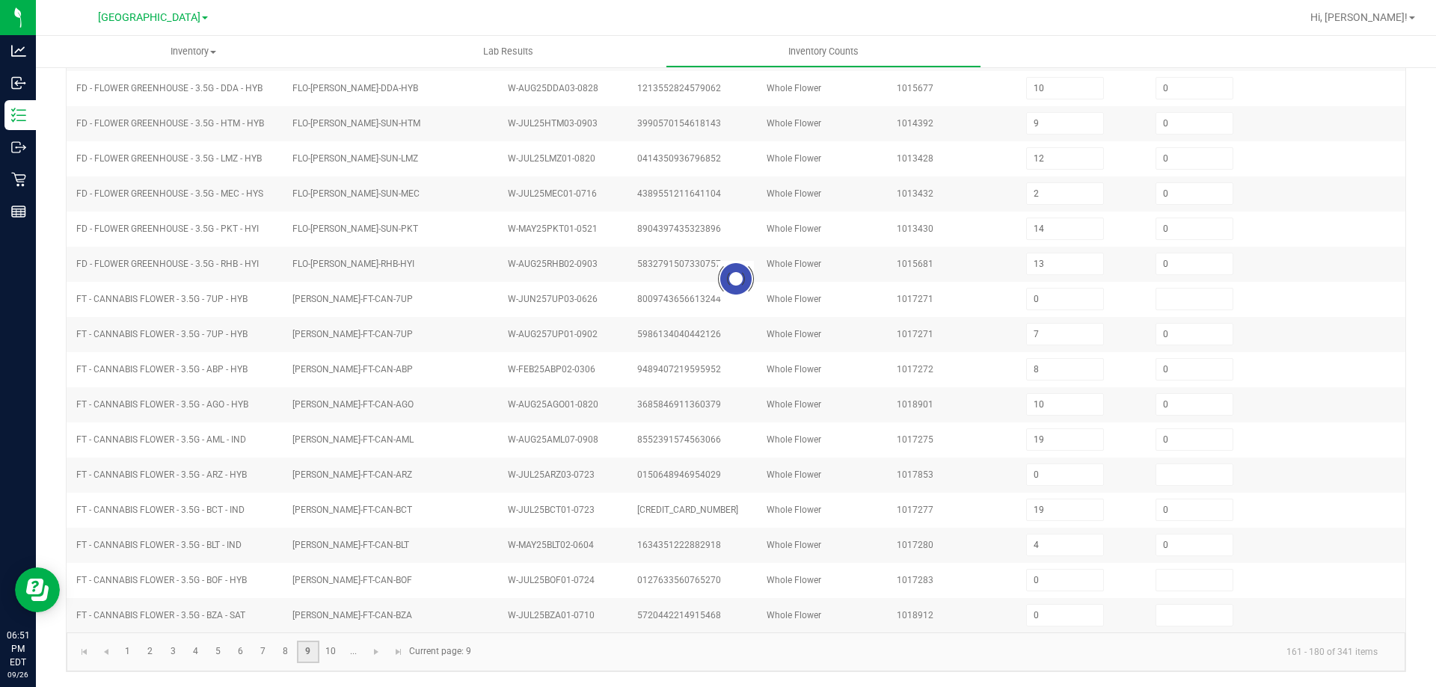
type input "0"
type input "3"
type input "6"
type input "3"
type input "12"
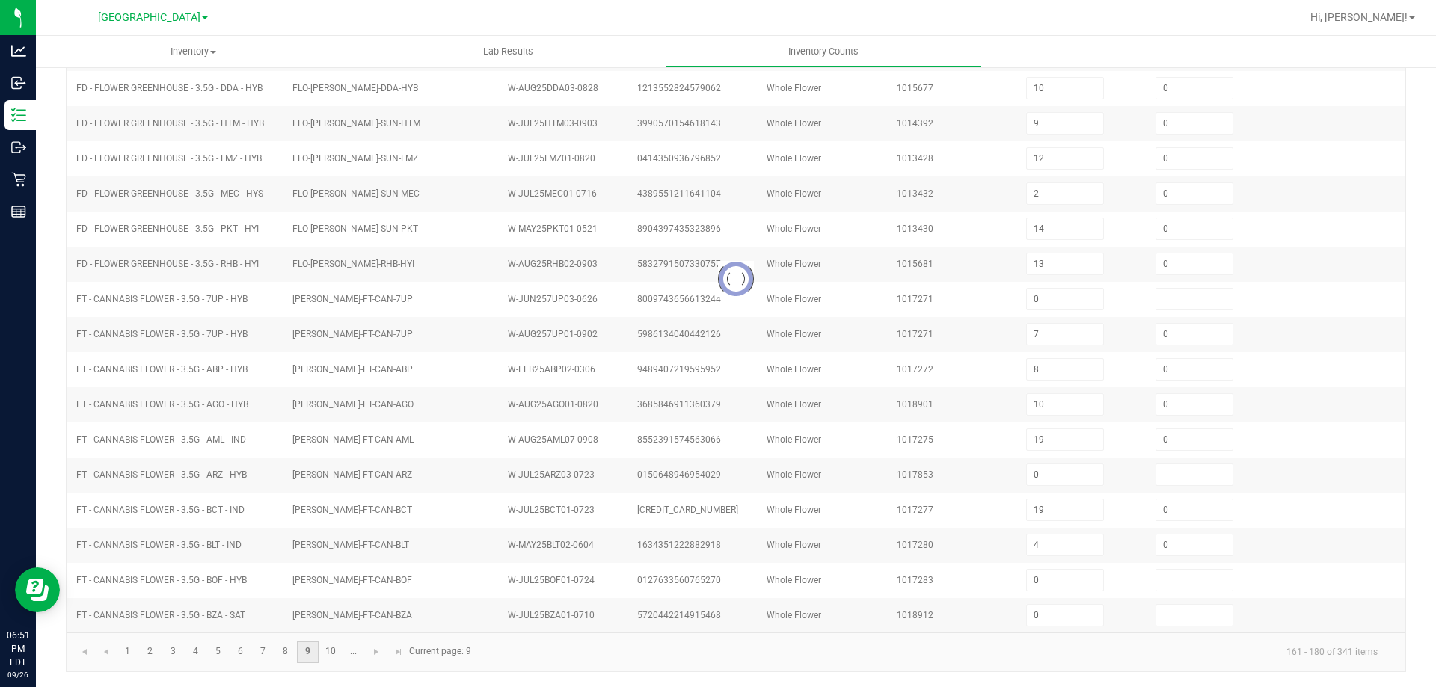
type input "8"
type input "12"
type input "0"
type input "10"
type input "0"
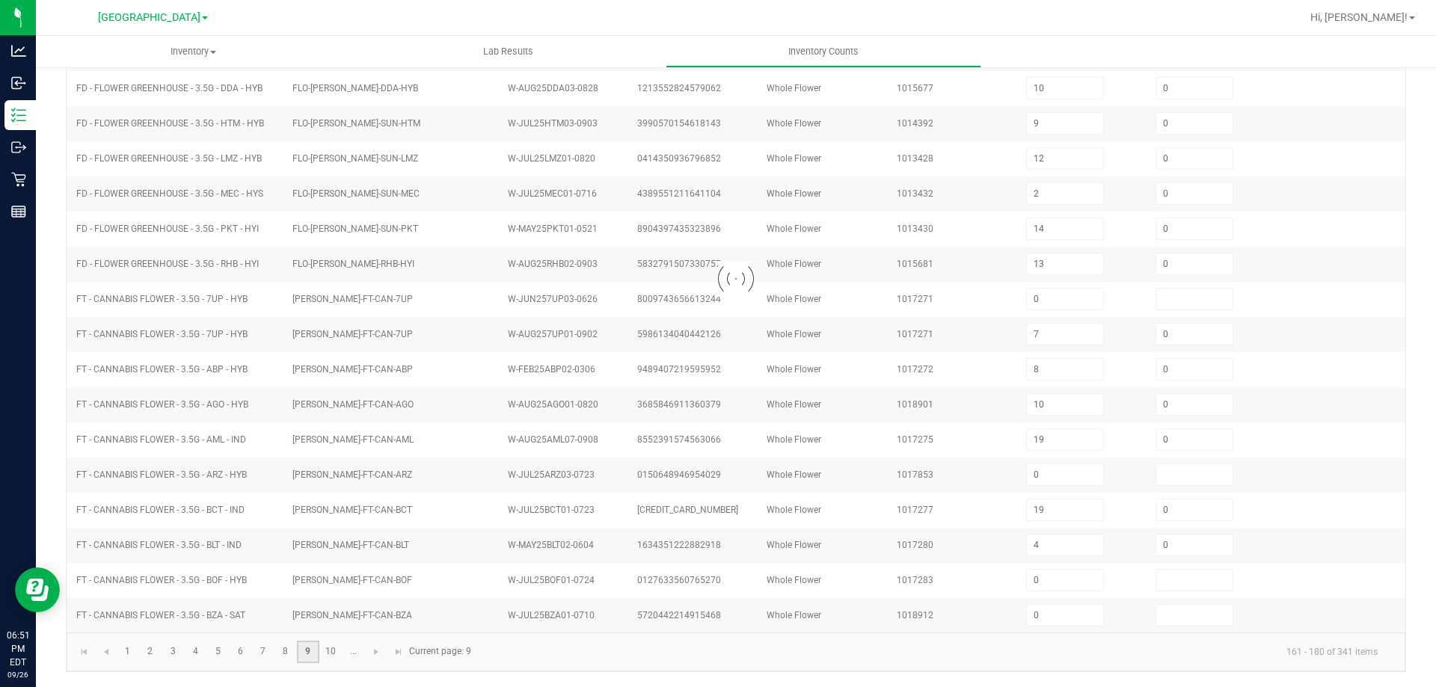
type input "2"
type input "3"
type input "0"
type input "7"
type input "6"
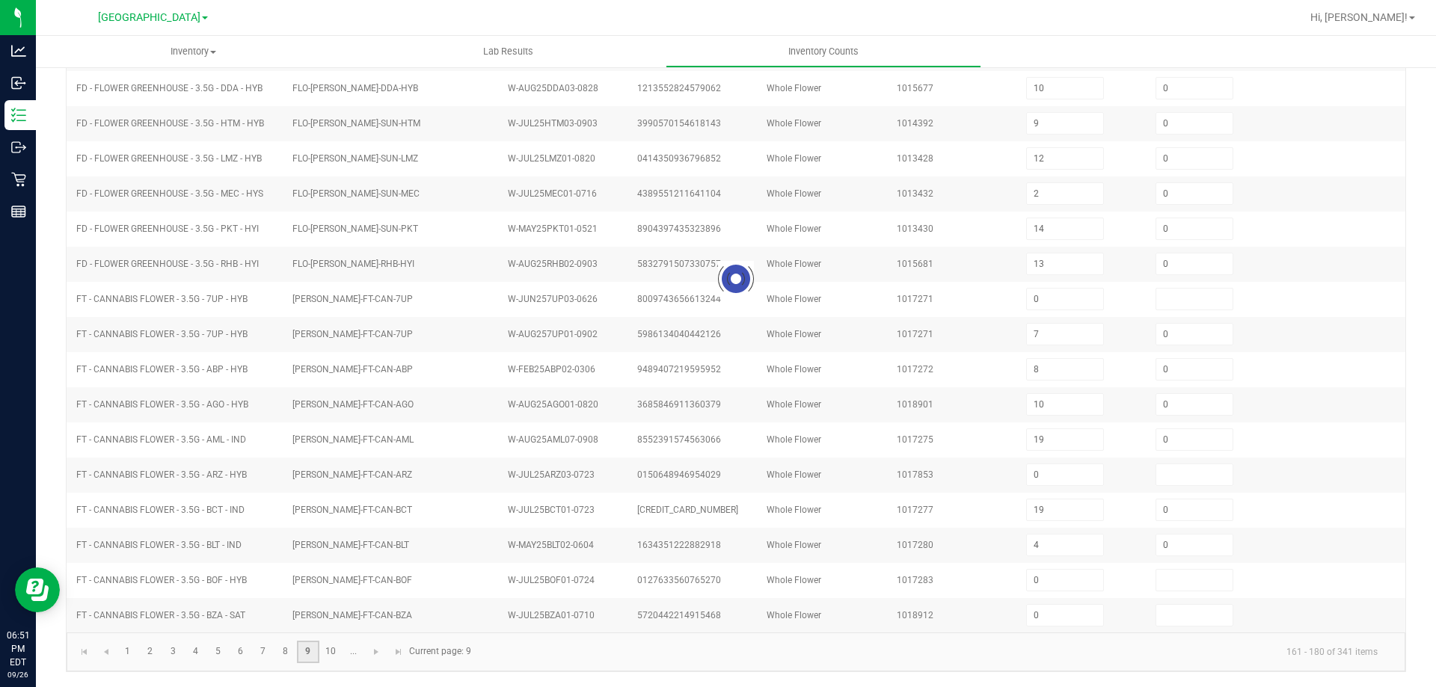
type input "0"
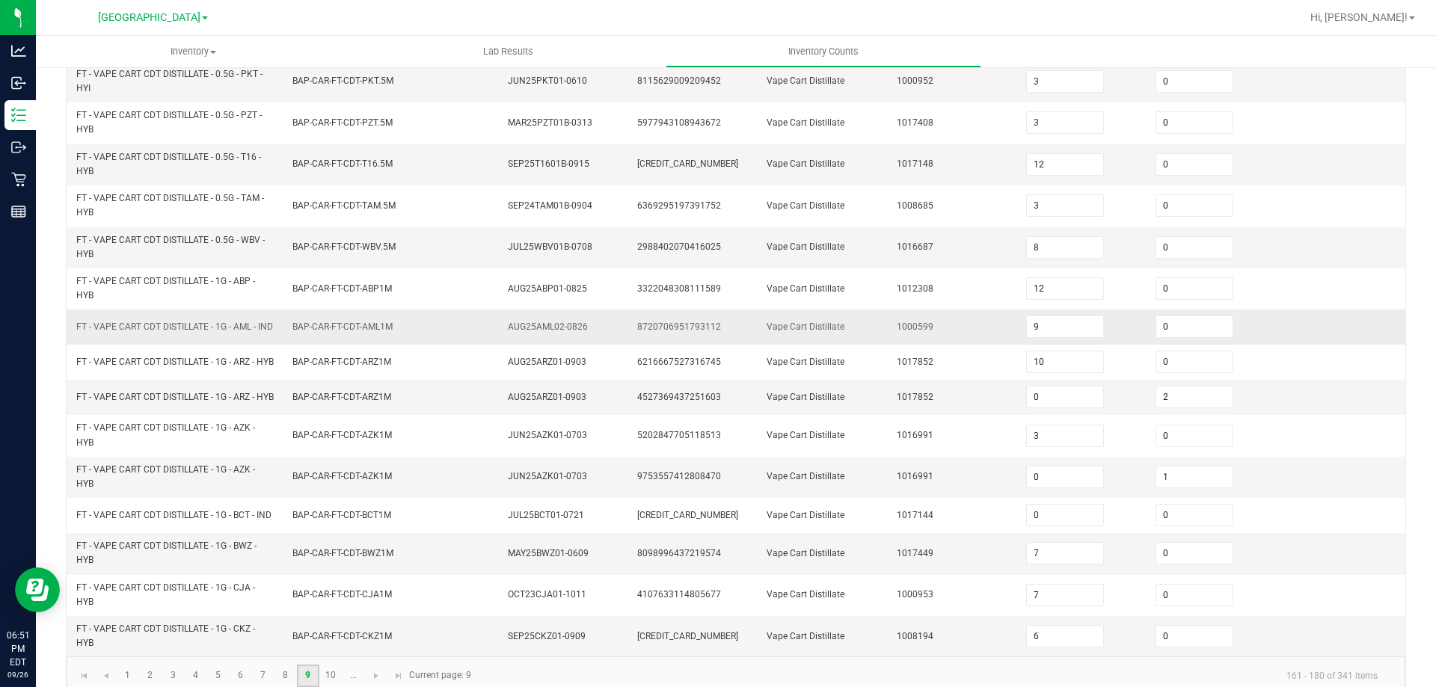
scroll to position [361, 0]
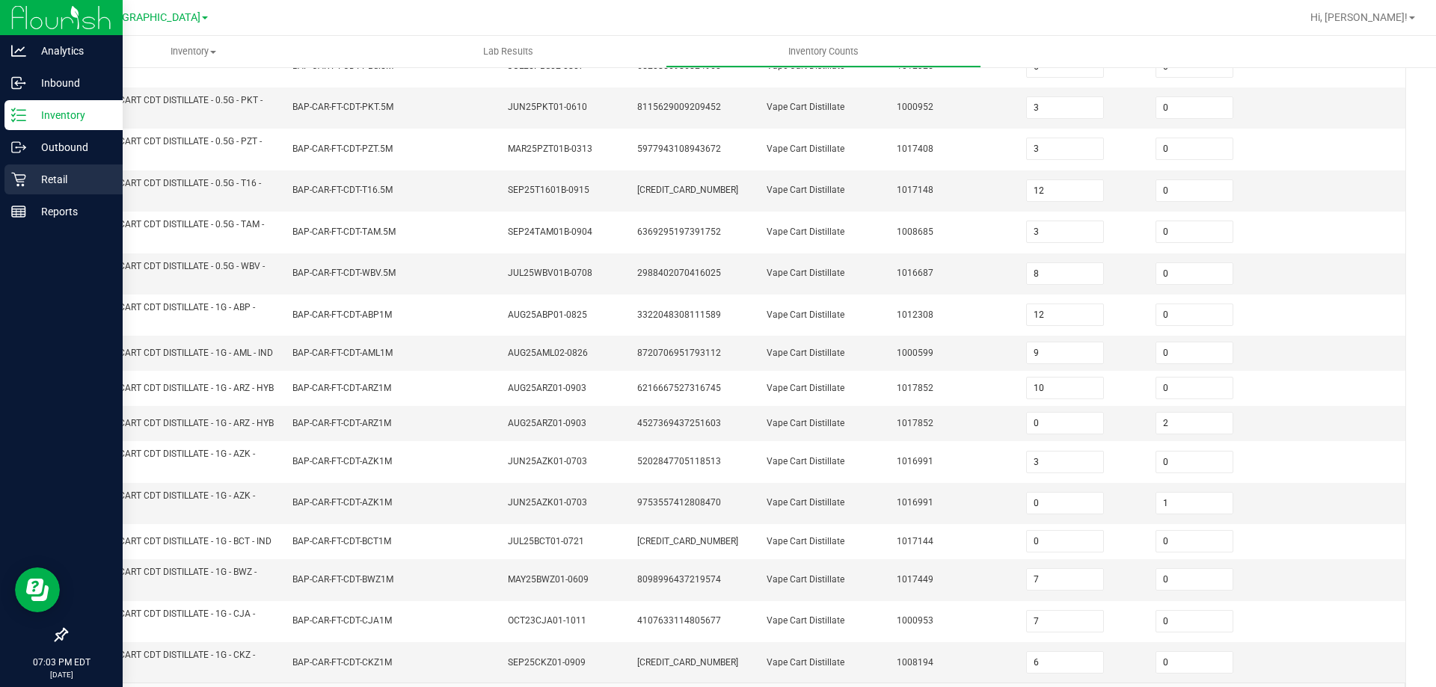
click at [13, 183] on icon at bounding box center [18, 179] width 15 height 15
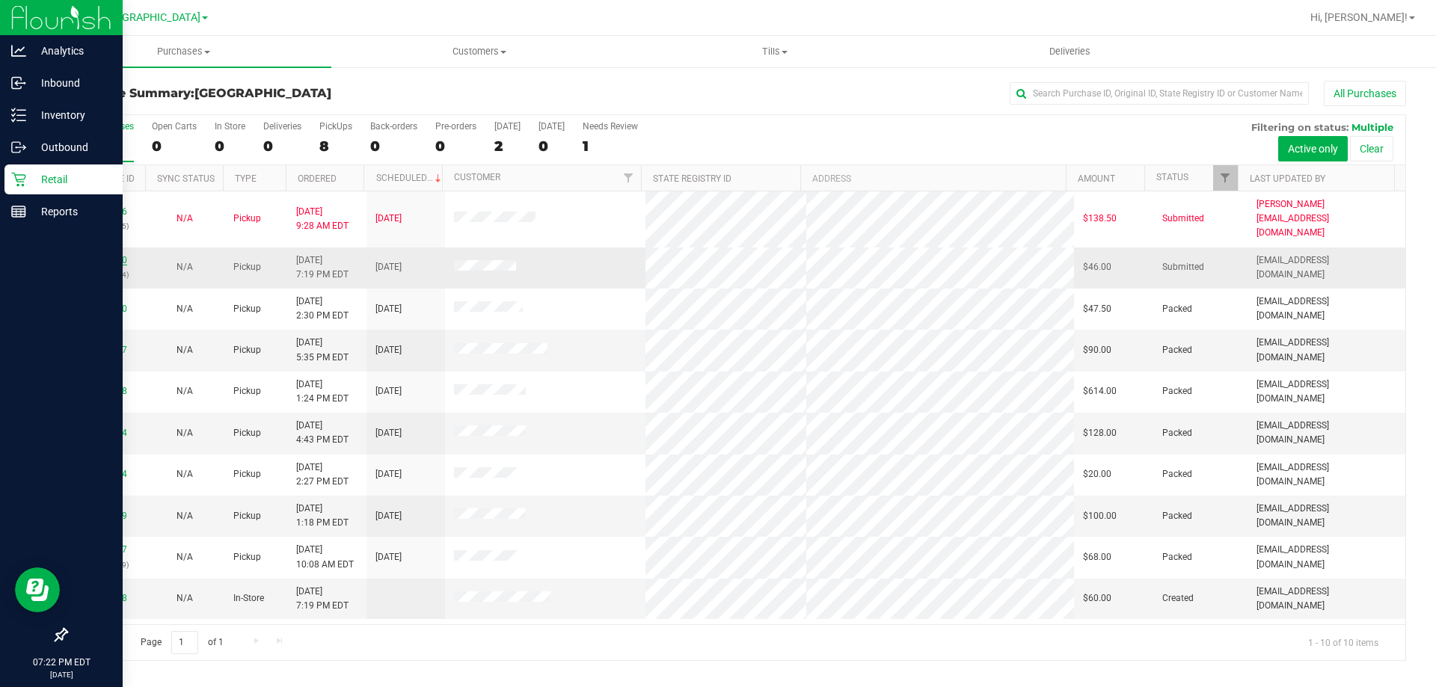
click at [97, 255] on link "12011950" at bounding box center [106, 260] width 42 height 10
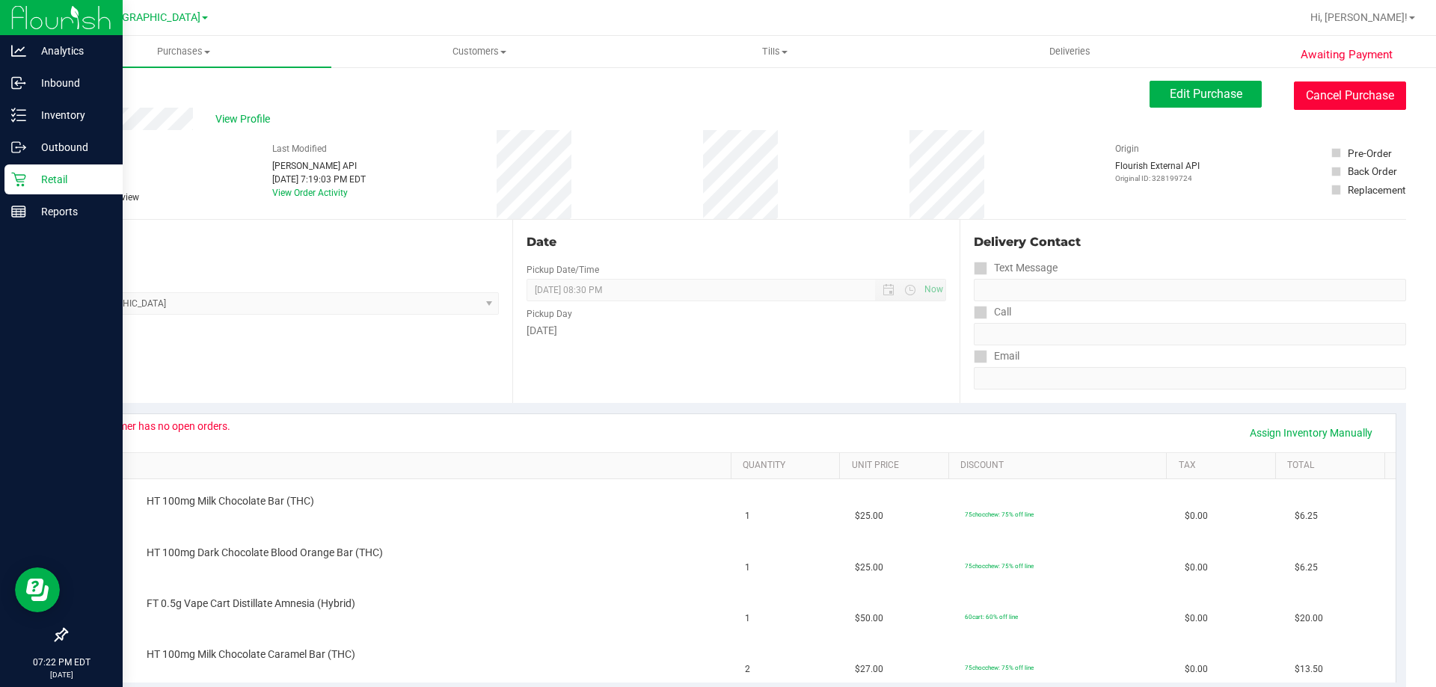
click at [1302, 95] on button "Cancel Purchase" at bounding box center [1350, 96] width 112 height 28
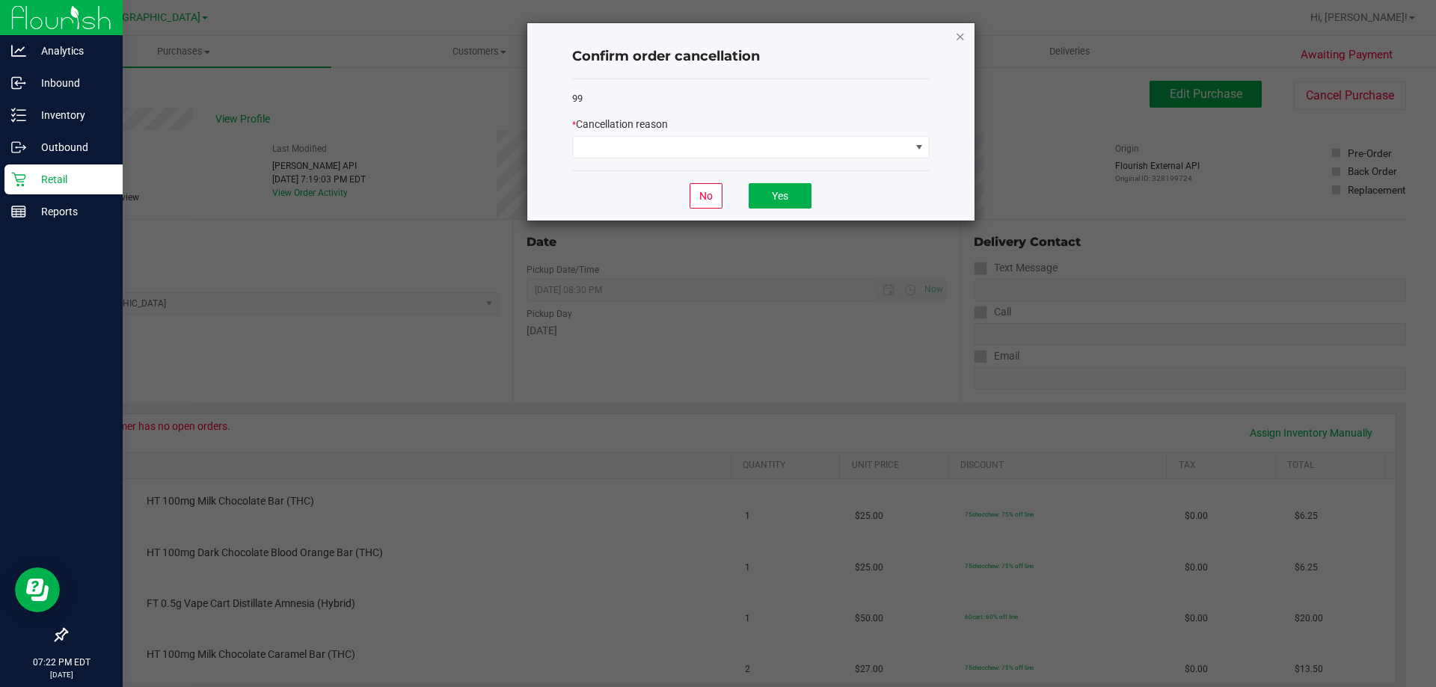
click at [961, 32] on icon "Close" at bounding box center [960, 36] width 10 height 18
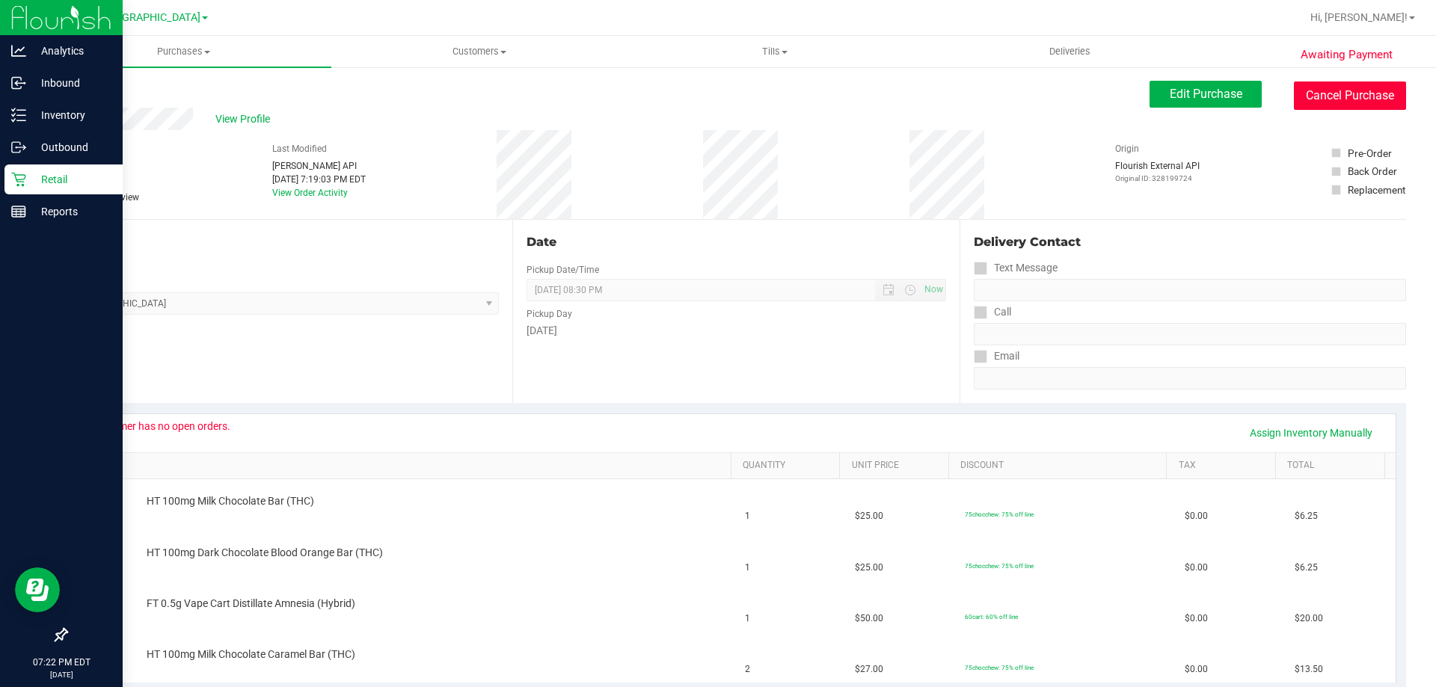
click at [1321, 85] on button "Cancel Purchase" at bounding box center [1350, 96] width 112 height 28
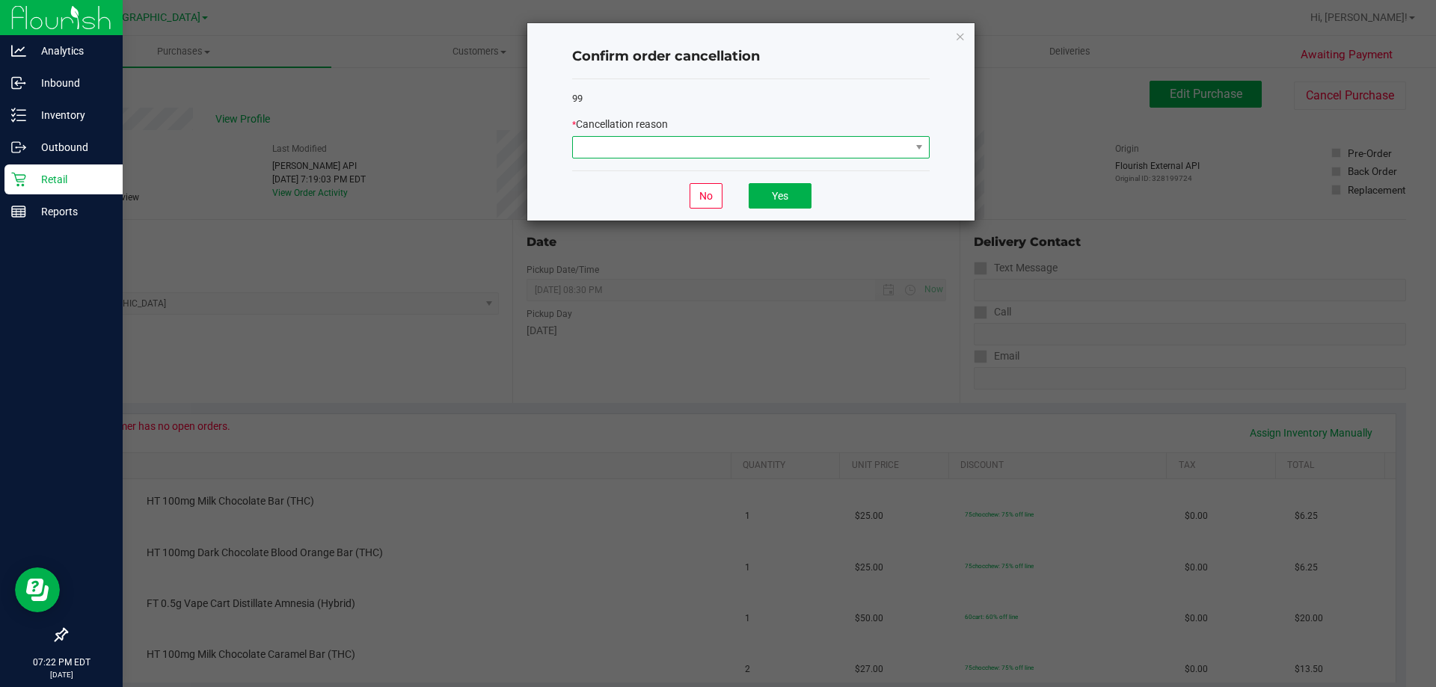
click at [909, 144] on span at bounding box center [741, 147] width 337 height 21
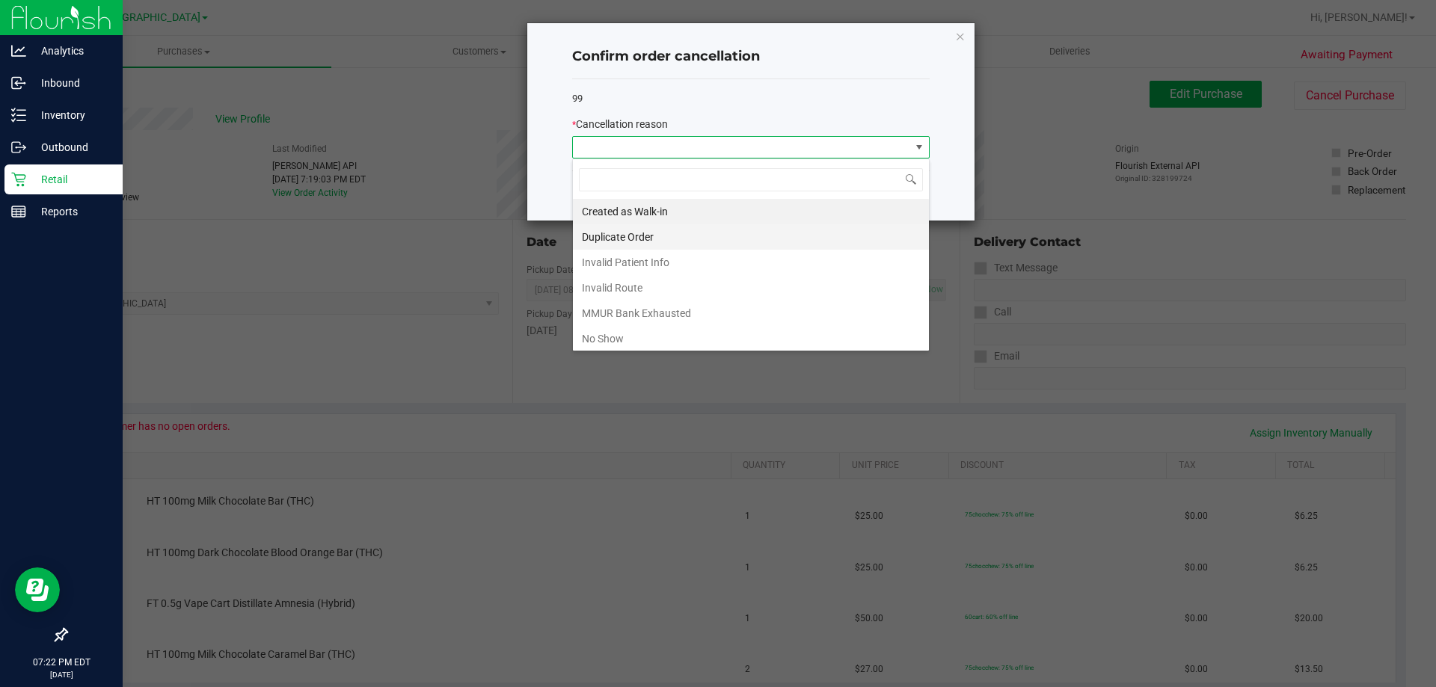
scroll to position [22, 358]
click at [667, 311] on li "MMUR Bank Exhausted" at bounding box center [751, 313] width 356 height 25
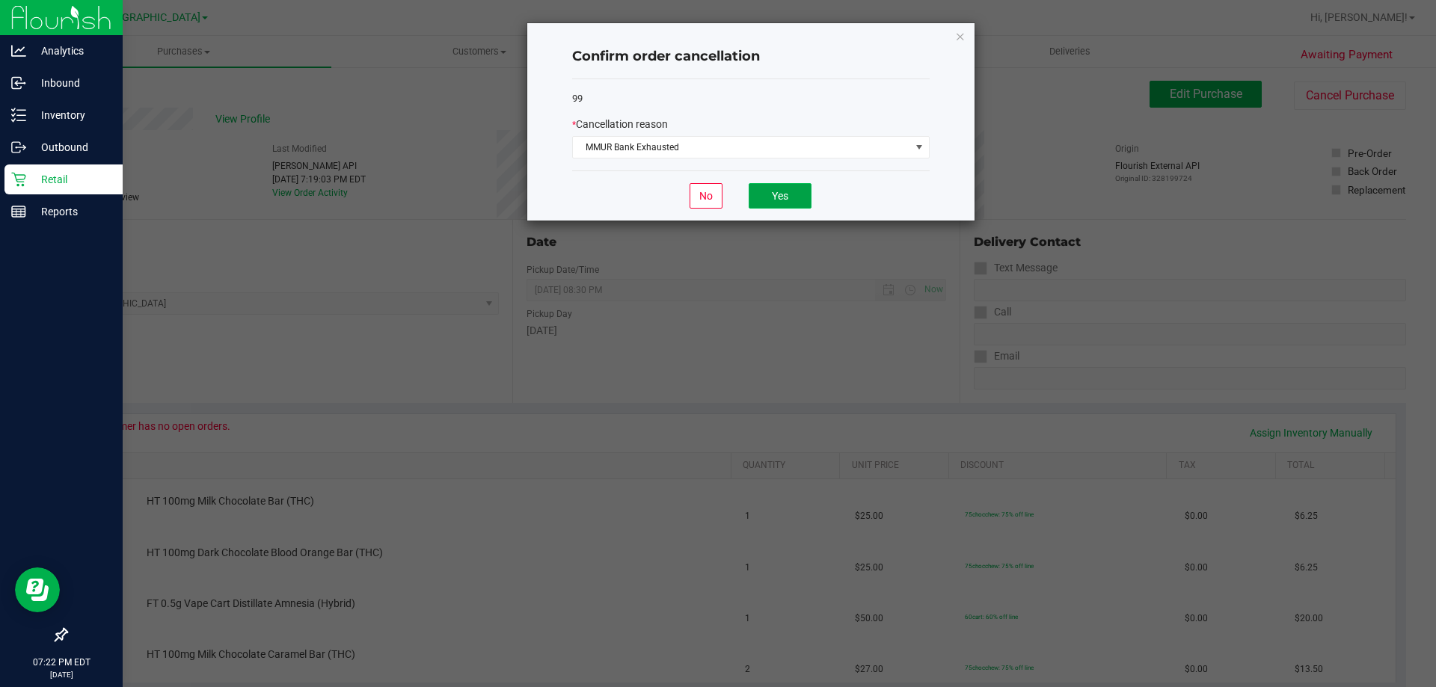
click at [767, 186] on button "Yes" at bounding box center [780, 195] width 63 height 25
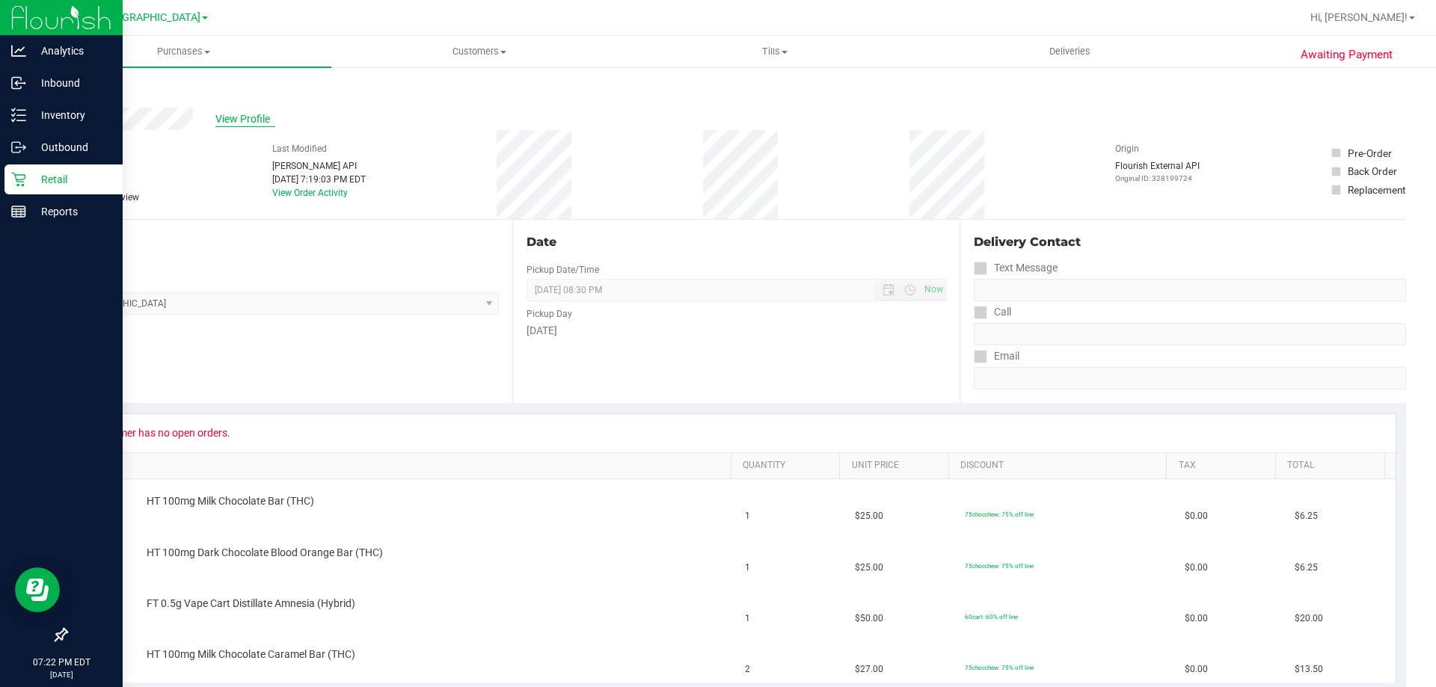
click at [236, 116] on span "View Profile" at bounding box center [245, 119] width 60 height 16
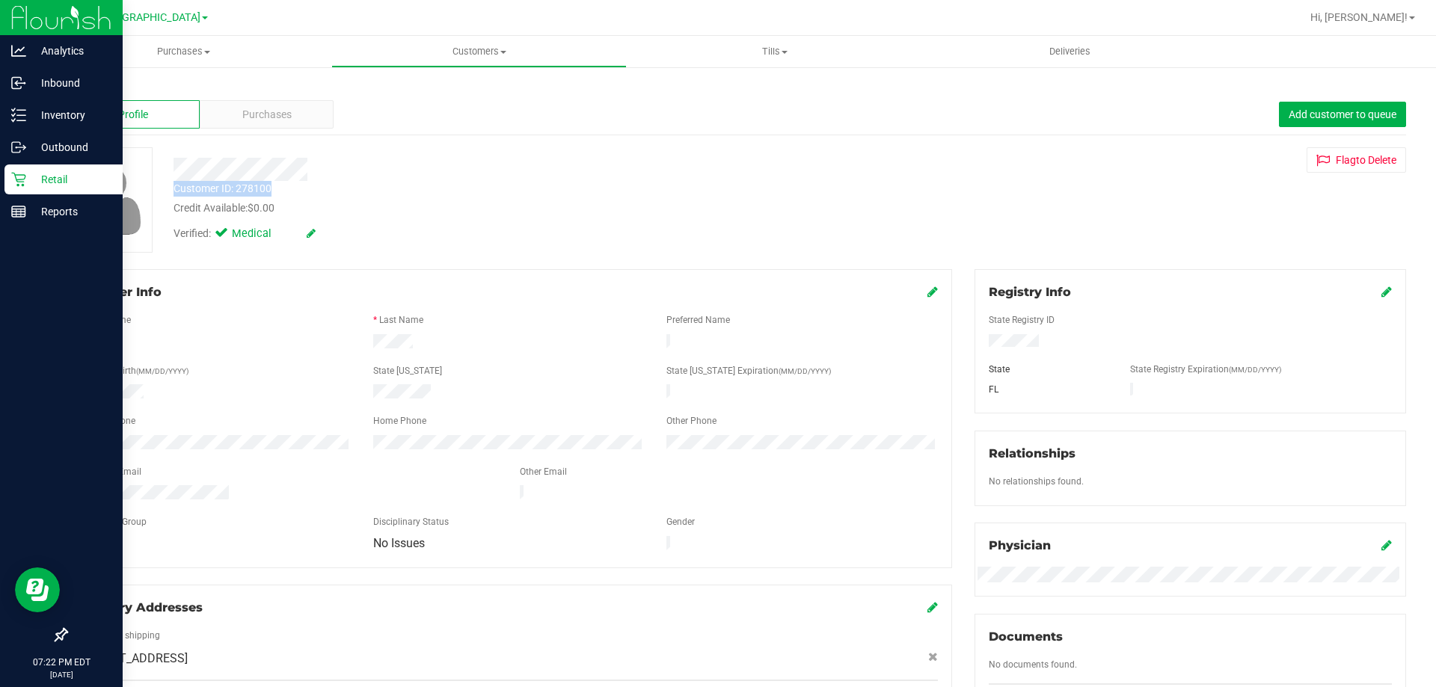
drag, startPoint x: 291, startPoint y: 191, endPoint x: 171, endPoint y: 189, distance: 119.7
click at [171, 189] on div "Customer ID: 278100 Credit Available: $0.00" at bounding box center [502, 198] width 681 height 35
copy div "Customer ID: 278100"
click at [26, 194] on div "Retail" at bounding box center [63, 180] width 118 height 30
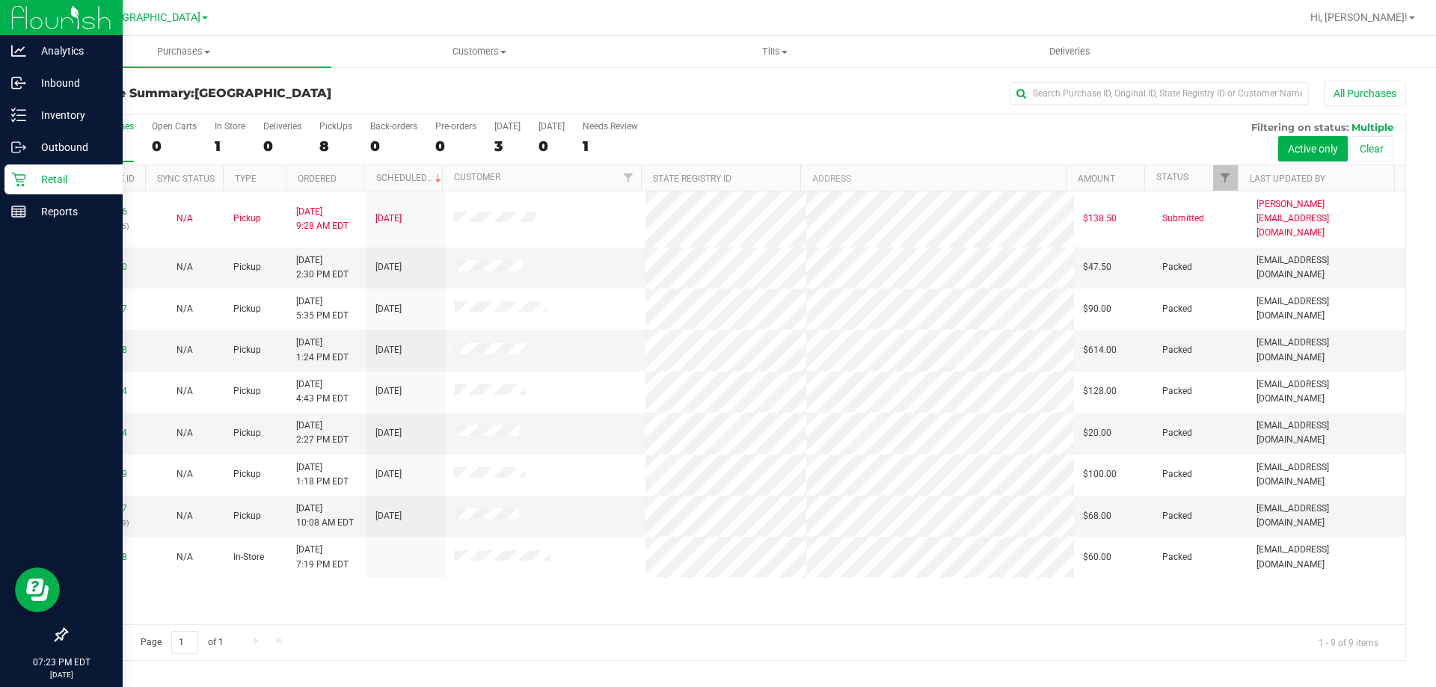
click at [35, 181] on p "Retail" at bounding box center [71, 180] width 90 height 18
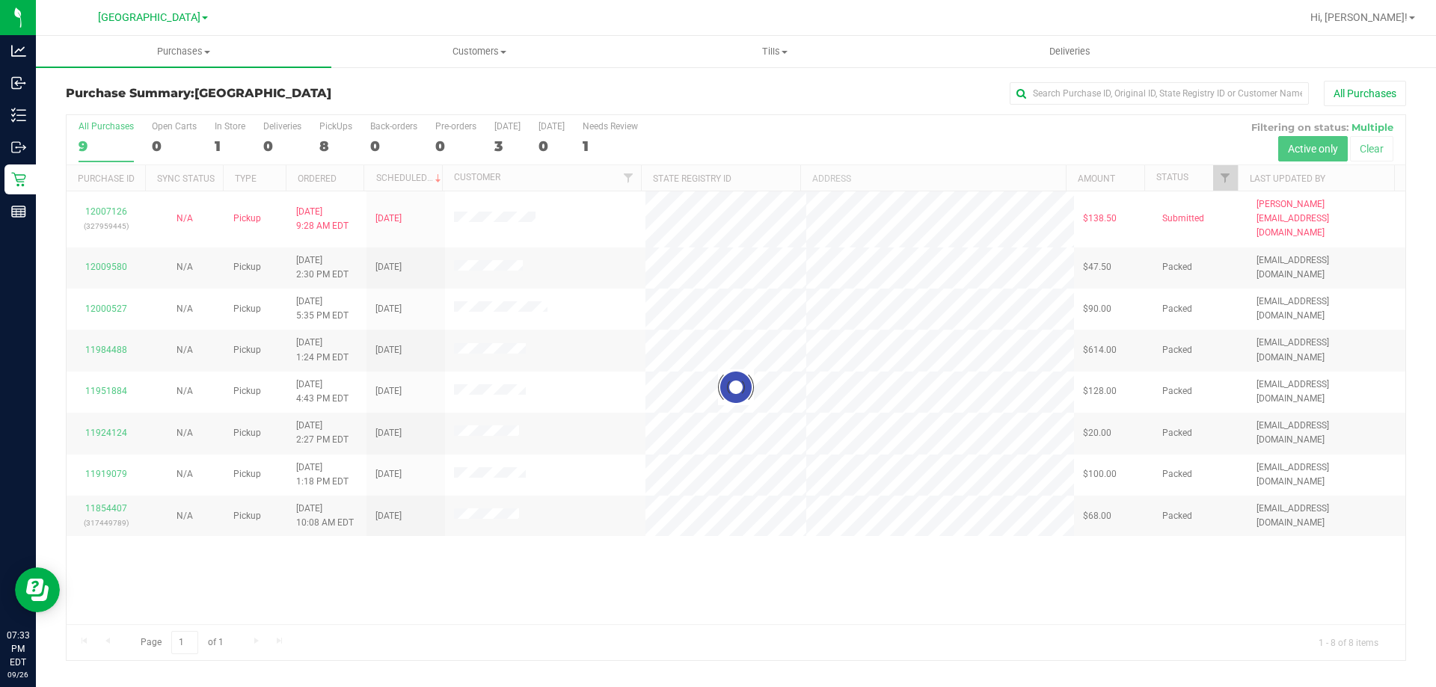
click at [295, 18] on div at bounding box center [784, 17] width 1033 height 29
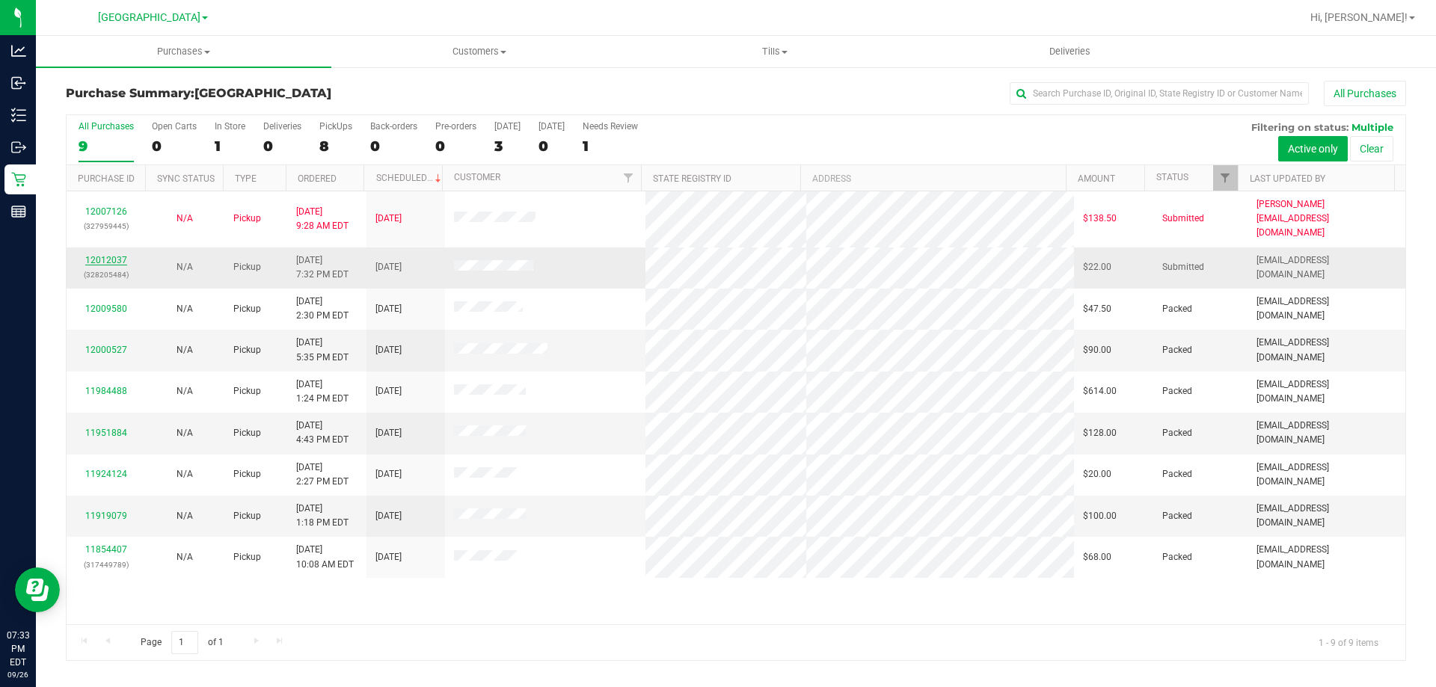
click at [121, 255] on link "12012037" at bounding box center [106, 260] width 42 height 10
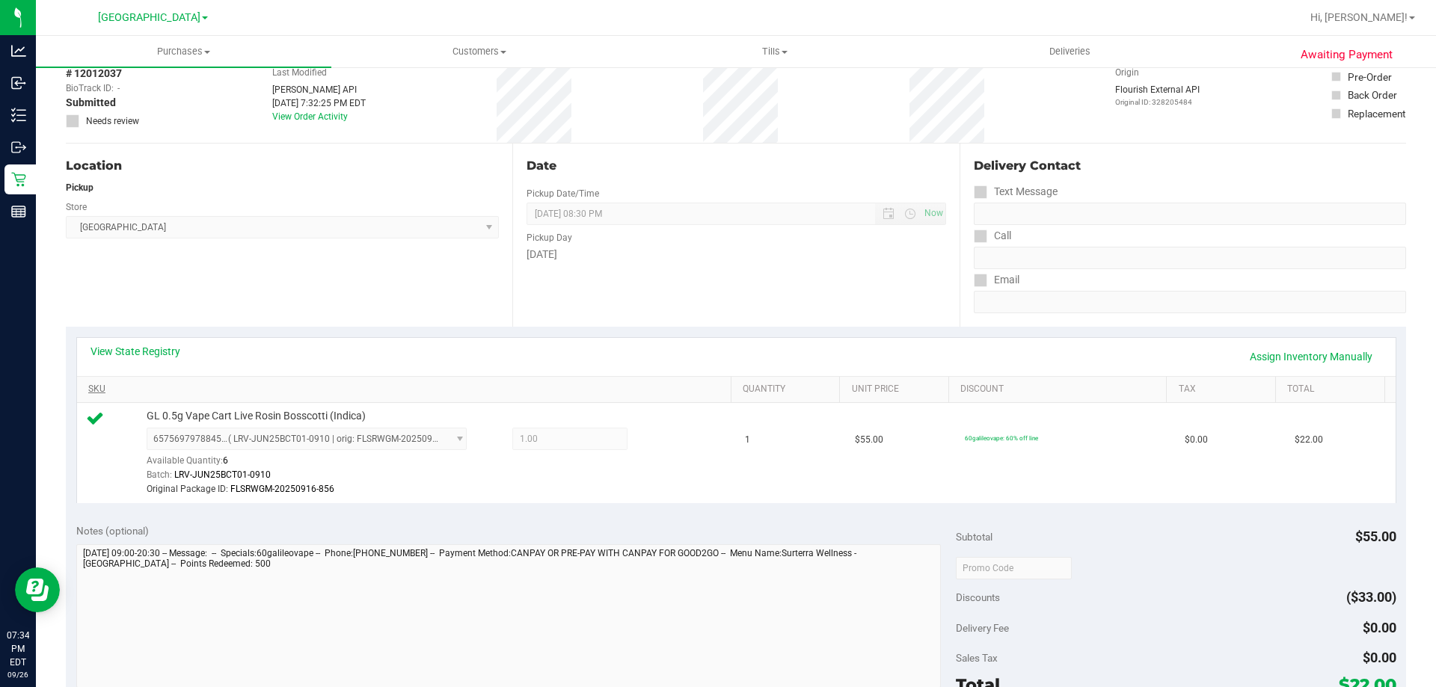
scroll to position [224, 0]
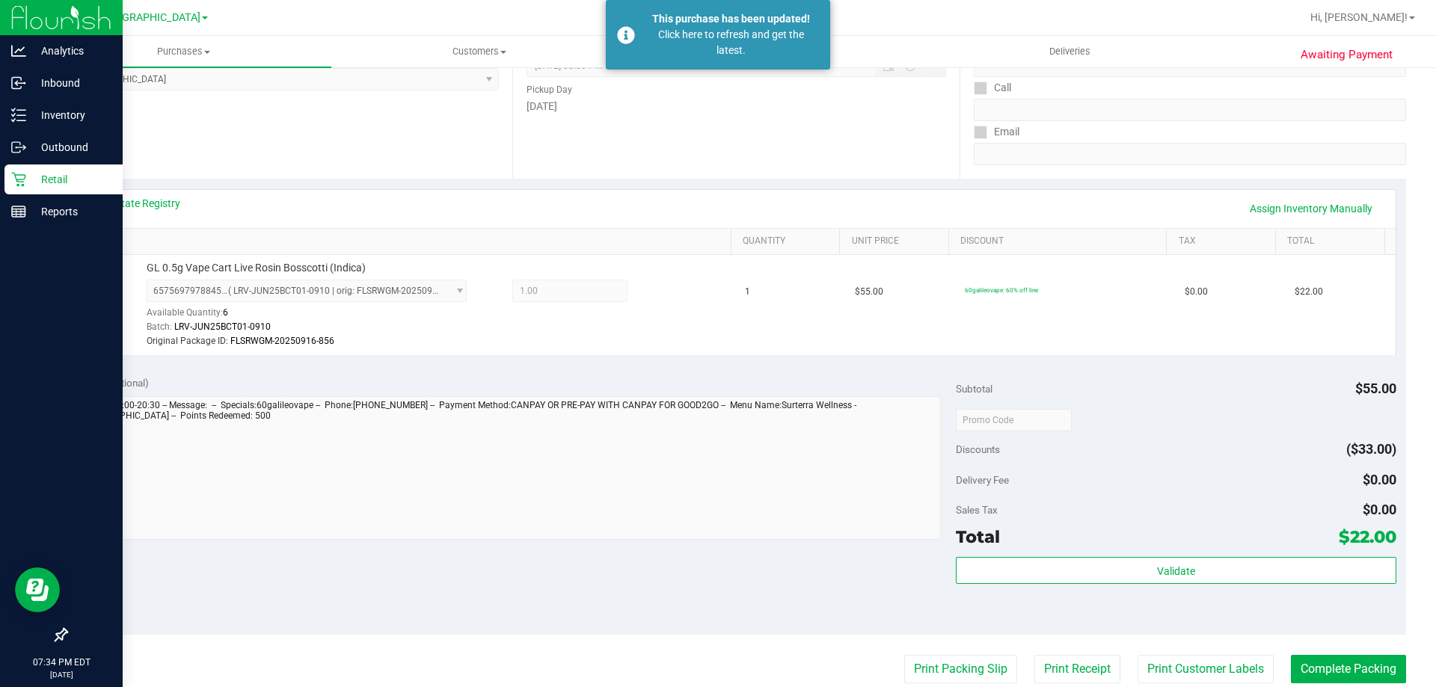
click at [21, 171] on div "Retail" at bounding box center [63, 180] width 118 height 30
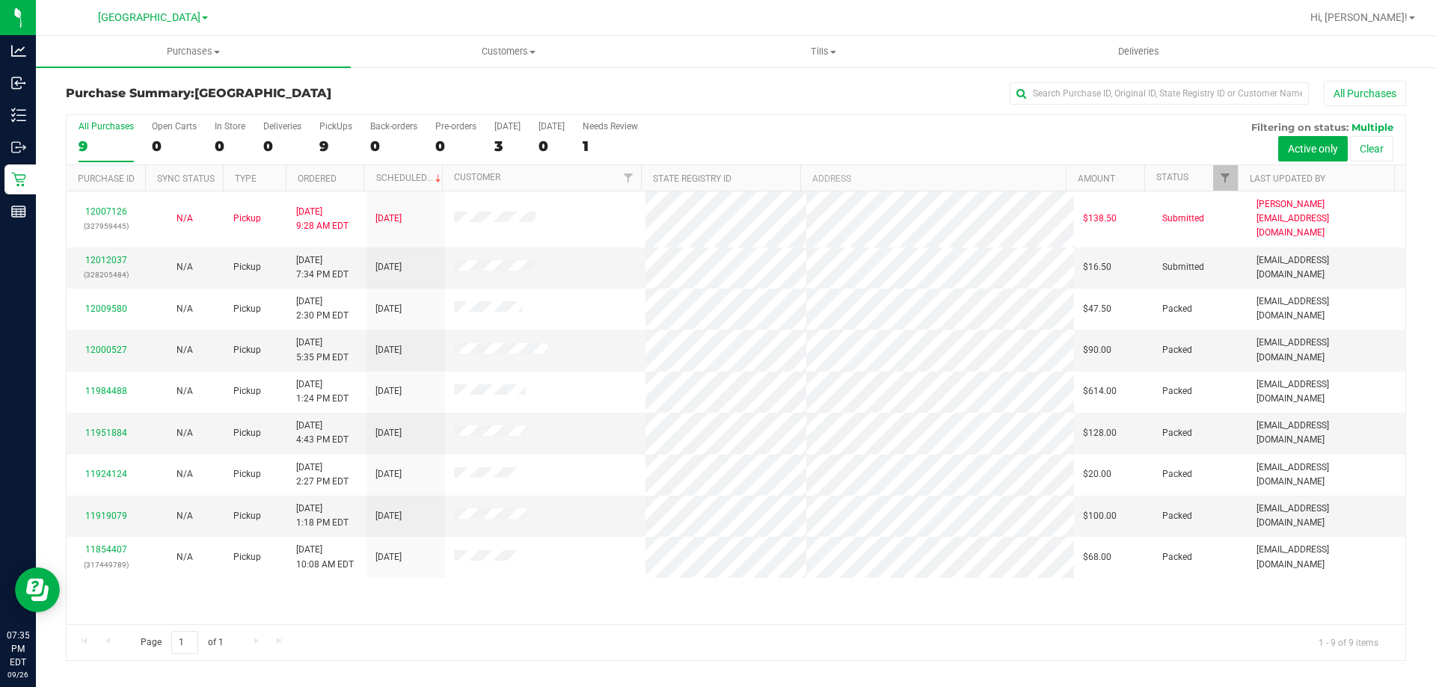
click at [348, 5] on div at bounding box center [784, 17] width 1033 height 29
click at [441, 91] on h3 "Purchase Summary: North Port WC" at bounding box center [289, 93] width 447 height 13
click at [670, 86] on div "All Purchases" at bounding box center [959, 93] width 894 height 25
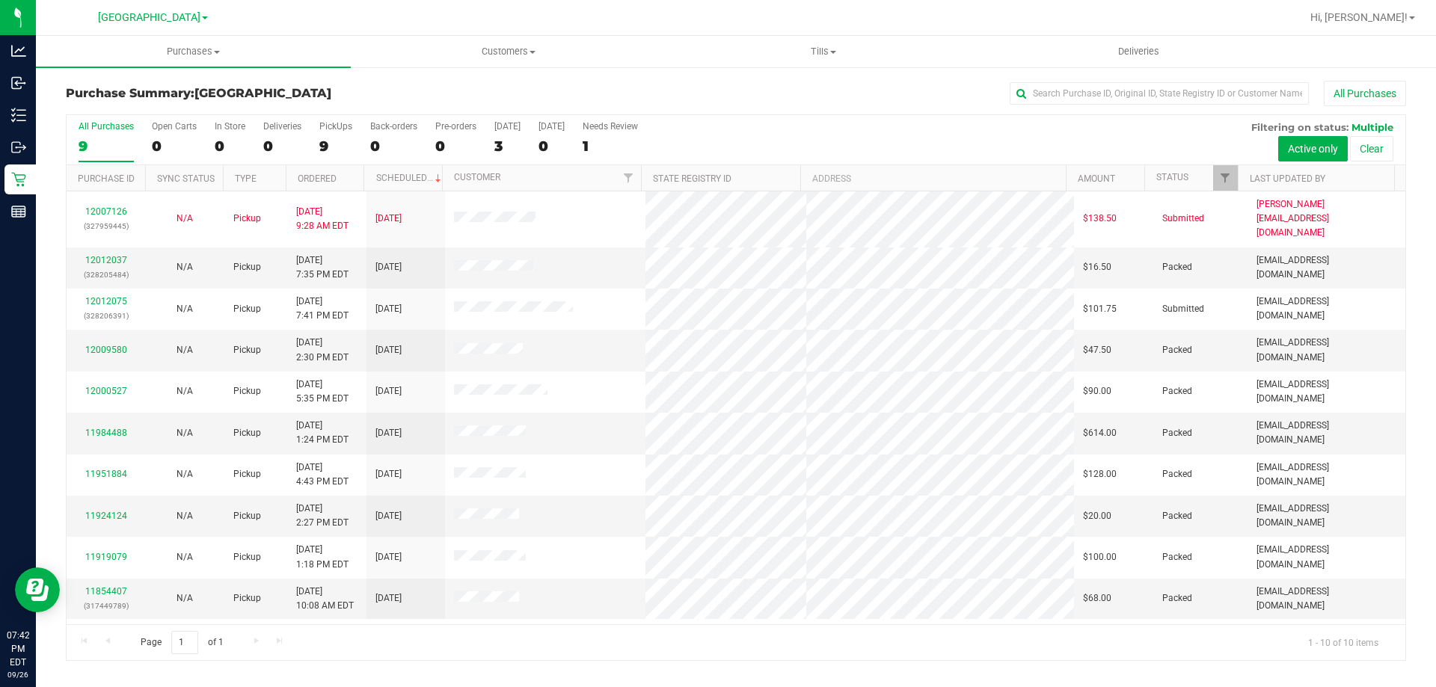
click at [661, 95] on div "All Purchases" at bounding box center [959, 93] width 894 height 25
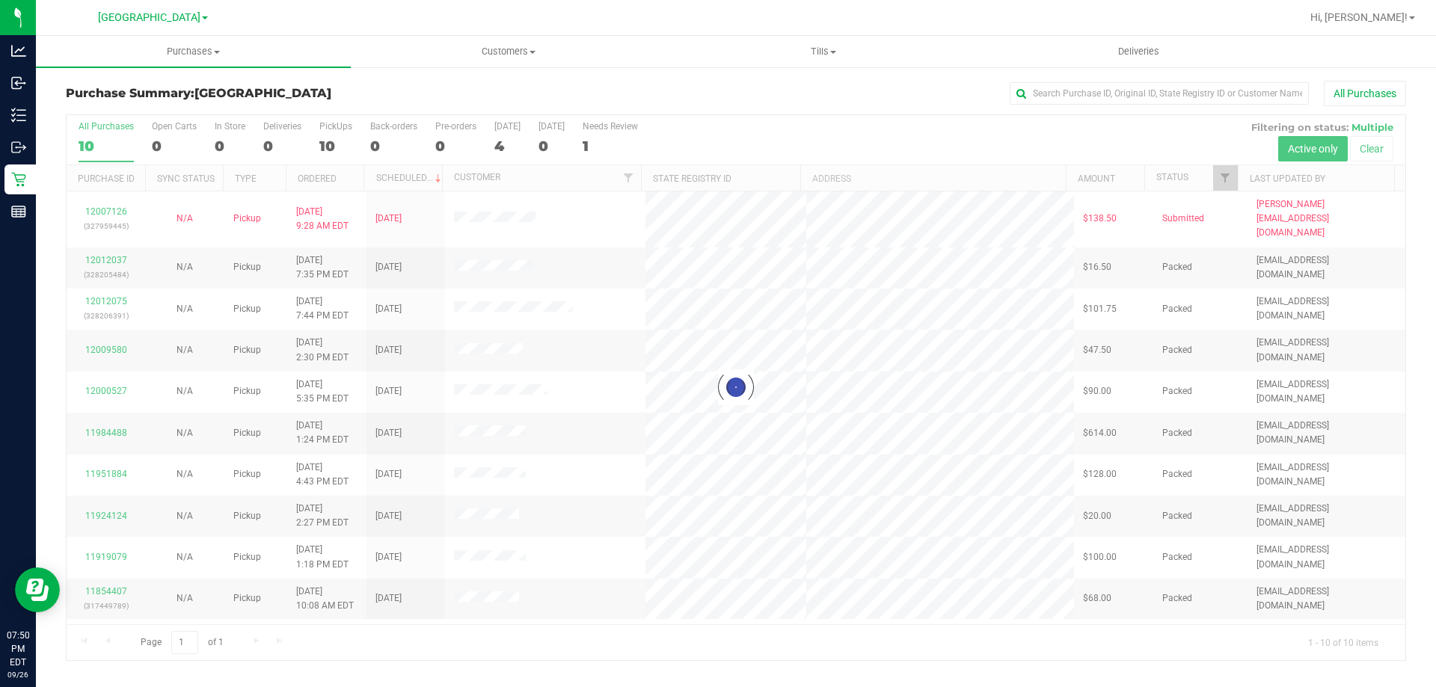
click at [388, 14] on div at bounding box center [784, 17] width 1033 height 29
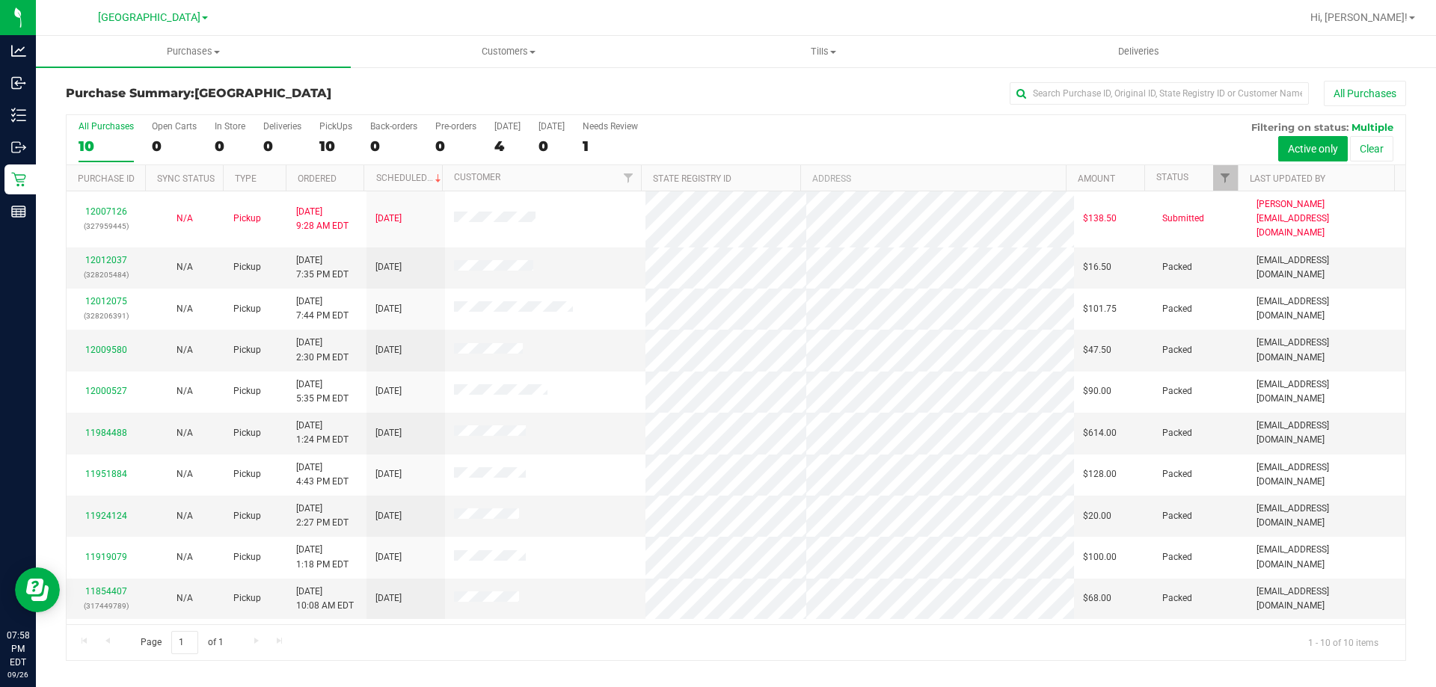
click at [587, 10] on div at bounding box center [784, 17] width 1033 height 29
click at [558, 93] on div "All Purchases" at bounding box center [959, 93] width 894 height 25
click at [436, 18] on div at bounding box center [784, 17] width 1033 height 29
click at [487, 90] on h3 "Purchase Summary: [GEOGRAPHIC_DATA]" at bounding box center [289, 93] width 447 height 13
click at [596, 88] on div "All Purchases" at bounding box center [959, 93] width 894 height 25
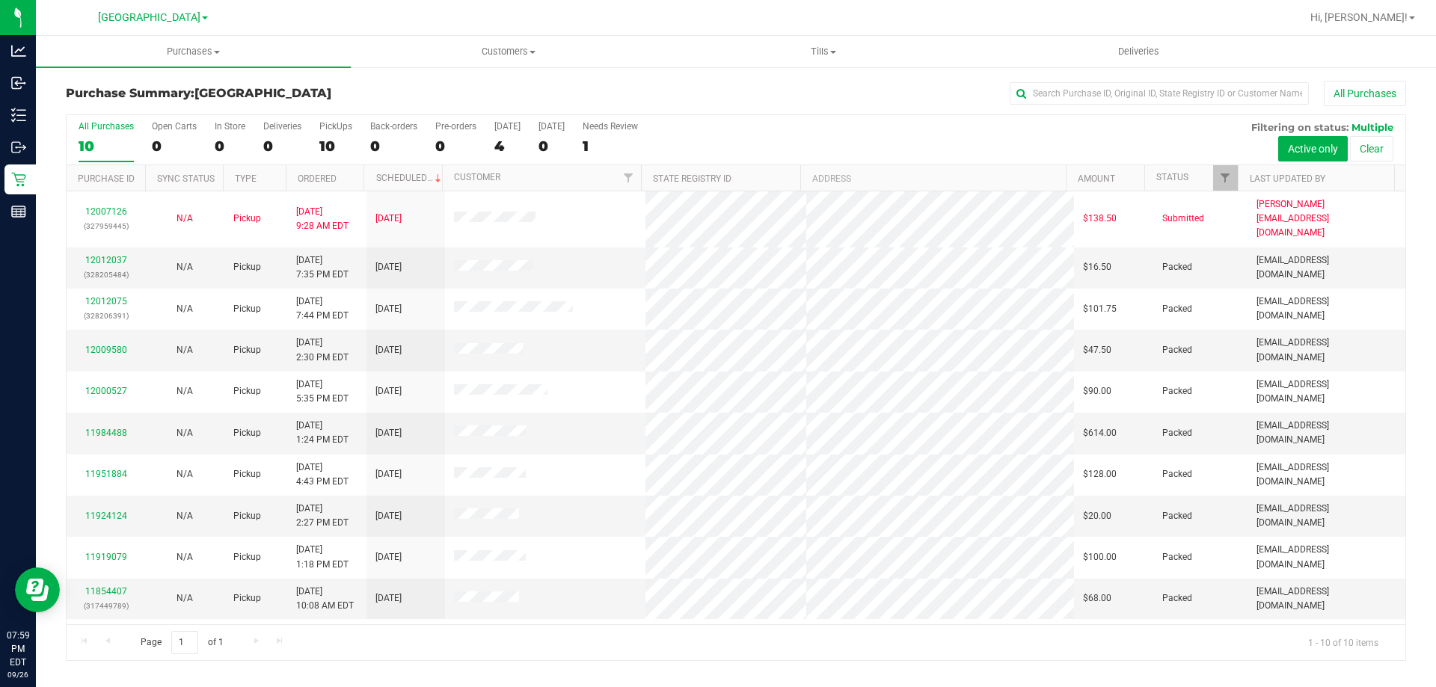
click at [633, 97] on div "All Purchases" at bounding box center [959, 93] width 894 height 25
click at [684, 88] on div "All Purchases" at bounding box center [959, 93] width 894 height 25
click at [842, 110] on div "Purchase Summary: [GEOGRAPHIC_DATA] All Purchases" at bounding box center [736, 97] width 1341 height 33
click at [614, 87] on div "All Purchases" at bounding box center [959, 93] width 894 height 25
click at [545, 9] on div at bounding box center [784, 17] width 1033 height 29
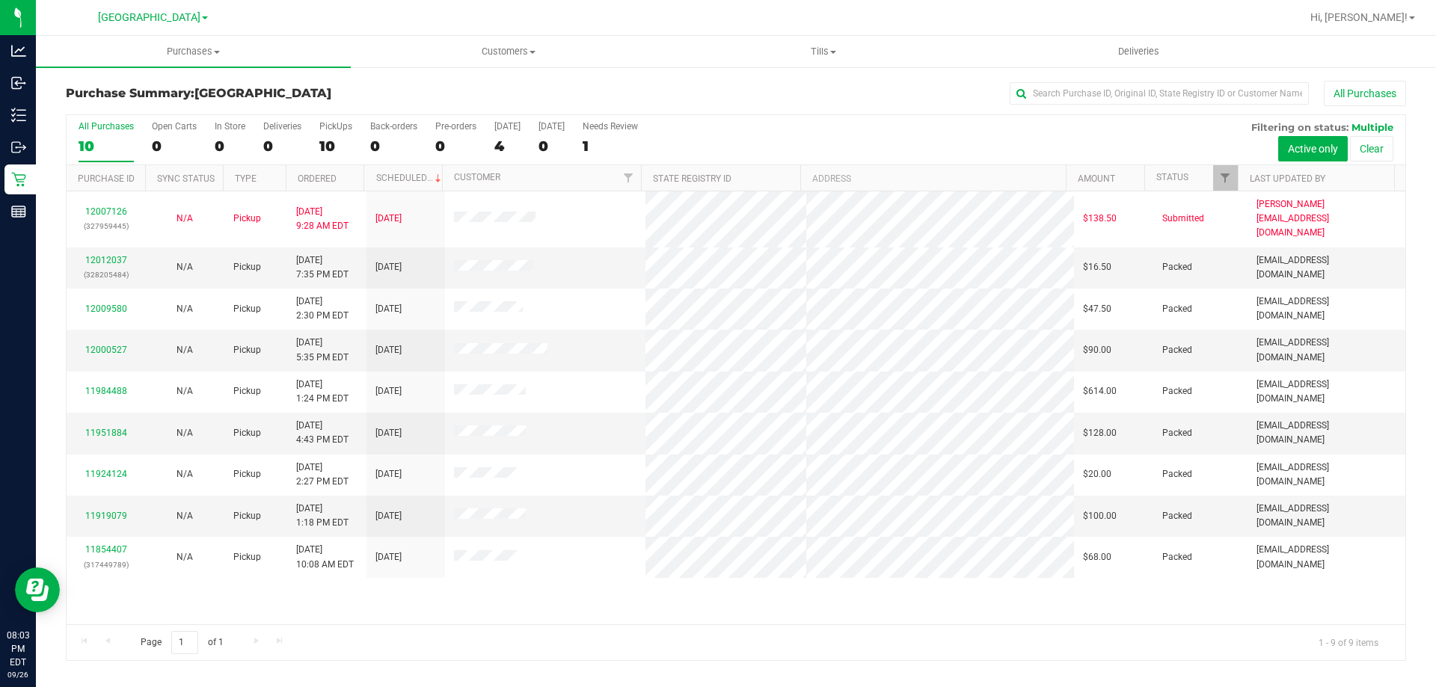
click at [520, 91] on div "All Purchases" at bounding box center [959, 93] width 894 height 25
click at [618, 79] on div "Purchase Summary: [GEOGRAPHIC_DATA] All Purchases All Purchases 10 Open Carts 0…" at bounding box center [736, 371] width 1400 height 610
click at [832, 102] on div "All Purchases" at bounding box center [959, 93] width 894 height 25
click at [815, 51] on span "Tills" at bounding box center [823, 51] width 313 height 13
click at [762, 85] on span "Manage tills" at bounding box center [716, 90] width 101 height 13
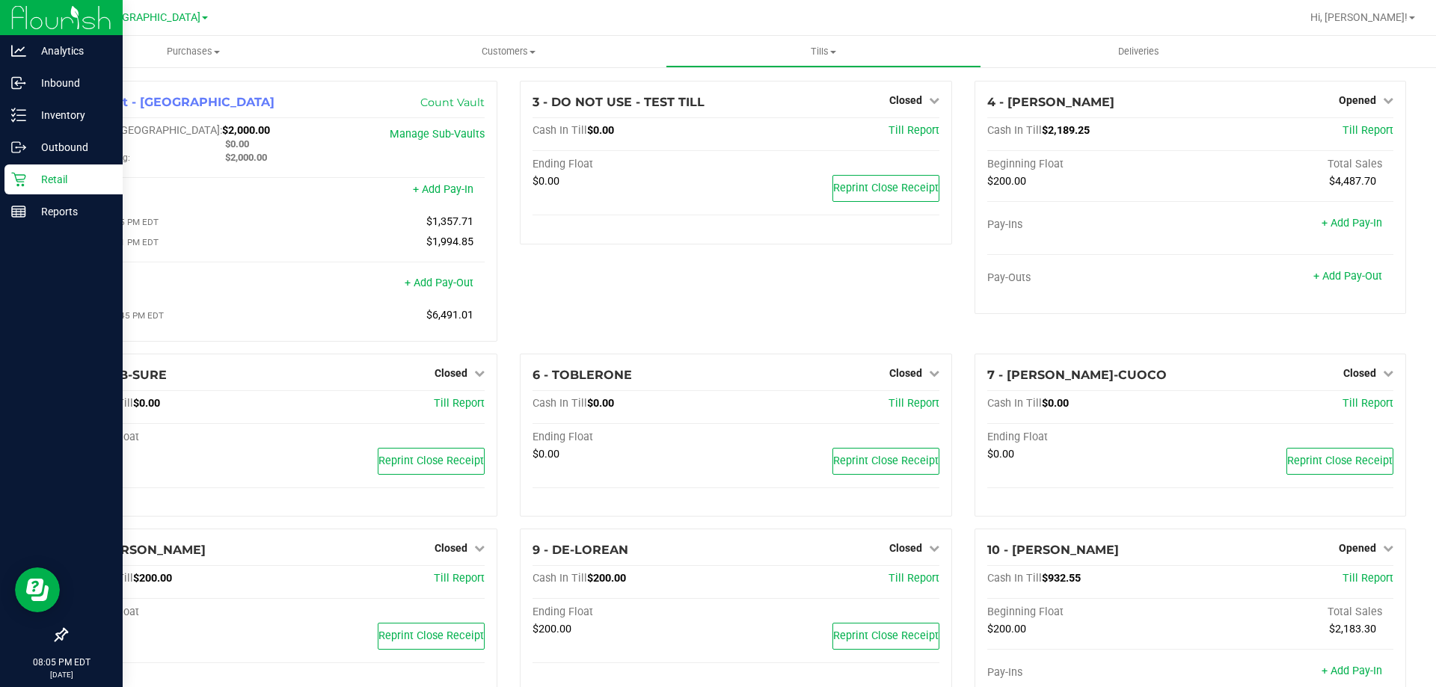
click at [28, 182] on p "Retail" at bounding box center [71, 180] width 90 height 18
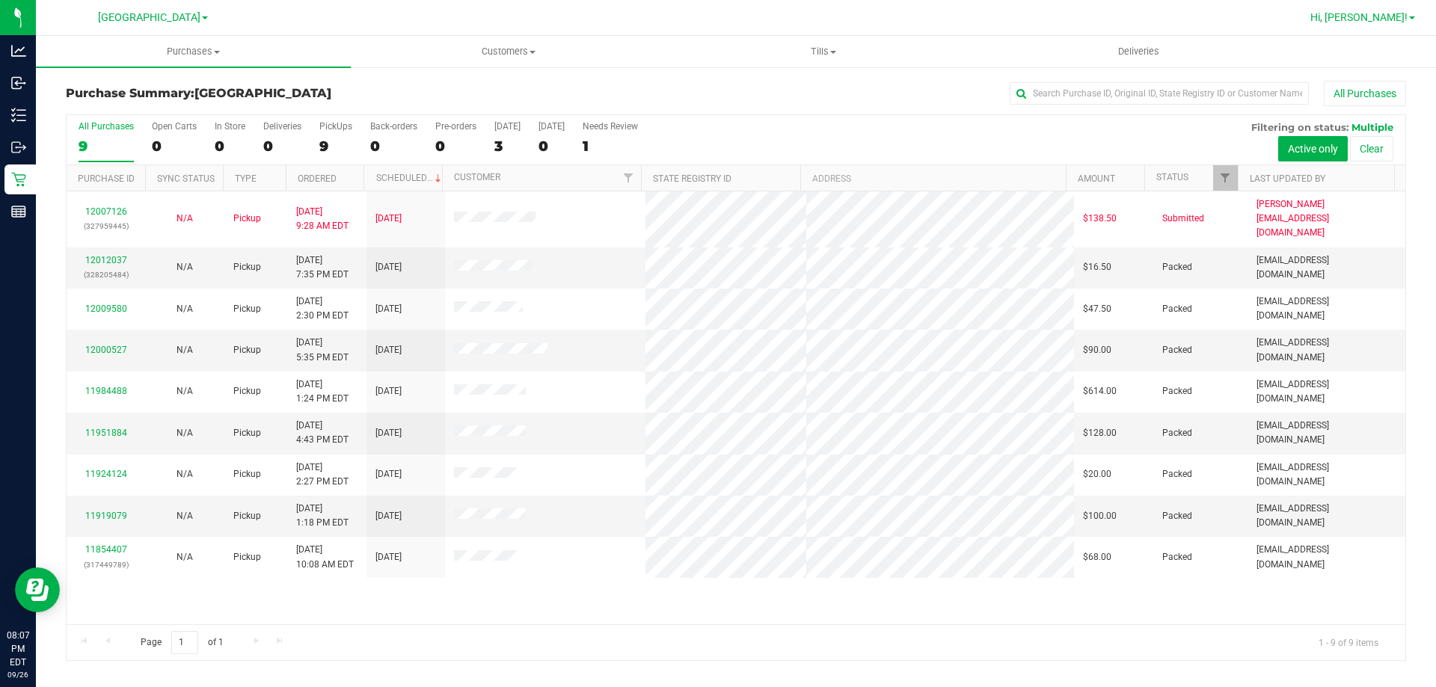
click at [1394, 13] on span "Hi, [PERSON_NAME]!" at bounding box center [1359, 17] width 97 height 12
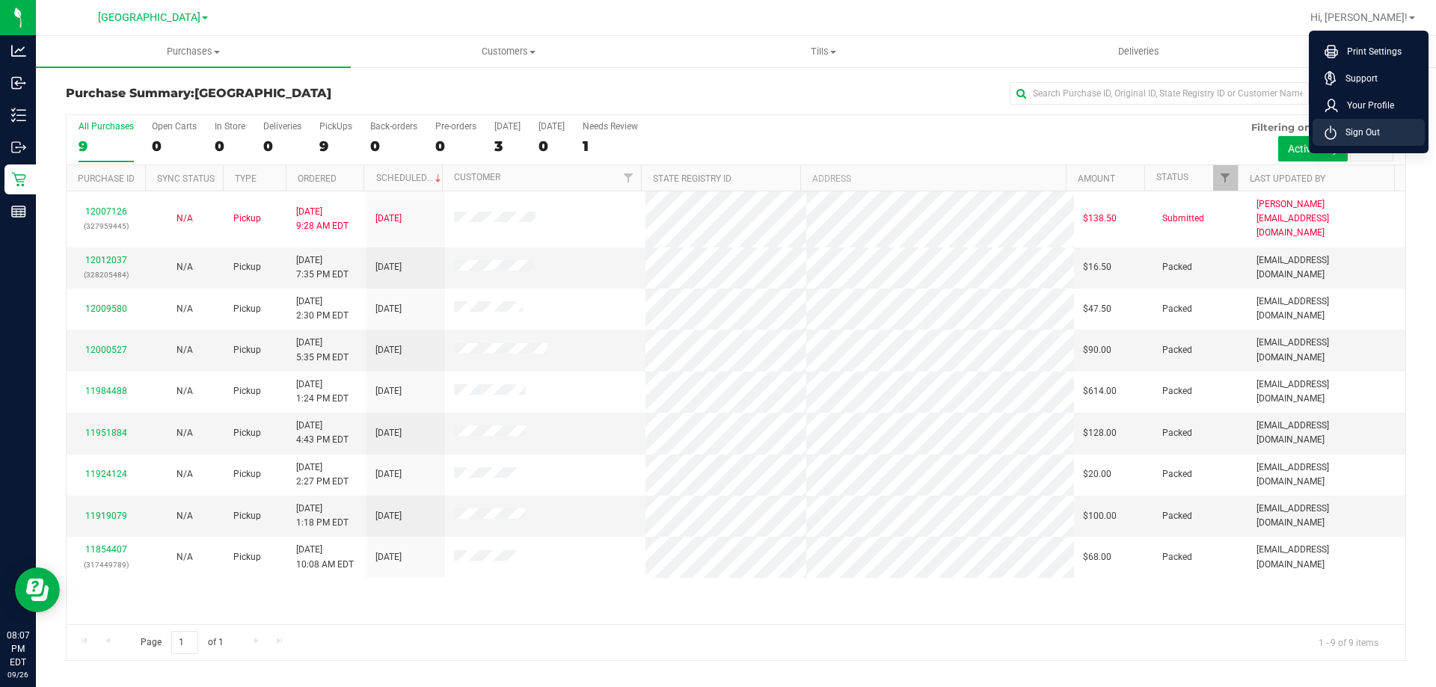
click at [1359, 136] on span "Sign Out" at bounding box center [1358, 132] width 43 height 15
